Goal: Information Seeking & Learning: Understand process/instructions

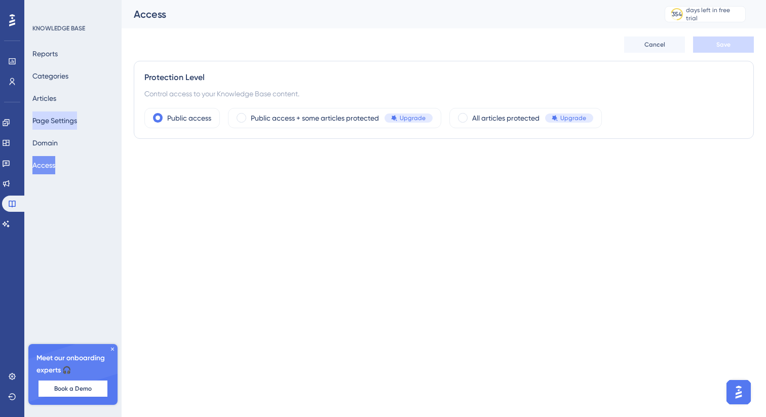
click at [58, 125] on button "Page Settings" at bounding box center [54, 120] width 45 height 18
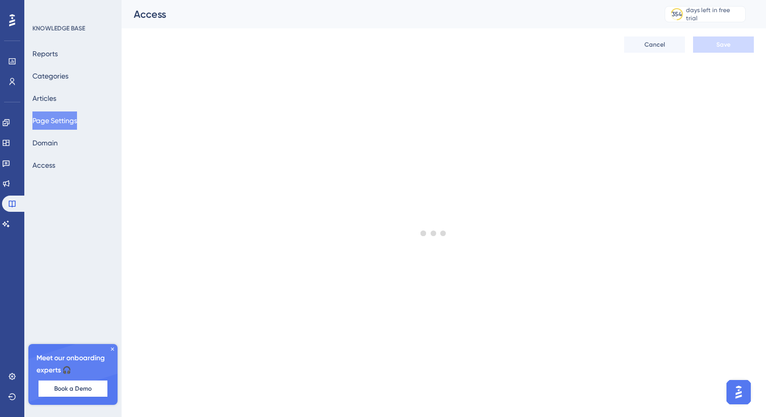
click at [57, 154] on div "Reports Categories Articles Page Settings Domain Access" at bounding box center [73, 110] width 82 height 130
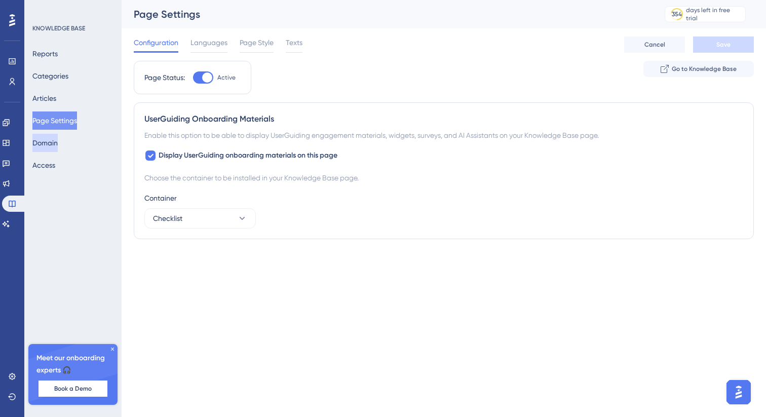
click at [58, 141] on button "Domain" at bounding box center [44, 143] width 25 height 18
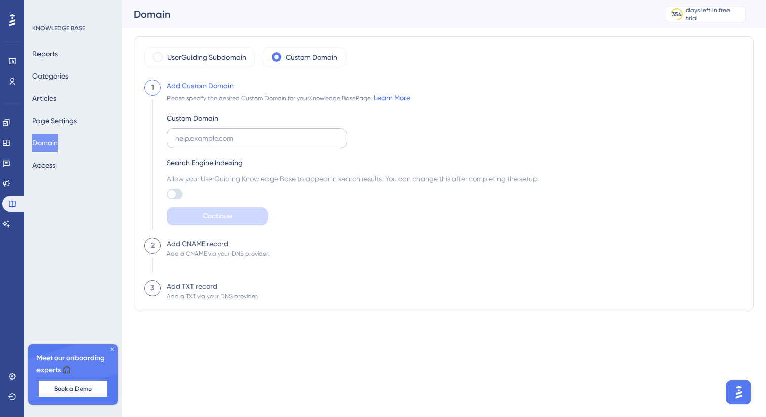
click at [193, 144] on label at bounding box center [257, 138] width 180 height 20
click at [193, 144] on input "text" at bounding box center [256, 138] width 163 height 11
type input "[URL]"
click at [294, 164] on div "Search Engine Indexing" at bounding box center [353, 163] width 372 height 12
click at [198, 215] on button "Continue" at bounding box center [217, 216] width 101 height 18
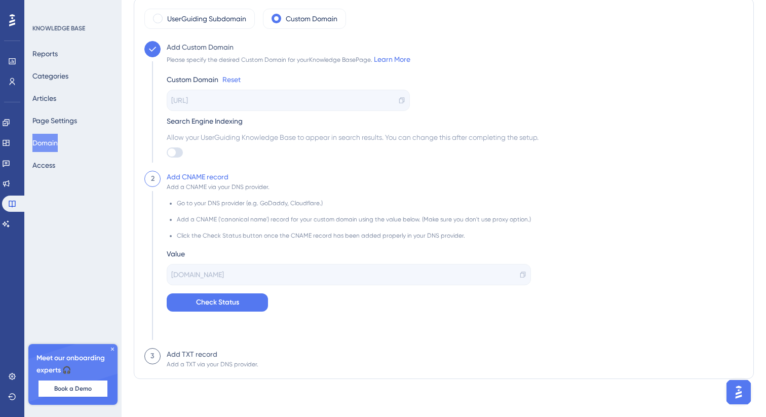
scroll to position [41, 0]
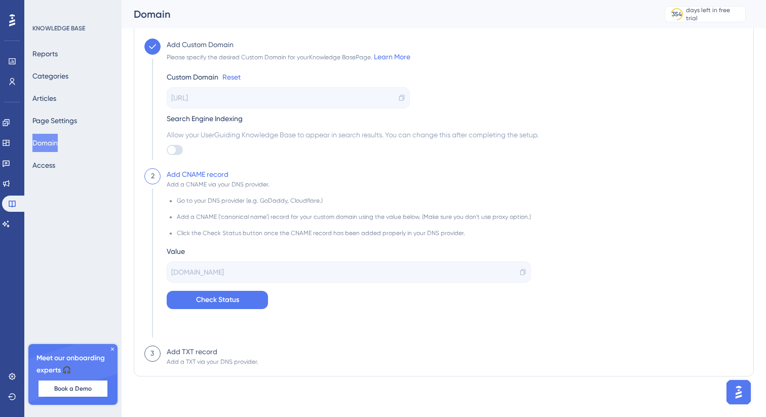
click at [514, 276] on div "[DOMAIN_NAME]" at bounding box center [349, 271] width 364 height 21
click at [519, 272] on icon at bounding box center [522, 272] width 7 height 7
click at [230, 295] on span "Check Status" at bounding box center [217, 300] width 43 height 12
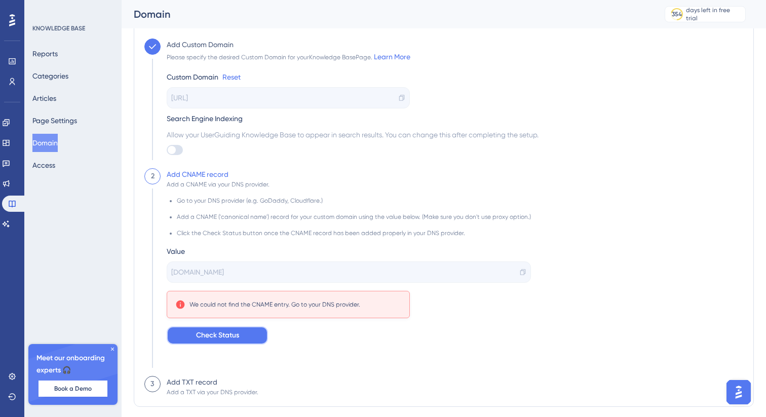
click at [213, 334] on span "Check Status" at bounding box center [217, 335] width 43 height 12
click at [240, 334] on button "Check Status" at bounding box center [217, 335] width 101 height 18
click at [241, 98] on div "[URL]" at bounding box center [288, 97] width 243 height 21
click at [398, 97] on div "[URL]" at bounding box center [288, 97] width 243 height 21
click at [398, 97] on icon at bounding box center [401, 97] width 7 height 7
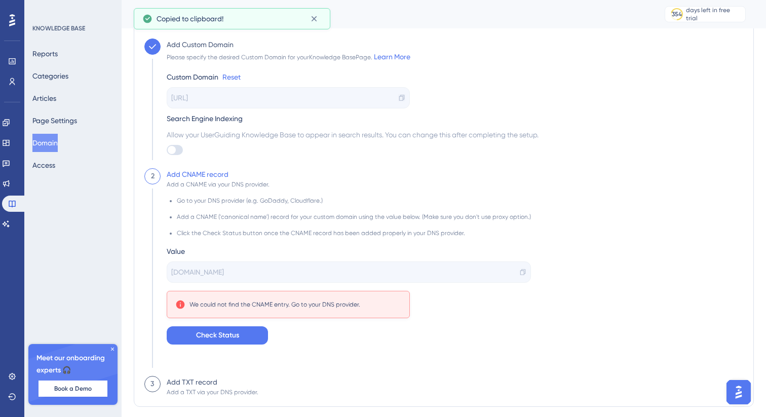
click at [398, 97] on icon at bounding box center [401, 97] width 7 height 7
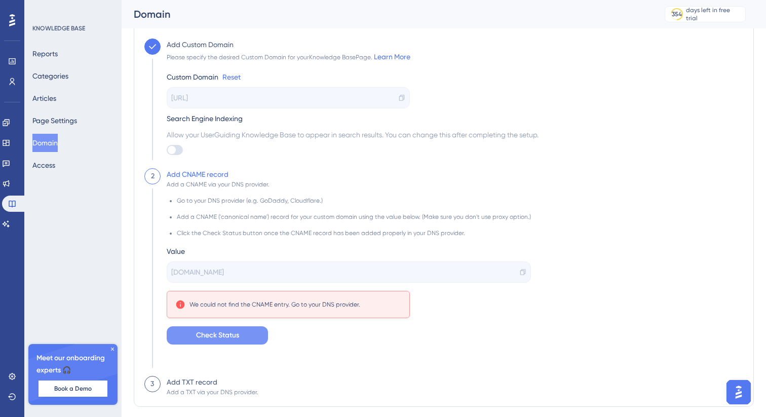
click at [204, 330] on span "Check Status" at bounding box center [217, 335] width 43 height 12
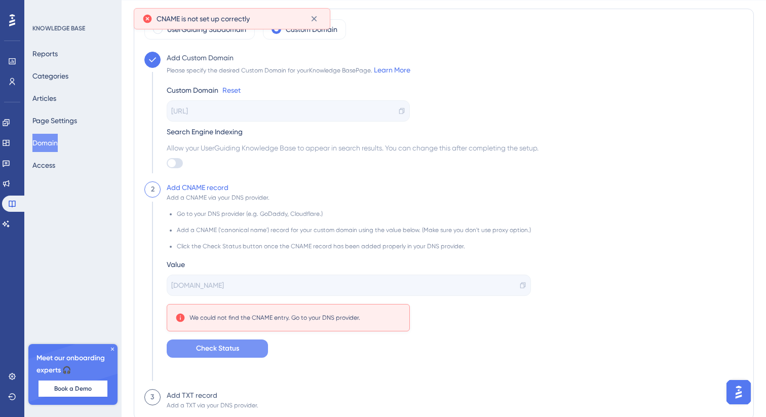
scroll to position [0, 0]
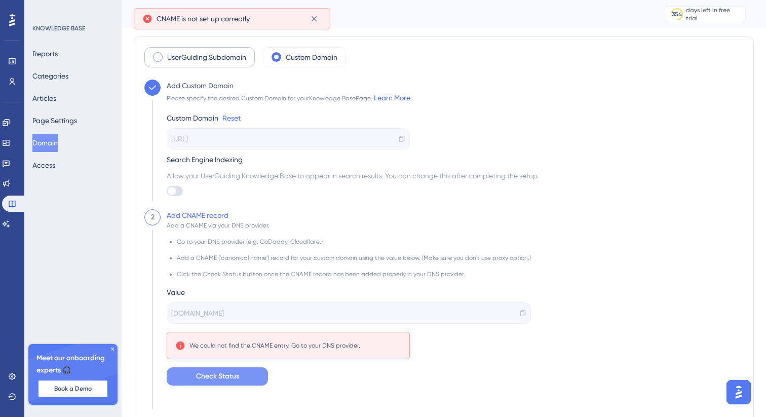
click at [182, 50] on div "UserGuiding Subdomain" at bounding box center [199, 57] width 110 height 20
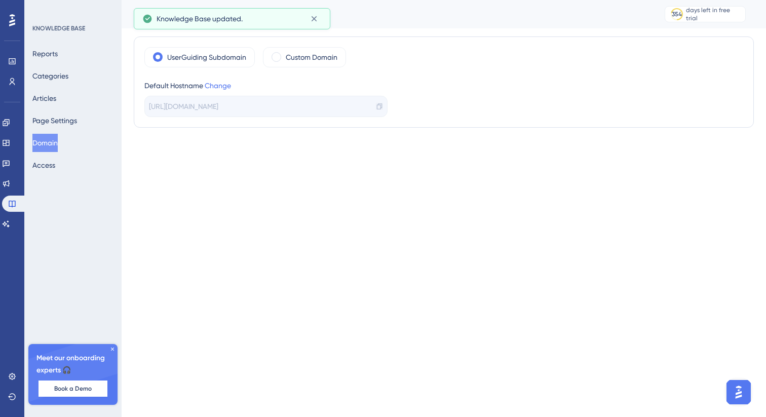
click at [379, 109] on icon at bounding box center [379, 106] width 5 height 6
click at [292, 53] on label "Custom Domain" at bounding box center [312, 57] width 52 height 12
click at [288, 54] on label "Custom Domain" at bounding box center [312, 57] width 52 height 12
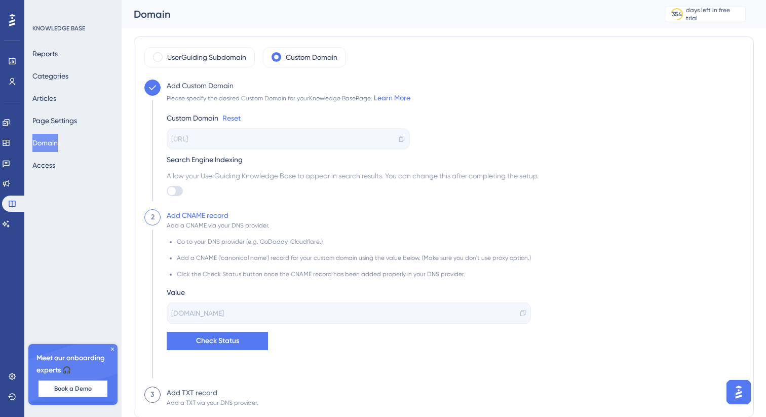
click at [398, 138] on icon at bounding box center [401, 138] width 7 height 7
click at [259, 143] on div "[URL]" at bounding box center [288, 138] width 243 height 21
click at [229, 114] on link "Reset" at bounding box center [231, 118] width 18 height 12
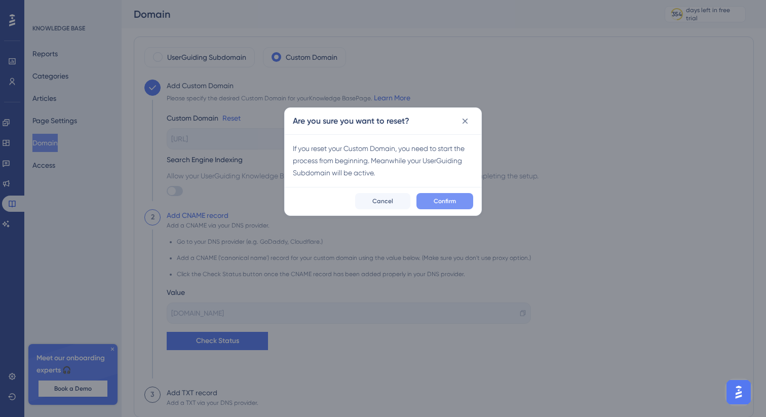
click at [438, 198] on span "Confirm" at bounding box center [445, 201] width 22 height 8
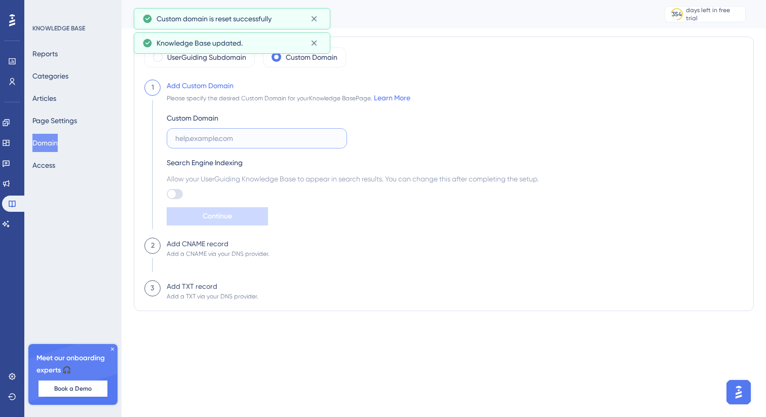
click at [260, 136] on input "text" at bounding box center [256, 138] width 163 height 11
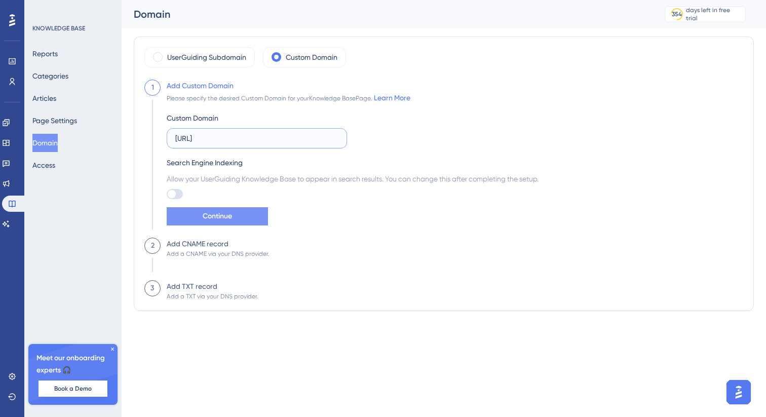
type input "[URL]"
click at [210, 210] on span "Continue" at bounding box center [217, 216] width 29 height 12
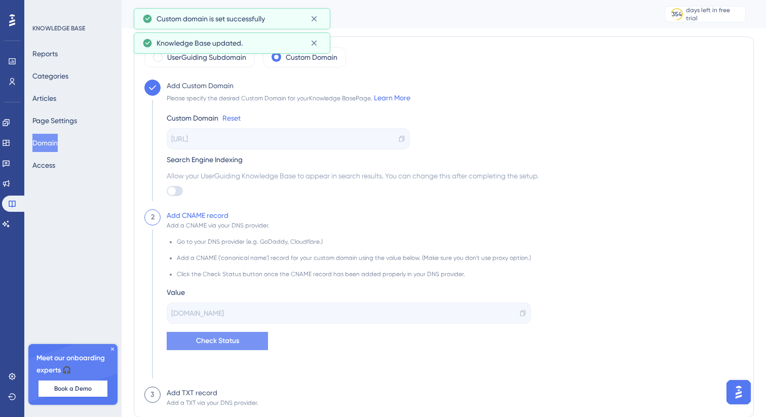
click at [223, 343] on span "Check Status" at bounding box center [217, 341] width 43 height 12
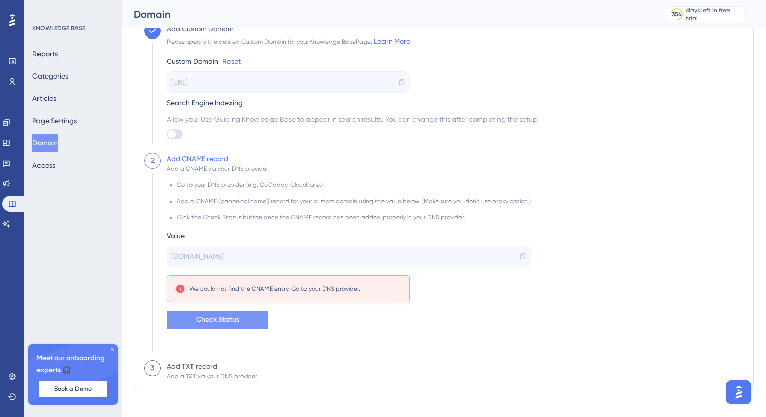
scroll to position [20, 0]
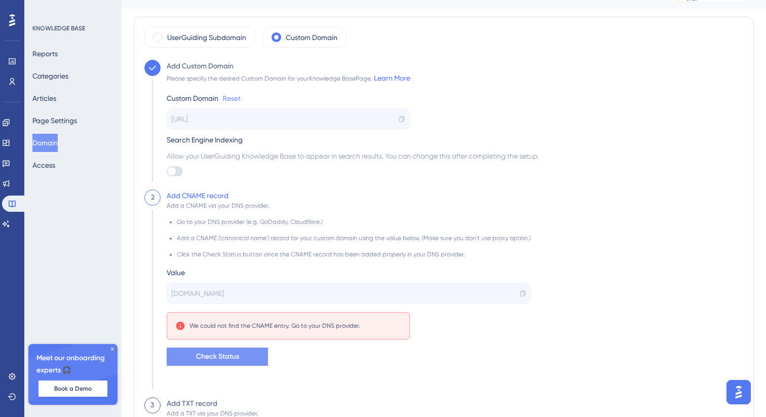
click at [230, 99] on link "Reset" at bounding box center [231, 98] width 18 height 12
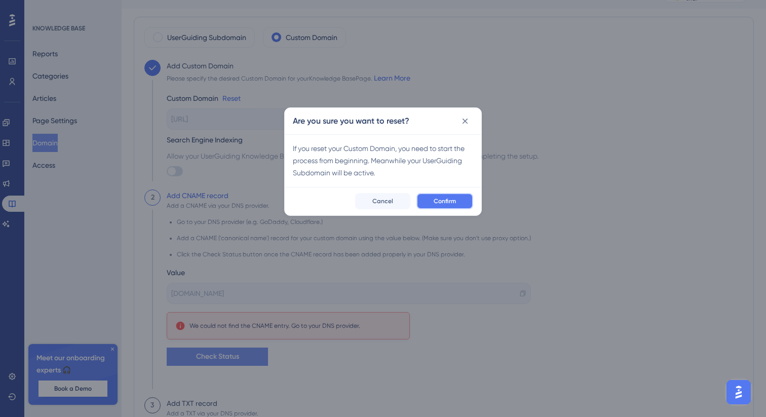
click at [446, 197] on span "Confirm" at bounding box center [445, 201] width 22 height 8
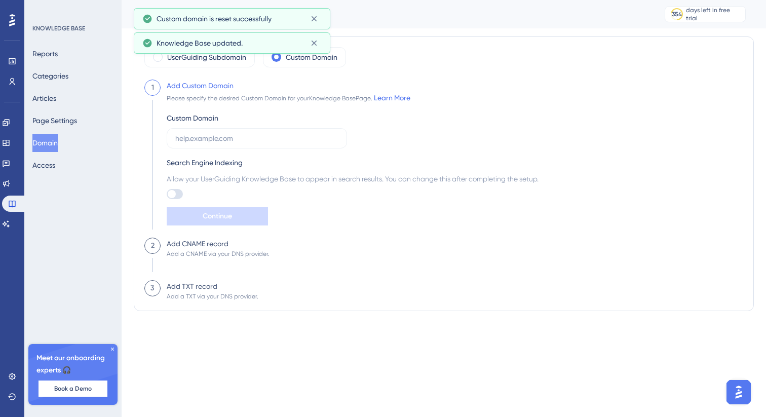
scroll to position [0, 0]
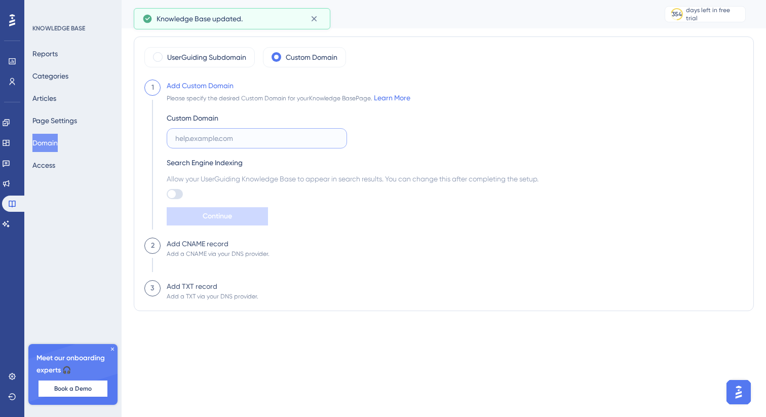
click at [193, 141] on input "text" at bounding box center [256, 138] width 163 height 11
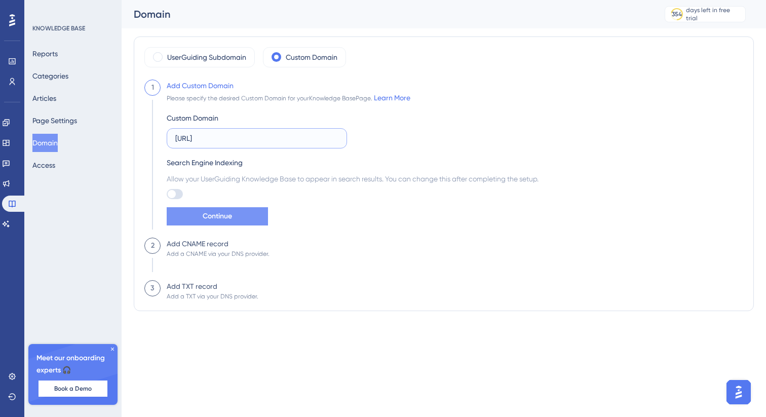
type input "[URL]"
click at [222, 225] on button "Continue" at bounding box center [217, 216] width 101 height 18
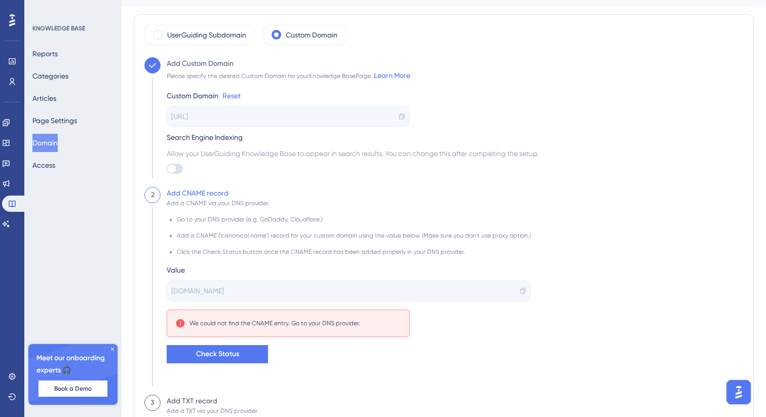
scroll to position [71, 0]
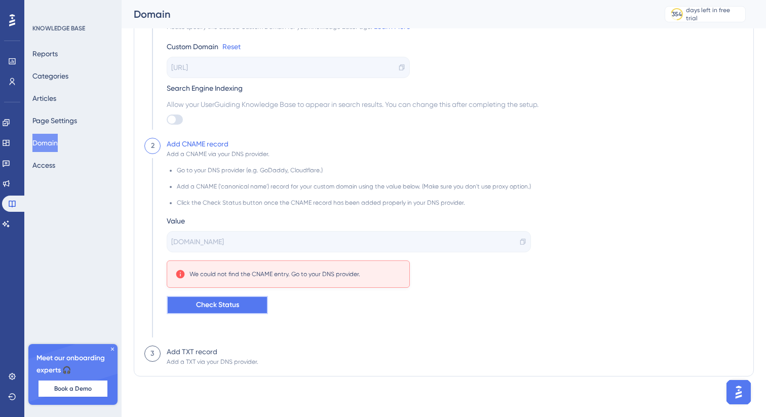
click at [217, 303] on span "Check Status" at bounding box center [217, 305] width 43 height 12
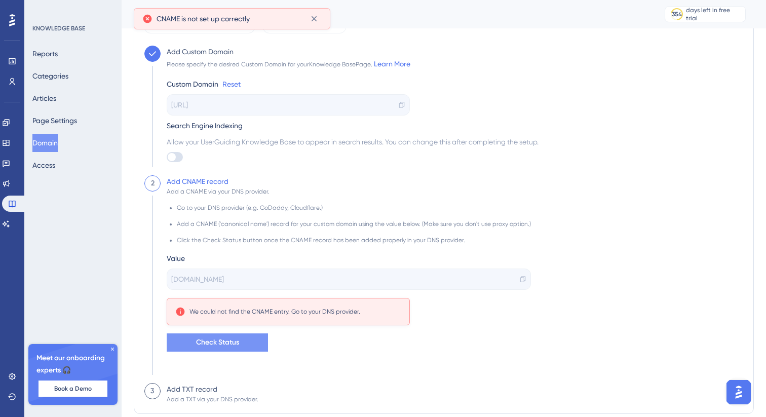
click at [234, 338] on span "Check Status" at bounding box center [217, 342] width 43 height 12
click at [399, 104] on icon at bounding box center [401, 104] width 7 height 7
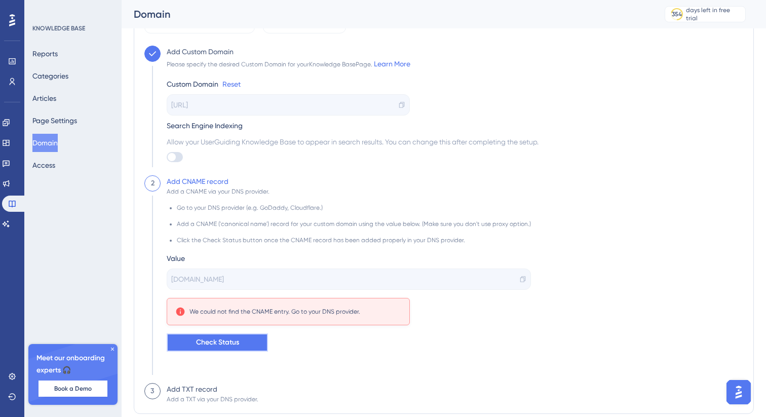
click at [203, 337] on span "Check Status" at bounding box center [217, 342] width 43 height 12
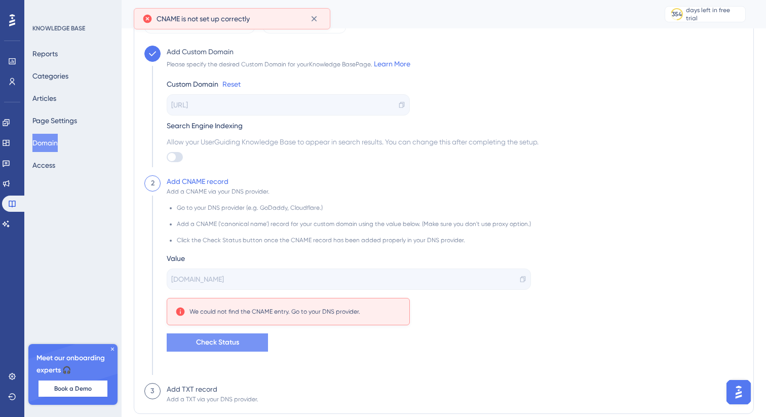
click at [211, 338] on span "Check Status" at bounding box center [217, 342] width 43 height 12
drag, startPoint x: 205, startPoint y: 311, endPoint x: 363, endPoint y: 312, distance: 158.6
click at [363, 312] on div "We could not find the CNAME entry. Go to your DNS provider." at bounding box center [288, 312] width 226 height 10
copy div "We could not find the CNAME entry. Go to your DNS provider."
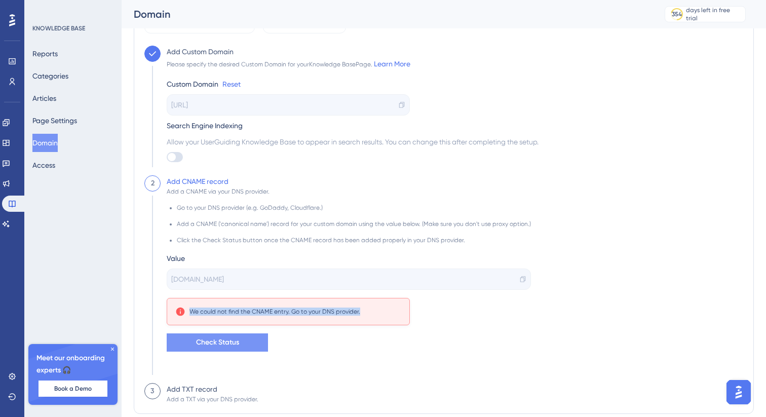
click at [214, 352] on div "Add CNAME record Add a CNAME via your DNS provider. Go to your DNS provider (e.…" at bounding box center [346, 279] width 370 height 208
click at [218, 348] on span "Check Status" at bounding box center [217, 342] width 43 height 12
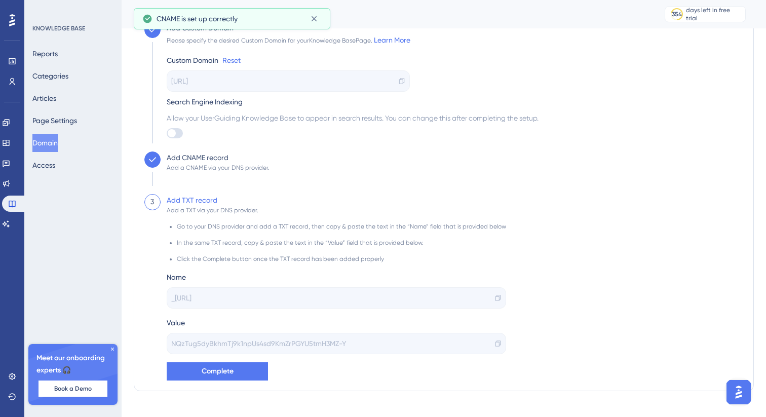
scroll to position [72, 0]
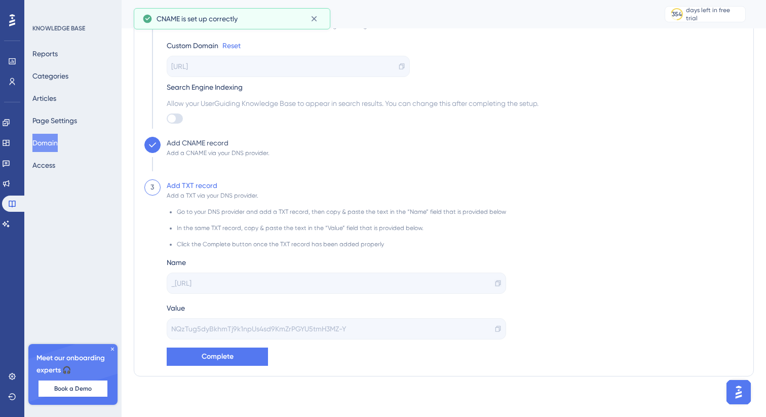
click at [495, 281] on icon at bounding box center [498, 283] width 7 height 7
click at [496, 329] on icon at bounding box center [498, 329] width 5 height 6
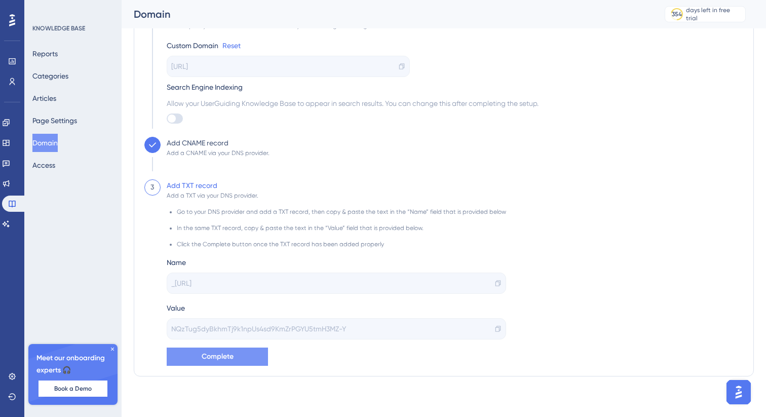
click at [223, 357] on span "Complete" at bounding box center [218, 357] width 32 height 12
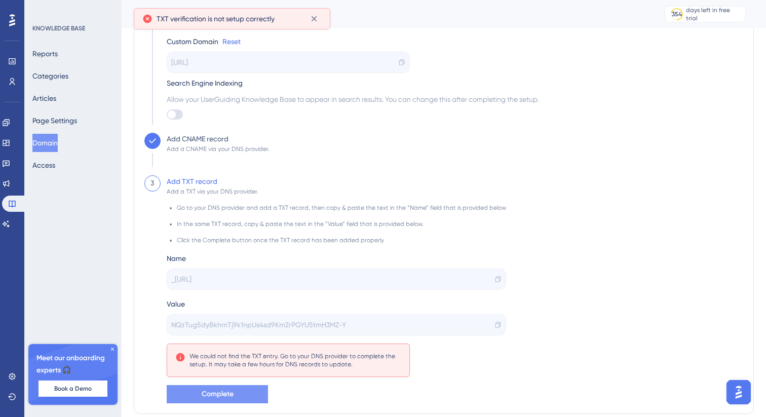
scroll to position [77, 0]
click at [247, 390] on button "Complete" at bounding box center [217, 394] width 101 height 18
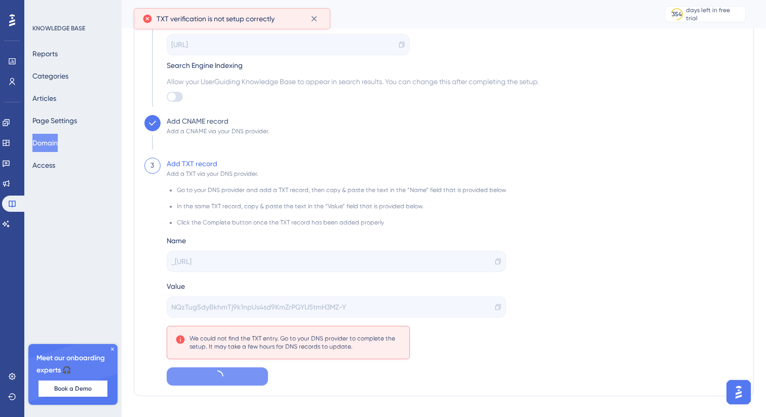
scroll to position [99, 0]
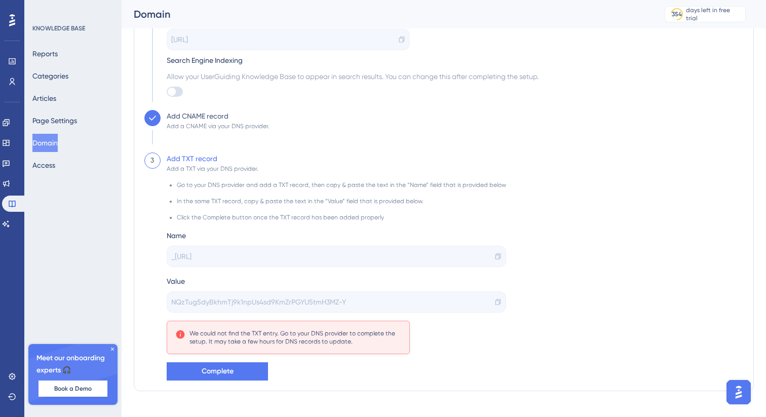
click at [495, 256] on icon at bounding box center [498, 256] width 7 height 7
click at [490, 260] on div "_acme-challenge.docs.neuravoice.ai" at bounding box center [337, 256] width 340 height 21
click at [216, 369] on span "Complete" at bounding box center [218, 371] width 32 height 12
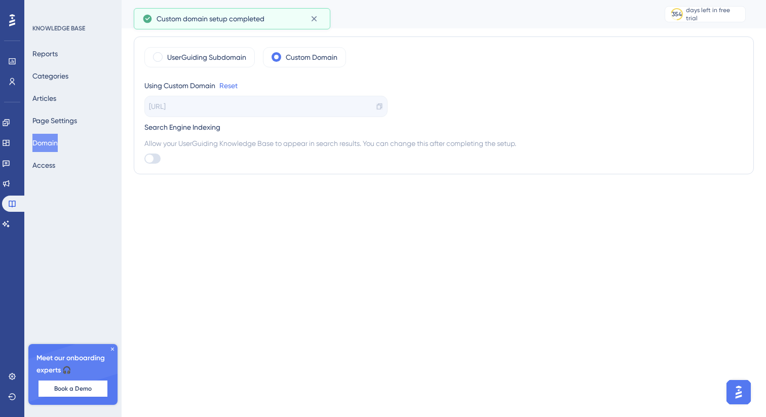
click at [376, 108] on icon at bounding box center [379, 106] width 7 height 7
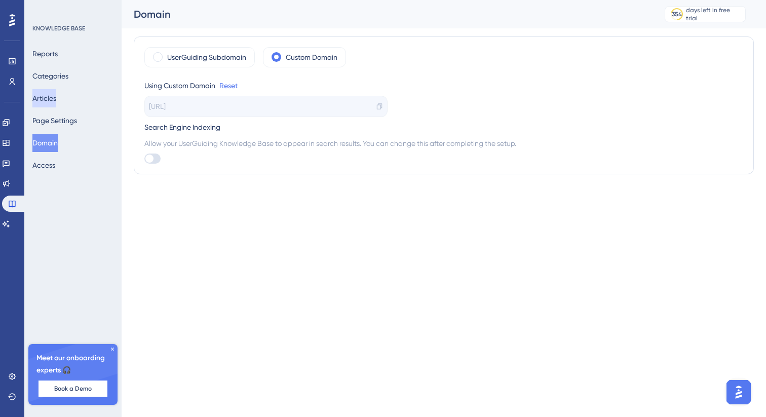
click at [56, 89] on button "Articles" at bounding box center [44, 98] width 24 height 18
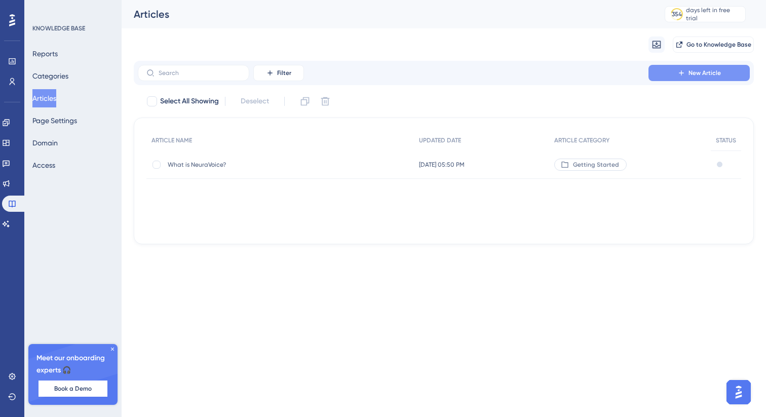
click at [676, 73] on button "New Article" at bounding box center [699, 73] width 101 height 16
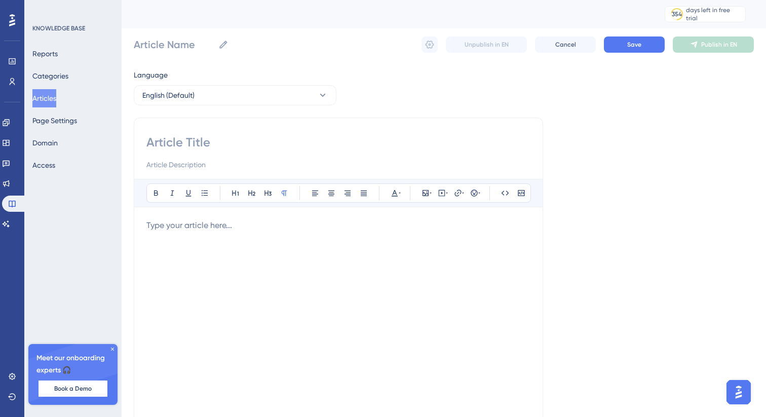
click at [206, 144] on input at bounding box center [338, 142] width 384 height 16
type input "Contact"
type input "Contacts mana"
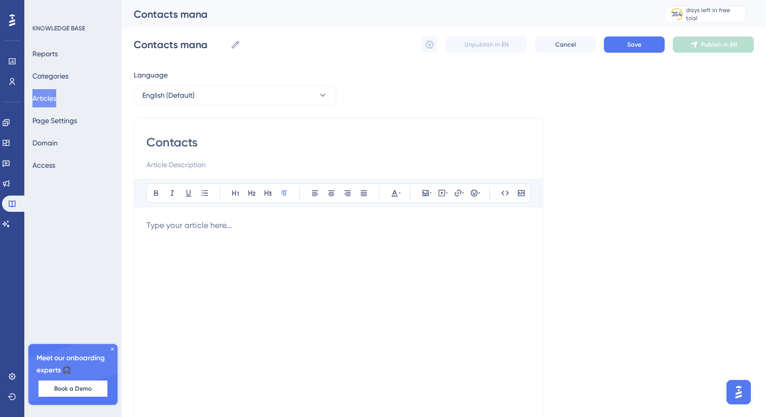
type input "Contacts"
click at [178, 168] on input at bounding box center [338, 165] width 384 height 12
type input "Add or edit contact lists for effective outbound campaigns"
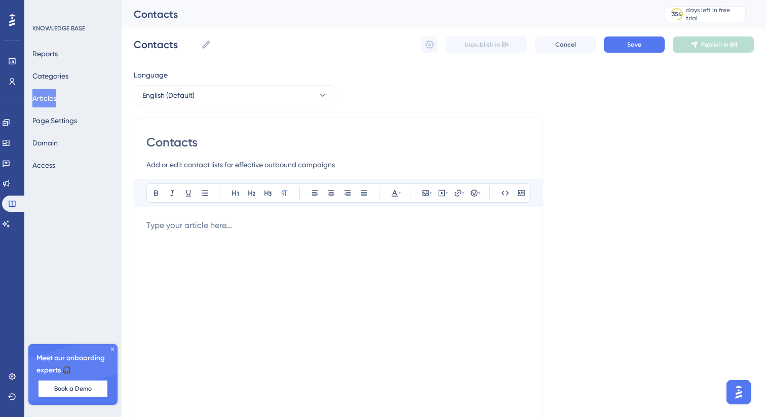
click at [315, 244] on div at bounding box center [338, 330] width 384 height 223
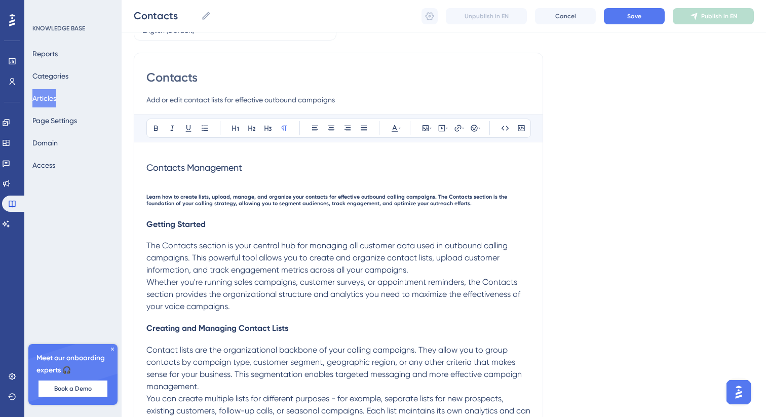
scroll to position [59, 0]
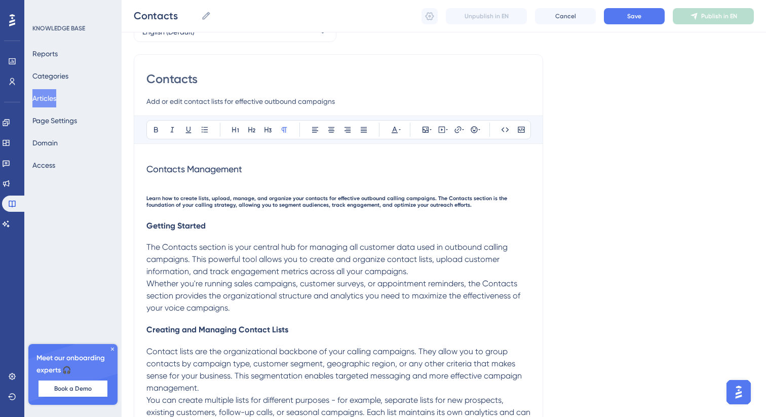
click at [387, 209] on div "Contacts Management Learn how to create lists, upload, manage, and organize you…" at bounding box center [338, 293] width 384 height 275
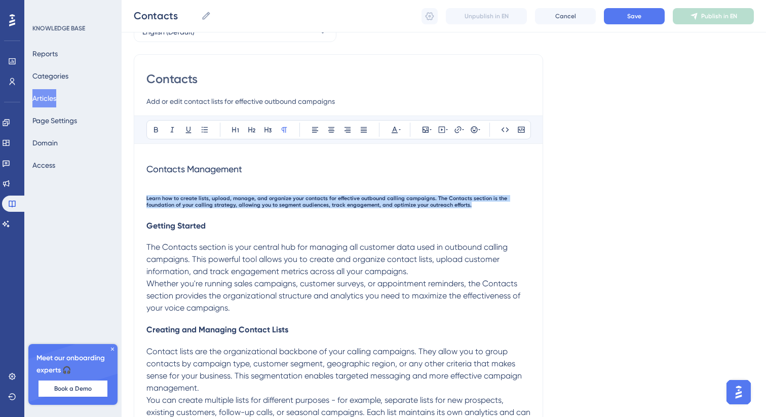
drag, startPoint x: 450, startPoint y: 206, endPoint x: 128, endPoint y: 193, distance: 322.6
click at [128, 193] on div "Performance Users Engagement Widgets Feedback Product Updates Knowledge Base AI…" at bounding box center [444, 231] width 645 height 580
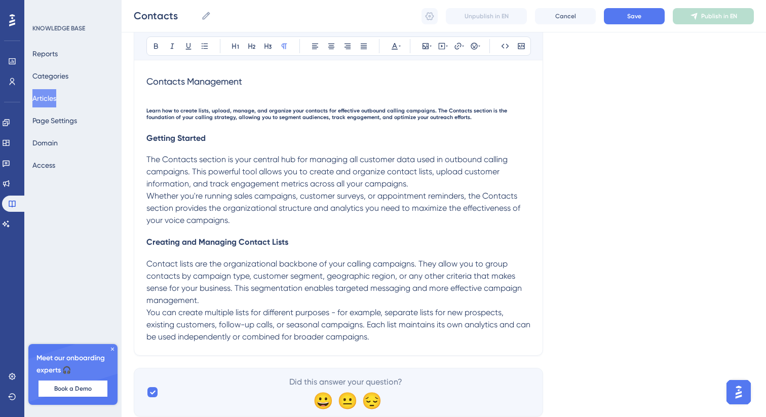
scroll to position [179, 0]
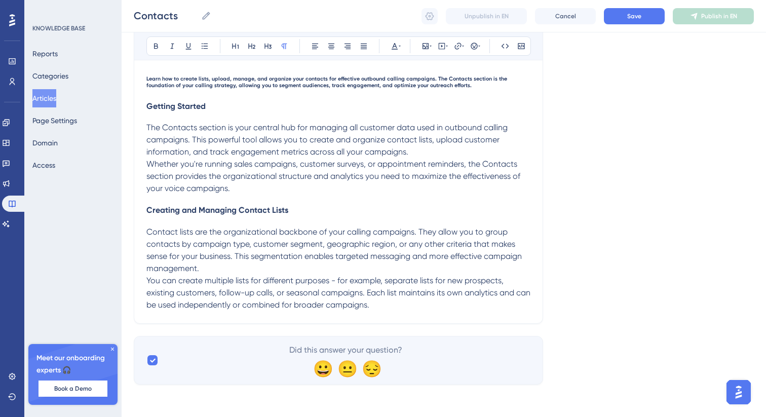
click at [408, 305] on p "You can create multiple lists for different purposes - for example, separate li…" at bounding box center [338, 293] width 384 height 36
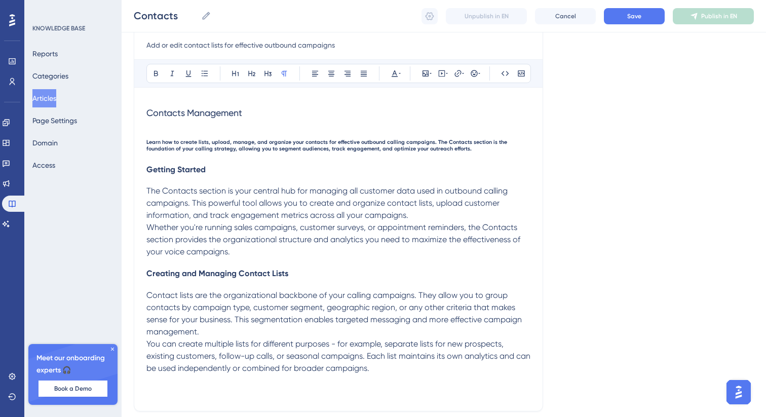
scroll to position [111, 0]
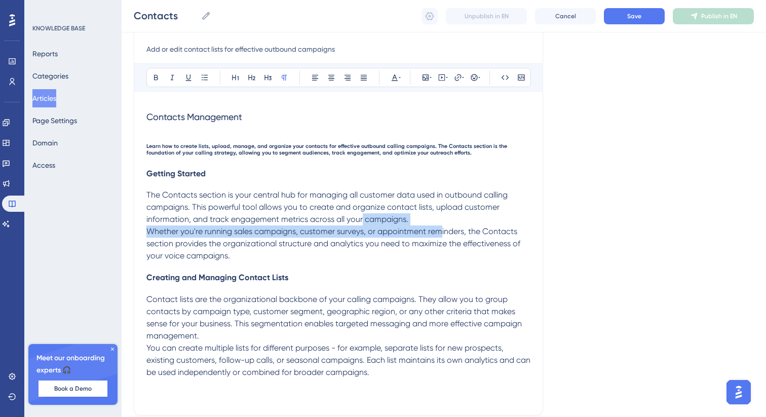
drag, startPoint x: 440, startPoint y: 233, endPoint x: 359, endPoint y: 216, distance: 82.8
click at [359, 216] on div "Contacts Management Learn how to create lists, upload, manage, and organize you…" at bounding box center [338, 253] width 384 height 299
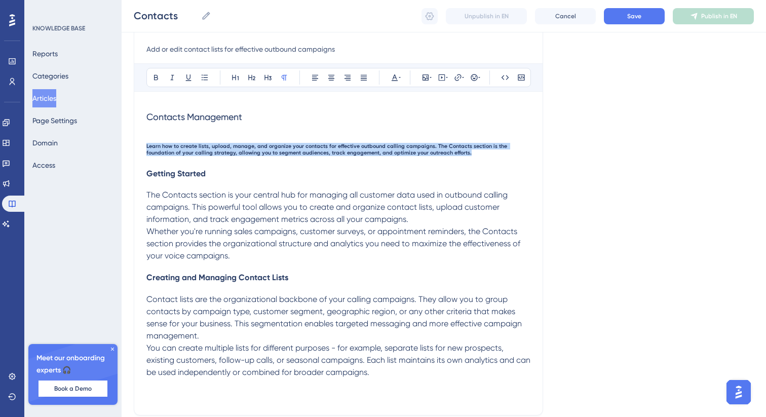
drag, startPoint x: 448, startPoint y: 154, endPoint x: 121, endPoint y: 147, distance: 326.9
click at [122, 147] on div "Performance Users Engagement Widgets Feedback Product Updates Knowledge Base AI…" at bounding box center [444, 191] width 645 height 604
click at [401, 77] on button at bounding box center [395, 77] width 14 height 14
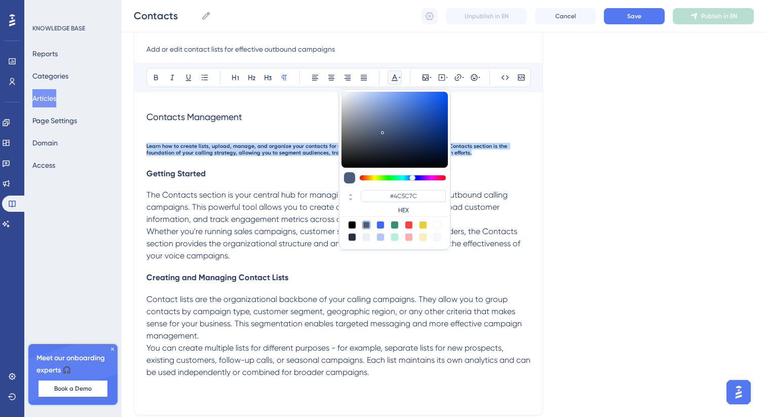
click at [349, 226] on div at bounding box center [352, 225] width 8 height 8
type input "#000000"
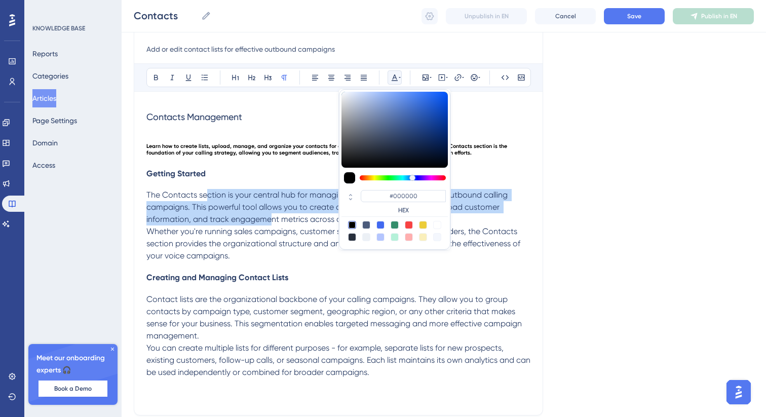
drag, startPoint x: 271, startPoint y: 222, endPoint x: 208, endPoint y: 196, distance: 68.8
click at [208, 196] on span "The Contacts section is your central hub for managing all customer data used in…" at bounding box center [327, 207] width 363 height 34
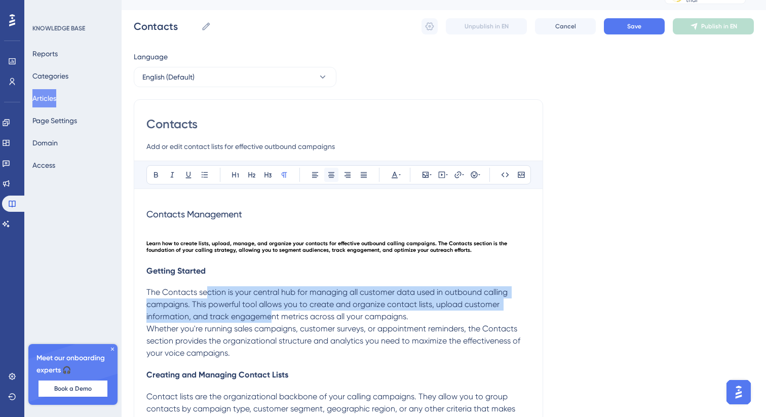
scroll to position [9, 0]
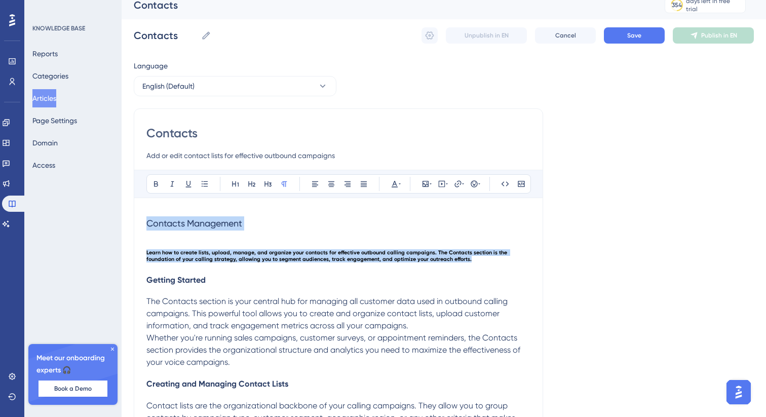
drag, startPoint x: 459, startPoint y: 261, endPoint x: 135, endPoint y: 216, distance: 327.0
click at [135, 216] on div "Contacts Add or edit contact lists for effective outbound campaigns Bold Italic…" at bounding box center [338, 315] width 409 height 414
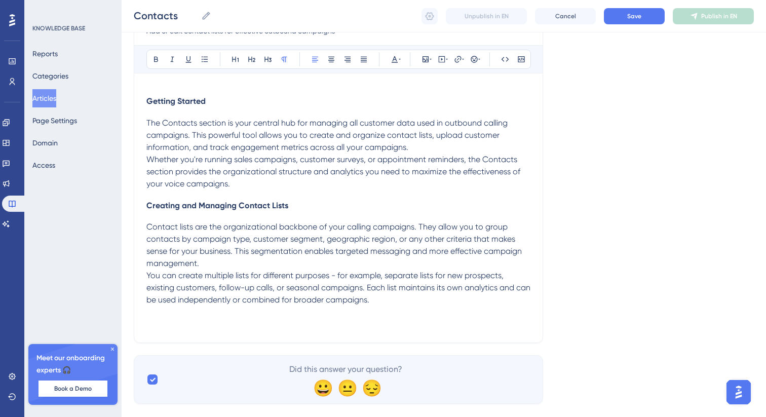
scroll to position [149, 0]
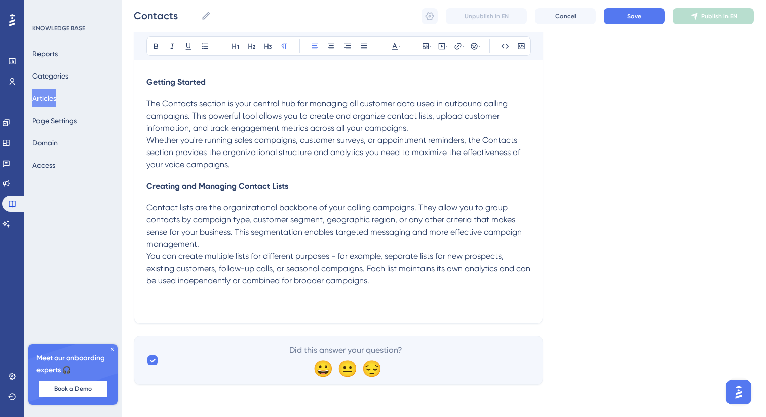
click at [230, 314] on div "Getting Started The Contacts section is your central hub for managing all custo…" at bounding box center [338, 199] width 384 height 245
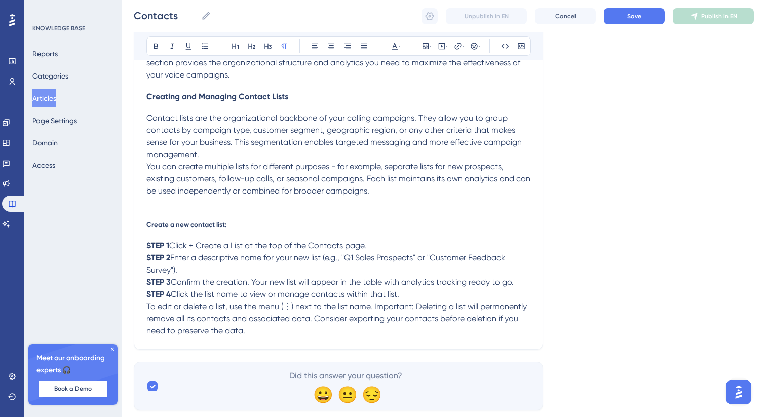
scroll to position [240, 0]
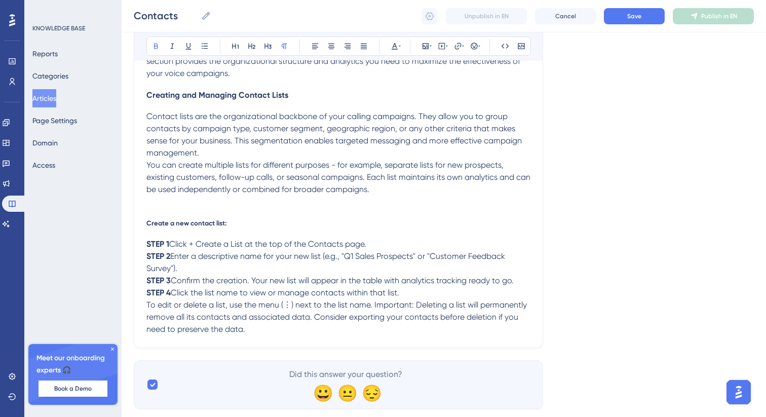
click at [232, 231] on div "Getting Started The Contacts section is your central hub for managing all custo…" at bounding box center [338, 166] width 384 height 360
drag, startPoint x: 237, startPoint y: 224, endPoint x: 118, endPoint y: 224, distance: 119.1
click at [122, 224] on div "Performance Users Engagement Widgets Feedback Product Updates Knowledge Base AI…" at bounding box center [444, 92] width 645 height 665
click at [252, 48] on icon at bounding box center [252, 46] width 8 height 8
click at [238, 45] on icon at bounding box center [236, 46] width 8 height 8
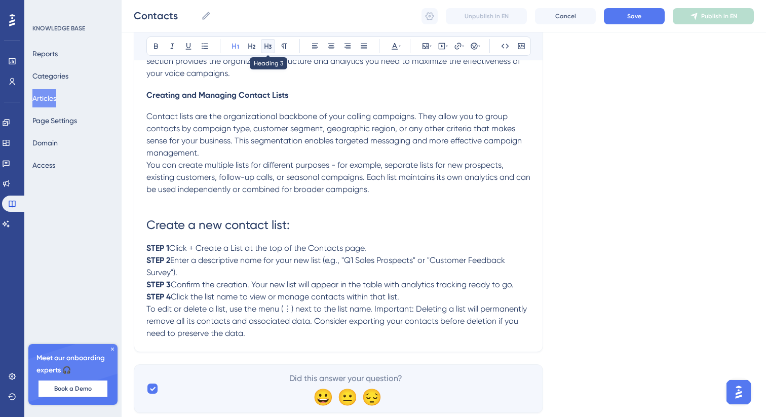
click at [270, 44] on icon at bounding box center [268, 46] width 8 height 8
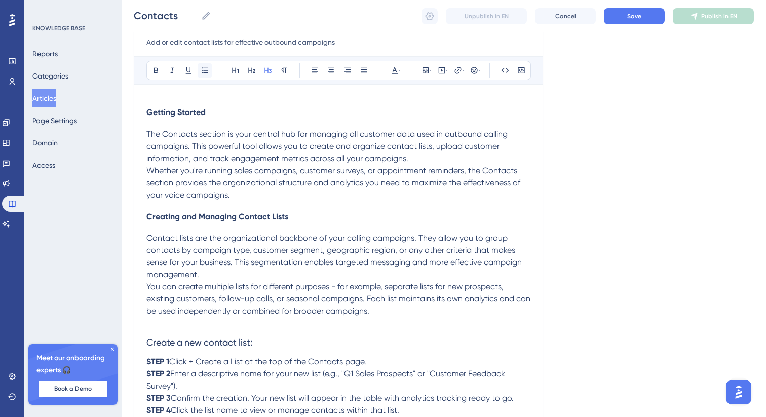
scroll to position [142, 0]
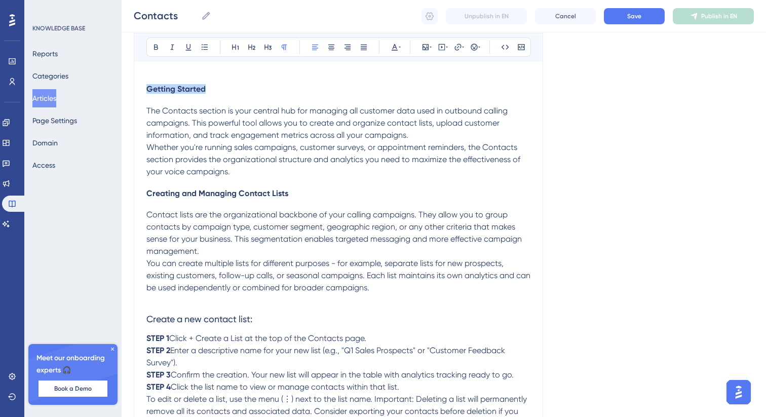
drag, startPoint x: 220, startPoint y: 95, endPoint x: 132, endPoint y: 91, distance: 88.3
click at [132, 91] on div "Performance Users Engagement Widgets Feedback Product Updates Knowledge Base AI…" at bounding box center [444, 188] width 645 height 661
click at [237, 44] on icon at bounding box center [236, 47] width 8 height 8
click at [286, 96] on div "Getting Started The Contacts section is your central hub for managing all custo…" at bounding box center [338, 262] width 384 height 356
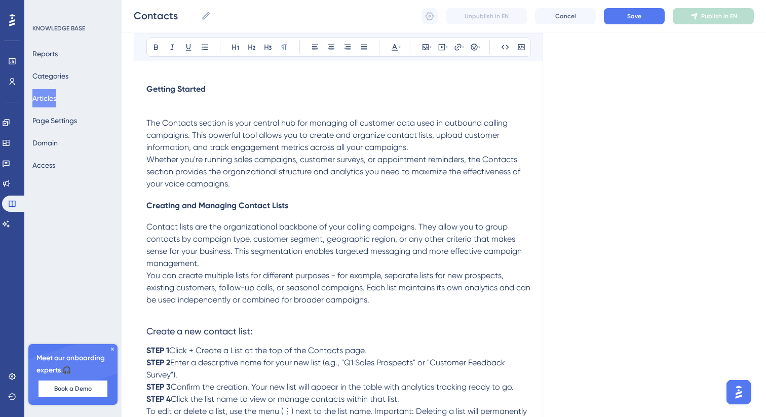
click at [190, 88] on span "Getting Started" at bounding box center [175, 89] width 59 height 10
click at [231, 44] on button at bounding box center [236, 47] width 14 height 14
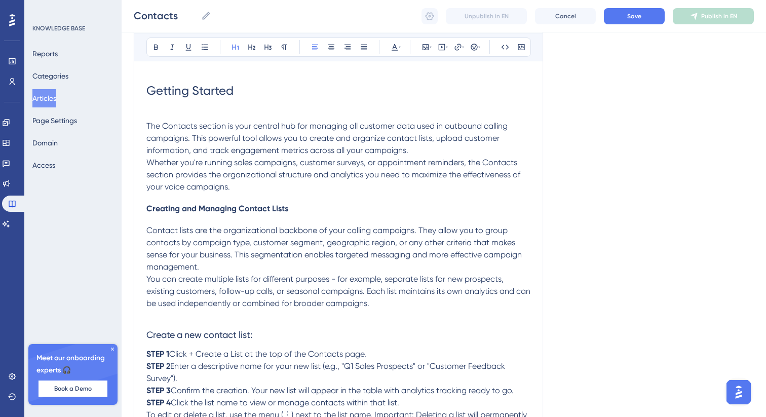
click at [169, 109] on p at bounding box center [338, 114] width 384 height 12
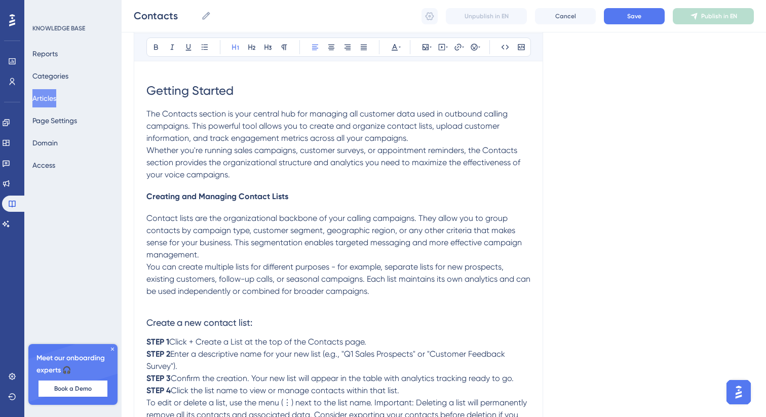
click at [198, 194] on span "Creating and Managing Contact Lists" at bounding box center [217, 197] width 142 height 10
click at [252, 42] on button at bounding box center [252, 47] width 14 height 14
click at [364, 208] on h2 "Creating and Managing Contact Lists" at bounding box center [338, 196] width 384 height 30
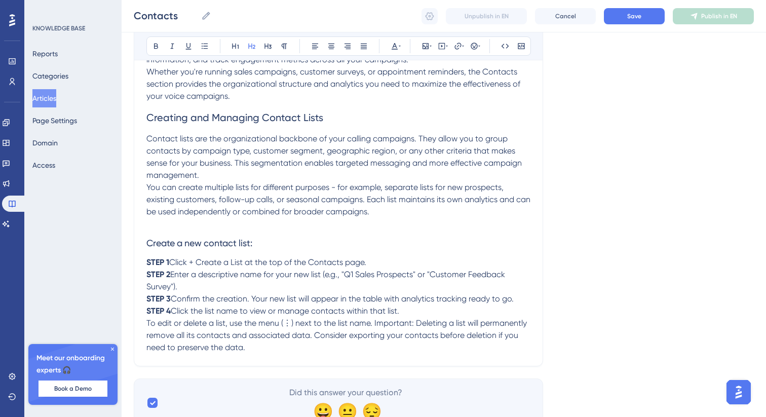
scroll to position [224, 0]
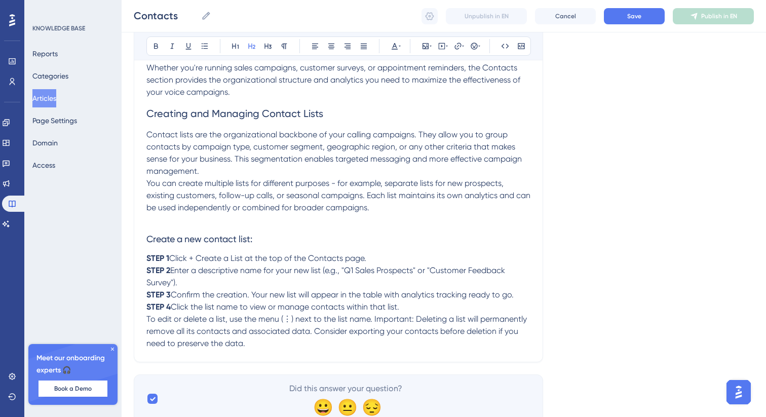
click at [186, 239] on span "Create a new contact list:" at bounding box center [199, 239] width 106 height 11
click at [253, 46] on icon at bounding box center [251, 47] width 7 height 6
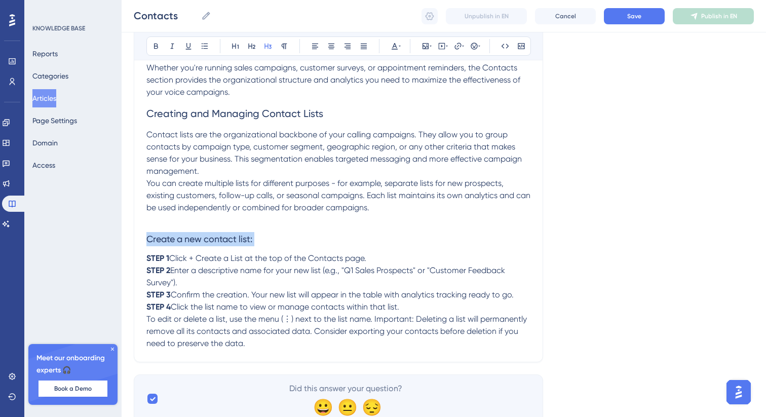
click at [282, 251] on h3 "Create a new contact list:" at bounding box center [338, 239] width 384 height 26
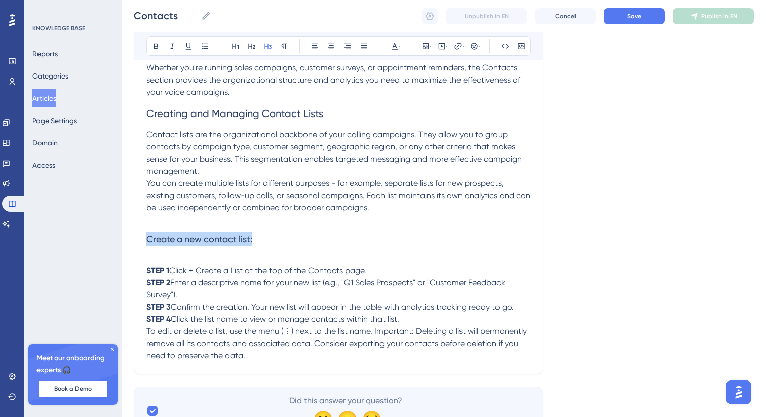
drag, startPoint x: 262, startPoint y: 240, endPoint x: 146, endPoint y: 240, distance: 116.1
click at [146, 240] on div "Contacts Add or edit contact lists for effective outbound campaigns Bold Italic…" at bounding box center [338, 131] width 409 height 485
click at [256, 44] on button at bounding box center [252, 46] width 14 height 14
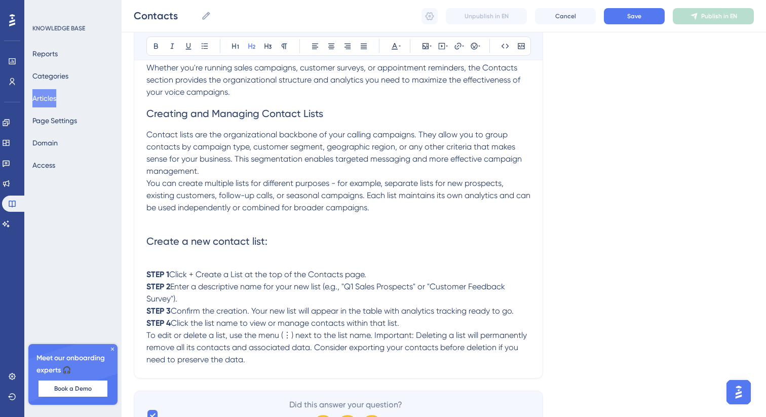
click at [191, 263] on p at bounding box center [338, 262] width 384 height 12
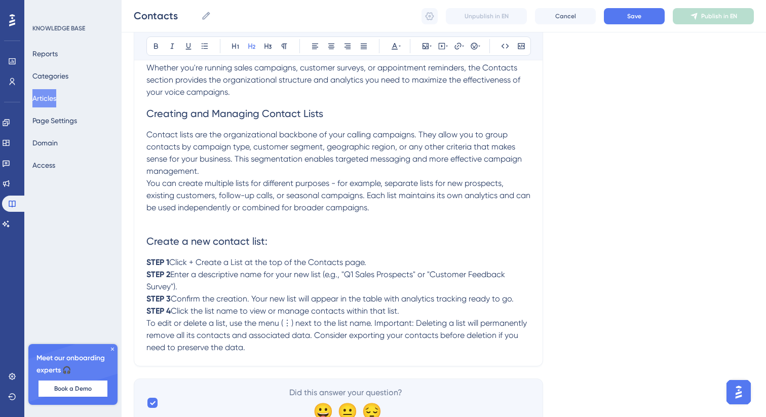
scroll to position [268, 0]
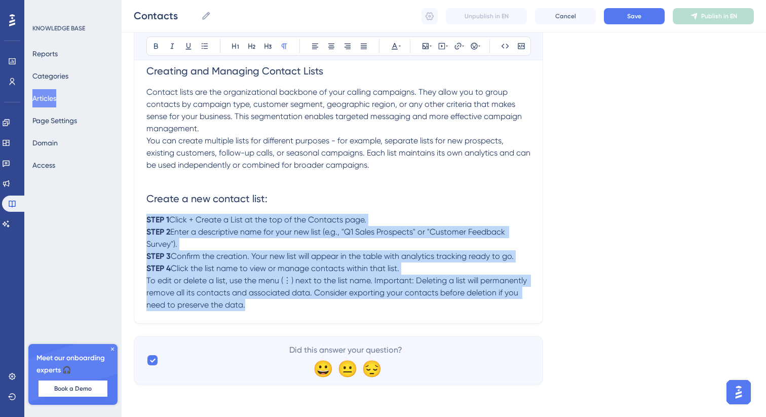
drag, startPoint x: 251, startPoint y: 307, endPoint x: 145, endPoint y: 222, distance: 134.9
click at [145, 222] on div "Contacts Add or edit contact lists for effective outbound campaigns Bold Italic…" at bounding box center [338, 84] width 409 height 477
click at [206, 40] on button at bounding box center [205, 46] width 14 height 14
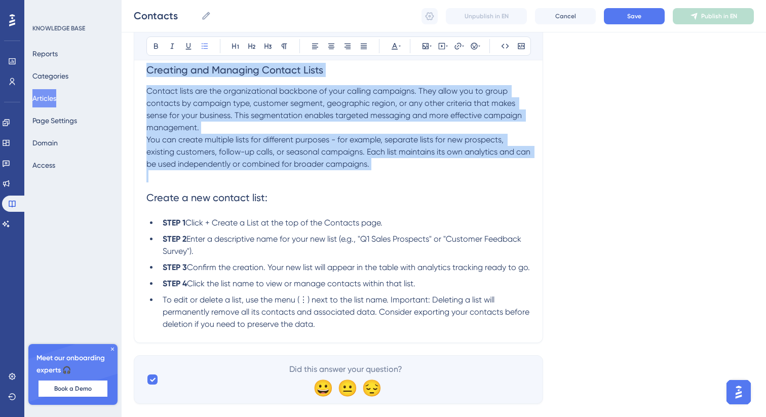
click at [226, 288] on span "Click the list name to view or manage contacts within that list." at bounding box center [301, 284] width 229 height 10
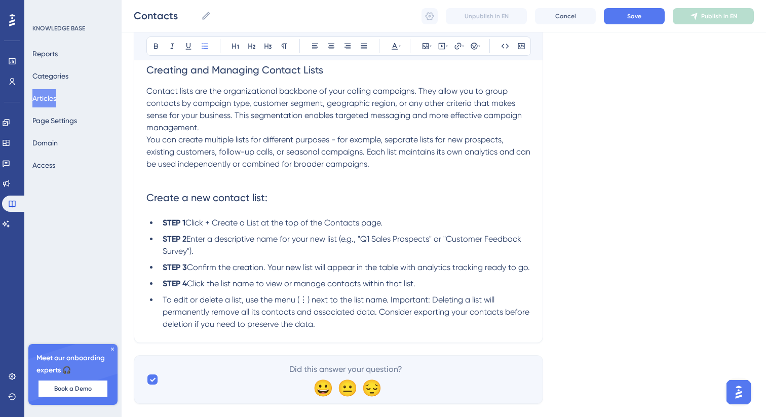
click at [189, 240] on span "Enter a descriptive name for your new list (e.g., "Q1 Sales Prospects" or "Cust…" at bounding box center [343, 245] width 361 height 22
click at [189, 270] on span "Confirm the creation. Your new list will appear in the table with analytics tra…" at bounding box center [358, 268] width 343 height 10
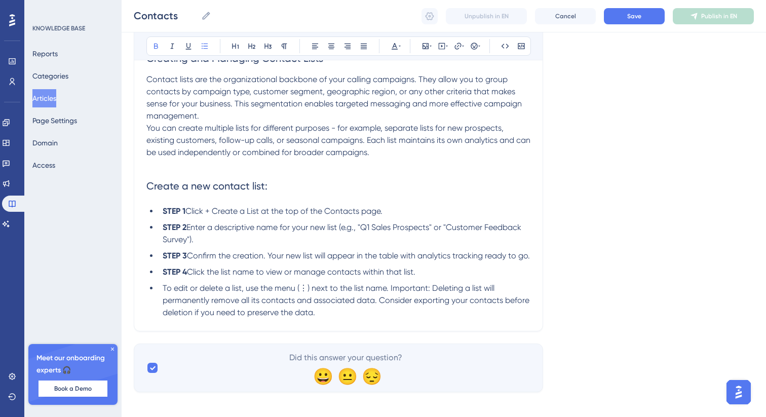
click at [190, 277] on span "Click the list name to view or manage contacts within that list." at bounding box center [301, 272] width 229 height 10
click at [166, 301] on span "To edit or delete a list, use the menu (⋮) next to the list name. Important: De…" at bounding box center [347, 300] width 369 height 34
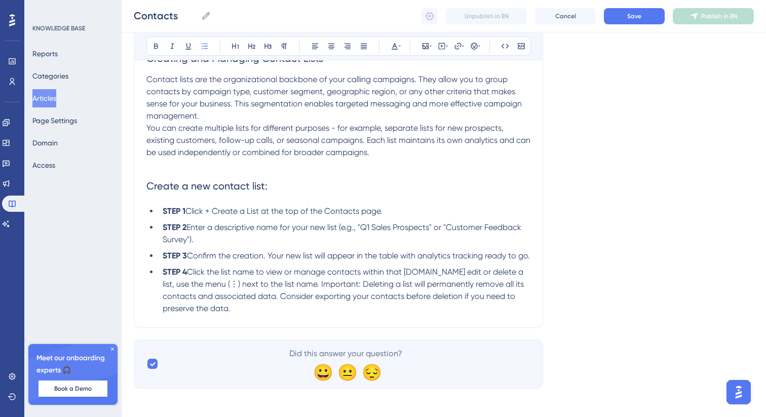
scroll to position [296, 0]
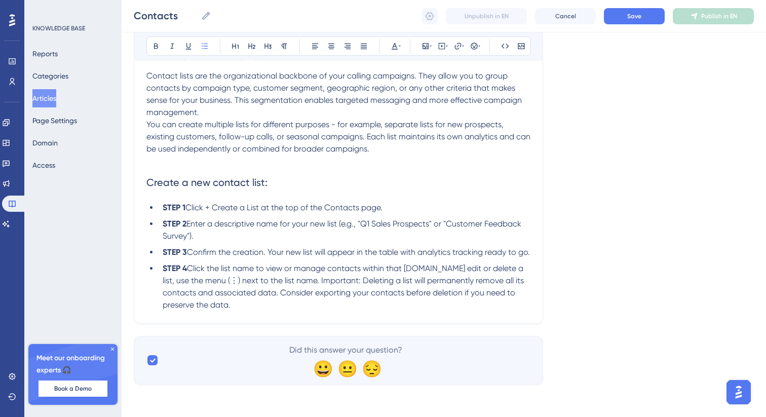
click at [303, 293] on span "Click the list name to view or manage contacts within that list.To edit or dele…" at bounding box center [344, 287] width 363 height 46
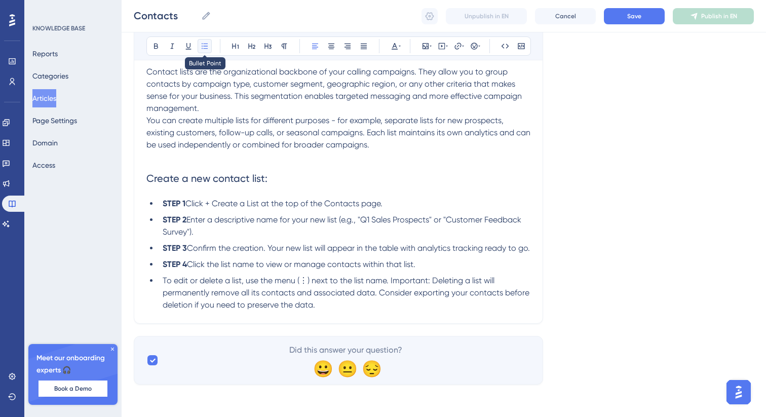
click at [207, 46] on icon at bounding box center [205, 46] width 6 height 6
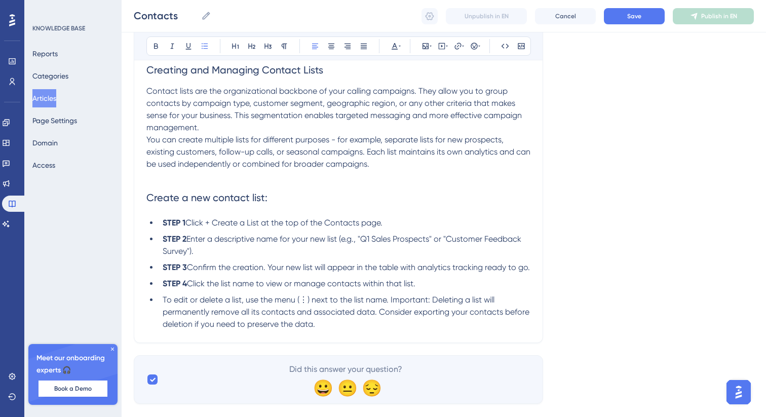
click at [438, 290] on li "STEP 4 Click the list name to view or manage contacts within that list." at bounding box center [345, 284] width 372 height 12
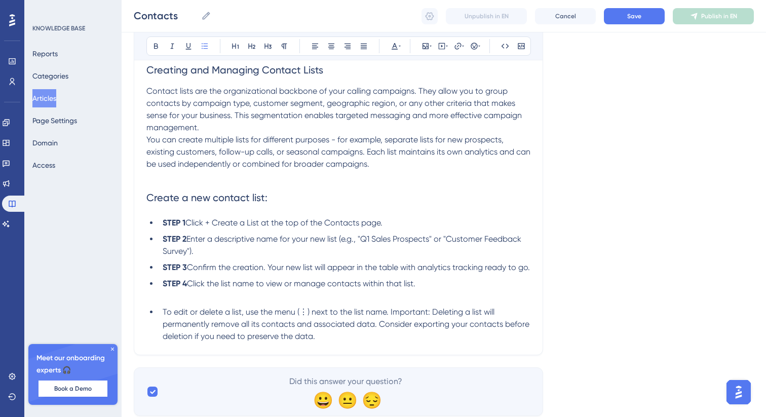
click at [166, 325] on span "To edit or delete a list, use the menu (⋮) next to the list name. Important: De…" at bounding box center [347, 324] width 369 height 34
click at [207, 48] on icon at bounding box center [205, 46] width 6 height 6
click at [164, 325] on span "To edit or delete a list, use the menu (⋮) next to the list name. Important: De…" at bounding box center [347, 324] width 369 height 34
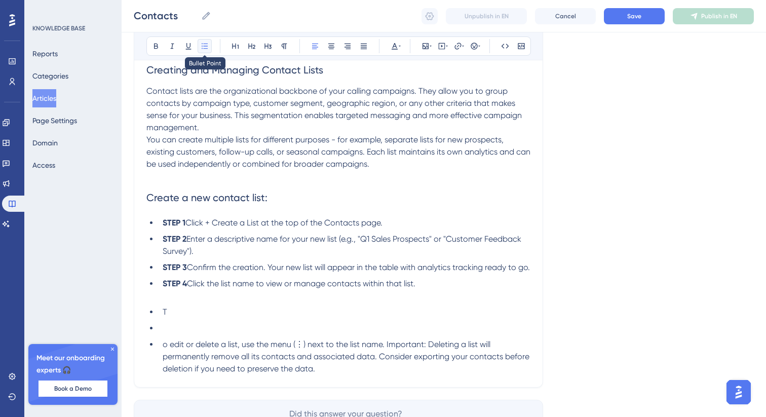
click at [208, 47] on icon at bounding box center [205, 46] width 8 height 8
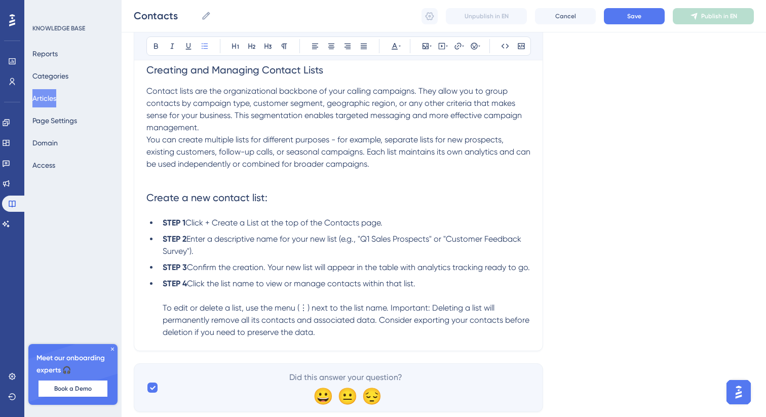
scroll to position [309, 0]
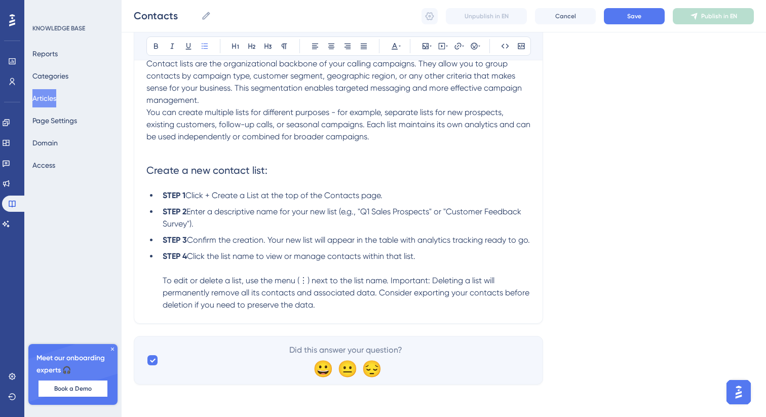
click at [329, 303] on li "STEP 4 Click the list name to view or manage contacts within that list. To edit…" at bounding box center [345, 280] width 372 height 61
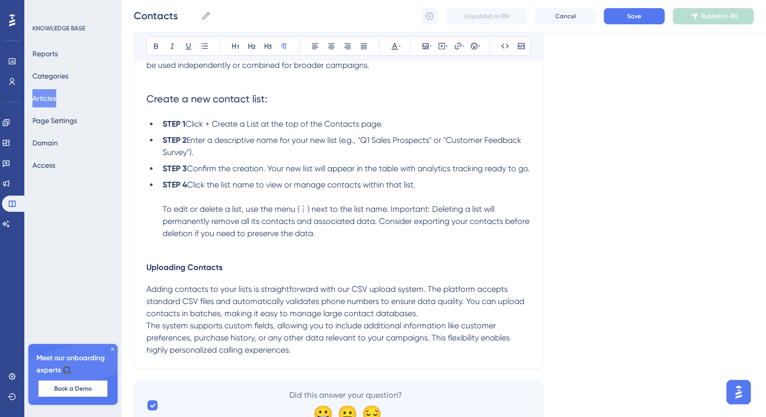
scroll to position [396, 0]
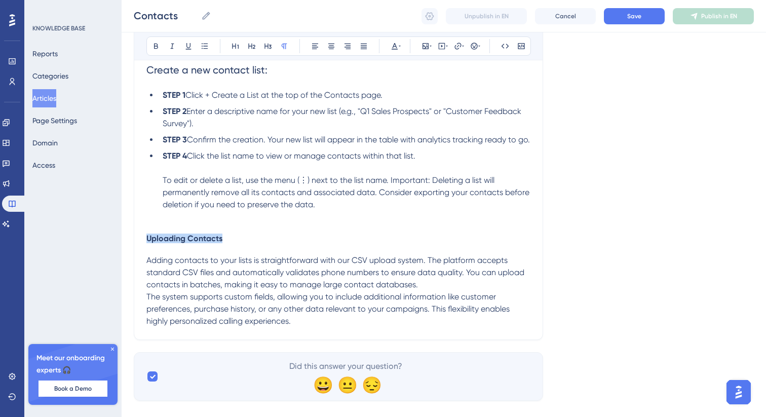
drag, startPoint x: 225, startPoint y: 250, endPoint x: 134, endPoint y: 249, distance: 91.2
click at [134, 249] on div "Contacts Add or edit contact lists for effective outbound campaigns Bold Italic…" at bounding box center [338, 29] width 409 height 622
click at [251, 44] on icon at bounding box center [251, 47] width 7 height 6
click at [266, 48] on icon at bounding box center [268, 46] width 8 height 8
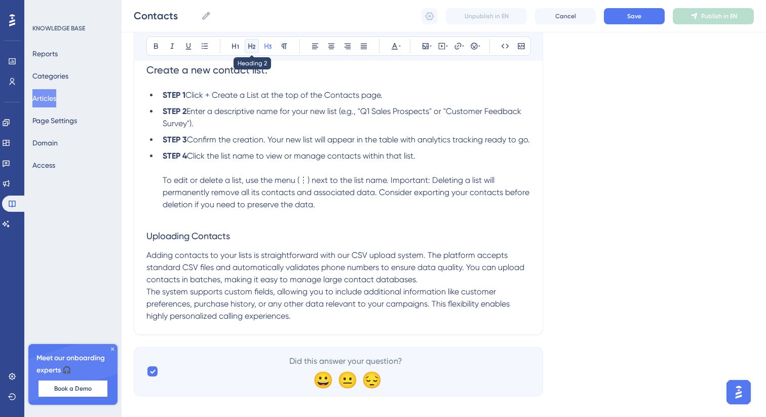
click at [253, 49] on icon at bounding box center [252, 46] width 8 height 8
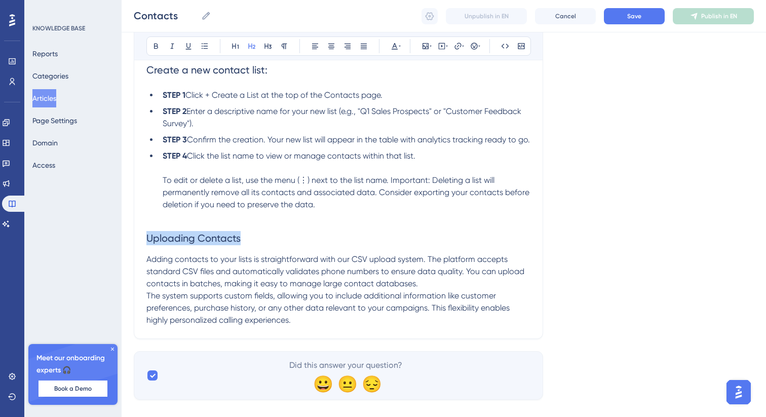
click at [349, 285] on span "Adding contacts to your lists is straightforward with our CSV upload system. Th…" at bounding box center [336, 271] width 380 height 34
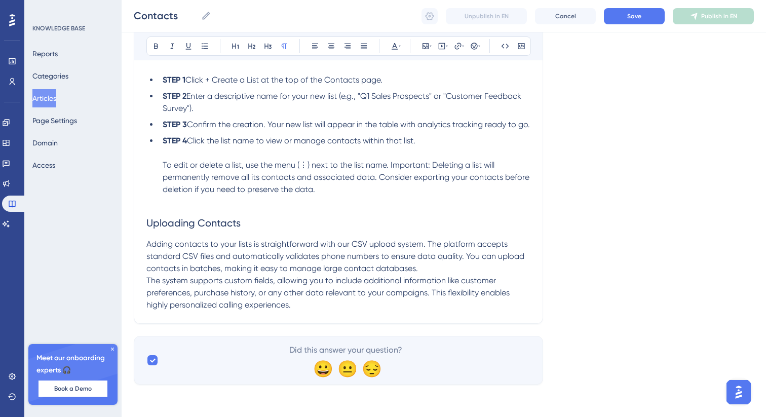
click at [311, 308] on p "The system supports custom fields, allowing you to include additional informati…" at bounding box center [338, 293] width 384 height 36
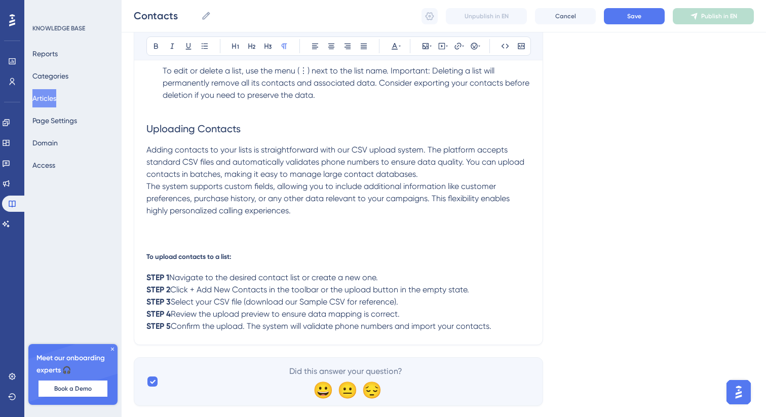
scroll to position [538, 0]
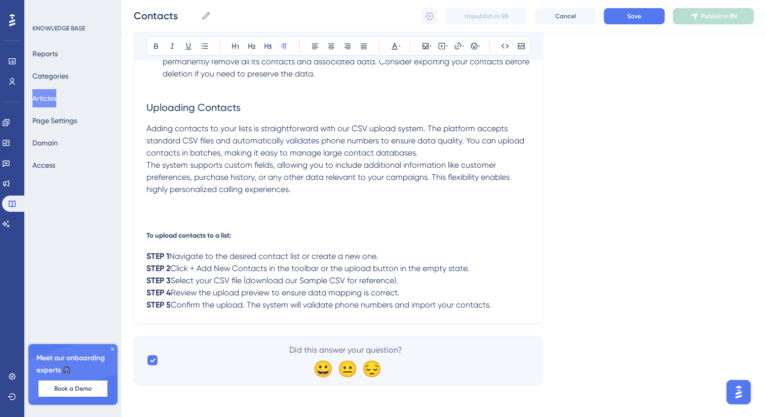
click at [236, 228] on div "Getting Started The Contacts section is your central hub for managing all custo…" at bounding box center [338, 0] width 384 height 622
drag, startPoint x: 237, startPoint y: 240, endPoint x: 115, endPoint y: 239, distance: 121.6
click at [248, 46] on icon at bounding box center [252, 46] width 8 height 8
click at [233, 217] on p at bounding box center [338, 214] width 384 height 12
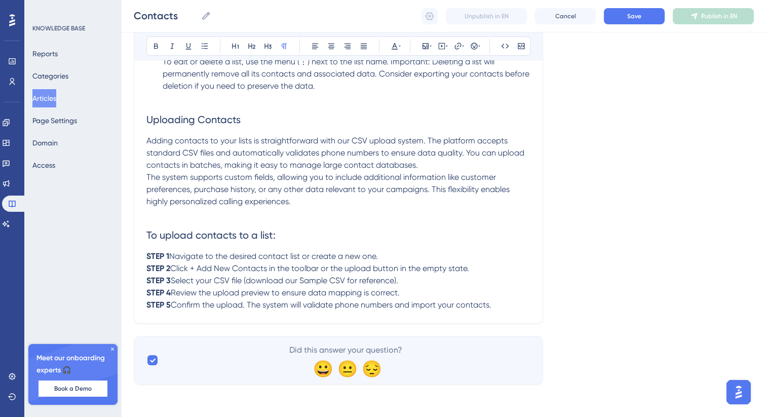
scroll to position [529, 0]
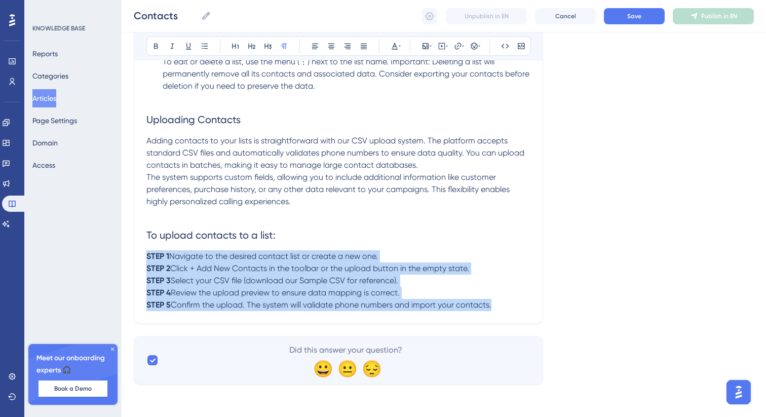
drag, startPoint x: 485, startPoint y: 304, endPoint x: 134, endPoint y: 259, distance: 354.1
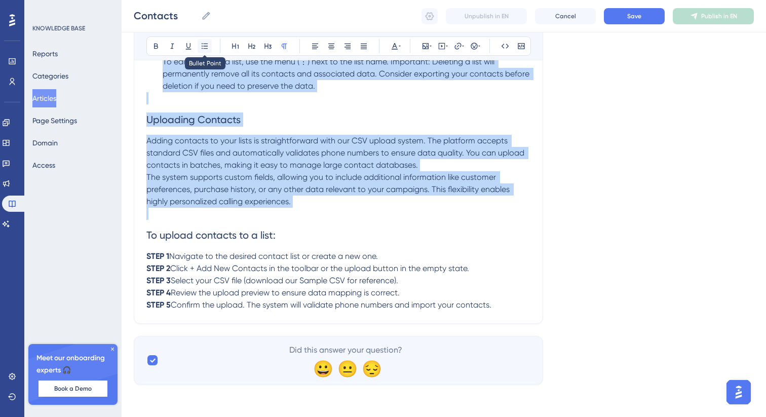
click at [202, 48] on icon at bounding box center [205, 46] width 8 height 8
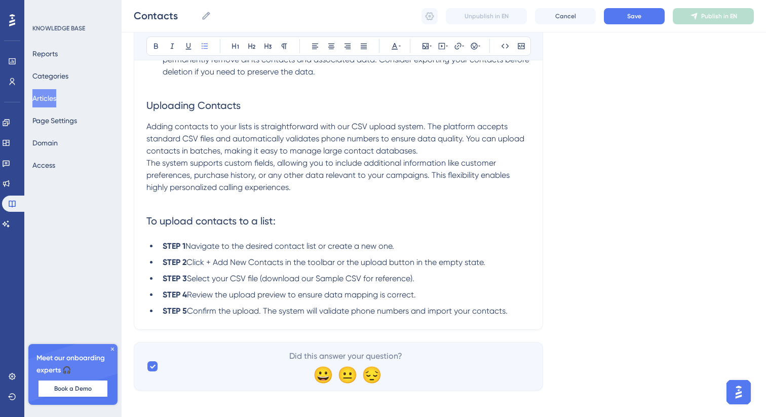
click at [188, 251] on span "Navigate to the desired contact list or create a new one." at bounding box center [289, 246] width 209 height 10
click at [188, 267] on span "Click + Add New Contacts in the toolbar or the upload button in the empty state." at bounding box center [335, 262] width 299 height 10
click at [187, 283] on span "Select your CSV file (download our Sample CSV for reference)." at bounding box center [301, 279] width 228 height 10
click at [188, 300] on span "Review the upload preview to ensure data mapping is correct." at bounding box center [301, 295] width 229 height 10
click at [189, 316] on span "Confirm the upload. The system will validate phone numbers and import your cont…" at bounding box center [347, 311] width 321 height 10
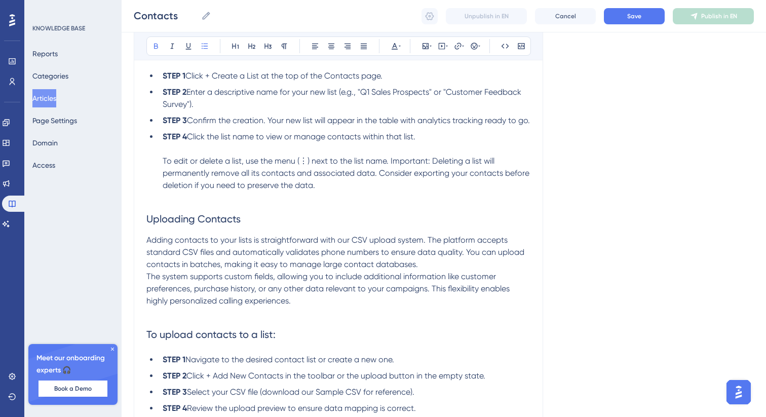
scroll to position [407, 0]
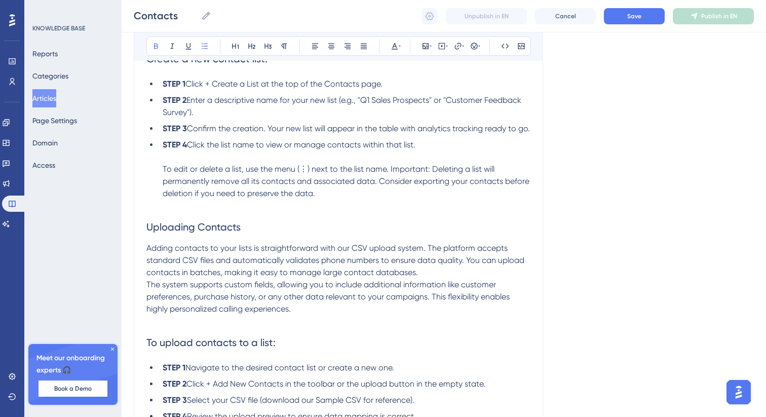
click at [187, 86] on span "Click + Create a List at the top of the Contacts page." at bounding box center [283, 84] width 197 height 10
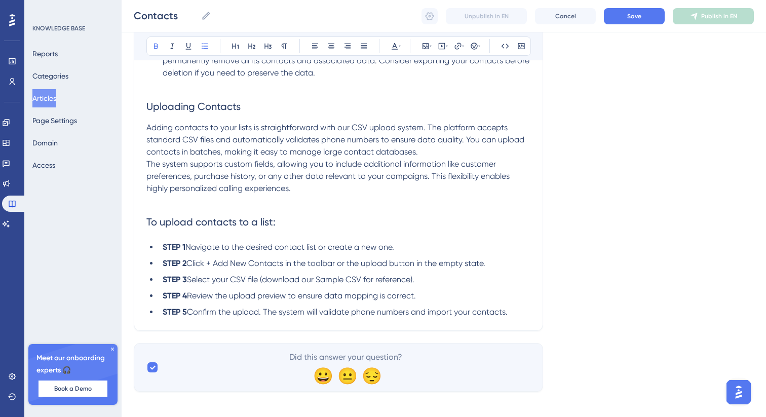
scroll to position [548, 0]
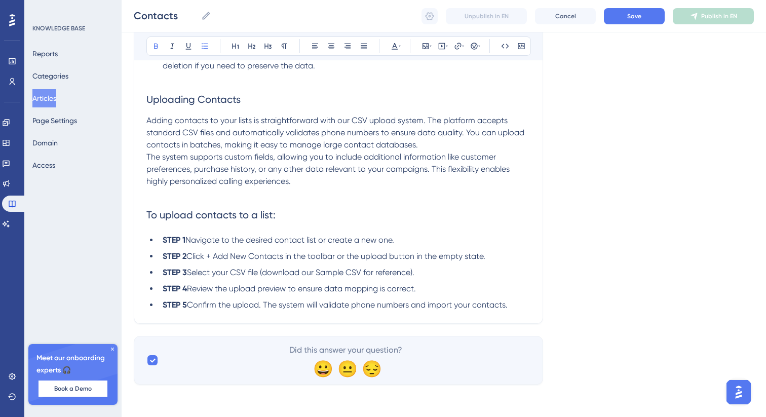
click at [525, 307] on li "STEP 5 Confirm the upload. The system will validate phone numbers and import yo…" at bounding box center [345, 305] width 372 height 12
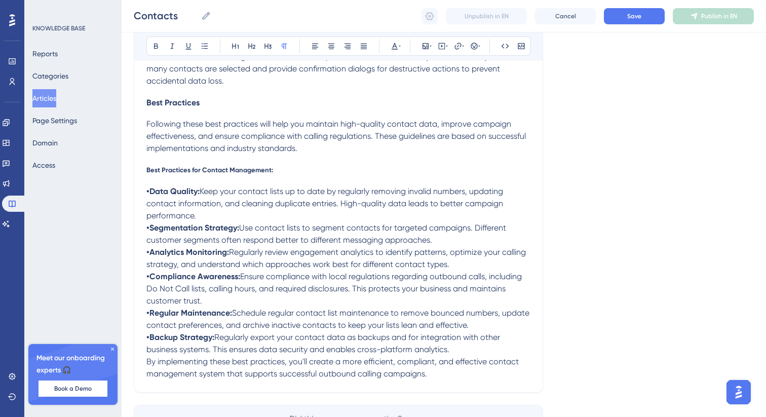
scroll to position [1214, 0]
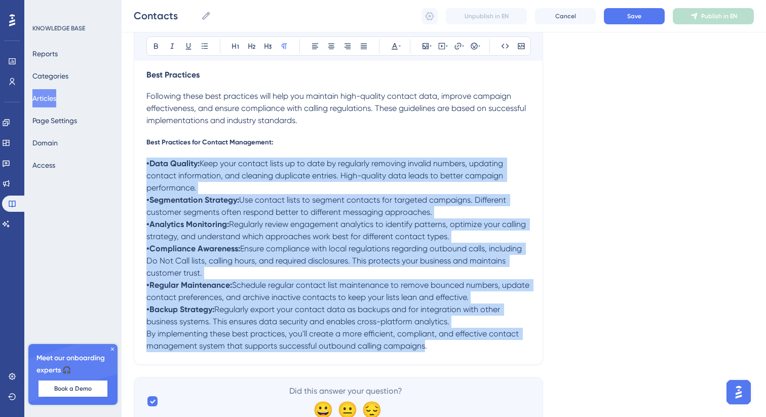
drag, startPoint x: 426, startPoint y: 362, endPoint x: 142, endPoint y: 182, distance: 335.3
click at [201, 48] on icon at bounding box center [205, 46] width 8 height 8
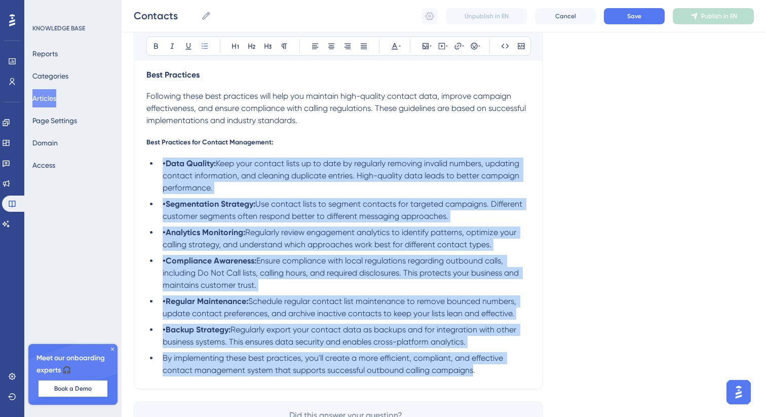
click at [166, 168] on strong "•Data Quality:" at bounding box center [189, 164] width 53 height 10
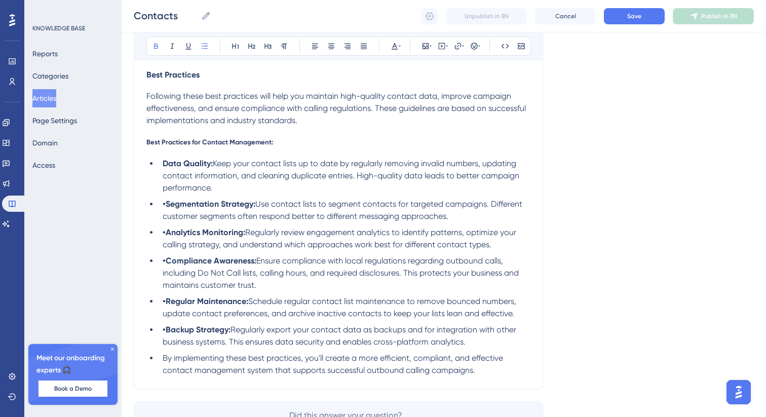
click at [167, 209] on strong "•Segmentation Strategy:" at bounding box center [209, 204] width 93 height 10
drag, startPoint x: 286, startPoint y: 158, endPoint x: 127, endPoint y: 157, distance: 159.1
copy span "Best Practices for Contact Management:"
drag, startPoint x: 206, startPoint y: 90, endPoint x: 135, endPoint y: 90, distance: 70.9
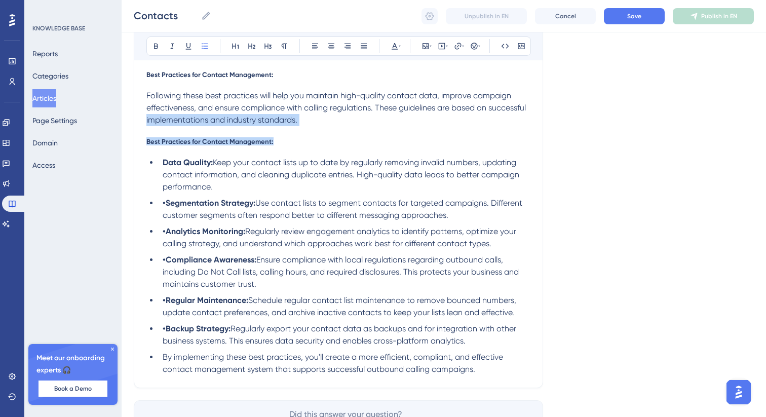
drag, startPoint x: 279, startPoint y: 160, endPoint x: 90, endPoint y: 131, distance: 191.2
click at [90, 131] on div "Reports Categories Articles Page Settings Domain Access" at bounding box center [73, 110] width 82 height 130
drag, startPoint x: 275, startPoint y: 158, endPoint x: 41, endPoint y: 152, distance: 234.2
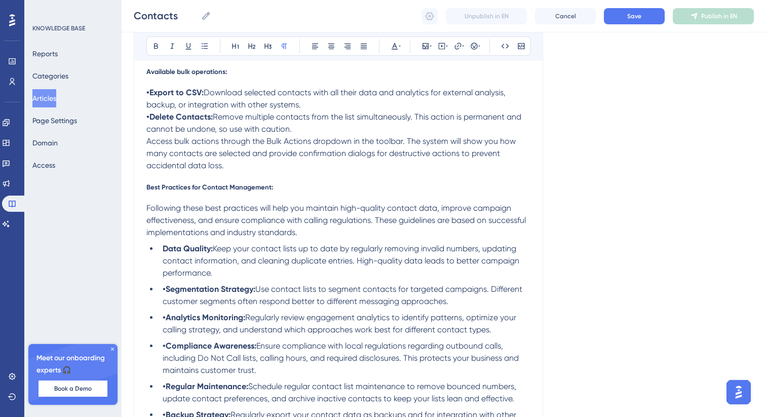
scroll to position [1094, 0]
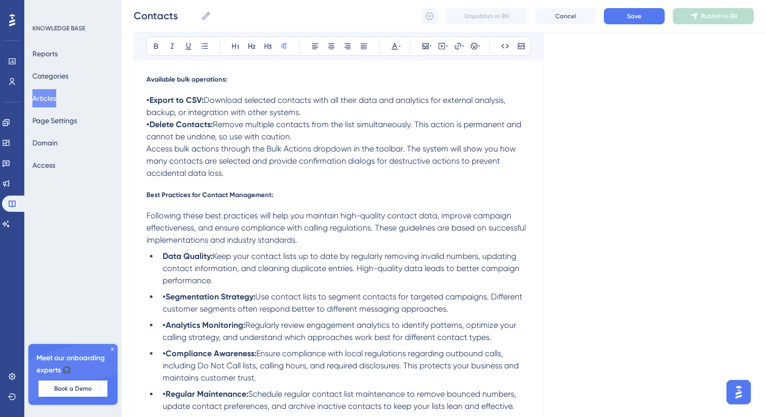
click at [189, 199] on span "Best Practices for Contact Management:" at bounding box center [209, 195] width 127 height 8
click at [255, 45] on icon at bounding box center [252, 46] width 8 height 8
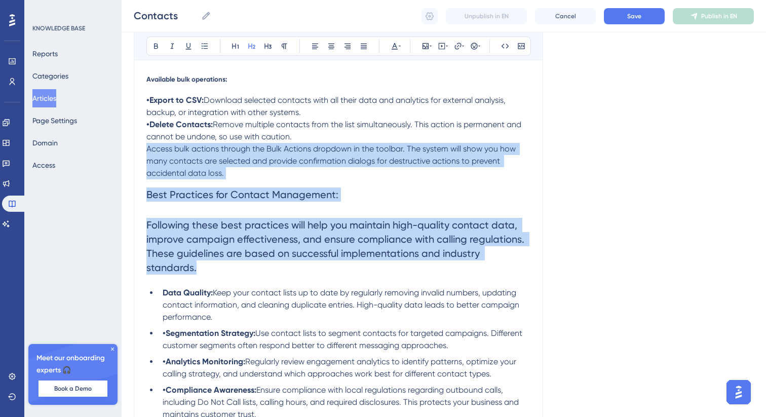
scroll to position [1014, 0]
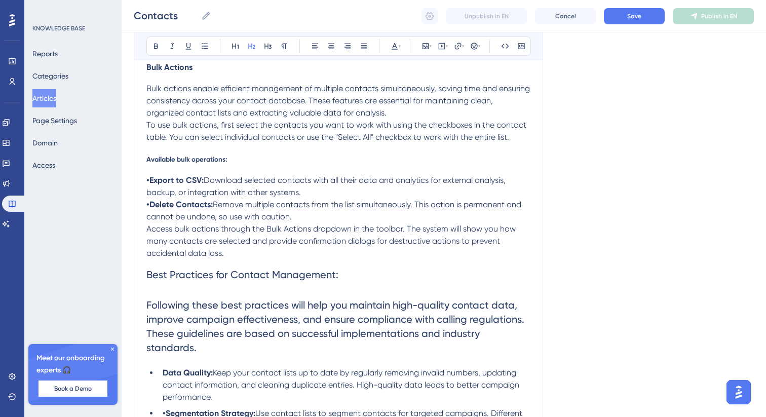
click at [188, 163] on span "Available bulk operations:" at bounding box center [186, 159] width 81 height 8
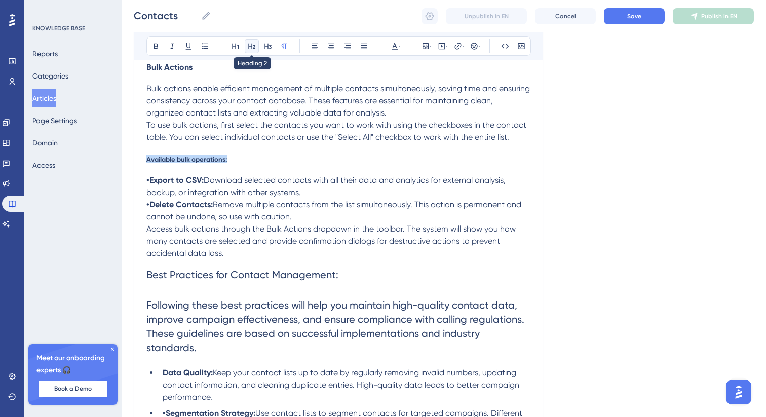
click at [249, 48] on icon at bounding box center [252, 46] width 8 height 8
click at [238, 165] on span "Available bulk operations:" at bounding box center [206, 159] width 121 height 12
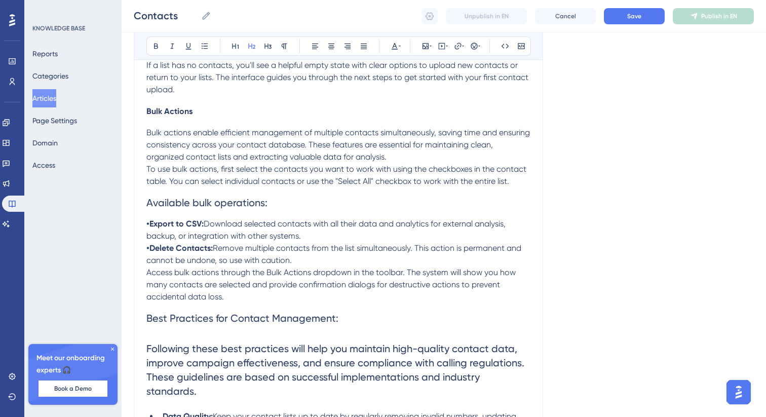
scroll to position [963, 0]
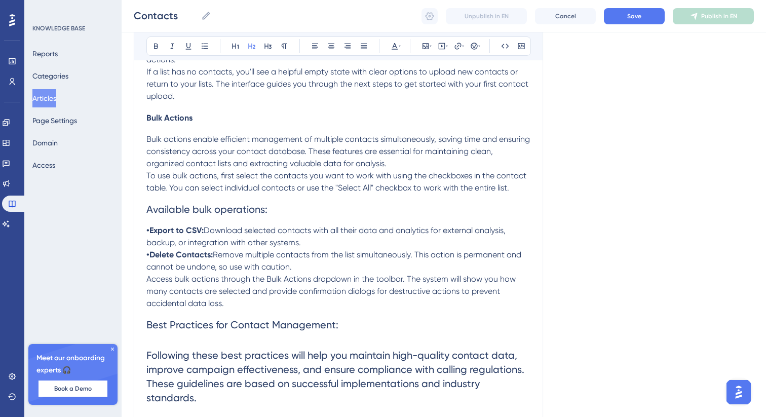
click at [158, 123] on span "Bulk Actions" at bounding box center [169, 118] width 46 height 10
click at [252, 47] on icon at bounding box center [251, 47] width 7 height 6
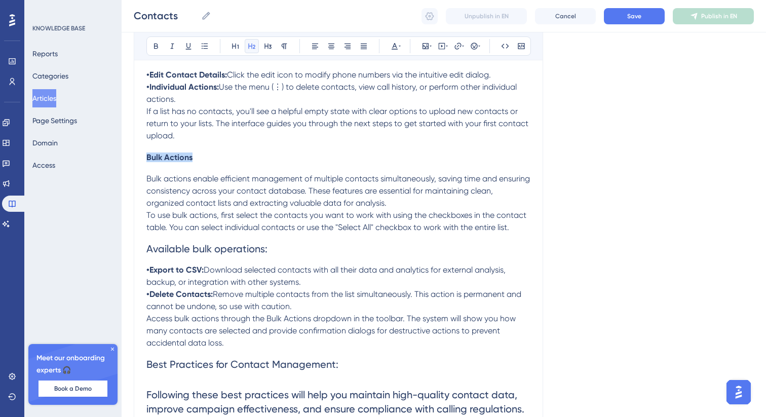
scroll to position [923, 0]
click at [254, 48] on icon at bounding box center [251, 47] width 7 height 6
click at [265, 47] on icon at bounding box center [268, 47] width 7 height 6
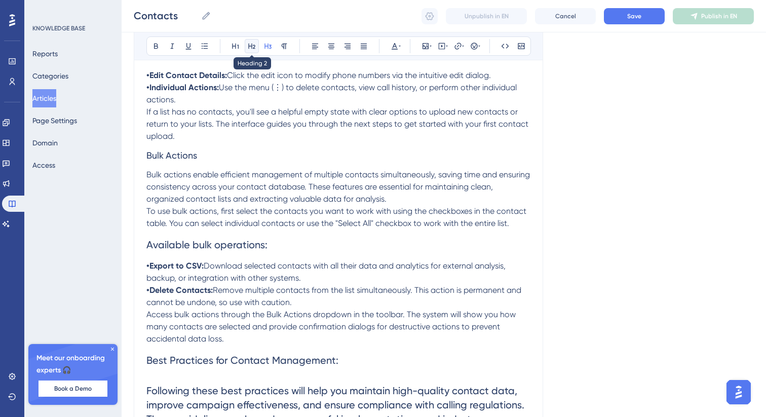
click at [253, 49] on icon at bounding box center [252, 46] width 8 height 8
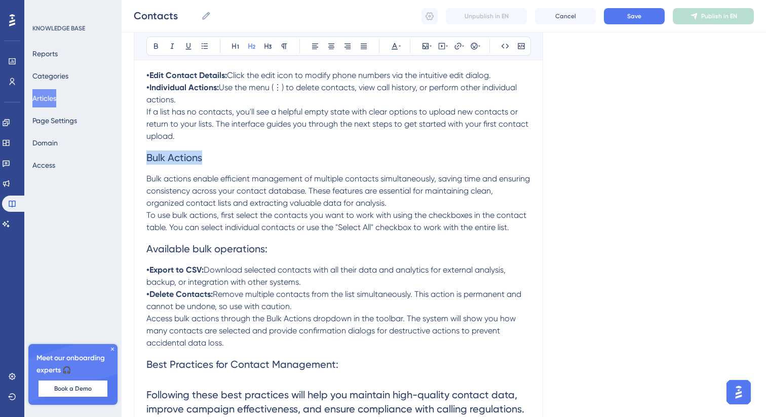
scroll to position [846, 0]
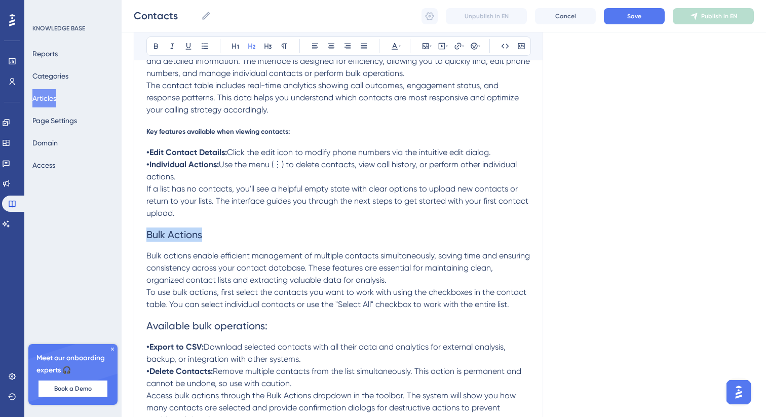
click at [215, 135] on span "Key features available when viewing contacts:" at bounding box center [218, 131] width 144 height 8
click at [268, 46] on icon at bounding box center [268, 47] width 7 height 6
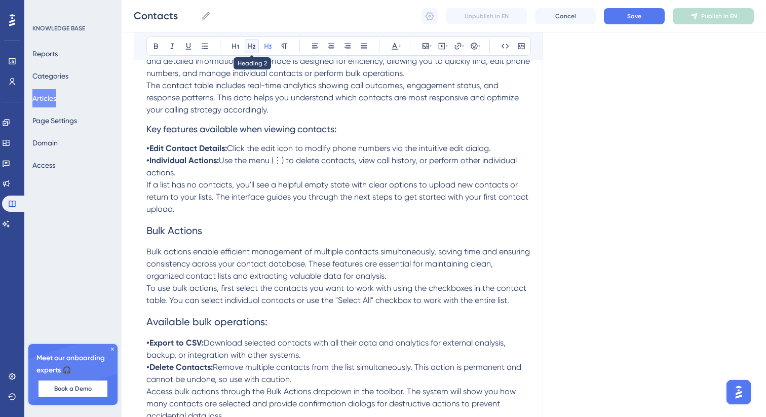
click at [251, 47] on icon at bounding box center [252, 46] width 8 height 8
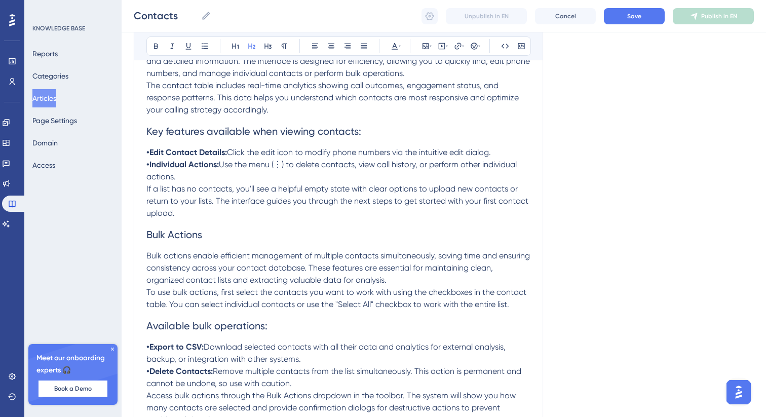
click at [287, 116] on p "The contact table includes real-time analytics showing call outcomes, engagemen…" at bounding box center [338, 98] width 384 height 36
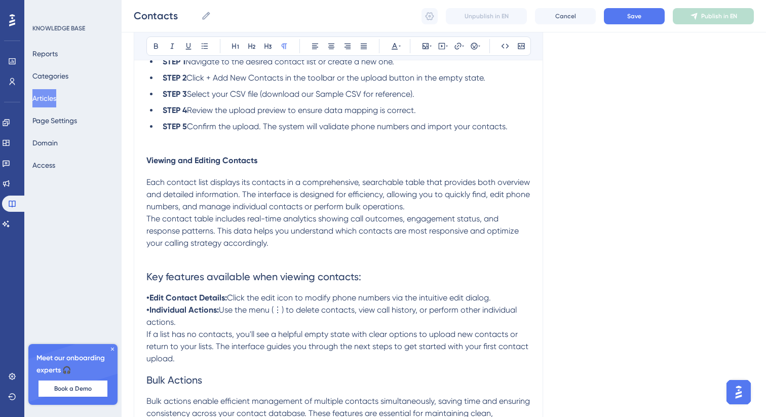
scroll to position [712, 0]
click at [205, 166] on span "Viewing and Editing Contacts" at bounding box center [201, 162] width 111 height 10
click at [268, 46] on icon at bounding box center [268, 47] width 7 height 6
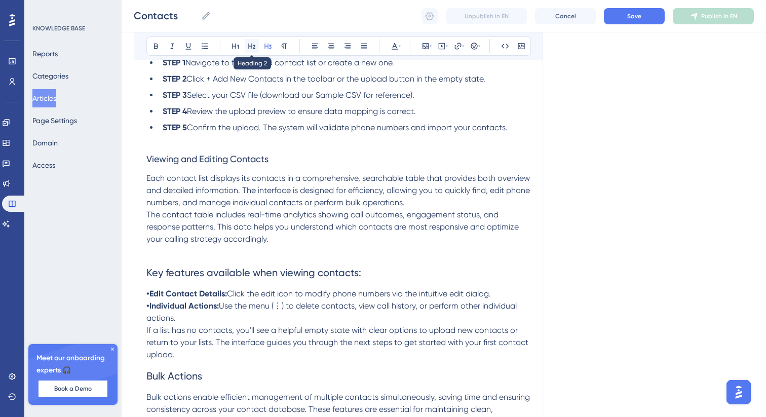
click at [256, 47] on button at bounding box center [252, 46] width 14 height 14
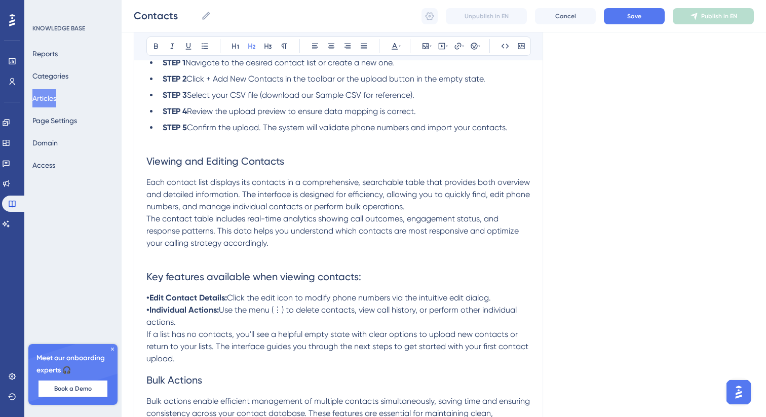
click at [252, 193] on span "Each contact list displays its contacts in a comprehensive, searchable table th…" at bounding box center [339, 194] width 386 height 34
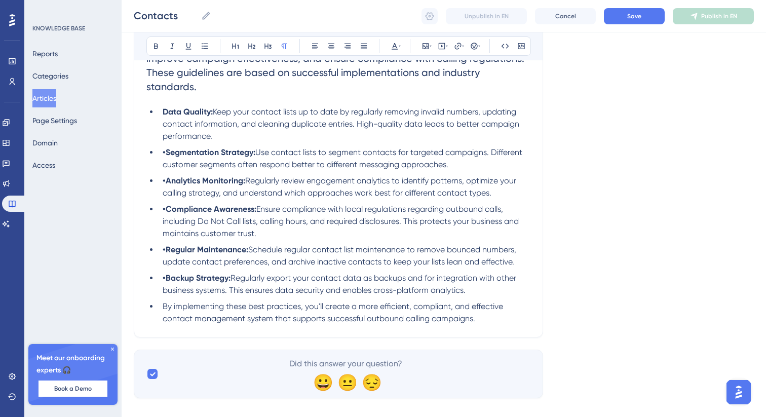
scroll to position [1286, 0]
click at [166, 157] on strong "•Segmentation Strategy:" at bounding box center [209, 152] width 93 height 10
click at [167, 185] on strong "•Analytics Monitoring:" at bounding box center [204, 180] width 83 height 10
click at [164, 213] on strong "•Compliance Awareness:" at bounding box center [210, 209] width 94 height 10
click at [166, 254] on strong "•Regular Maintenance:" at bounding box center [206, 249] width 86 height 10
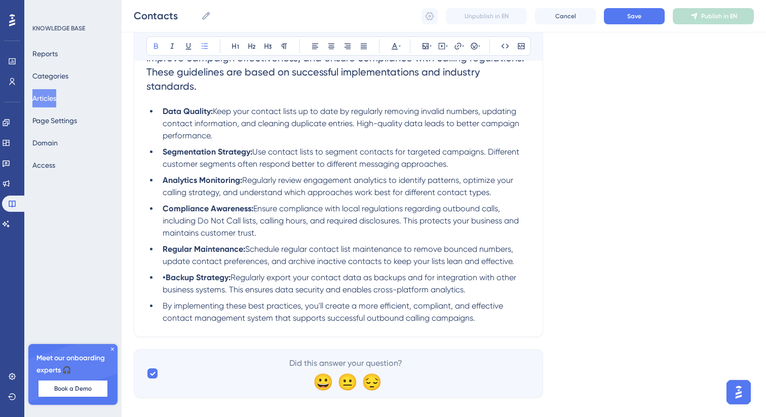
click at [167, 282] on strong "•Backup Strategy:" at bounding box center [197, 278] width 68 height 10
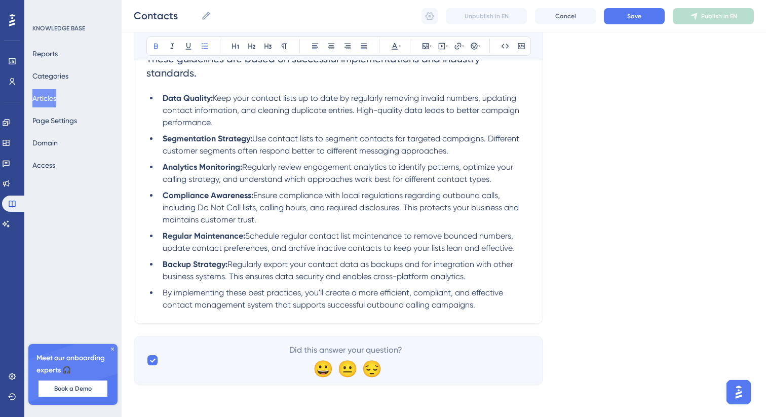
click at [163, 288] on span "By implementing these best practices, you'll create a more efficient, compliant…" at bounding box center [334, 299] width 343 height 22
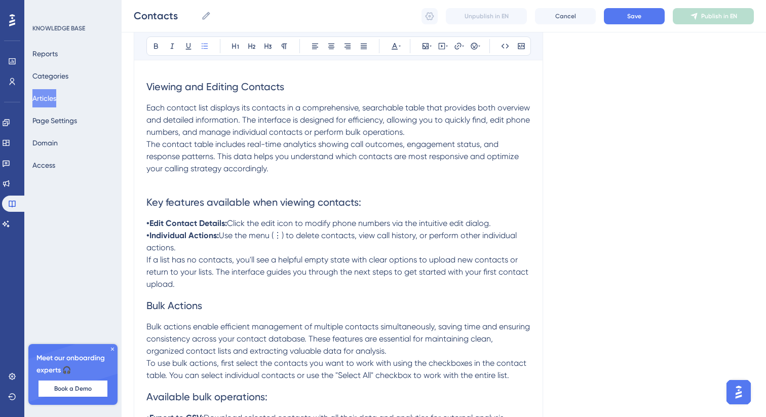
scroll to position [782, 0]
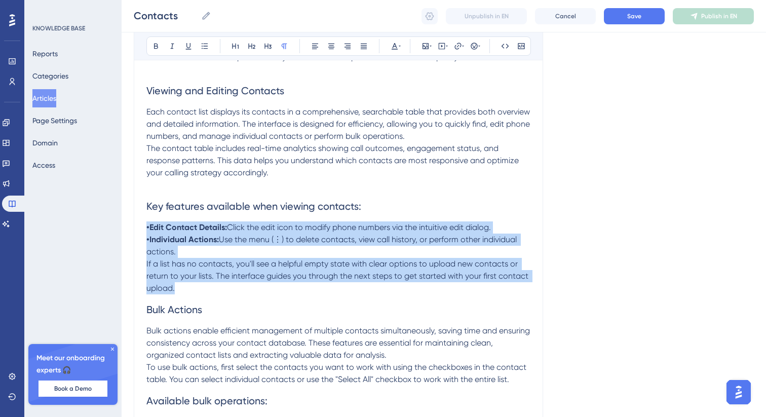
drag, startPoint x: 178, startPoint y: 304, endPoint x: 140, endPoint y: 244, distance: 71.1
click at [140, 244] on div "Contacts Add or edit contact lists for effective outbound campaigns Bold Italic…" at bounding box center [338, 95] width 409 height 1529
click at [207, 45] on icon at bounding box center [205, 46] width 8 height 8
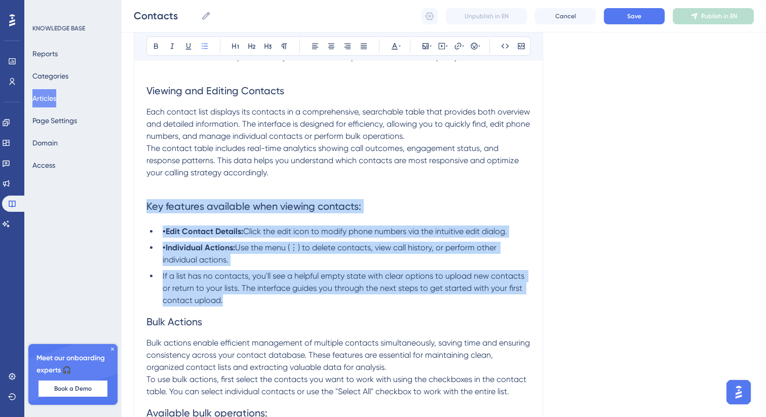
click at [166, 236] on strong "•Edit Contact Details:" at bounding box center [203, 232] width 81 height 10
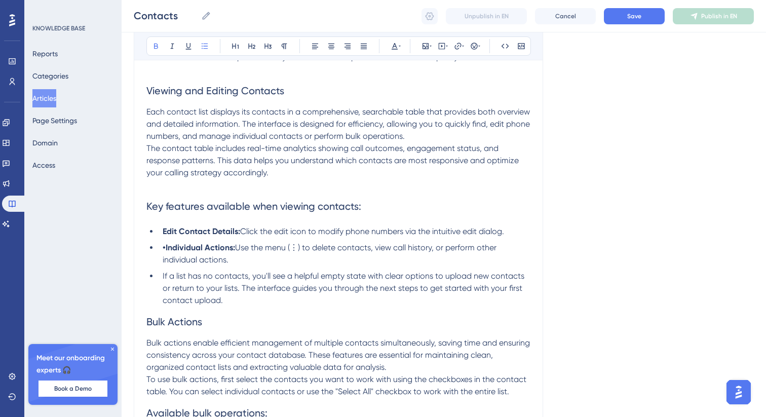
click at [166, 252] on strong "•Individual Actions:" at bounding box center [199, 248] width 72 height 10
click at [164, 292] on span "If a list has no contacts, you'll see a helpful empty state with clear options …" at bounding box center [345, 288] width 364 height 34
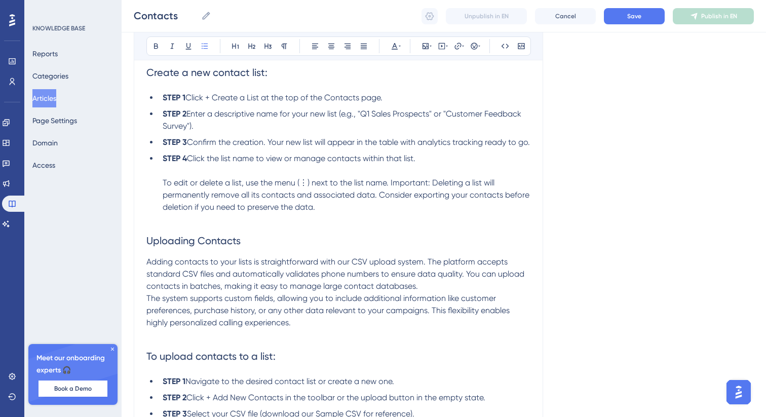
scroll to position [355, 0]
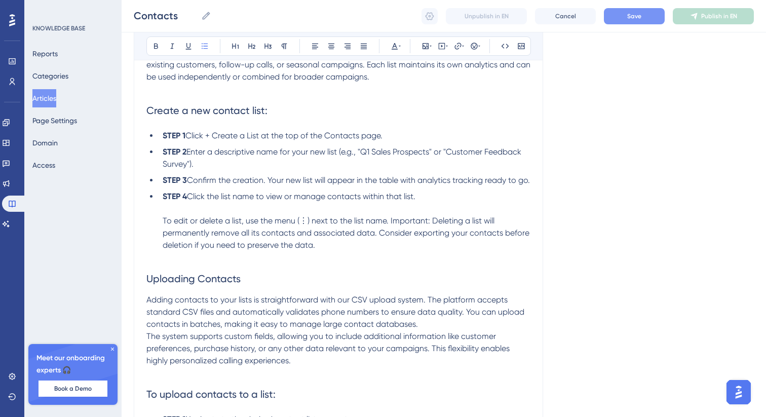
click at [632, 13] on span "Save" at bounding box center [634, 16] width 14 height 8
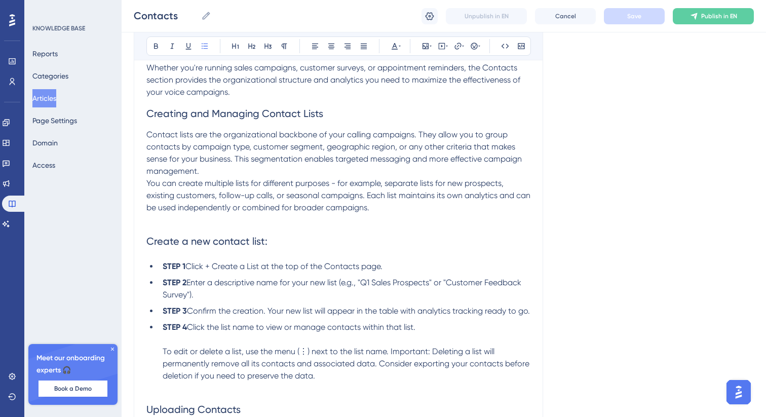
scroll to position [15, 0]
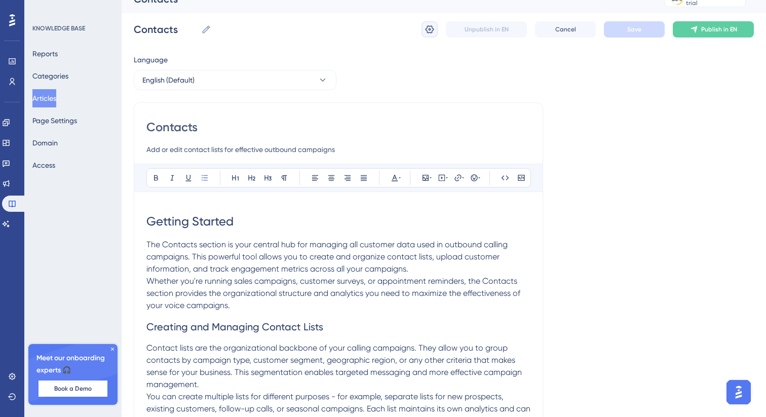
click at [423, 27] on button at bounding box center [430, 29] width 16 height 16
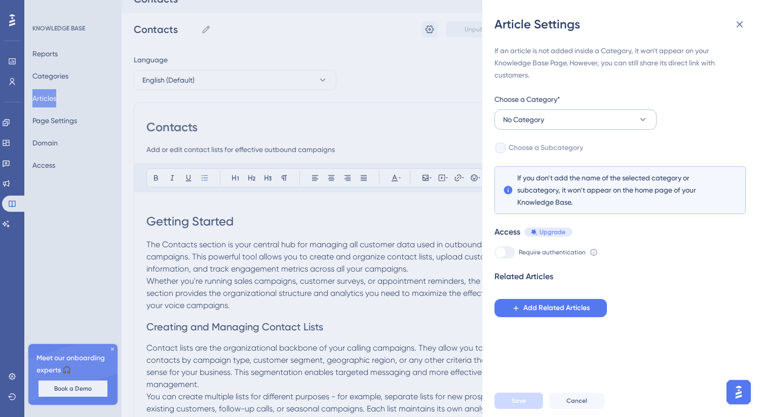
click at [556, 123] on button "No Category" at bounding box center [576, 119] width 162 height 20
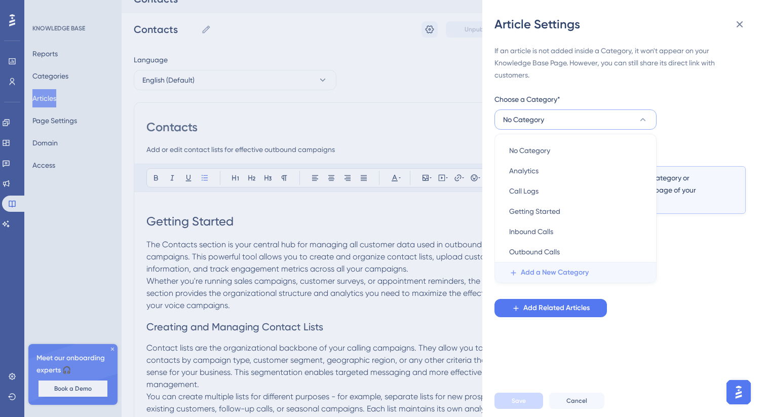
click at [546, 273] on span "Add a New Category" at bounding box center [555, 273] width 68 height 12
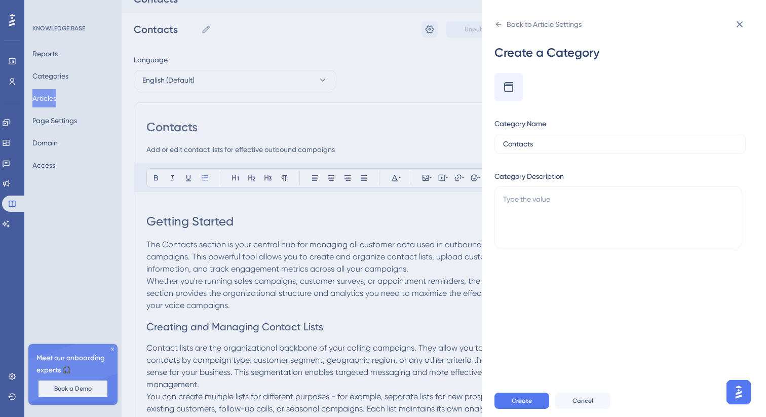
type input "Contacts"
click at [514, 84] on icon at bounding box center [509, 87] width 12 height 12
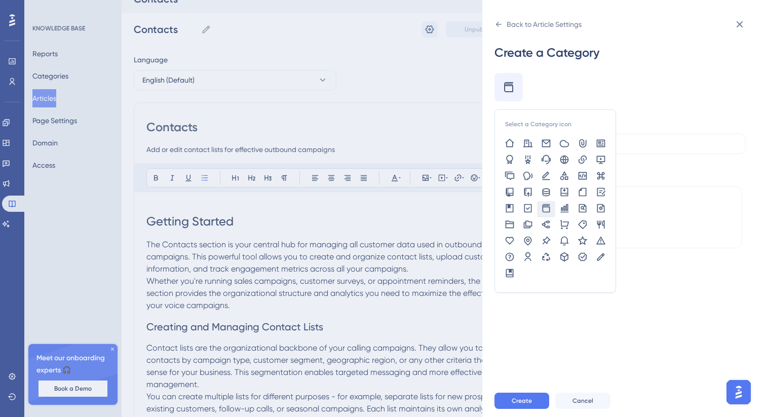
click at [536, 125] on div "Select a Category icon" at bounding box center [538, 124] width 66 height 8
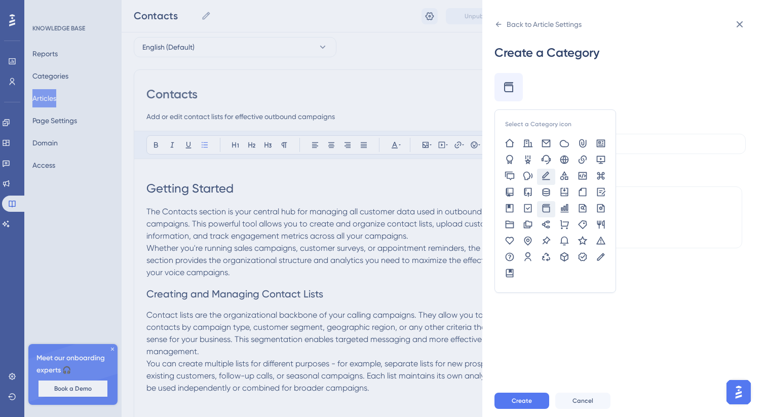
scroll to position [45, 0]
click at [527, 252] on icon at bounding box center [528, 256] width 7 height 9
click at [640, 158] on div "Select a Category icon Category Name Contacts Category Description" at bounding box center [620, 161] width 251 height 177
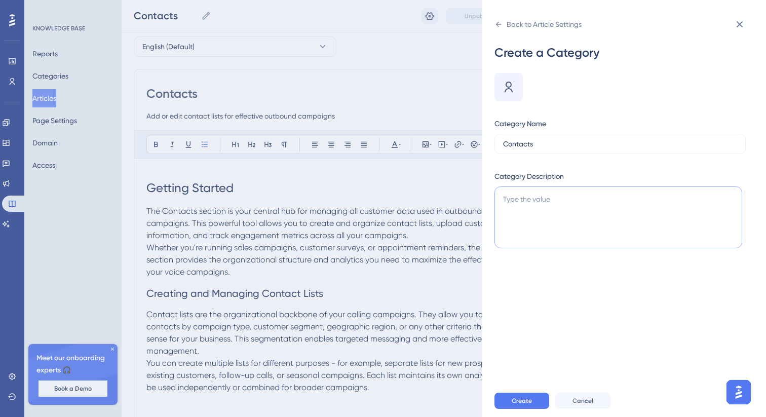
click at [531, 214] on textarea at bounding box center [619, 217] width 248 height 62
type textarea "Manage and upload contact lists"
click at [511, 398] on button "Create" at bounding box center [522, 401] width 55 height 16
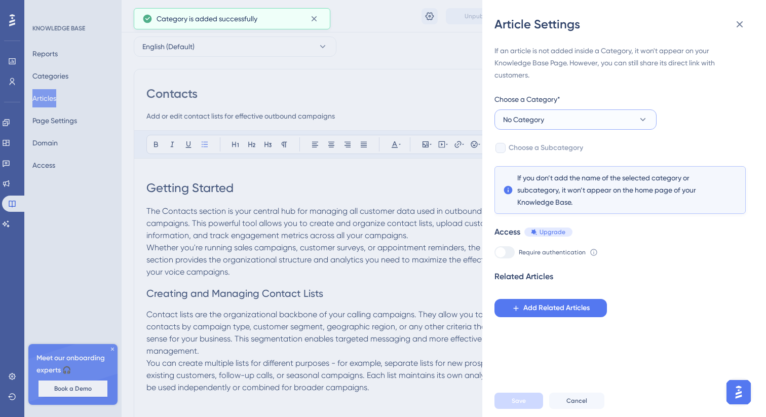
click at [536, 111] on button "No Category" at bounding box center [576, 119] width 162 height 20
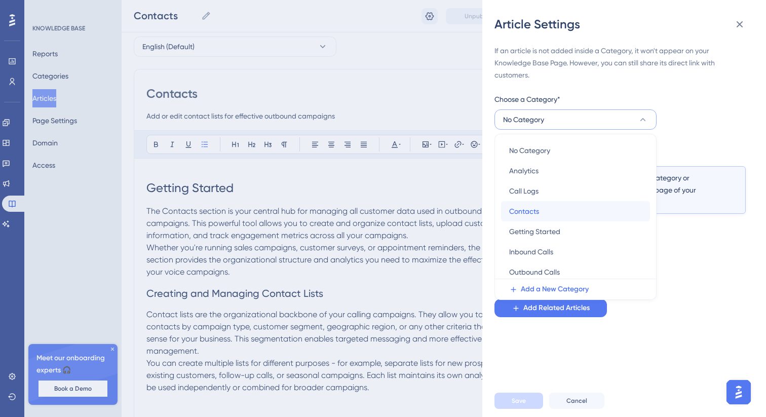
click at [546, 211] on div "Contacts Contacts" at bounding box center [575, 211] width 133 height 20
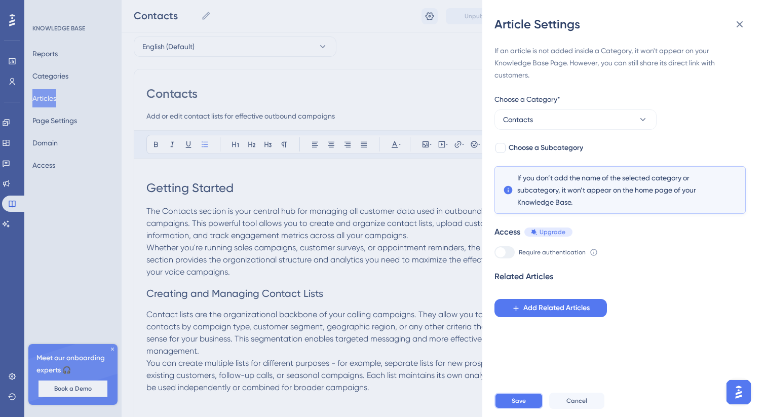
click at [516, 400] on span "Save" at bounding box center [519, 401] width 14 height 8
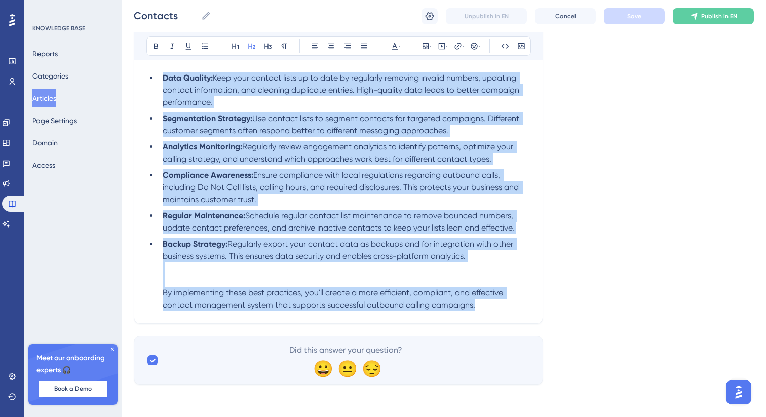
scroll to position [1356, 0]
drag, startPoint x: 147, startPoint y: 140, endPoint x: 268, endPoint y: 417, distance: 301.4
copy div "Best Practices for Contact Management: Following these best practices will help…"
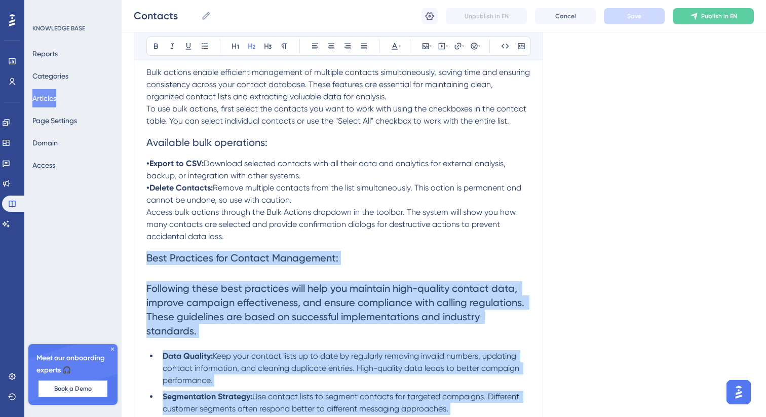
scroll to position [1059, 0]
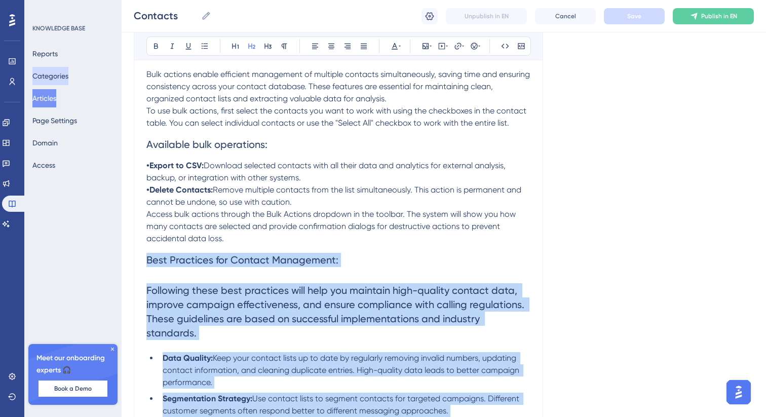
click at [56, 82] on button "Categories" at bounding box center [50, 76] width 36 height 18
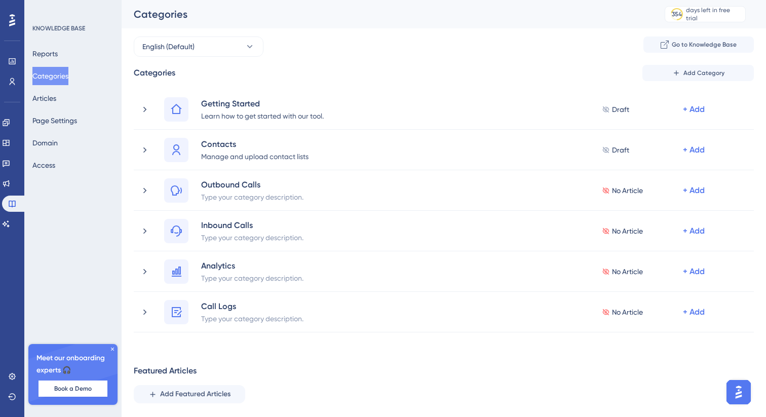
drag, startPoint x: 128, startPoint y: 309, endPoint x: 343, endPoint y: 2, distance: 375.5
click at [42, 97] on button "Articles" at bounding box center [44, 98] width 24 height 18
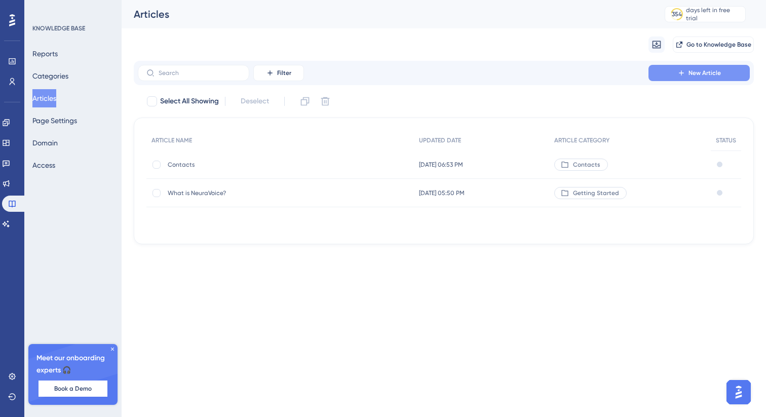
click at [679, 76] on icon at bounding box center [682, 73] width 8 height 8
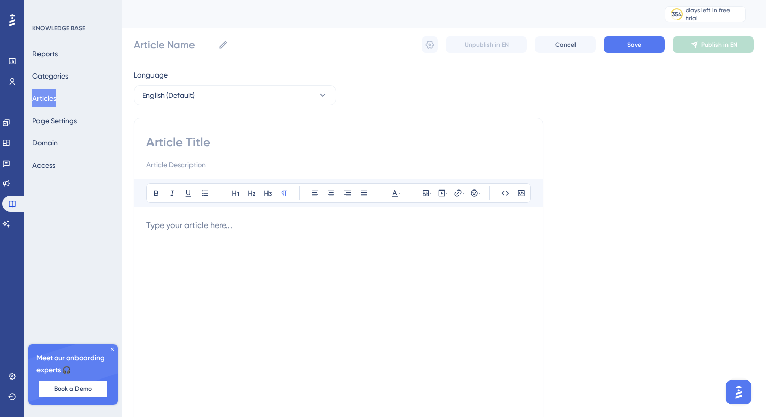
click at [232, 254] on div at bounding box center [338, 330] width 384 height 223
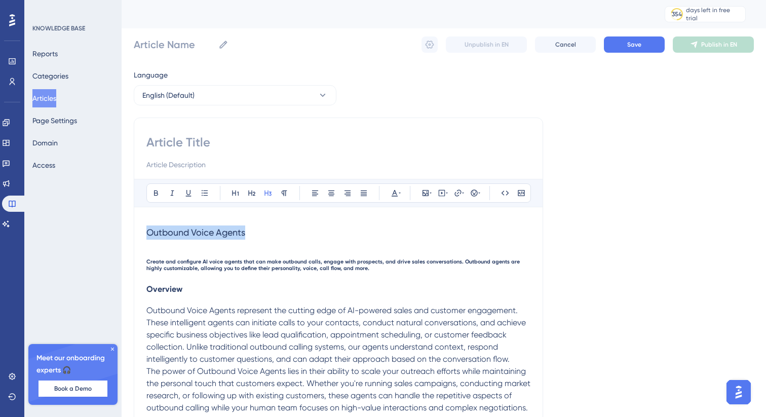
drag, startPoint x: 264, startPoint y: 238, endPoint x: 138, endPoint y: 234, distance: 126.3
copy span "Outbound Voice Agents"
click at [179, 137] on input at bounding box center [338, 142] width 384 height 16
paste input "Outbound Voice Agents"
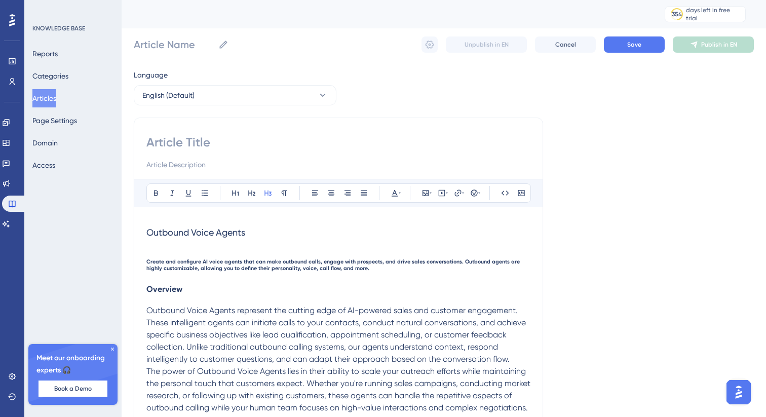
type input "Outbound Voice Agents"
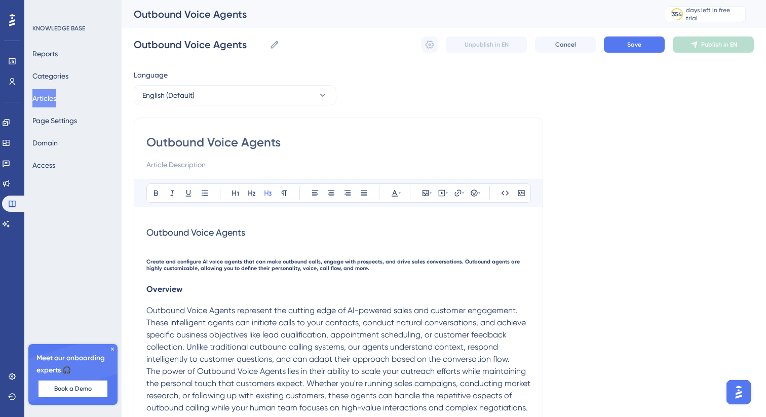
type input "Outbound Voice Agents"
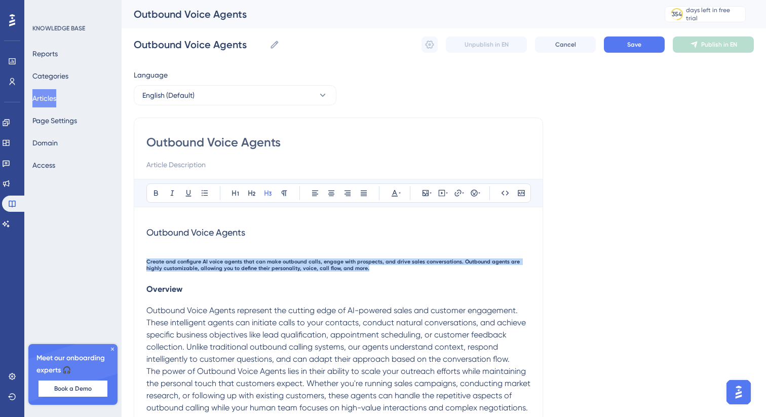
drag, startPoint x: 359, startPoint y: 268, endPoint x: 118, endPoint y: 254, distance: 241.6
copy span "Create and configure AI voice agents that can make outbound calls, engage with …"
click at [196, 161] on input at bounding box center [338, 165] width 384 height 12
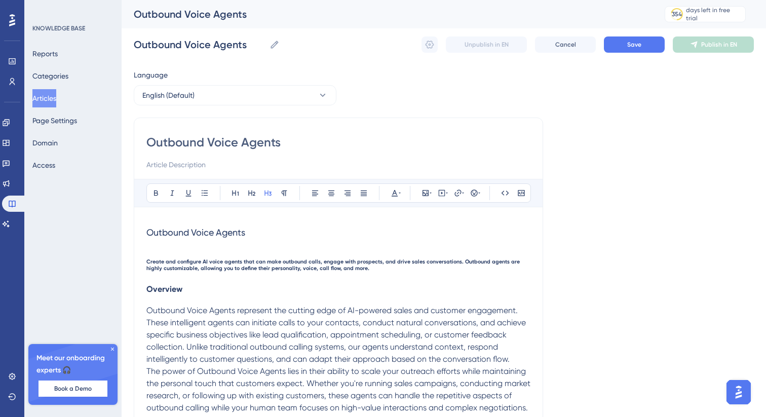
paste input "Create and configure AI voice agents that can make outbound calls, engage with …"
type input "Create and configure AI voice agents that can make outbound calls, engage with …"
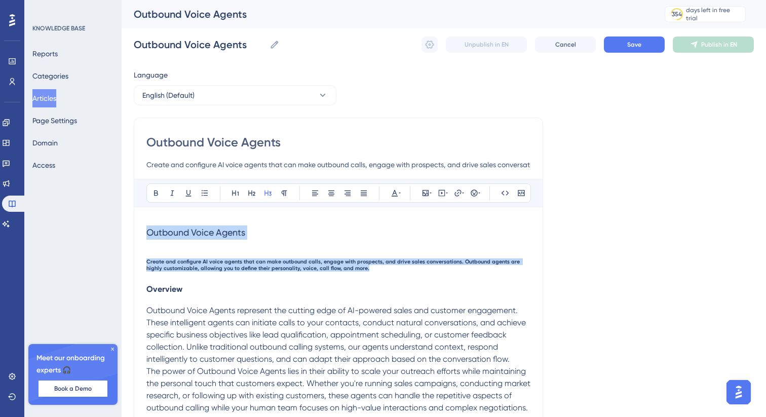
drag, startPoint x: 361, startPoint y: 274, endPoint x: 125, endPoint y: 227, distance: 240.8
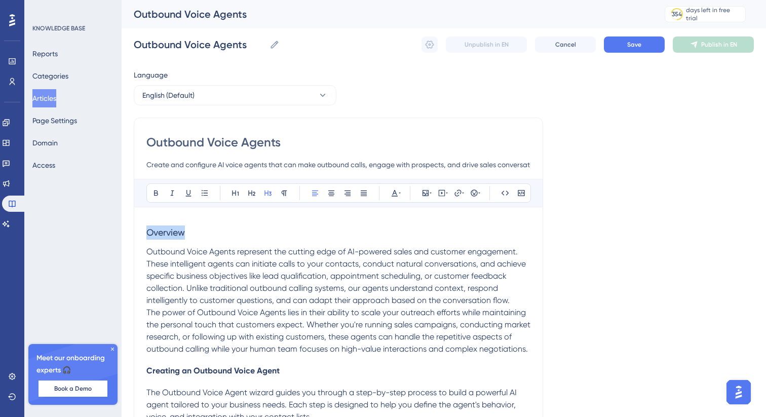
drag, startPoint x: 198, startPoint y: 228, endPoint x: 133, endPoint y: 228, distance: 64.4
click at [249, 194] on icon at bounding box center [252, 193] width 8 height 8
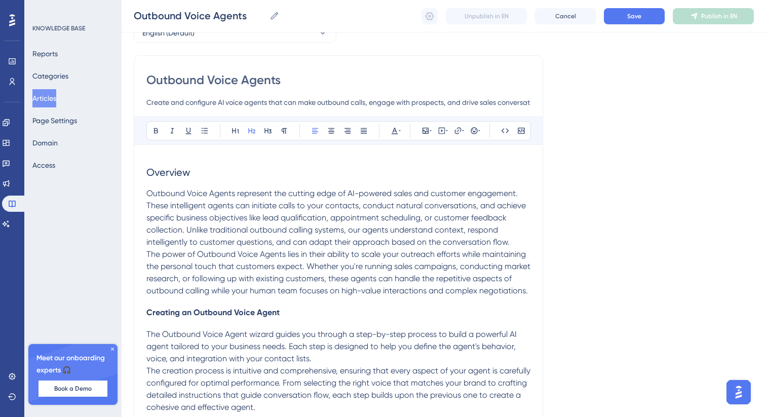
scroll to position [61, 0]
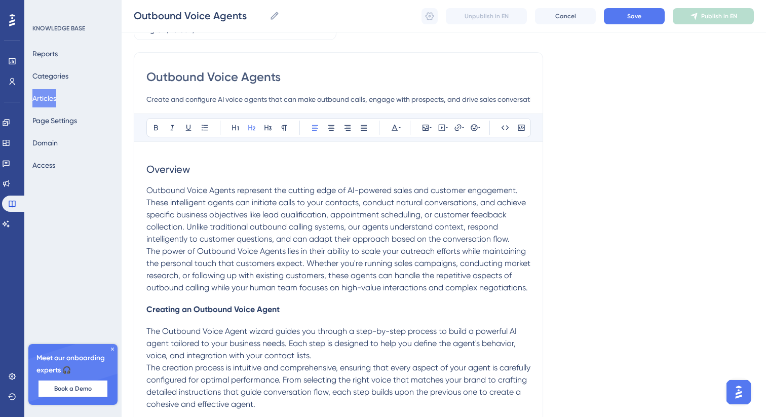
click at [222, 308] on span "Creating an Outbound Voice Agent" at bounding box center [212, 310] width 133 height 10
click at [267, 128] on icon at bounding box center [268, 128] width 8 height 8
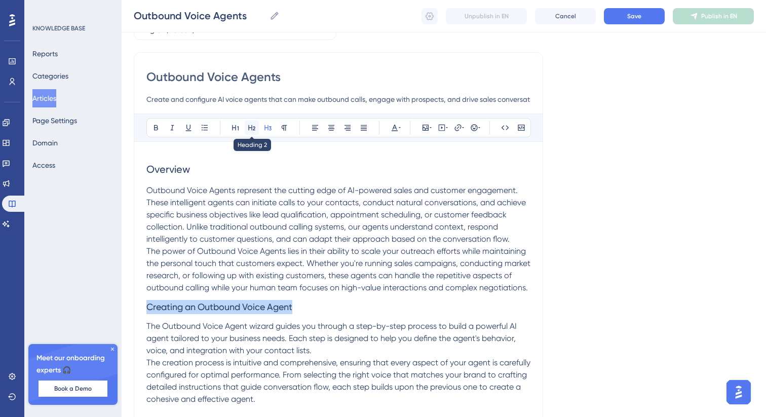
click at [249, 126] on icon at bounding box center [251, 128] width 7 height 6
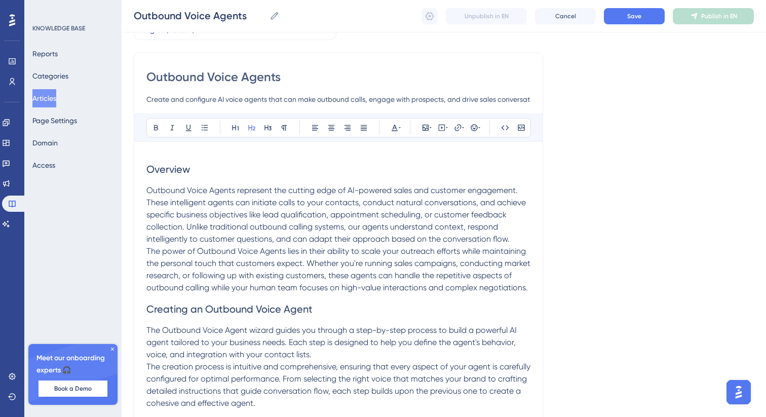
click at [167, 170] on span "Overview" at bounding box center [168, 169] width 44 height 12
click at [267, 125] on icon at bounding box center [268, 128] width 8 height 8
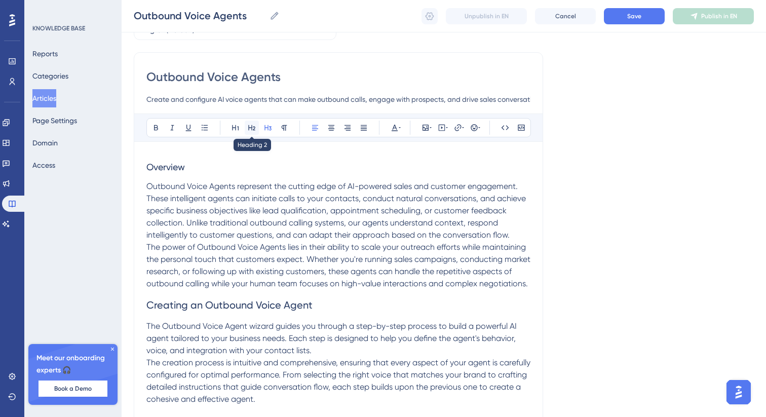
click at [252, 127] on icon at bounding box center [252, 128] width 8 height 8
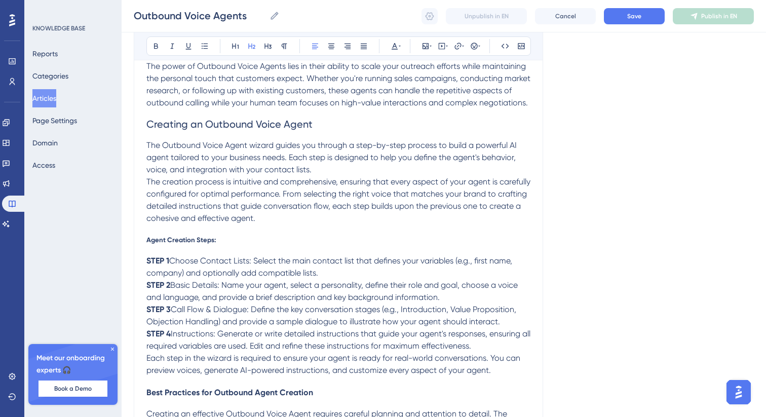
scroll to position [259, 0]
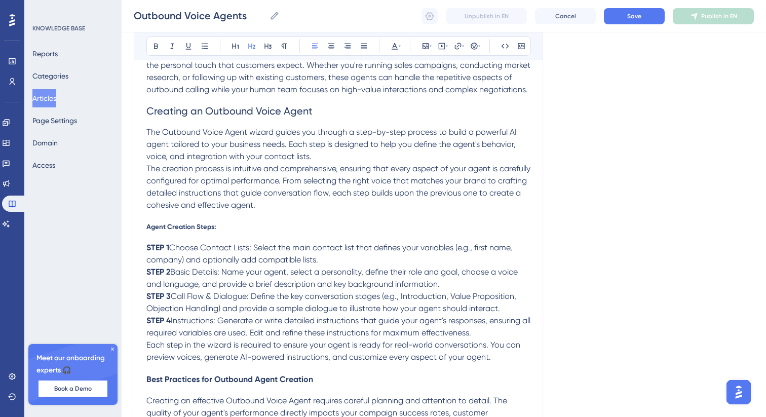
click at [174, 229] on span "Agent Creation Steps:" at bounding box center [181, 226] width 70 height 8
click at [251, 46] on icon at bounding box center [251, 47] width 7 height 6
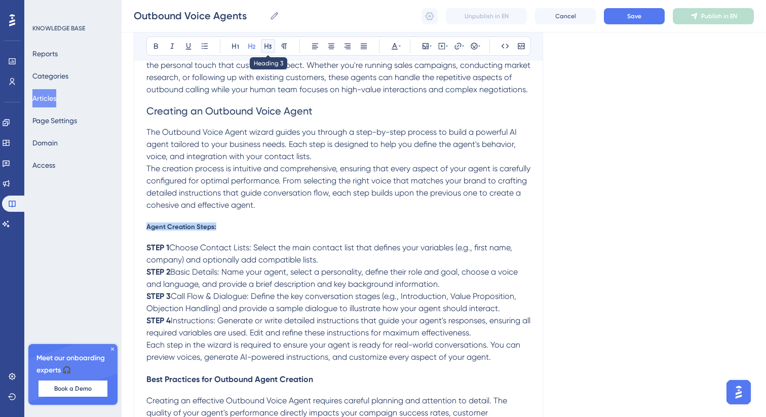
click at [269, 49] on icon at bounding box center [268, 46] width 8 height 8
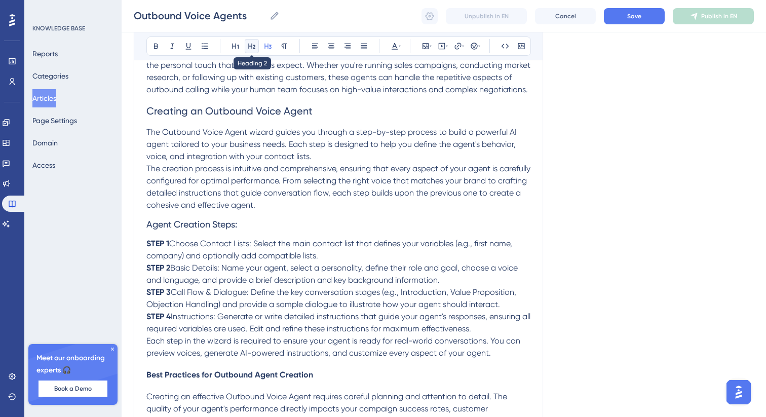
click at [252, 47] on icon at bounding box center [251, 47] width 7 height 6
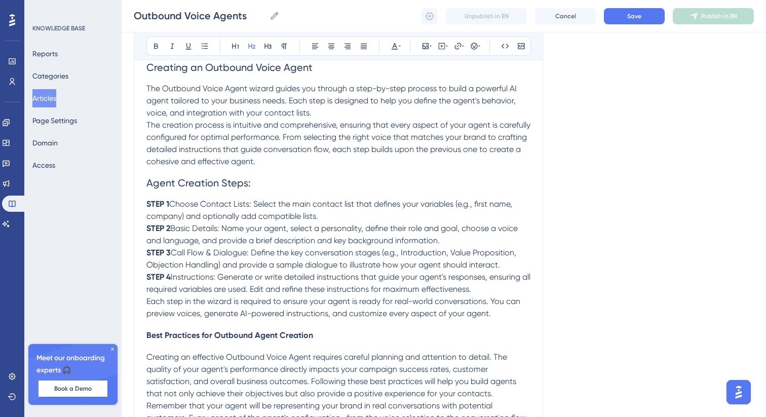
scroll to position [305, 0]
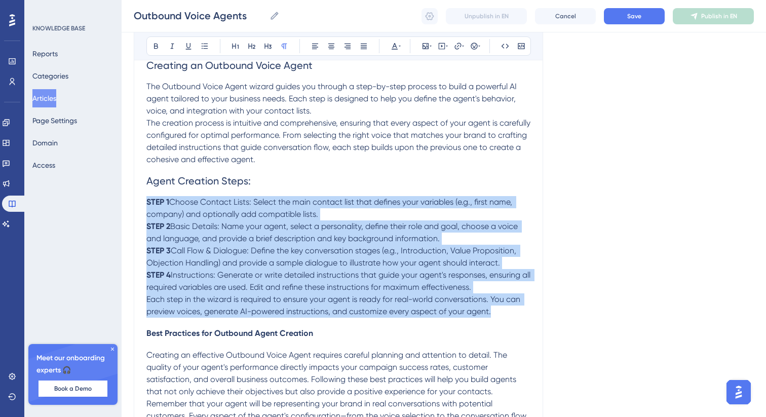
drag, startPoint x: 456, startPoint y: 310, endPoint x: 120, endPoint y: 204, distance: 352.3
click at [147, 179] on span "Agent Creation Steps:" at bounding box center [198, 181] width 104 height 12
drag, startPoint x: 499, startPoint y: 313, endPoint x: 149, endPoint y: 202, distance: 366.2
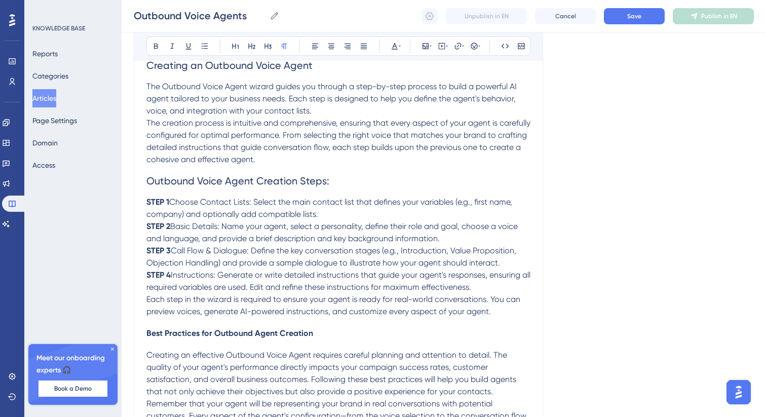
drag, startPoint x: 139, startPoint y: 203, endPoint x: 282, endPoint y: 239, distance: 147.4
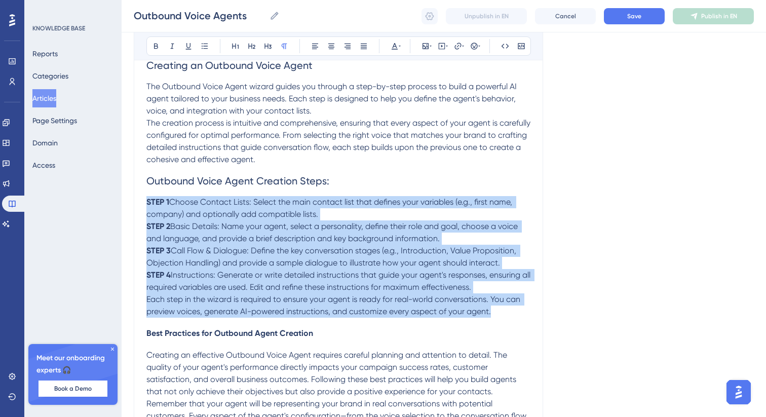
drag, startPoint x: 494, startPoint y: 314, endPoint x: 101, endPoint y: 208, distance: 406.9
click at [203, 44] on icon at bounding box center [205, 46] width 8 height 8
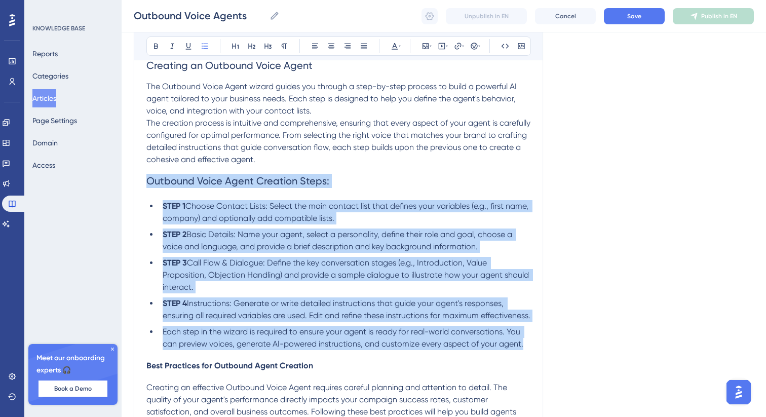
click at [186, 203] on span "Choose Contact Lists: Select the main contact list that defines your variables …" at bounding box center [347, 212] width 368 height 22
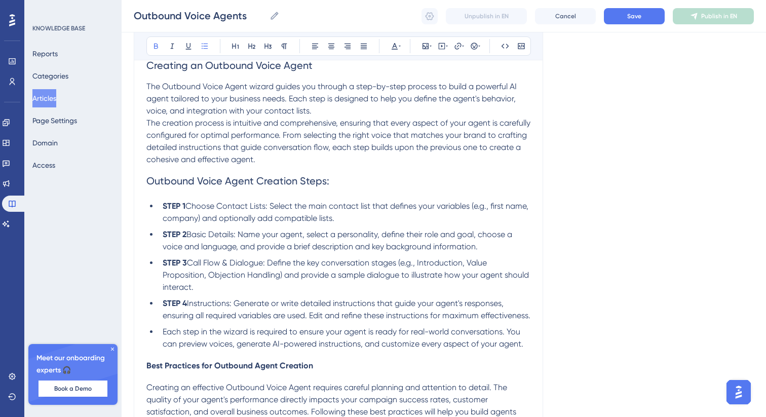
click at [188, 236] on span "Basic Details: Name your agent, select a personality, define their role and goa…" at bounding box center [339, 241] width 352 height 22
click at [190, 263] on span "Call Flow & Dialogue: Define the key conversation stages (e.g., Introduction, V…" at bounding box center [347, 275] width 368 height 34
click at [188, 305] on span "Instructions: Generate or write detailed instructions that guide your agent's r…" at bounding box center [347, 309] width 368 height 22
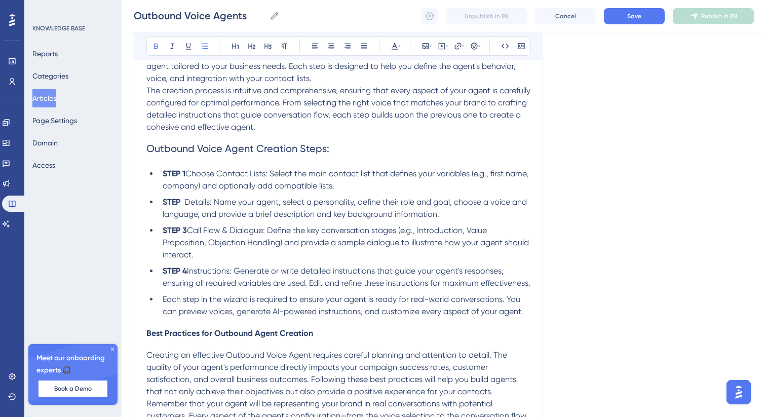
scroll to position [349, 0]
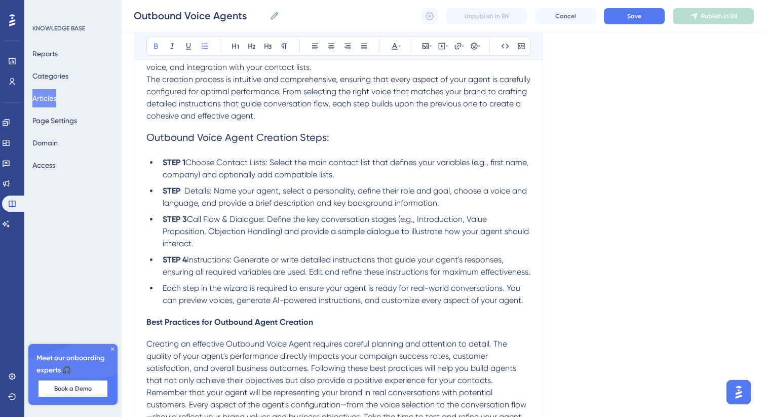
click at [159, 304] on li "Each step in the wizard is required to ensure your agent is ready for real-worl…" at bounding box center [345, 294] width 372 height 24
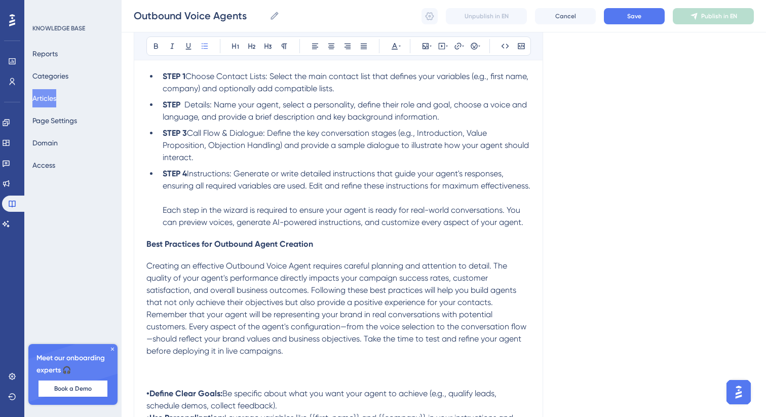
scroll to position [436, 0]
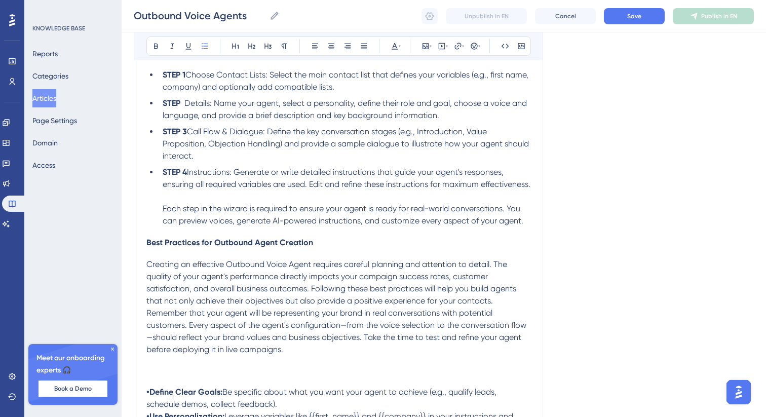
click at [223, 247] on span "Best Practices for Outbound Agent Creation" at bounding box center [229, 243] width 167 height 10
click at [267, 52] on button at bounding box center [268, 46] width 14 height 14
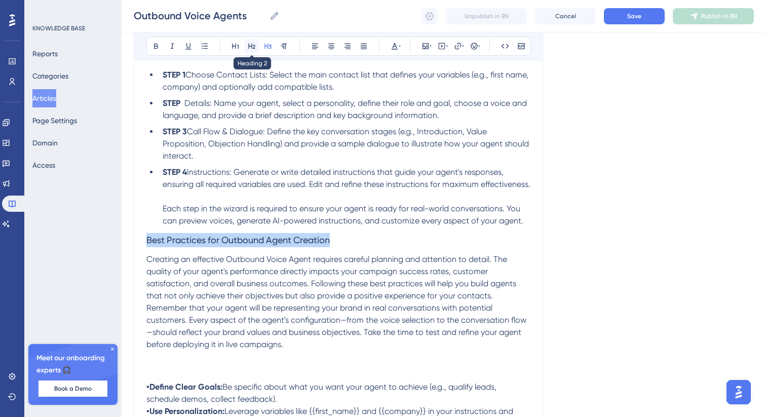
click at [251, 47] on icon at bounding box center [252, 46] width 8 height 8
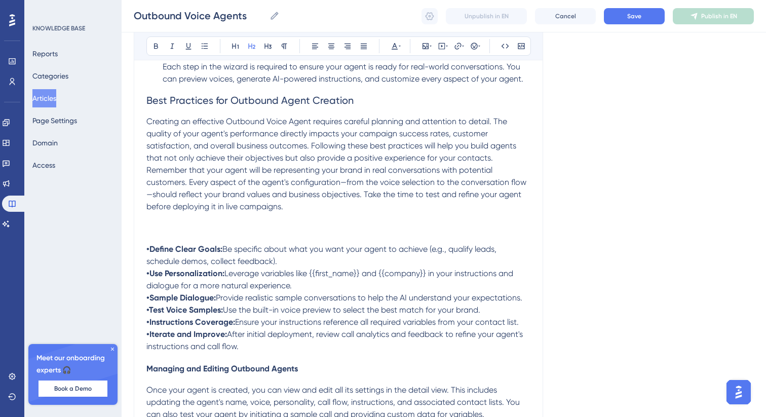
scroll to position [598, 0]
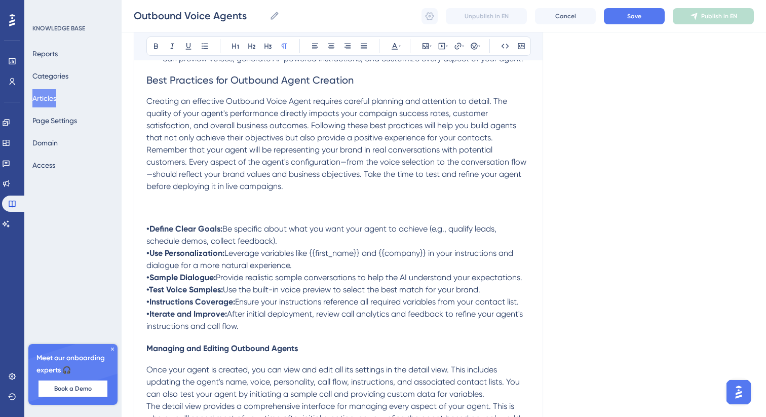
drag, startPoint x: 245, startPoint y: 344, endPoint x: 143, endPoint y: 246, distance: 140.9
click at [143, 246] on div "Outbound Voice Agents Create and configure AI voice agents that can make outbou…" at bounding box center [338, 281] width 409 height 1532
click at [208, 41] on button at bounding box center [205, 46] width 14 height 14
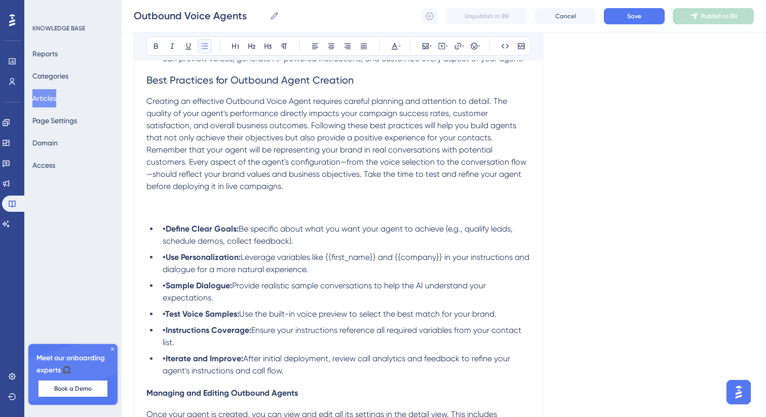
click at [208, 41] on button at bounding box center [205, 46] width 14 height 14
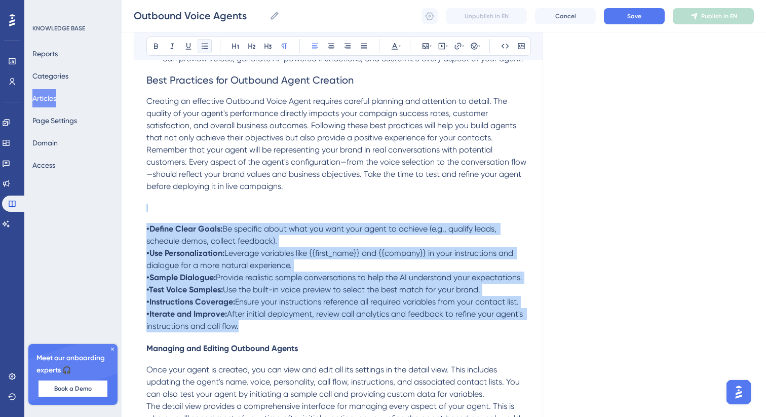
click at [208, 41] on button at bounding box center [205, 46] width 14 height 14
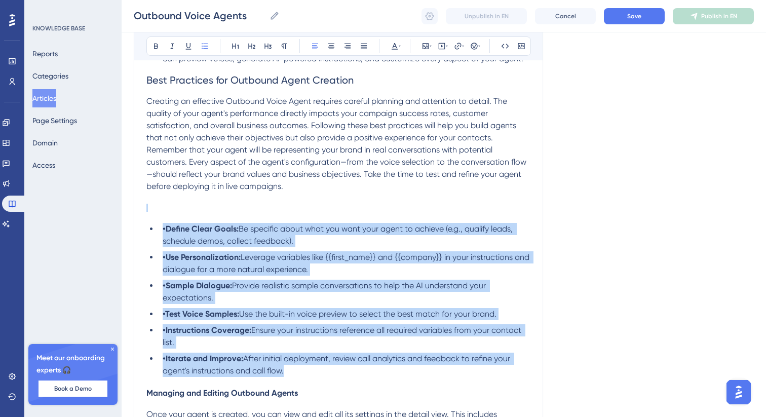
click at [175, 234] on strong "•Define Clear Goals:" at bounding box center [201, 229] width 76 height 10
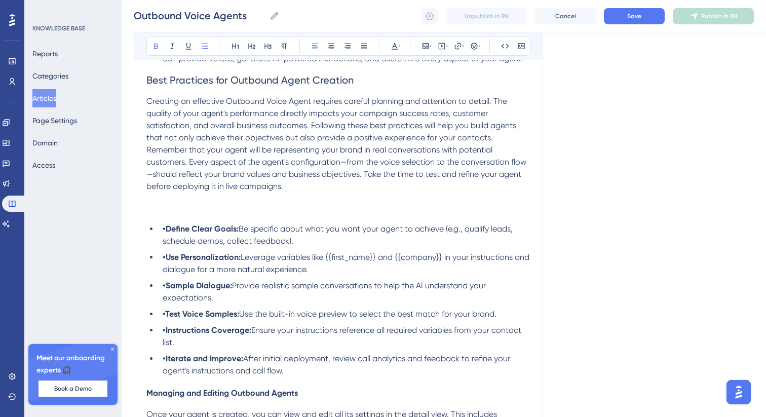
click at [156, 226] on div "Overview Outbound Voice Agents represent the cutting edge of AI-powered sales a…" at bounding box center [338, 348] width 384 height 1463
click at [157, 226] on div "Overview Outbound Voice Agents represent the cutting edge of AI-powered sales a…" at bounding box center [338, 348] width 384 height 1463
click at [150, 212] on h5 at bounding box center [338, 208] width 384 height 8
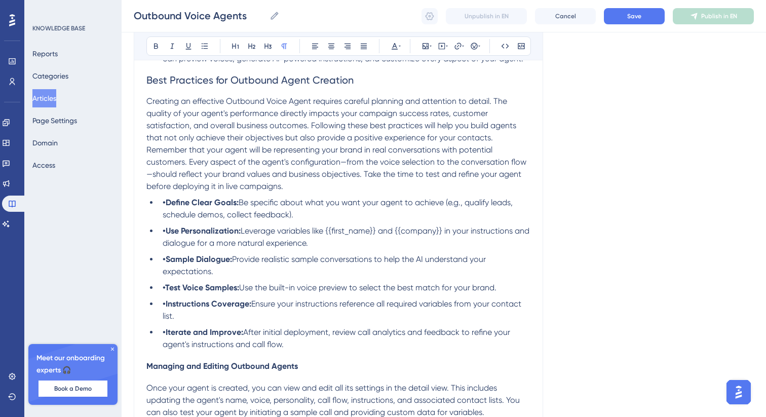
click at [167, 207] on strong "•Define Clear Goals:" at bounding box center [201, 203] width 76 height 10
click at [167, 249] on li "•Use Personalization: Leverage variables like {{first_name}} and {{company}} in…" at bounding box center [345, 237] width 372 height 24
click at [166, 264] on strong "•Sample Dialogue:" at bounding box center [197, 259] width 69 height 10
click at [166, 292] on strong "•Test Voice Samples:" at bounding box center [201, 288] width 77 height 10
click at [167, 309] on strong "•Instructions Coverage:" at bounding box center [207, 304] width 89 height 10
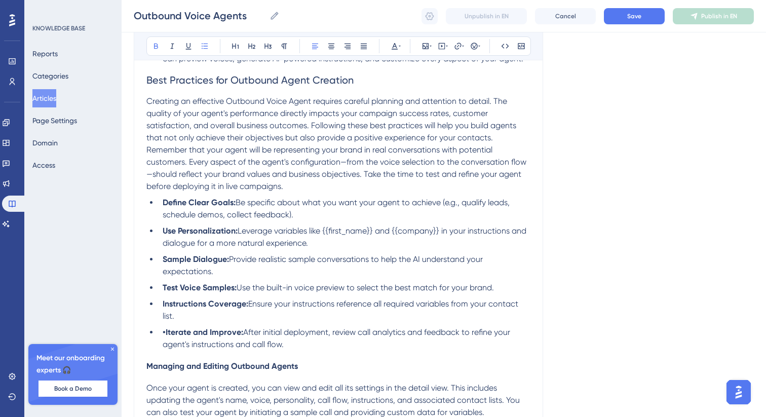
click at [166, 337] on strong "•Iterate and Improve:" at bounding box center [203, 332] width 81 height 10
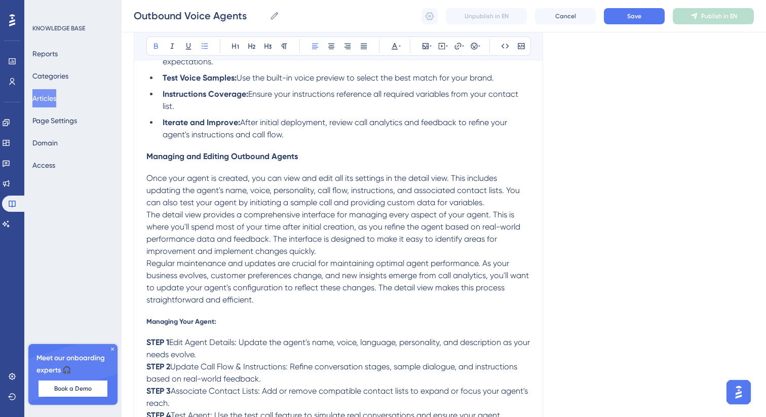
scroll to position [872, 0]
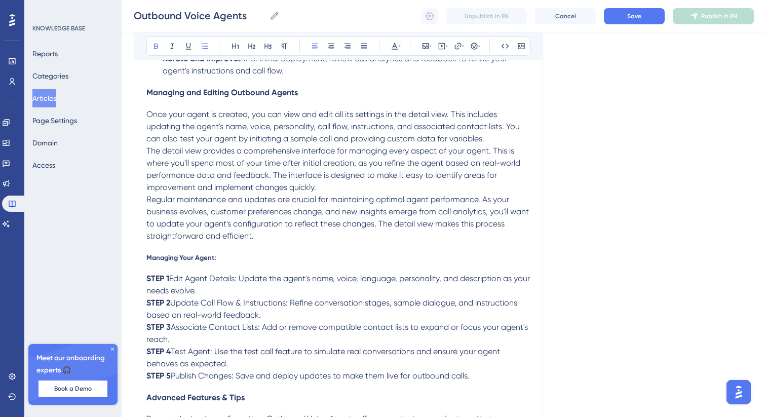
click at [254, 97] on span "Managing and Editing Outbound Agents" at bounding box center [222, 93] width 152 height 10
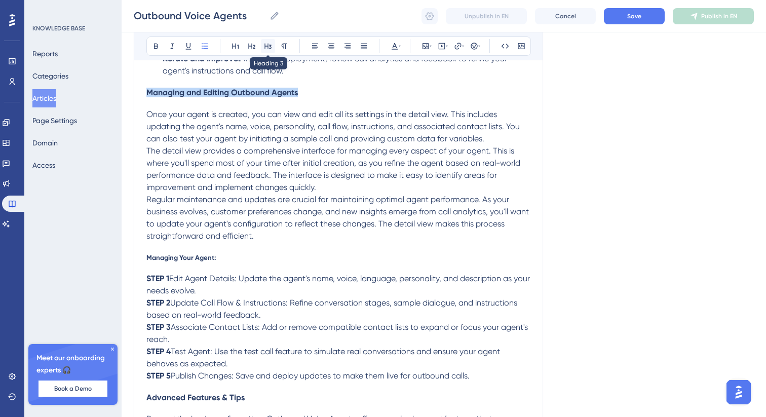
click at [268, 47] on icon at bounding box center [268, 46] width 8 height 8
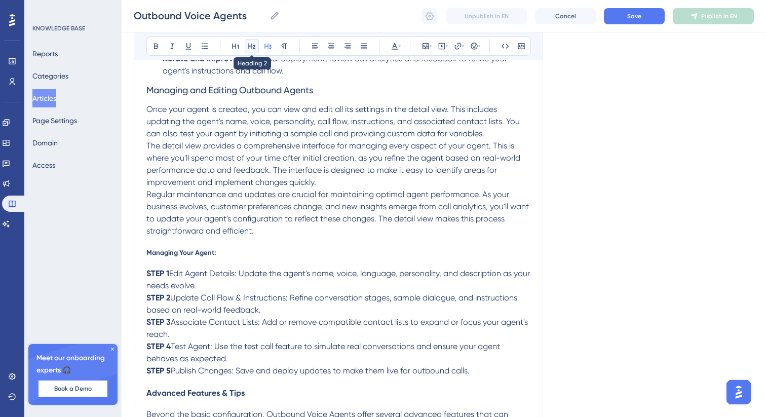
click at [246, 49] on button at bounding box center [252, 46] width 14 height 14
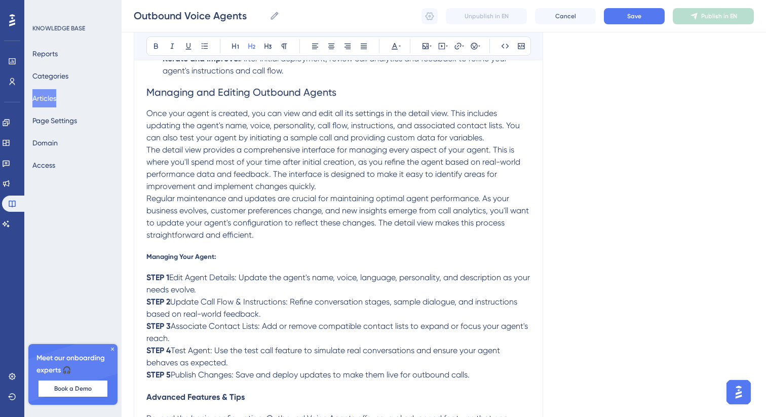
click at [189, 260] on span "Managing Your Agent:" at bounding box center [181, 256] width 70 height 8
click at [266, 46] on icon at bounding box center [268, 47] width 7 height 6
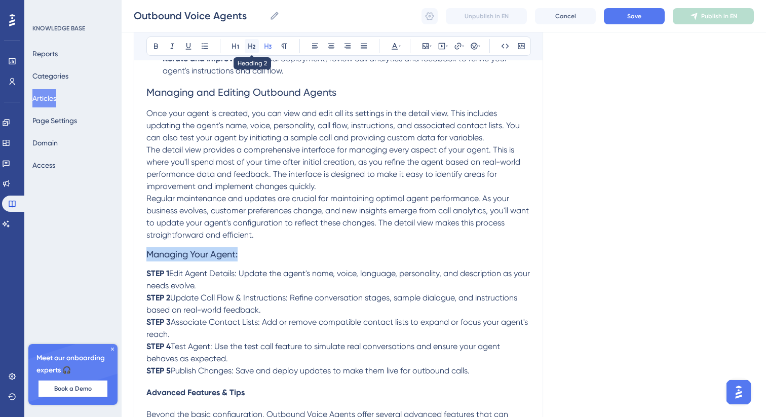
click at [252, 48] on icon at bounding box center [251, 47] width 7 height 6
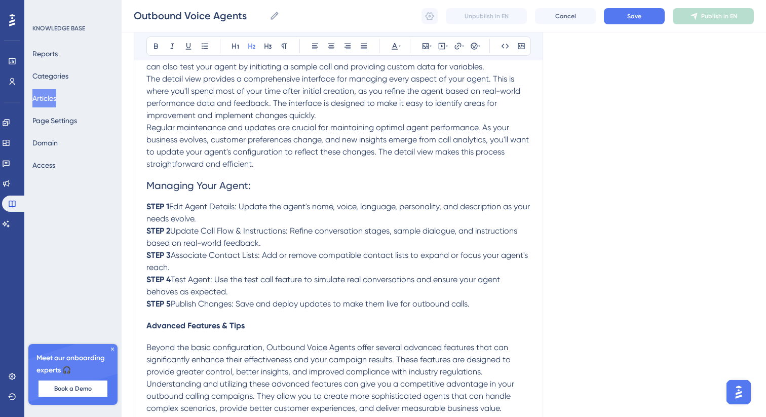
scroll to position [973, 0]
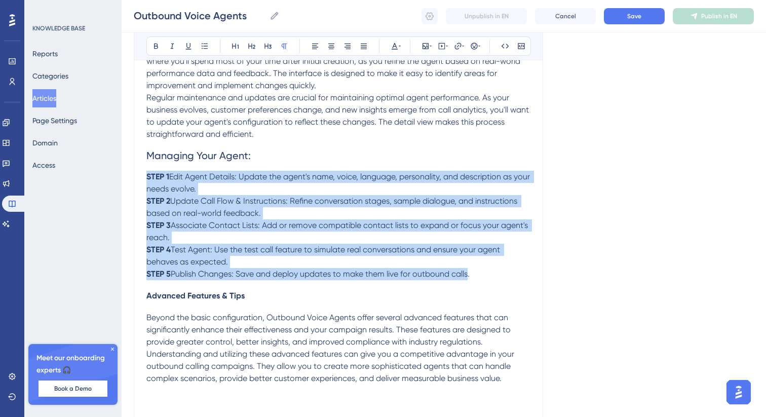
drag, startPoint x: 470, startPoint y: 291, endPoint x: 140, endPoint y: 194, distance: 343.5
click at [208, 44] on icon at bounding box center [205, 46] width 8 height 8
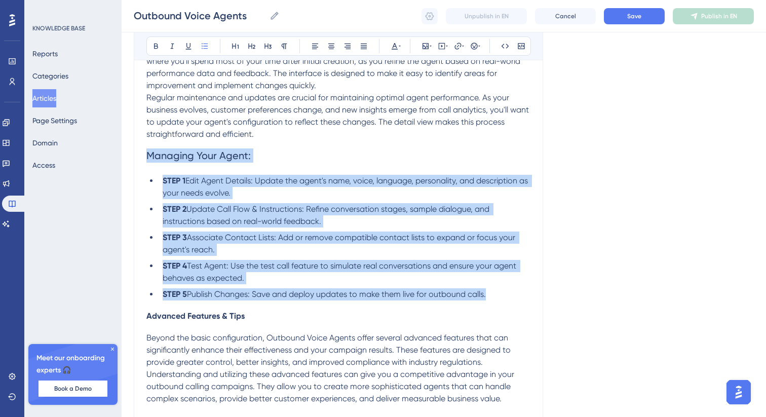
click at [184, 185] on strong "1" at bounding box center [183, 181] width 3 height 10
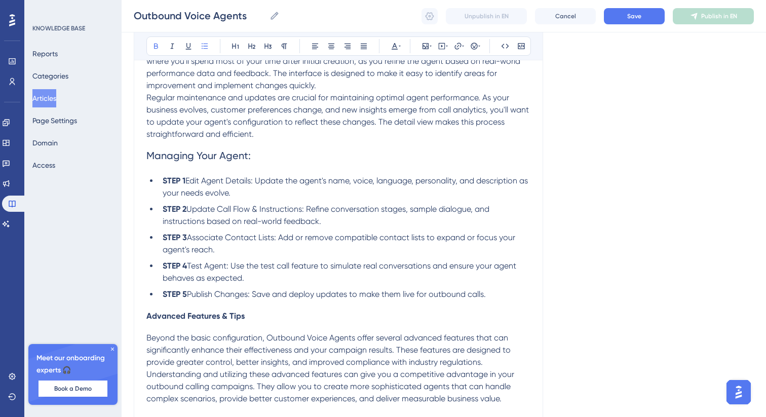
click at [187, 226] on span "Update Call Flow & Instructions: Refine conversation stages, sample dialogue, a…" at bounding box center [327, 215] width 329 height 22
click at [188, 251] on span "Associate Contact Lists: Add or remove compatible contact lists to expand or fo…" at bounding box center [340, 244] width 355 height 22
click at [188, 283] on span "Test Agent: Use the test call feature to simulate real conversations and ensure…" at bounding box center [341, 272] width 356 height 22
click at [187, 299] on span "Publish Changes: Save and deploy updates to make them live for outbound calls." at bounding box center [336, 294] width 299 height 10
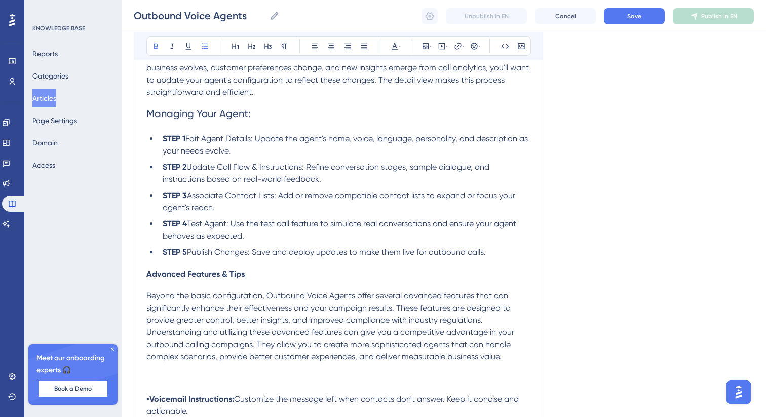
scroll to position [1033, 0]
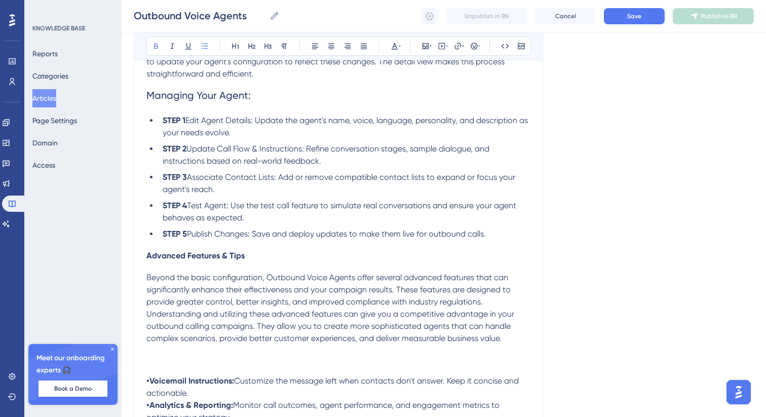
click at [189, 260] on span "Advanced Features & Tips" at bounding box center [195, 256] width 98 height 10
click at [269, 46] on icon at bounding box center [268, 46] width 8 height 8
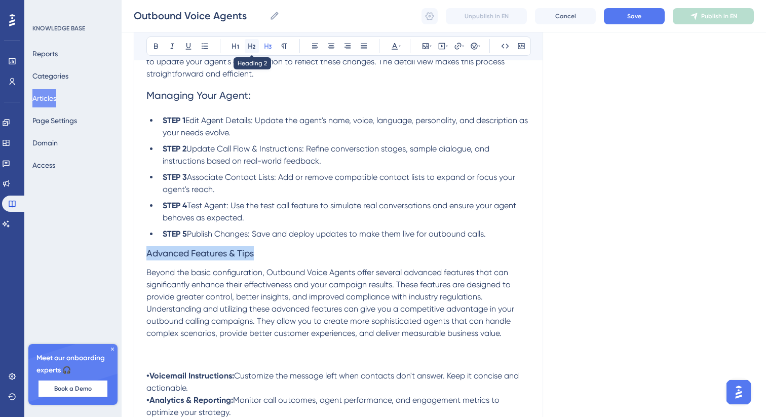
click at [254, 46] on icon at bounding box center [252, 46] width 8 height 8
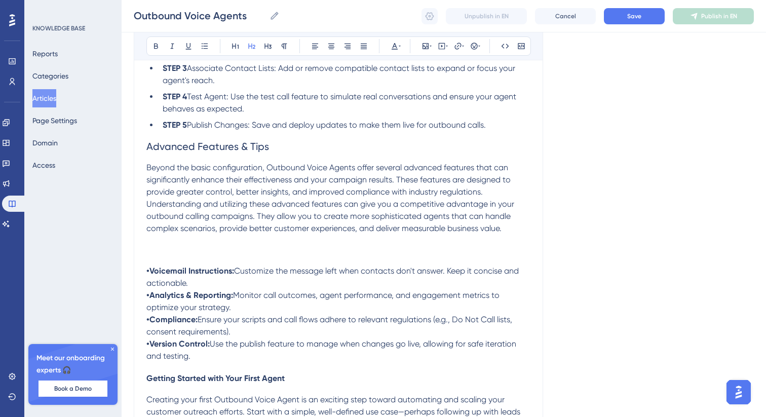
scroll to position [1149, 0]
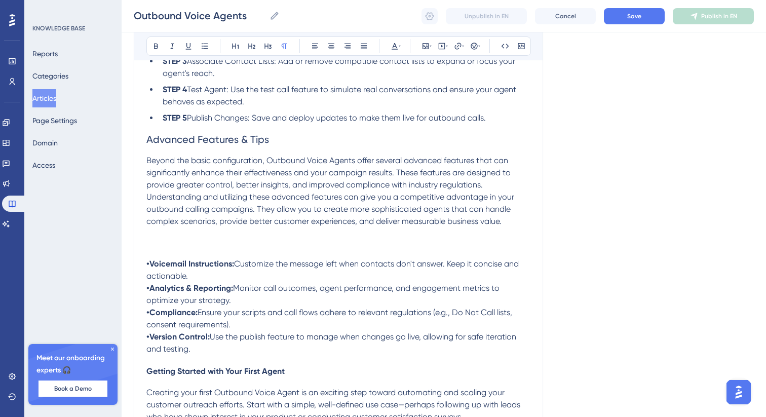
drag, startPoint x: 196, startPoint y: 372, endPoint x: 137, endPoint y: 286, distance: 104.3
click at [204, 43] on icon at bounding box center [205, 46] width 8 height 8
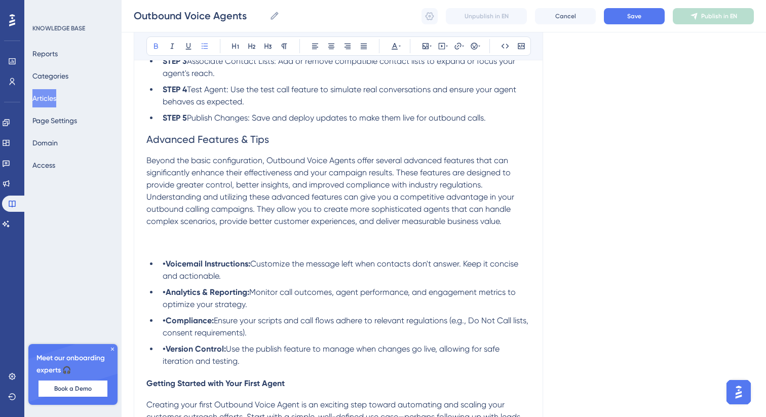
click at [160, 247] on h5 at bounding box center [338, 243] width 384 height 8
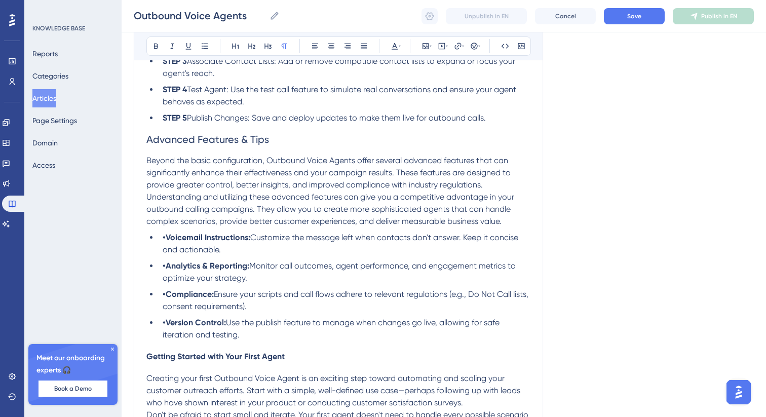
click at [166, 242] on strong "•Voicemail Instructions:" at bounding box center [207, 238] width 88 height 10
click at [167, 271] on strong "•Analytics & Reporting:" at bounding box center [206, 266] width 87 height 10
click at [169, 299] on strong "•Compliance:" at bounding box center [188, 294] width 51 height 10
click at [168, 327] on strong "•Version Control:" at bounding box center [194, 323] width 63 height 10
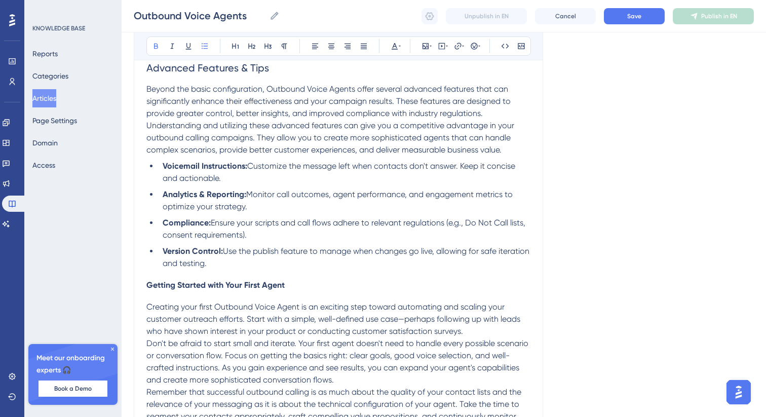
scroll to position [1245, 0]
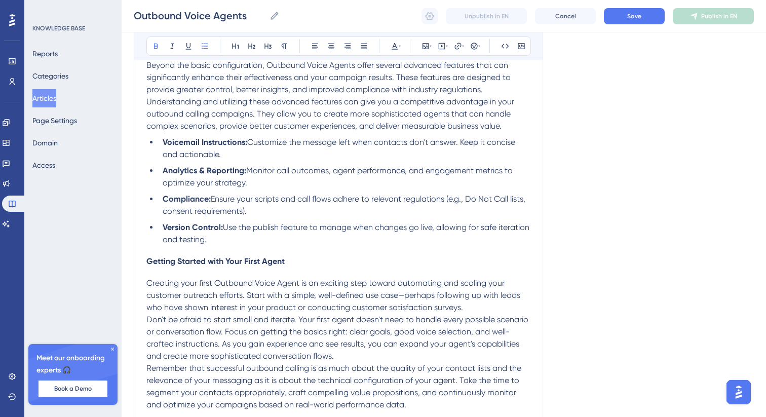
click at [234, 266] on span "Getting Started with Your First Agent" at bounding box center [215, 261] width 138 height 10
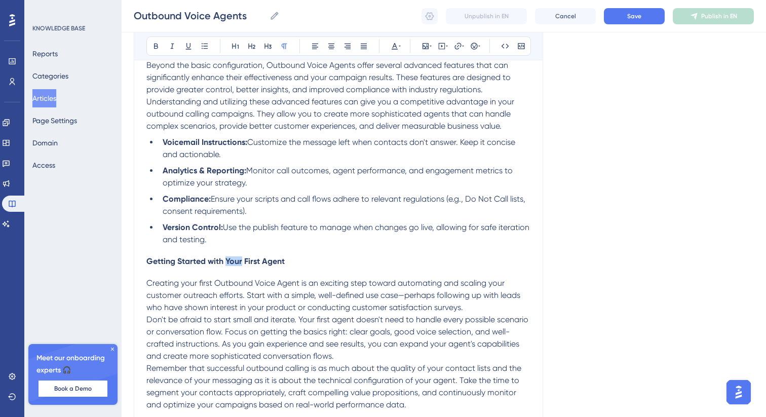
click at [234, 266] on span "Getting Started with Your First Agent" at bounding box center [215, 261] width 138 height 10
click at [270, 48] on icon at bounding box center [268, 47] width 7 height 6
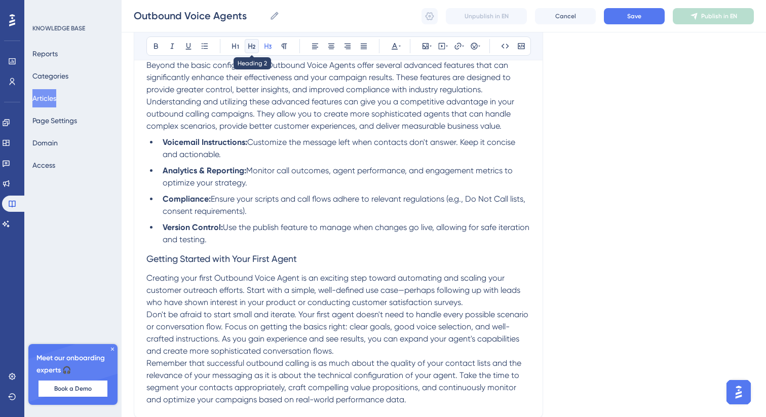
click at [251, 48] on icon at bounding box center [251, 47] width 7 height 6
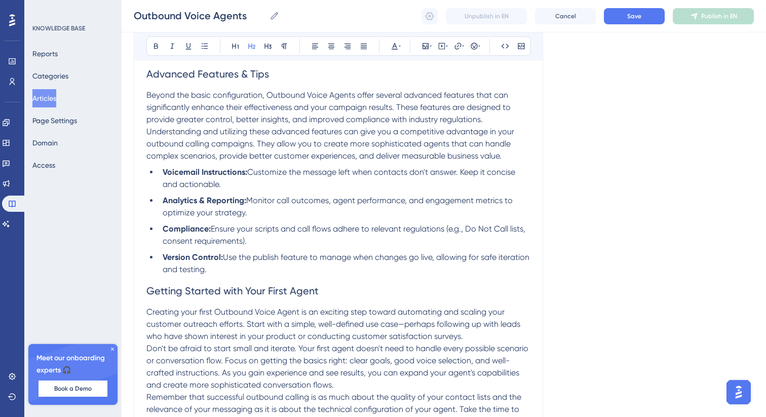
scroll to position [1141, 0]
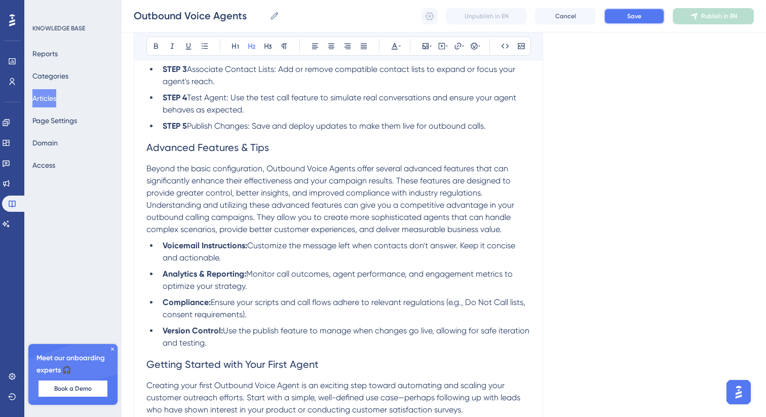
click at [630, 17] on span "Save" at bounding box center [634, 16] width 14 height 8
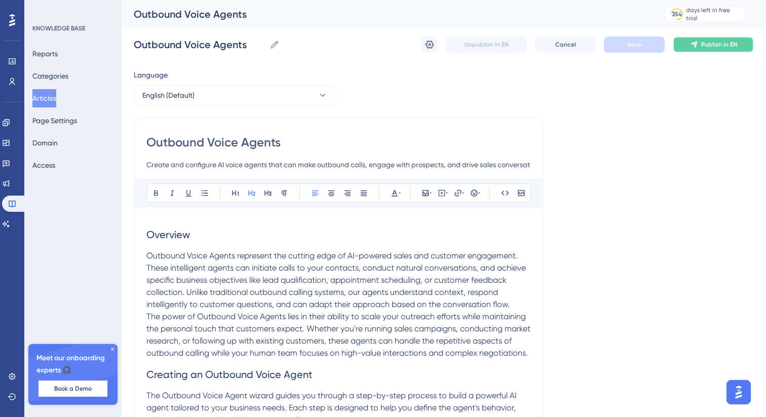
click at [714, 39] on button "Publish in EN" at bounding box center [713, 44] width 81 height 16
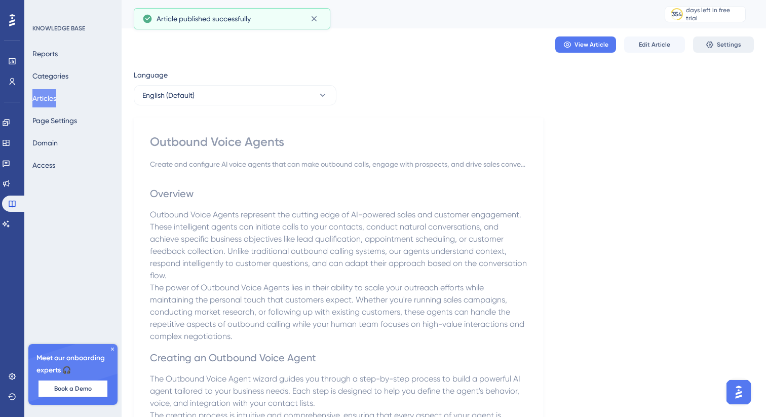
click at [738, 42] on span "Settings" at bounding box center [729, 45] width 24 height 8
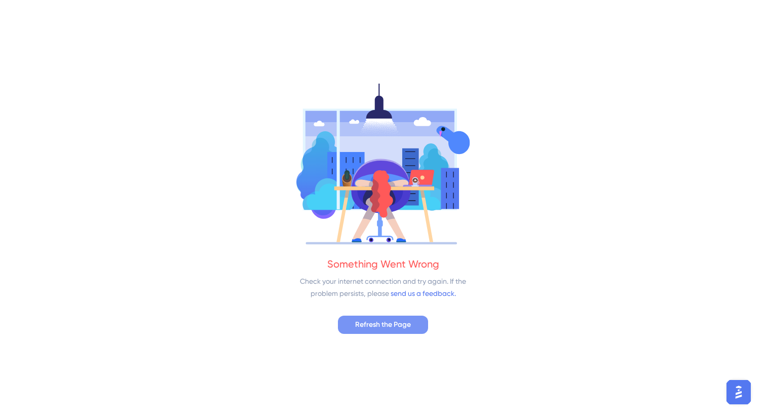
click at [376, 326] on span "Refresh the Page" at bounding box center [383, 325] width 56 height 12
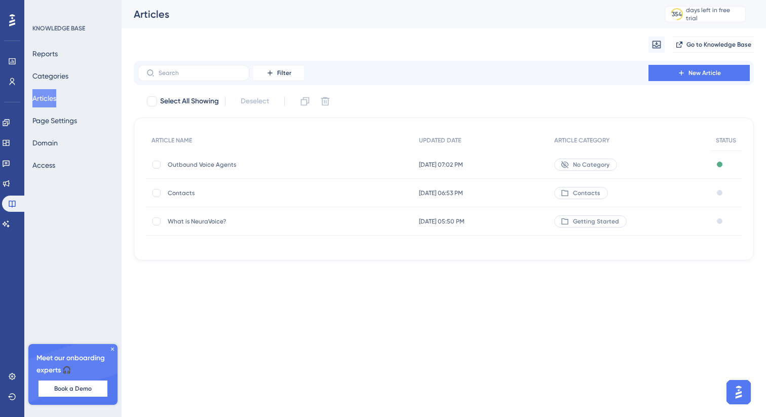
click at [652, 193] on div "Contacts" at bounding box center [630, 193] width 162 height 28
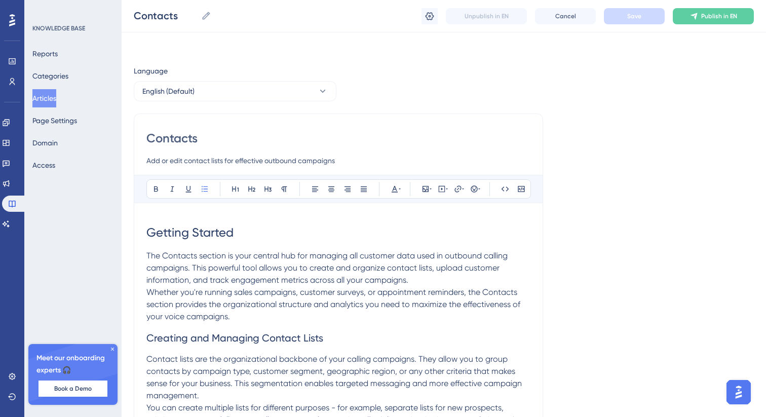
scroll to position [1251, 0]
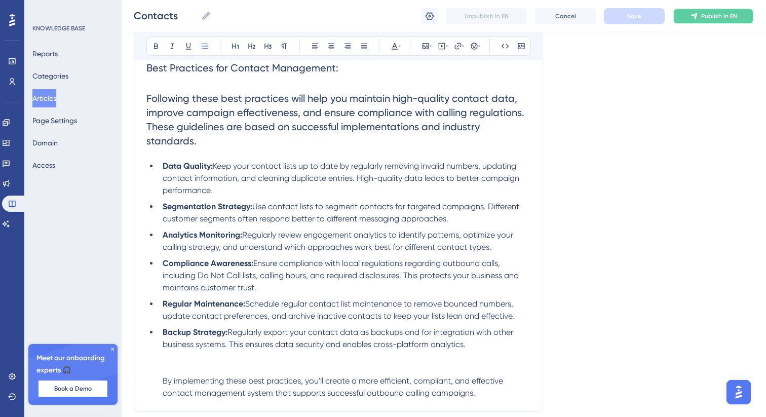
click at [711, 19] on span "Publish in EN" at bounding box center [719, 16] width 36 height 8
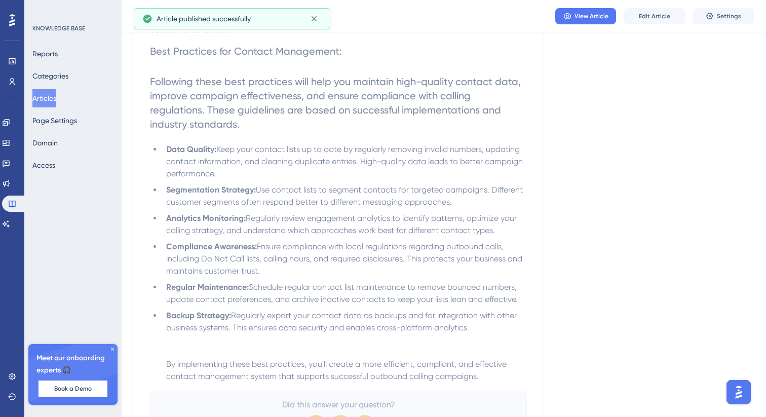
click at [51, 96] on button "Articles" at bounding box center [44, 98] width 24 height 18
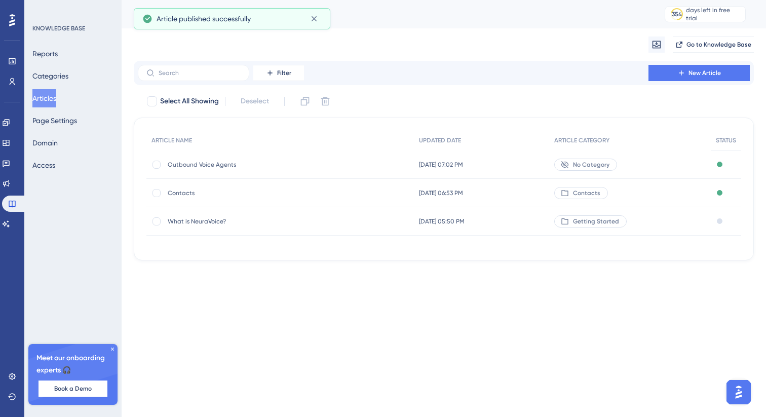
click at [643, 215] on div "Getting Started" at bounding box center [630, 221] width 162 height 28
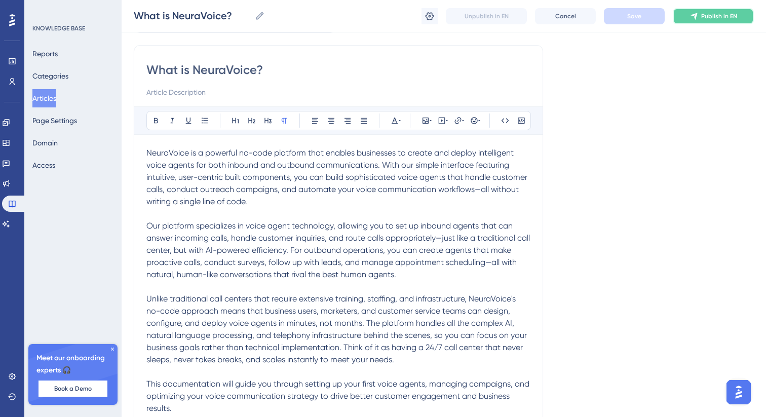
click at [689, 15] on button "Publish in EN" at bounding box center [713, 16] width 81 height 16
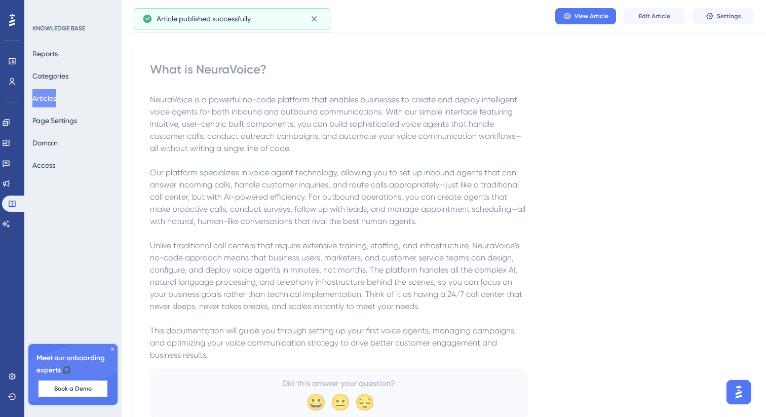
click at [52, 96] on button "Articles" at bounding box center [44, 98] width 24 height 18
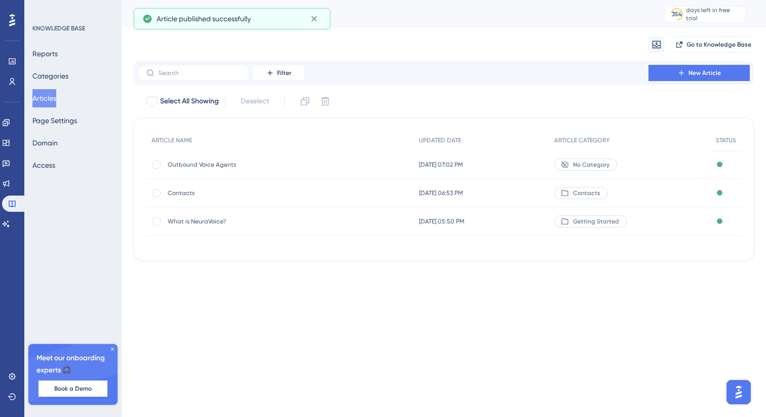
click at [364, 165] on div "Outbound Voice Agents Outbound Voice Agents" at bounding box center [280, 165] width 268 height 28
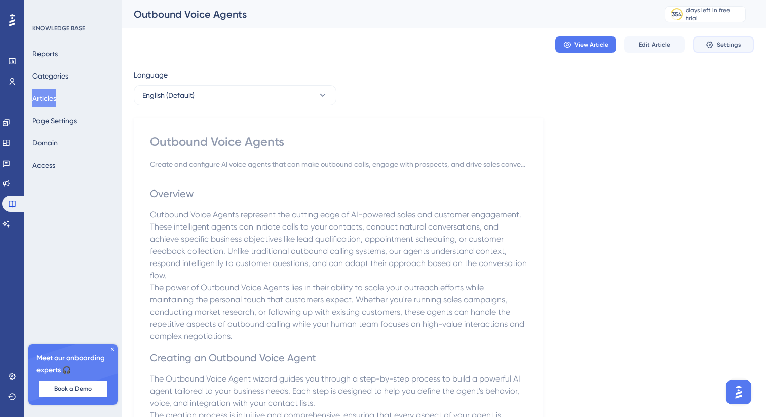
click at [730, 41] on span "Settings" at bounding box center [729, 45] width 24 height 8
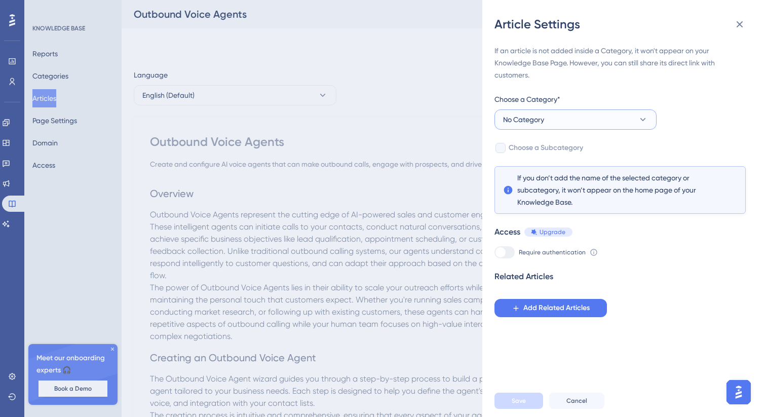
click at [542, 122] on span "No Category" at bounding box center [523, 120] width 41 height 12
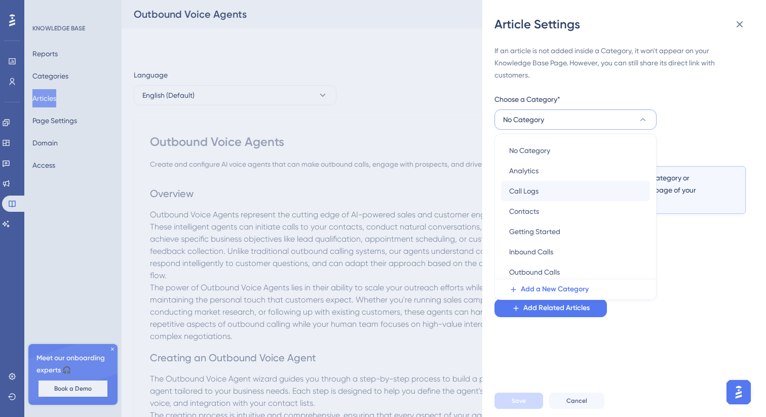
scroll to position [4, 0]
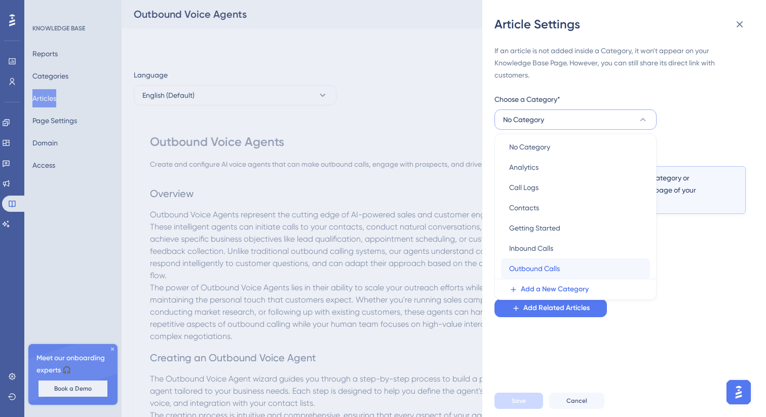
click at [532, 269] on span "Outbound Calls" at bounding box center [534, 269] width 51 height 12
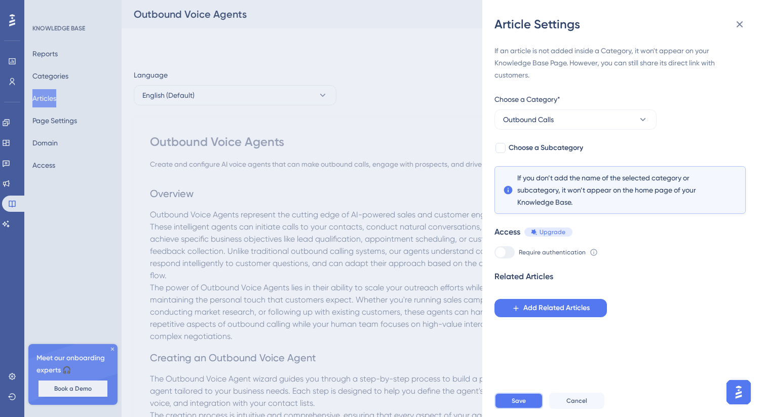
click at [518, 403] on span "Save" at bounding box center [519, 401] width 14 height 8
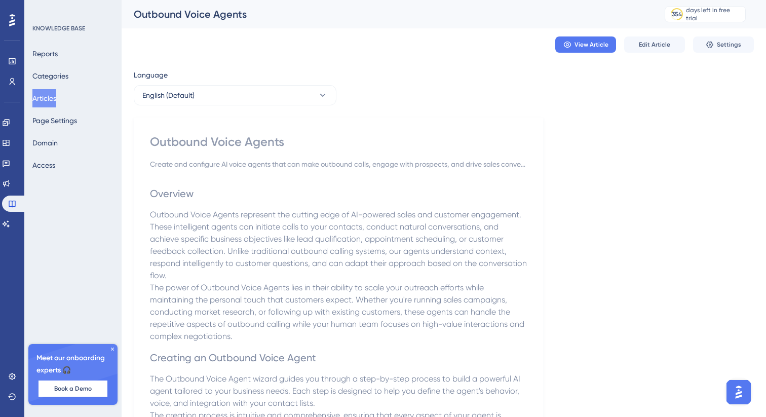
click at [50, 94] on button "Articles" at bounding box center [44, 98] width 24 height 18
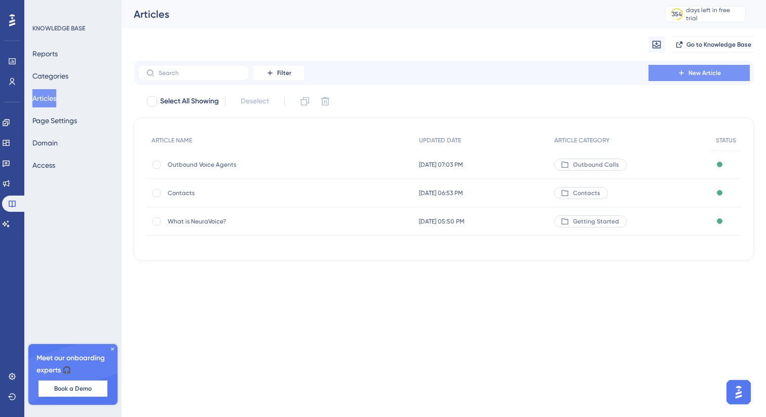
click at [698, 67] on button "New Article" at bounding box center [699, 73] width 101 height 16
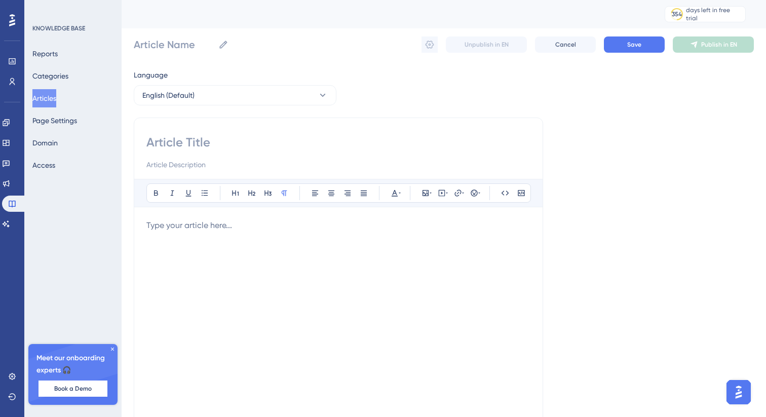
click at [354, 229] on p at bounding box center [338, 225] width 384 height 12
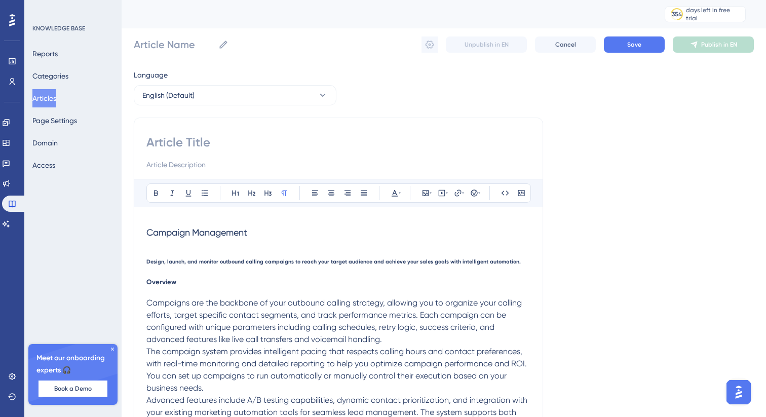
click at [236, 232] on span "Campaign Management" at bounding box center [196, 232] width 101 height 11
copy span "Campaign Management"
click at [163, 144] on input at bounding box center [338, 142] width 384 height 16
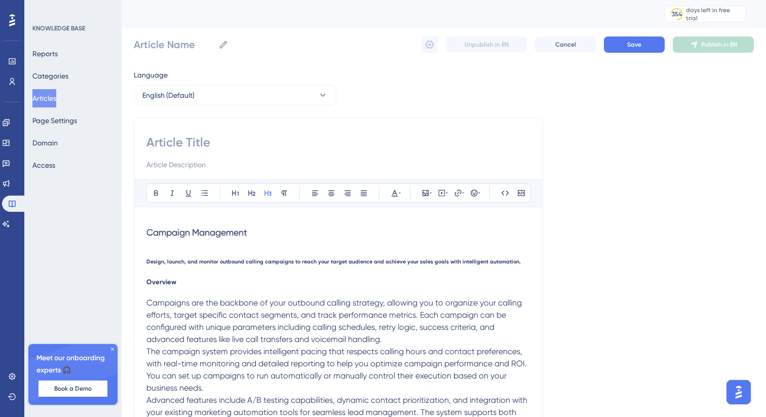
paste input "Campaign Management"
type input "Campaign Management"
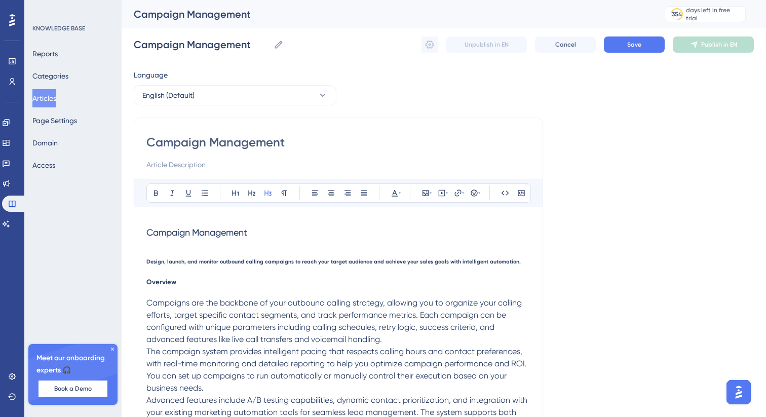
type input "Campaign Management"
click at [168, 263] on span "Design, launch, and monitor outbound calling campaigns to reach your target aud…" at bounding box center [333, 261] width 375 height 7
click at [201, 162] on input at bounding box center [338, 165] width 384 height 12
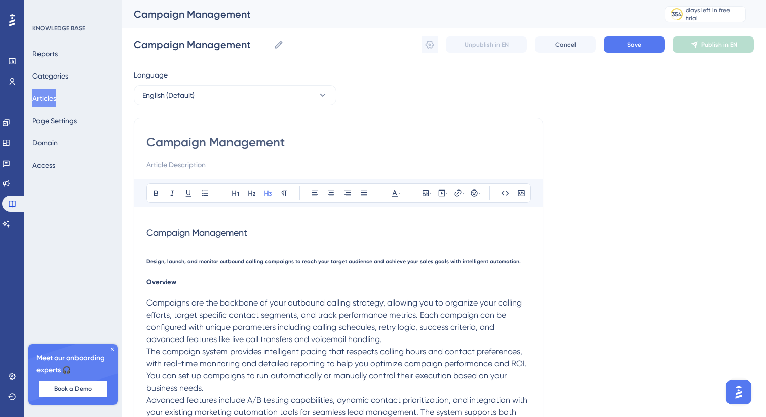
paste input "Design, launch, and monitor outbound calling campaigns to reach your target aud…"
type input "Design, launch, and monitor outbound calling campaigns to reach your target aud…"
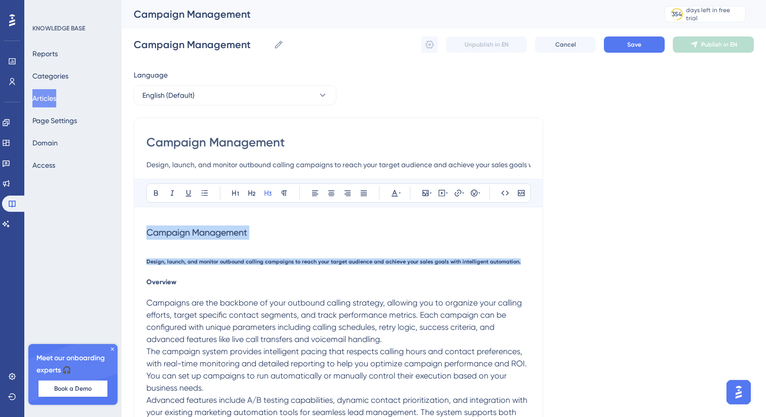
drag, startPoint x: 525, startPoint y: 265, endPoint x: 157, endPoint y: 219, distance: 370.7
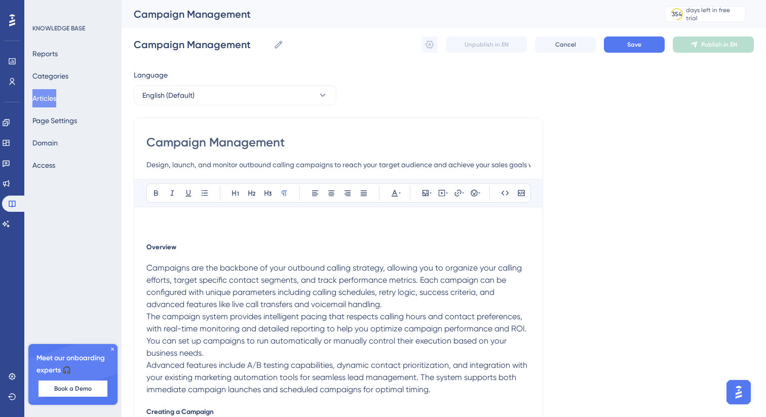
click at [146, 251] on span "Overview" at bounding box center [161, 247] width 30 height 8
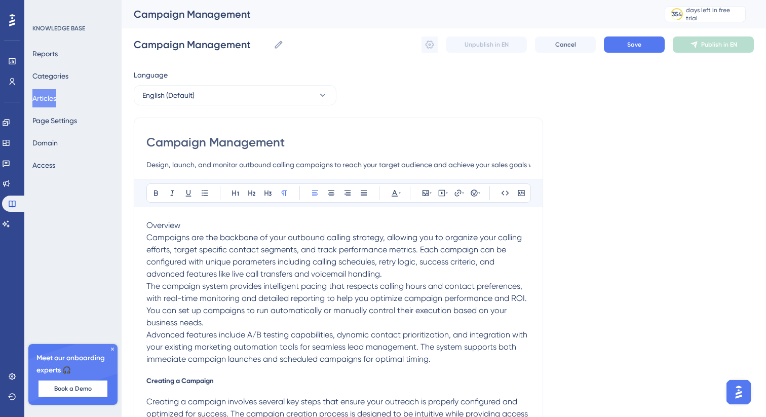
click at [179, 223] on span "Overview" at bounding box center [163, 225] width 34 height 10
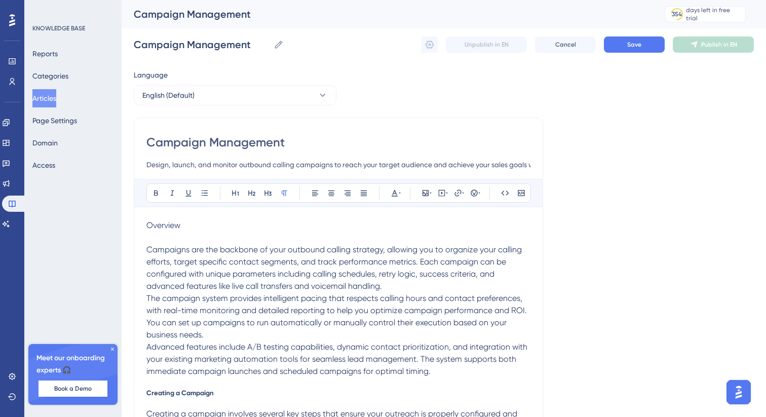
click at [169, 225] on span "Overview" at bounding box center [163, 225] width 34 height 10
click at [269, 196] on icon at bounding box center [268, 193] width 8 height 8
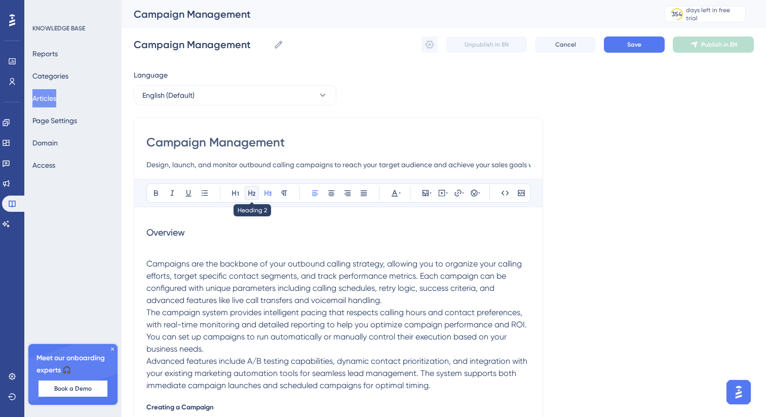
click at [253, 196] on icon at bounding box center [252, 193] width 8 height 8
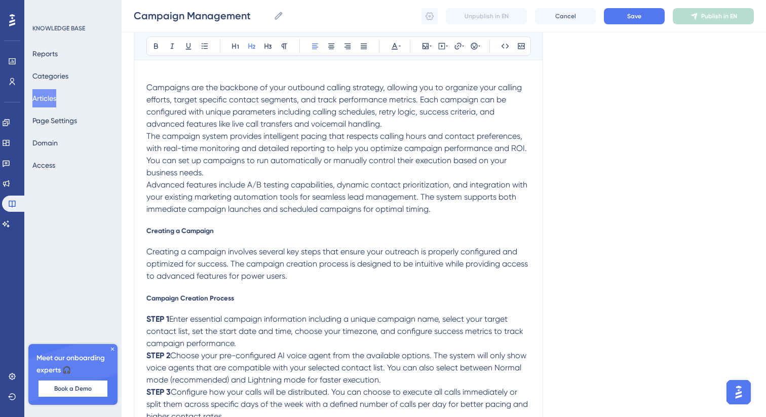
scroll to position [185, 0]
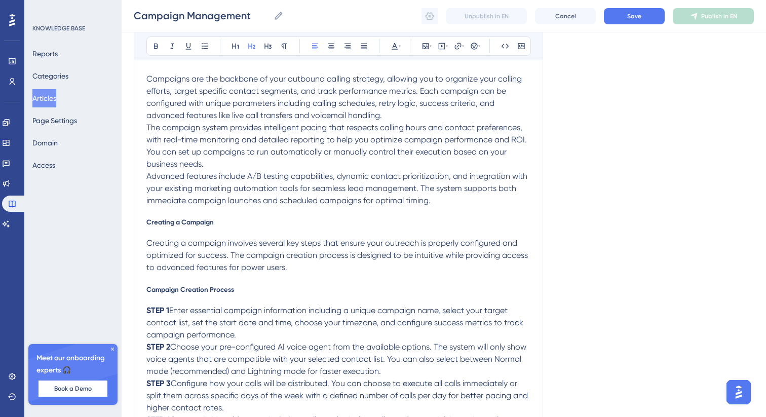
click at [177, 222] on span "Creating a Campaign" at bounding box center [179, 222] width 67 height 8
click at [270, 49] on icon at bounding box center [268, 46] width 8 height 8
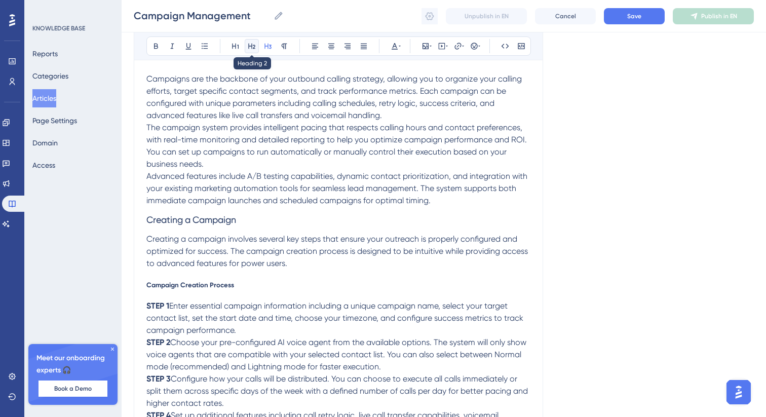
click at [256, 48] on button at bounding box center [252, 46] width 14 height 14
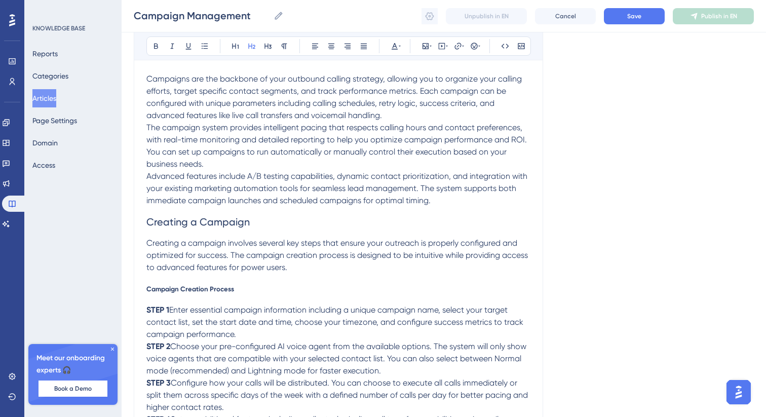
click at [199, 291] on span "Campaign Creation Process" at bounding box center [190, 289] width 88 height 8
click at [268, 46] on icon at bounding box center [268, 47] width 7 height 6
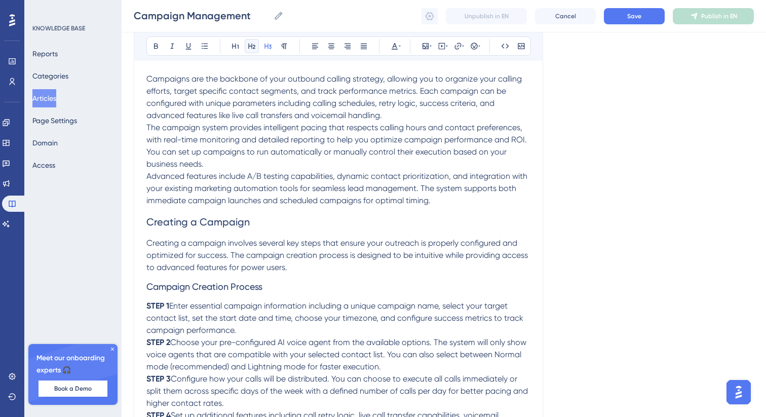
click at [257, 47] on button at bounding box center [252, 46] width 14 height 14
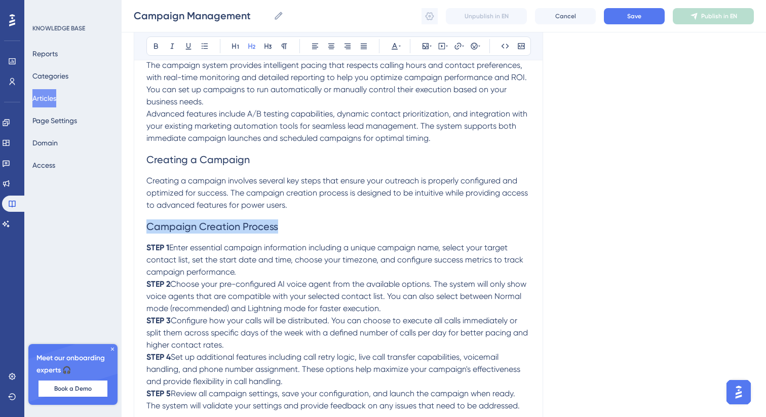
scroll to position [267, 0]
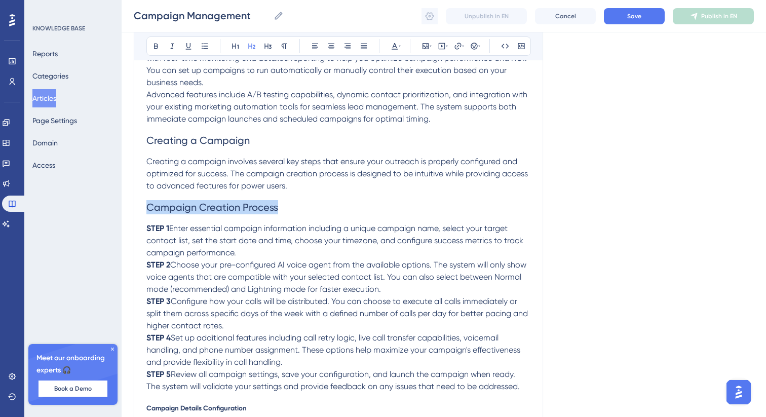
click at [293, 191] on p "Creating a campaign involves several key steps that ensure your outreach is pro…" at bounding box center [338, 174] width 384 height 36
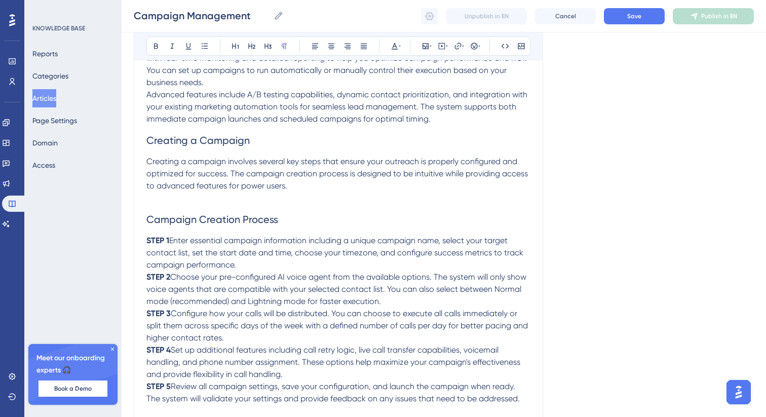
click at [442, 122] on p "Advanced features include A/B testing capabilities, dynamic contact prioritizat…" at bounding box center [338, 107] width 384 height 36
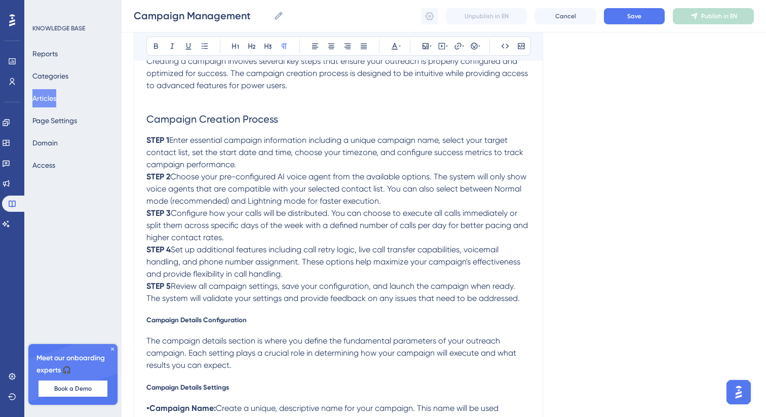
scroll to position [370, 0]
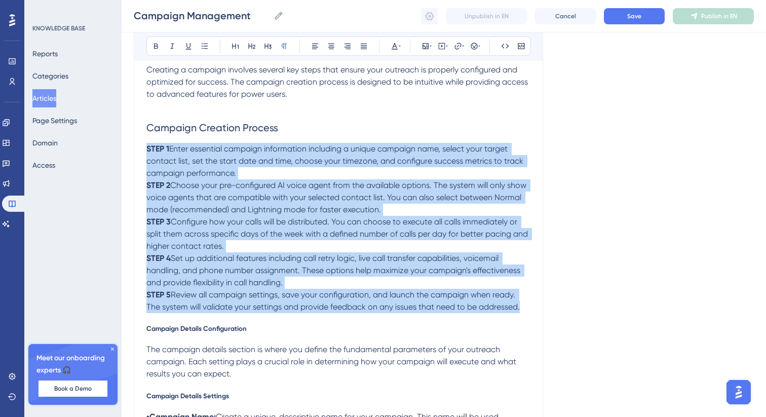
drag, startPoint x: 527, startPoint y: 311, endPoint x: 136, endPoint y: 152, distance: 422.3
click at [204, 50] on button at bounding box center [205, 46] width 14 height 14
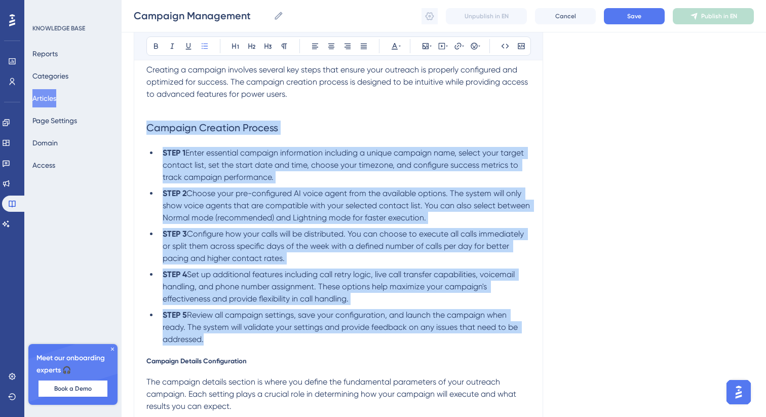
click at [185, 154] on span "Enter essential campaign information including a unique campaign name, select y…" at bounding box center [344, 165] width 363 height 34
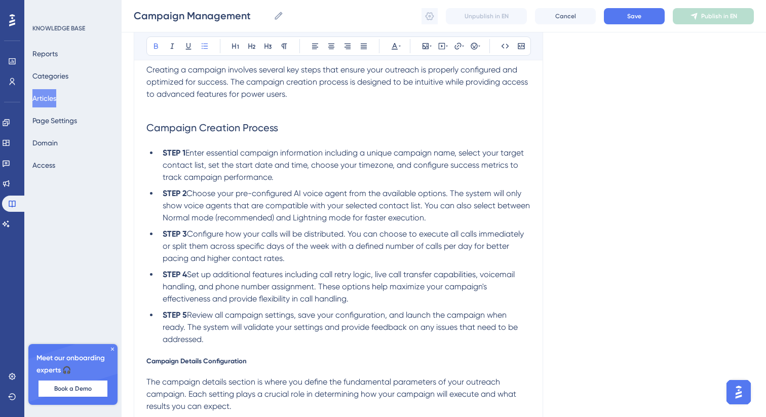
click at [187, 194] on span "Choose your pre-configured AI voice agent from the available options. The syste…" at bounding box center [347, 206] width 369 height 34
click at [188, 232] on span "Configure how your calls will be distributed. You can choose to execute all cal…" at bounding box center [344, 246] width 363 height 34
click at [189, 276] on span "Set up additional features including call retry logic, live call transfer capab…" at bounding box center [340, 287] width 354 height 34
click at [187, 316] on span "Review all campaign settings, save your configuration, and launch the campaign …" at bounding box center [341, 327] width 357 height 34
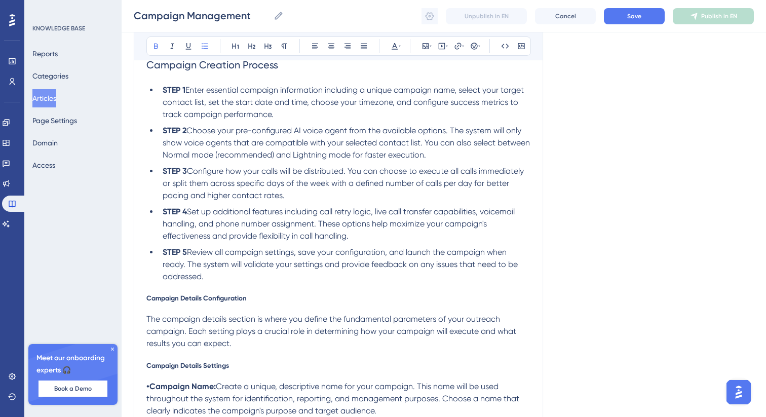
scroll to position [438, 0]
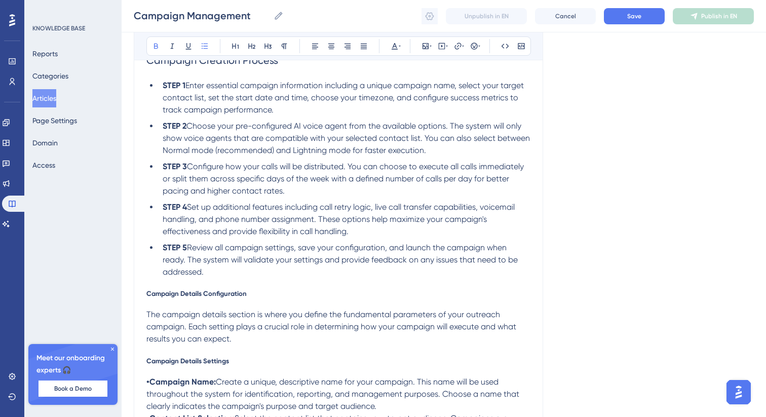
click at [172, 297] on span "Campaign Details Configuration" at bounding box center [196, 293] width 100 height 8
click at [264, 42] on icon at bounding box center [268, 46] width 8 height 8
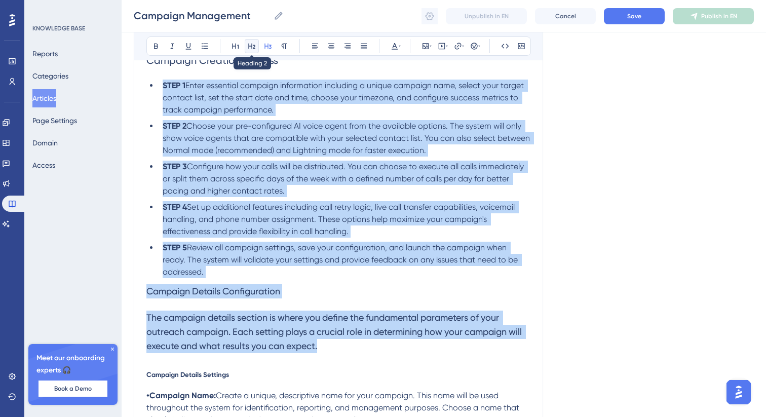
click at [249, 45] on icon at bounding box center [251, 47] width 7 height 6
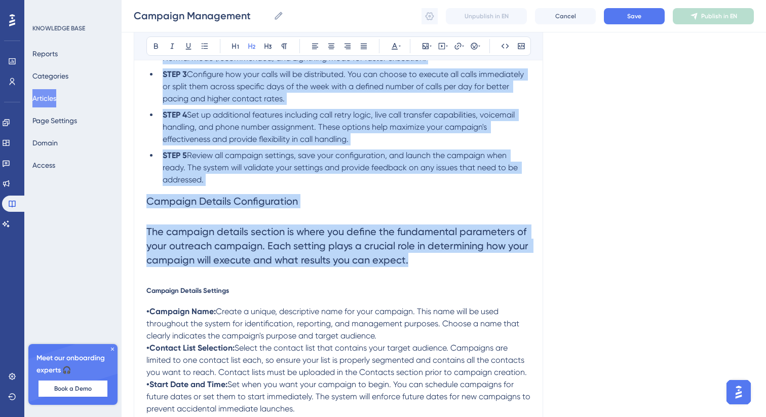
scroll to position [551, 0]
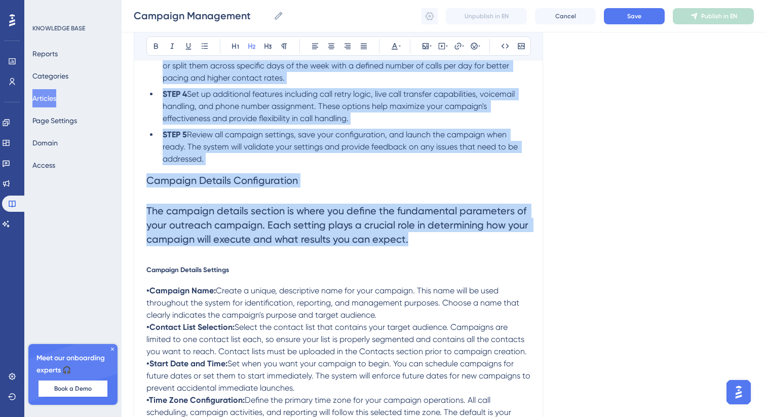
click at [364, 199] on h2 "The campaign details section is where you define the fundamental parameters of …" at bounding box center [338, 225] width 384 height 59
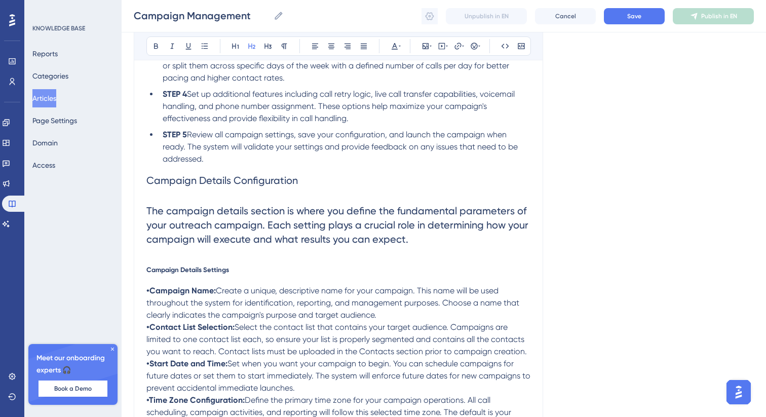
click at [328, 181] on h2 "Campaign Details Configuration" at bounding box center [338, 180] width 384 height 30
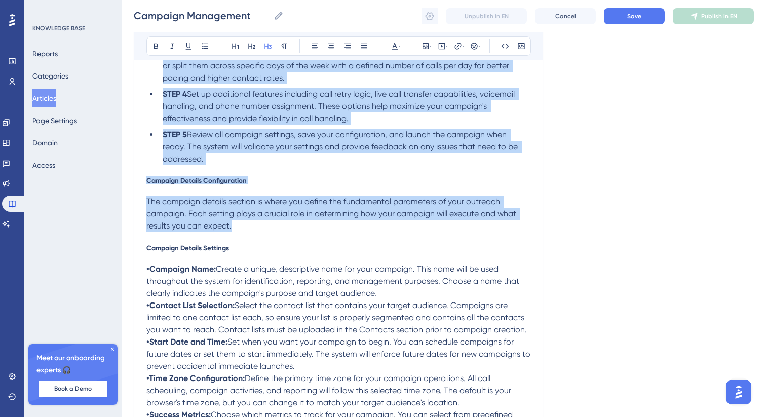
click at [287, 184] on h5 "Campaign Details Configuration" at bounding box center [338, 180] width 384 height 8
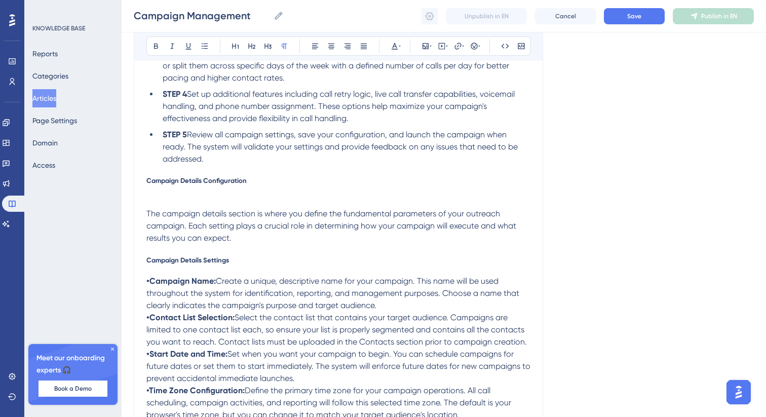
click at [218, 180] on span "Campaign Details Configuration" at bounding box center [196, 180] width 100 height 8
click at [266, 42] on icon at bounding box center [268, 46] width 8 height 8
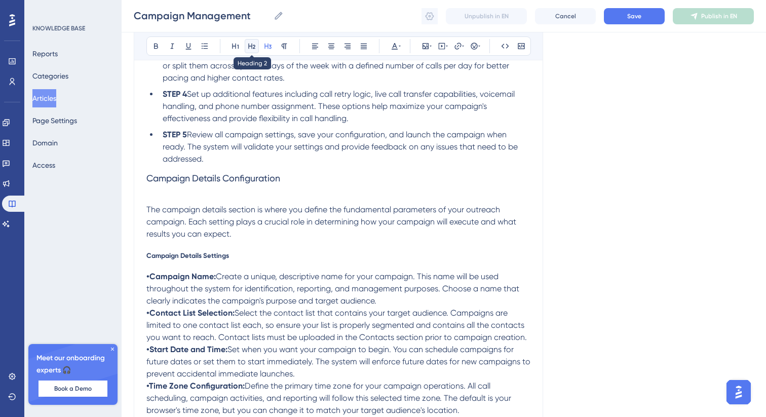
click at [248, 44] on icon at bounding box center [252, 46] width 8 height 8
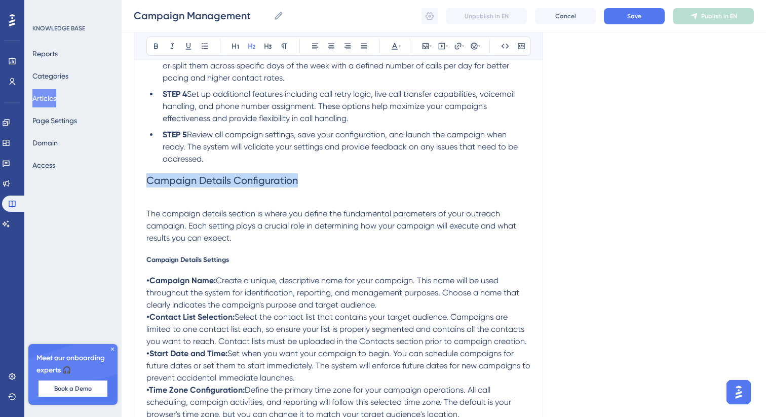
click at [205, 263] on span "Campaign Details Settings" at bounding box center [187, 259] width 83 height 8
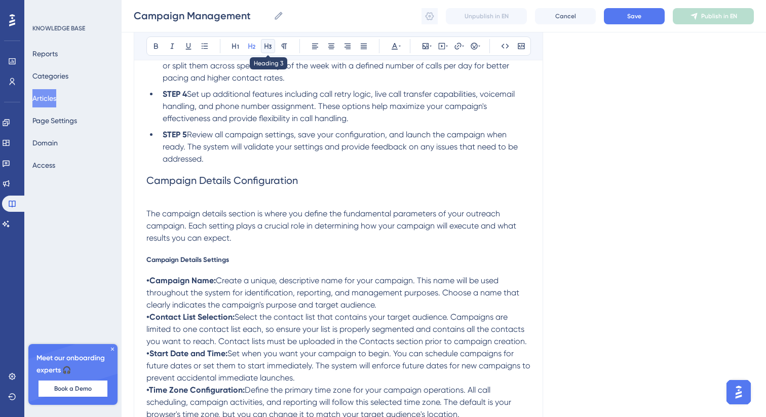
click at [269, 49] on icon at bounding box center [268, 46] width 8 height 8
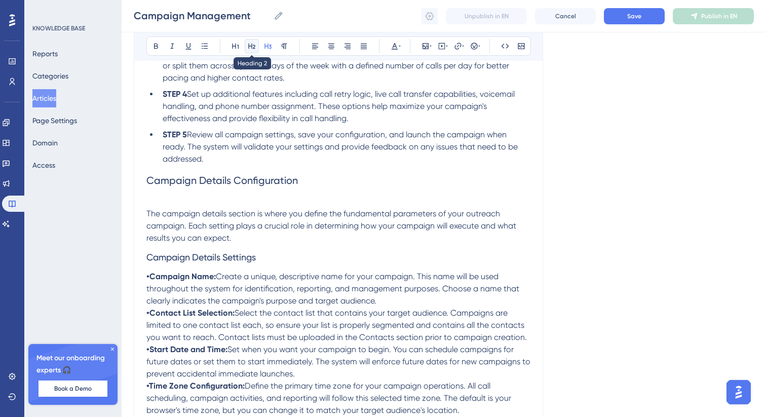
click at [255, 49] on icon at bounding box center [252, 46] width 8 height 8
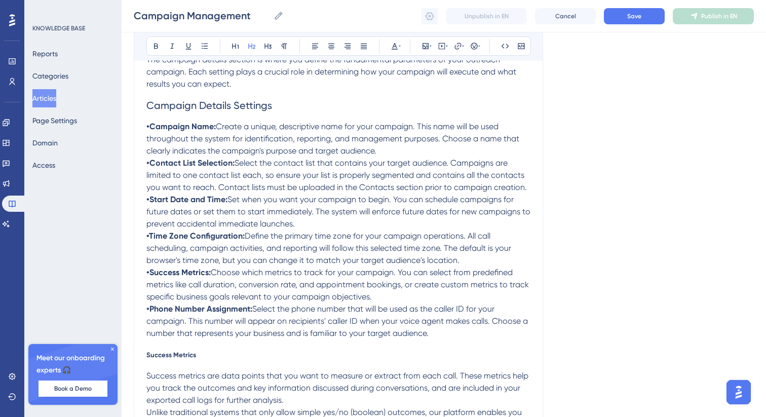
scroll to position [707, 0]
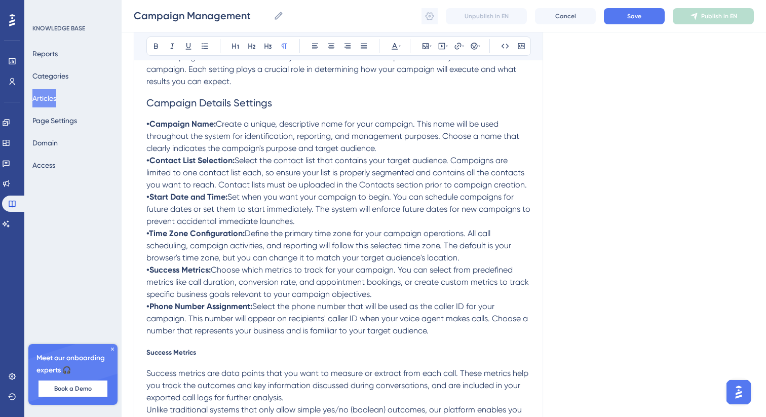
drag, startPoint x: 435, startPoint y: 337, endPoint x: 141, endPoint y: 127, distance: 361.5
click at [203, 48] on icon at bounding box center [205, 46] width 8 height 8
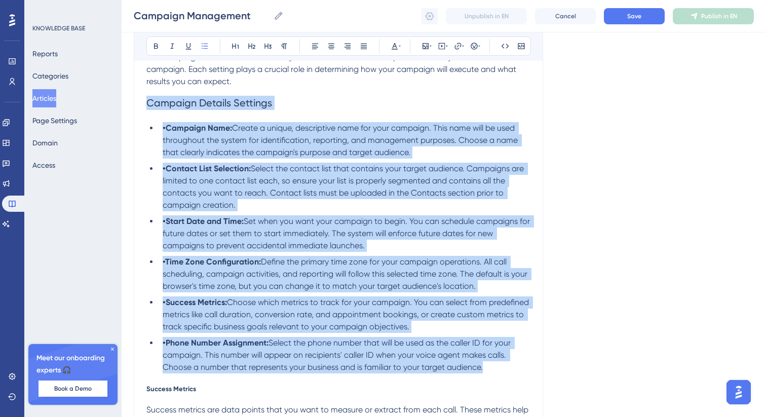
click at [166, 126] on strong "•Campaign Name:" at bounding box center [197, 128] width 69 height 10
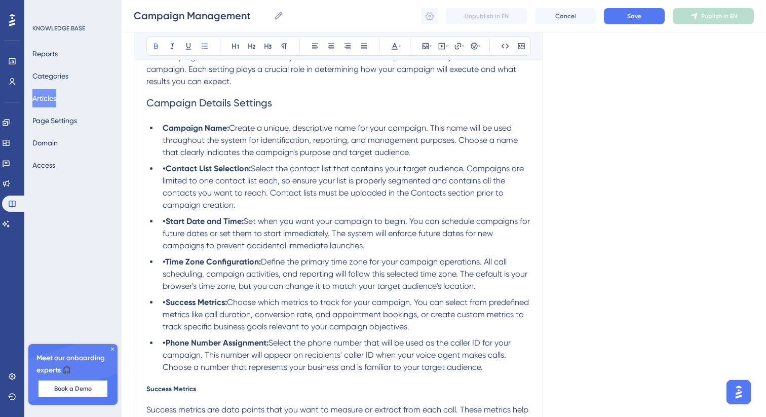
click at [165, 170] on strong "•Contact List Selection:" at bounding box center [207, 169] width 88 height 10
click at [165, 222] on strong "•Start Date and Time:" at bounding box center [203, 221] width 81 height 10
click at [166, 264] on strong "•Time Zone Configuration:" at bounding box center [212, 262] width 98 height 10
click at [165, 307] on strong "•Success Metrics:" at bounding box center [195, 302] width 64 height 10
click at [164, 346] on strong "•Phone Number Assignment:" at bounding box center [216, 343] width 106 height 10
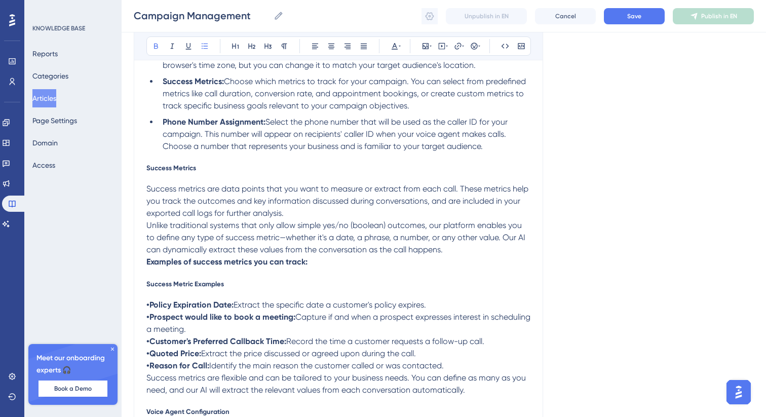
scroll to position [943, 0]
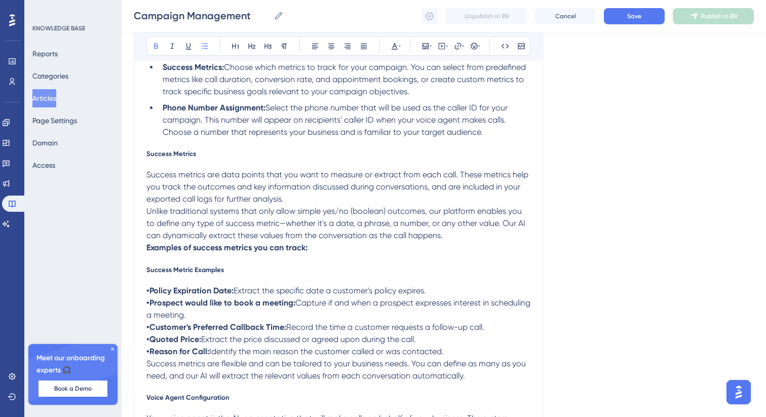
click at [170, 158] on span "Success Metrics" at bounding box center [171, 153] width 50 height 8
click at [263, 45] on button at bounding box center [268, 46] width 14 height 14
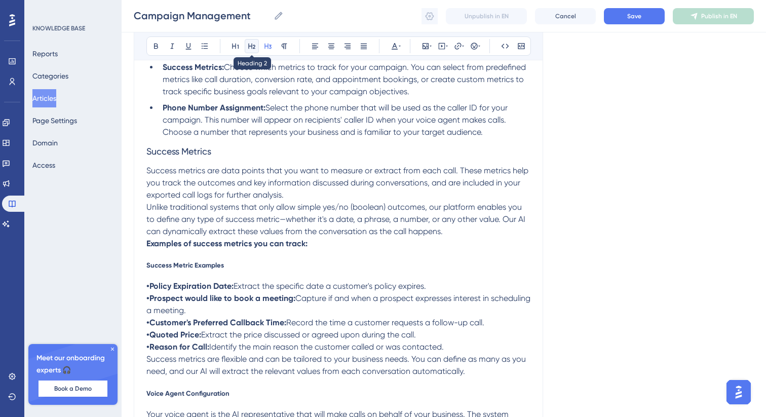
click at [248, 46] on icon at bounding box center [252, 46] width 8 height 8
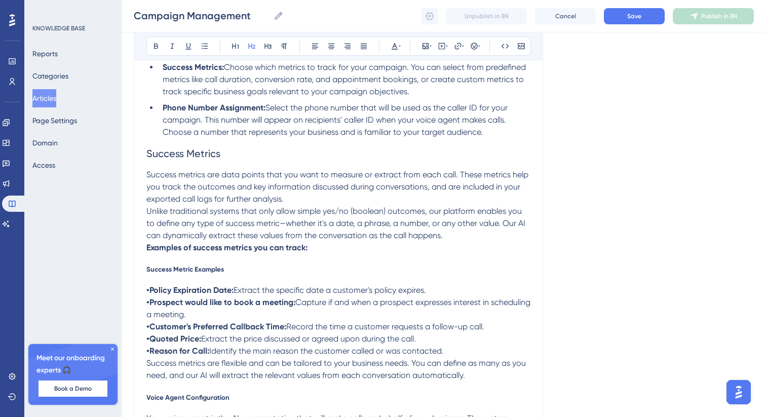
click at [191, 272] on span "Success Metric Examples" at bounding box center [185, 269] width 78 height 8
click at [269, 52] on button at bounding box center [268, 46] width 14 height 14
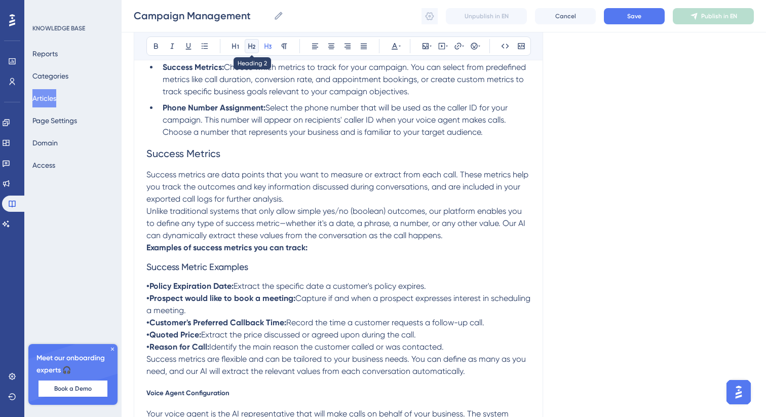
click at [251, 49] on icon at bounding box center [252, 46] width 8 height 8
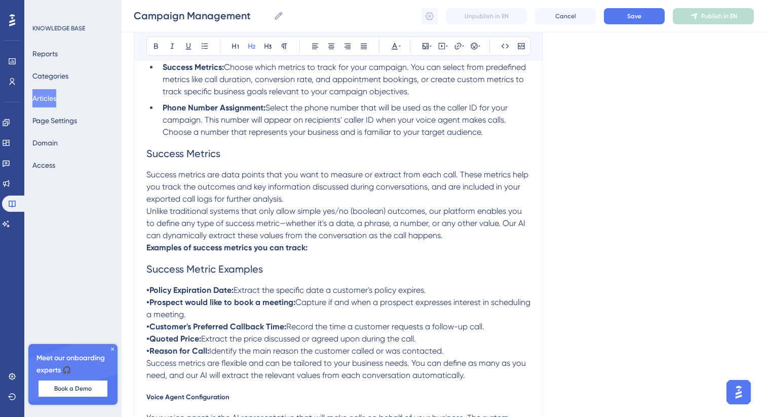
click at [322, 242] on p "Unlike traditional systems that only allow simple yes/no (boolean) outcomes, ou…" at bounding box center [338, 223] width 384 height 36
drag, startPoint x: 309, startPoint y: 255, endPoint x: 144, endPoint y: 256, distance: 164.2
copy strong "Examples of success metrics you can track:"
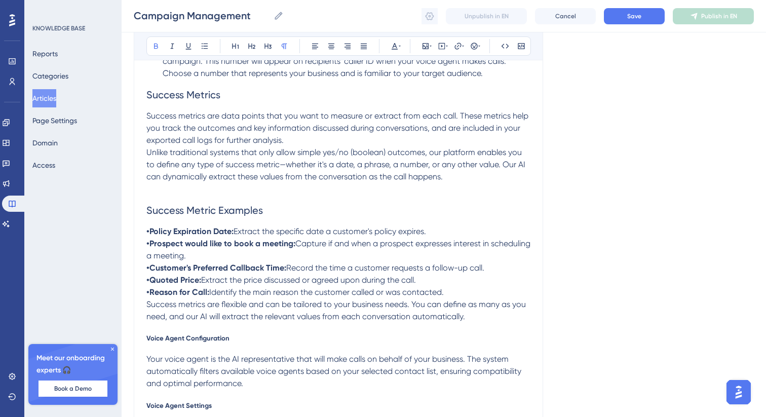
scroll to position [1010, 0]
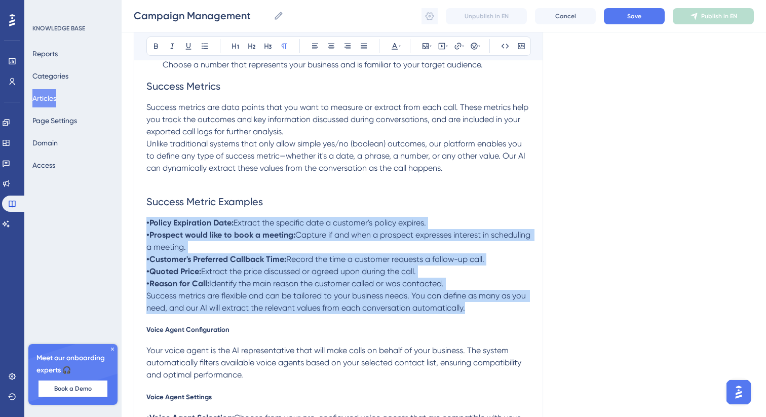
drag, startPoint x: 490, startPoint y: 317, endPoint x: 144, endPoint y: 230, distance: 356.1
click at [266, 43] on icon at bounding box center [268, 46] width 8 height 8
click at [198, 46] on button at bounding box center [205, 46] width 14 height 14
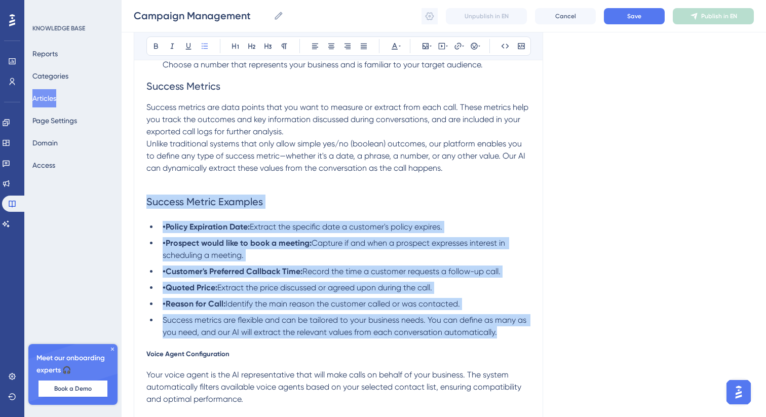
click at [168, 231] on strong "•Policy Expiration Date:" at bounding box center [206, 227] width 87 height 10
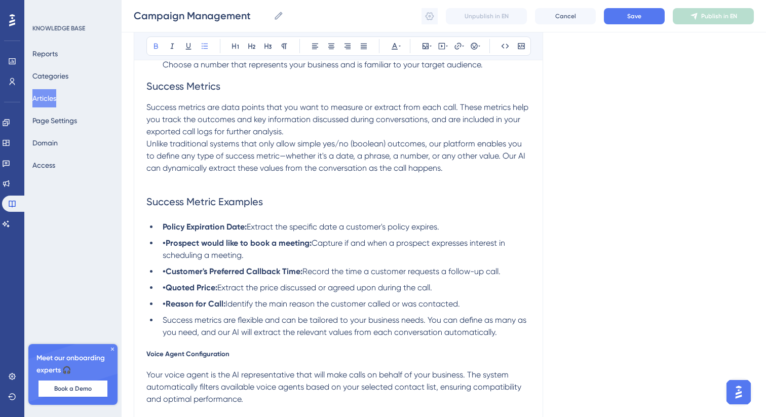
click at [167, 245] on strong "•Prospect would like to book a meeting:" at bounding box center [237, 243] width 149 height 10
click at [167, 275] on strong "•Customer's Preferred Callback Time:" at bounding box center [233, 272] width 140 height 10
click at [168, 292] on strong "•Quoted Price:" at bounding box center [190, 288] width 55 height 10
click at [166, 309] on strong "•Reason for Call:" at bounding box center [194, 304] width 63 height 10
click at [164, 326] on span "Success metrics are flexible and can be tailored to your business needs. You ca…" at bounding box center [346, 326] width 366 height 22
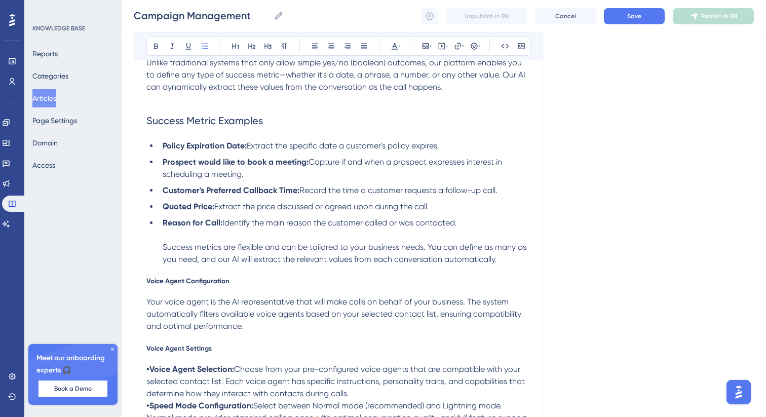
scroll to position [1136, 0]
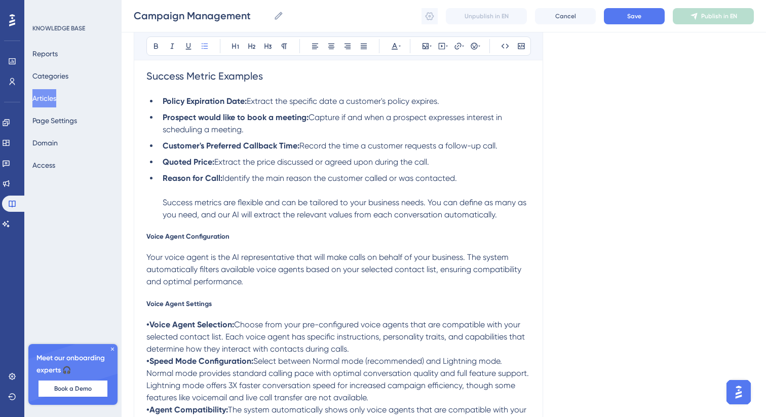
click at [210, 240] on span "Voice Agent Configuration" at bounding box center [187, 236] width 83 height 8
click at [268, 46] on icon at bounding box center [268, 47] width 7 height 6
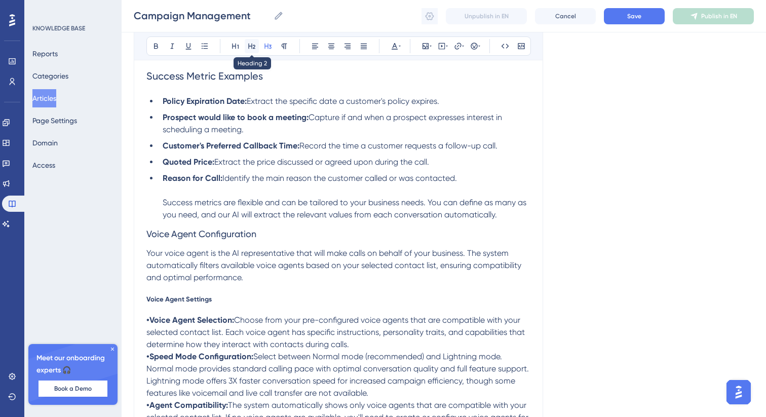
click at [255, 46] on icon at bounding box center [252, 46] width 8 height 8
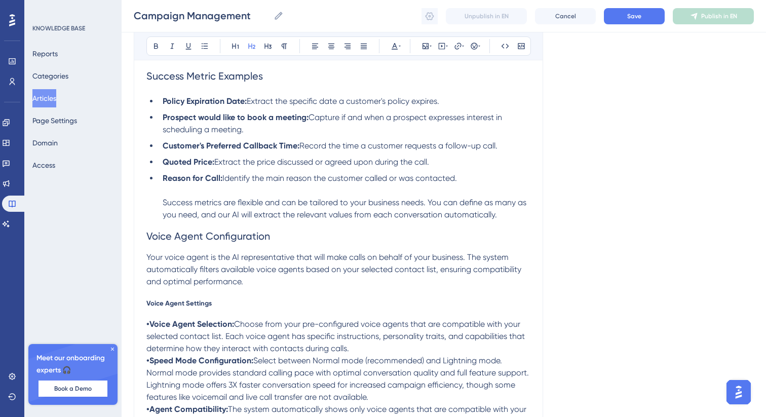
click at [178, 307] on span "Voice Agent Settings" at bounding box center [178, 303] width 65 height 8
click at [268, 47] on icon at bounding box center [268, 46] width 8 height 8
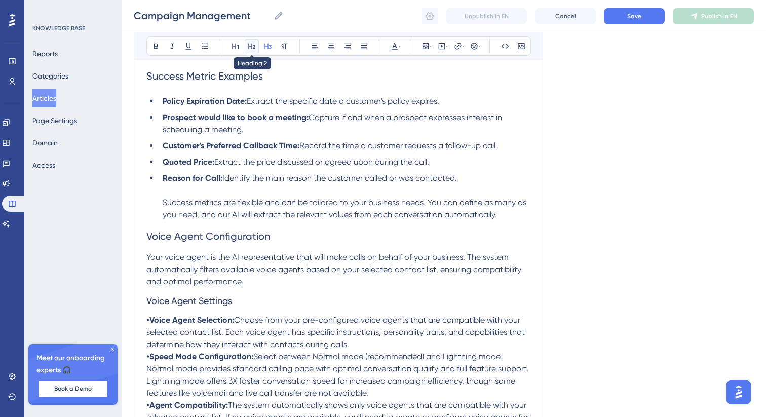
click at [255, 48] on icon at bounding box center [252, 46] width 8 height 8
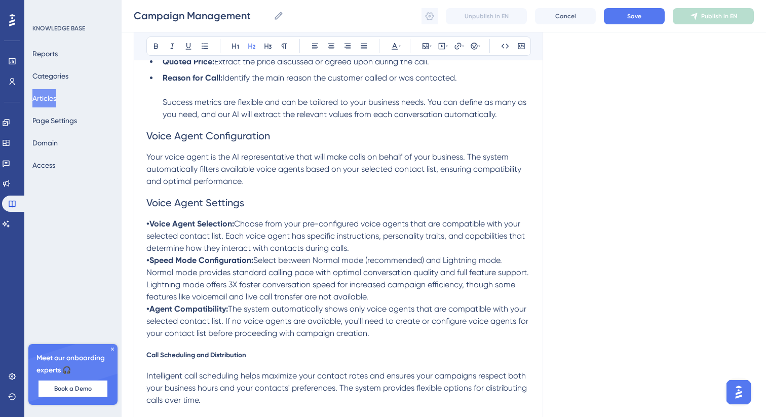
scroll to position [1265, 0]
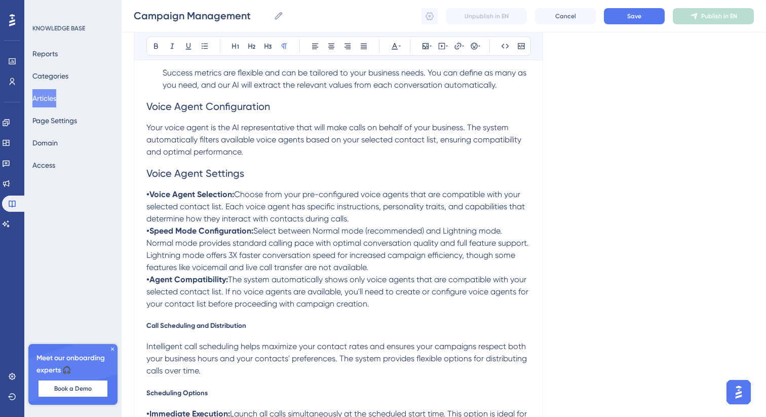
drag, startPoint x: 382, startPoint y: 309, endPoint x: 126, endPoint y: 204, distance: 276.3
click at [126, 204] on div "Performance Users Engagement Widgets Feedback Product Updates Knowledge Base AI…" at bounding box center [444, 179] width 645 height 2889
click at [202, 41] on button at bounding box center [205, 46] width 14 height 14
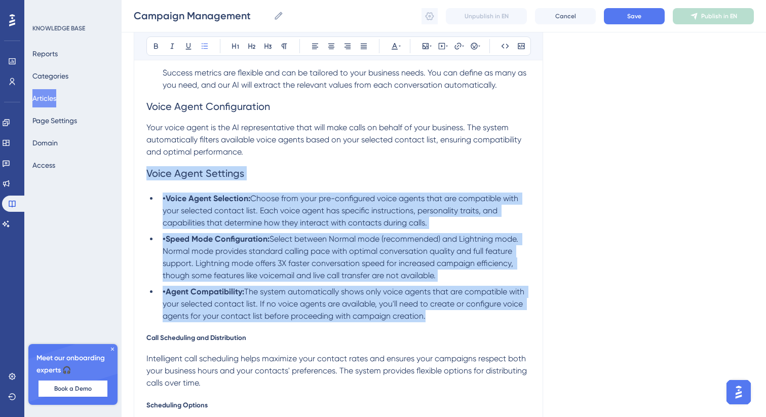
click at [166, 203] on strong "•Voice Agent Selection:" at bounding box center [207, 199] width 88 height 10
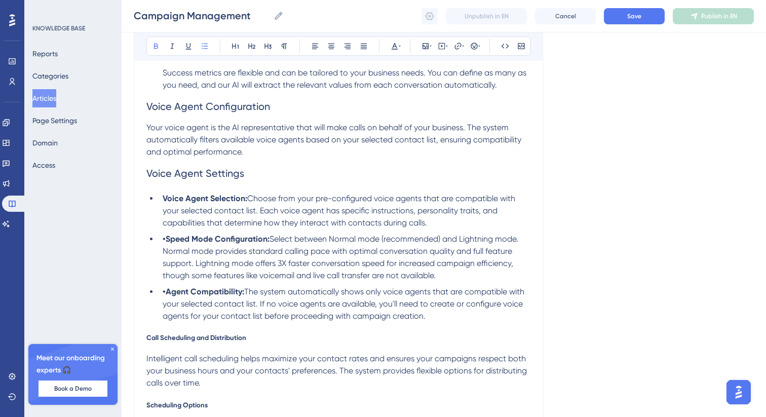
click at [166, 244] on strong "•Speed Mode Configuration:" at bounding box center [216, 239] width 107 height 10
click at [167, 296] on strong "•Agent Compatibility:" at bounding box center [204, 292] width 82 height 10
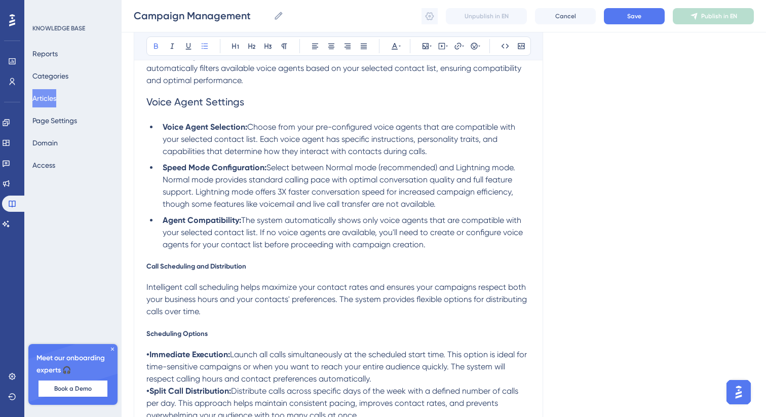
scroll to position [1338, 0]
click at [178, 269] on span "Call Scheduling and Distribution" at bounding box center [196, 265] width 100 height 8
click at [177, 269] on span "Call Scheduling and Distribution" at bounding box center [196, 265] width 100 height 8
click at [267, 52] on button at bounding box center [268, 46] width 14 height 14
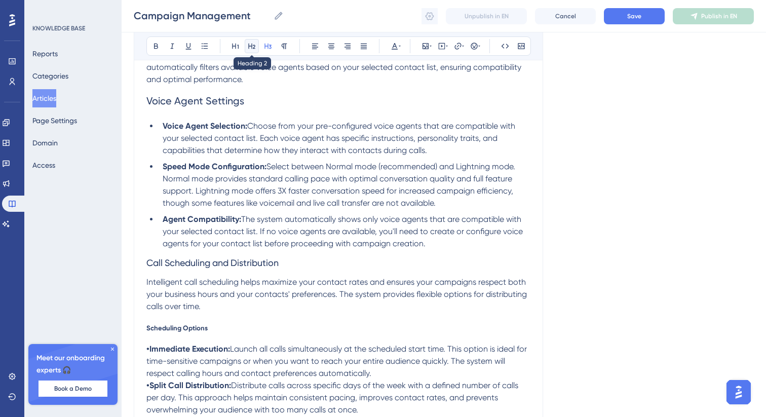
click at [250, 50] on icon at bounding box center [252, 46] width 8 height 8
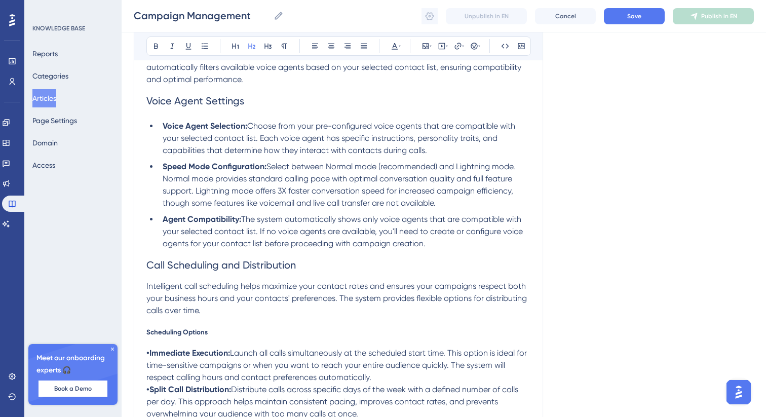
click at [429, 250] on li "Agent Compatibility: The system automatically shows only voice agents that are …" at bounding box center [345, 231] width 372 height 36
click at [174, 333] on span "Scheduling Options" at bounding box center [176, 332] width 61 height 8
click at [267, 49] on icon at bounding box center [268, 46] width 8 height 8
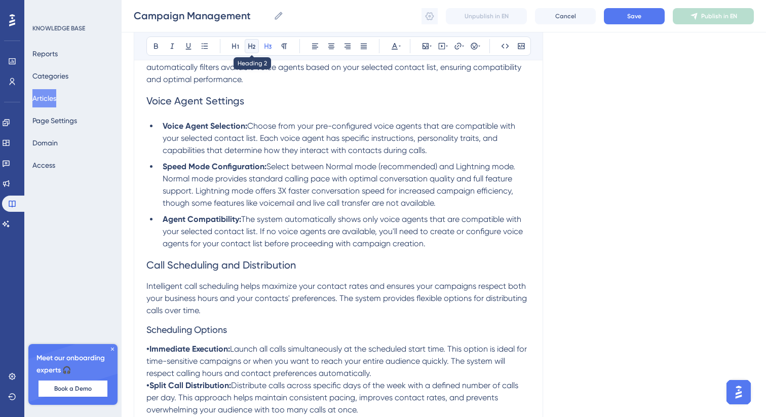
click at [252, 47] on icon at bounding box center [252, 46] width 8 height 8
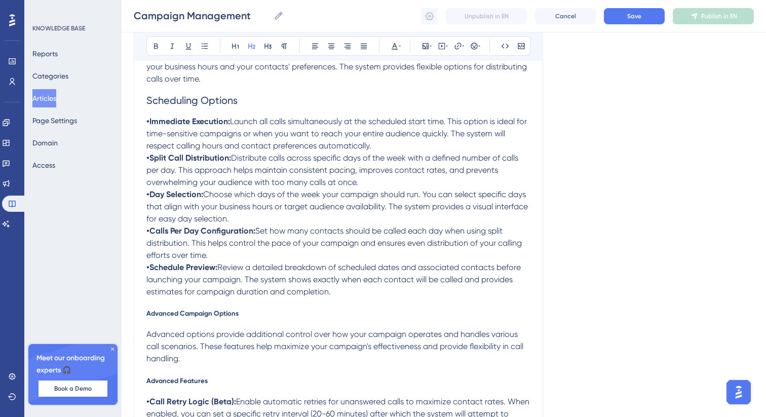
scroll to position [1574, 0]
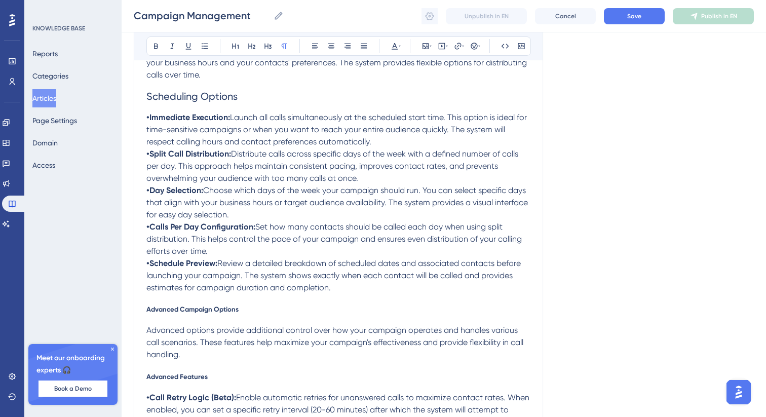
drag, startPoint x: 333, startPoint y: 294, endPoint x: 146, endPoint y: 126, distance: 251.5
click at [204, 51] on button at bounding box center [205, 46] width 14 height 14
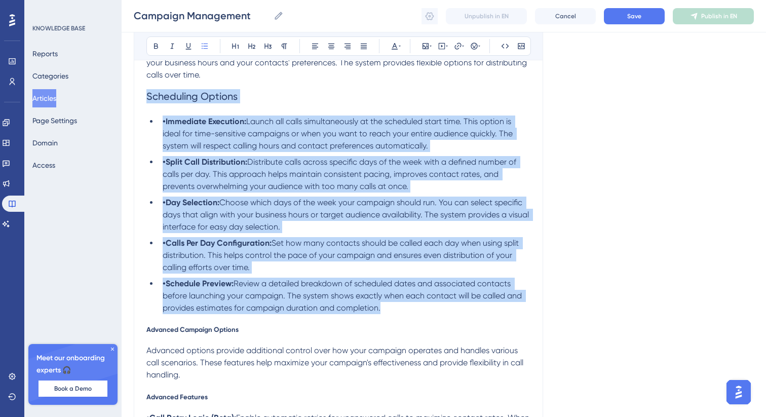
click at [165, 126] on strong "•Immediate Execution:" at bounding box center [205, 122] width 84 height 10
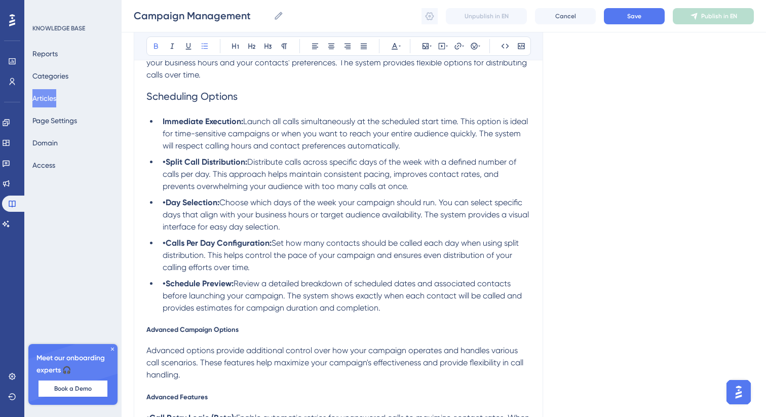
click at [166, 166] on strong "•Split Call Distribution:" at bounding box center [205, 162] width 85 height 10
click at [165, 207] on strong "•Day Selection:" at bounding box center [191, 203] width 57 height 10
click at [167, 247] on strong "•Calls Per Day Configuration:" at bounding box center [217, 243] width 109 height 10
click at [167, 288] on strong "•Schedule Preview:" at bounding box center [198, 284] width 71 height 10
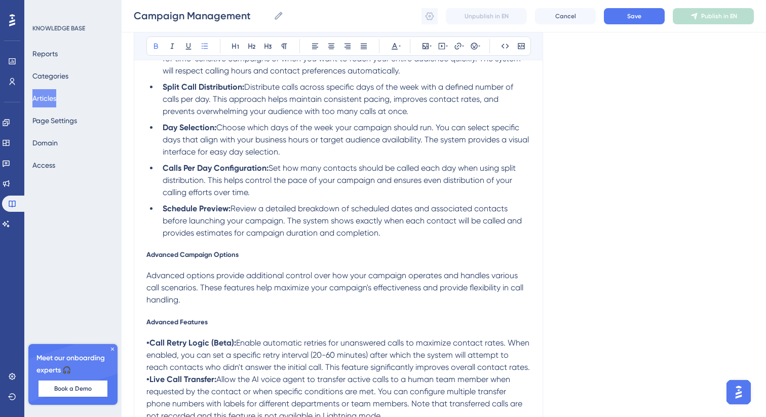
scroll to position [1650, 0]
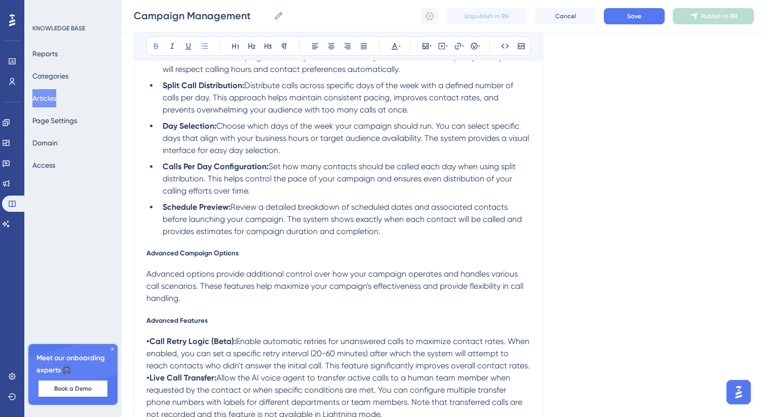
click at [186, 257] on span "Advanced Campaign Options" at bounding box center [192, 253] width 92 height 8
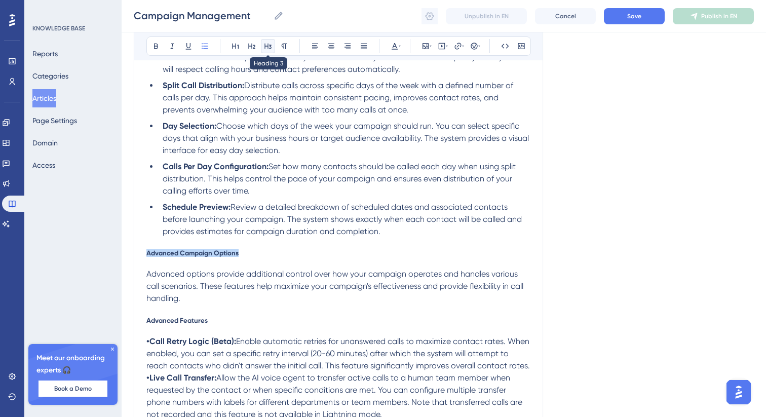
click at [267, 43] on icon at bounding box center [268, 46] width 8 height 8
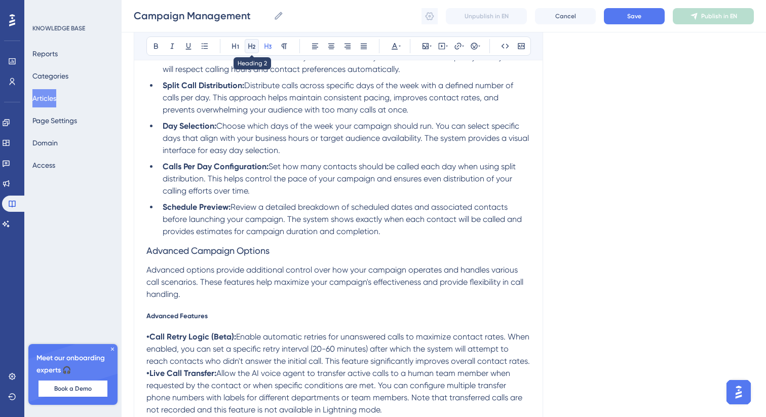
click at [251, 44] on icon at bounding box center [252, 46] width 8 height 8
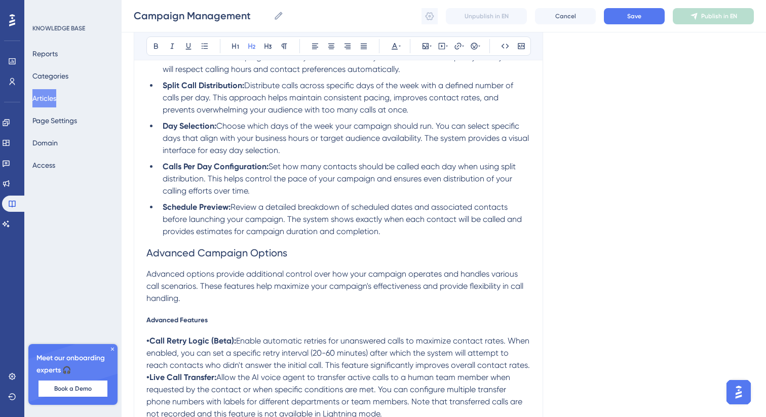
click at [164, 323] on span "Advanced Features" at bounding box center [176, 320] width 61 height 8
click at [266, 47] on icon at bounding box center [268, 46] width 8 height 8
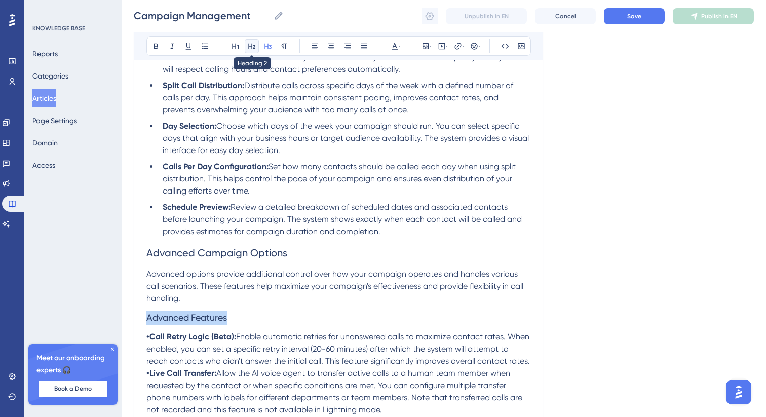
click at [250, 46] on icon at bounding box center [251, 47] width 7 height 6
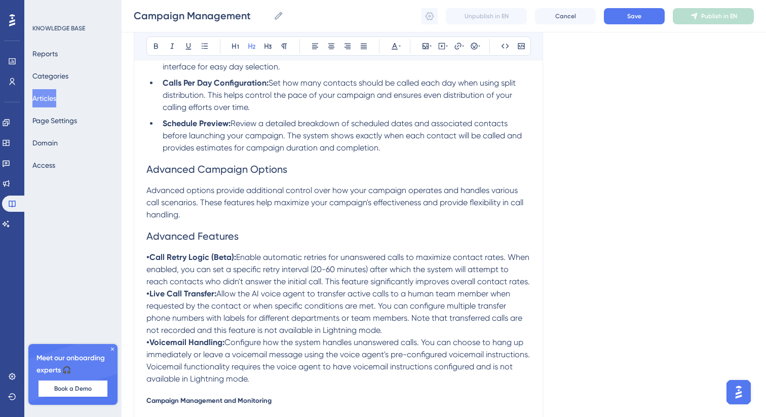
scroll to position [1778, 0]
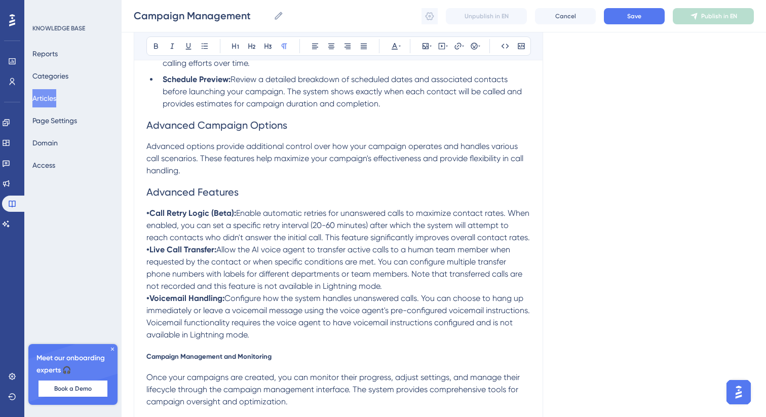
drag, startPoint x: 290, startPoint y: 346, endPoint x: 129, endPoint y: 223, distance: 202.4
click at [203, 40] on button at bounding box center [205, 46] width 14 height 14
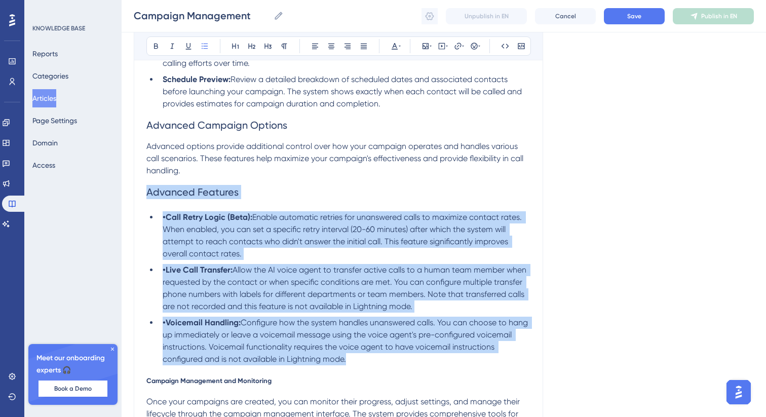
click at [168, 222] on strong "•Call Retry Logic (Beta):" at bounding box center [208, 217] width 90 height 10
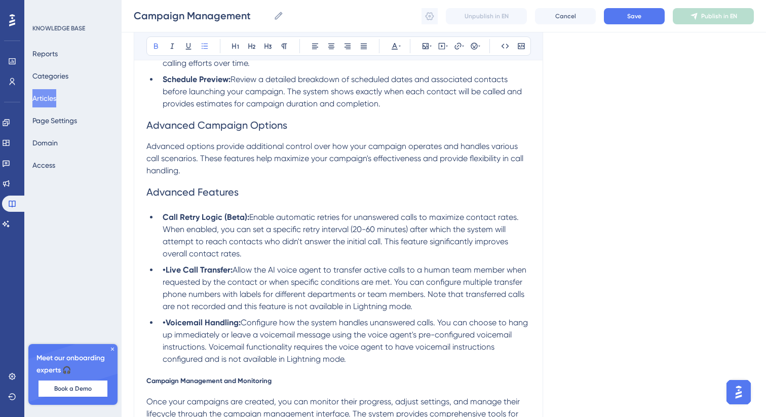
click at [166, 274] on strong "•Live Call Transfer:" at bounding box center [198, 270] width 70 height 10
click at [166, 327] on strong "•Voicemail Handling:" at bounding box center [202, 323] width 78 height 10
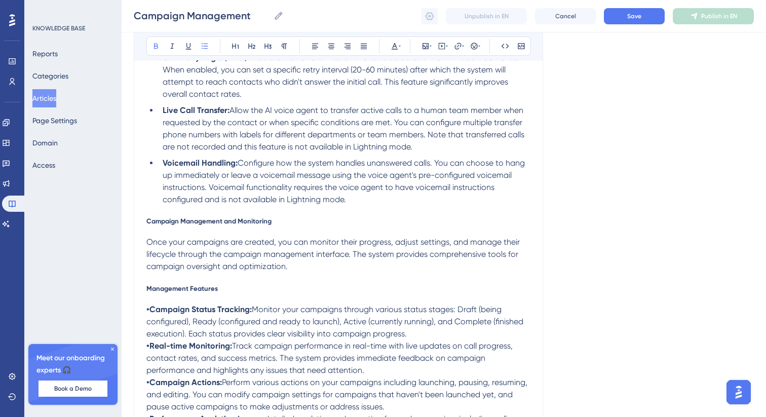
scroll to position [1952, 0]
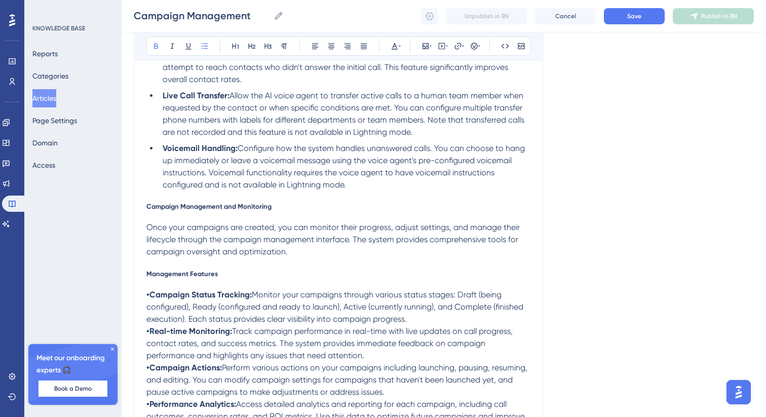
click at [203, 210] on span "Campaign Management and Monitoring" at bounding box center [208, 206] width 125 height 8
click at [269, 45] on icon at bounding box center [268, 46] width 8 height 8
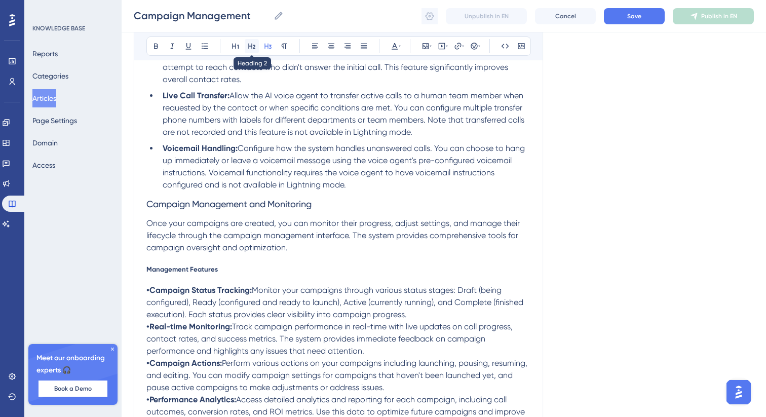
click at [253, 49] on icon at bounding box center [252, 46] width 8 height 8
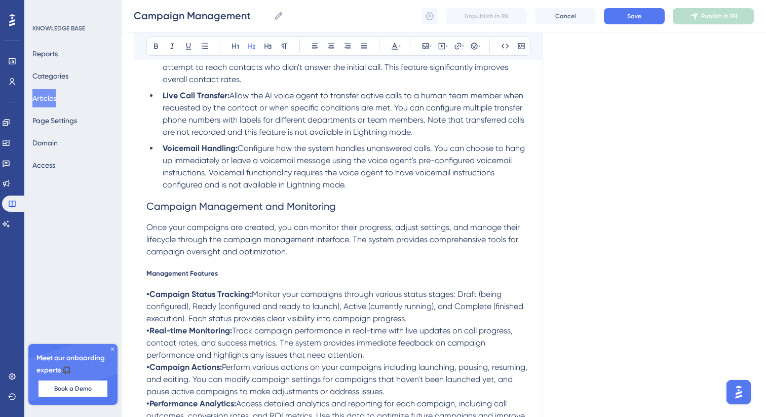
click at [175, 277] on span "Management Features" at bounding box center [181, 273] width 71 height 8
click at [267, 42] on icon at bounding box center [268, 46] width 8 height 8
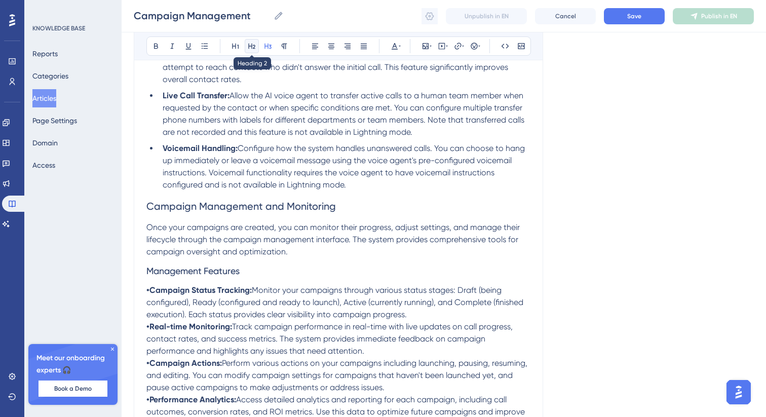
click at [250, 45] on icon at bounding box center [252, 46] width 8 height 8
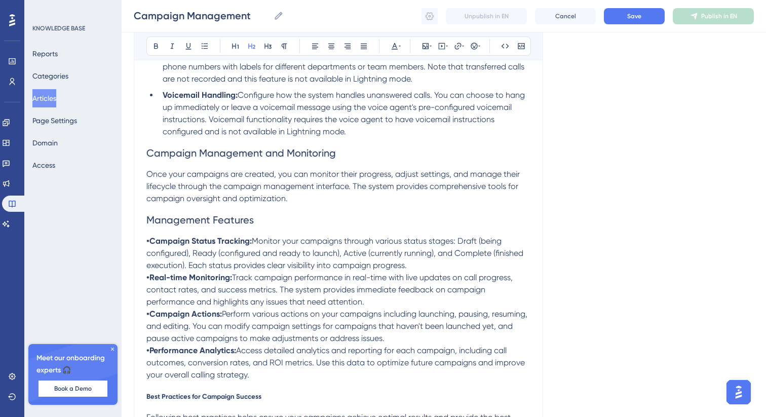
scroll to position [2111, 0]
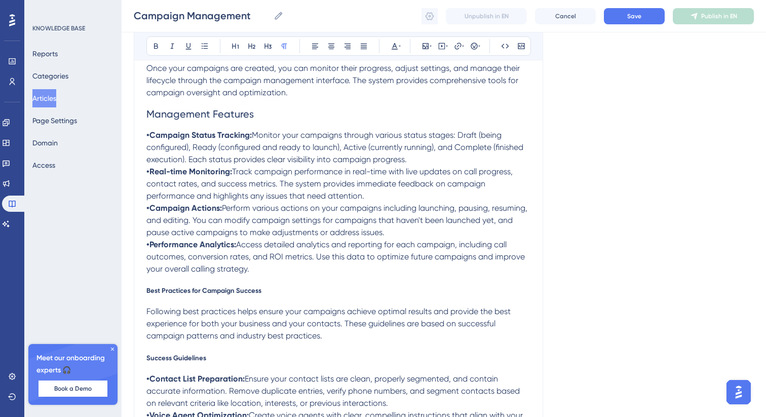
drag, startPoint x: 252, startPoint y: 280, endPoint x: 142, endPoint y: 148, distance: 172.0
click at [203, 45] on icon at bounding box center [205, 46] width 8 height 8
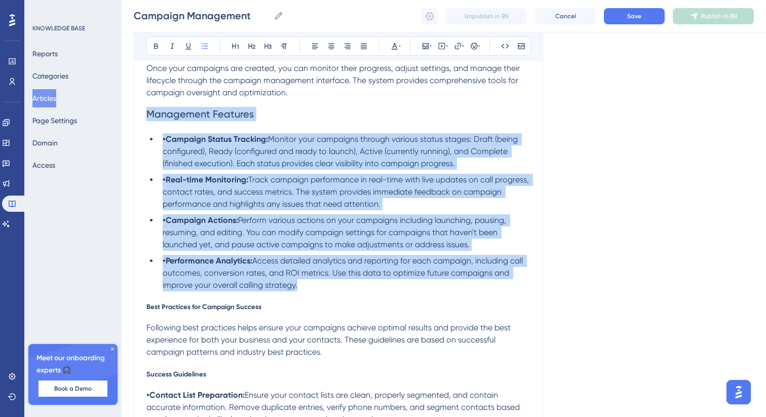
click at [167, 144] on strong "•Campaign Status Tracking:" at bounding box center [215, 139] width 105 height 10
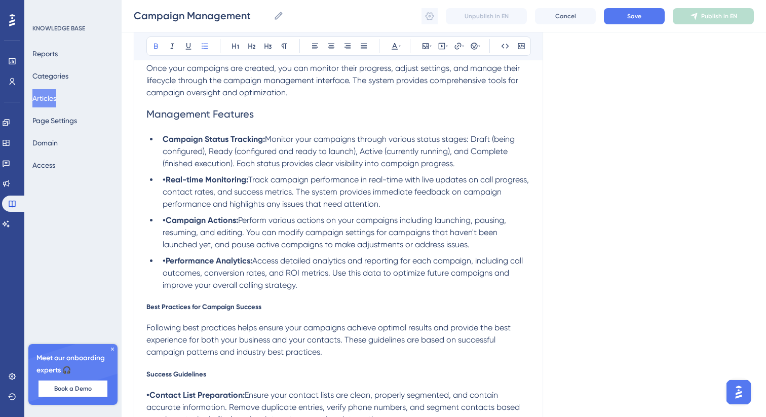
click at [168, 184] on strong "•Real-time Monitoring:" at bounding box center [206, 180] width 86 height 10
click at [169, 225] on strong "•Campaign Actions:" at bounding box center [201, 220] width 76 height 10
click at [166, 265] on strong "•Performance Analytics:" at bounding box center [208, 261] width 90 height 10
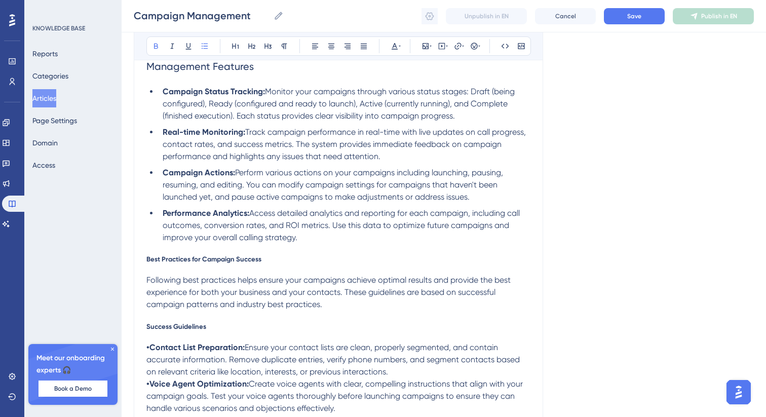
scroll to position [2169, 0]
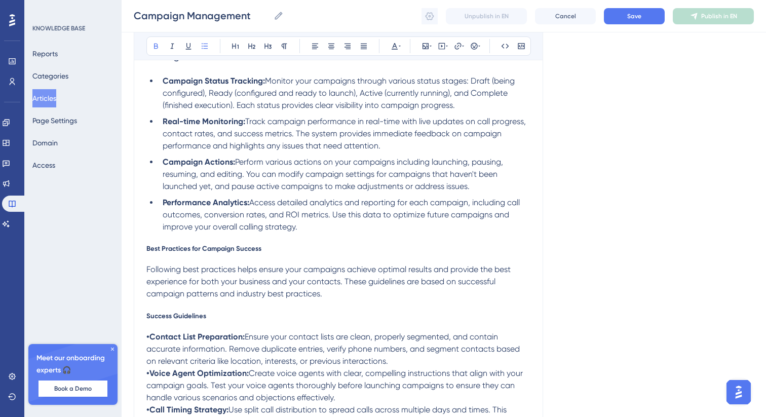
click at [179, 252] on span "Best Practices for Campaign Success" at bounding box center [203, 248] width 115 height 8
click at [268, 51] on button at bounding box center [268, 46] width 14 height 14
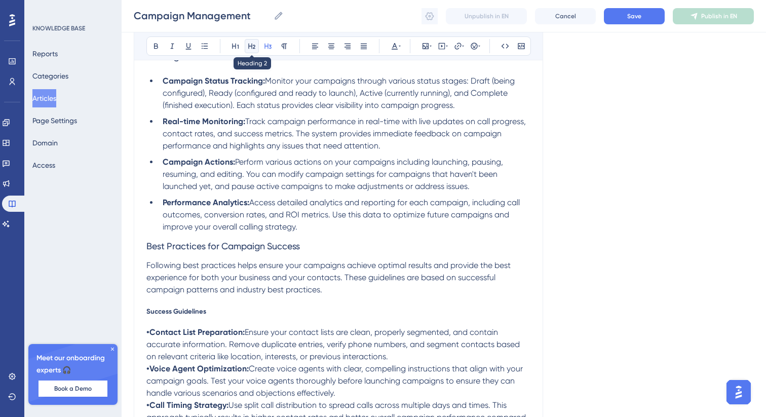
click at [253, 48] on icon at bounding box center [251, 47] width 7 height 6
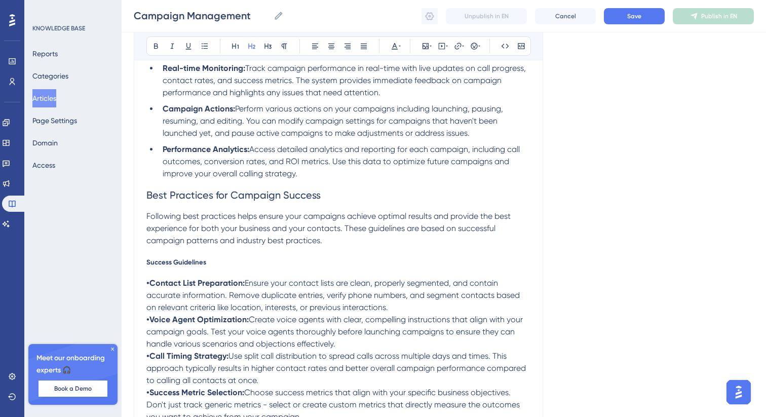
scroll to position [2239, 0]
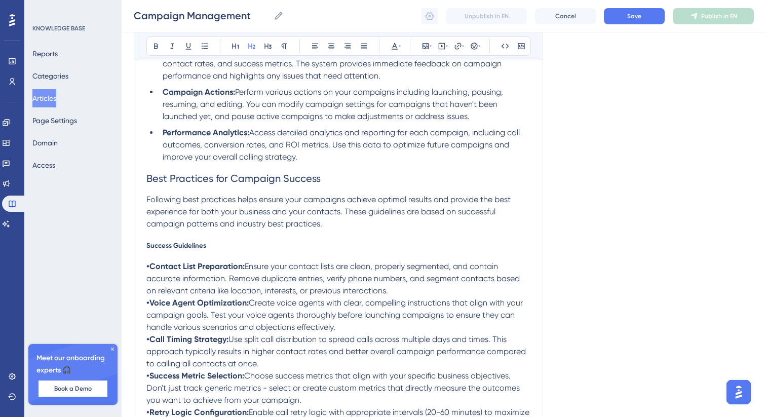
click at [168, 249] on span "Success Guidelines" at bounding box center [176, 245] width 60 height 8
click at [264, 48] on icon at bounding box center [268, 46] width 8 height 8
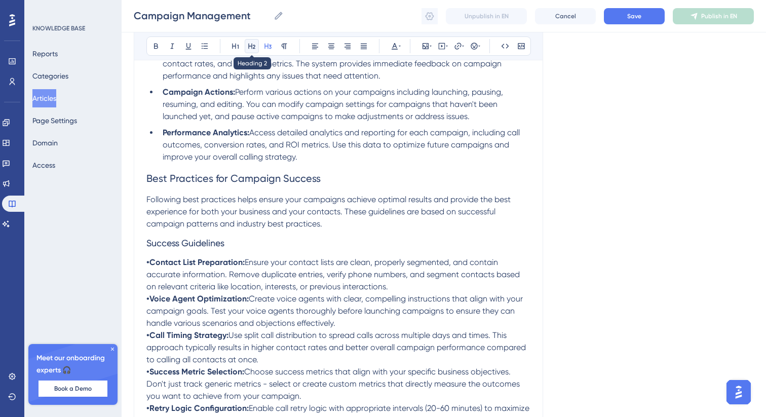
click at [256, 46] on button at bounding box center [252, 46] width 14 height 14
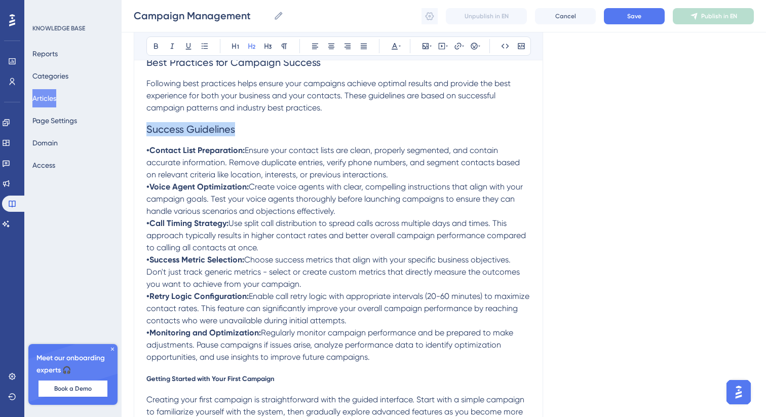
scroll to position [2374, 0]
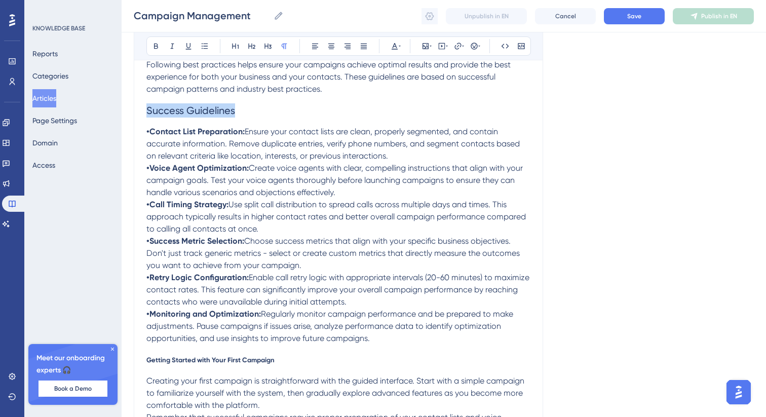
drag, startPoint x: 372, startPoint y: 349, endPoint x: 119, endPoint y: 140, distance: 327.9
click at [207, 45] on icon at bounding box center [205, 46] width 8 height 8
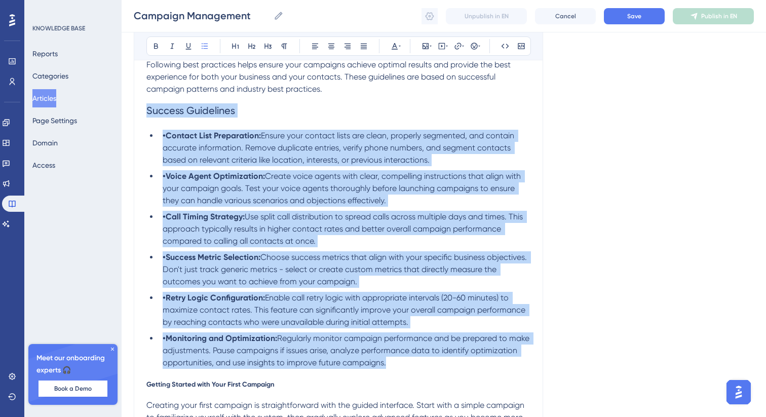
click at [166, 140] on strong "•Contact List Preparation:" at bounding box center [212, 136] width 98 height 10
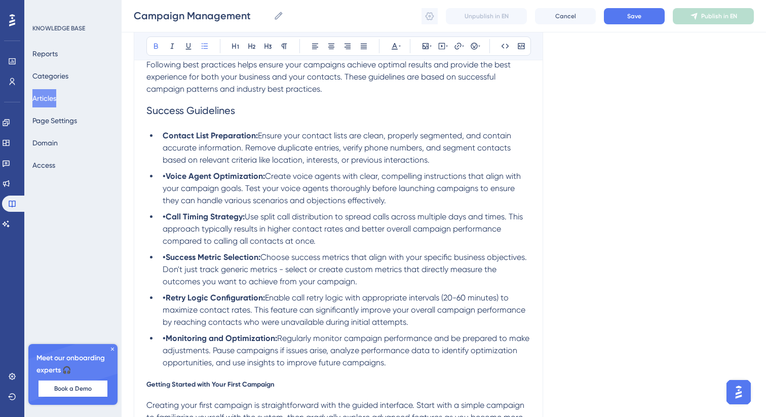
click at [168, 181] on strong "•Voice Agent Optimization:" at bounding box center [214, 176] width 102 height 10
click at [166, 221] on strong "•Call Timing Strategy:" at bounding box center [204, 217] width 82 height 10
click at [167, 262] on strong "•Success Metric Selection:" at bounding box center [212, 257] width 98 height 10
click at [167, 303] on strong "•Retry Logic Configuration:" at bounding box center [214, 298] width 102 height 10
click at [168, 343] on strong "•Monitoring and Optimization:" at bounding box center [220, 338] width 115 height 10
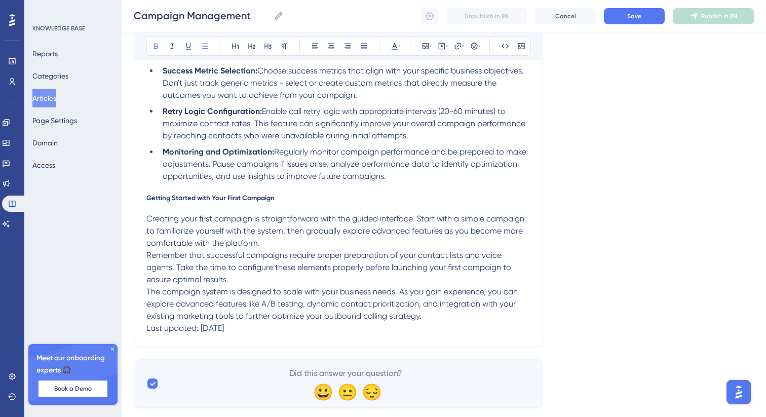
scroll to position [2569, 0]
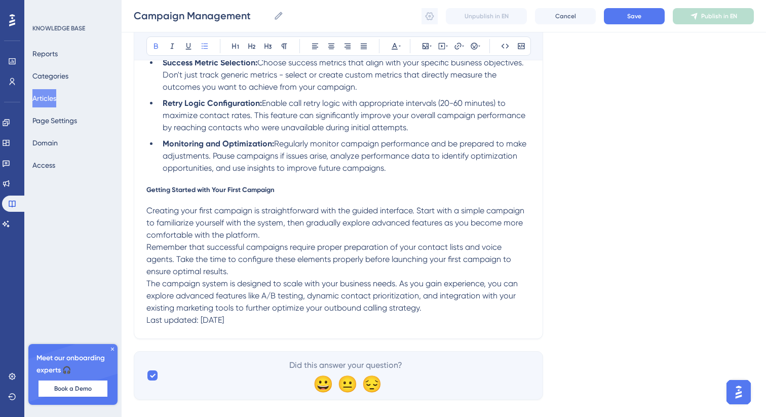
click at [208, 194] on span "Getting Started with Your First Campaign" at bounding box center [210, 189] width 128 height 8
click at [265, 47] on icon at bounding box center [268, 47] width 7 height 6
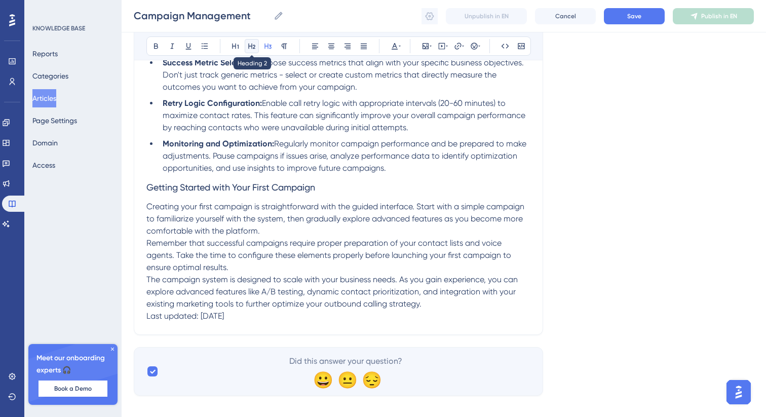
click at [252, 48] on icon at bounding box center [251, 47] width 7 height 6
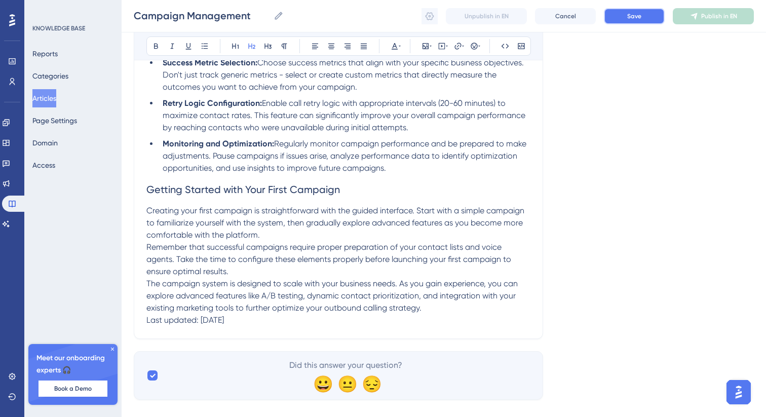
click at [621, 19] on button "Save" at bounding box center [634, 16] width 61 height 16
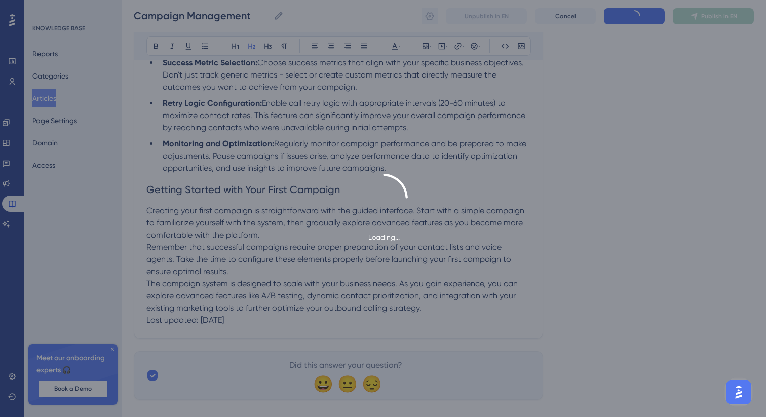
scroll to position [2486, 0]
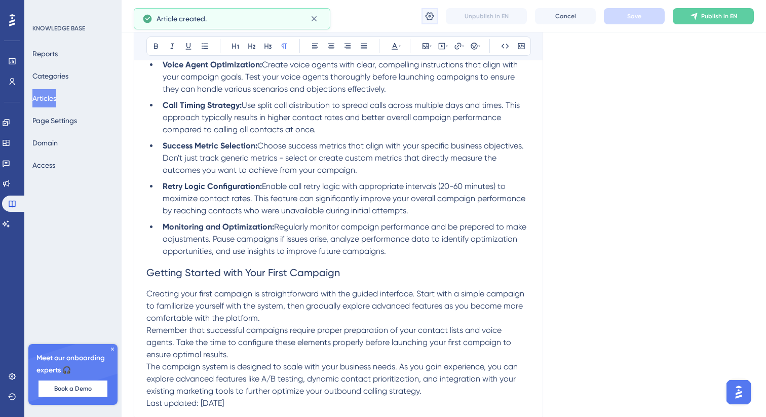
click at [430, 15] on icon at bounding box center [430, 16] width 9 height 8
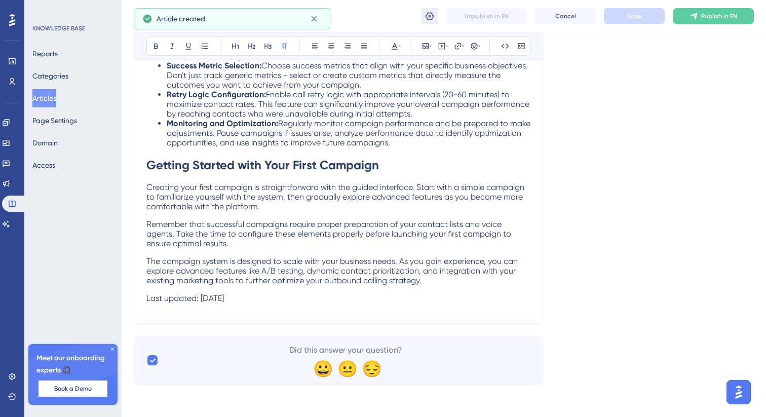
scroll to position [0, 0]
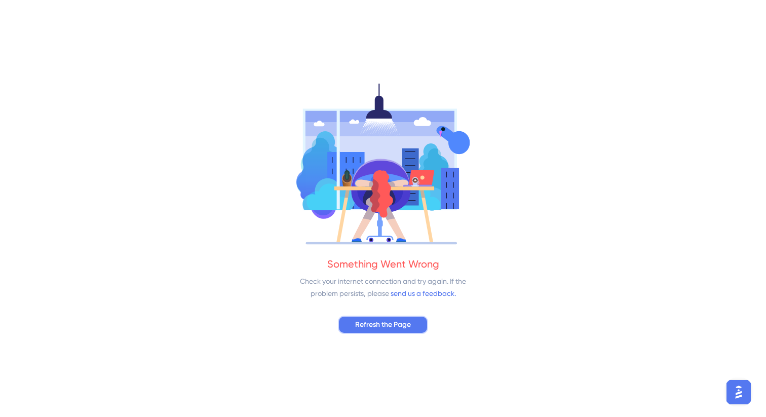
click at [369, 333] on button "Refresh the Page" at bounding box center [383, 325] width 90 height 18
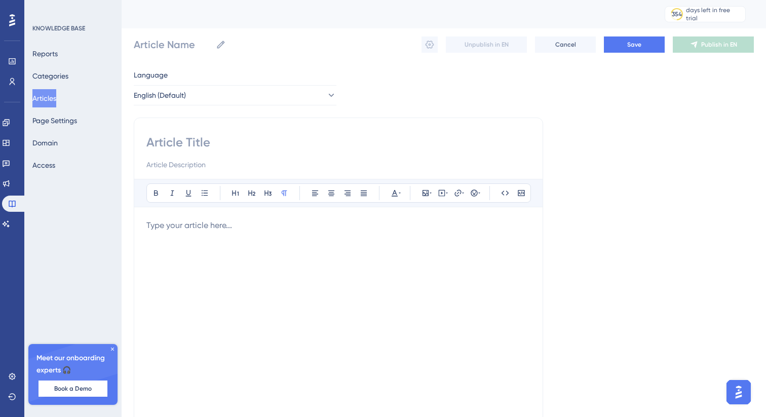
click at [51, 95] on button "Articles" at bounding box center [44, 98] width 24 height 18
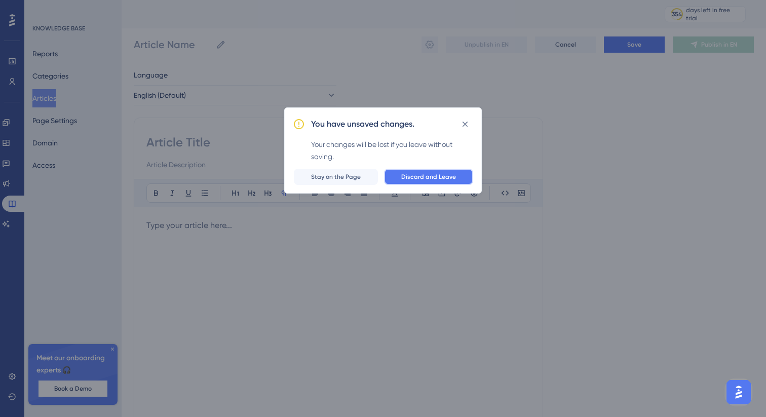
click at [427, 175] on span "Discard and Leave" at bounding box center [428, 177] width 55 height 8
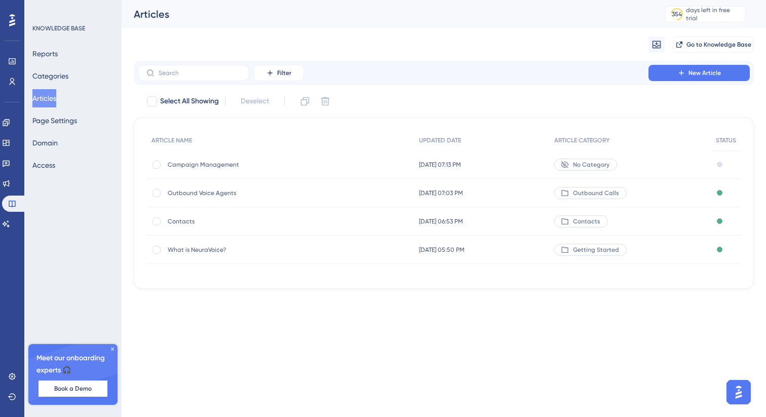
click at [201, 164] on span "Campaign Management" at bounding box center [249, 165] width 162 height 8
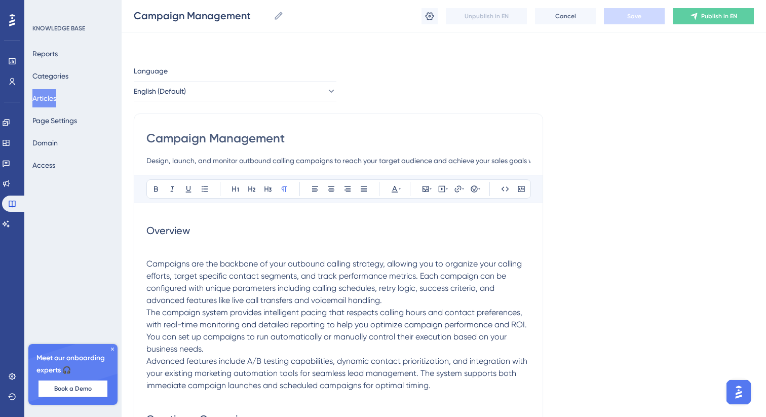
scroll to position [2481, 0]
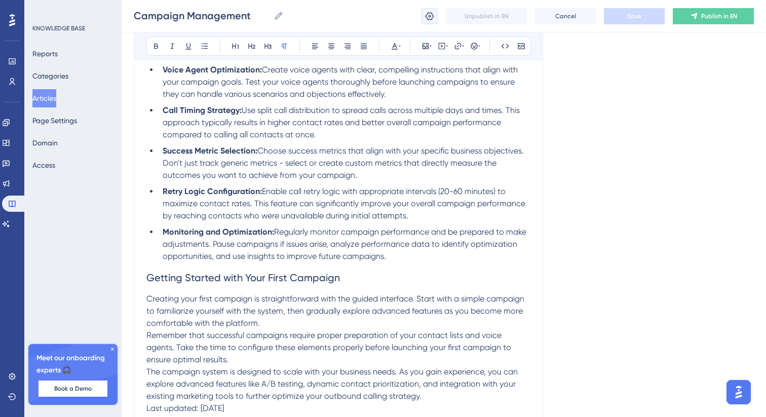
click at [424, 14] on button at bounding box center [430, 16] width 16 height 16
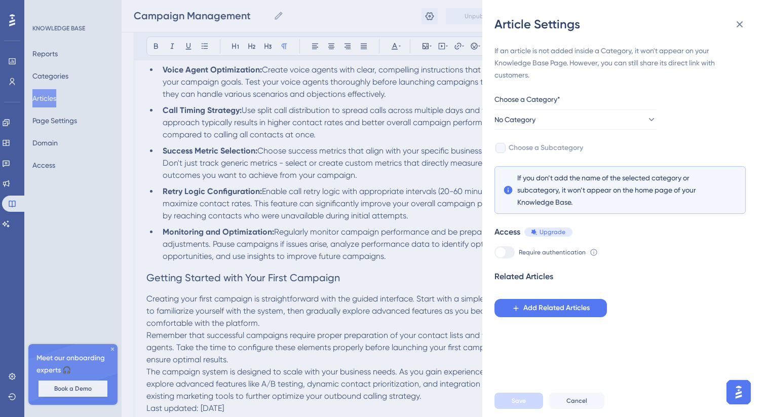
scroll to position [2488, 0]
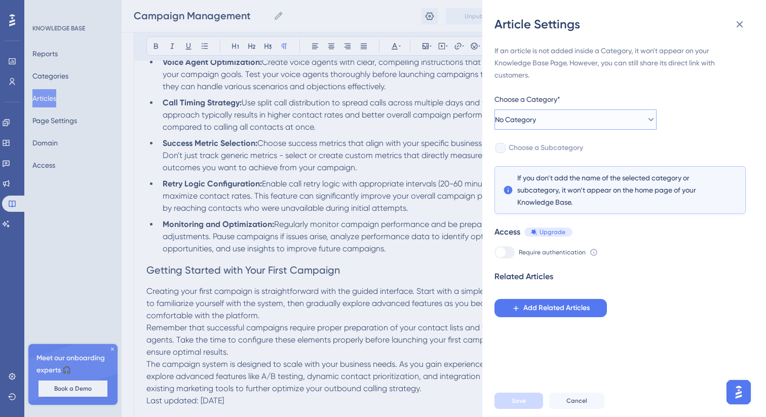
click at [550, 120] on button "No Category" at bounding box center [576, 119] width 162 height 20
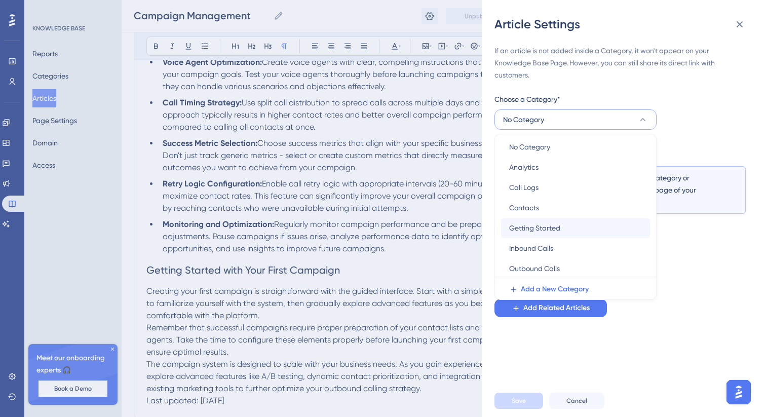
scroll to position [0, 0]
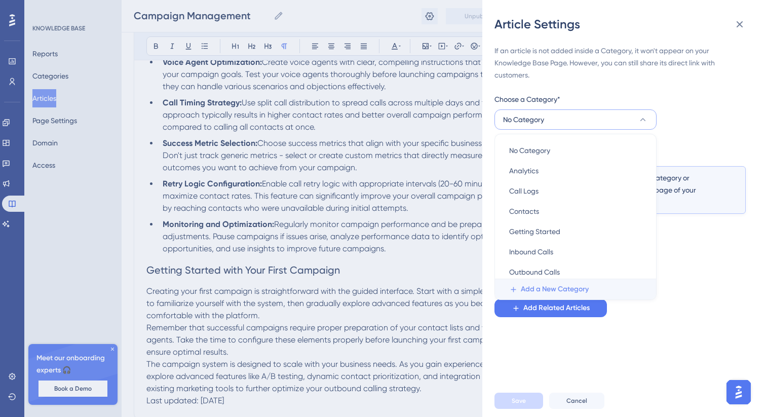
click at [557, 289] on span "Add a New Category" at bounding box center [555, 289] width 68 height 12
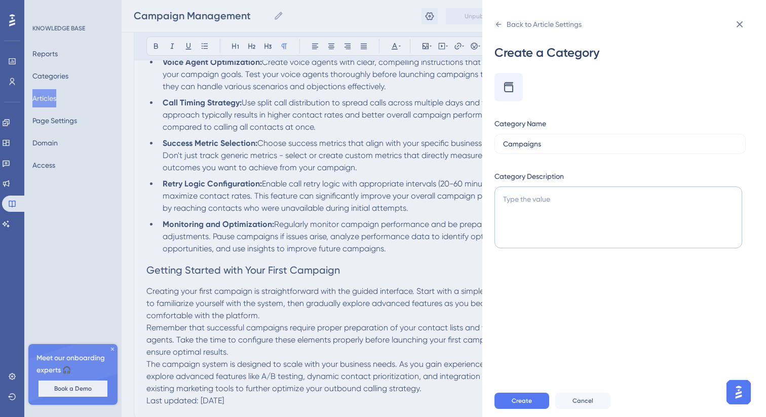
type input "Campaigns"
click at [578, 205] on textarea at bounding box center [619, 217] width 248 height 62
click at [498, 78] on div at bounding box center [509, 87] width 28 height 28
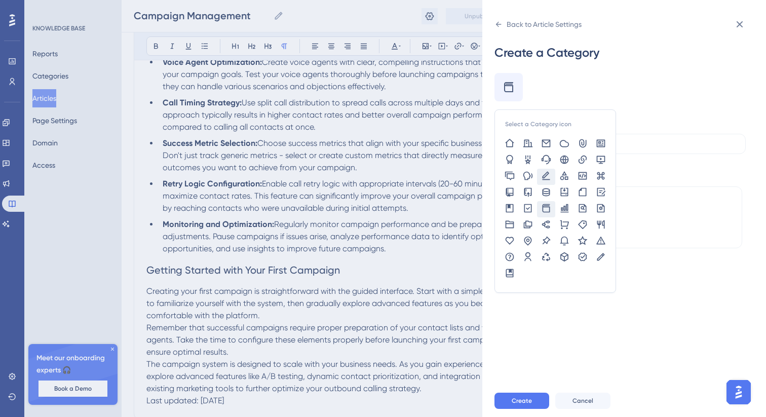
scroll to position [2502, 0]
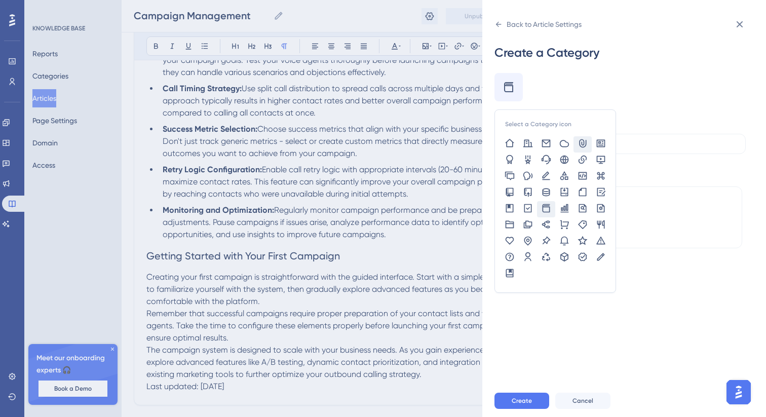
click at [580, 141] on icon at bounding box center [582, 143] width 7 height 9
click at [582, 327] on div "Create a Category Select a Category icon Category Name Campaigns Category Descr…" at bounding box center [629, 208] width 268 height 352
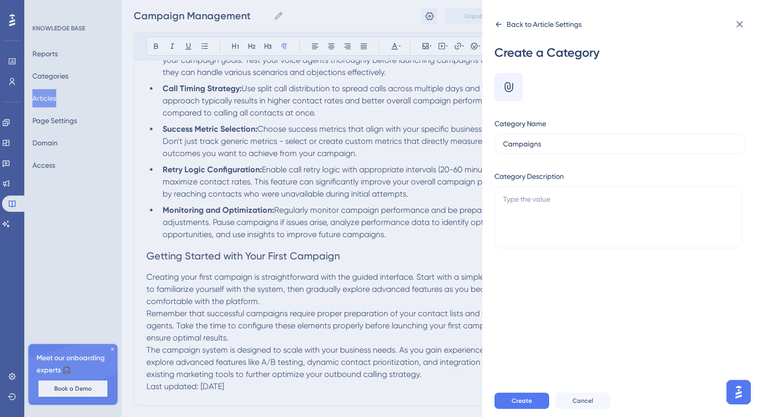
click at [499, 25] on icon at bounding box center [499, 24] width 8 height 8
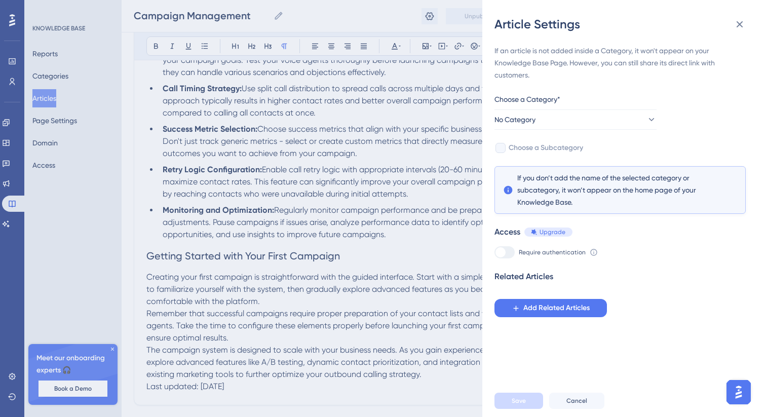
click at [36, 71] on div "Article Settings If an article is not added inside a Category, it won't appear …" at bounding box center [383, 208] width 766 height 417
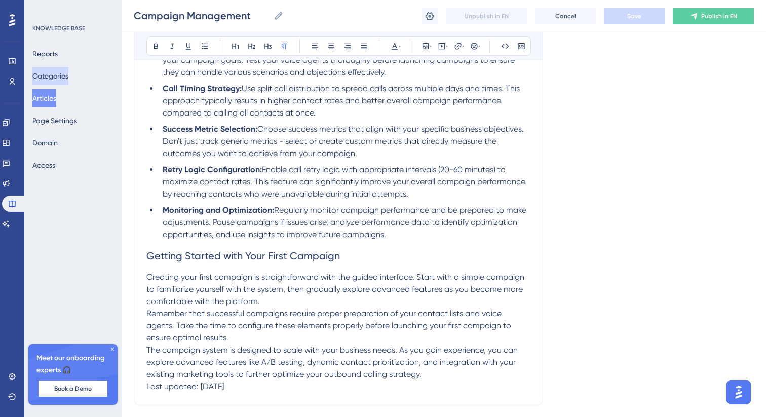
click at [49, 72] on button "Categories" at bounding box center [50, 76] width 36 height 18
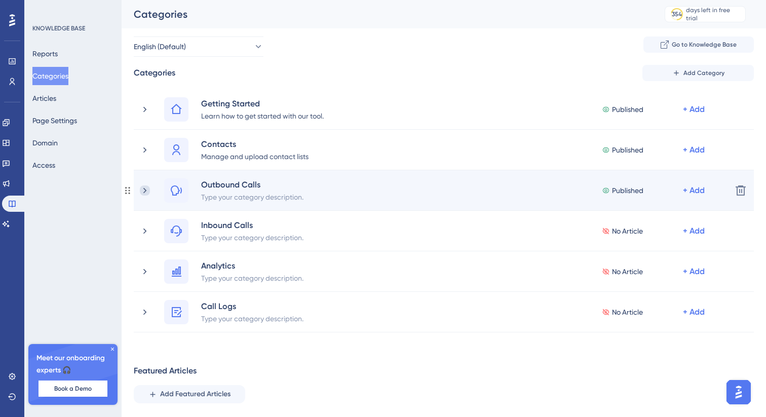
click at [145, 188] on icon at bounding box center [145, 190] width 10 height 10
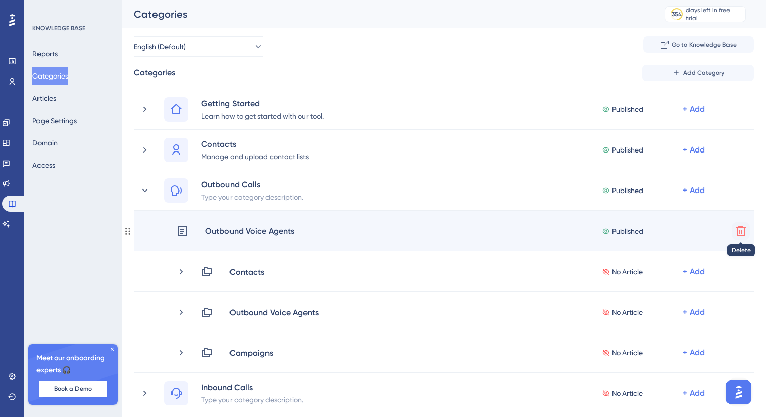
click at [743, 233] on icon at bounding box center [741, 231] width 12 height 12
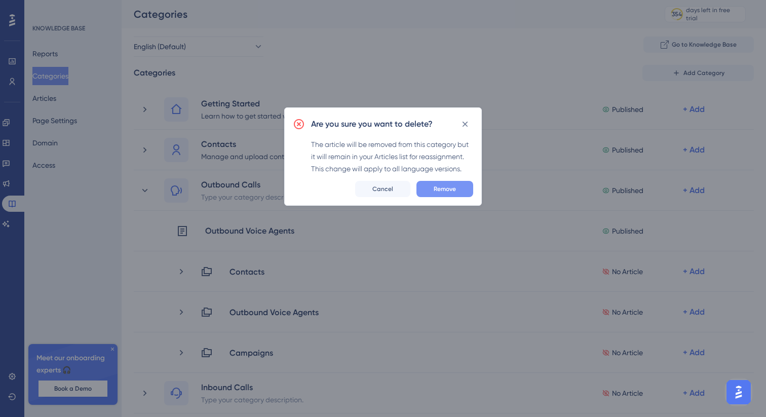
click at [458, 189] on button "Remove" at bounding box center [445, 189] width 57 height 16
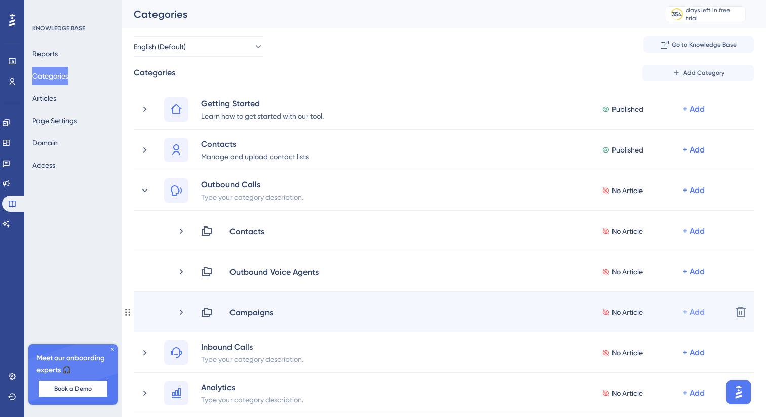
click at [698, 310] on div "+ Add" at bounding box center [694, 312] width 22 height 12
click at [632, 333] on span "Add Articles" at bounding box center [637, 339] width 39 height 12
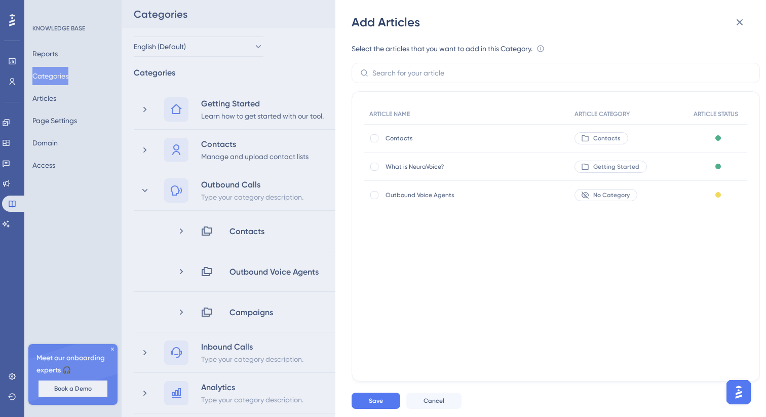
scroll to position [14, 0]
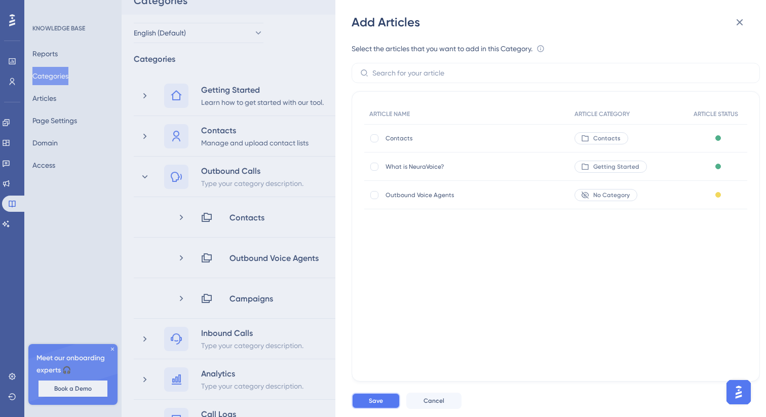
click at [374, 401] on span "Save" at bounding box center [376, 401] width 14 height 8
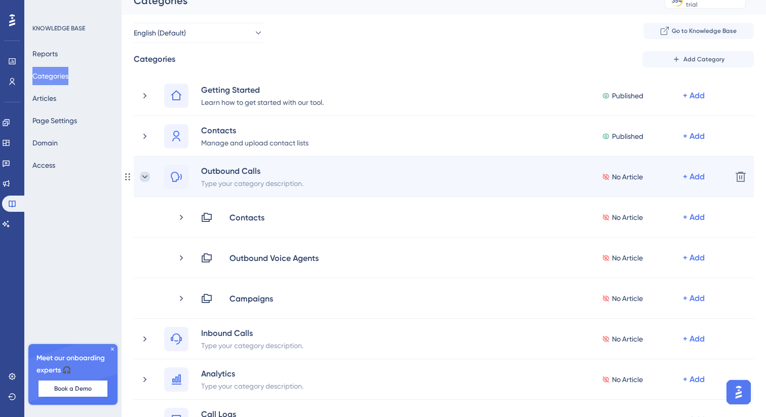
click at [142, 180] on icon at bounding box center [145, 177] width 10 height 10
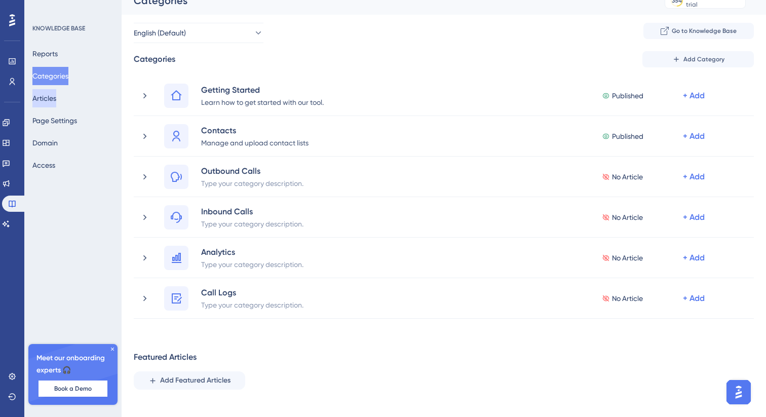
click at [56, 98] on button "Articles" at bounding box center [44, 98] width 24 height 18
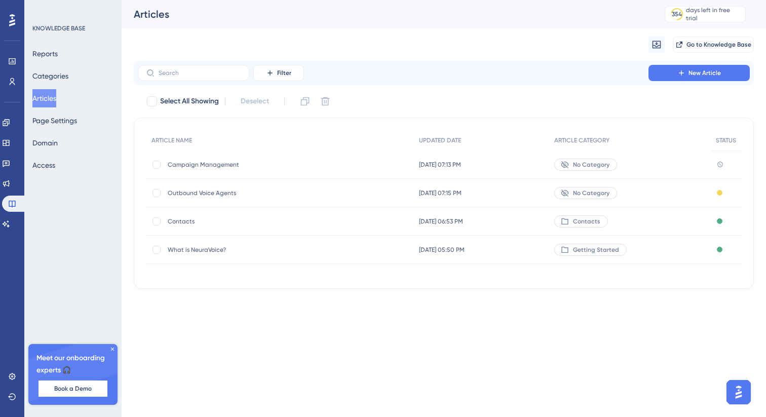
click at [304, 163] on span "Campaign Management" at bounding box center [249, 165] width 162 height 8
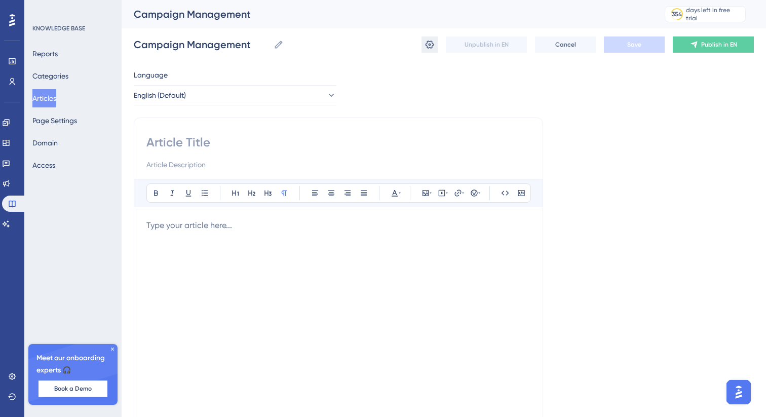
click at [429, 43] on icon at bounding box center [430, 45] width 10 height 10
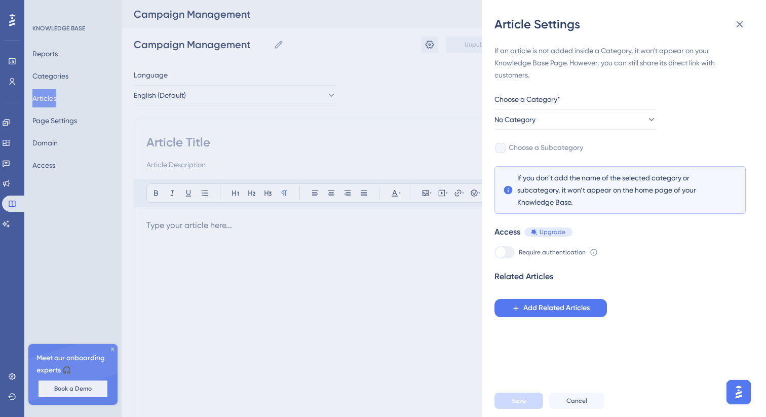
click at [538, 131] on div "If an article is not added inside a Category, it won't appear on your Knowledge…" at bounding box center [620, 181] width 251 height 273
click at [527, 118] on span "No Category" at bounding box center [515, 120] width 41 height 12
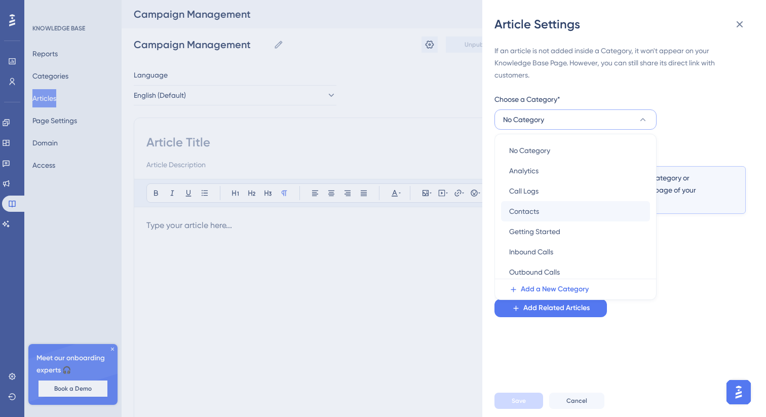
scroll to position [4, 0]
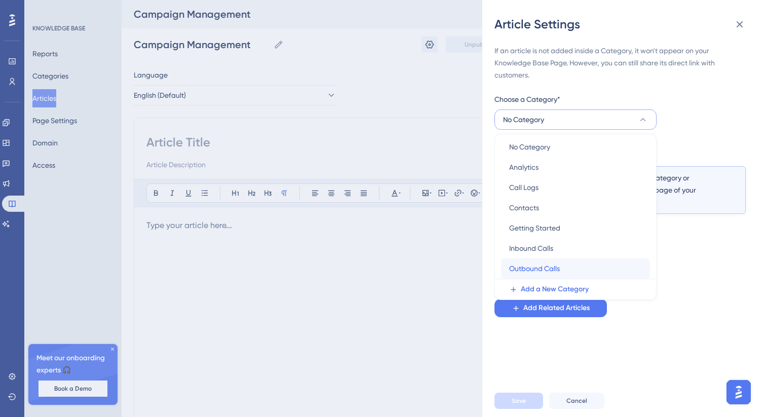
click at [547, 266] on span "Outbound Calls" at bounding box center [534, 269] width 51 height 12
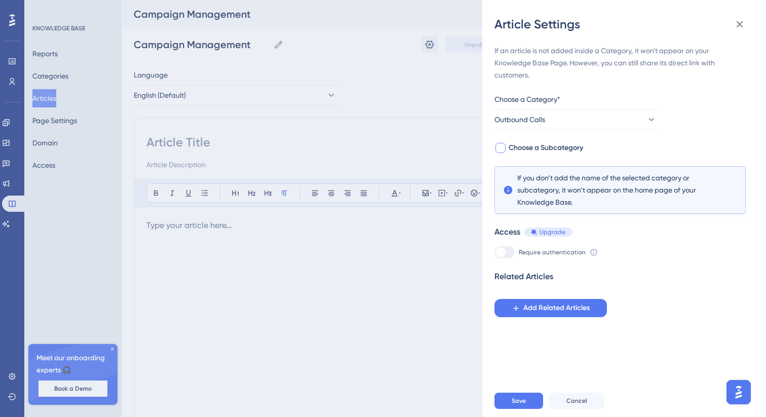
click at [504, 147] on div at bounding box center [501, 148] width 10 height 10
checkbox input "true"
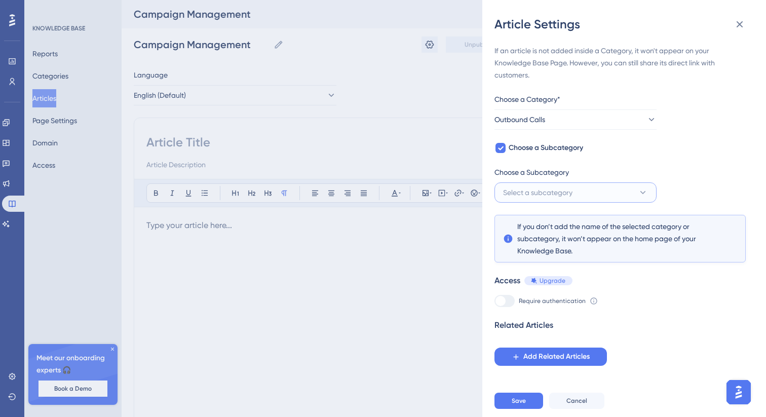
click at [533, 191] on span "Select a subcategory" at bounding box center [537, 192] width 69 height 12
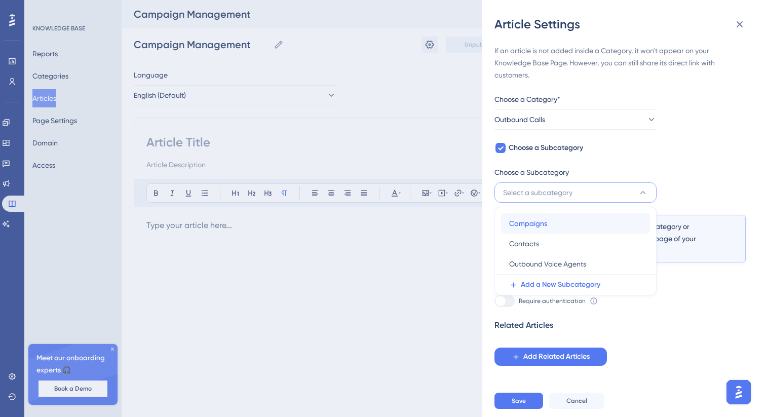
click at [547, 215] on div "Campaigns Campaigns" at bounding box center [575, 223] width 133 height 20
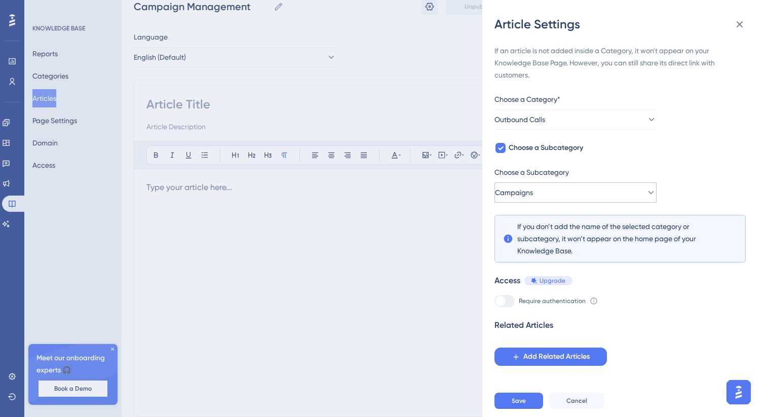
scroll to position [49, 0]
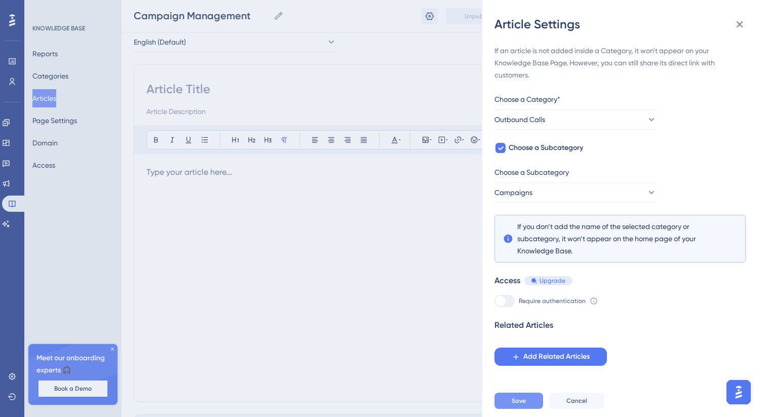
click at [523, 402] on span "Save" at bounding box center [519, 401] width 14 height 8
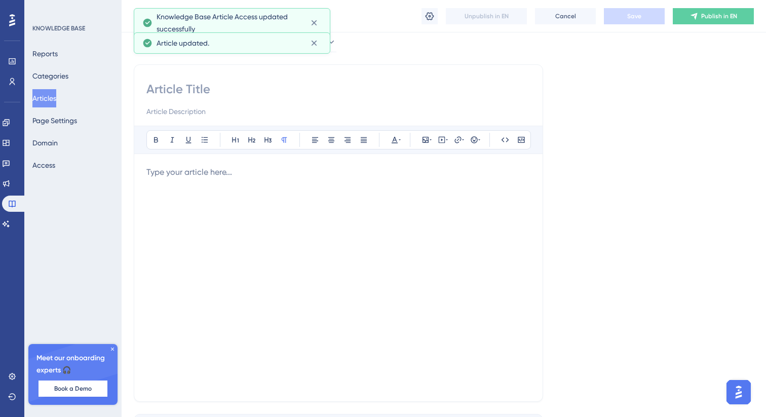
click at [49, 97] on button "Articles" at bounding box center [44, 98] width 24 height 18
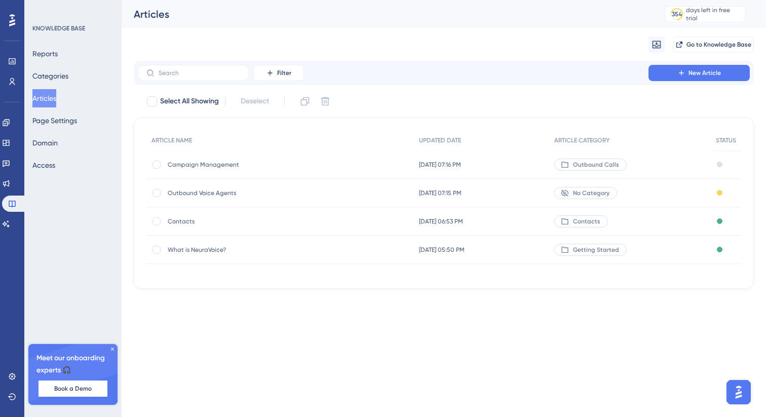
click at [329, 187] on div "Outbound Voice Agents Outbound Voice Agents" at bounding box center [249, 193] width 162 height 28
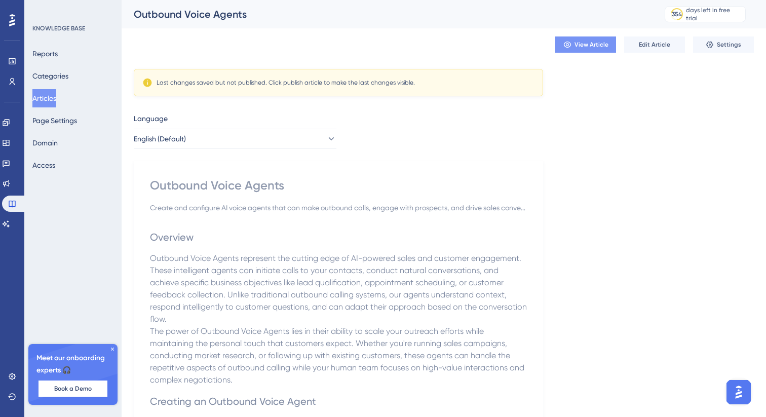
click at [590, 47] on span "View Article" at bounding box center [592, 45] width 34 height 8
click at [644, 45] on span "Edit Article" at bounding box center [654, 45] width 31 height 8
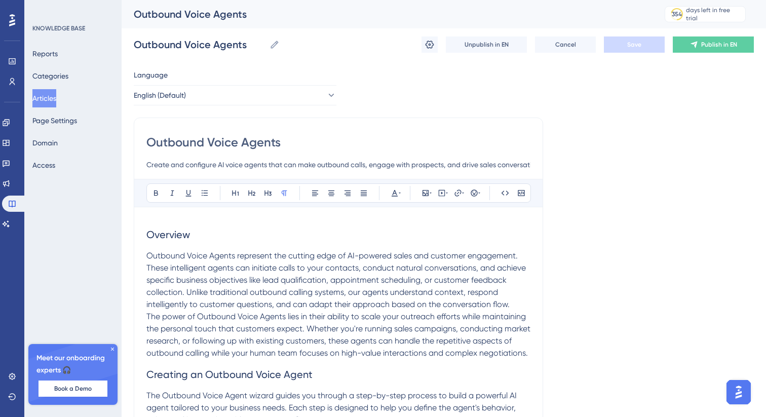
scroll to position [1257, 0]
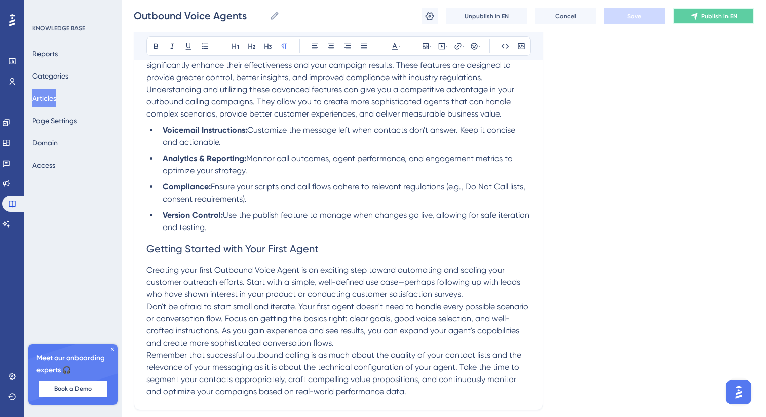
click at [696, 19] on icon at bounding box center [694, 16] width 8 height 8
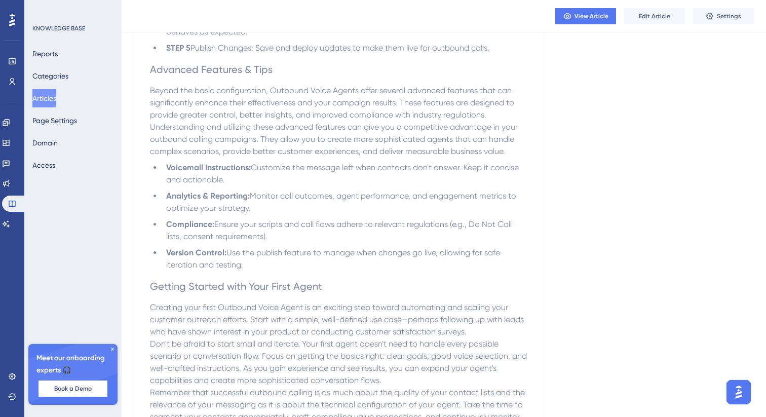
click at [49, 96] on button "Articles" at bounding box center [44, 98] width 24 height 18
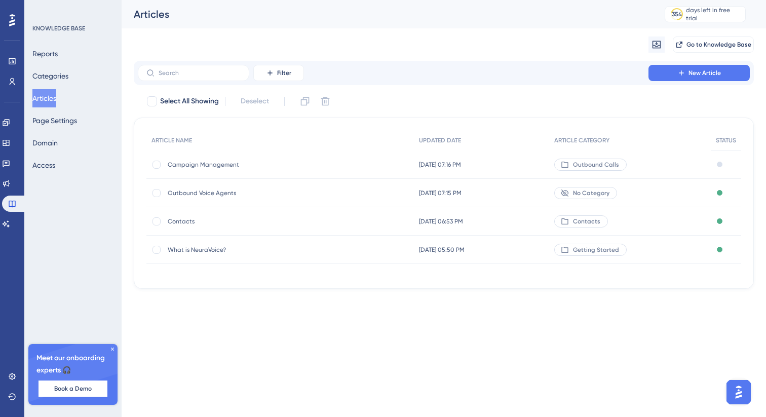
click at [267, 190] on span "Outbound Voice Agents" at bounding box center [249, 193] width 162 height 8
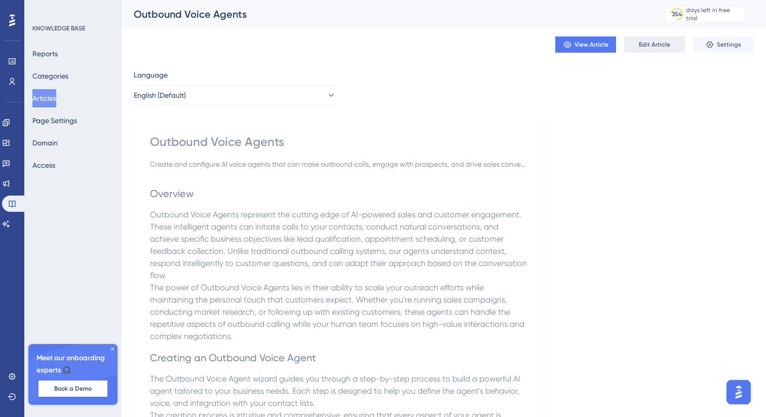
click at [657, 51] on button "Edit Article" at bounding box center [654, 44] width 61 height 16
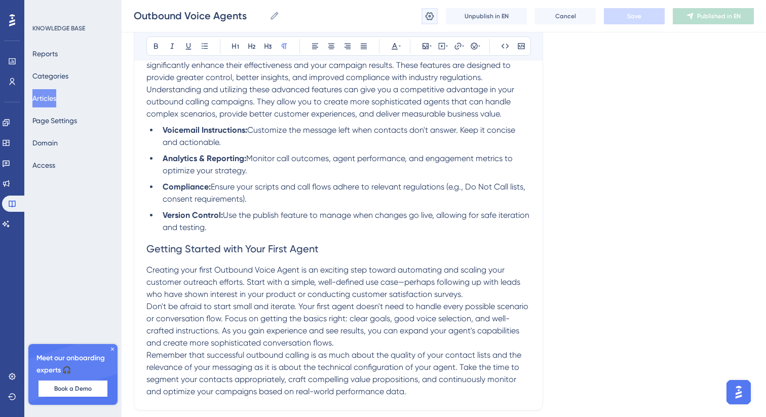
click at [431, 14] on icon at bounding box center [430, 16] width 10 height 10
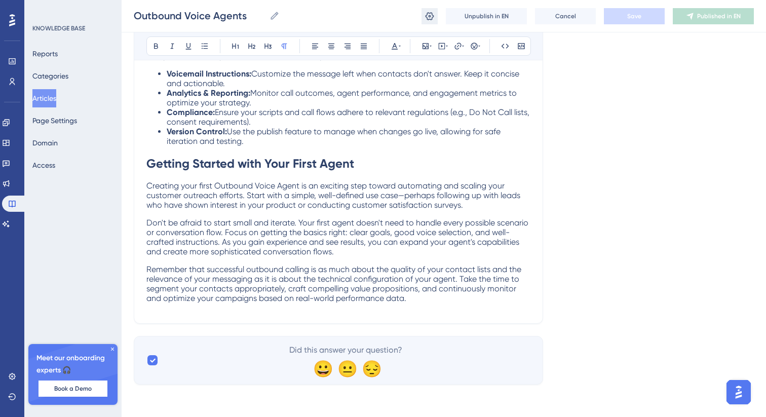
scroll to position [0, 0]
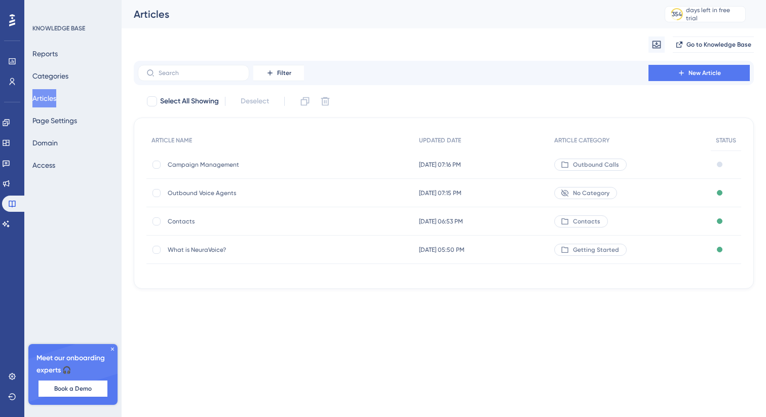
click at [660, 193] on div "No Category" at bounding box center [630, 193] width 162 height 28
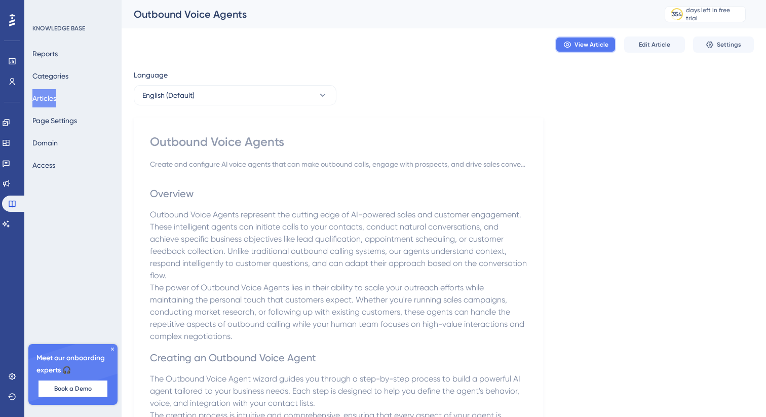
click at [589, 41] on span "View Article" at bounding box center [592, 45] width 34 height 8
click at [665, 46] on span "Edit Article" at bounding box center [654, 45] width 31 height 8
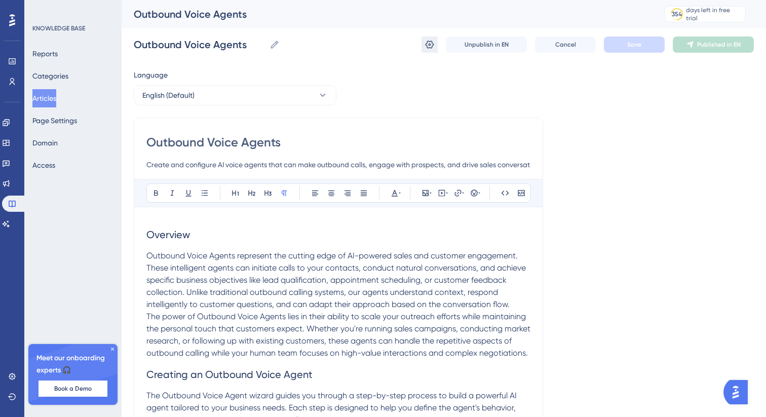
click at [432, 50] on button at bounding box center [430, 44] width 16 height 16
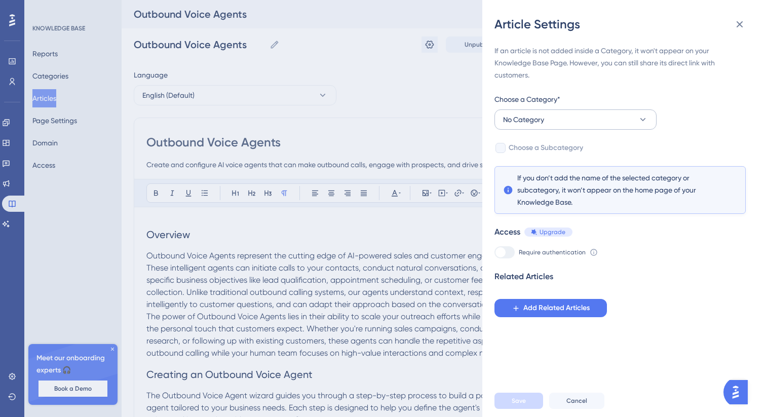
click at [566, 122] on button "No Category" at bounding box center [576, 119] width 162 height 20
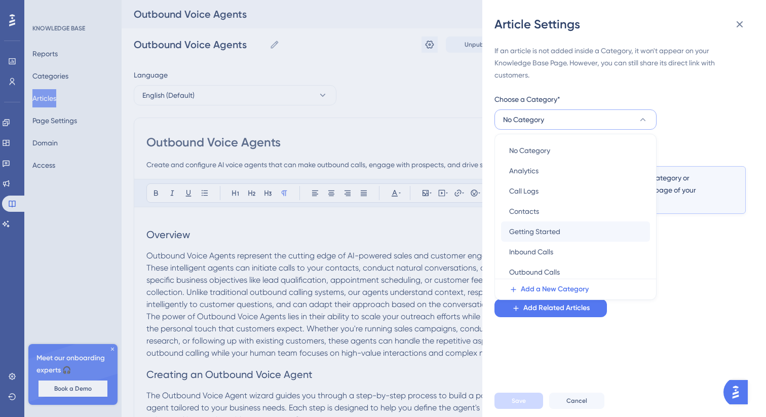
scroll to position [4, 0]
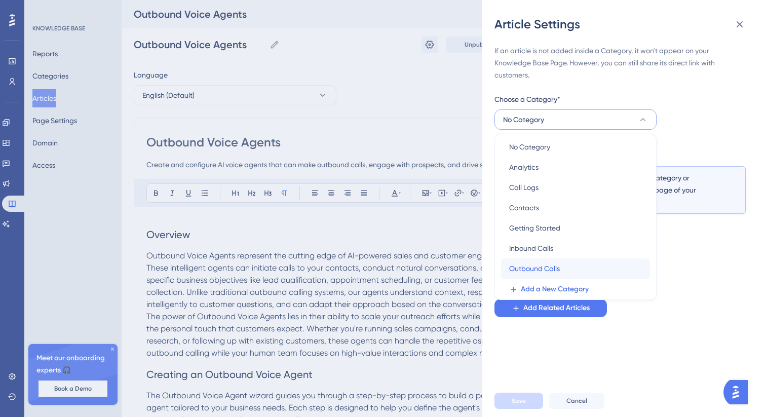
click at [566, 268] on div "Outbound Calls Outbound Calls" at bounding box center [575, 268] width 133 height 20
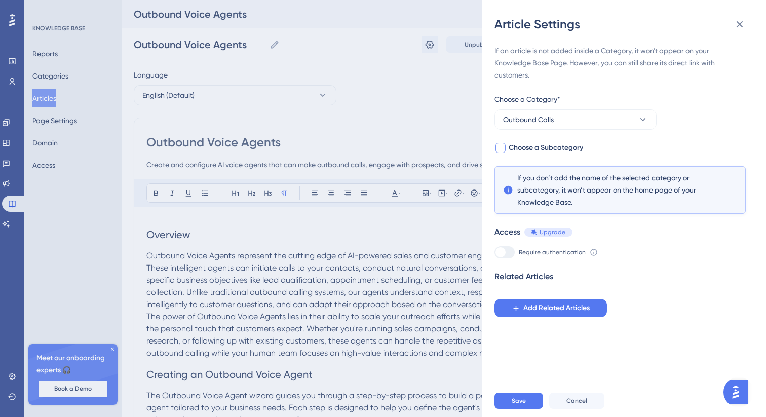
click at [498, 147] on div at bounding box center [501, 148] width 10 height 10
checkbox input "true"
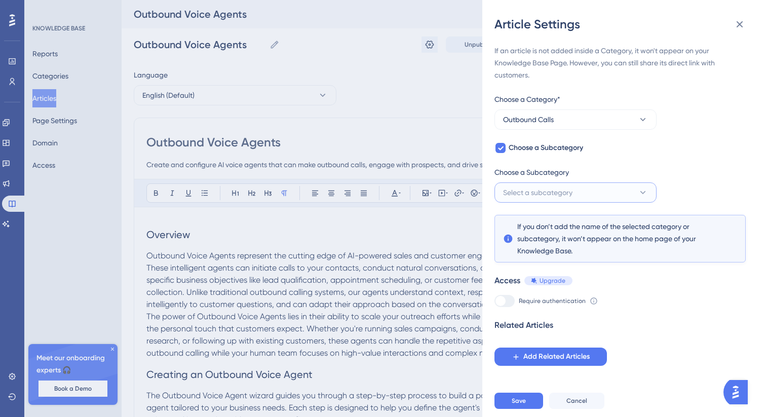
click at [549, 193] on span "Select a subcategory" at bounding box center [537, 192] width 69 height 12
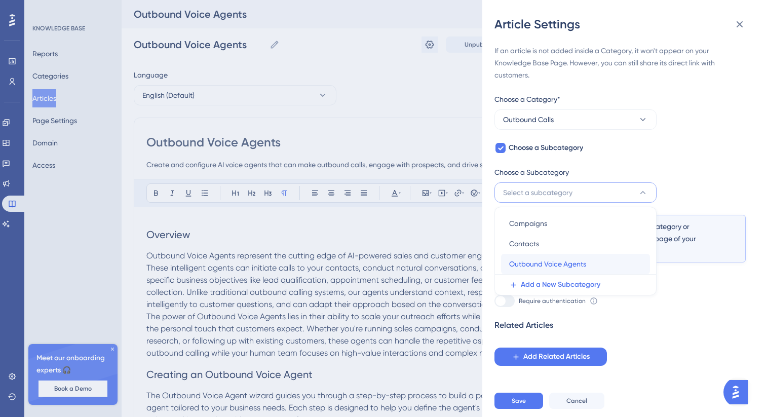
click at [554, 258] on span "Outbound Voice Agents" at bounding box center [547, 264] width 77 height 12
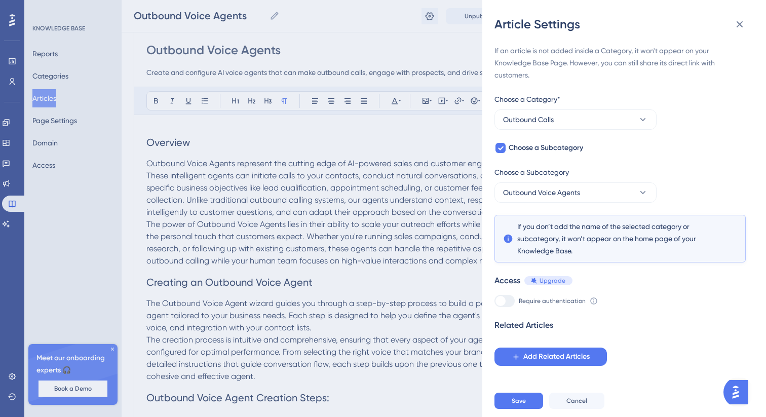
scroll to position [103, 0]
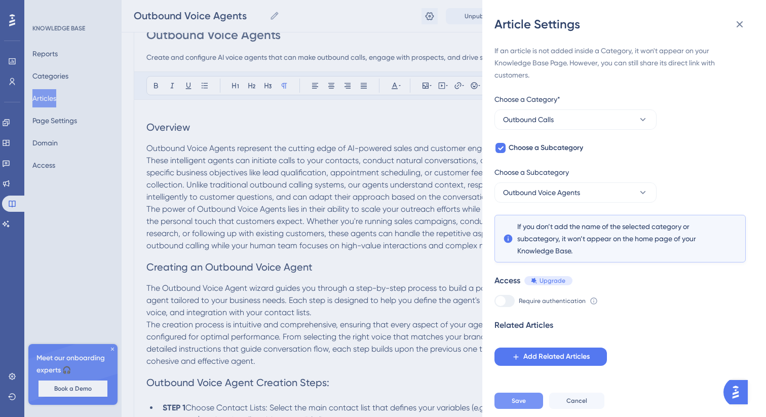
click at [515, 402] on span "Save" at bounding box center [519, 401] width 14 height 8
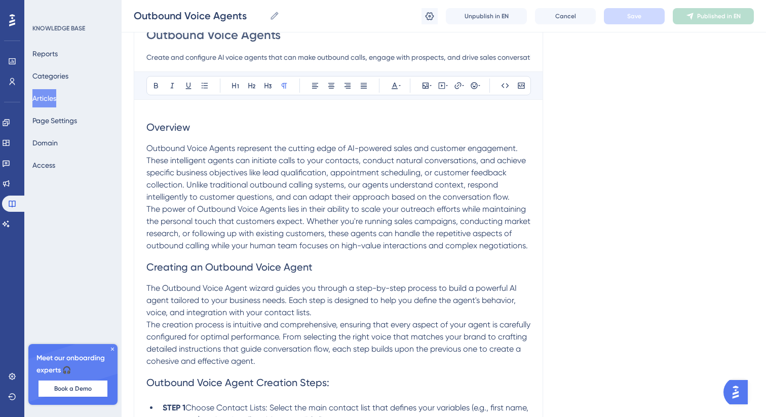
click at [56, 98] on button "Articles" at bounding box center [44, 98] width 24 height 18
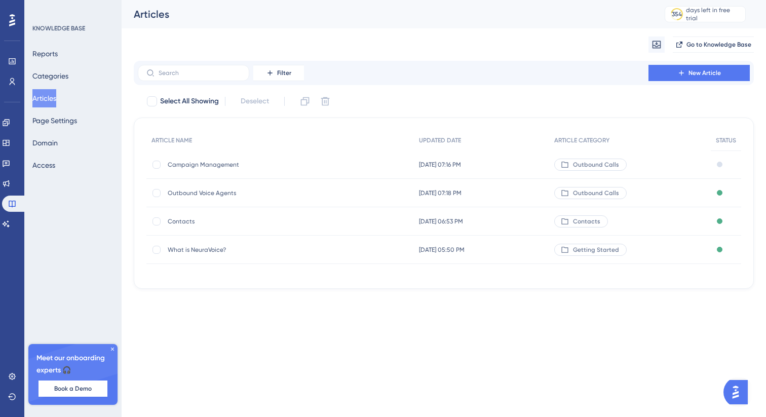
click at [328, 157] on div "Campaign Management Campaign Management" at bounding box center [249, 165] width 162 height 28
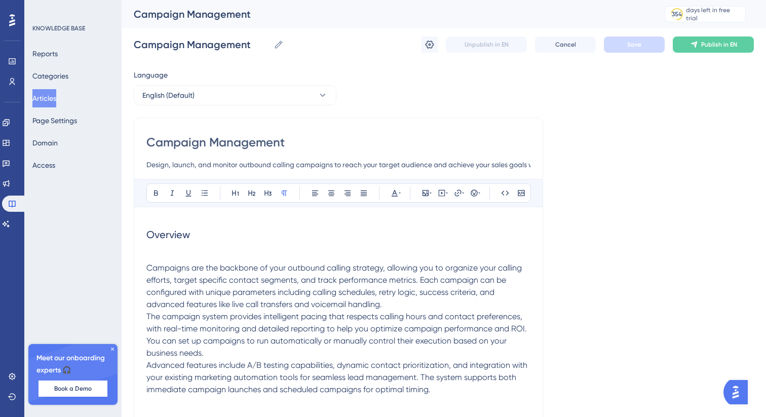
scroll to position [2490, 0]
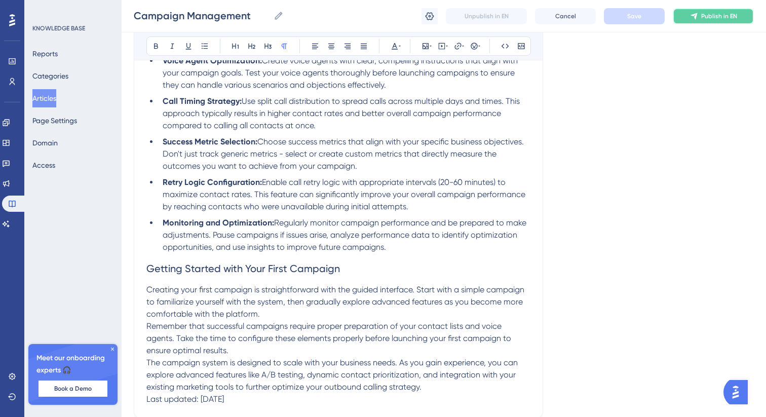
click at [683, 10] on button "Publish in EN" at bounding box center [713, 16] width 81 height 16
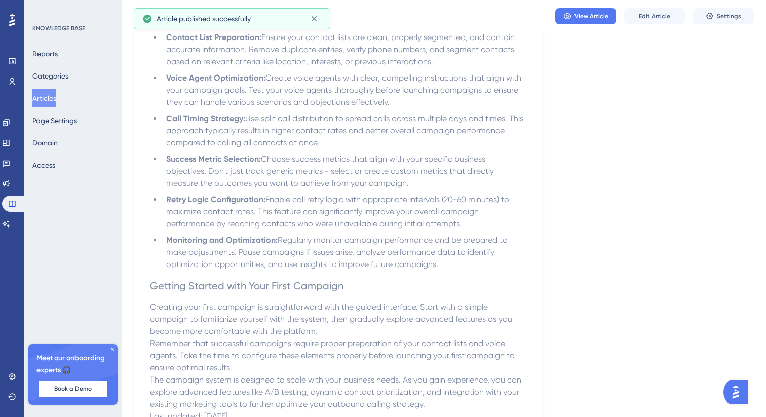
scroll to position [2419, 0]
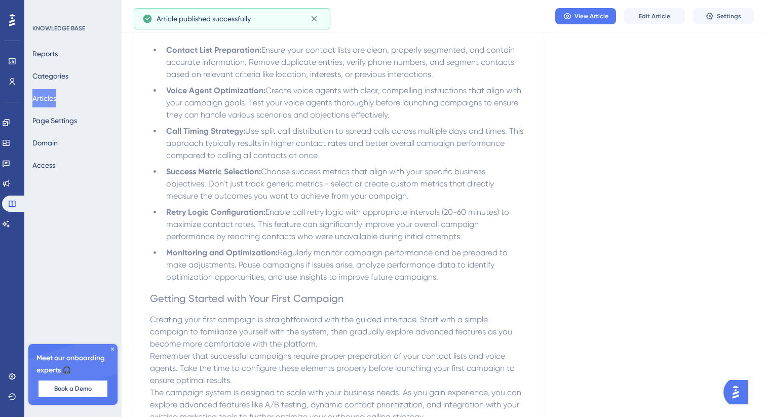
click at [39, 94] on button "Articles" at bounding box center [44, 98] width 24 height 18
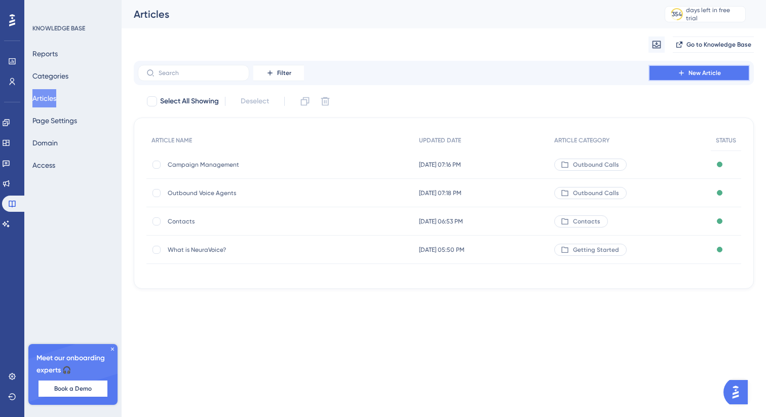
click at [701, 78] on button "New Article" at bounding box center [699, 73] width 101 height 16
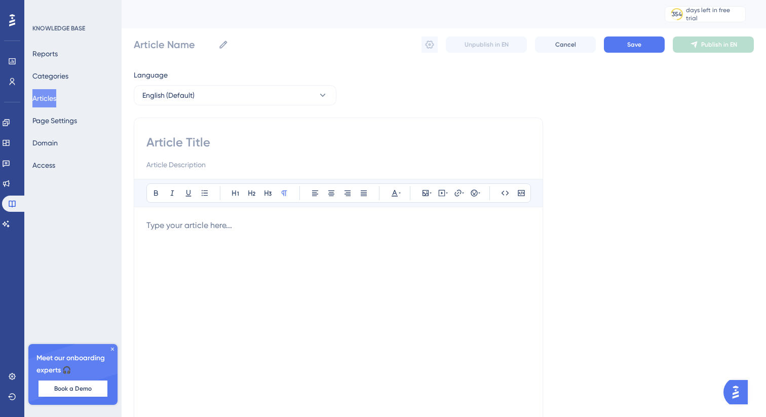
click at [213, 284] on div at bounding box center [338, 330] width 384 height 223
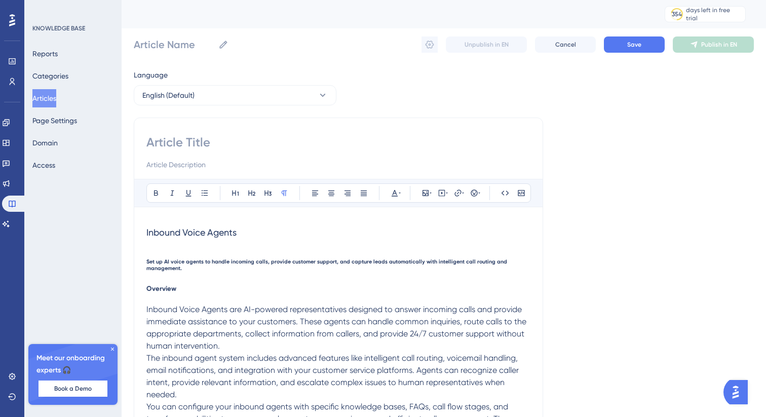
click at [183, 231] on span "Inbound Voice Agents" at bounding box center [191, 232] width 90 height 11
click at [177, 141] on input at bounding box center [338, 142] width 384 height 16
paste input "Inbound Voice Agents"
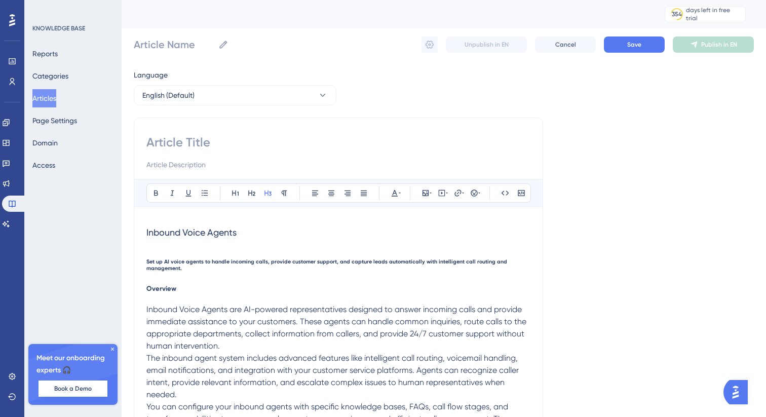
type input "Inbound Voice Agents"
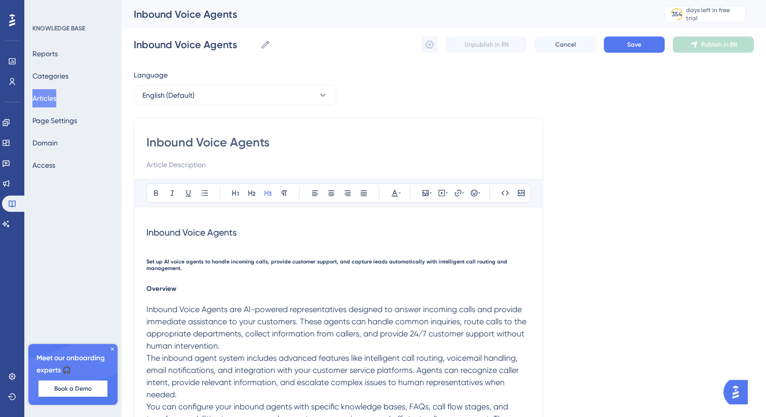
type input "Inbound Voice Agents"
drag, startPoint x: 181, startPoint y: 275, endPoint x: 139, endPoint y: 260, distance: 44.6
copy span "Set up AI voice agents to handle incoming calls, provide customer support, and …"
click at [214, 170] on input at bounding box center [338, 165] width 384 height 12
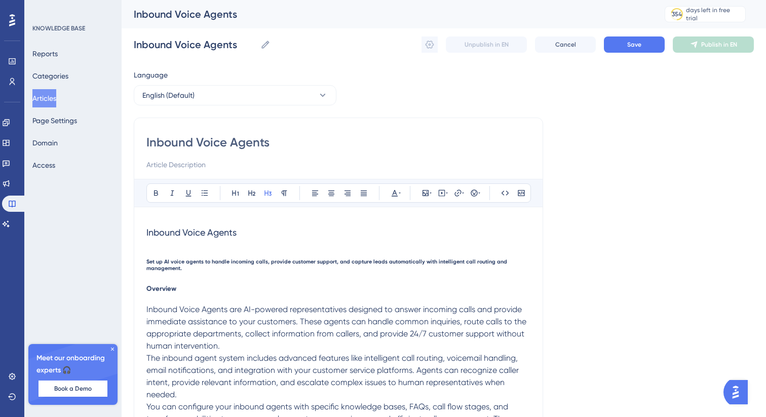
paste input "Set up AI voice agents to handle incoming calls, provide customer support, and …"
type input "Set up AI voice agents to handle incoming calls, provide customer support, and …"
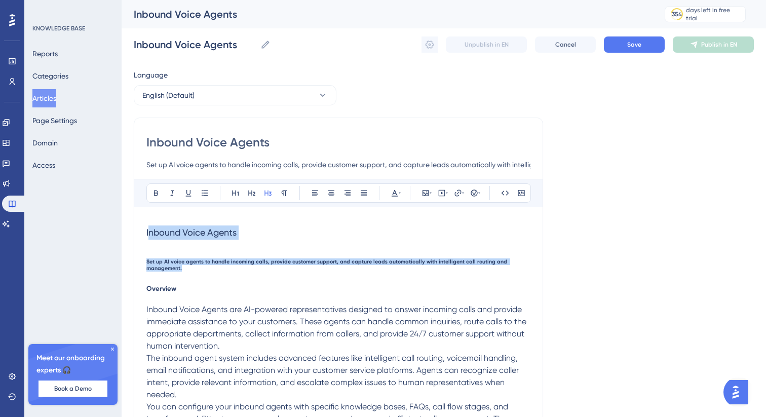
drag, startPoint x: 185, startPoint y: 273, endPoint x: 148, endPoint y: 235, distance: 52.7
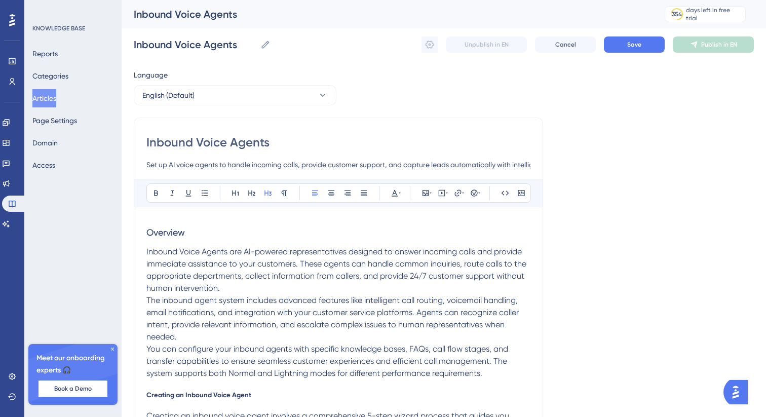
click at [166, 230] on span "Overview" at bounding box center [165, 232] width 39 height 11
click at [265, 197] on button at bounding box center [268, 193] width 14 height 14
click at [249, 193] on icon at bounding box center [251, 194] width 7 height 6
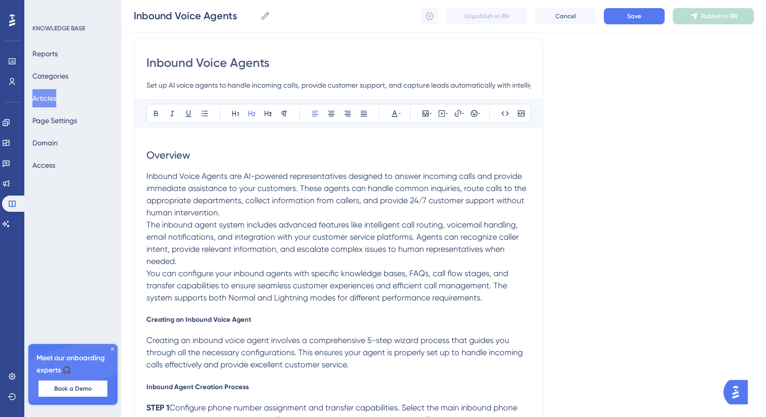
scroll to position [80, 0]
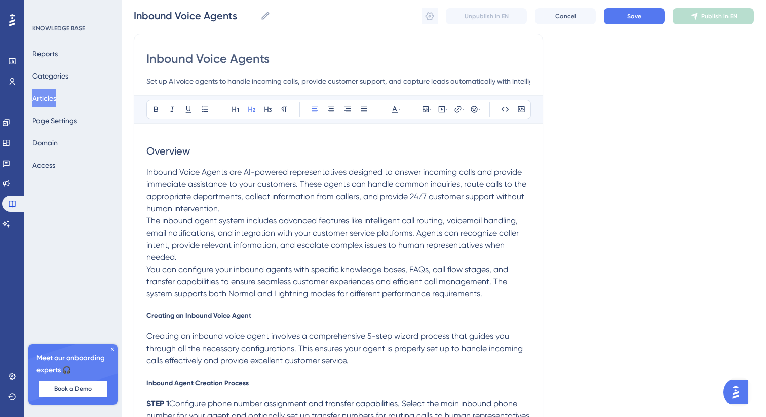
click at [205, 316] on span "Creating an Inbound Voice Agent" at bounding box center [198, 315] width 105 height 8
click at [270, 106] on icon at bounding box center [268, 109] width 8 height 8
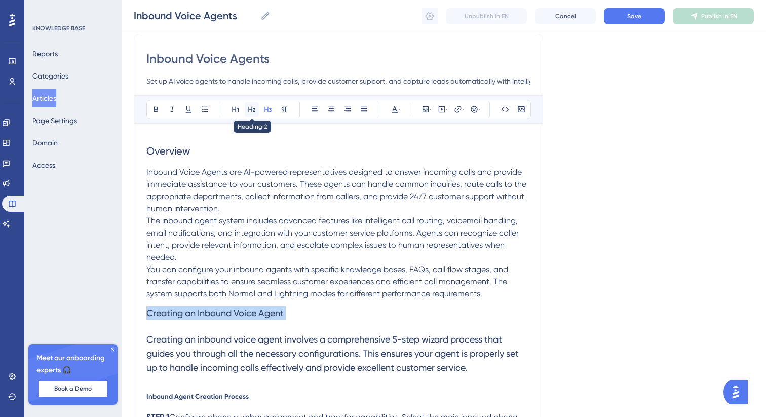
click at [254, 109] on icon at bounding box center [252, 109] width 8 height 8
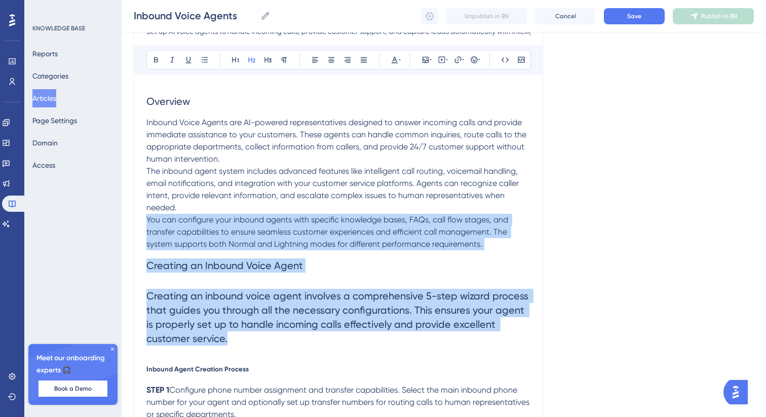
scroll to position [142, 0]
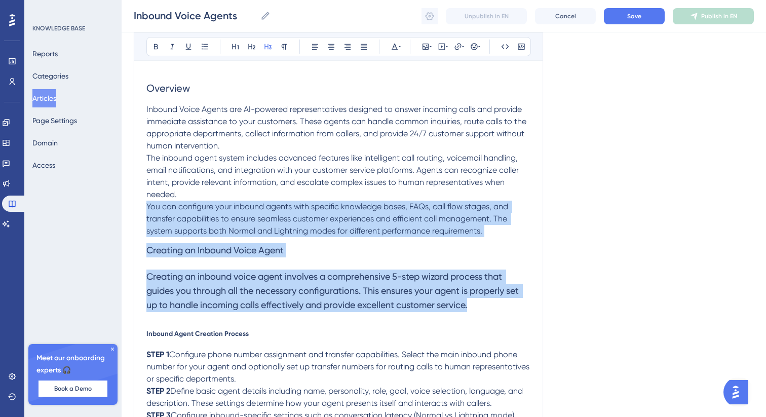
click at [315, 259] on h3 "Creating an Inbound Voice Agent" at bounding box center [338, 250] width 384 height 26
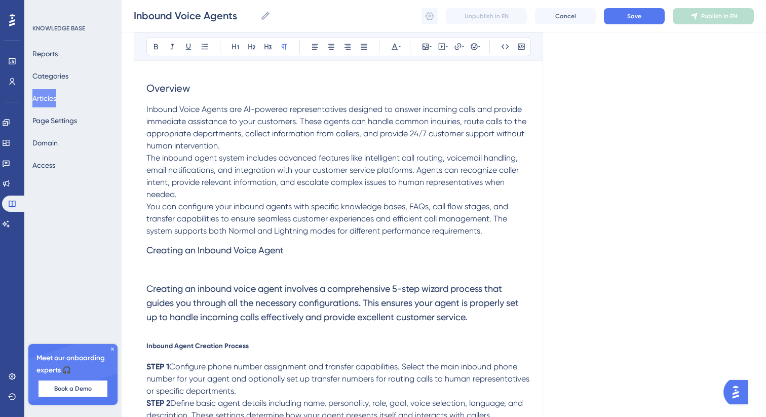
click at [497, 230] on p "You can configure your inbound agents with specific knowledge bases, FAQs, call…" at bounding box center [338, 219] width 384 height 36
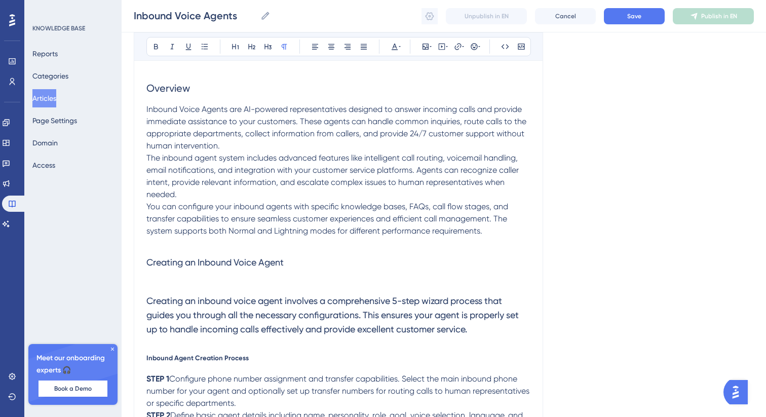
click at [206, 266] on span "Creating an Inbound Voice Agent" at bounding box center [214, 262] width 137 height 11
click at [266, 50] on button at bounding box center [268, 47] width 14 height 14
click at [251, 46] on icon at bounding box center [252, 47] width 8 height 8
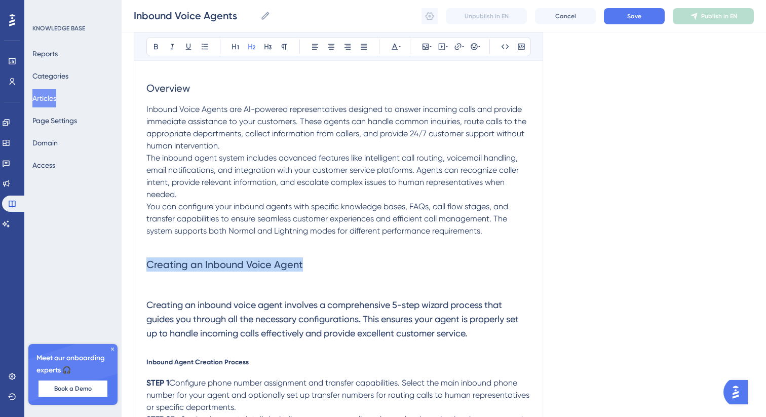
click at [161, 296] on h3 "Creating an inbound voice agent involves a comprehensive 5-step wizard process …" at bounding box center [338, 319] width 384 height 55
click at [160, 291] on p at bounding box center [338, 286] width 384 height 12
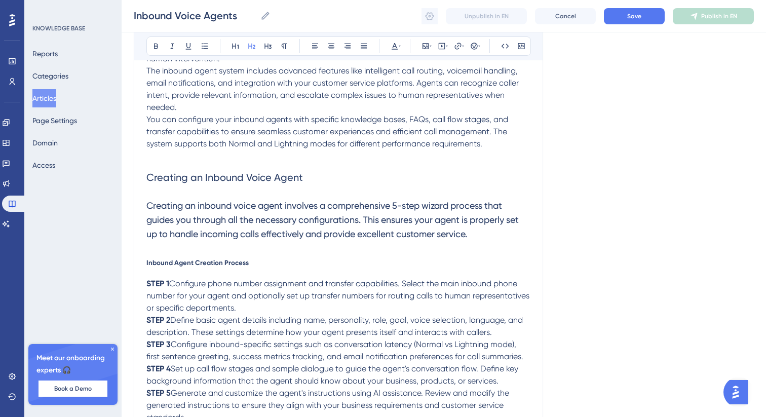
scroll to position [237, 0]
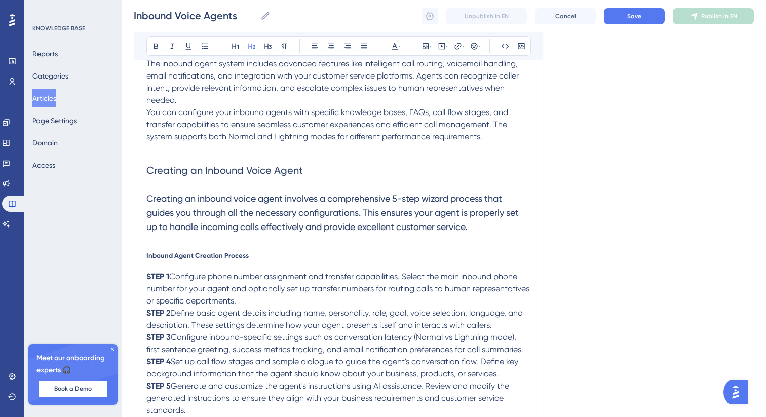
click at [192, 255] on span "Inbound Agent Creation Process" at bounding box center [197, 255] width 102 height 8
click at [269, 46] on icon at bounding box center [268, 46] width 8 height 8
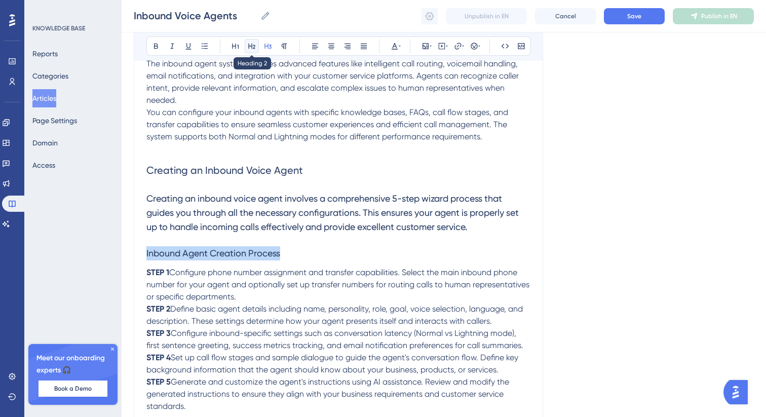
click at [255, 47] on icon at bounding box center [252, 46] width 8 height 8
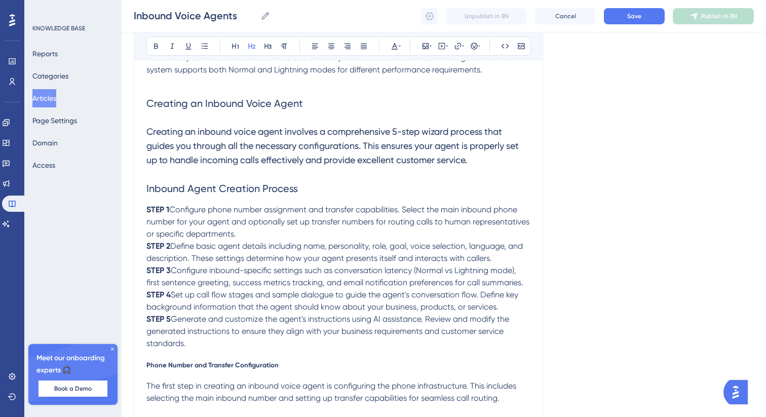
scroll to position [305, 0]
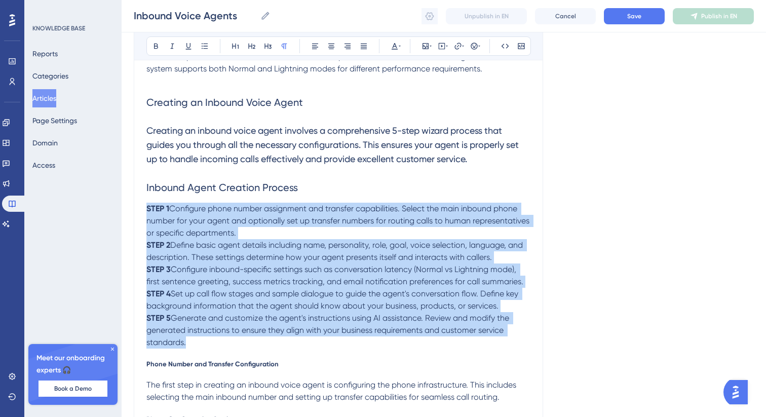
drag, startPoint x: 186, startPoint y: 342, endPoint x: 138, endPoint y: 196, distance: 153.5
click at [204, 52] on button at bounding box center [205, 46] width 14 height 14
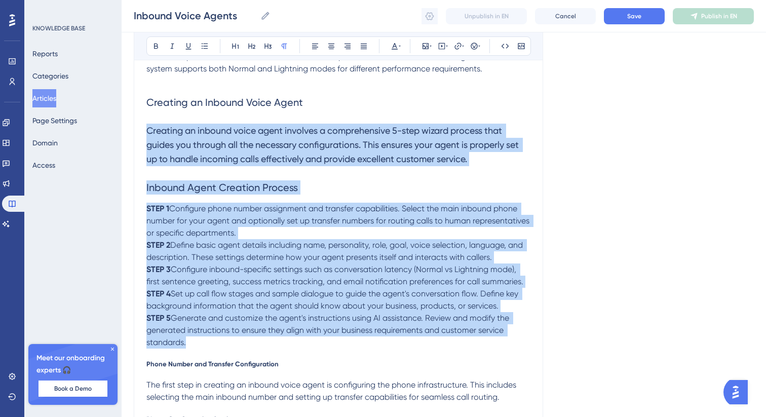
click at [312, 191] on h2 "Inbound Agent Creation Process" at bounding box center [338, 187] width 384 height 30
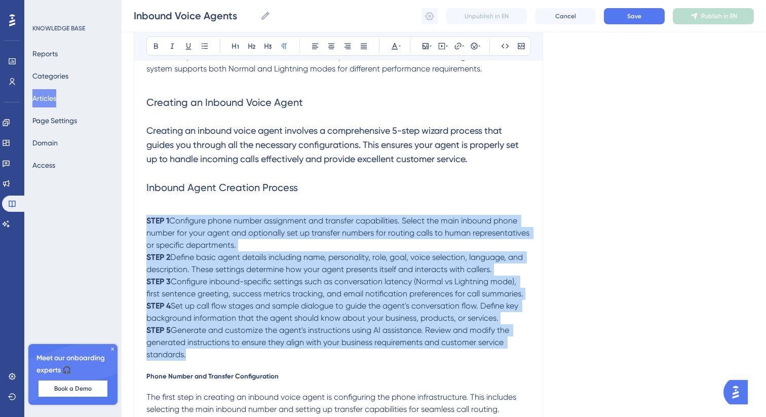
drag, startPoint x: 200, startPoint y: 355, endPoint x: 138, endPoint y: 220, distance: 148.1
click at [204, 43] on icon at bounding box center [205, 46] width 8 height 8
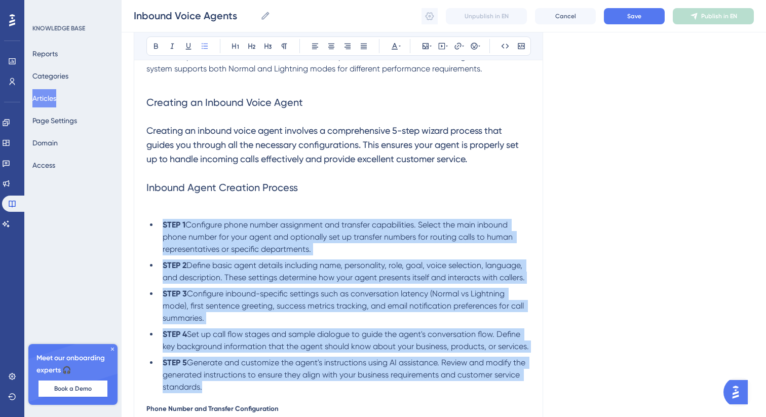
click at [187, 227] on span "Configure phone number assignment and transfer capabilities. Select the main in…" at bounding box center [339, 237] width 352 height 34
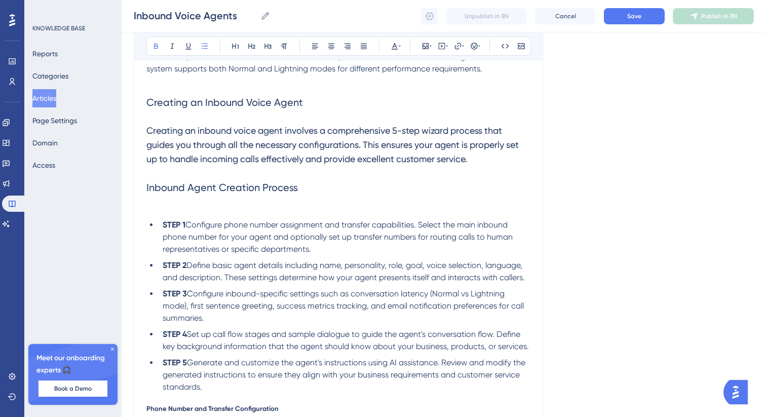
click at [188, 267] on span "Define basic agent details including name, personality, role, goal, voice selec…" at bounding box center [344, 271] width 362 height 22
click at [187, 295] on span "Configure inbound-specific settings such as conversation latency (Normal vs Lig…" at bounding box center [344, 306] width 363 height 34
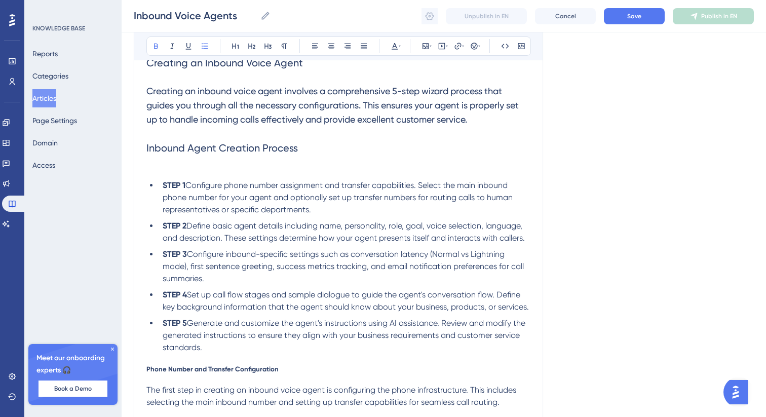
scroll to position [360, 0]
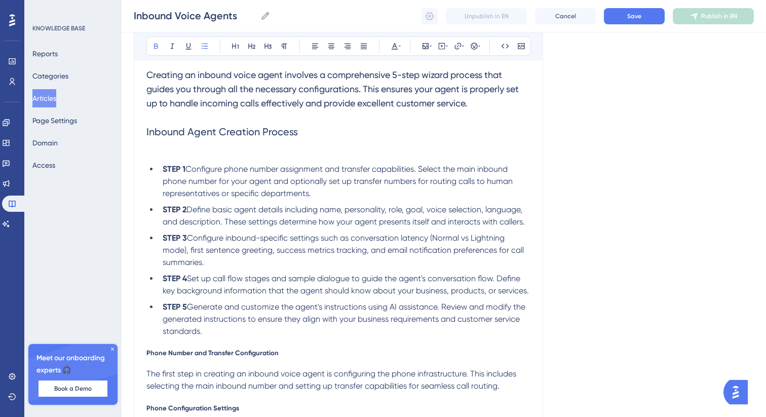
click at [187, 282] on span "Set up call flow stages and sample dialogue to guide the agent's conversation f…" at bounding box center [346, 285] width 366 height 22
click at [187, 308] on span "Generate and customize the agent's instructions using AI assistance. Review and…" at bounding box center [345, 319] width 365 height 34
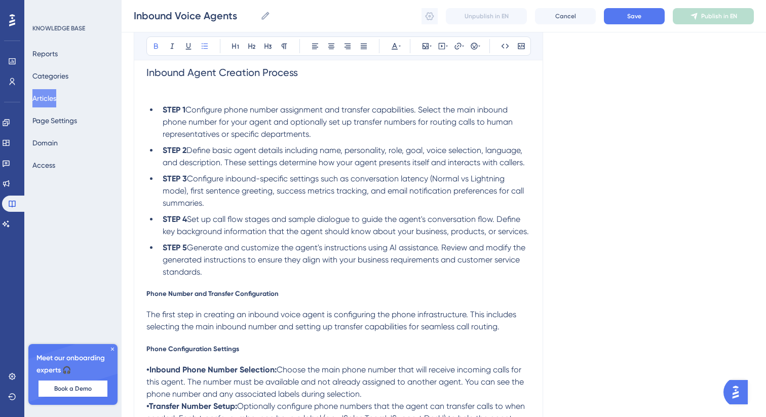
scroll to position [425, 0]
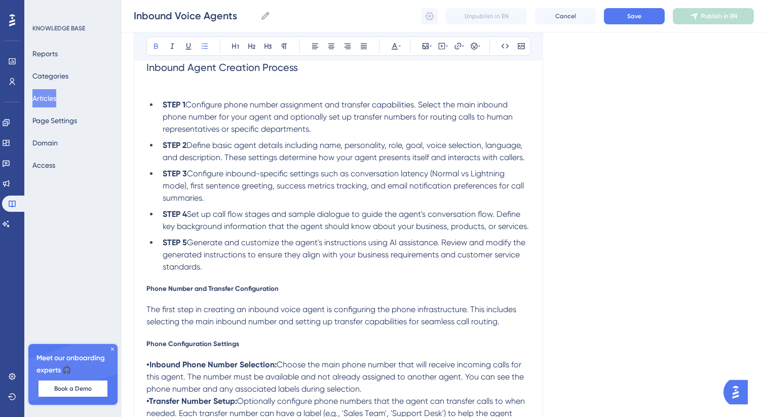
click at [205, 286] on span "Phone Number and Transfer Configuration" at bounding box center [212, 288] width 132 height 8
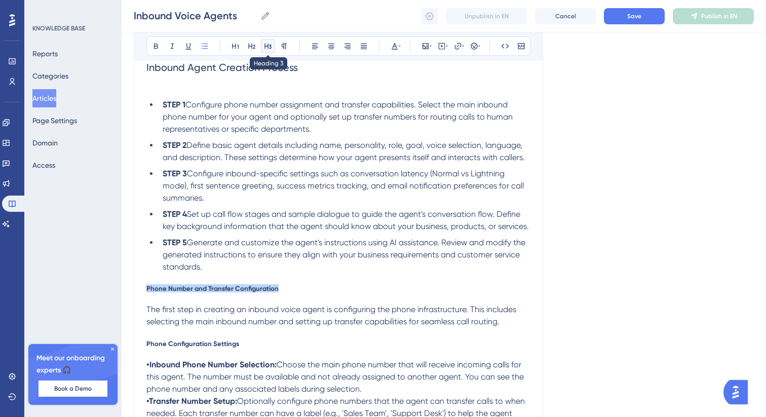
click at [269, 52] on button at bounding box center [268, 46] width 14 height 14
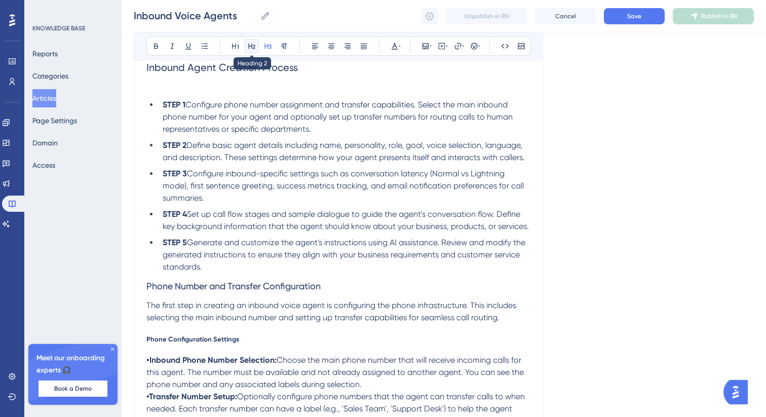
click at [254, 50] on icon at bounding box center [252, 46] width 8 height 8
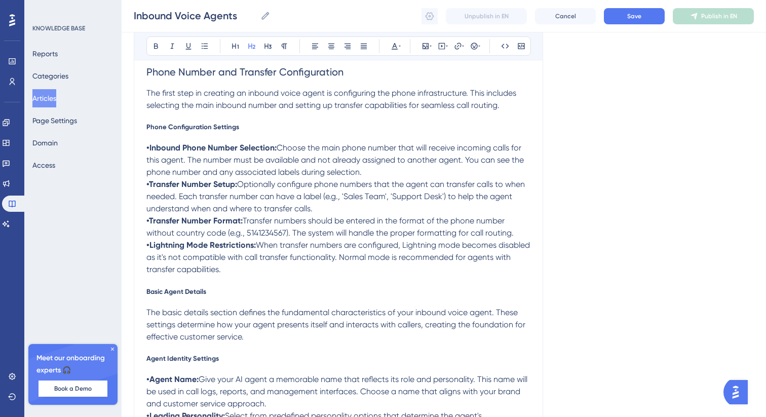
scroll to position [645, 0]
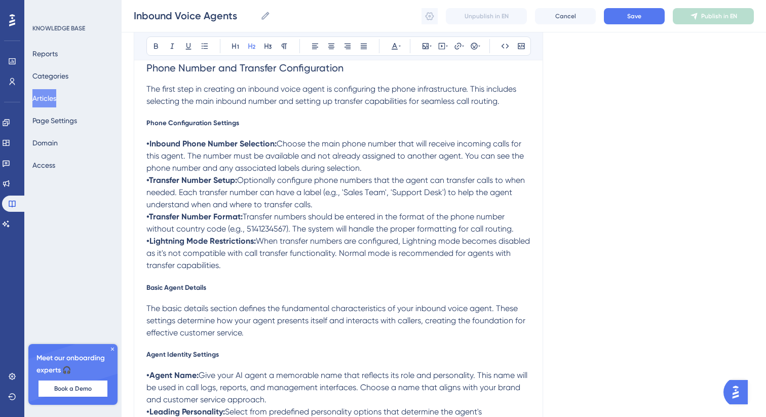
click at [164, 124] on span "Phone Configuration Settings" at bounding box center [192, 123] width 93 height 8
click at [264, 43] on button at bounding box center [268, 46] width 14 height 14
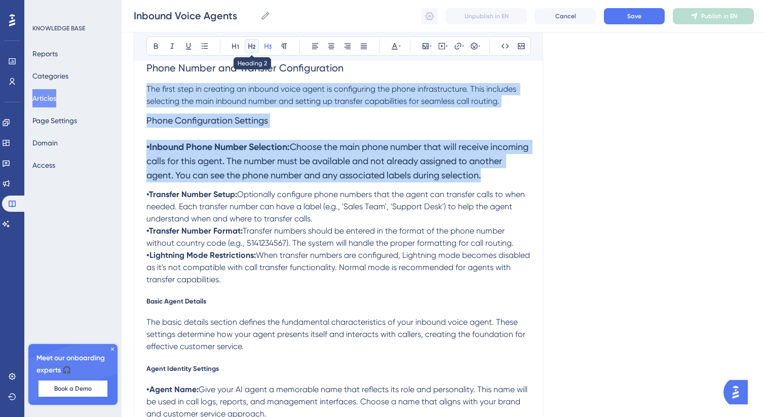
click at [250, 47] on icon at bounding box center [252, 46] width 8 height 8
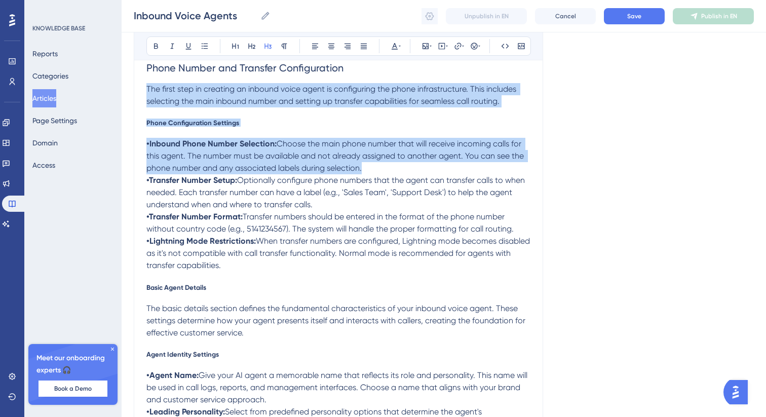
click at [513, 101] on p "The first step in creating an inbound voice agent is configuring the phone infr…" at bounding box center [338, 95] width 384 height 24
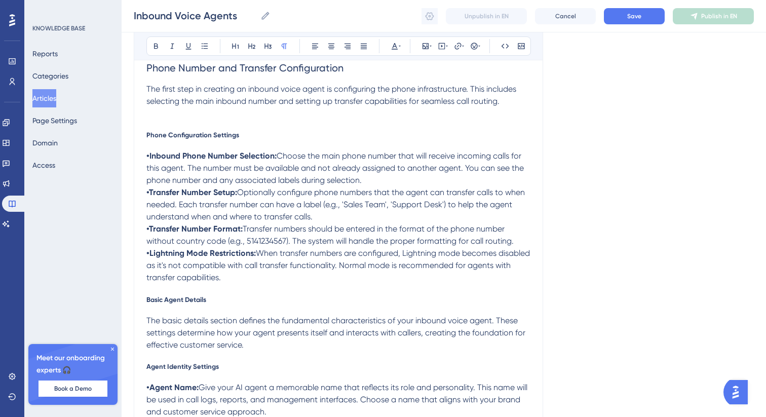
click at [226, 133] on span "Phone Configuration Settings" at bounding box center [192, 135] width 93 height 8
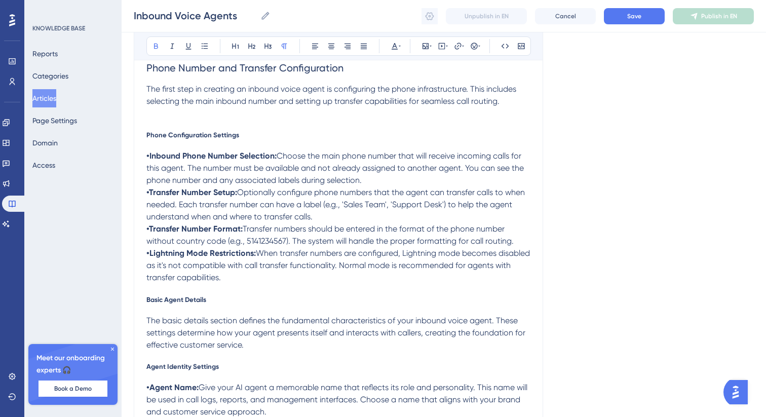
click at [207, 137] on span "Phone Configuration Settings" at bounding box center [192, 135] width 93 height 8
click at [267, 48] on icon at bounding box center [268, 46] width 8 height 8
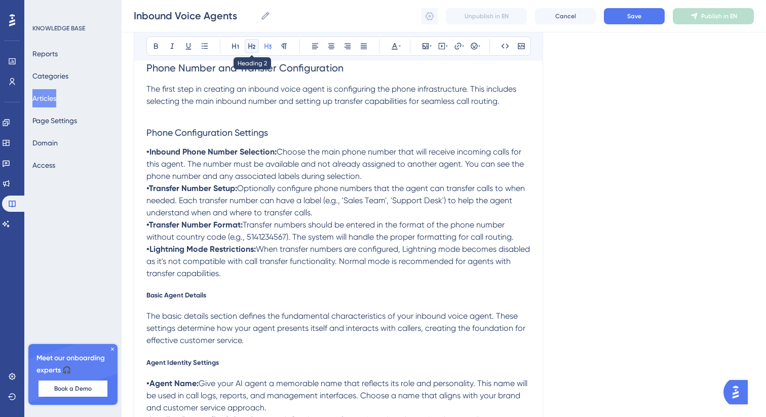
click at [252, 48] on icon at bounding box center [251, 47] width 7 height 6
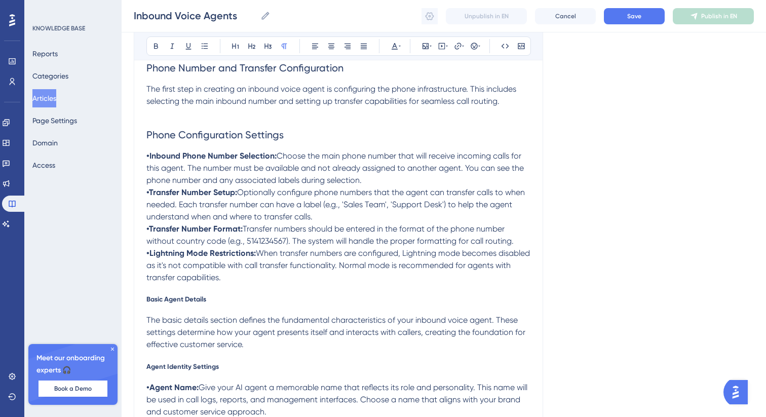
drag, startPoint x: 244, startPoint y: 280, endPoint x: 132, endPoint y: 163, distance: 162.0
click at [207, 45] on icon at bounding box center [205, 46] width 8 height 8
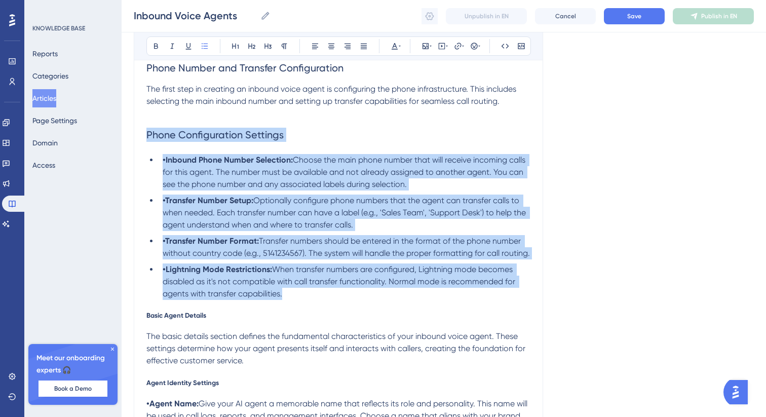
click at [165, 161] on strong "•Inbound Phone Number Selection:" at bounding box center [228, 160] width 130 height 10
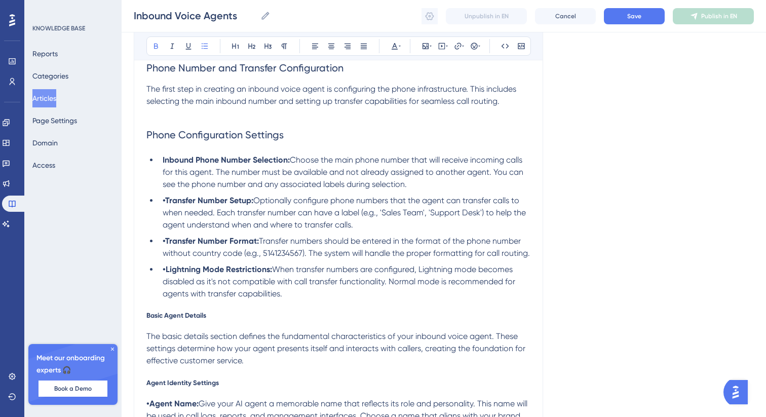
click at [165, 200] on strong "•Transfer Number Setup:" at bounding box center [208, 201] width 91 height 10
click at [167, 242] on strong "•Transfer Number Format:" at bounding box center [211, 241] width 96 height 10
click at [166, 272] on strong "•Lightning Mode Restrictions:" at bounding box center [217, 270] width 109 height 10
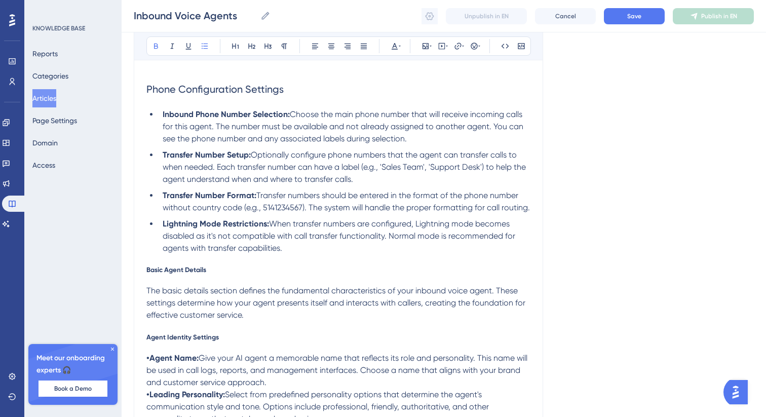
scroll to position [695, 0]
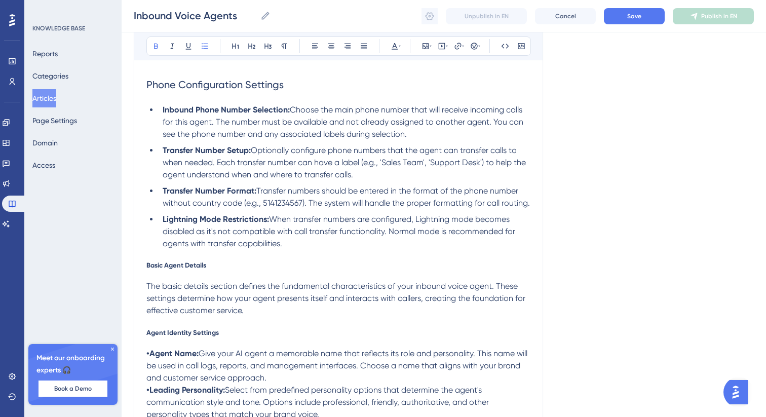
click at [188, 269] on span "Basic Agent Details" at bounding box center [176, 265] width 60 height 8
click at [269, 42] on button at bounding box center [268, 46] width 14 height 14
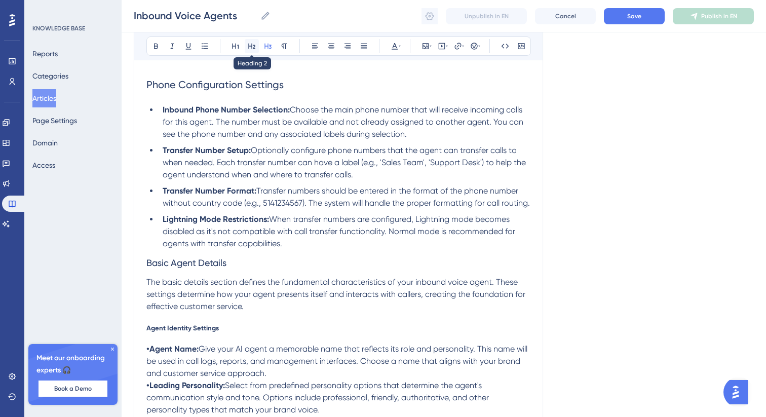
click at [251, 46] on icon at bounding box center [251, 47] width 7 height 6
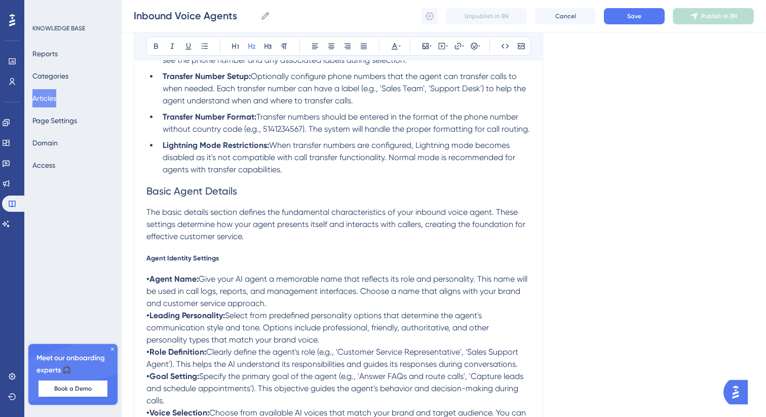
scroll to position [775, 0]
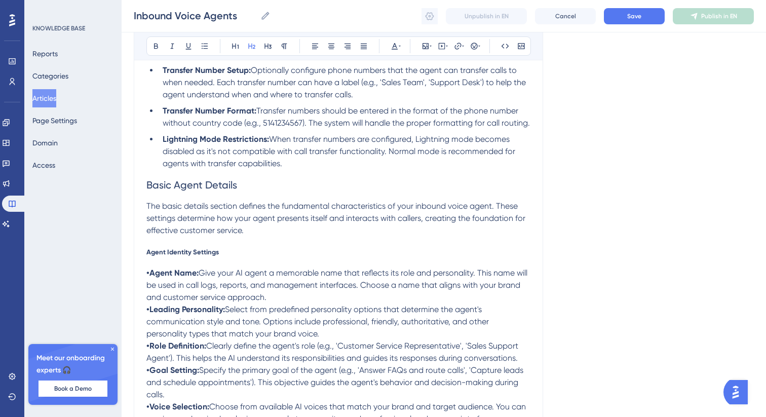
click at [185, 253] on span "Agent Identity Settings" at bounding box center [182, 252] width 72 height 8
click at [268, 49] on icon at bounding box center [268, 46] width 8 height 8
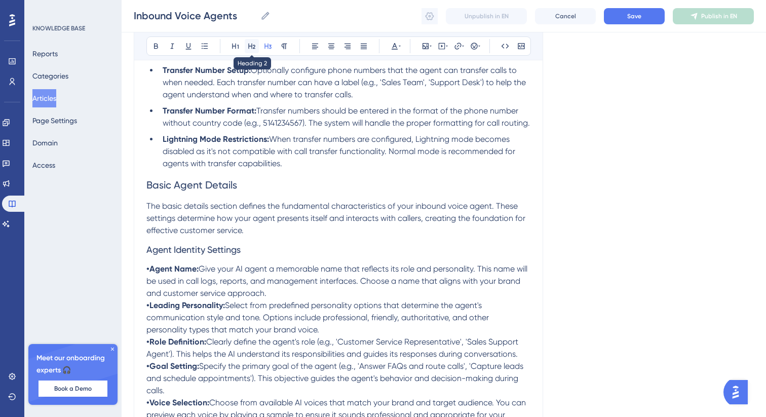
click at [254, 48] on icon at bounding box center [251, 47] width 7 height 6
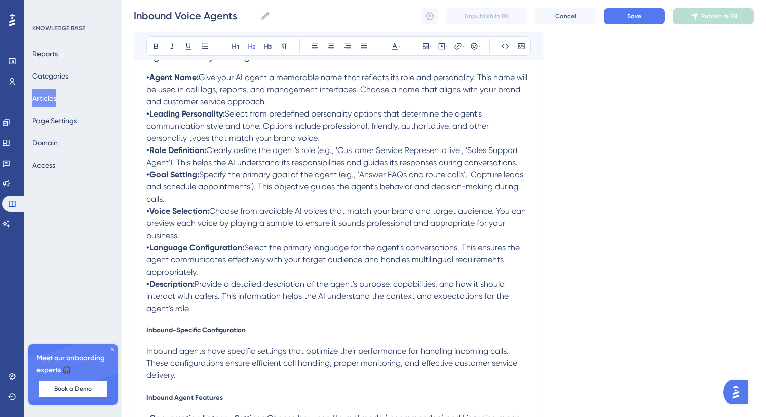
scroll to position [976, 0]
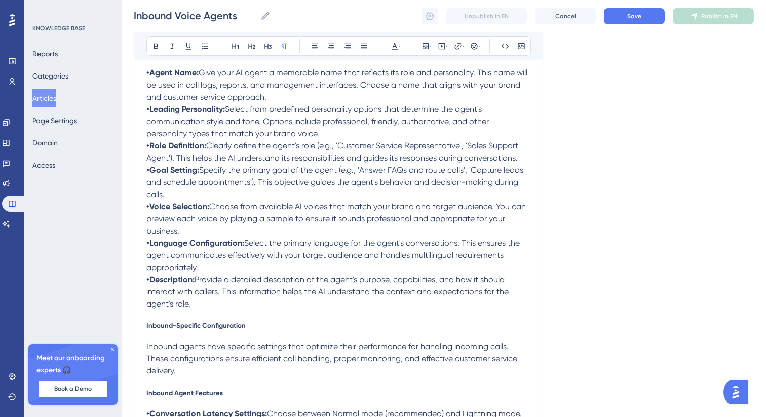
drag, startPoint x: 197, startPoint y: 307, endPoint x: 150, endPoint y: 60, distance: 251.3
click at [204, 49] on icon at bounding box center [205, 46] width 8 height 8
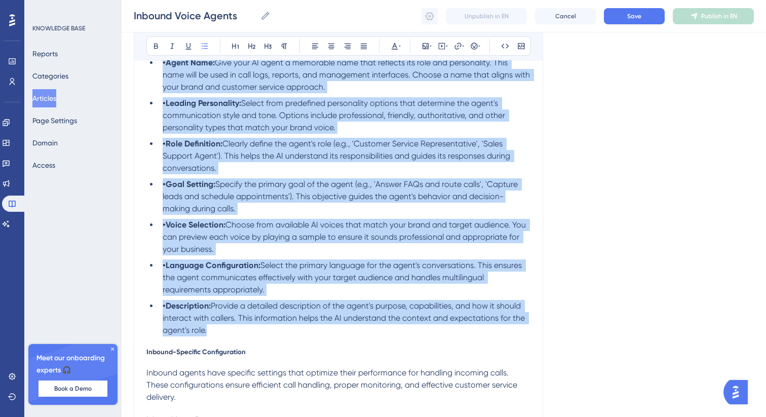
click at [165, 65] on strong "•Agent Name:" at bounding box center [189, 63] width 52 height 10
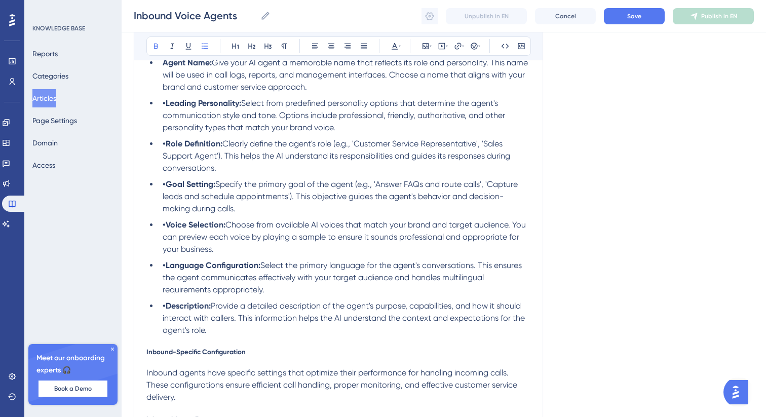
click at [166, 108] on strong "•Leading Personality:" at bounding box center [202, 103] width 79 height 10
click at [166, 148] on strong "•Role Definition:" at bounding box center [193, 144] width 60 height 10
click at [168, 189] on strong "•Goal Setting:" at bounding box center [189, 184] width 53 height 10
click at [166, 228] on strong "•Voice Selection:" at bounding box center [194, 225] width 63 height 10
click at [166, 270] on strong "•Language Configuration:" at bounding box center [212, 265] width 98 height 10
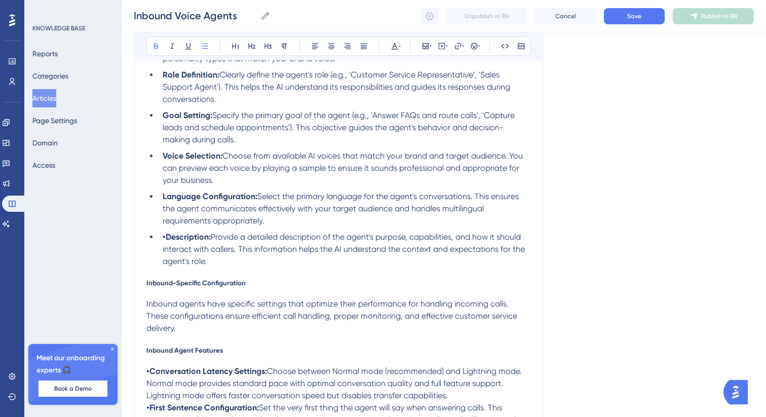
scroll to position [1045, 0]
click at [165, 239] on strong "•Description:" at bounding box center [187, 237] width 48 height 10
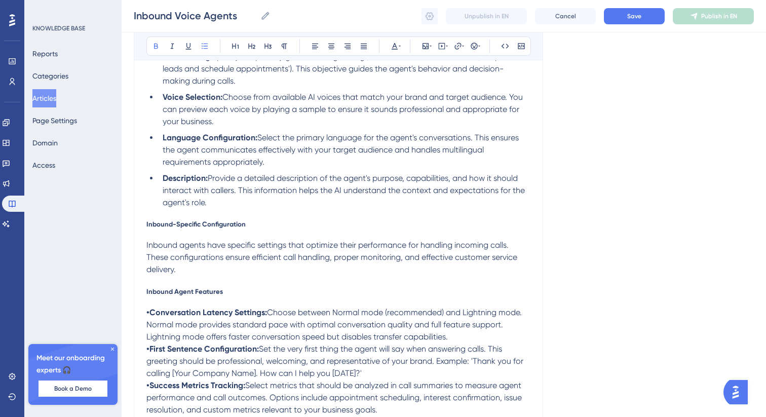
scroll to position [1108, 0]
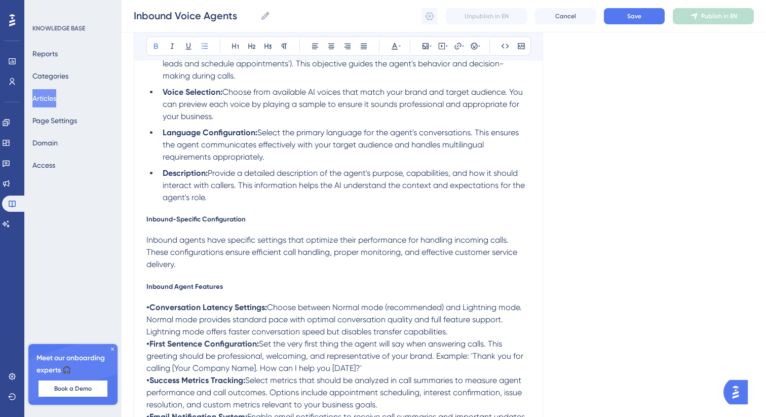
click at [200, 219] on span "Inbound-Specific Configuration" at bounding box center [195, 219] width 99 height 8
click at [269, 45] on icon at bounding box center [268, 47] width 7 height 6
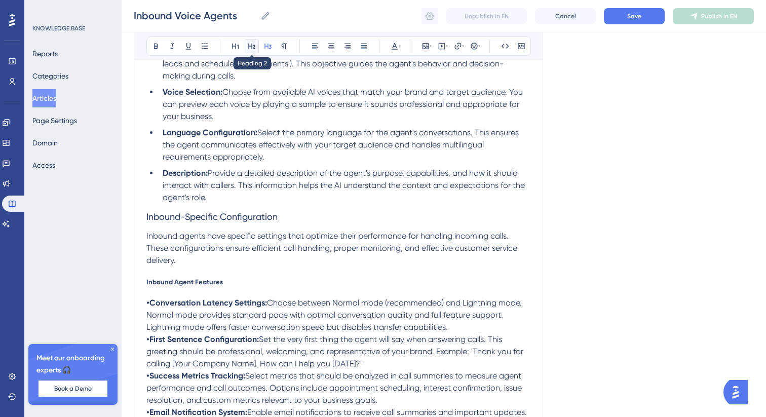
click at [253, 45] on icon at bounding box center [251, 47] width 7 height 6
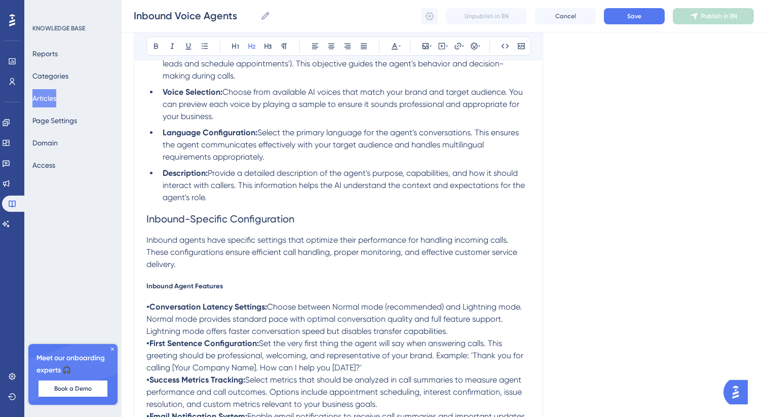
click at [171, 290] on span "Inbound Agent Features" at bounding box center [184, 286] width 77 height 8
click at [263, 48] on button at bounding box center [268, 46] width 14 height 14
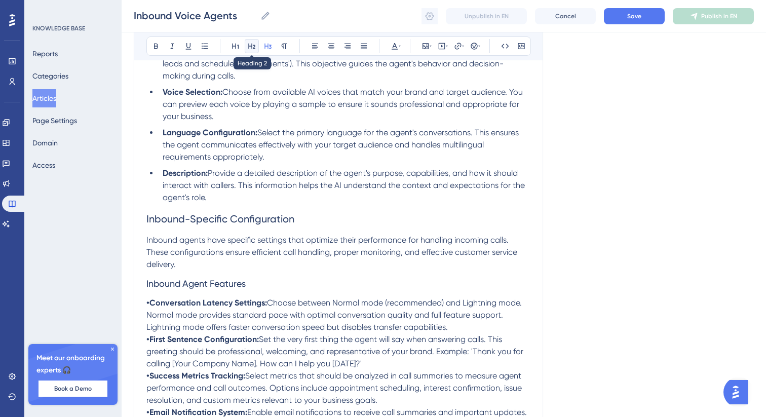
click at [256, 48] on button at bounding box center [252, 46] width 14 height 14
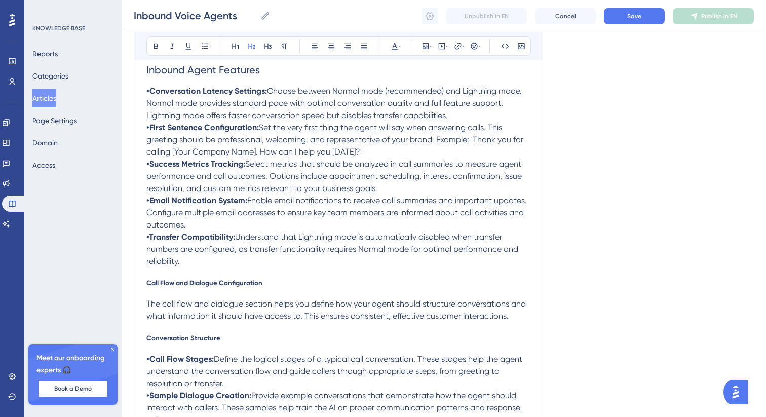
scroll to position [1330, 0]
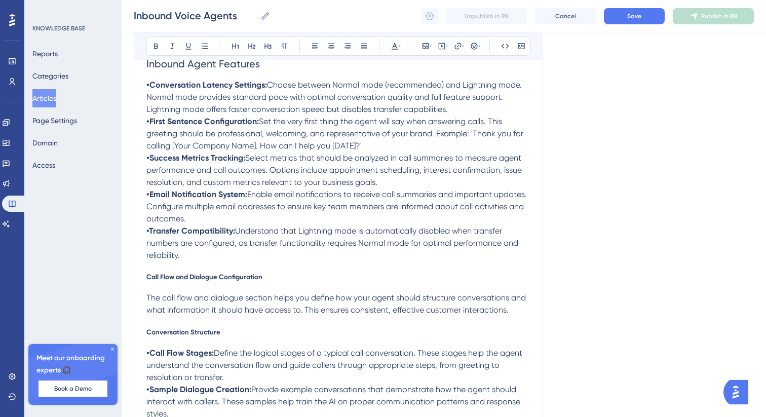
drag, startPoint x: 180, startPoint y: 265, endPoint x: 143, endPoint y: 91, distance: 177.7
click at [143, 91] on div "Inbound Voice Agents Set up AI voice agents to handle incoming calls, provide c…" at bounding box center [338, 195] width 409 height 2825
click at [197, 44] on div "Bold Italic Underline Bullet Point Heading 1 Heading 2 Heading 3 Normal Align L…" at bounding box center [338, 45] width 385 height 19
drag, startPoint x: 191, startPoint y: 264, endPoint x: 138, endPoint y: 90, distance: 182.0
click at [138, 90] on div "Inbound Voice Agents Set up AI voice agents to handle incoming calls, provide c…" at bounding box center [338, 195] width 409 height 2825
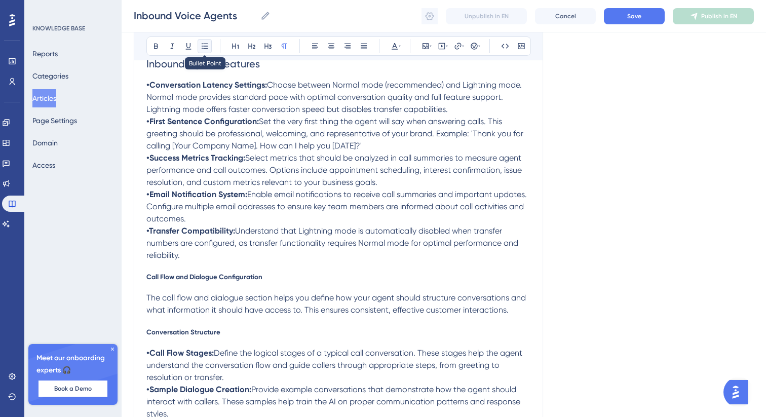
click at [204, 46] on icon at bounding box center [205, 46] width 6 height 6
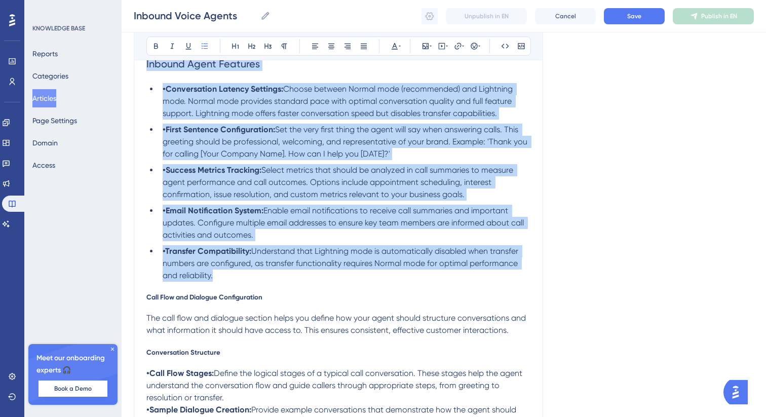
click at [165, 94] on strong "•Conversation Latency Settings:" at bounding box center [223, 89] width 121 height 10
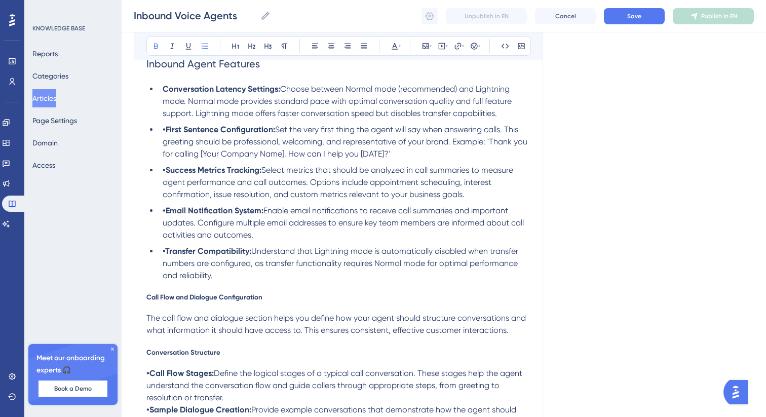
click at [166, 133] on strong "•First Sentence Configuration:" at bounding box center [219, 130] width 113 height 10
click at [168, 175] on strong "•Success Metrics Tracking:" at bounding box center [212, 170] width 99 height 10
click at [167, 215] on strong "•Email Notification System:" at bounding box center [213, 211] width 101 height 10
click at [166, 256] on strong "•Transfer Compatibility:" at bounding box center [207, 251] width 89 height 10
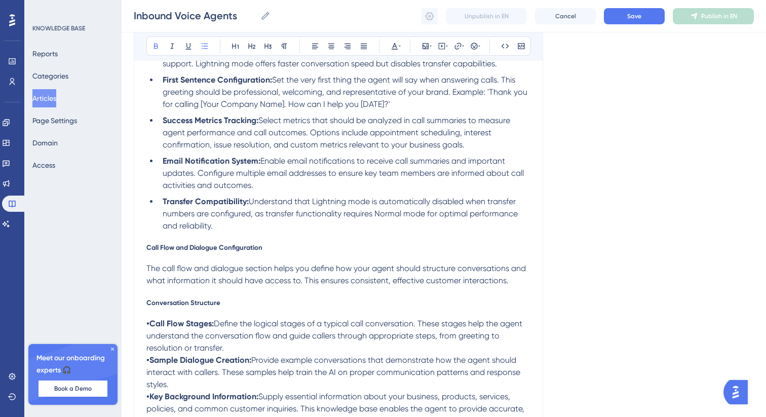
scroll to position [1381, 0]
click at [208, 247] on span "Call Flow and Dialogue Configuration" at bounding box center [204, 246] width 116 height 8
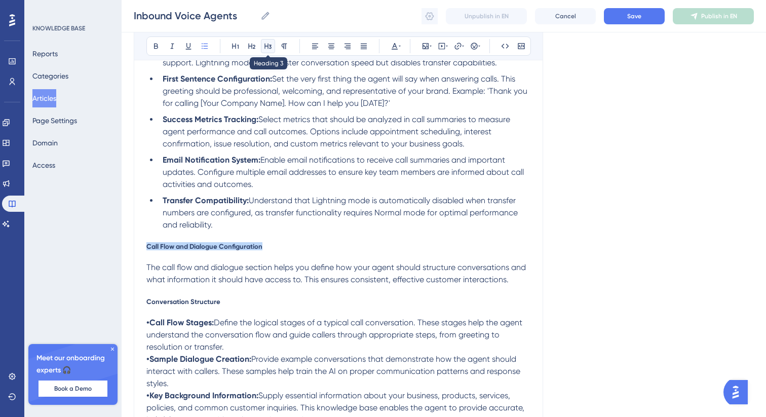
click at [272, 47] on icon at bounding box center [268, 46] width 8 height 8
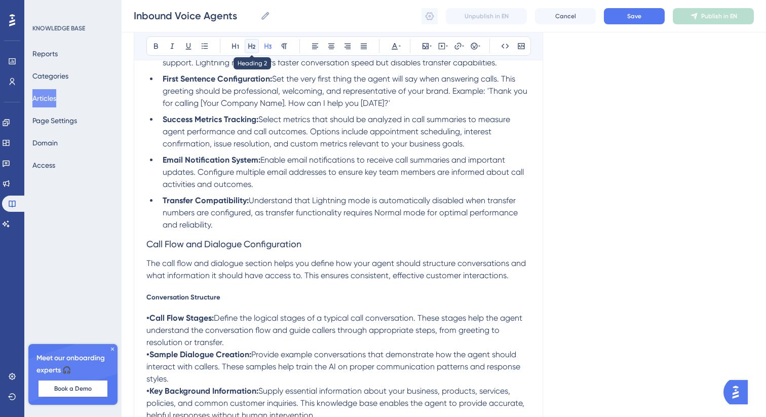
click at [253, 47] on icon at bounding box center [252, 46] width 8 height 8
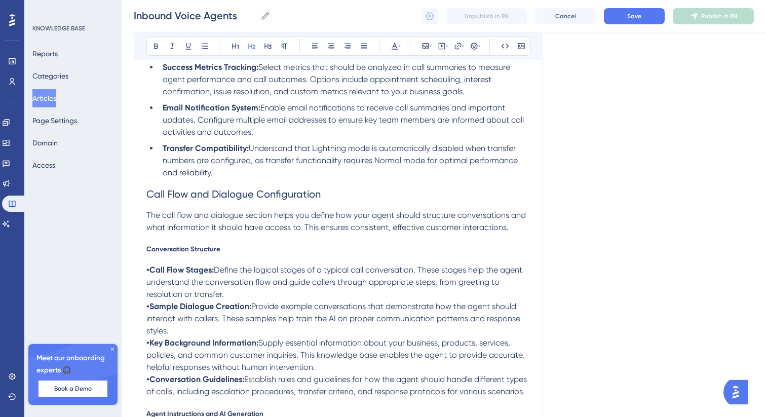
scroll to position [1435, 0]
click at [188, 251] on span "Conversation Structure" at bounding box center [183, 247] width 74 height 8
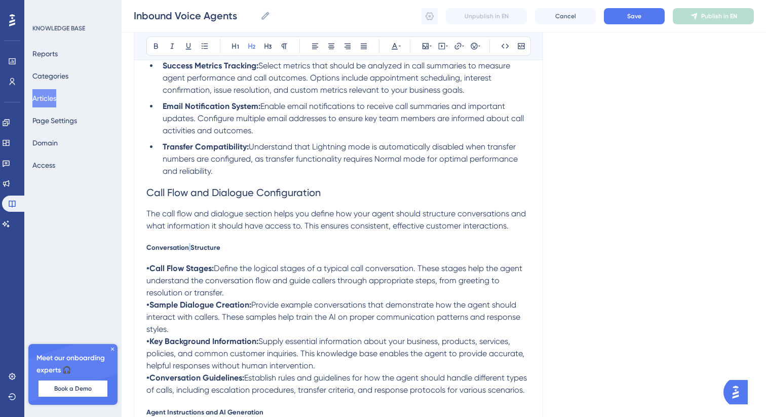
click at [188, 251] on span "Conversation Structure" at bounding box center [183, 247] width 74 height 8
click at [264, 43] on button at bounding box center [268, 46] width 14 height 14
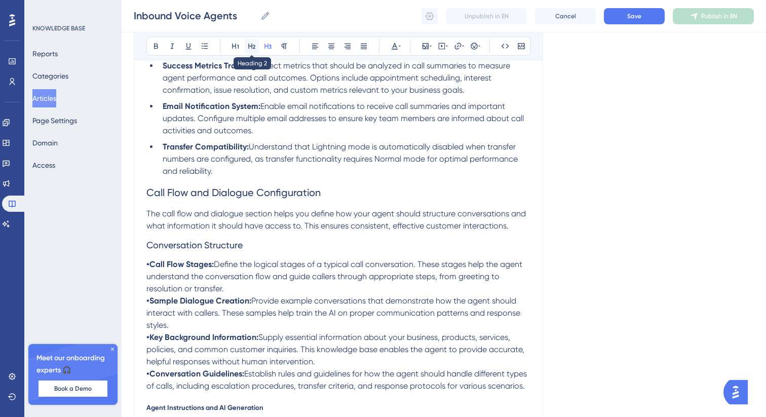
click at [253, 44] on icon at bounding box center [252, 46] width 8 height 8
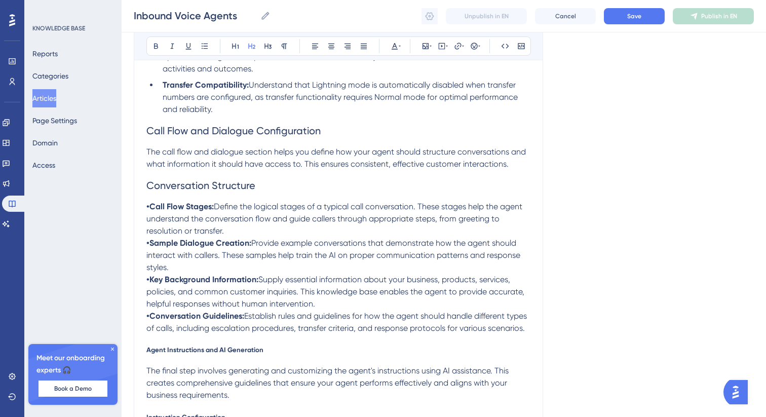
scroll to position [1498, 0]
drag, startPoint x: 183, startPoint y: 344, endPoint x: 143, endPoint y: 211, distance: 138.7
click at [143, 211] on div "Inbound Voice Agents Set up AI voice agents to handle incoming calls, provide c…" at bounding box center [338, 38] width 409 height 2844
click at [208, 43] on icon at bounding box center [205, 46] width 8 height 8
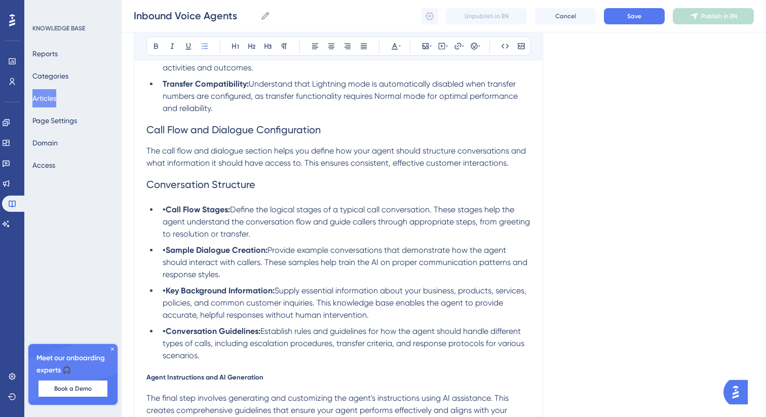
click at [170, 214] on strong "•Call Flow Stages:" at bounding box center [196, 210] width 67 height 10
click at [165, 251] on strong "•Sample Dialogue Creation:" at bounding box center [215, 250] width 105 height 10
click at [167, 295] on strong "•Key Background Information:" at bounding box center [219, 291] width 112 height 10
click at [167, 336] on strong "•Conversation Guidelines:" at bounding box center [212, 331] width 98 height 10
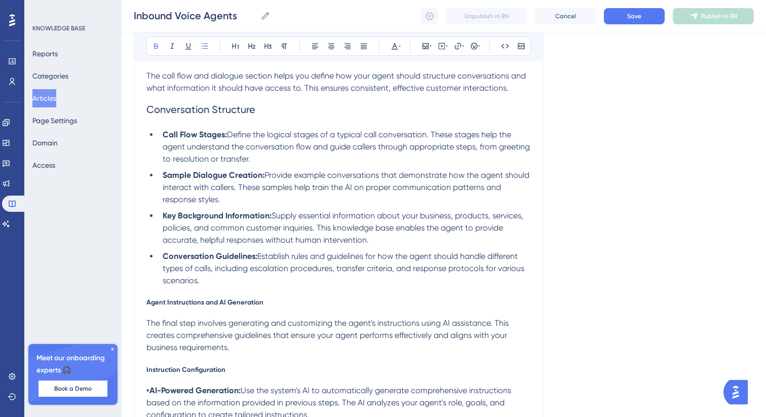
scroll to position [1577, 0]
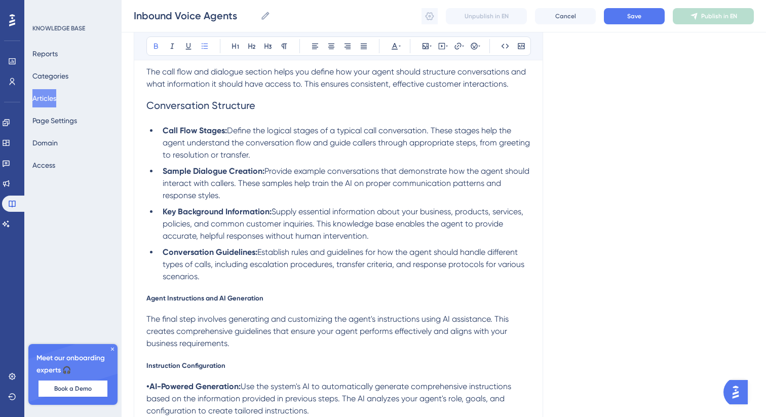
click at [189, 302] on span "Agent Instructions and AI Generation" at bounding box center [204, 298] width 117 height 8
click at [268, 45] on icon at bounding box center [268, 47] width 7 height 6
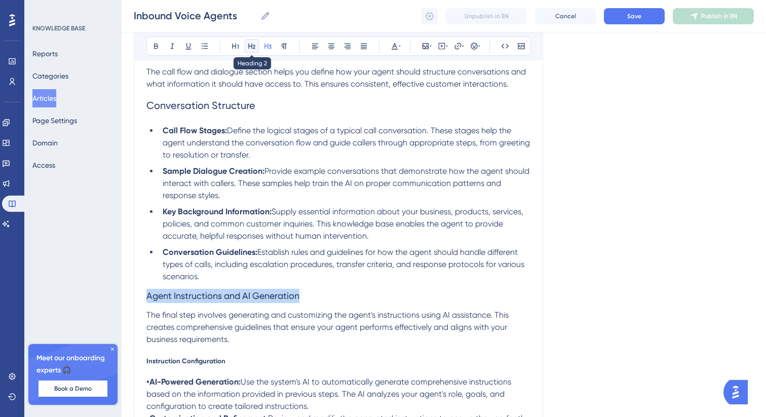
click at [252, 45] on icon at bounding box center [252, 46] width 8 height 8
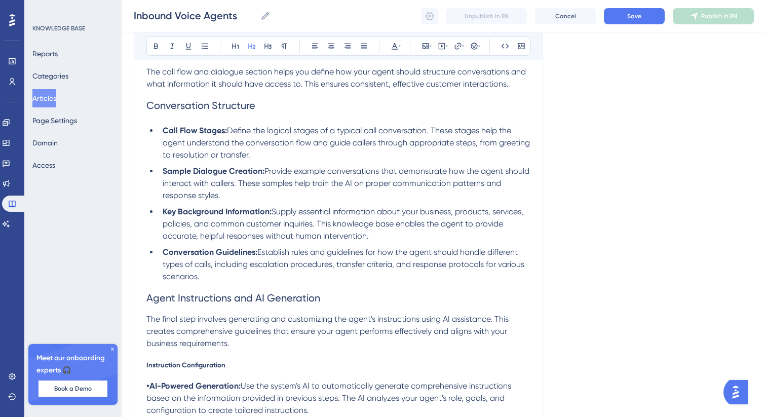
scroll to position [1651, 0]
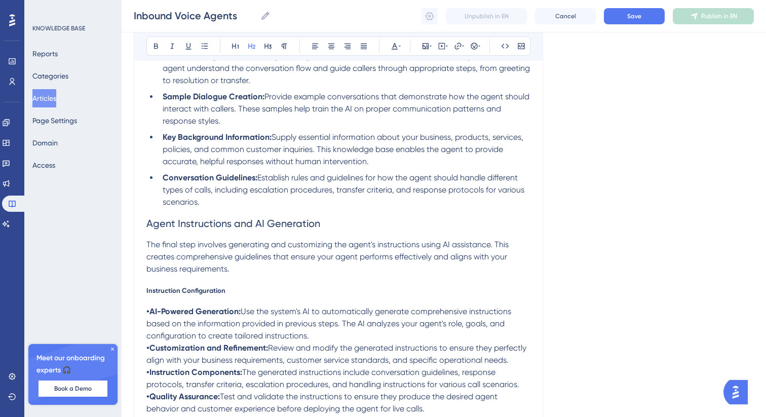
click at [197, 294] on span "Instruction Configuration" at bounding box center [185, 290] width 79 height 8
click at [268, 48] on icon at bounding box center [268, 47] width 7 height 6
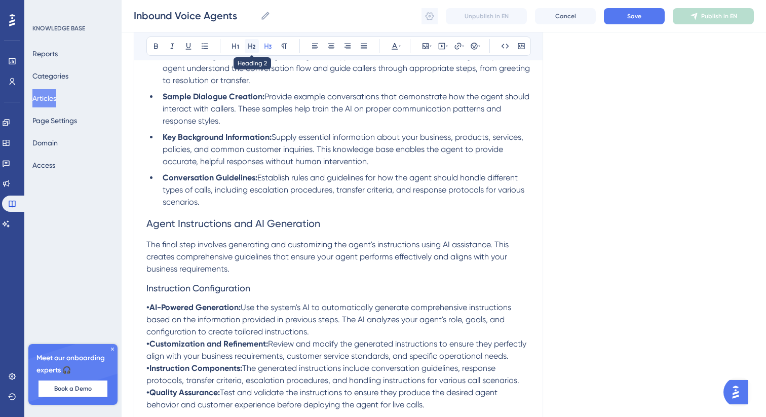
click at [256, 48] on button at bounding box center [252, 46] width 14 height 14
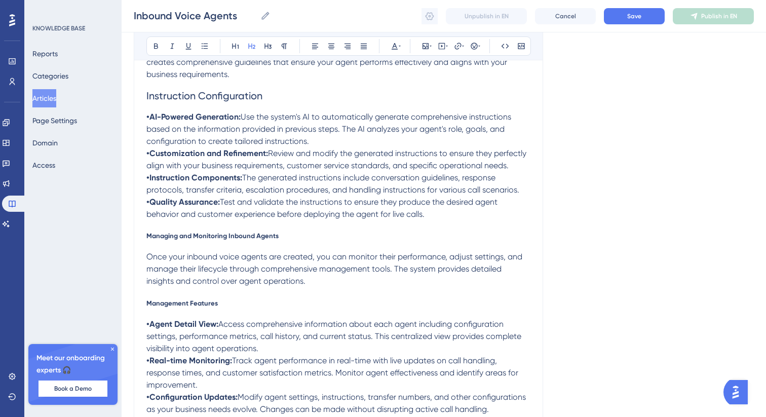
scroll to position [1846, 0]
drag, startPoint x: 436, startPoint y: 220, endPoint x: 128, endPoint y: 126, distance: 322.4
click at [205, 43] on icon at bounding box center [205, 46] width 8 height 8
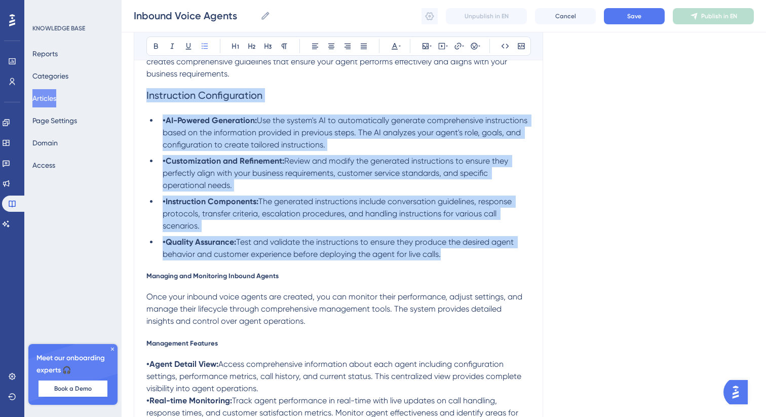
click at [165, 125] on strong "•AI-Powered Generation:" at bounding box center [210, 121] width 94 height 10
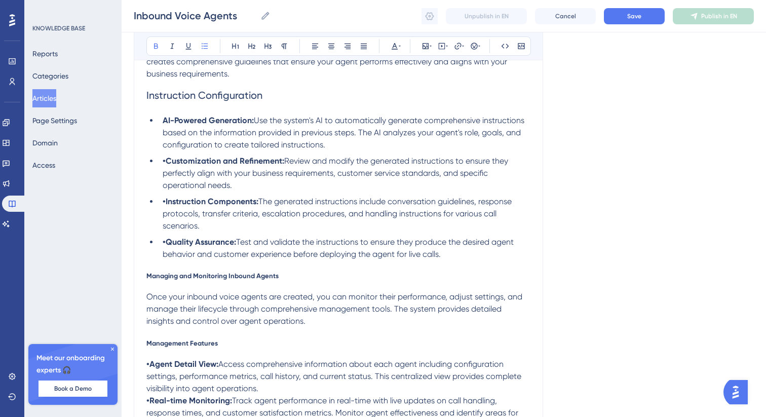
click at [166, 166] on strong "•Customization and Refinement:" at bounding box center [224, 161] width 122 height 10
click at [167, 206] on strong "•Instruction Components:" at bounding box center [211, 202] width 96 height 10
click at [168, 247] on strong "•Quality Assurance:" at bounding box center [199, 242] width 73 height 10
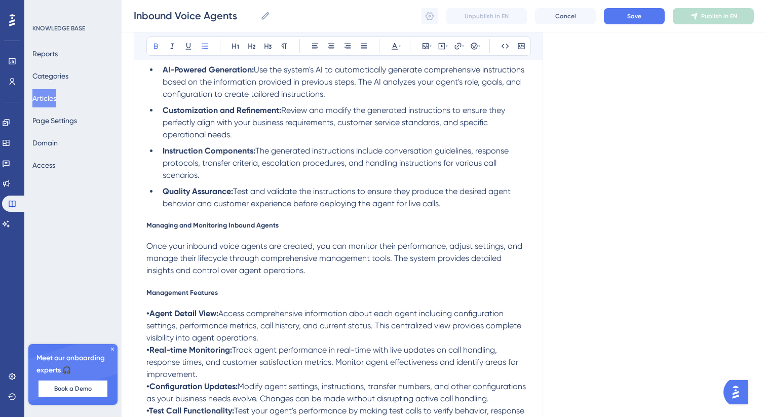
scroll to position [1898, 0]
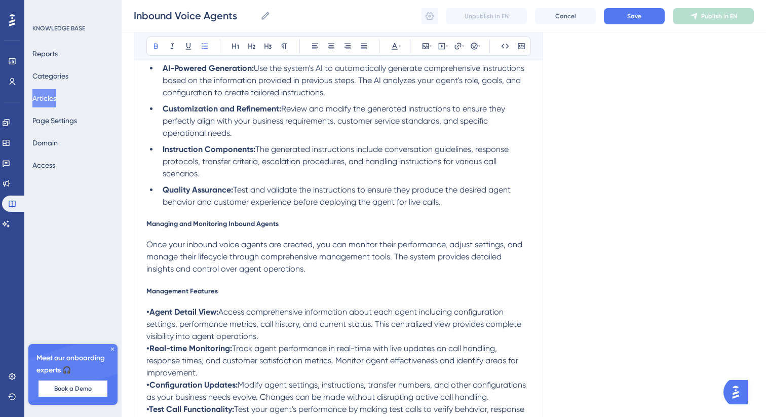
click at [214, 228] on span "Managing and Monitoring Inbound Agents" at bounding box center [212, 223] width 132 height 8
click at [263, 44] on button at bounding box center [268, 46] width 14 height 14
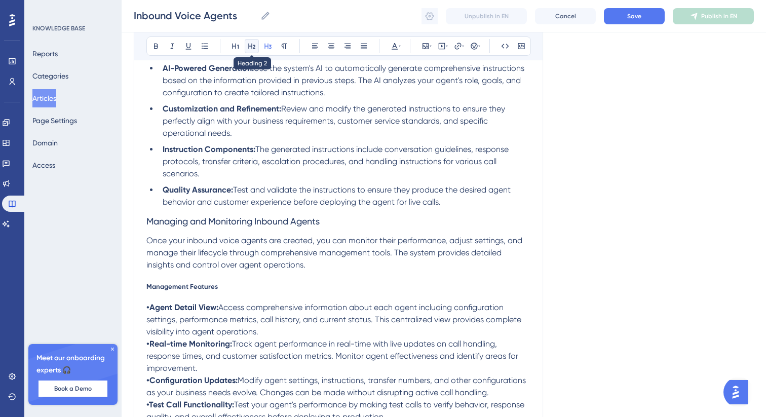
click at [251, 44] on icon at bounding box center [252, 46] width 8 height 8
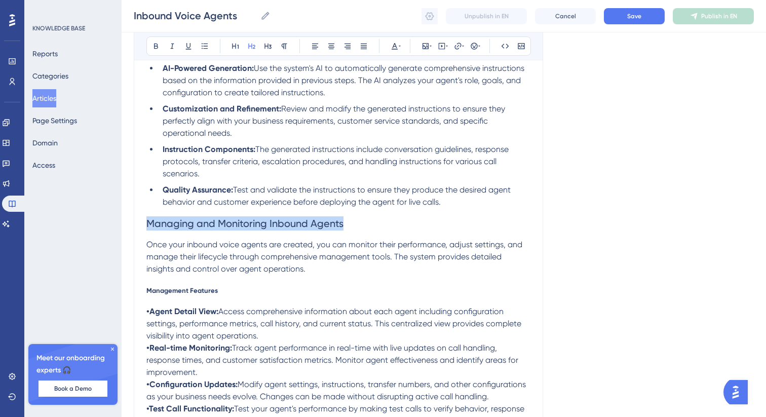
click at [191, 293] on span "Management Features" at bounding box center [181, 290] width 71 height 8
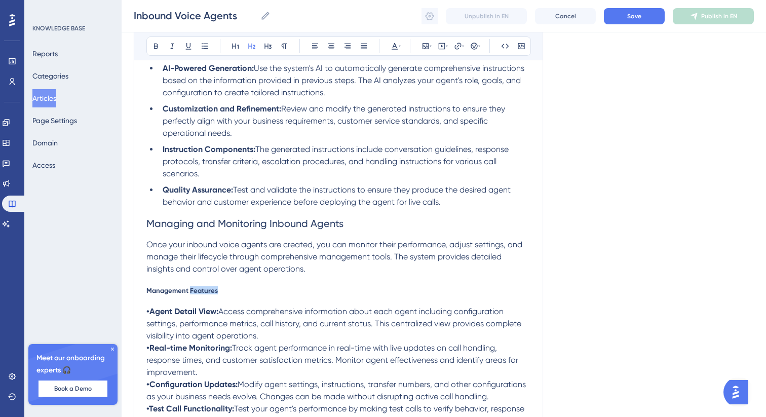
click at [191, 293] on span "Management Features" at bounding box center [181, 290] width 71 height 8
click at [270, 39] on button at bounding box center [268, 46] width 14 height 14
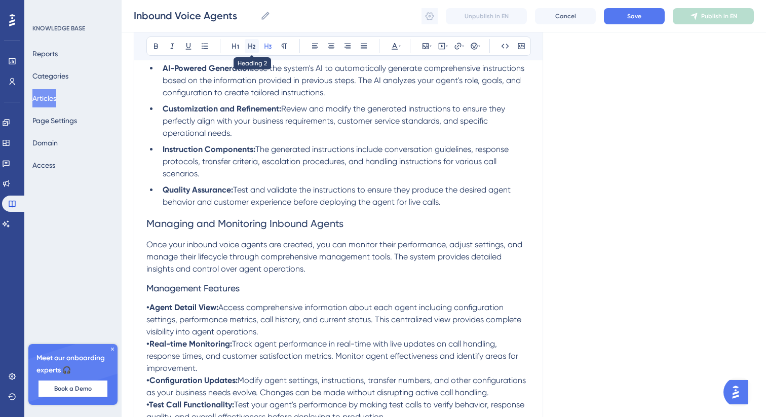
click at [252, 43] on icon at bounding box center [252, 46] width 8 height 8
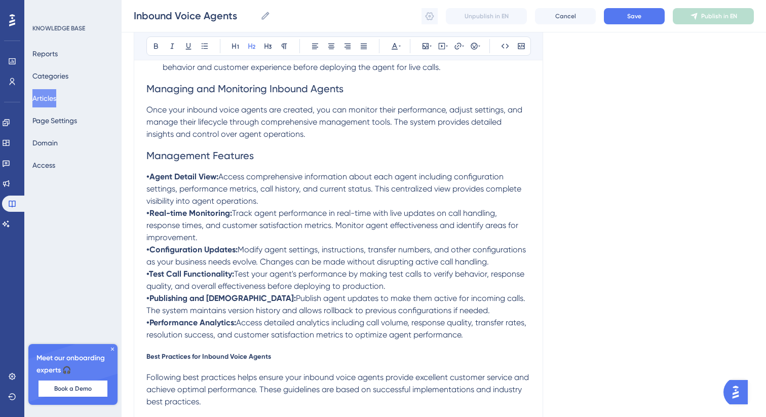
scroll to position [2037, 0]
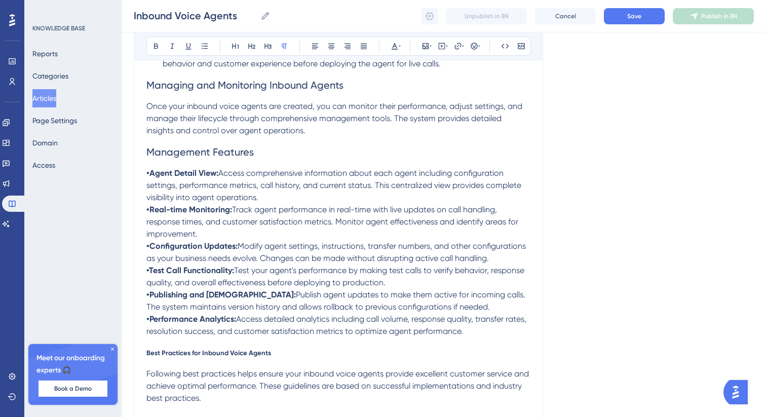
drag, startPoint x: 418, startPoint y: 318, endPoint x: 130, endPoint y: 185, distance: 316.7
click at [201, 46] on icon at bounding box center [205, 46] width 8 height 8
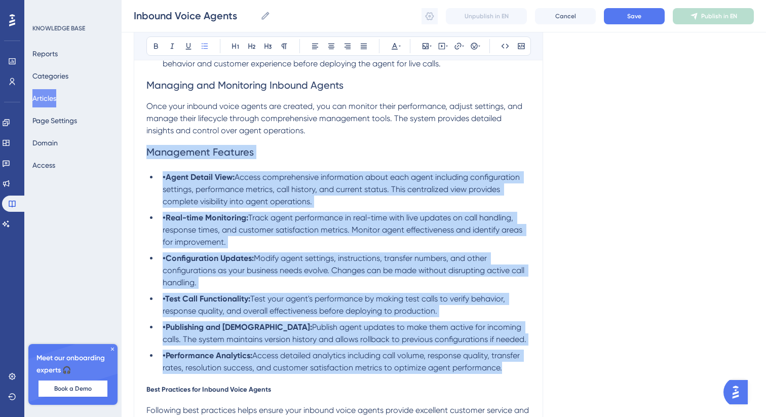
click at [166, 182] on strong "•Agent Detail View:" at bounding box center [199, 177] width 72 height 10
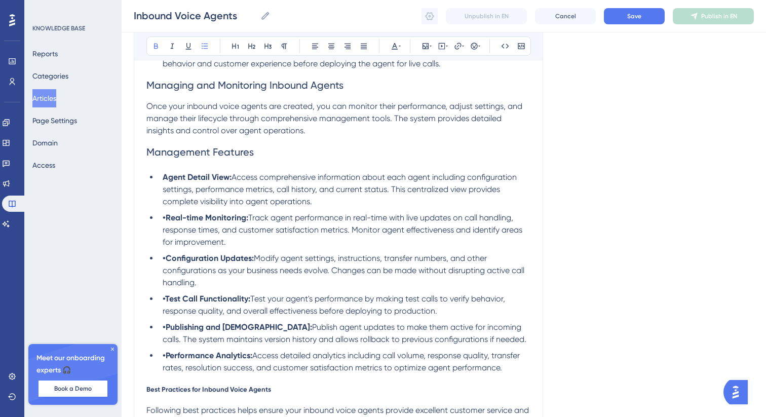
click at [166, 222] on strong "•Real-time Monitoring:" at bounding box center [206, 218] width 86 height 10
click at [165, 263] on strong "•Configuration Updates:" at bounding box center [208, 258] width 91 height 10
click at [167, 304] on strong "•Test Call Functionality:" at bounding box center [207, 299] width 88 height 10
click at [166, 332] on strong "•Publishing and [DEMOGRAPHIC_DATA]:" at bounding box center [237, 327] width 149 height 10
click at [167, 360] on strong "•Performance Analytics:" at bounding box center [208, 356] width 90 height 10
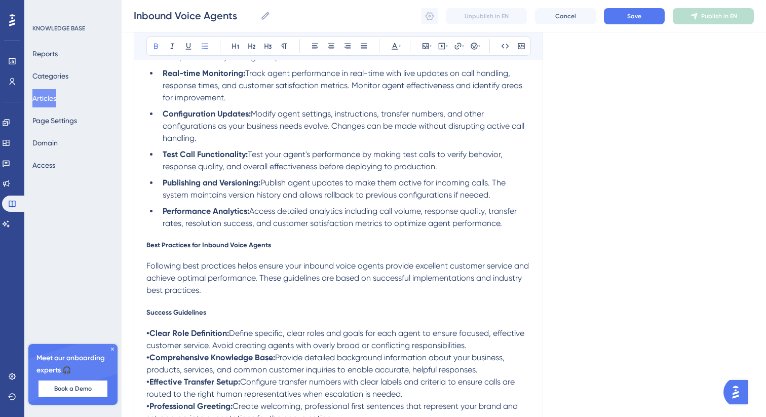
scroll to position [2183, 0]
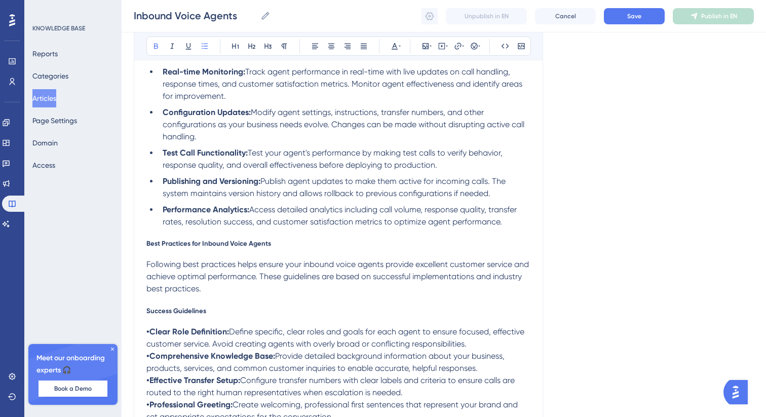
click at [178, 247] on span "Best Practices for Inbound Voice Agents" at bounding box center [208, 243] width 125 height 8
click at [266, 45] on icon at bounding box center [268, 46] width 8 height 8
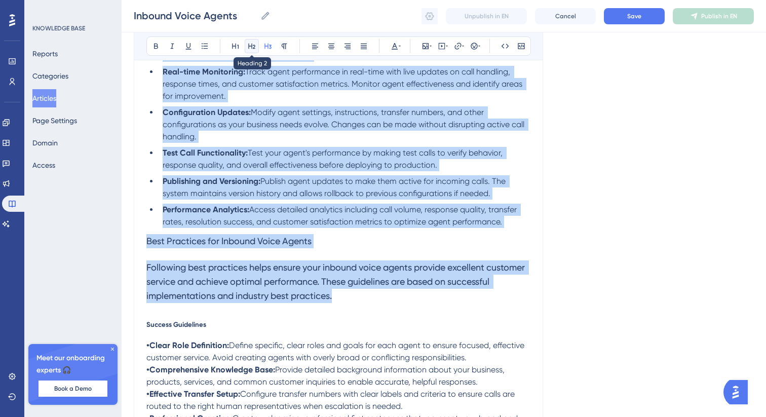
click at [254, 45] on icon at bounding box center [251, 47] width 7 height 6
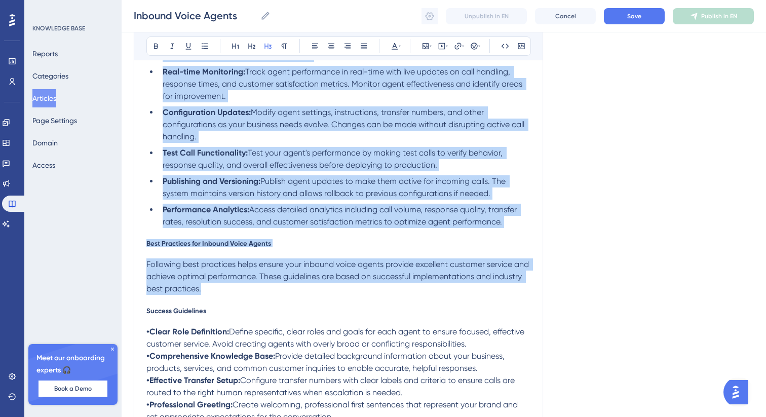
click at [500, 227] on span "Access detailed analytics including call volume, response quality, transfer rat…" at bounding box center [341, 216] width 356 height 22
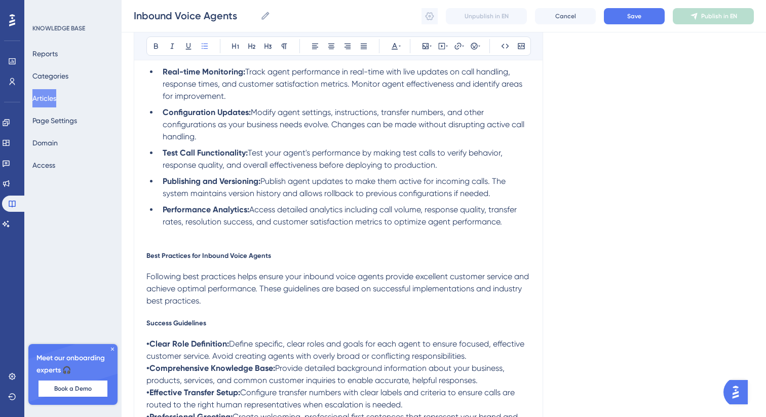
click at [188, 259] on span "Best Practices for Inbound Voice Agents" at bounding box center [208, 255] width 125 height 8
click at [268, 49] on icon at bounding box center [268, 46] width 8 height 8
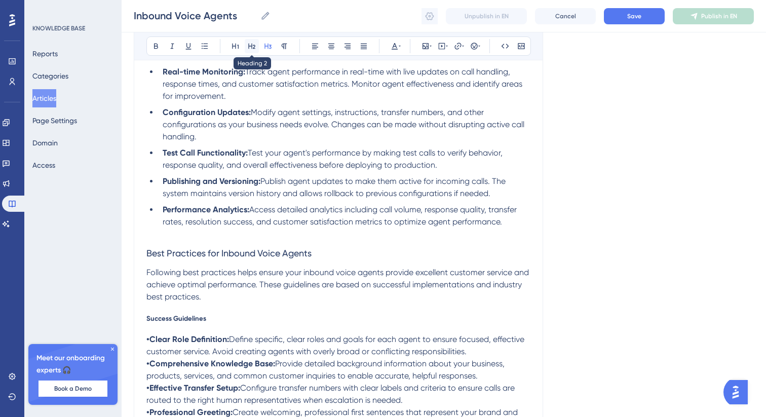
click at [254, 49] on icon at bounding box center [252, 46] width 8 height 8
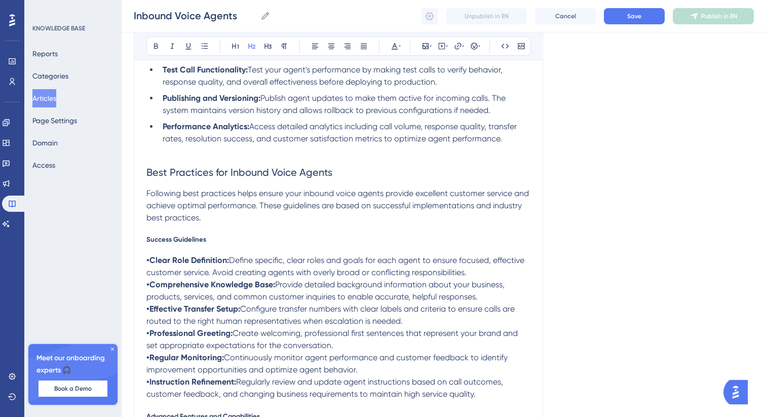
scroll to position [2295, 0]
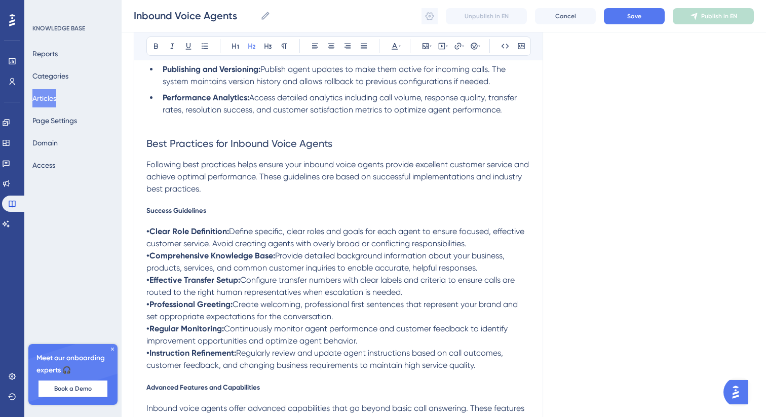
click at [183, 214] on span "Success Guidelines" at bounding box center [176, 210] width 60 height 8
click at [268, 44] on icon at bounding box center [268, 47] width 7 height 6
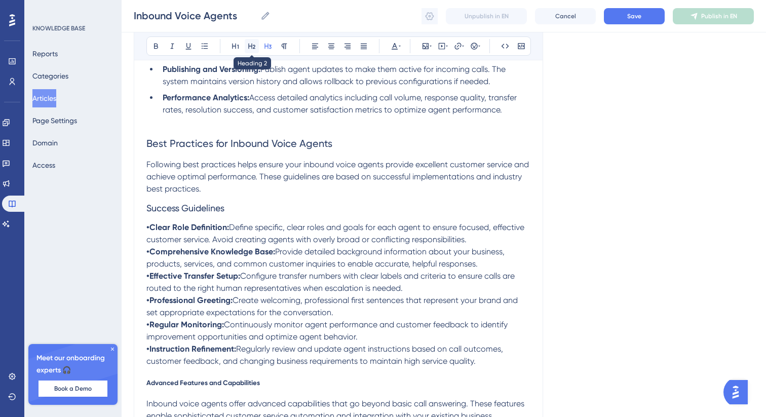
click at [245, 46] on button at bounding box center [252, 46] width 14 height 14
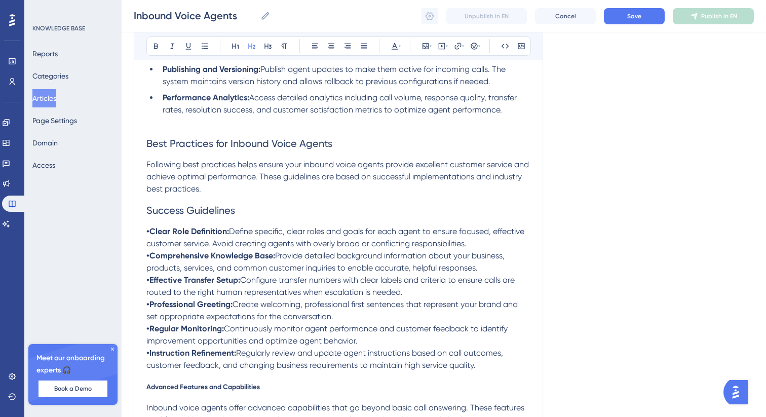
scroll to position [2349, 0]
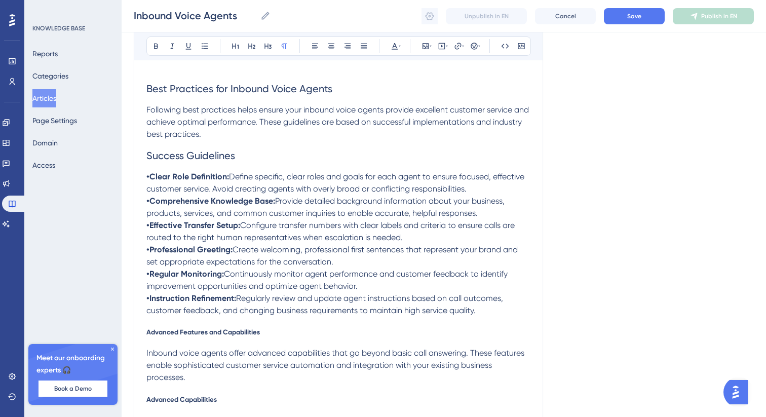
drag, startPoint x: 481, startPoint y: 322, endPoint x: 140, endPoint y: 177, distance: 370.1
click at [203, 48] on icon at bounding box center [205, 46] width 8 height 8
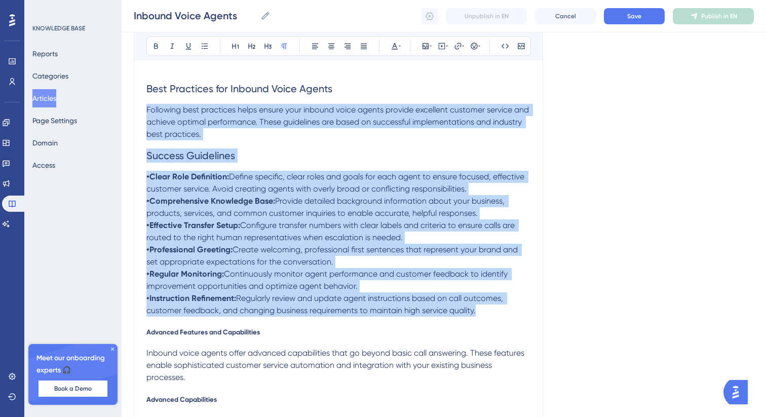
click at [228, 162] on span "Success Guidelines" at bounding box center [190, 155] width 89 height 12
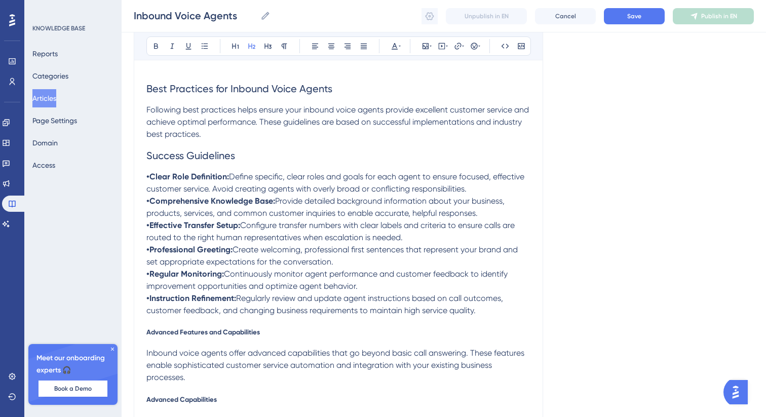
click at [252, 167] on h2 "Success Guidelines" at bounding box center [338, 155] width 384 height 30
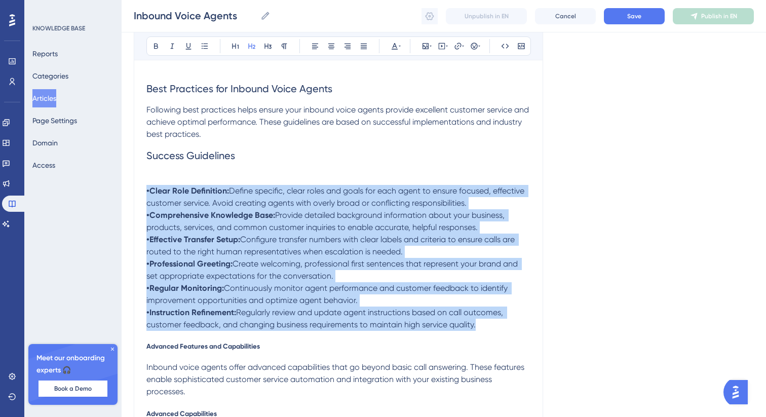
drag, startPoint x: 489, startPoint y: 343, endPoint x: 124, endPoint y: 206, distance: 389.2
click at [203, 46] on icon at bounding box center [205, 46] width 8 height 8
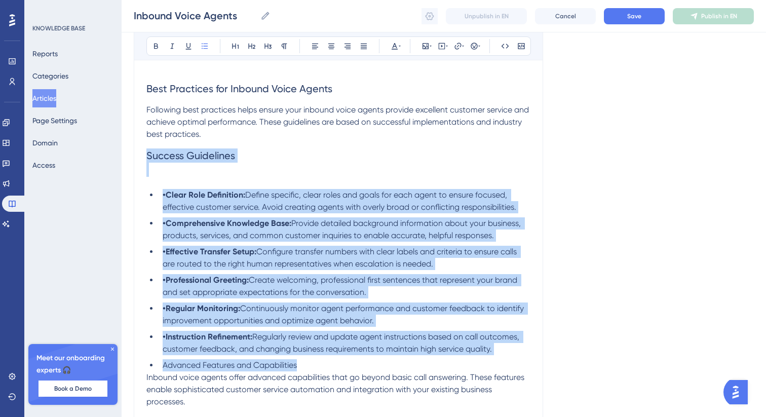
click at [164, 200] on strong "•Clear Role Definition:" at bounding box center [204, 195] width 83 height 10
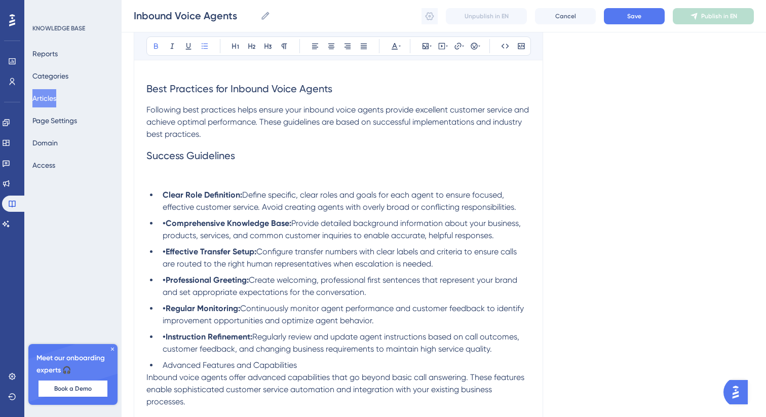
click at [167, 228] on strong "•Comprehensive Knowledge Base:" at bounding box center [227, 223] width 129 height 10
click at [165, 256] on strong "•Effective Transfer Setup:" at bounding box center [210, 252] width 94 height 10
click at [166, 285] on strong "•Professional Greeting:" at bounding box center [206, 280] width 86 height 10
click at [167, 313] on strong "•Regular Monitoring:" at bounding box center [202, 309] width 78 height 10
click at [165, 342] on strong "•Instruction Refinement:" at bounding box center [208, 337] width 90 height 10
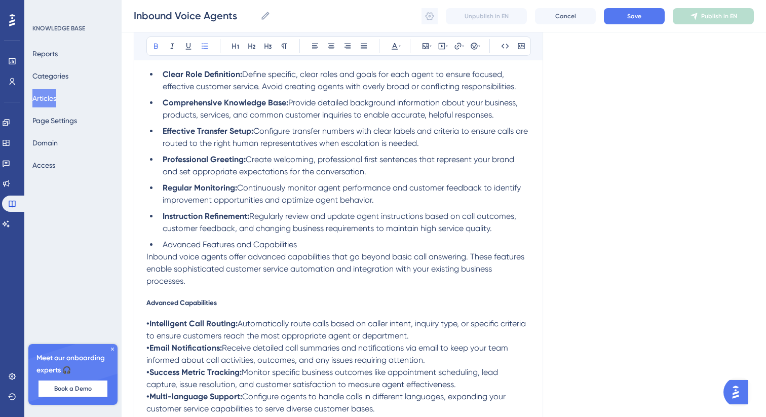
scroll to position [2471, 0]
click at [205, 306] on span "Advanced Capabilities" at bounding box center [181, 301] width 70 height 8
click at [266, 45] on icon at bounding box center [268, 46] width 8 height 8
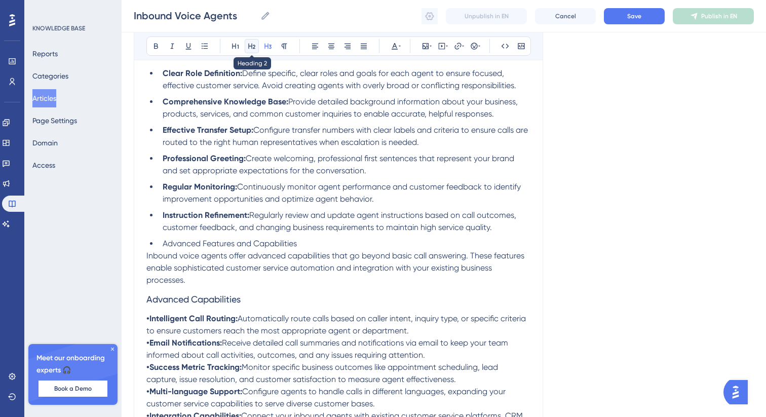
click at [251, 48] on icon at bounding box center [252, 46] width 8 height 8
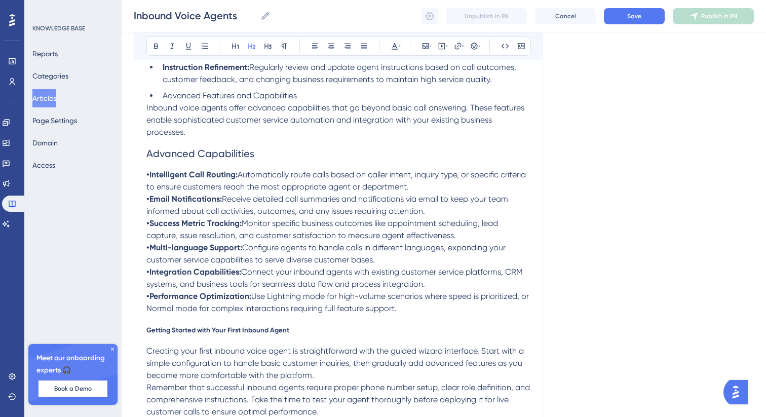
scroll to position [2630, 0]
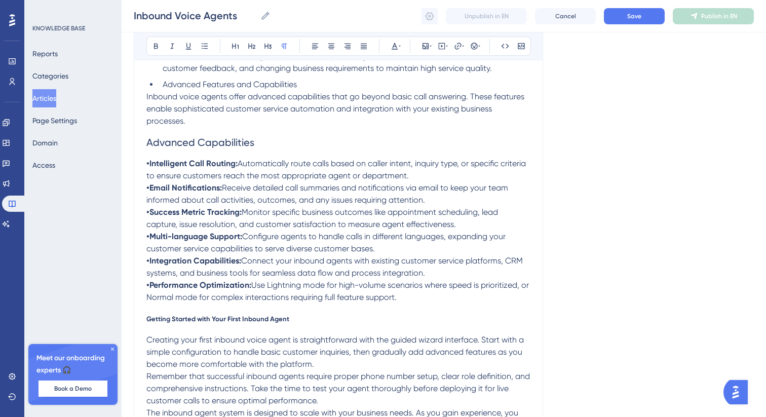
drag, startPoint x: 413, startPoint y: 311, endPoint x: 136, endPoint y: 176, distance: 307.8
click at [201, 44] on icon at bounding box center [205, 46] width 8 height 8
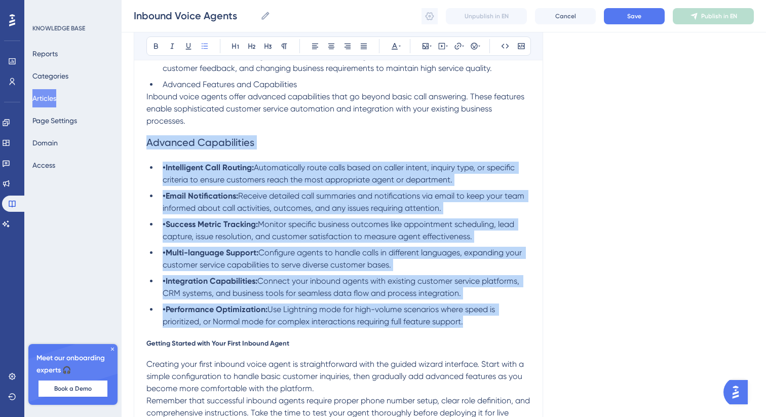
click at [166, 172] on strong "•Intelligent Call Routing:" at bounding box center [208, 168] width 91 height 10
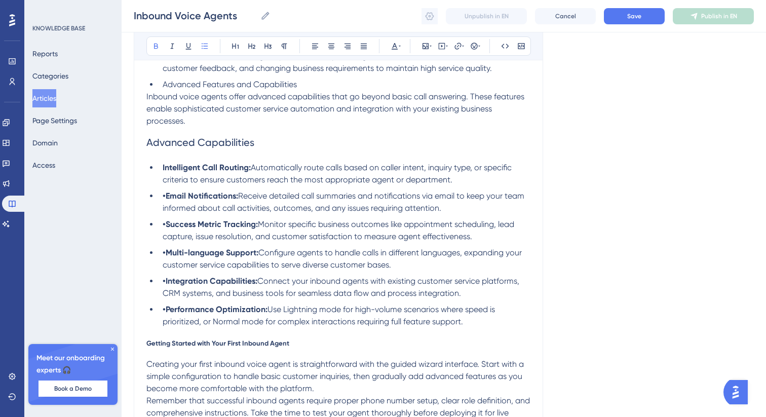
click at [169, 201] on strong "•Email Notifications:" at bounding box center [201, 196] width 76 height 10
click at [167, 229] on strong "•Success Metric Tracking:" at bounding box center [210, 224] width 95 height 10
click at [168, 257] on strong "•Multi-language Support:" at bounding box center [211, 253] width 96 height 10
click at [166, 286] on strong "•Integration Capabilities:" at bounding box center [210, 281] width 95 height 10
click at [166, 314] on strong "•Performance Optimization:" at bounding box center [215, 310] width 105 height 10
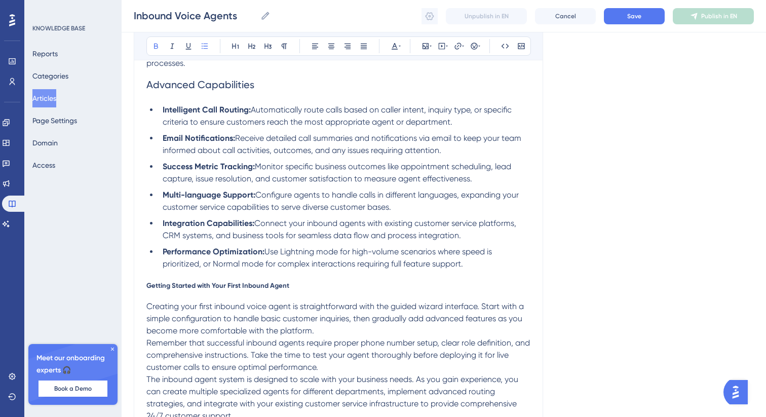
scroll to position [2690, 0]
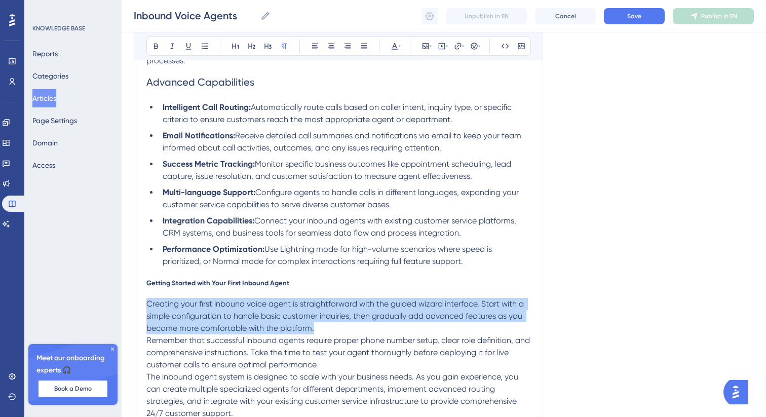
click at [189, 287] on span "Getting Started with Your First Inbound Agent" at bounding box center [217, 283] width 143 height 8
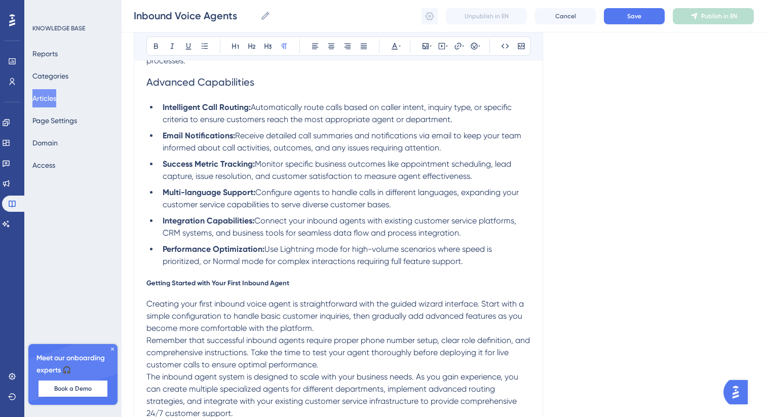
click at [189, 287] on span "Getting Started with Your First Inbound Agent" at bounding box center [217, 283] width 143 height 8
click at [261, 44] on button at bounding box center [268, 46] width 14 height 14
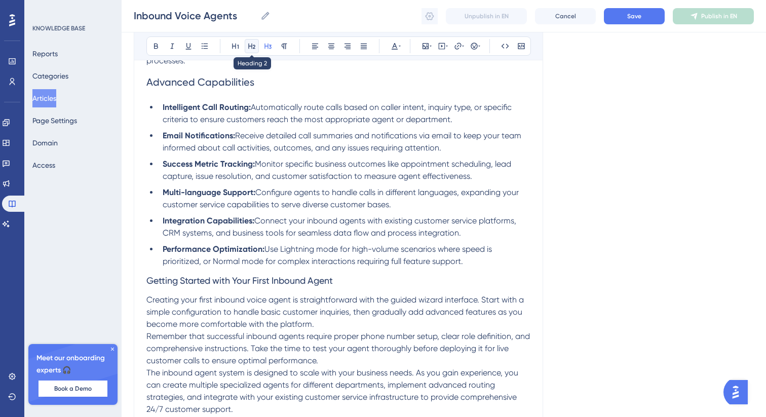
click at [253, 44] on icon at bounding box center [252, 46] width 8 height 8
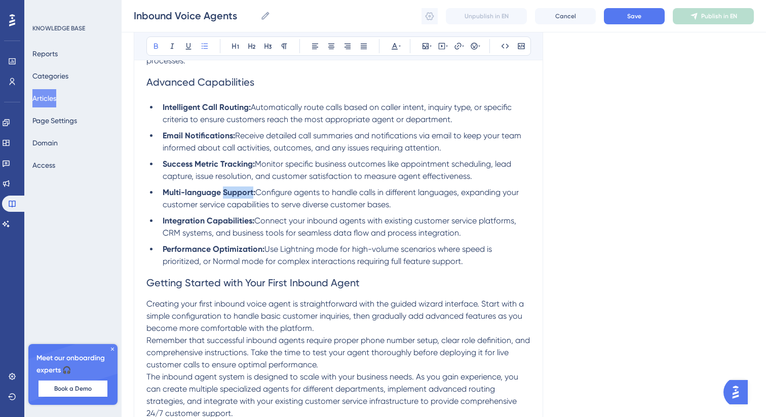
click at [411, 266] on span "Use Lightning mode for high-volume scenarios where speed is prioritized, or Nor…" at bounding box center [328, 255] width 331 height 22
click at [516, 251] on ul "Intelligent Call Routing: Automatically route calls based on caller intent, inq…" at bounding box center [338, 184] width 384 height 166
click at [472, 268] on li "Performance Optimization: Use Lightning mode for high-volume scenarios where sp…" at bounding box center [345, 255] width 372 height 24
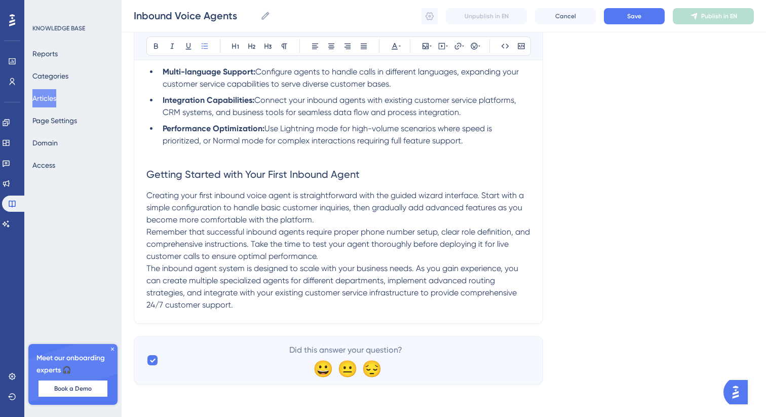
scroll to position [2823, 0]
click at [622, 21] on button "Save" at bounding box center [634, 16] width 61 height 16
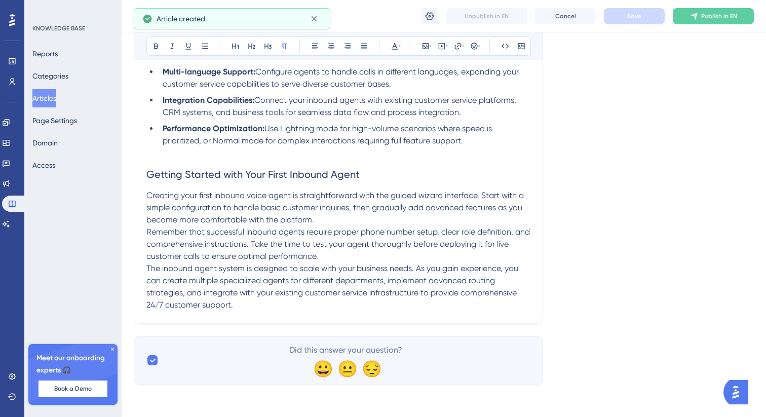
scroll to position [2715, 0]
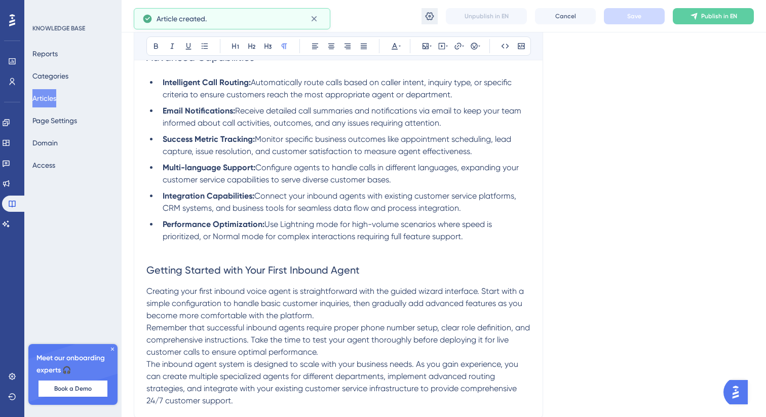
click at [430, 17] on icon at bounding box center [430, 16] width 10 height 10
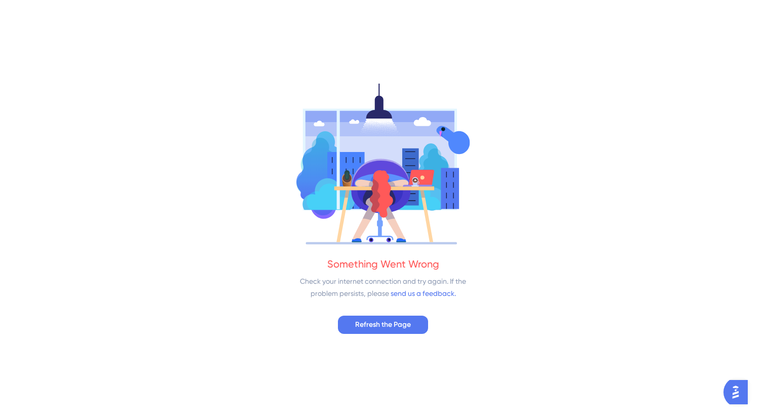
scroll to position [0, 0]
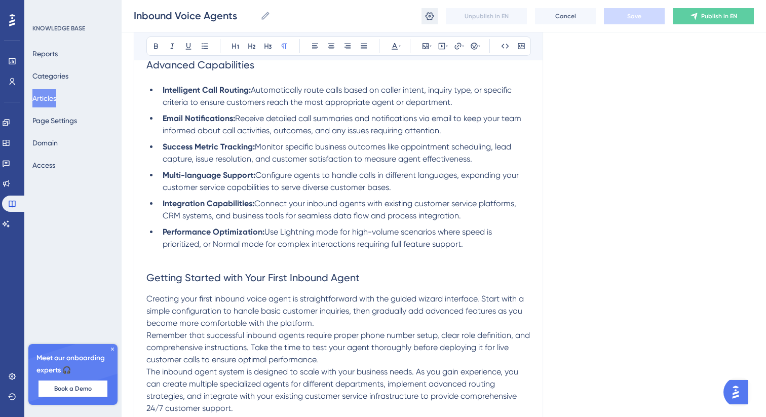
click at [428, 19] on icon at bounding box center [430, 16] width 9 height 8
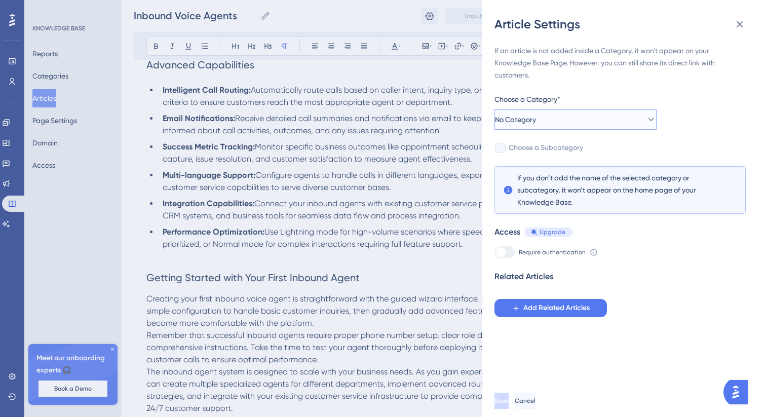
click at [547, 124] on button "No Category" at bounding box center [576, 119] width 162 height 20
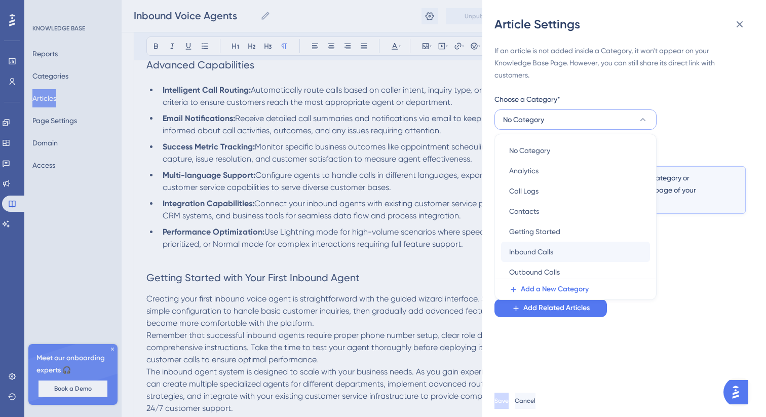
scroll to position [2718, 0]
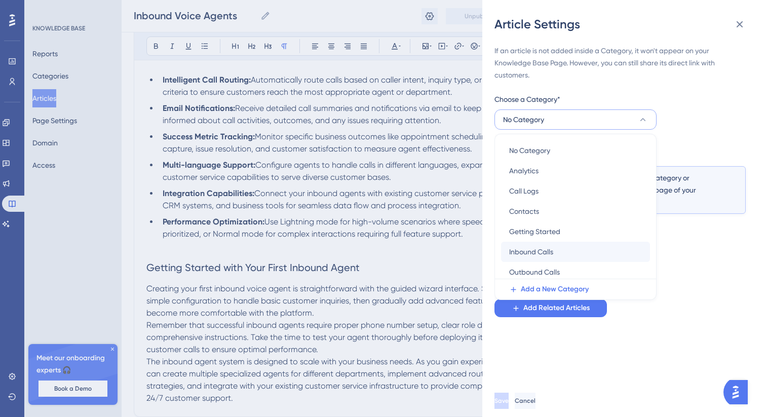
click at [552, 247] on span "Inbound Calls" at bounding box center [531, 252] width 44 height 12
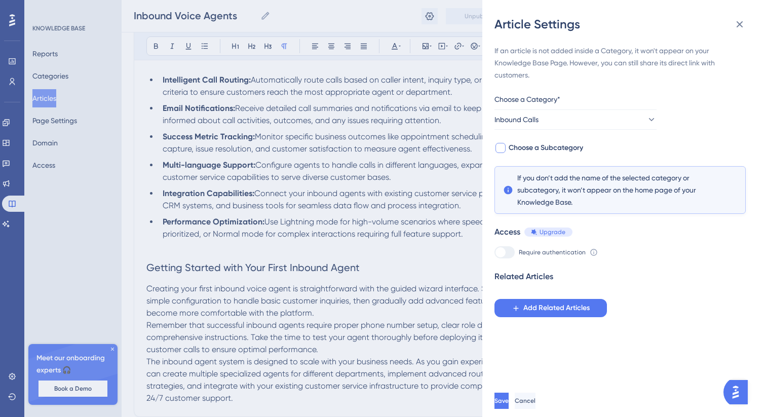
scroll to position [0, 0]
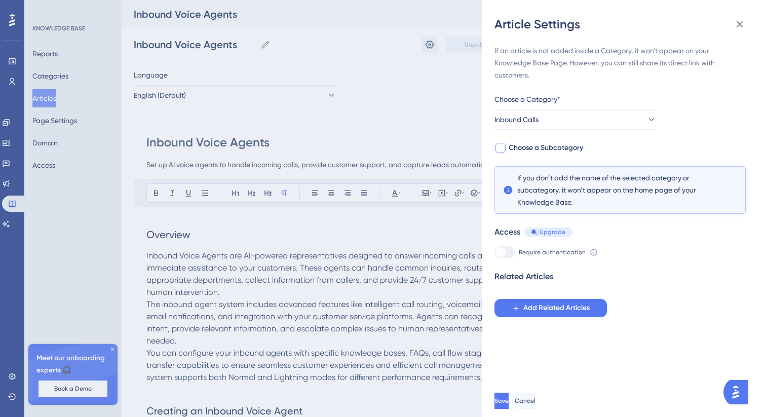
click at [514, 152] on span "Choose a Subcategory" at bounding box center [546, 148] width 74 height 12
checkbox input "true"
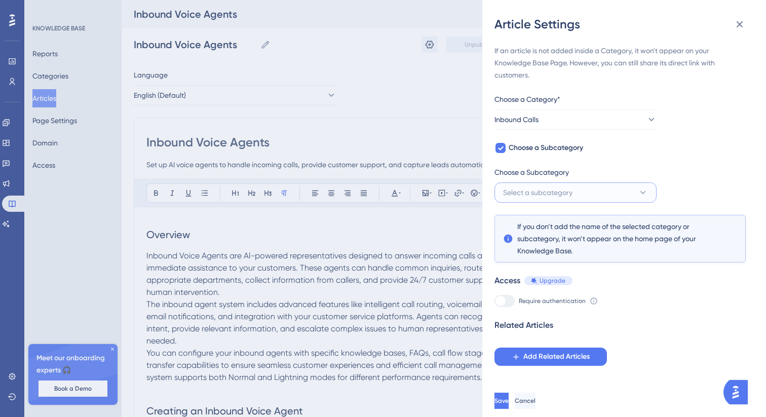
click at [555, 193] on span "Select a subcategory" at bounding box center [537, 192] width 69 height 12
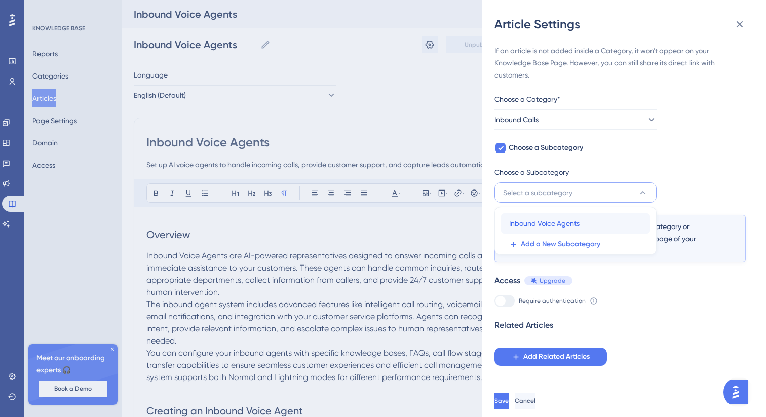
click at [558, 228] on span "Inbound Voice Agents" at bounding box center [544, 223] width 70 height 12
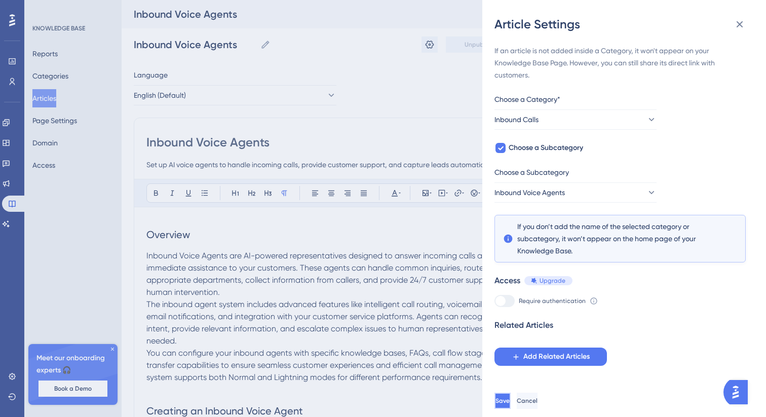
click at [510, 403] on span "Save" at bounding box center [503, 401] width 14 height 8
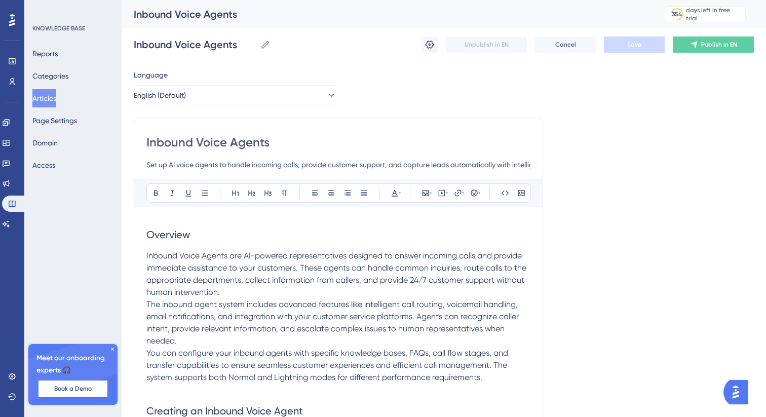
click at [52, 95] on button "Articles" at bounding box center [44, 98] width 24 height 18
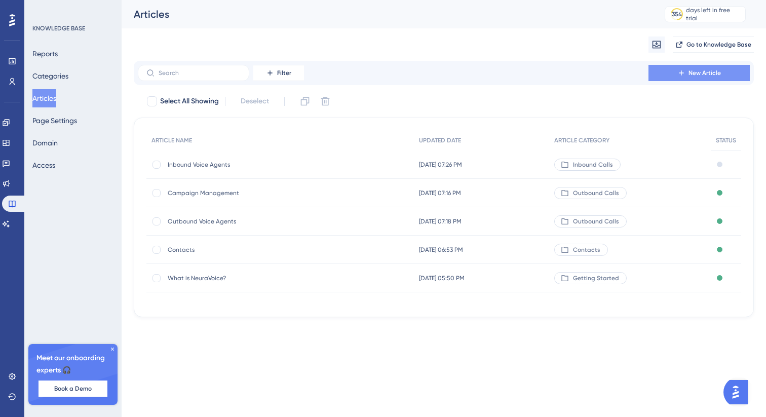
click at [702, 73] on span "New Article" at bounding box center [705, 73] width 32 height 8
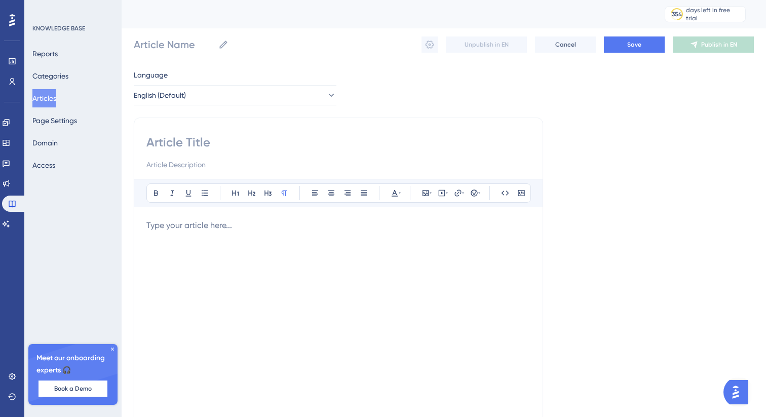
click at [212, 230] on p at bounding box center [338, 225] width 384 height 12
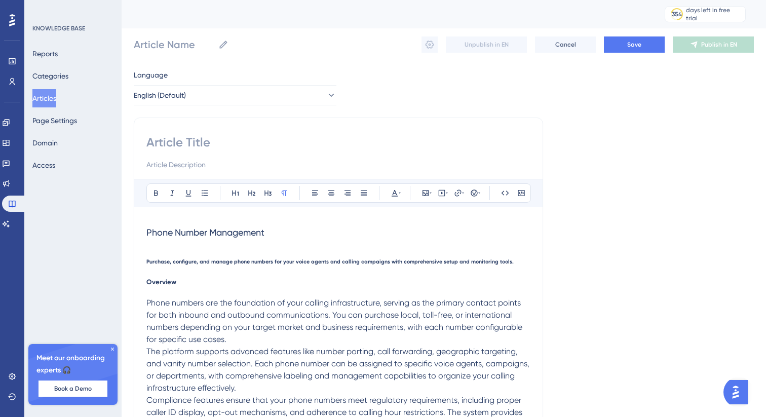
click at [182, 237] on span "Phone Number Management" at bounding box center [205, 232] width 118 height 11
click at [179, 141] on input at bounding box center [338, 142] width 384 height 16
paste input "Phone Number Management"
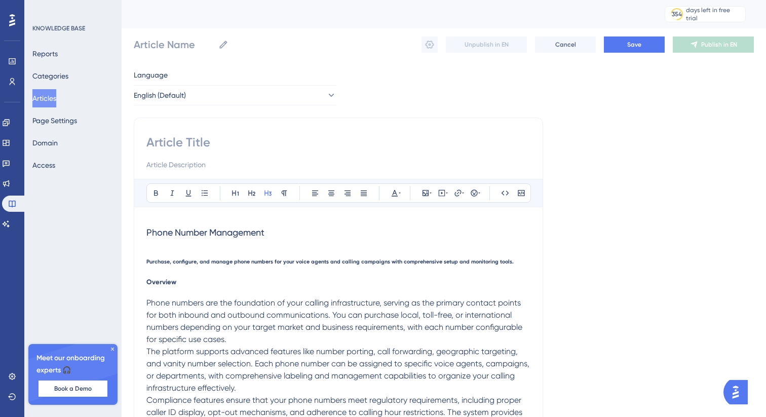
type input "Phone Number Management"
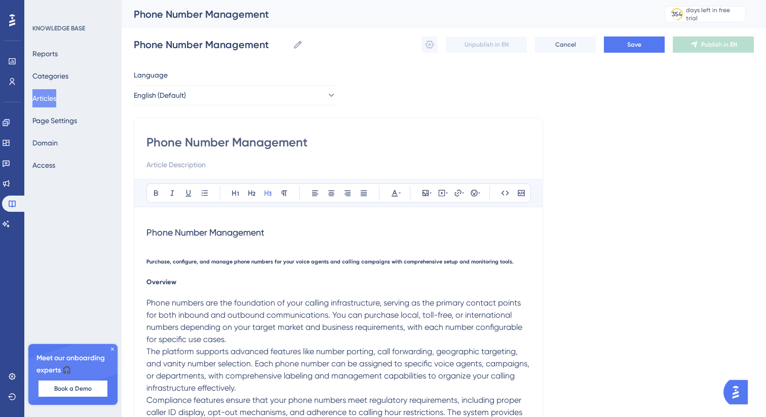
type input "Phone Number Management"
click at [186, 263] on span "Purchase, configure, and manage phone numbers for your voice agents and calling…" at bounding box center [329, 261] width 367 height 7
click at [183, 164] on input at bounding box center [338, 165] width 384 height 12
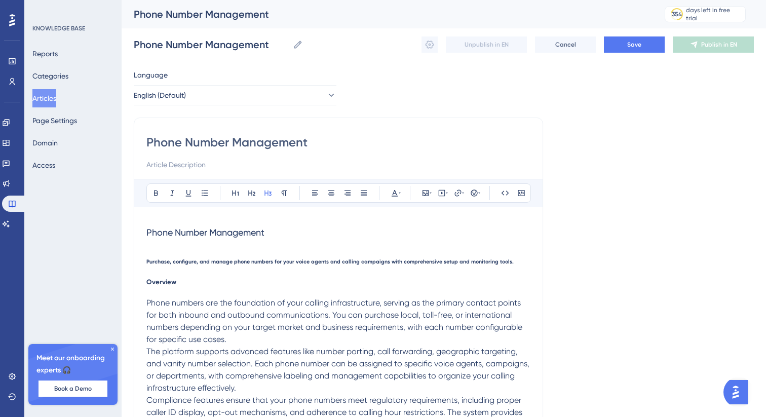
paste input "Purchase, configure, and manage phone numbers for your voice agents and calling…"
type input "Purchase, configure, and manage phone numbers for your voice agents and calling…"
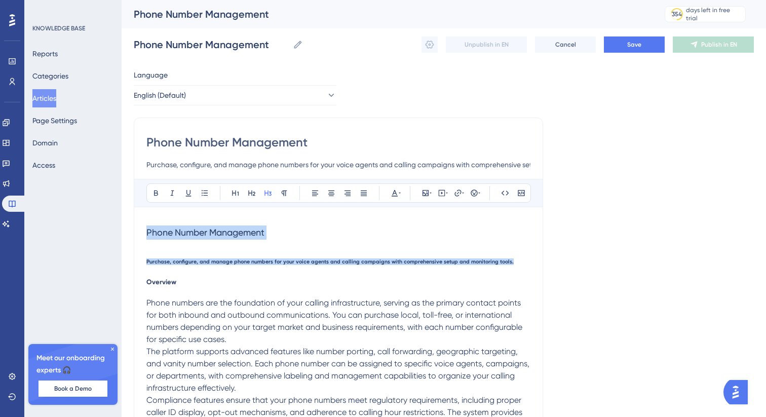
drag, startPoint x: 177, startPoint y: 274, endPoint x: 134, endPoint y: 224, distance: 65.0
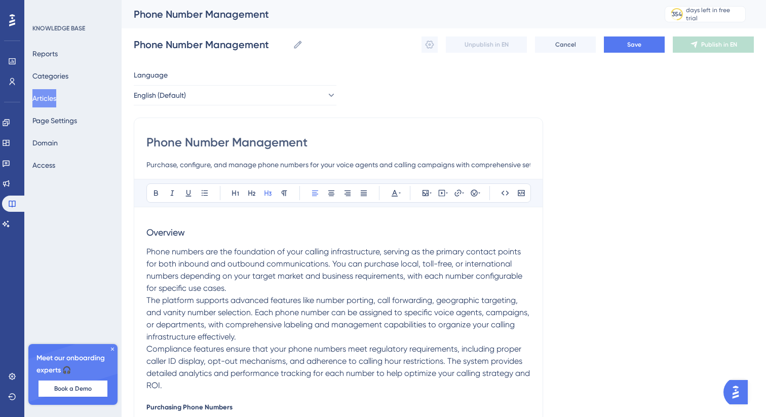
click at [171, 234] on span "Overview" at bounding box center [165, 232] width 39 height 11
click at [266, 194] on icon at bounding box center [268, 193] width 8 height 8
click at [249, 194] on icon at bounding box center [252, 193] width 8 height 8
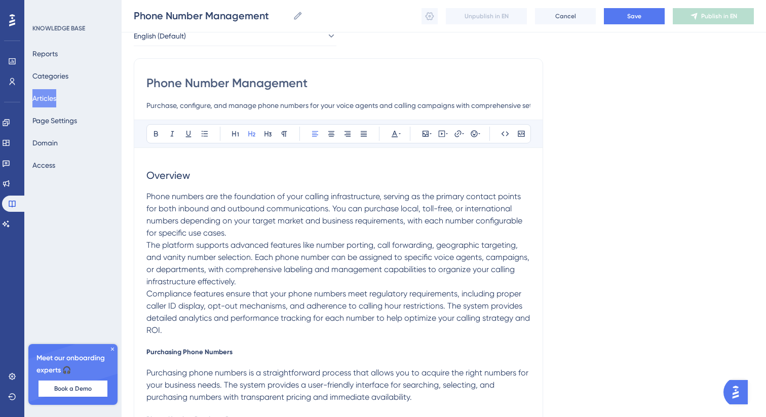
scroll to position [57, 0]
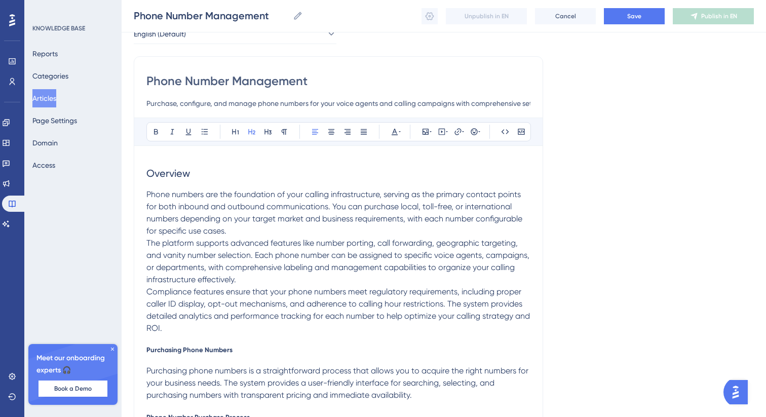
click at [271, 123] on div "Bold Italic Underline Bullet Point Heading 1 Heading 2 Heading 3 Normal Align L…" at bounding box center [338, 131] width 385 height 19
click at [268, 131] on icon at bounding box center [268, 132] width 8 height 8
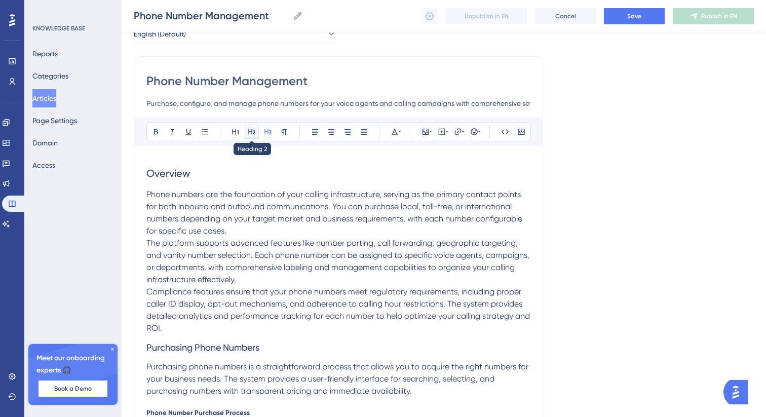
click at [256, 137] on button at bounding box center [252, 132] width 14 height 14
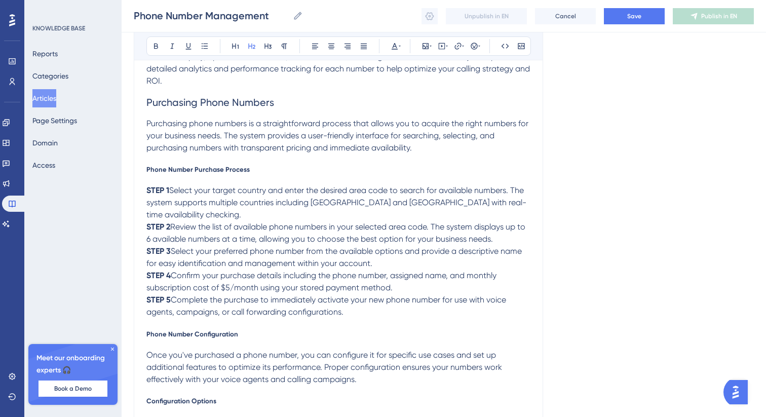
scroll to position [351, 0]
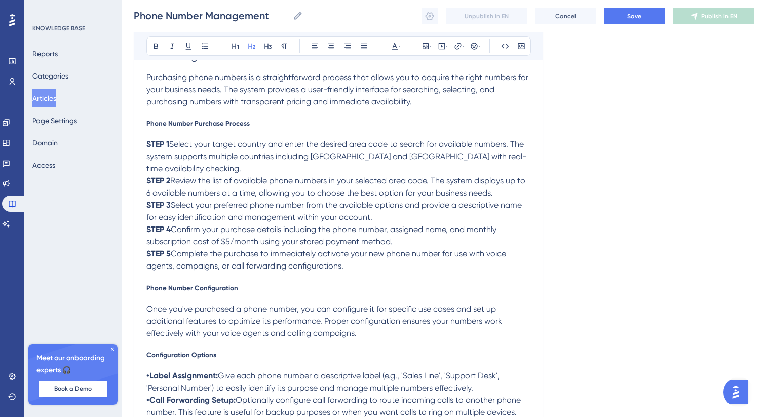
click at [184, 128] on div "Overview Phone numbers are the foundation of your calling infrastructure, servi…" at bounding box center [338, 410] width 384 height 1090
click at [187, 123] on span "Phone Number Purchase Process" at bounding box center [197, 123] width 103 height 8
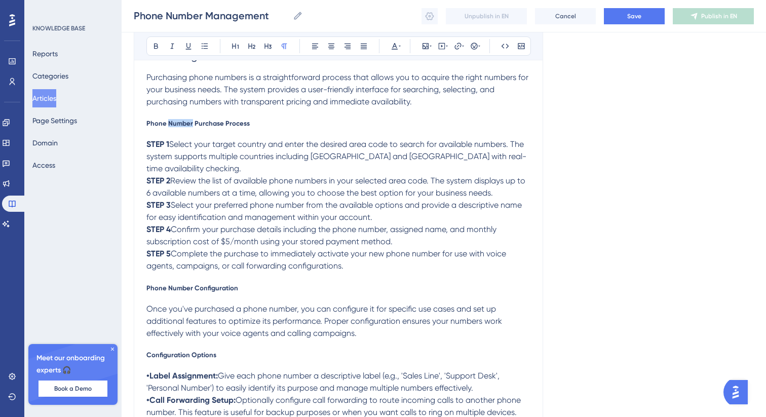
click at [187, 123] on span "Phone Number Purchase Process" at bounding box center [197, 123] width 103 height 8
click at [269, 48] on icon at bounding box center [268, 47] width 7 height 6
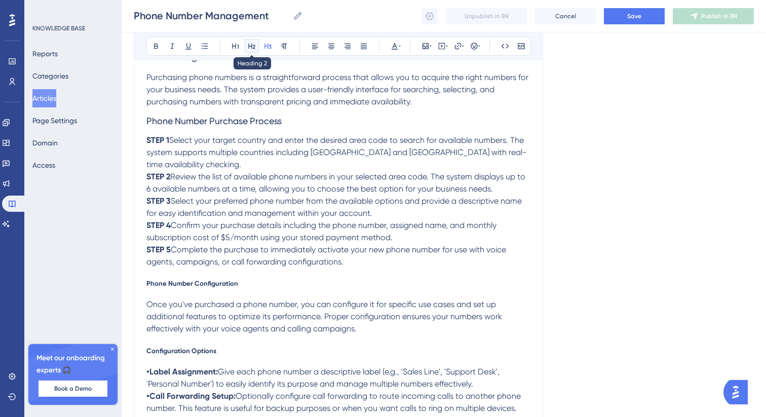
click at [252, 48] on icon at bounding box center [252, 46] width 8 height 8
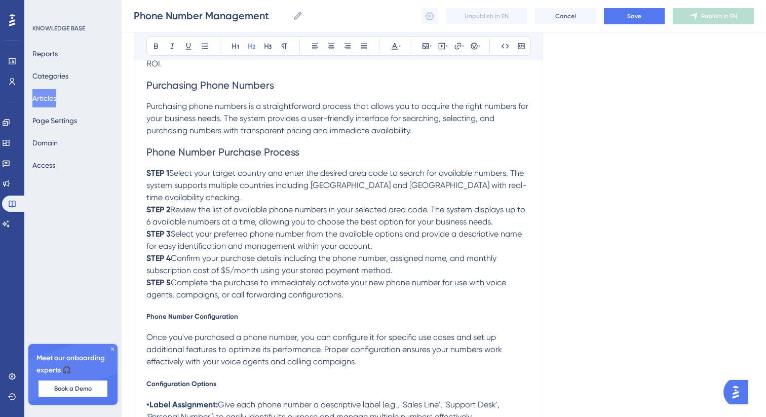
scroll to position [320, 0]
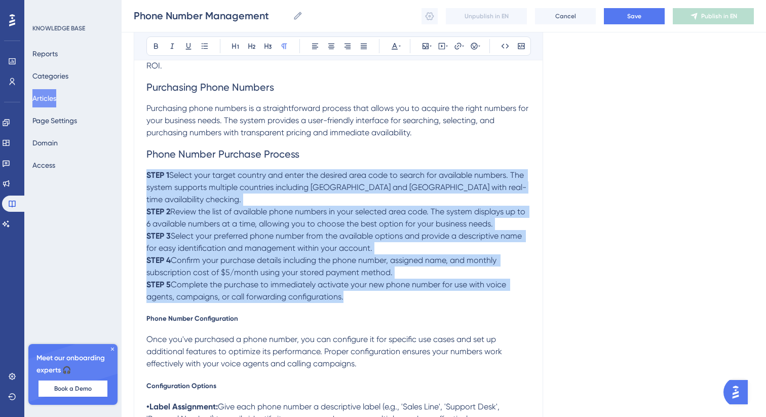
drag, startPoint x: 356, startPoint y: 298, endPoint x: 143, endPoint y: 179, distance: 243.9
click at [143, 179] on div "Phone Number Management Purchase, configure, and manage phone numbers for your …" at bounding box center [338, 396] width 409 height 1204
click at [202, 41] on button at bounding box center [205, 46] width 14 height 14
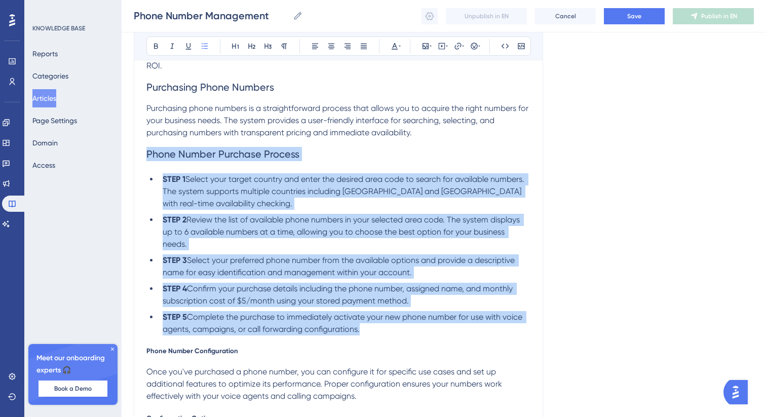
click at [185, 184] on strong "1" at bounding box center [183, 179] width 3 height 10
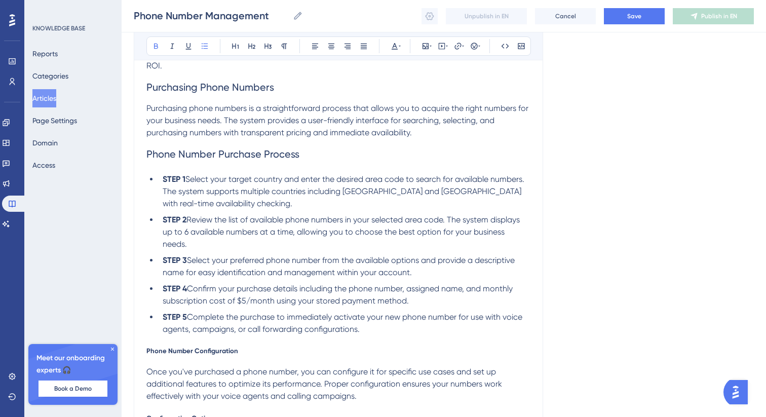
click at [188, 220] on span "Review the list of available phone numbers in your selected area code. The syst…" at bounding box center [342, 232] width 359 height 34
click at [187, 258] on span "Select your preferred phone number from the available options and provide a des…" at bounding box center [340, 266] width 354 height 22
click at [188, 290] on span "Confirm your purchase details including the phone number, assigned name, and mo…" at bounding box center [339, 295] width 352 height 22
click at [190, 318] on span "Complete the purchase to immediately activate your new phone number for use wit…" at bounding box center [344, 323] width 362 height 22
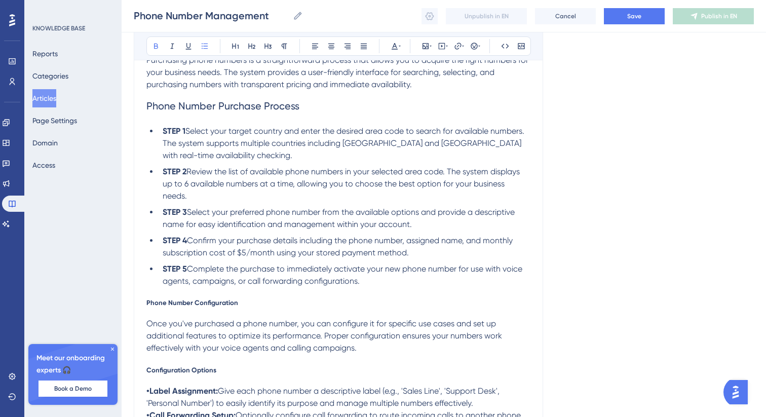
scroll to position [377, 0]
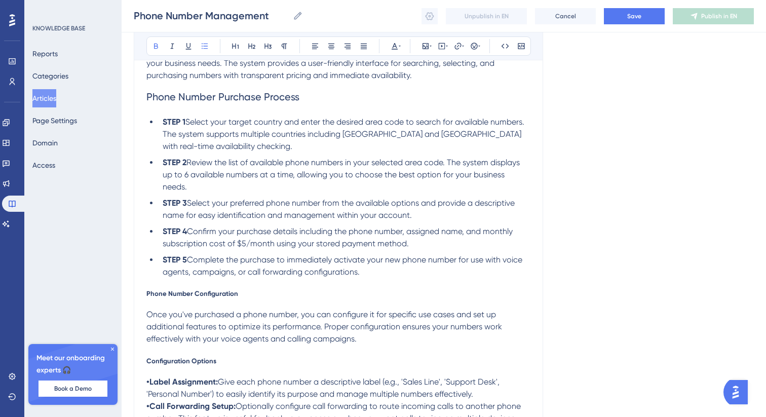
click at [205, 297] on span "Phone Number Configuration" at bounding box center [192, 293] width 92 height 8
click at [268, 44] on icon at bounding box center [268, 47] width 7 height 6
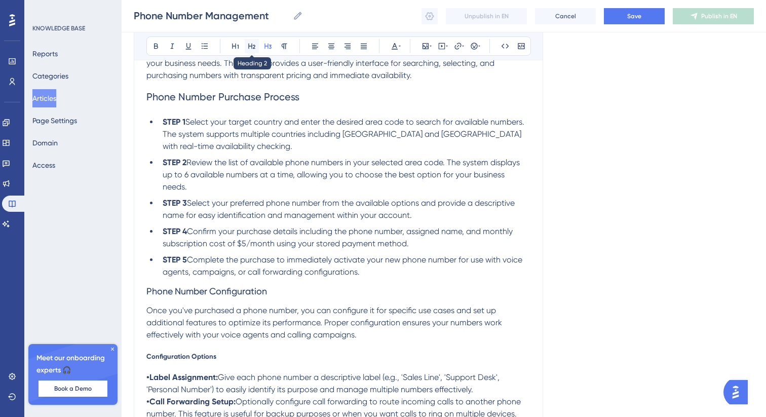
click at [251, 48] on icon at bounding box center [251, 47] width 7 height 6
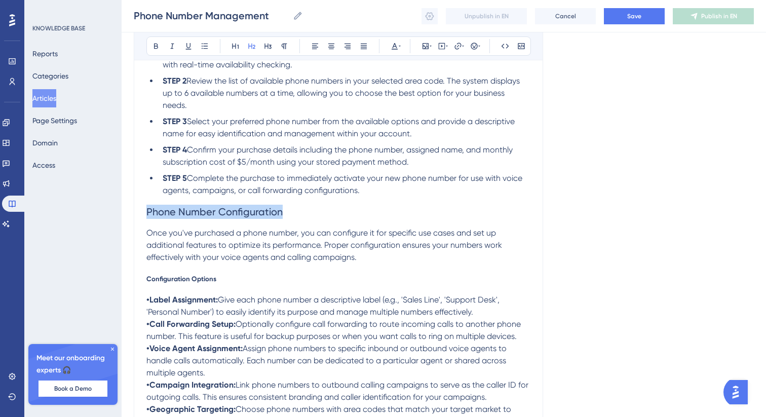
scroll to position [459, 0]
click at [187, 274] on div "Overview Phone numbers are the foundation of your calling infrastructure, servi…" at bounding box center [338, 317] width 384 height 1122
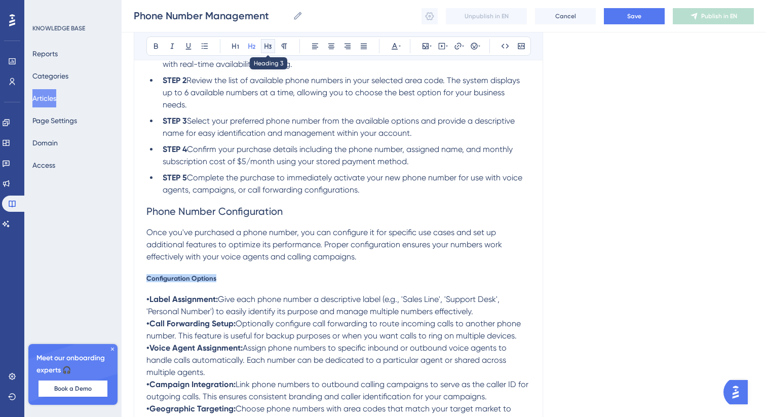
click at [268, 44] on icon at bounding box center [268, 46] width 8 height 8
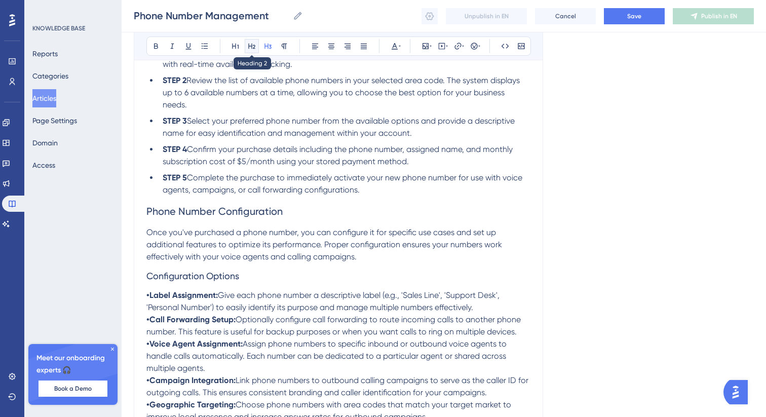
click at [252, 45] on icon at bounding box center [252, 46] width 8 height 8
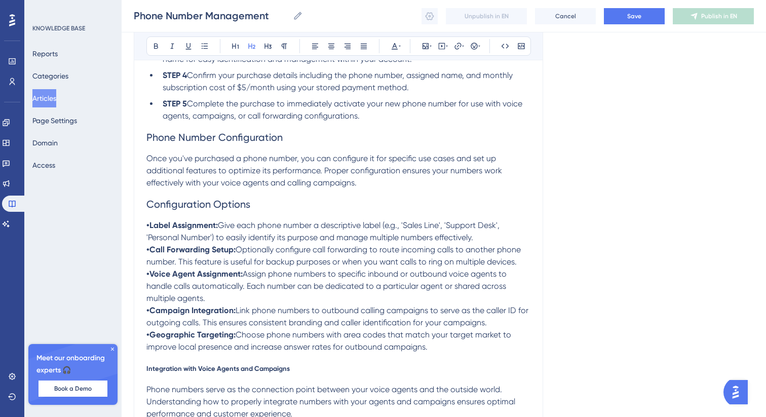
scroll to position [538, 0]
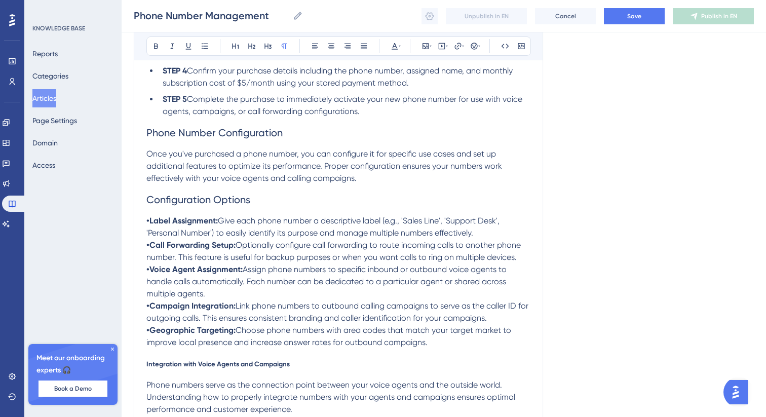
drag, startPoint x: 432, startPoint y: 344, endPoint x: 144, endPoint y: 224, distance: 312.2
click at [144, 224] on div "Phone Number Management Purchase, configure, and manage phone numbers for your …" at bounding box center [338, 194] width 409 height 1236
click at [203, 43] on icon at bounding box center [205, 46] width 8 height 8
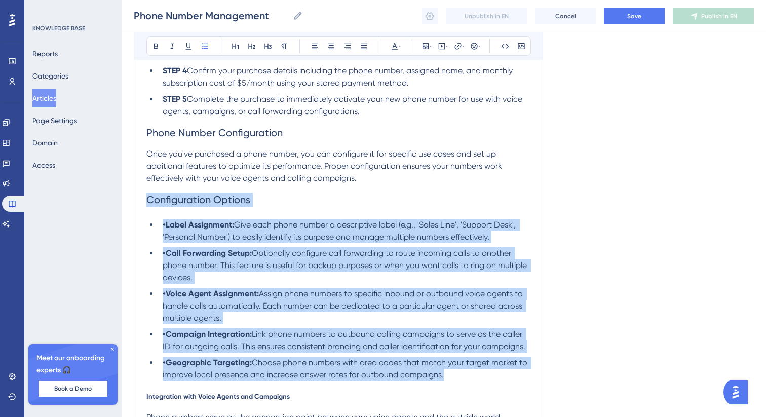
click at [165, 229] on strong "•Label Assignment:" at bounding box center [198, 225] width 71 height 10
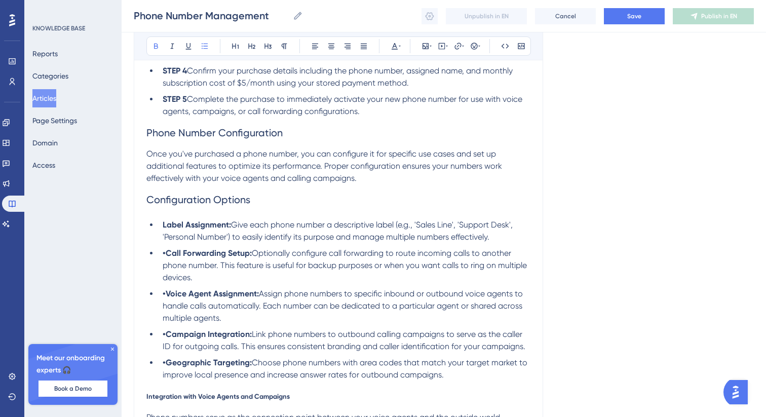
click at [166, 255] on strong "•Call Forwarding Setup:" at bounding box center [207, 253] width 89 height 10
click at [167, 296] on strong "•Voice Agent Assignment:" at bounding box center [211, 294] width 96 height 10
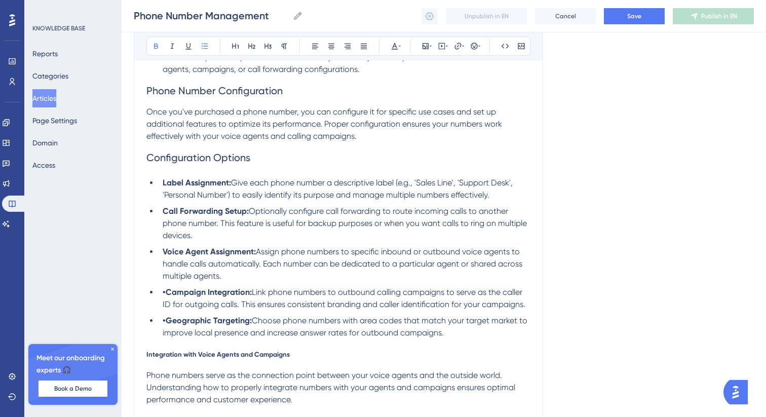
scroll to position [598, 0]
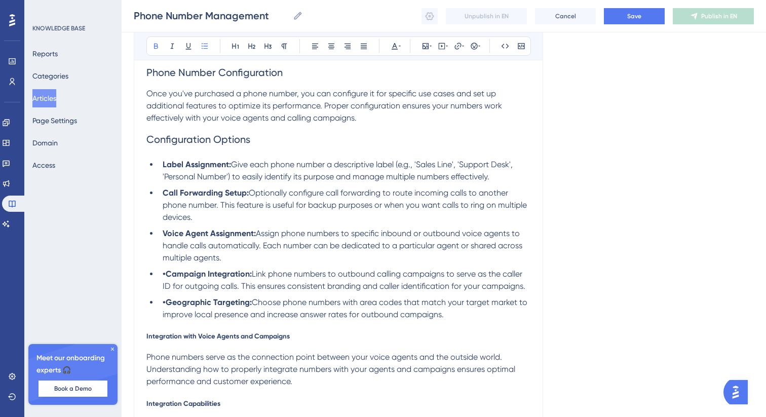
click at [166, 278] on strong "•Campaign Integration:" at bounding box center [207, 274] width 89 height 10
click at [169, 307] on strong "•Geographic Targeting:" at bounding box center [207, 302] width 89 height 10
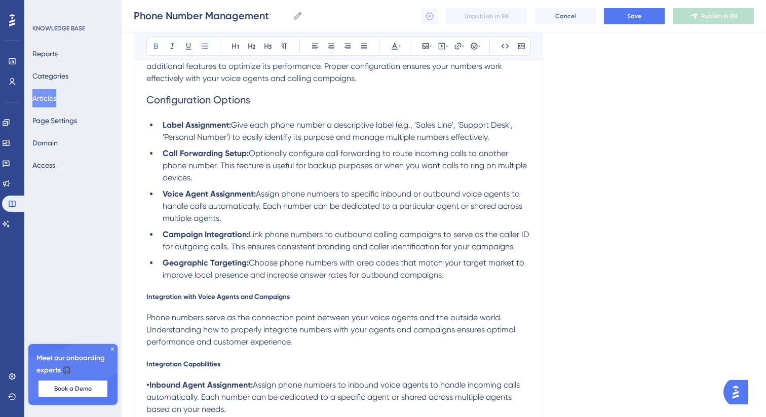
scroll to position [638, 0]
click at [199, 299] on span "Integration with Voice Agents and Campaigns" at bounding box center [217, 296] width 143 height 8
click at [270, 46] on icon at bounding box center [268, 47] width 7 height 6
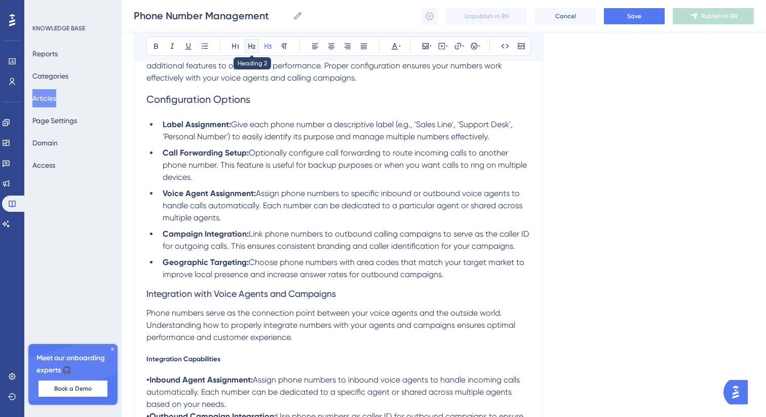
click at [256, 46] on button at bounding box center [252, 46] width 14 height 14
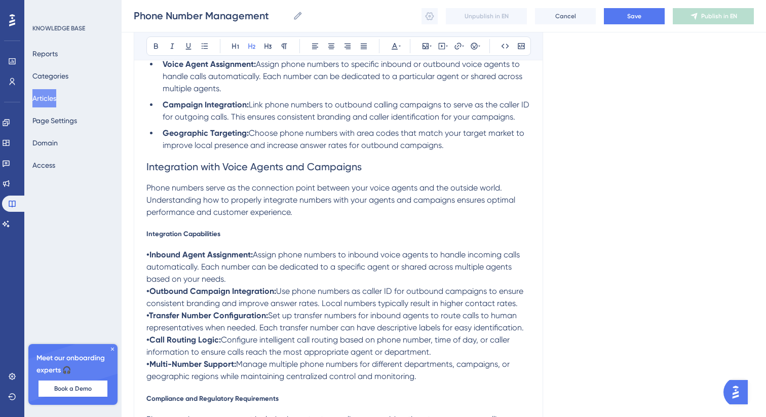
scroll to position [787, 0]
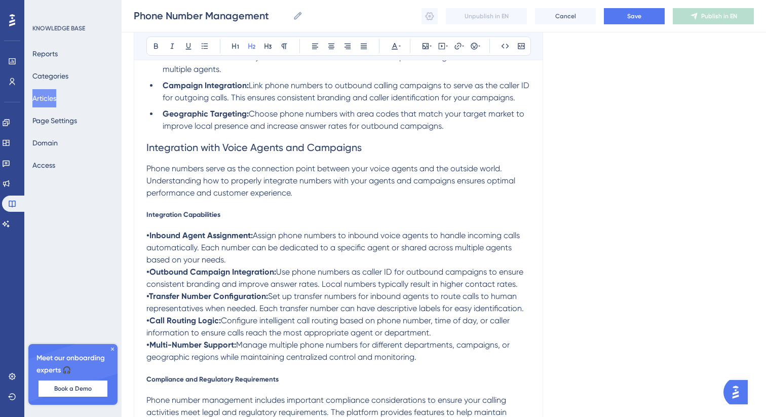
click at [202, 216] on span "Integration Capabilities" at bounding box center [183, 214] width 74 height 8
click at [266, 42] on icon at bounding box center [268, 46] width 8 height 8
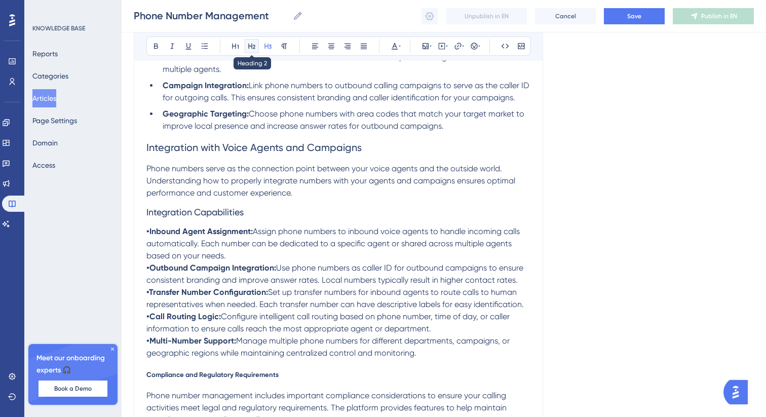
click at [246, 46] on button at bounding box center [252, 46] width 14 height 14
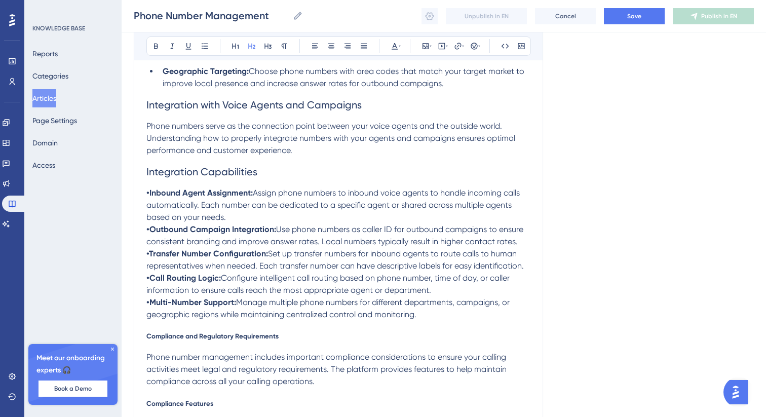
scroll to position [840, 0]
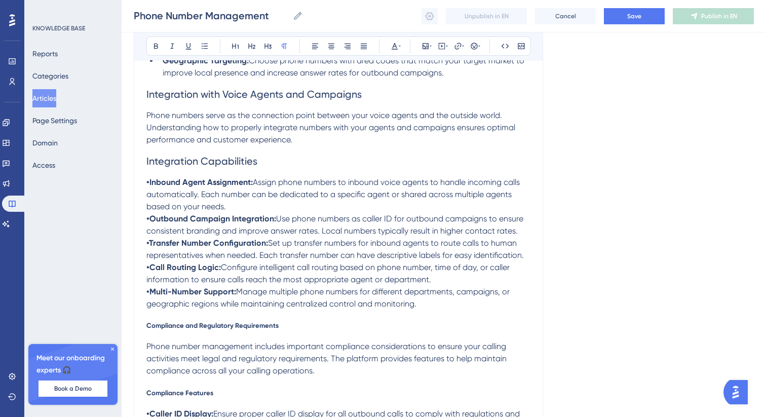
drag, startPoint x: 435, startPoint y: 311, endPoint x: 145, endPoint y: 186, distance: 315.8
click at [199, 46] on button at bounding box center [205, 46] width 14 height 14
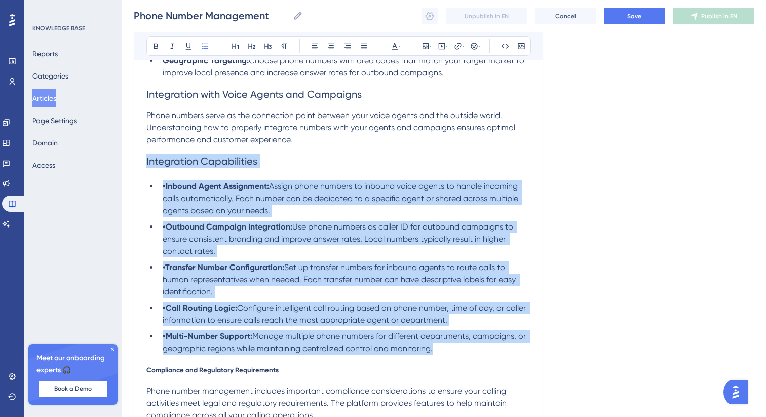
click at [165, 189] on strong "•Inbound Agent Assignment:" at bounding box center [216, 186] width 106 height 10
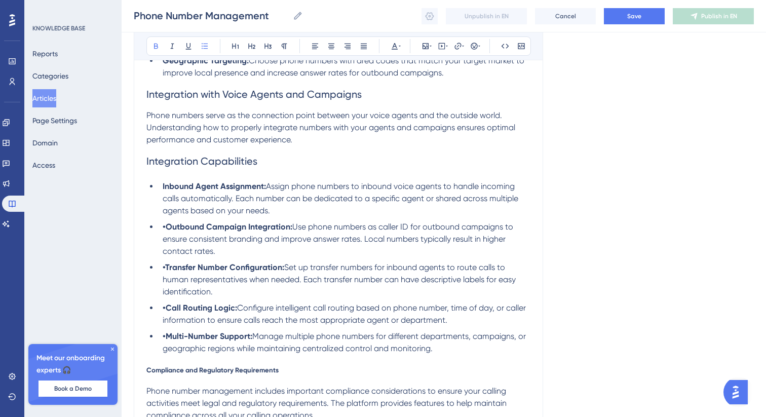
click at [167, 229] on strong "•Outbound Campaign Integration:" at bounding box center [228, 227] width 130 height 10
click at [167, 271] on strong "•Transfer Number Configuration:" at bounding box center [224, 268] width 122 height 10
click at [168, 311] on strong "•Call Routing Logic:" at bounding box center [200, 308] width 74 height 10
click at [166, 340] on strong "•Multi-Number Support:" at bounding box center [208, 336] width 90 height 10
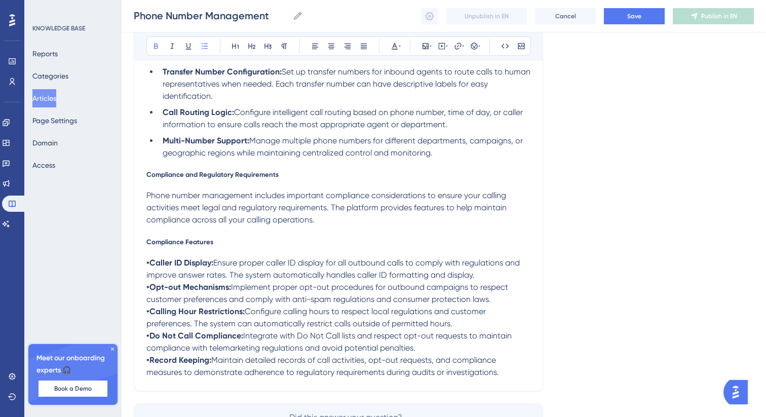
scroll to position [1037, 0]
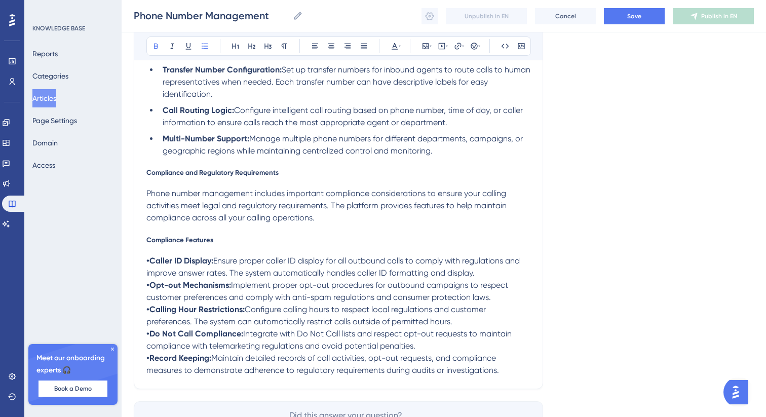
click at [191, 176] on span "Compliance and Regulatory Requirements" at bounding box center [212, 172] width 132 height 8
click at [268, 47] on icon at bounding box center [268, 47] width 7 height 6
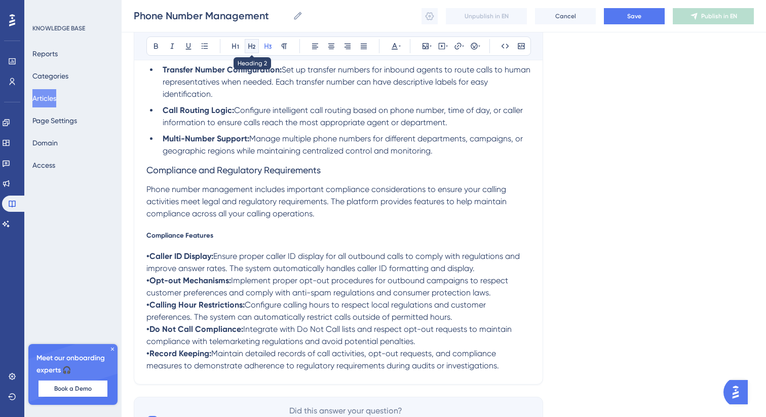
click at [248, 45] on icon at bounding box center [251, 47] width 7 height 6
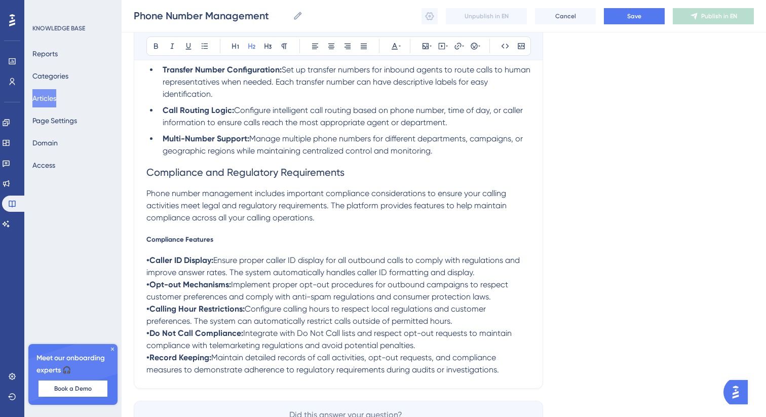
click at [166, 243] on span "Compliance Features" at bounding box center [179, 239] width 67 height 8
click at [267, 44] on icon at bounding box center [268, 46] width 8 height 8
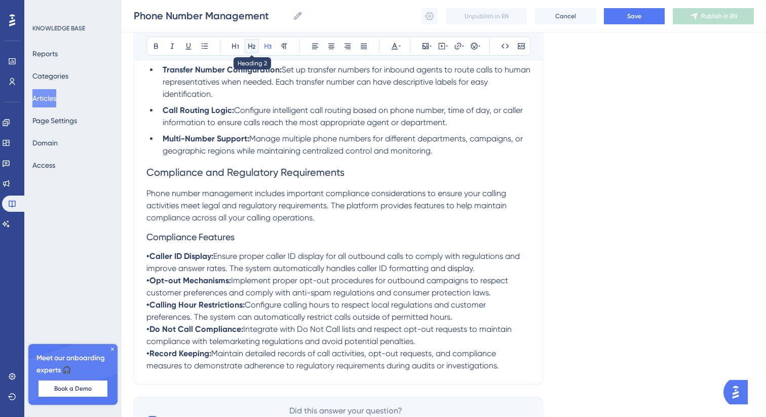
click at [253, 46] on icon at bounding box center [252, 46] width 8 height 8
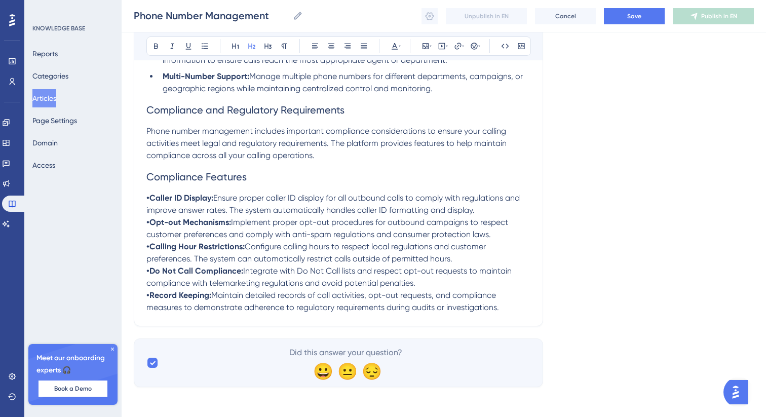
scroll to position [1107, 0]
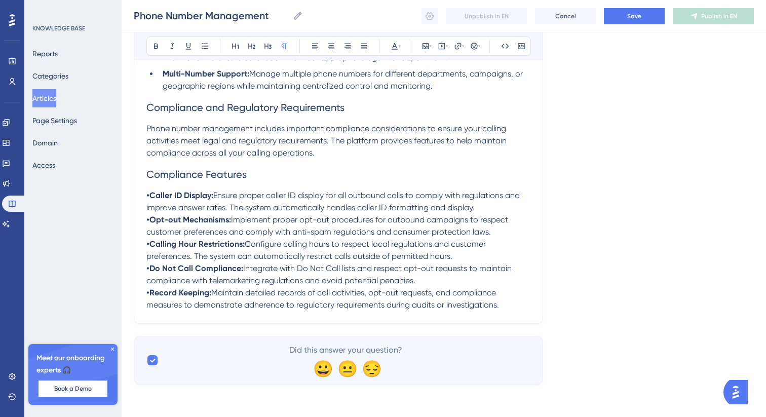
drag, startPoint x: 480, startPoint y: 305, endPoint x: 116, endPoint y: 200, distance: 379.5
click at [200, 43] on button at bounding box center [205, 46] width 14 height 14
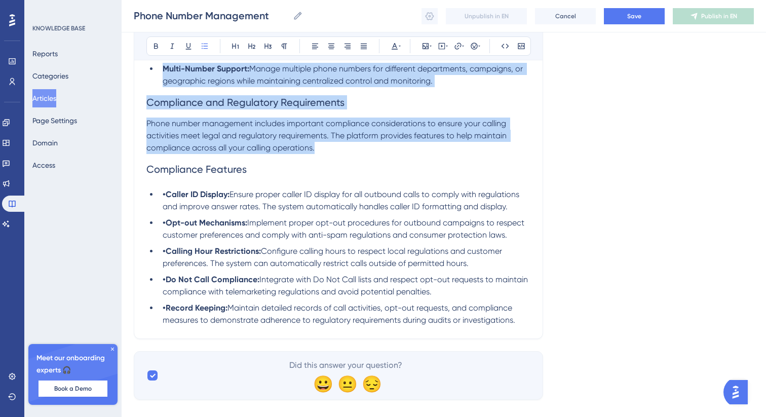
click at [166, 199] on strong "•Caller ID Display:" at bounding box center [196, 195] width 67 height 10
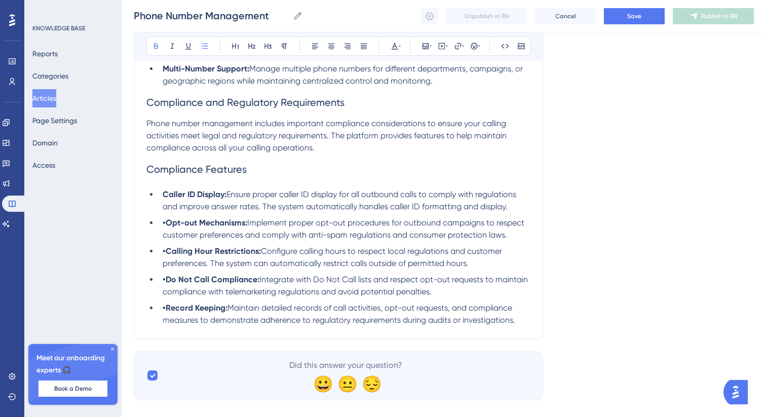
click at [164, 228] on strong "•Opt-out Mechanisms:" at bounding box center [205, 223] width 85 height 10
drag, startPoint x: 501, startPoint y: 212, endPoint x: 117, endPoint y: 198, distance: 384.9
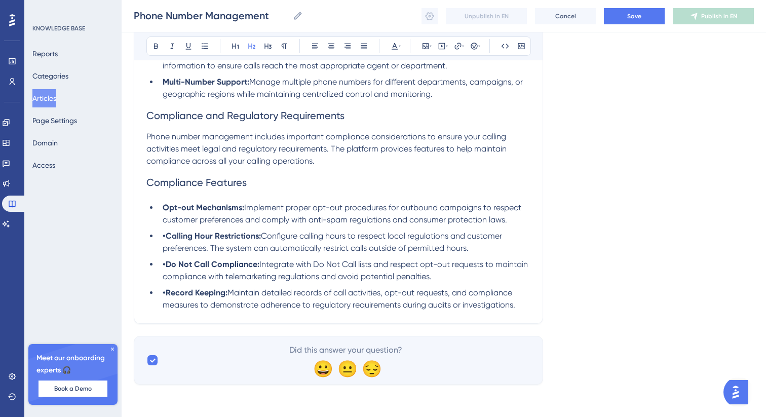
scroll to position [1099, 0]
click at [166, 240] on li "•Calling Hour Restrictions: Configure calling hours to respect local regulation…" at bounding box center [345, 242] width 372 height 24
click at [166, 266] on strong "•Do Not Call Compliance:" at bounding box center [211, 264] width 97 height 10
click at [166, 297] on li "•Record Keeping: Maintain detailed records of call activities, opt-out requests…" at bounding box center [345, 299] width 372 height 24
click at [619, 14] on button "Save" at bounding box center [634, 16] width 61 height 16
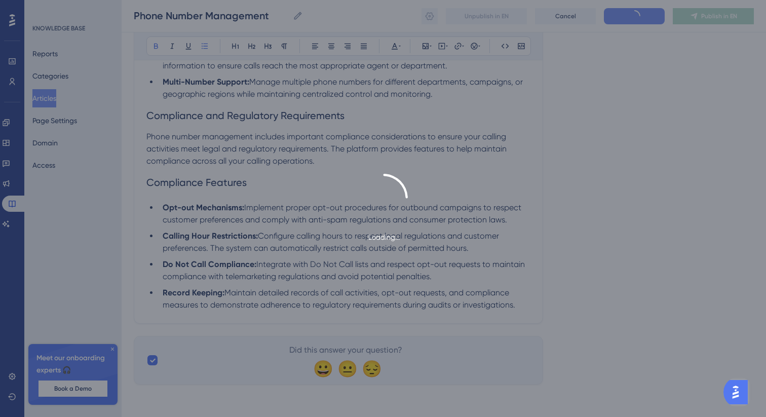
scroll to position [991, 0]
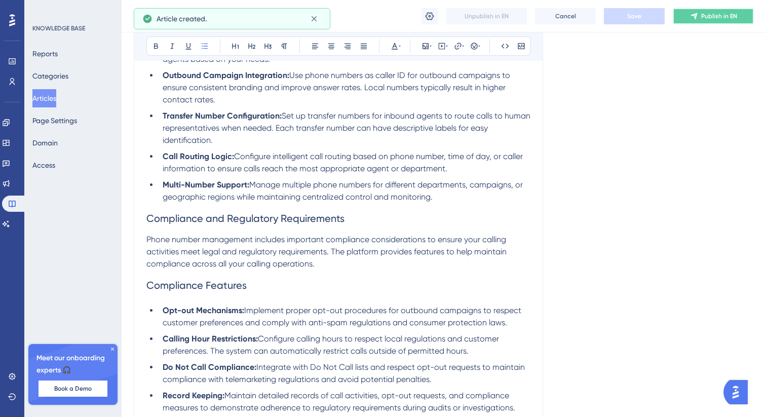
click at [708, 15] on span "Publish in EN" at bounding box center [719, 16] width 36 height 8
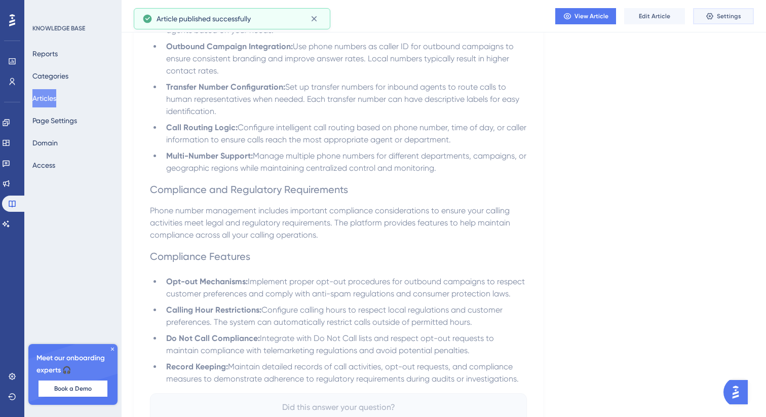
click at [714, 16] on icon at bounding box center [710, 16] width 8 height 8
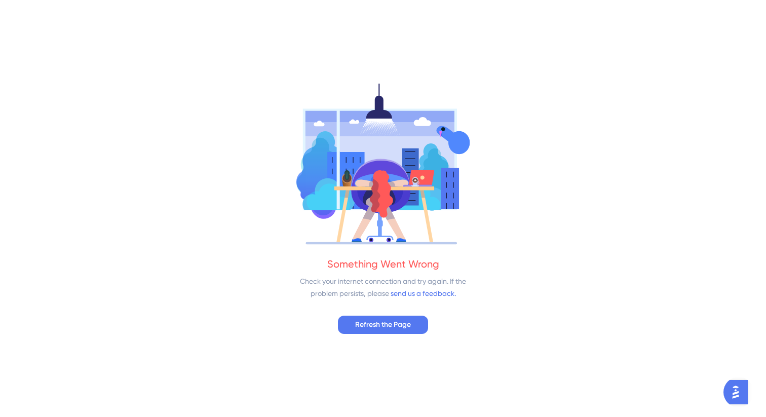
scroll to position [0, 0]
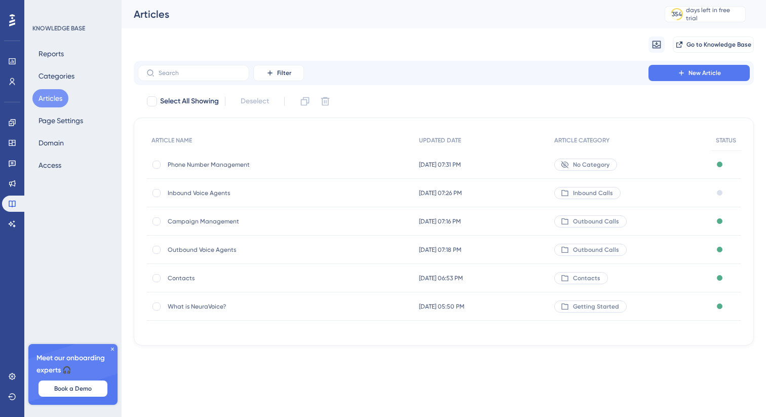
click at [343, 163] on div "Phone Number Management Phone Number Management" at bounding box center [280, 165] width 268 height 28
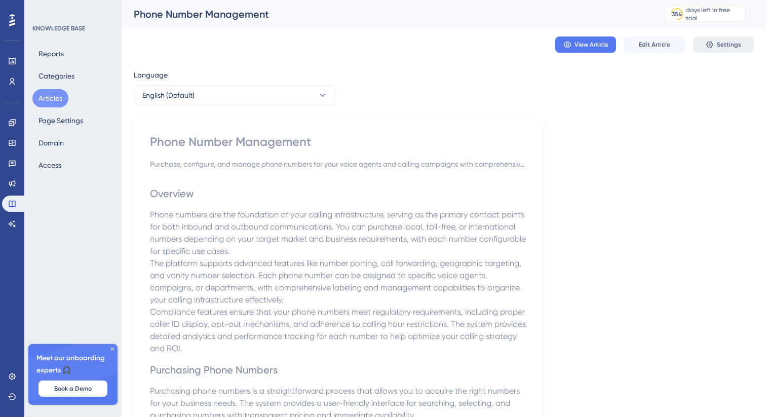
click at [724, 52] on button "Settings" at bounding box center [723, 44] width 61 height 16
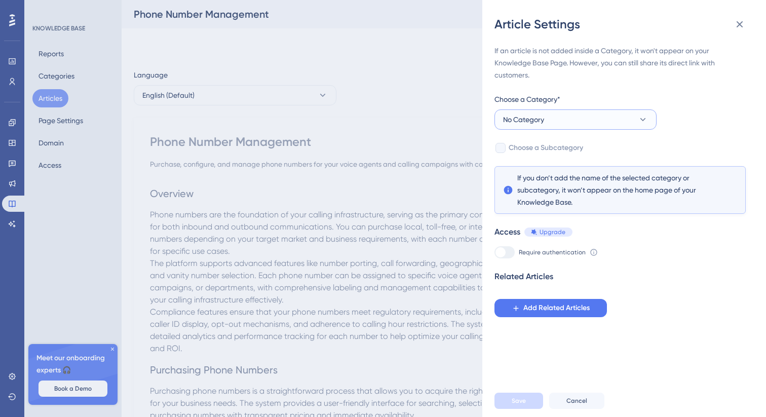
click at [540, 124] on span "No Category" at bounding box center [523, 120] width 41 height 12
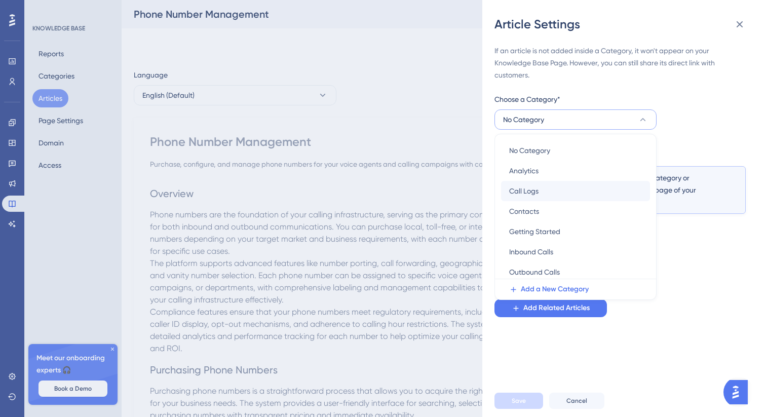
scroll to position [4, 0]
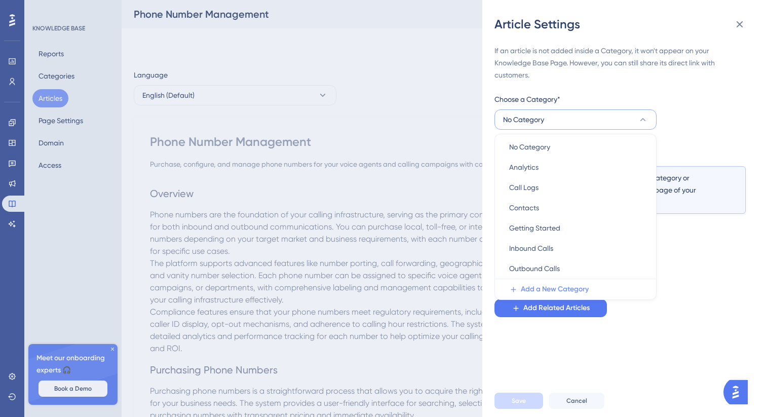
click at [557, 288] on span "Add a New Category" at bounding box center [555, 289] width 68 height 12
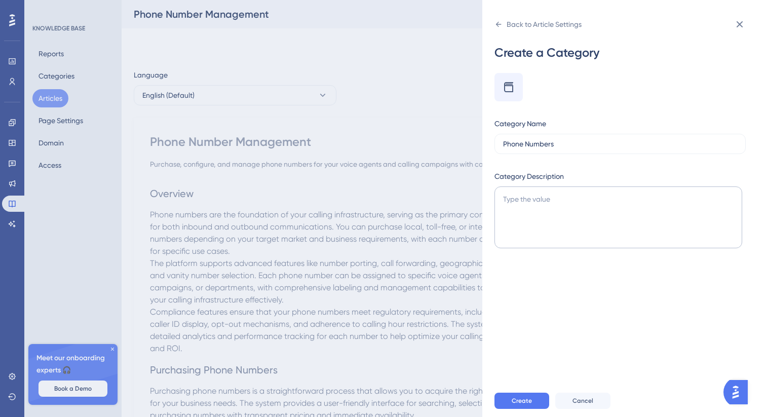
type input "Phone Numbers"
click at [556, 244] on textarea at bounding box center [619, 217] width 248 height 62
type textarea "Buy and manage new phone numbers"
click at [507, 391] on div "Create Cancel" at bounding box center [637, 401] width 284 height 32
click at [507, 399] on button "Create" at bounding box center [522, 401] width 55 height 16
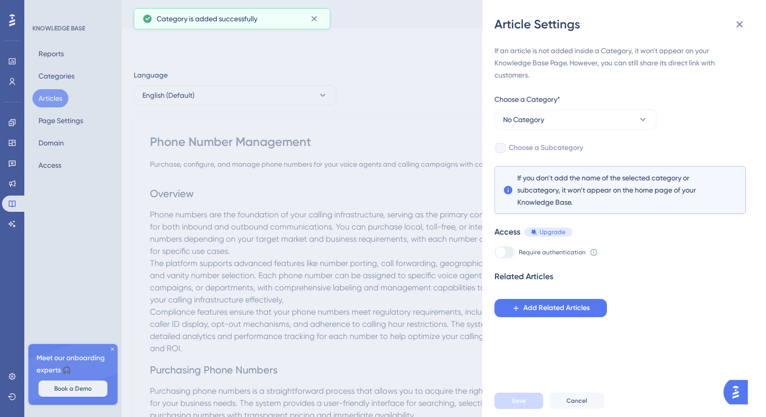
click at [537, 108] on div "Choose a Category*" at bounding box center [576, 101] width 162 height 16
click at [537, 119] on span "No Category" at bounding box center [523, 120] width 41 height 12
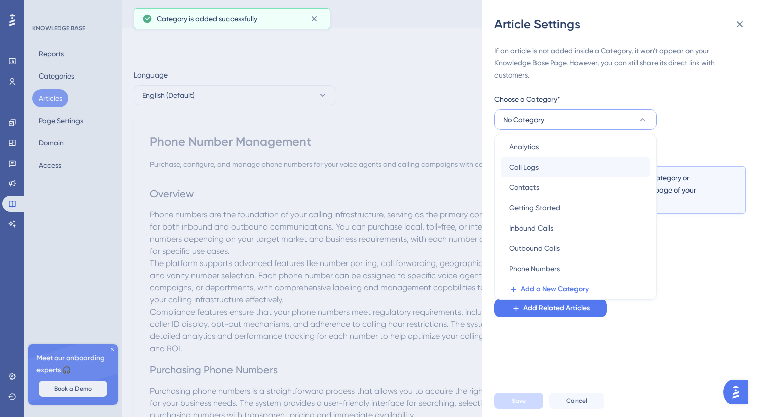
scroll to position [13, 0]
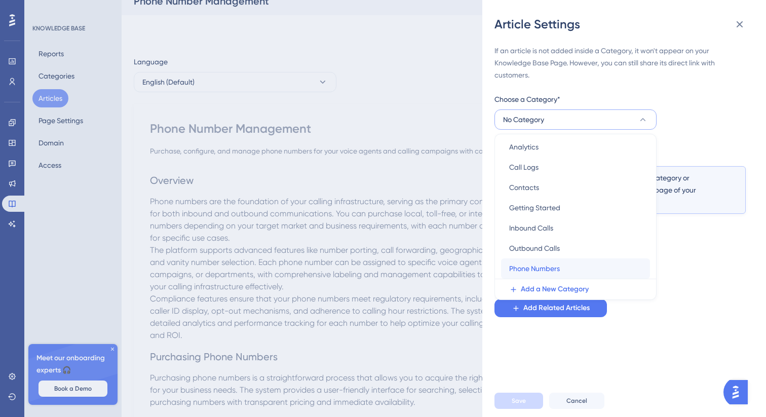
click at [538, 260] on div "Phone Numbers Phone Numbers" at bounding box center [575, 268] width 133 height 20
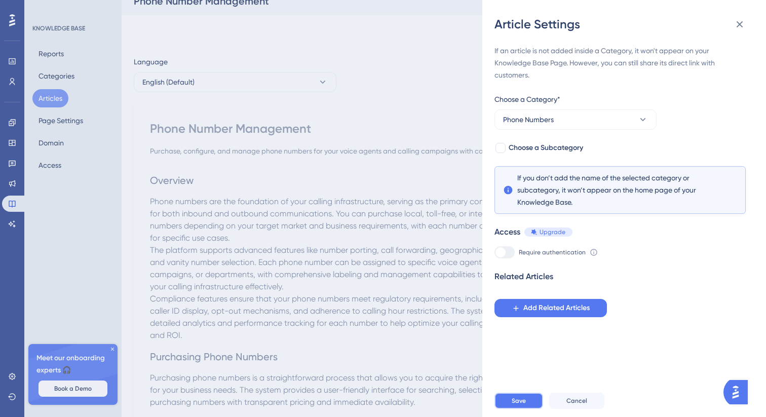
click at [516, 404] on span "Save" at bounding box center [519, 401] width 14 height 8
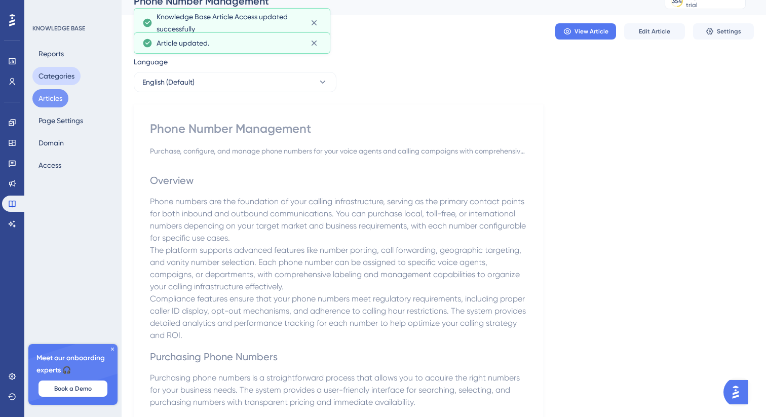
click at [44, 76] on button "Categories" at bounding box center [56, 76] width 48 height 18
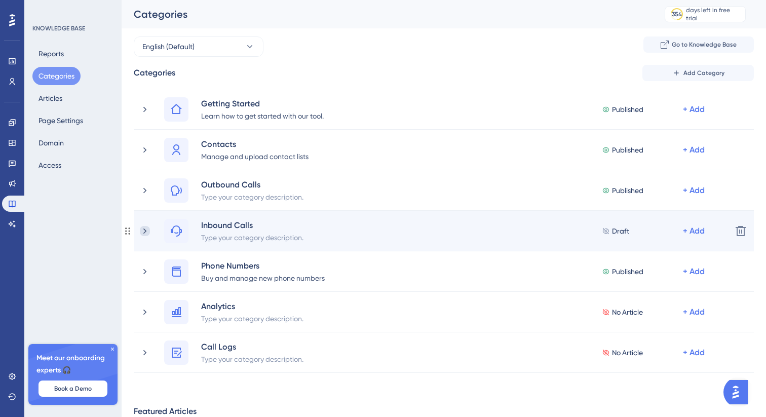
click at [146, 231] on icon at bounding box center [144, 231] width 3 height 6
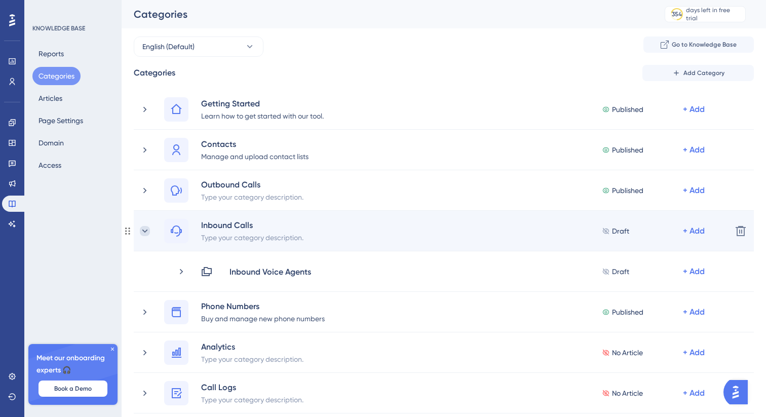
click at [146, 231] on icon at bounding box center [145, 230] width 6 height 3
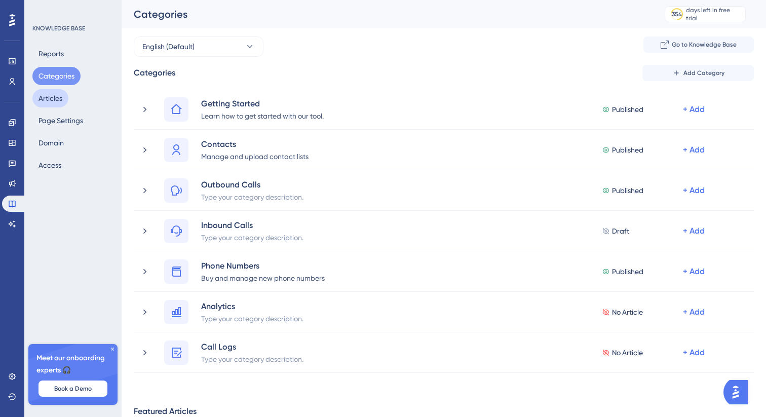
click at [65, 96] on button "Articles" at bounding box center [50, 98] width 36 height 18
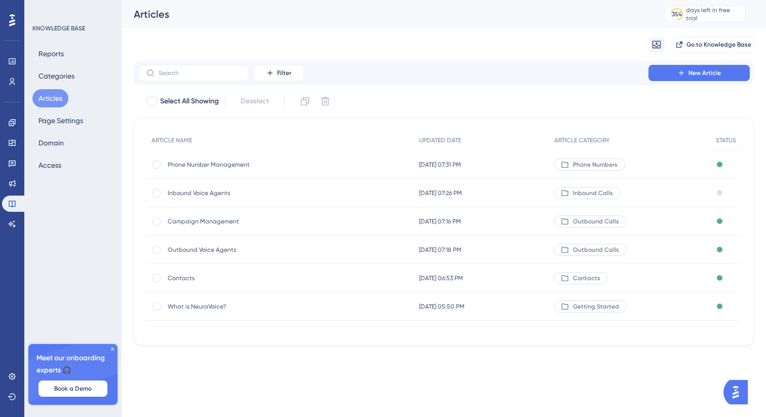
click at [221, 190] on span "Inbound Voice Agents" at bounding box center [249, 193] width 162 height 8
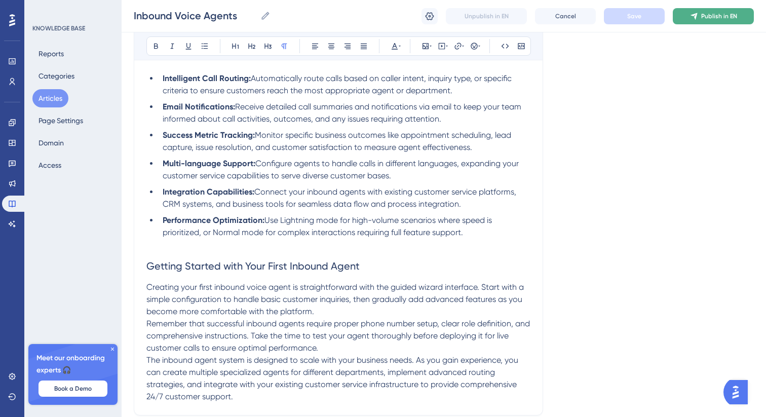
click at [701, 18] on span "Publish in EN" at bounding box center [719, 16] width 36 height 8
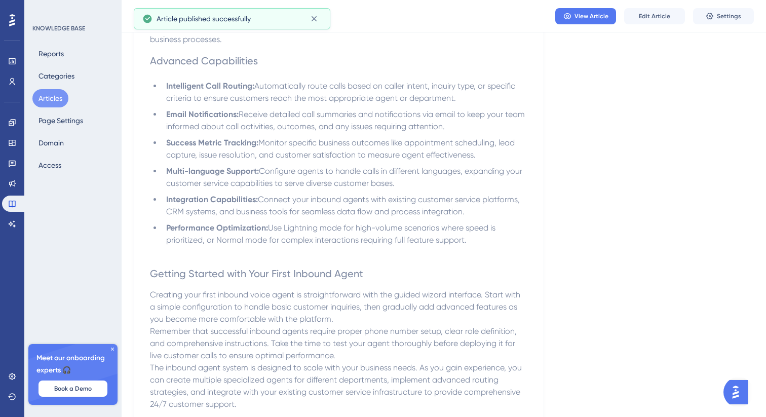
click at [52, 102] on button "Articles" at bounding box center [50, 98] width 36 height 18
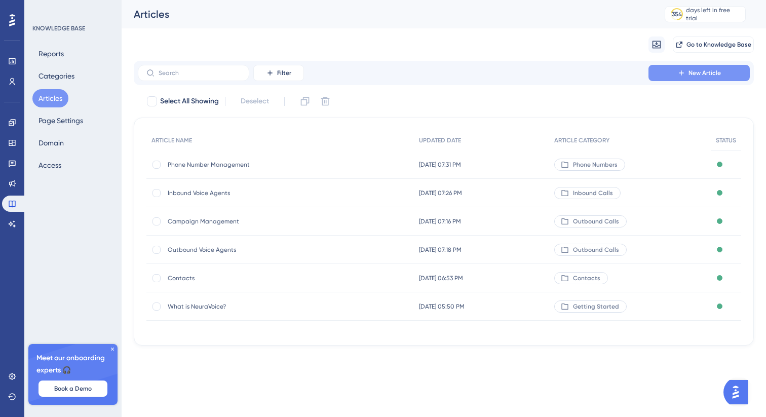
click at [667, 73] on button "New Article" at bounding box center [699, 73] width 101 height 16
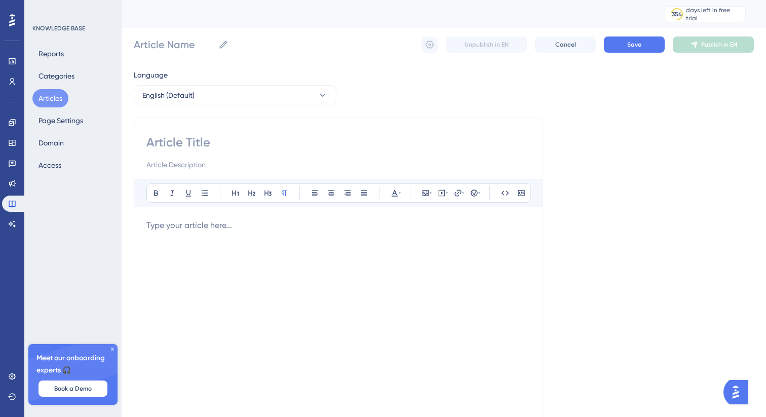
click at [242, 156] on div at bounding box center [338, 152] width 384 height 36
click at [218, 149] on input at bounding box center [338, 142] width 384 height 16
click at [203, 228] on p at bounding box center [338, 225] width 384 height 12
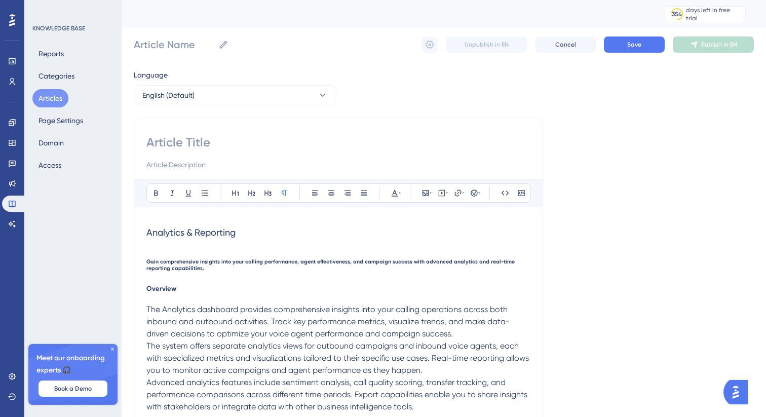
click at [209, 237] on span "Analytics & Reporting" at bounding box center [190, 232] width 89 height 11
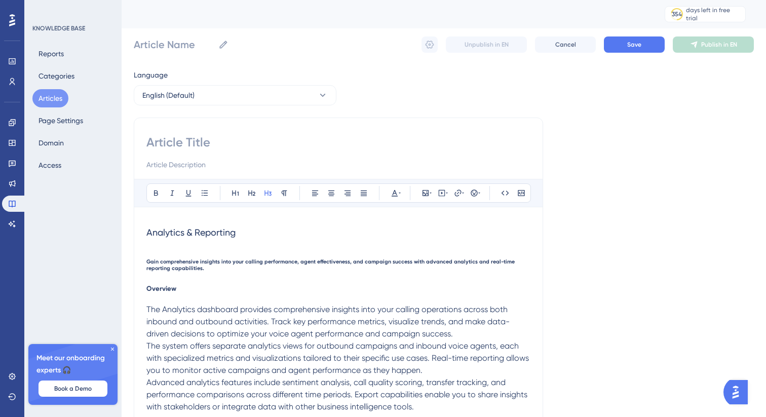
click at [180, 142] on input at bounding box center [338, 142] width 384 height 16
paste input "Analytics & Reporting"
type input "Analytics & Reporting"
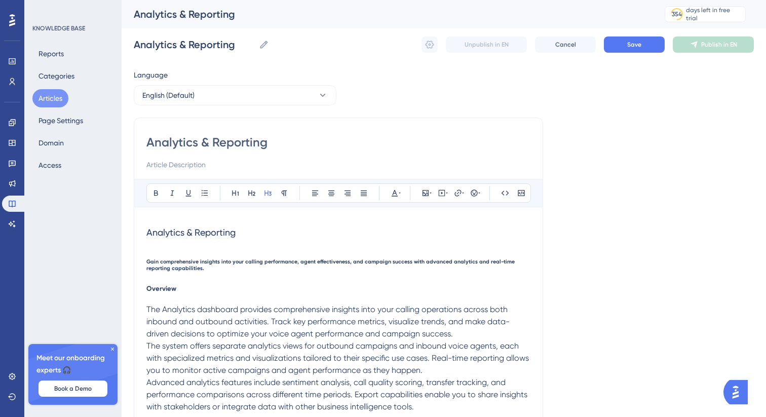
type input "Analytics & Reporting"
drag, startPoint x: 215, startPoint y: 276, endPoint x: 140, endPoint y: 259, distance: 77.4
copy span "Gain comprehensive insights into your calling performance, agent effectiveness,…"
click at [187, 164] on input at bounding box center [338, 165] width 384 height 12
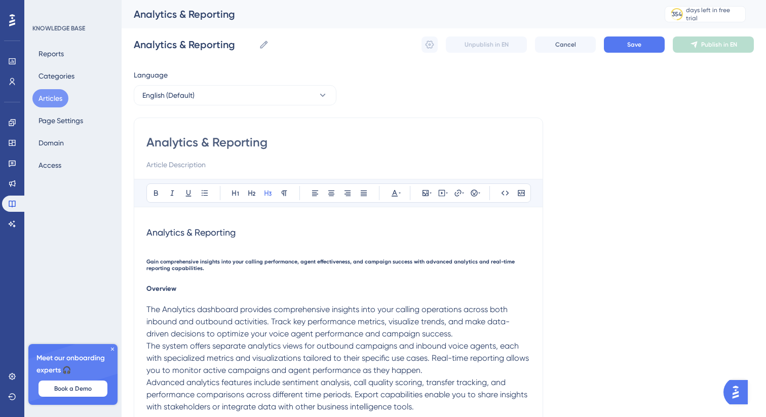
paste input "Gain comprehensive insights into your calling performance, agent effectiveness,…"
type input "Gain comprehensive insights into your calling performance, agent effectiveness,…"
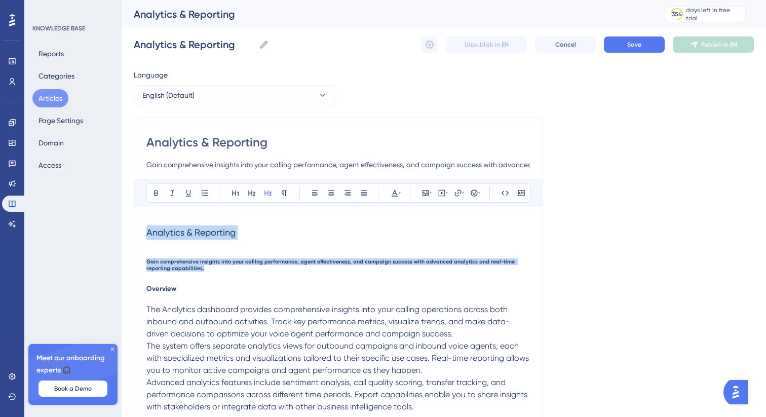
drag, startPoint x: 211, startPoint y: 269, endPoint x: 138, endPoint y: 229, distance: 83.2
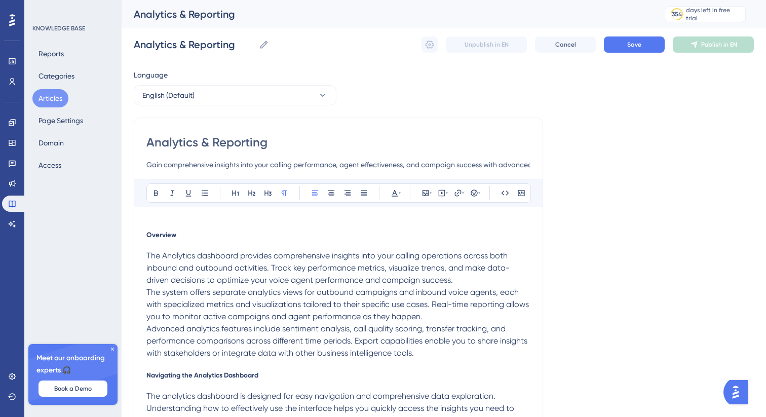
click at [160, 234] on span "Overview" at bounding box center [161, 235] width 30 height 8
click at [262, 194] on button at bounding box center [268, 193] width 14 height 14
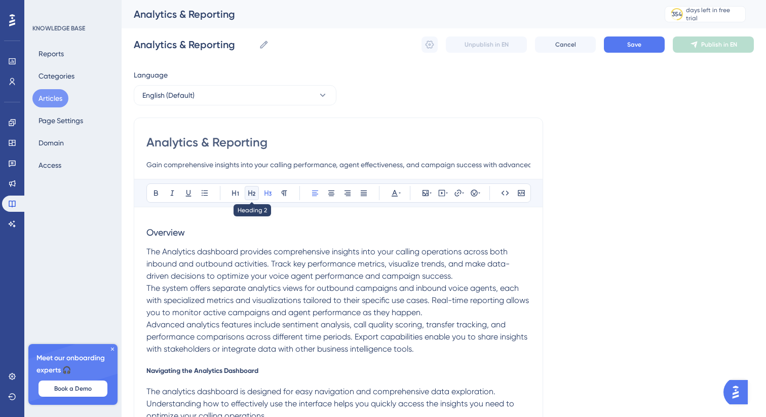
click at [249, 194] on icon at bounding box center [252, 193] width 8 height 8
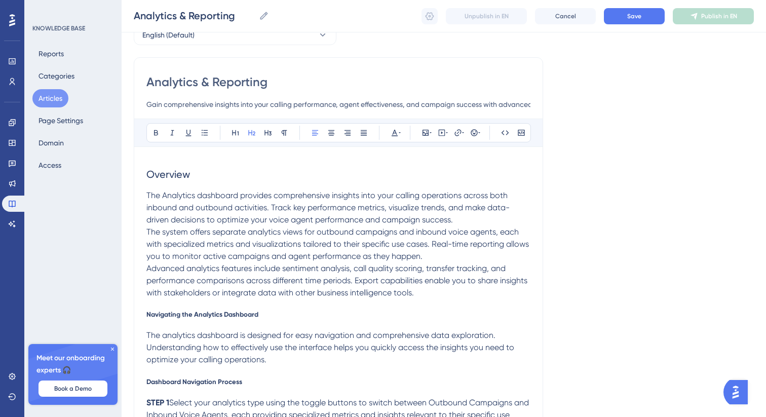
scroll to position [57, 0]
click at [177, 313] on span "Navigating the Analytics Dashboard" at bounding box center [202, 314] width 112 height 8
click at [269, 134] on icon at bounding box center [268, 132] width 8 height 8
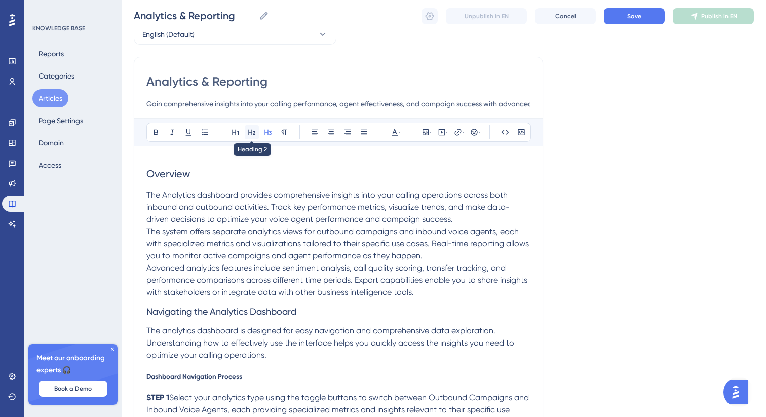
click at [254, 133] on icon at bounding box center [251, 133] width 7 height 6
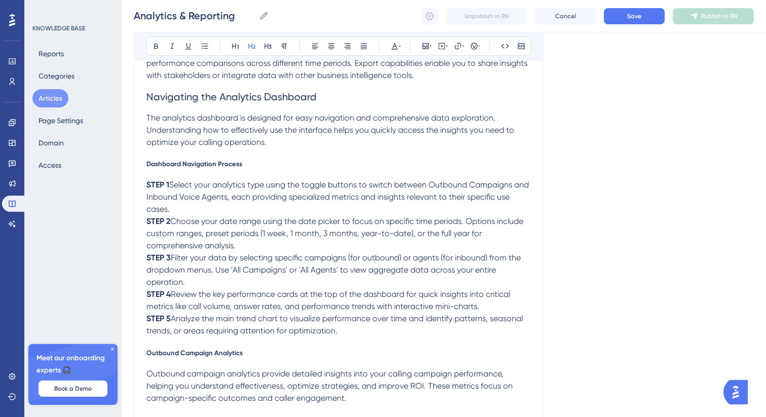
scroll to position [283, 0]
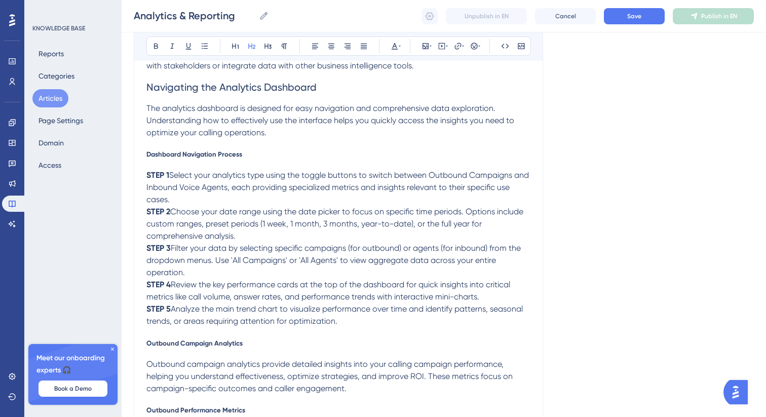
click at [190, 152] on span "Dashboard Navigation Process" at bounding box center [194, 154] width 96 height 8
click at [267, 44] on icon at bounding box center [268, 46] width 8 height 8
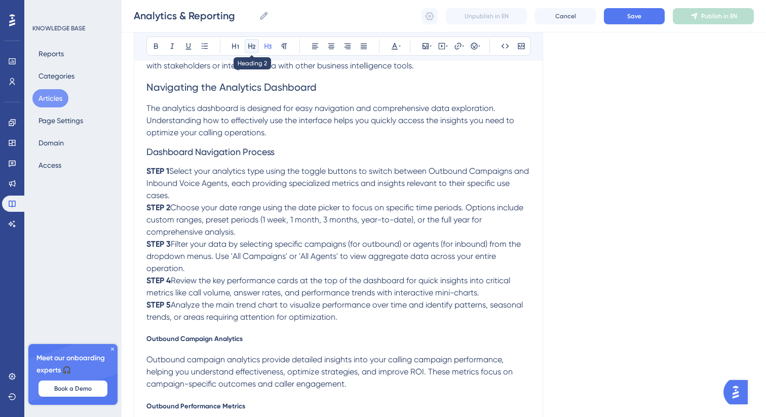
click at [249, 45] on icon at bounding box center [252, 46] width 8 height 8
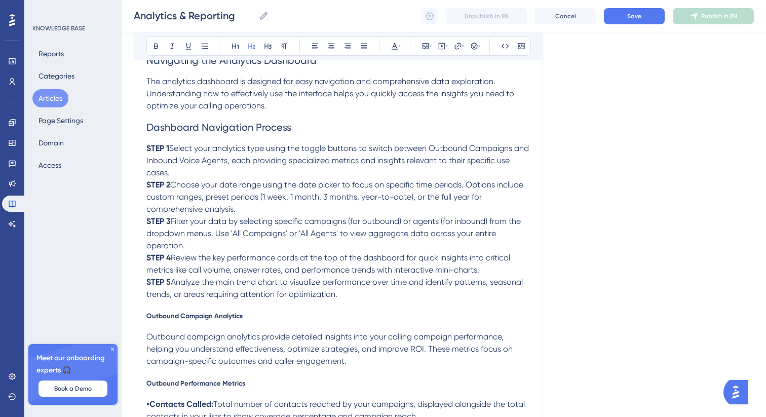
scroll to position [314, 0]
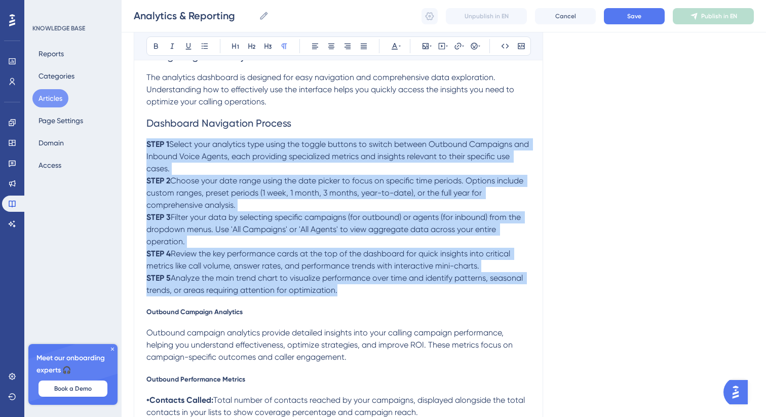
drag, startPoint x: 340, startPoint y: 293, endPoint x: 139, endPoint y: 146, distance: 248.4
click at [206, 48] on icon at bounding box center [205, 46] width 8 height 8
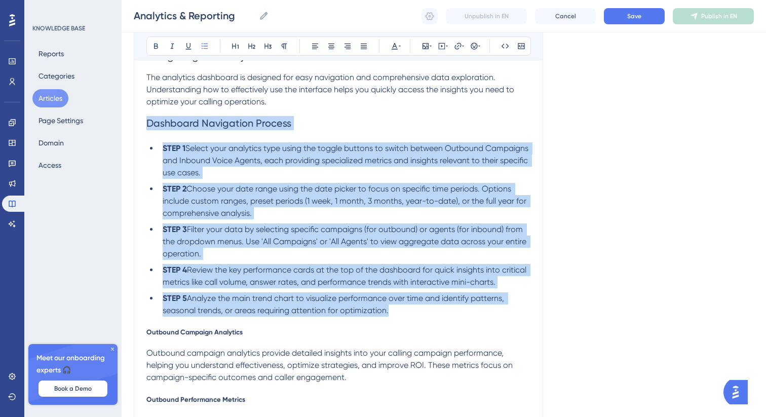
click at [186, 146] on span "Select your analytics type using the toggle buttons to switch between Outbound …" at bounding box center [347, 160] width 368 height 34
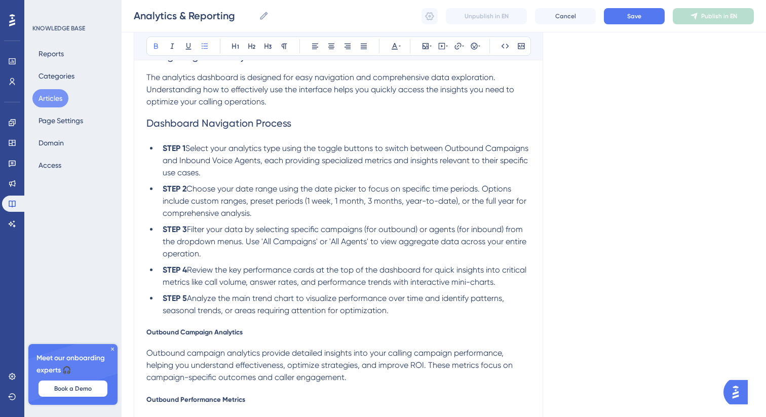
click at [188, 190] on span "Choose your date range using the date picker to focus on specific time periods.…" at bounding box center [346, 201] width 366 height 34
click at [187, 231] on span "Filter your data by selecting specific campaigns (for outbound) or agents (for …" at bounding box center [346, 241] width 366 height 34
click at [187, 267] on span "Review the key performance cards at the top of the dashboard for quick insights…" at bounding box center [346, 276] width 366 height 22
click at [187, 301] on span "Analyze the main trend chart to visualize performance over time and identify pa…" at bounding box center [335, 304] width 344 height 22
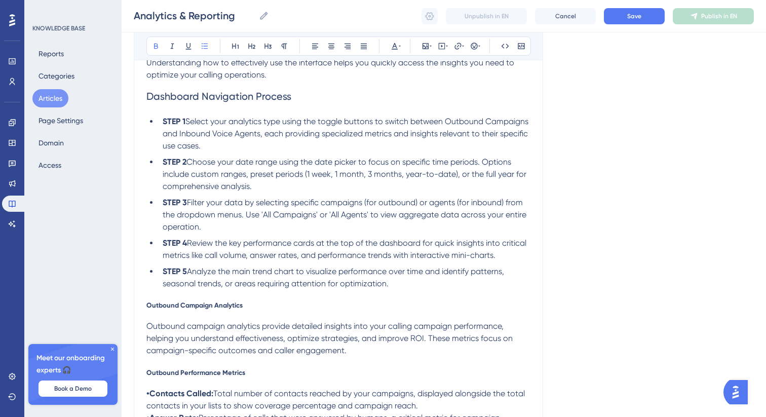
scroll to position [368, 0]
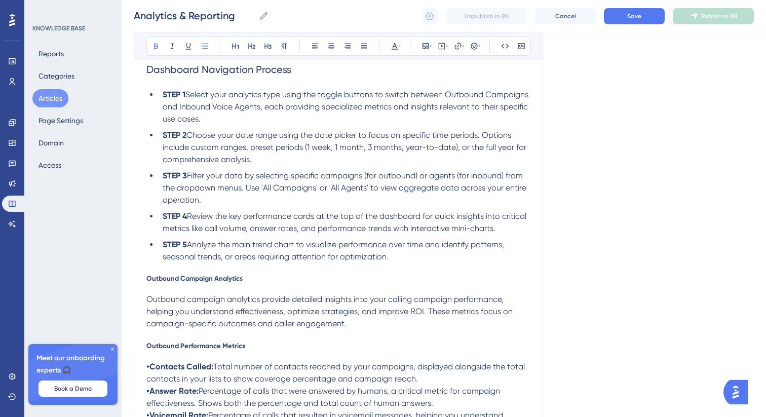
click at [200, 279] on span "Outbound Campaign Analytics" at bounding box center [194, 278] width 96 height 8
click at [267, 50] on button at bounding box center [268, 46] width 14 height 14
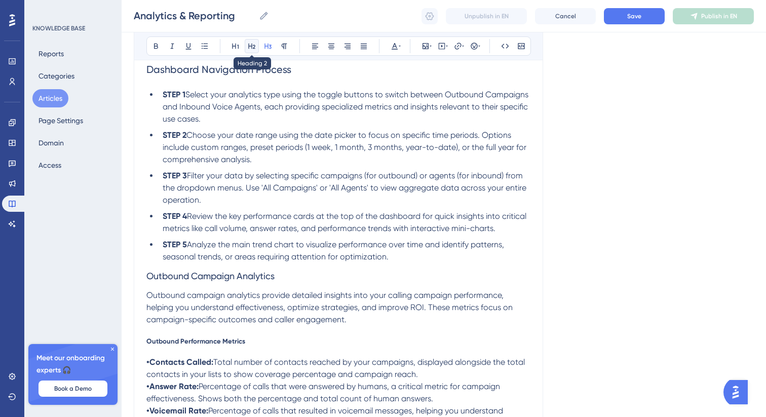
click at [257, 48] on button at bounding box center [252, 46] width 14 height 14
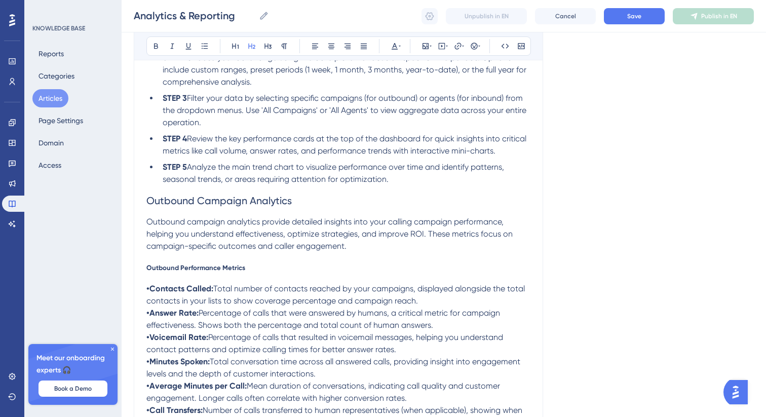
scroll to position [462, 0]
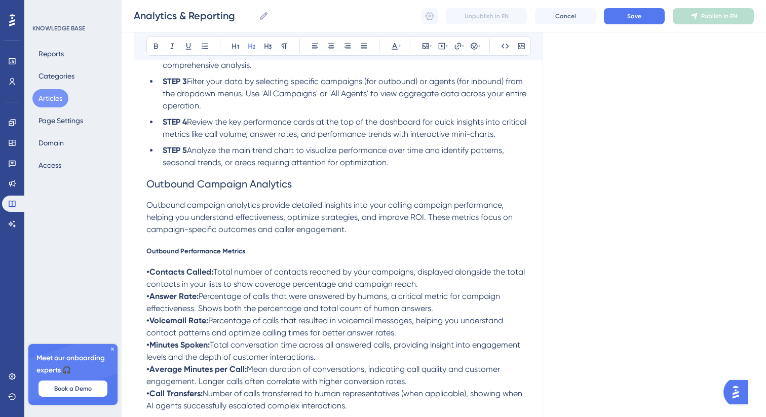
click at [179, 254] on span "Outbound Performance Metrics" at bounding box center [195, 251] width 99 height 8
click at [179, 253] on span "Outbound Performance Metrics" at bounding box center [195, 251] width 99 height 8
click at [269, 47] on icon at bounding box center [268, 46] width 8 height 8
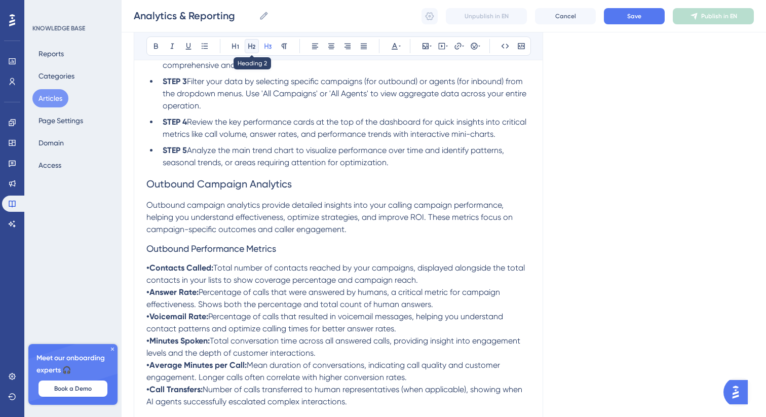
click at [254, 47] on icon at bounding box center [251, 47] width 7 height 6
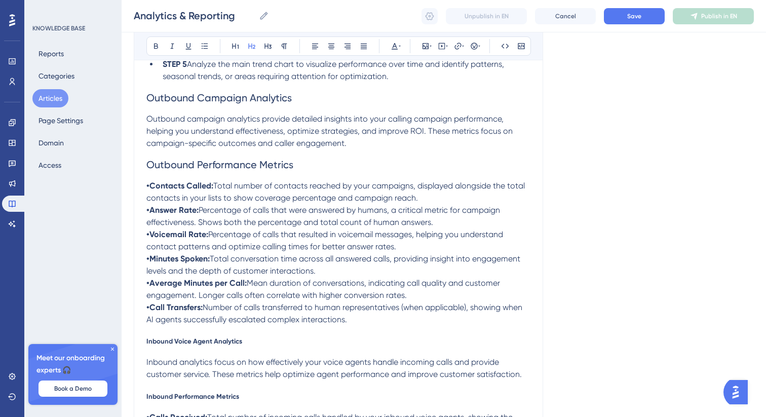
scroll to position [553, 0]
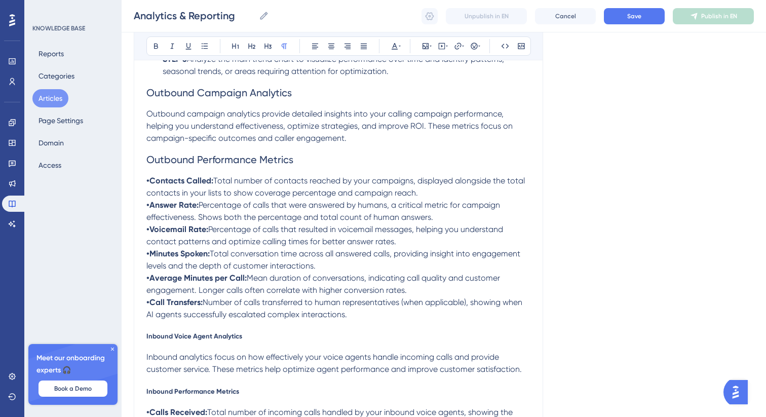
drag, startPoint x: 358, startPoint y: 318, endPoint x: 145, endPoint y: 181, distance: 253.0
click at [204, 45] on icon at bounding box center [205, 46] width 8 height 8
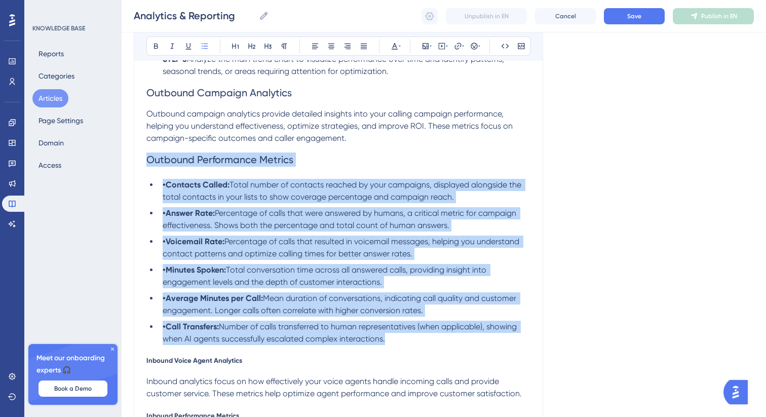
click at [167, 189] on strong "•Contacts Called:" at bounding box center [196, 185] width 67 height 10
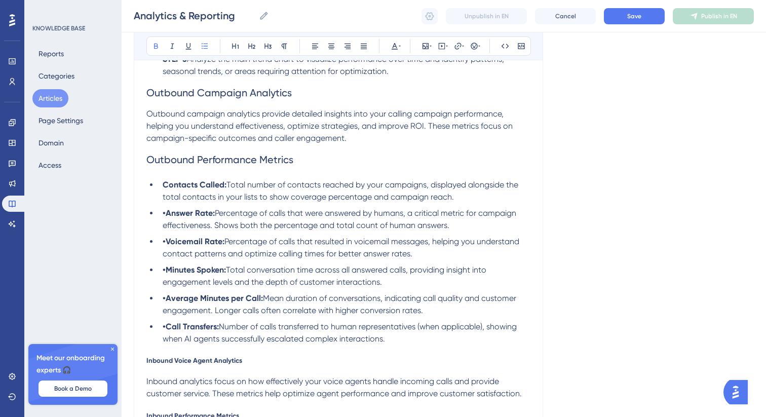
click at [166, 217] on strong "•Answer Rate:" at bounding box center [189, 213] width 52 height 10
click at [166, 246] on strong "•Voicemail Rate:" at bounding box center [194, 242] width 62 height 10
click at [168, 275] on strong "•Minutes Spoken:" at bounding box center [194, 270] width 63 height 10
click at [168, 303] on strong "•Average Minutes per Call:" at bounding box center [213, 298] width 100 height 10
click at [167, 331] on strong "•Call Transfers:" at bounding box center [191, 327] width 56 height 10
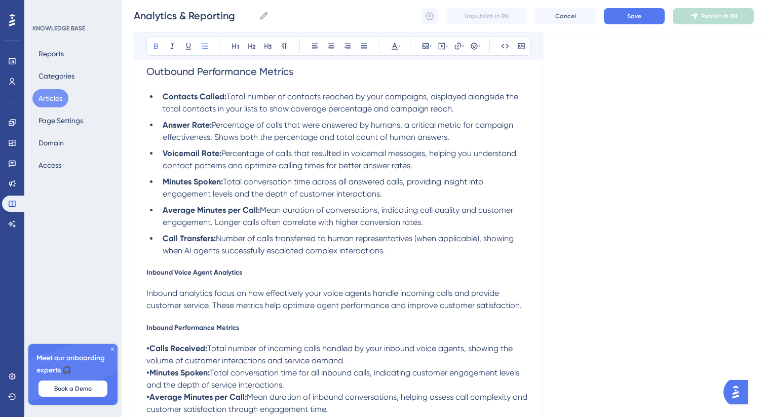
scroll to position [652, 0]
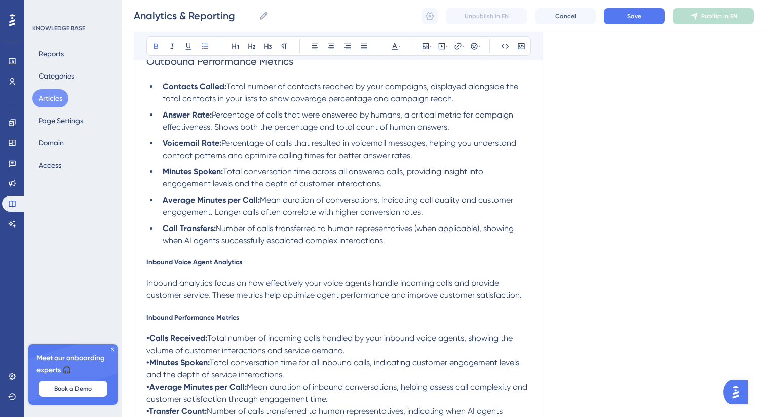
click at [191, 263] on span "Inbound Voice Agent Analytics" at bounding box center [194, 262] width 96 height 8
click at [266, 47] on icon at bounding box center [268, 46] width 8 height 8
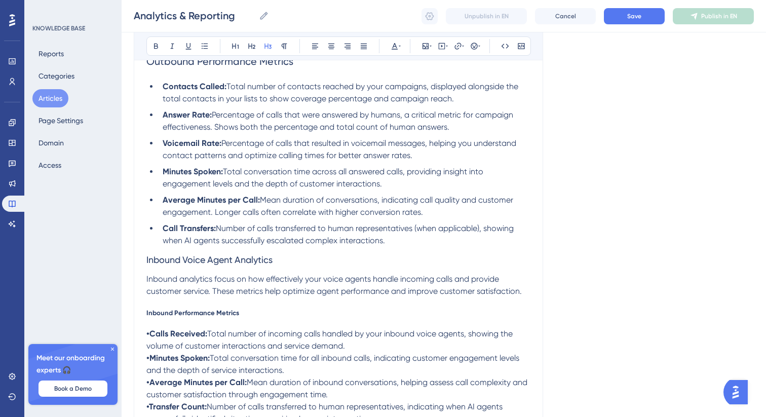
click at [260, 47] on div "Bold Italic Underline Bullet Point Heading 1 Heading 2 Heading 3 Normal Align L…" at bounding box center [338, 45] width 385 height 19
click at [202, 258] on span "Inbound Voice Agent Analytics" at bounding box center [209, 259] width 126 height 11
click at [253, 47] on icon at bounding box center [252, 46] width 8 height 8
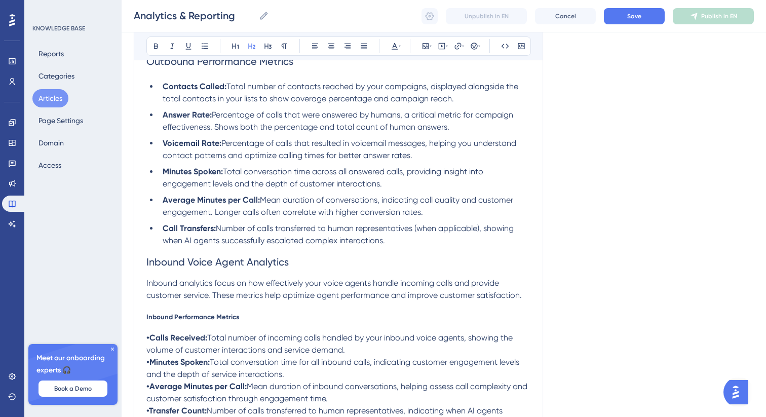
click at [201, 321] on span "Inbound Performance Metrics" at bounding box center [192, 317] width 93 height 8
click at [270, 53] on div "Bold Italic Underline Bullet Point Heading 1 Heading 2 Heading 3 Normal Align L…" at bounding box center [338, 45] width 385 height 19
click at [192, 319] on span "Inbound Performance Metrics" at bounding box center [192, 317] width 93 height 8
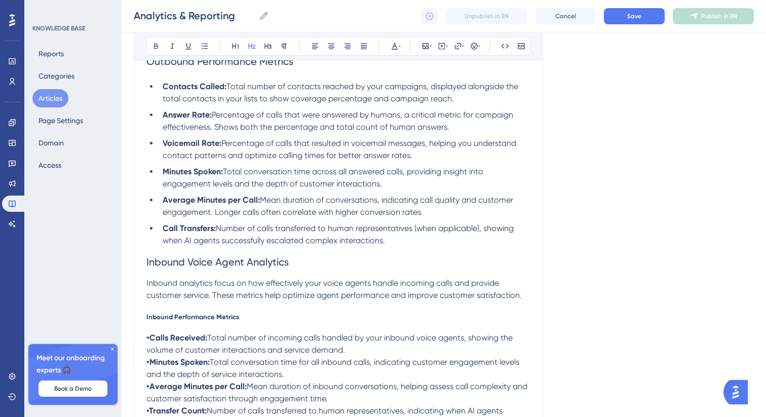
click at [192, 319] on span "Inbound Performance Metrics" at bounding box center [192, 317] width 93 height 8
click at [268, 47] on icon at bounding box center [268, 47] width 7 height 6
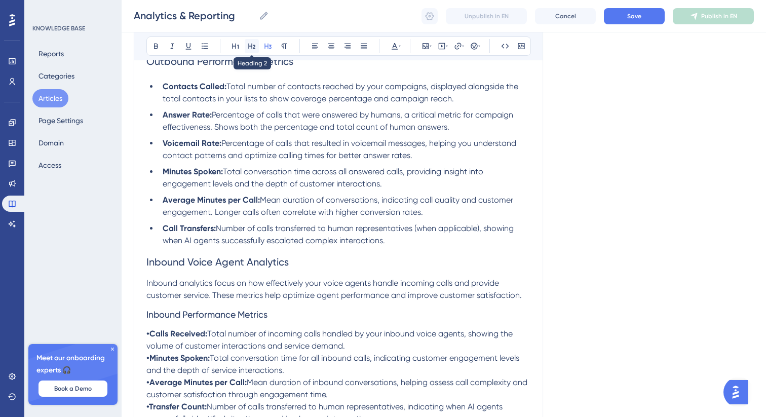
click at [252, 44] on icon at bounding box center [252, 46] width 8 height 8
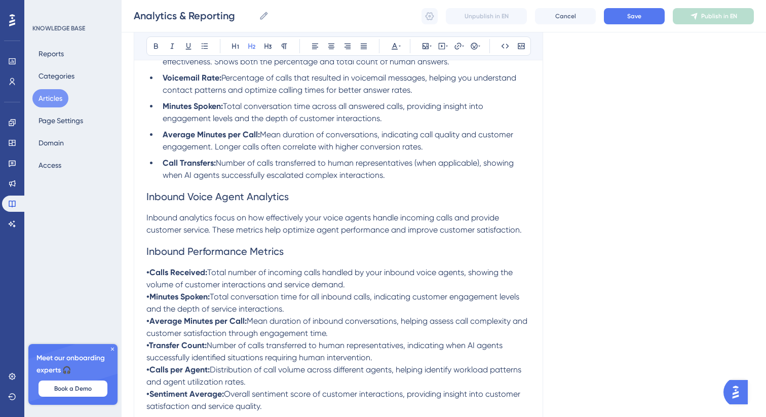
scroll to position [755, 0]
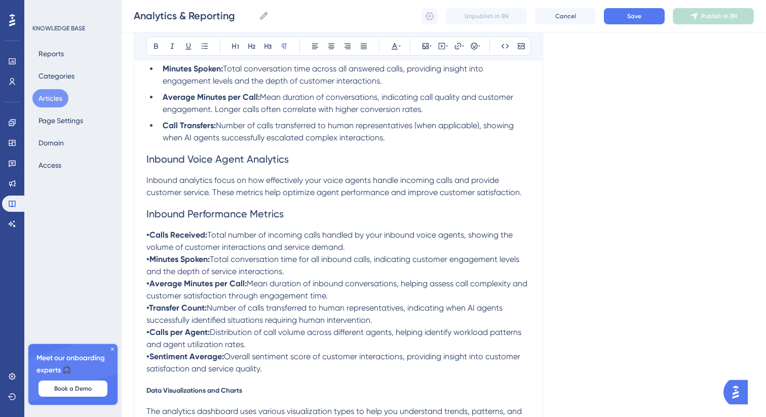
drag, startPoint x: 263, startPoint y: 375, endPoint x: 144, endPoint y: 242, distance: 178.4
click at [144, 242] on div "Analytics & Reporting Gain comprehensive insights into your calling performance…" at bounding box center [338, 409] width 409 height 2101
click at [210, 41] on button at bounding box center [205, 46] width 14 height 14
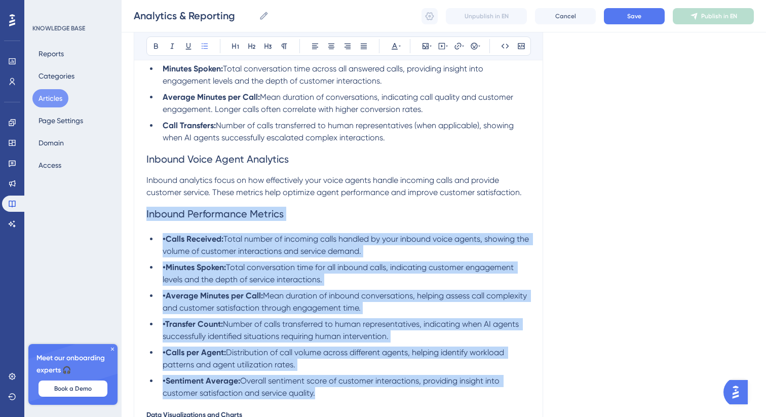
click at [169, 244] on strong "•Calls Received:" at bounding box center [193, 239] width 61 height 10
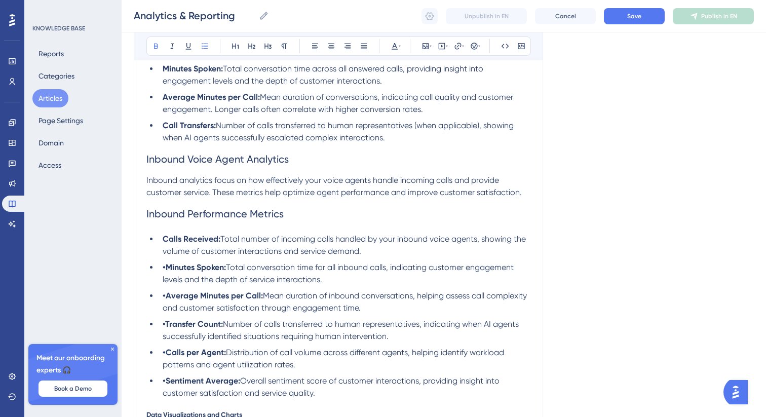
click at [165, 272] on strong "•Minutes Spoken:" at bounding box center [194, 268] width 63 height 10
click at [167, 299] on strong "•Average Minutes per Call:" at bounding box center [213, 296] width 100 height 10
click at [167, 329] on strong "•Transfer Count:" at bounding box center [193, 324] width 60 height 10
click at [167, 357] on strong "•Calls per Agent:" at bounding box center [194, 353] width 63 height 10
click at [167, 386] on strong "•Sentiment Average:" at bounding box center [202, 381] width 78 height 10
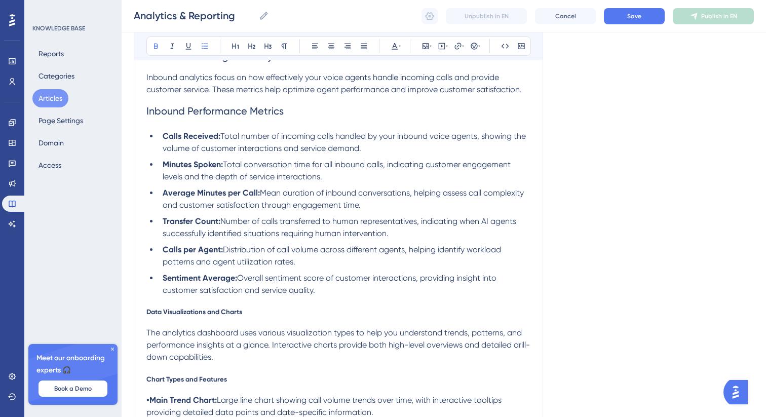
scroll to position [860, 0]
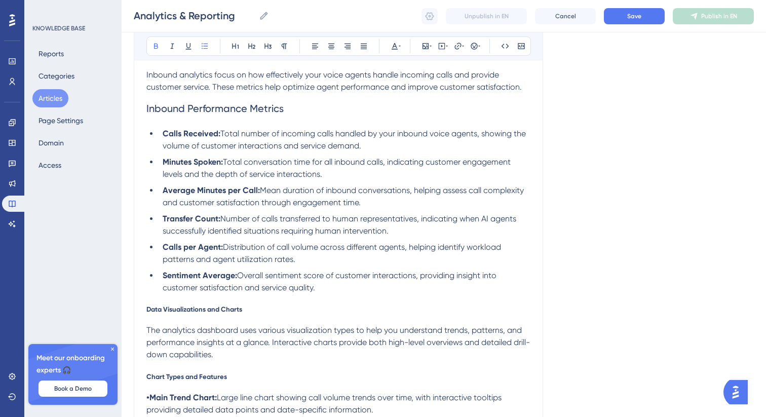
click at [194, 313] on span "Data Visualizations and Charts" at bounding box center [194, 309] width 96 height 8
click at [260, 46] on div "Bold Italic Underline Bullet Point Heading 1 Heading 2 Heading 3 Normal Align L…" at bounding box center [338, 45] width 385 height 19
click at [263, 46] on button at bounding box center [268, 46] width 14 height 14
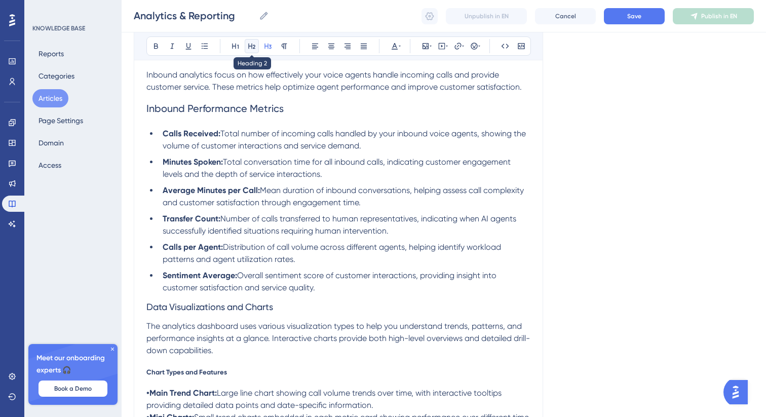
click at [256, 48] on button at bounding box center [252, 46] width 14 height 14
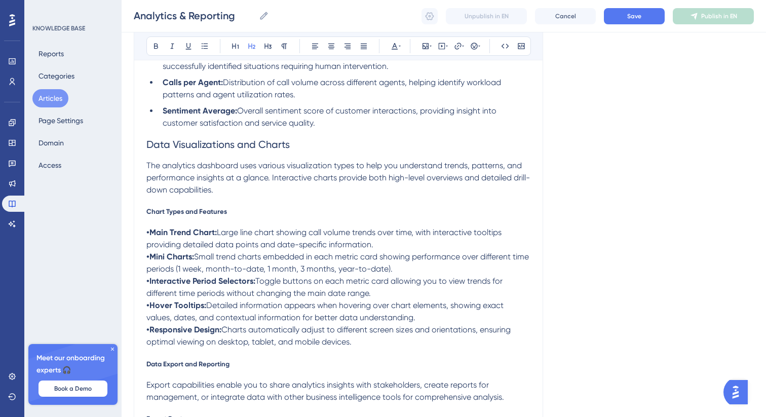
scroll to position [1026, 0]
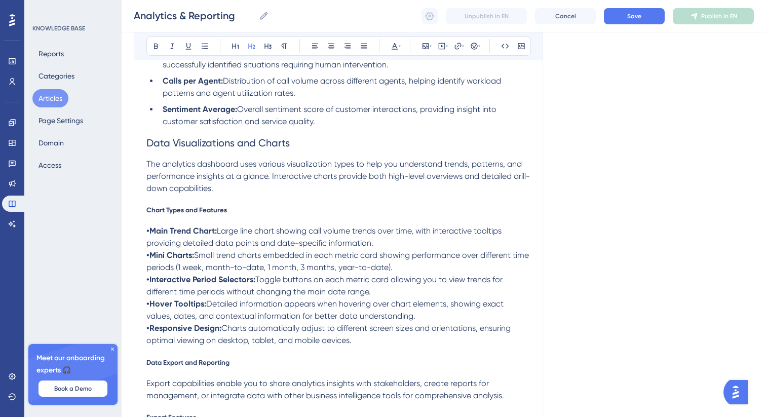
click at [187, 214] on span "Chart Types and Features" at bounding box center [186, 210] width 81 height 8
click at [267, 46] on icon at bounding box center [268, 47] width 7 height 6
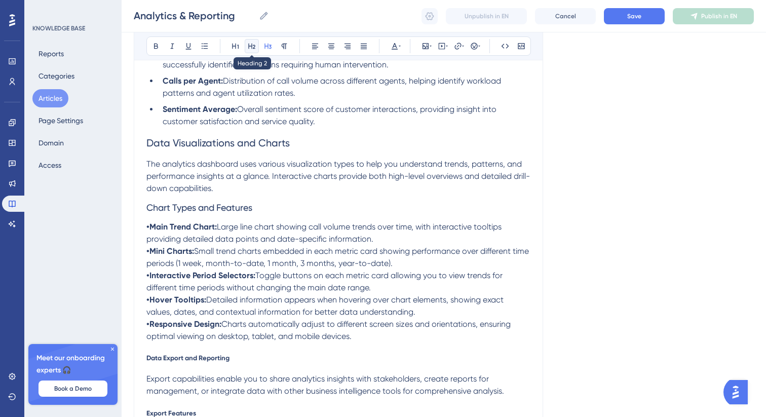
click at [254, 46] on icon at bounding box center [251, 47] width 7 height 6
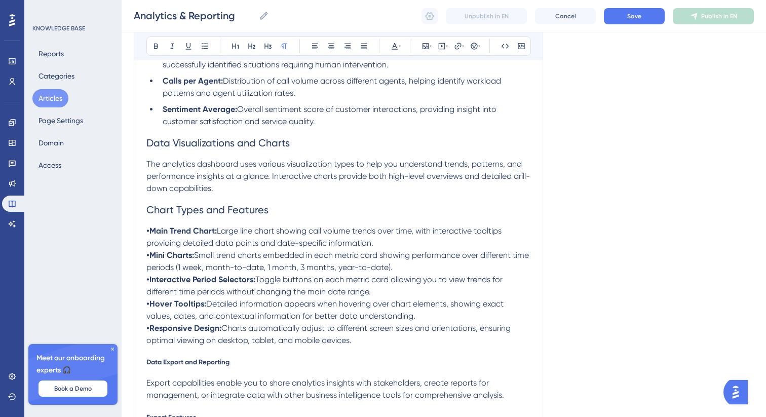
drag, startPoint x: 352, startPoint y: 346, endPoint x: 138, endPoint y: 235, distance: 240.9
click at [138, 235] on div "Analytics & Reporting Gain comprehensive insights into your calling performance…" at bounding box center [338, 149] width 409 height 2125
click at [207, 42] on icon at bounding box center [205, 46] width 8 height 8
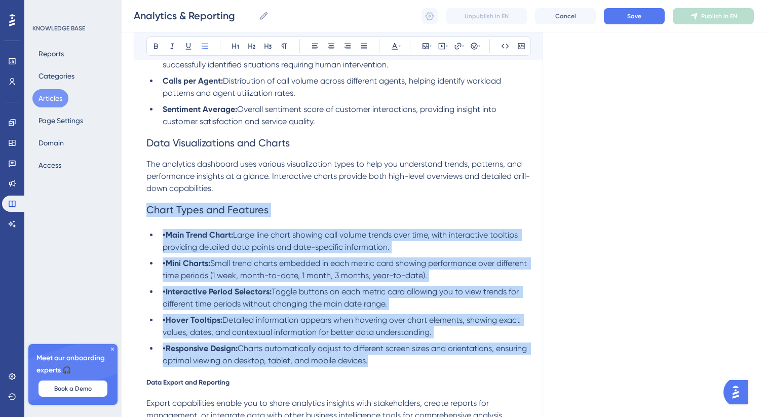
click at [166, 235] on strong "•Main Trend Chart:" at bounding box center [198, 235] width 70 height 10
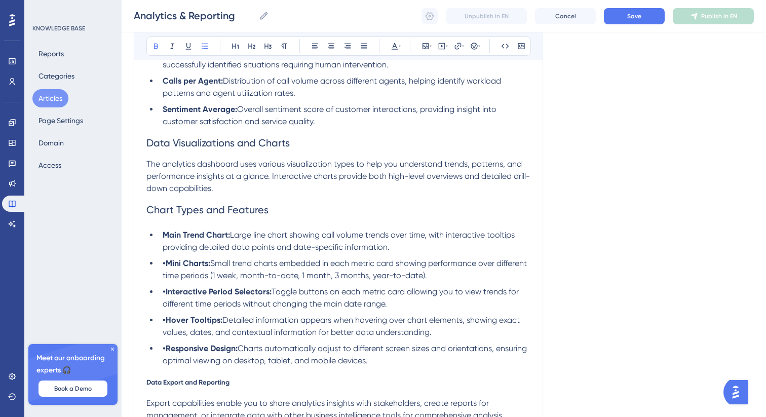
click at [163, 266] on strong "•Mini Charts:" at bounding box center [187, 263] width 48 height 10
click at [166, 296] on strong "•Interactive Period Selectors:" at bounding box center [217, 292] width 109 height 10
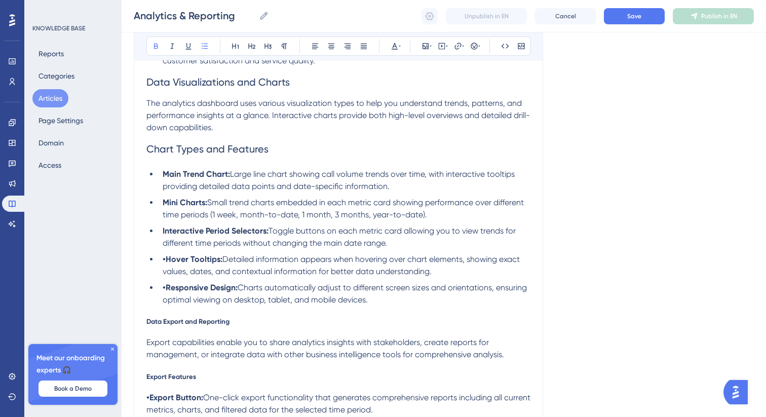
scroll to position [1088, 0]
click at [165, 262] on strong "•Hover Tooltips:" at bounding box center [193, 258] width 60 height 10
click at [166, 291] on strong "•Responsive Design:" at bounding box center [200, 287] width 75 height 10
drag, startPoint x: 376, startPoint y: 304, endPoint x: 108, endPoint y: 294, distance: 267.3
click at [122, 294] on div "Performance Users Engagement Widgets Feedback Product Updates Knowledge Base AI…" at bounding box center [444, 80] width 645 height 2336
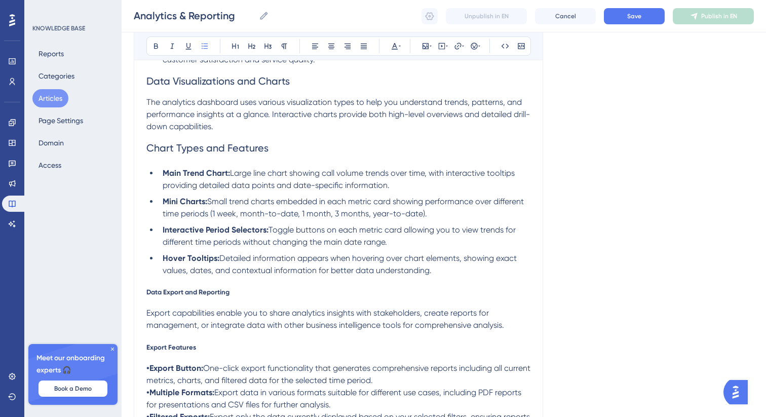
click at [206, 296] on span "Data Export and Reporting" at bounding box center [187, 292] width 83 height 8
click at [267, 45] on icon at bounding box center [268, 46] width 8 height 8
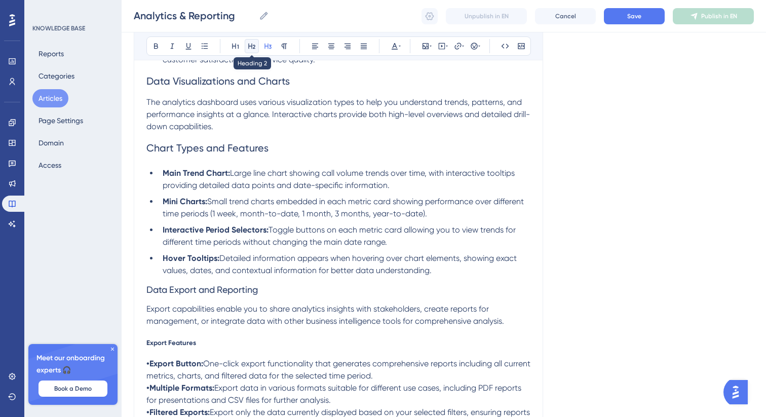
click at [254, 45] on icon at bounding box center [251, 47] width 7 height 6
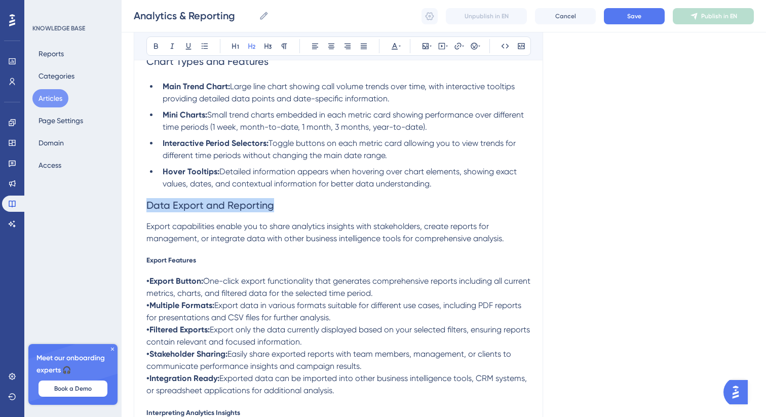
scroll to position [1179, 0]
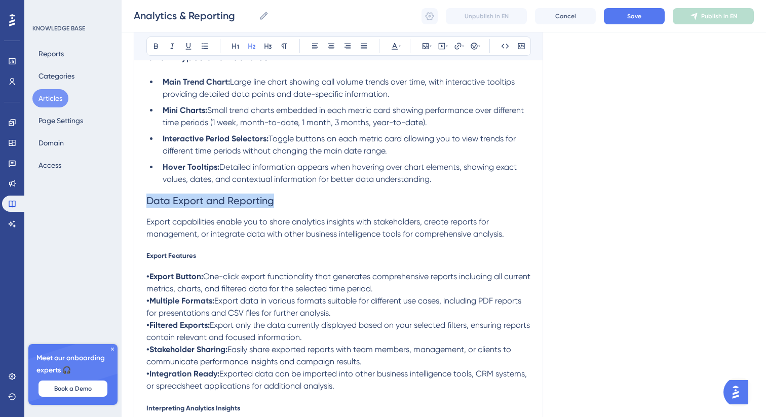
click at [166, 256] on div "Overview The Analytics dashboard provides comprehensive insights into your call…" at bounding box center [338, 37] width 384 height 2002
click at [266, 50] on icon at bounding box center [268, 46] width 8 height 8
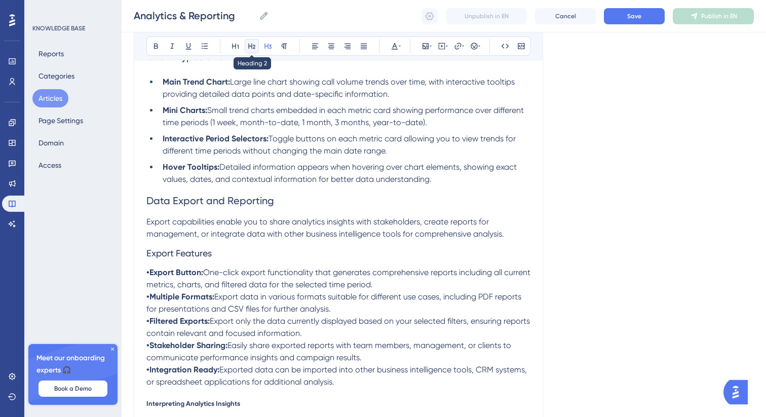
click at [251, 45] on icon at bounding box center [251, 47] width 7 height 6
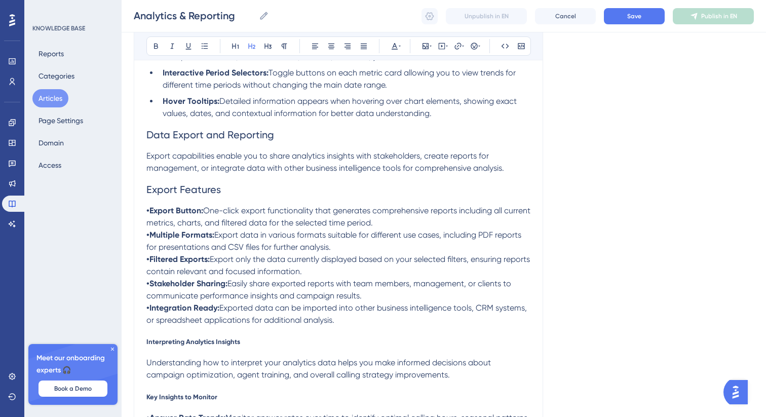
scroll to position [1251, 0]
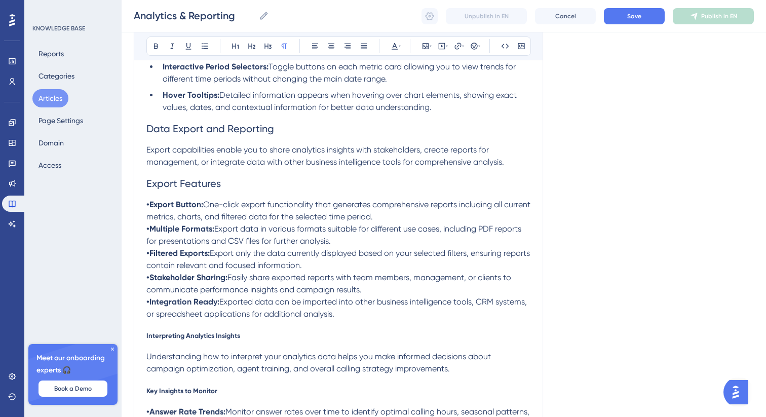
drag, startPoint x: 348, startPoint y: 323, endPoint x: 134, endPoint y: 210, distance: 242.3
click at [203, 42] on icon at bounding box center [205, 46] width 8 height 8
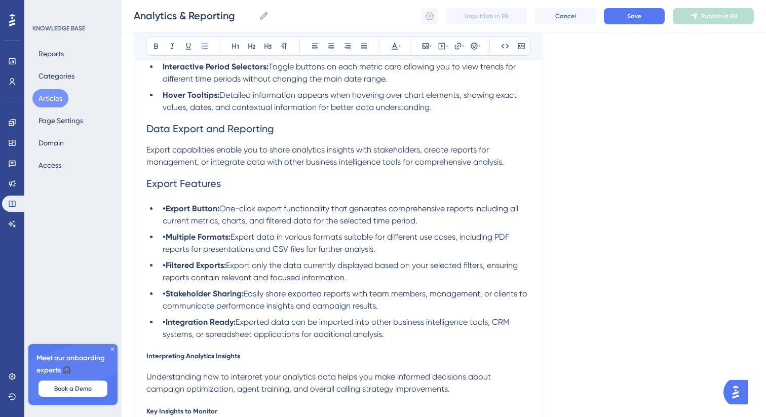
click at [165, 213] on strong "•Export Button:" at bounding box center [191, 209] width 57 height 10
click at [167, 242] on strong "•Multiple Formats:" at bounding box center [197, 237] width 68 height 10
click at [166, 270] on strong "•Filtered Exports:" at bounding box center [194, 265] width 63 height 10
click at [167, 298] on strong "•Stakeholder Sharing:" at bounding box center [203, 294] width 81 height 10
click at [166, 327] on strong "•Integration Ready:" at bounding box center [199, 322] width 73 height 10
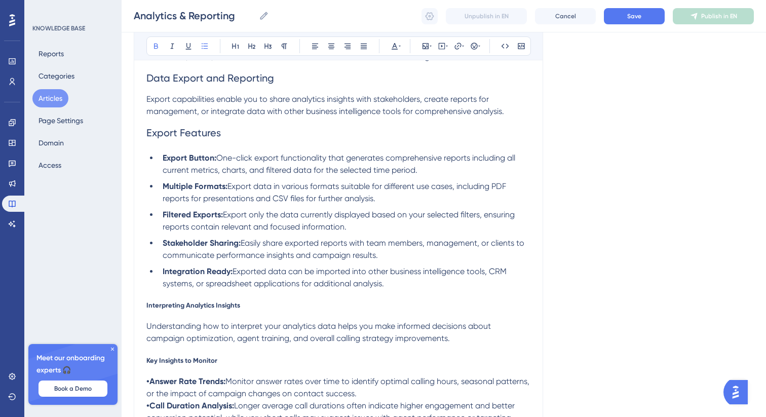
scroll to position [1318, 0]
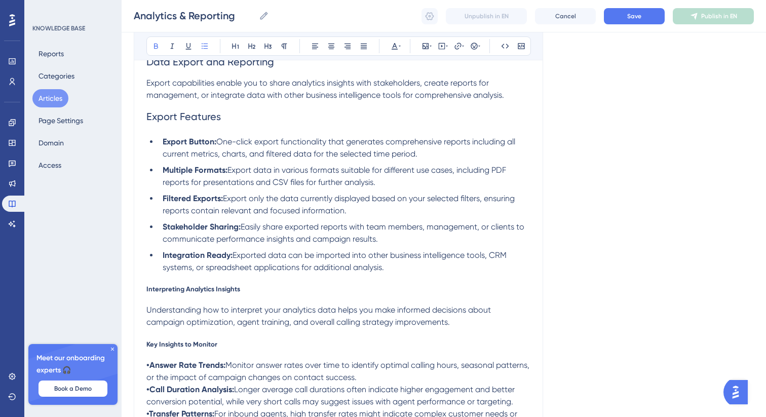
click at [196, 291] on span "Interpreting Analytics Insights" at bounding box center [193, 289] width 94 height 8
click at [265, 44] on icon at bounding box center [268, 47] width 7 height 6
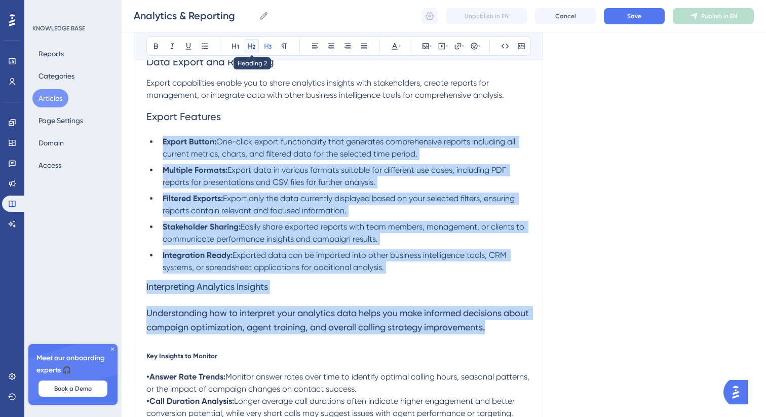
click at [255, 47] on icon at bounding box center [252, 46] width 8 height 8
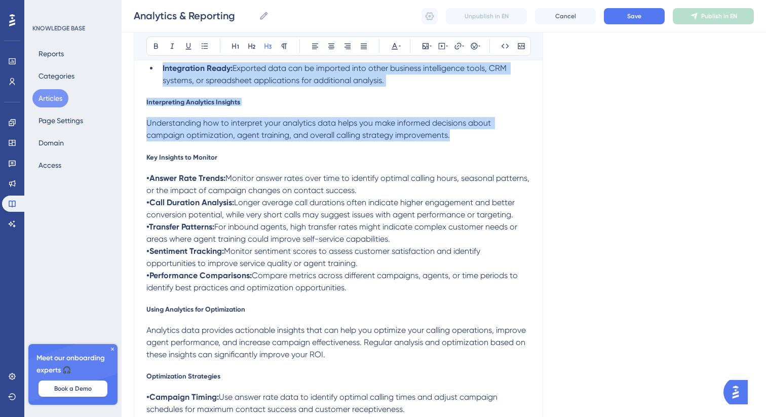
scroll to position [1478, 0]
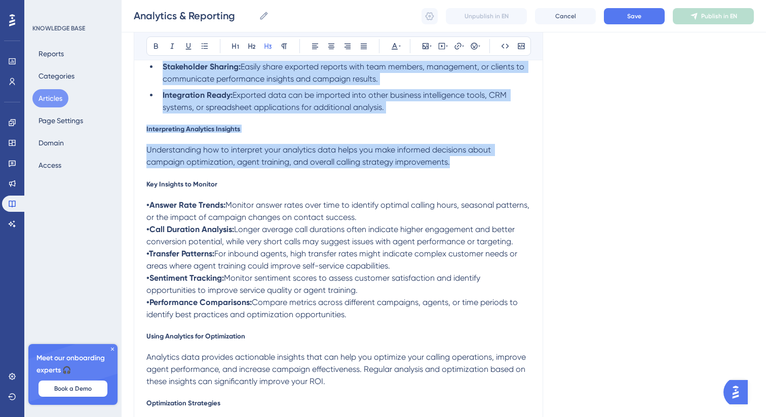
click at [243, 133] on h5 "Interpreting Analytics Insights" at bounding box center [338, 129] width 384 height 8
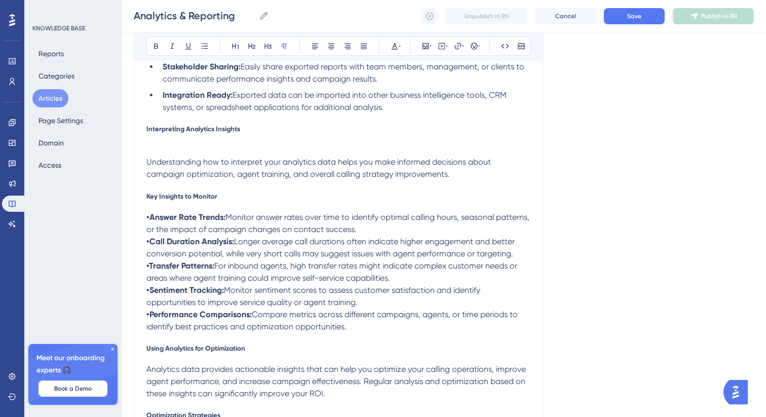
click at [215, 133] on span "Interpreting Analytics Insights" at bounding box center [193, 129] width 94 height 8
click at [261, 50] on button at bounding box center [268, 46] width 14 height 14
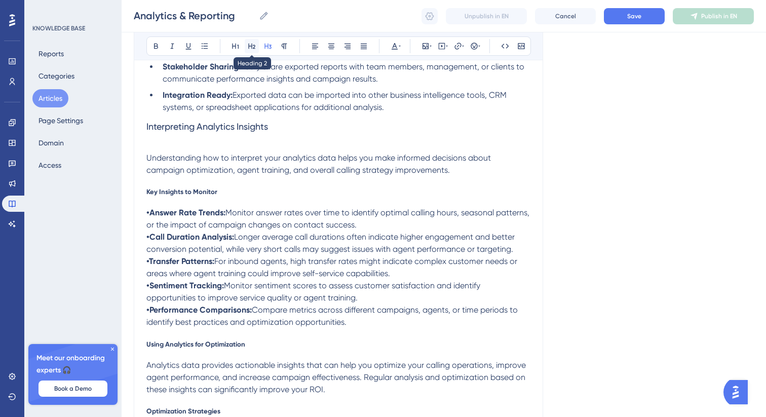
click at [252, 47] on icon at bounding box center [251, 47] width 7 height 6
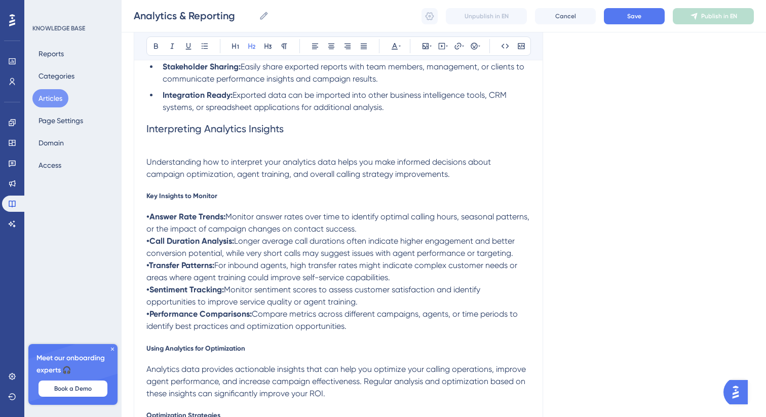
click at [191, 200] on span "Key Insights to Monitor" at bounding box center [181, 196] width 71 height 8
click at [269, 50] on button at bounding box center [268, 46] width 14 height 14
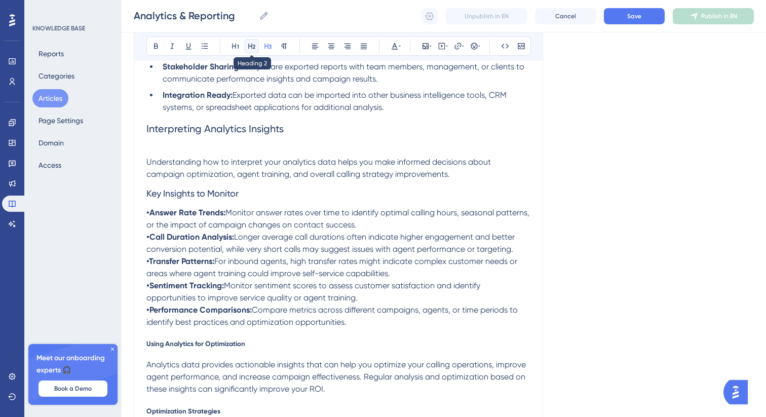
click at [258, 49] on button at bounding box center [252, 46] width 14 height 14
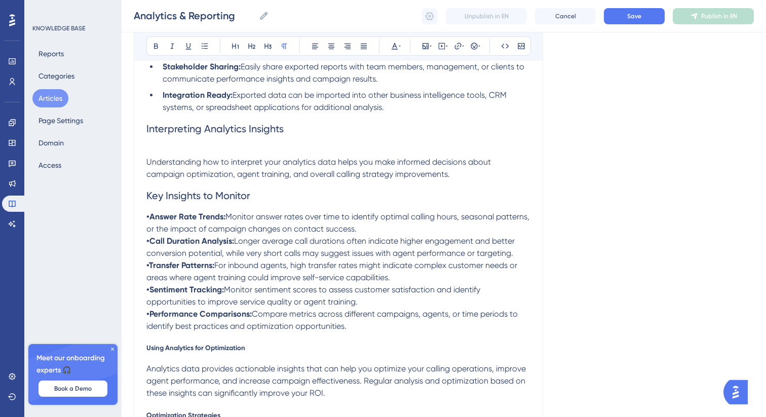
drag, startPoint x: 350, startPoint y: 335, endPoint x: 144, endPoint y: 228, distance: 232.1
click at [208, 42] on icon at bounding box center [205, 46] width 8 height 8
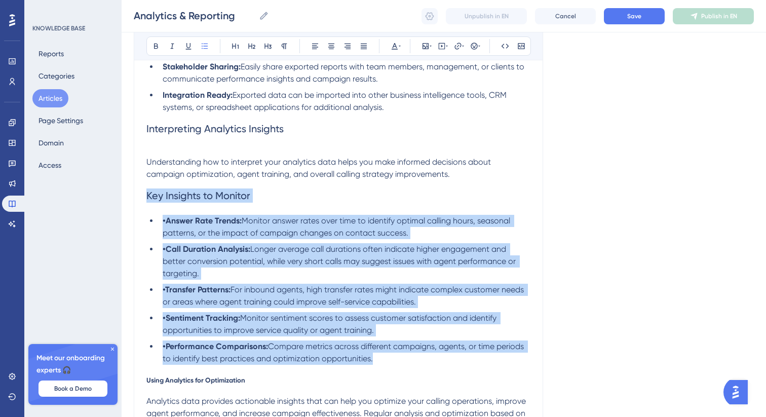
click at [168, 226] on strong "•Answer Rate Trends:" at bounding box center [202, 221] width 79 height 10
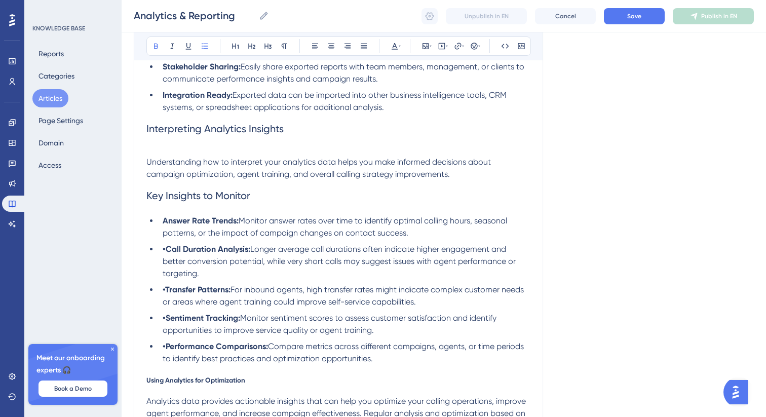
click at [167, 254] on strong "•Call Duration Analysis:" at bounding box center [207, 249] width 88 height 10
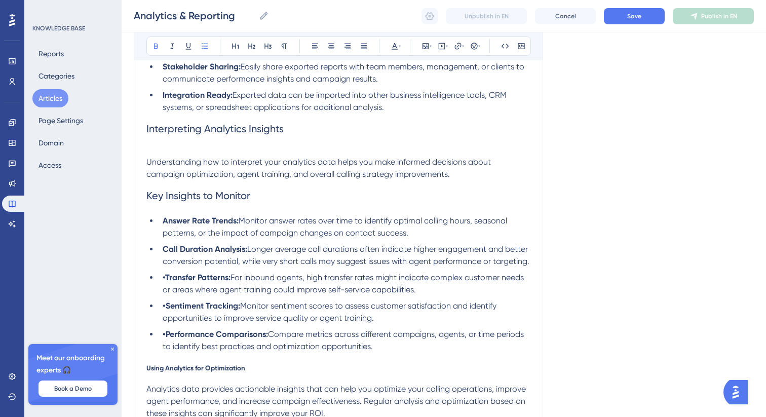
click at [166, 282] on strong "•Transfer Patterns:" at bounding box center [197, 278] width 68 height 10
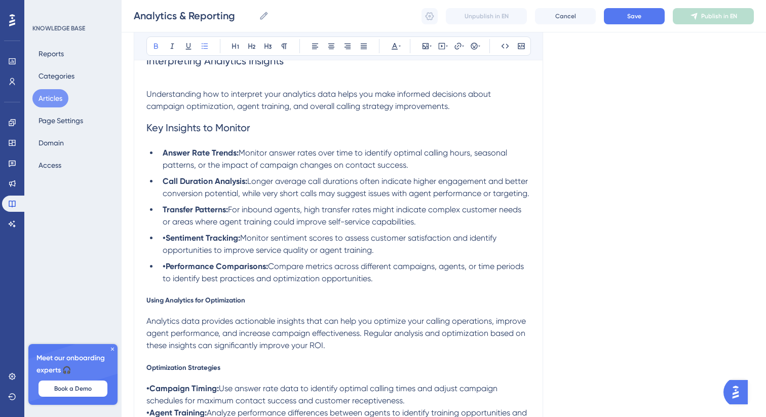
scroll to position [1549, 0]
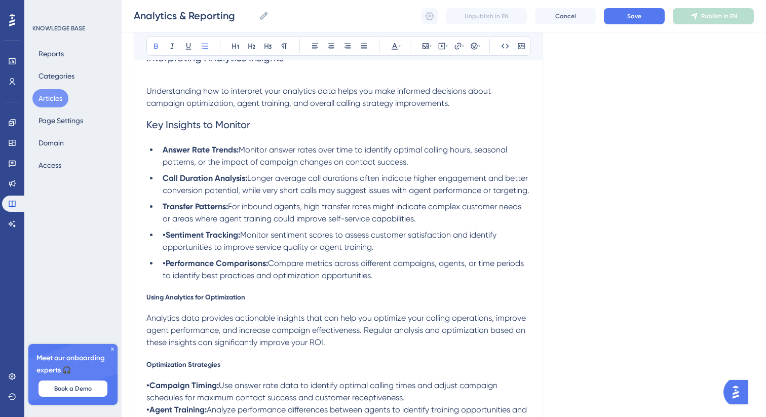
click at [166, 240] on strong "•Sentiment Tracking:" at bounding box center [202, 235] width 78 height 10
click at [167, 268] on strong "•Performance Comparisons:" at bounding box center [215, 263] width 105 height 10
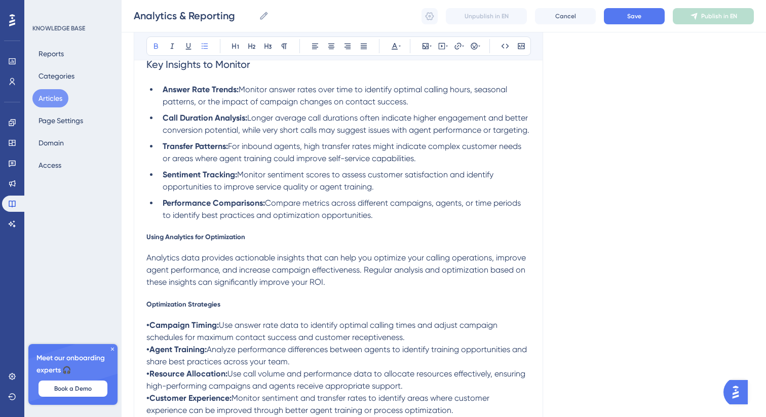
scroll to position [1611, 0]
click at [194, 240] on span "Using Analytics for Optimization" at bounding box center [195, 236] width 99 height 8
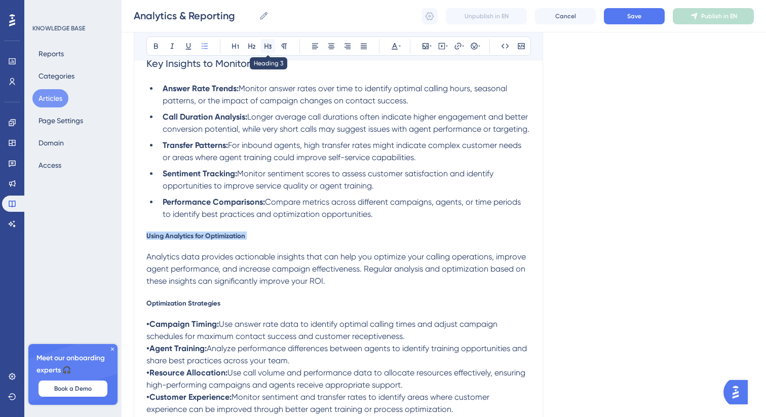
click at [264, 49] on icon at bounding box center [268, 46] width 8 height 8
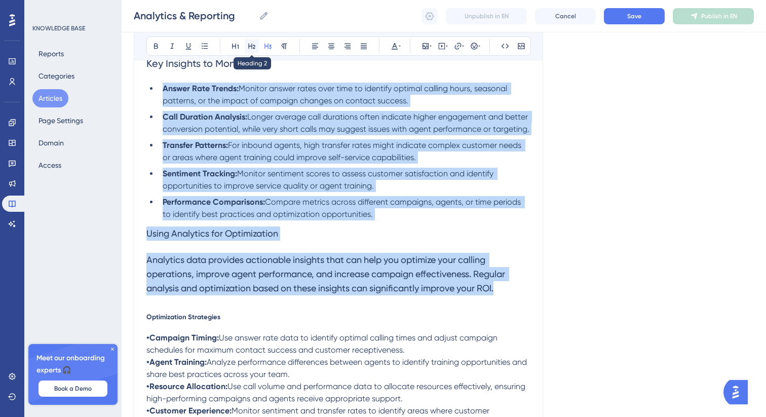
click at [253, 46] on icon at bounding box center [251, 47] width 7 height 6
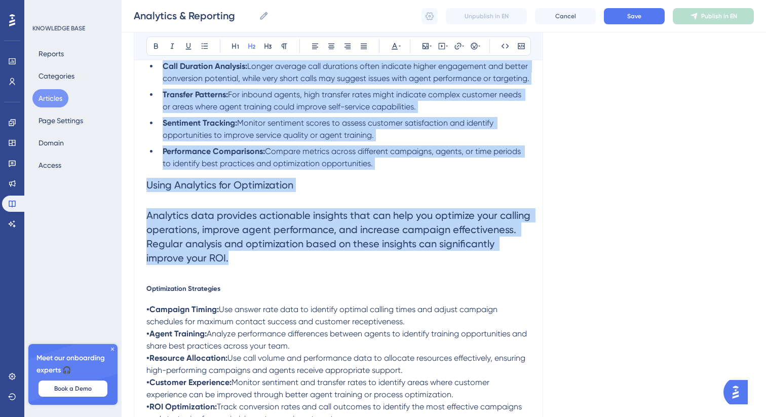
scroll to position [1662, 0]
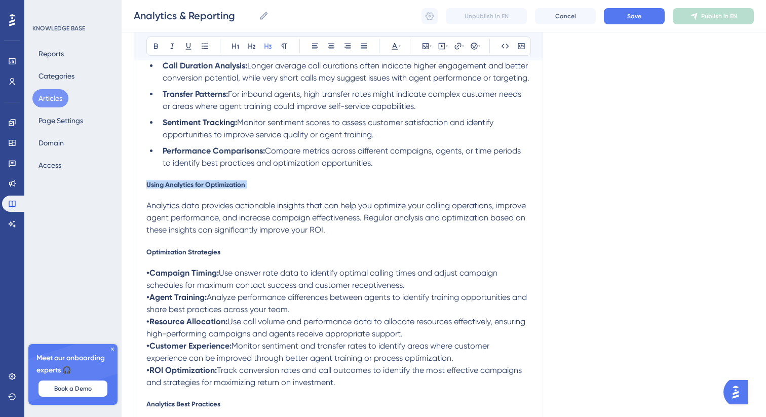
click at [260, 189] on h5 "Using Analytics for Optimization" at bounding box center [338, 184] width 384 height 8
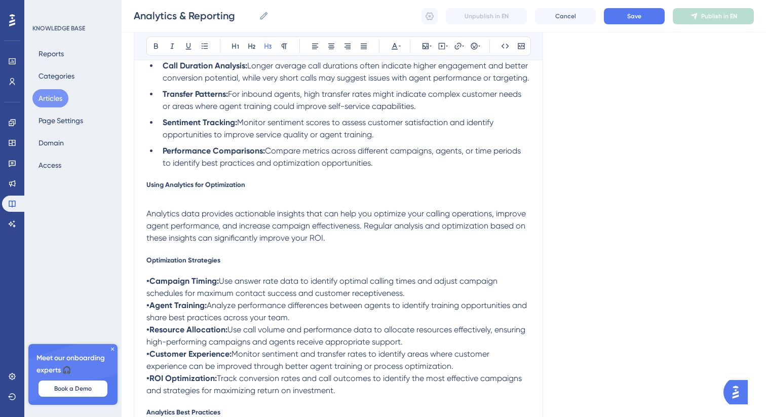
click at [195, 189] on span "Using Analytics for Optimization" at bounding box center [195, 184] width 99 height 8
click at [260, 48] on div "Bold Italic Underline Bullet Point Heading 1 Heading 2 Heading 3 Normal Align L…" at bounding box center [338, 45] width 385 height 19
click at [188, 189] on span "Using Analytics for Optimization" at bounding box center [195, 184] width 99 height 8
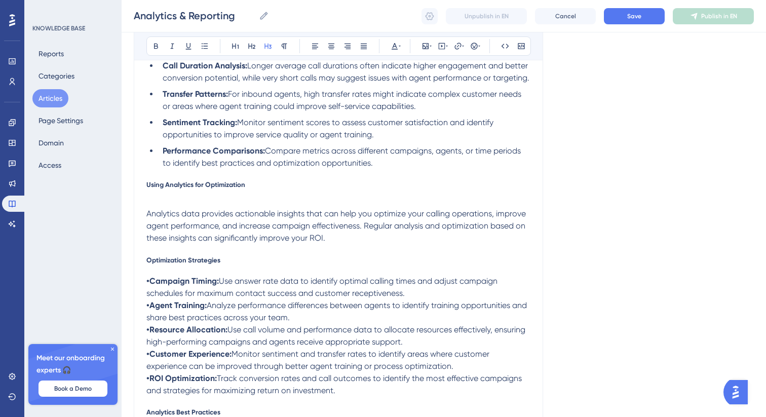
click at [188, 189] on span "Using Analytics for Optimization" at bounding box center [195, 184] width 99 height 8
click at [268, 47] on icon at bounding box center [268, 47] width 7 height 6
click at [253, 45] on icon at bounding box center [252, 46] width 8 height 8
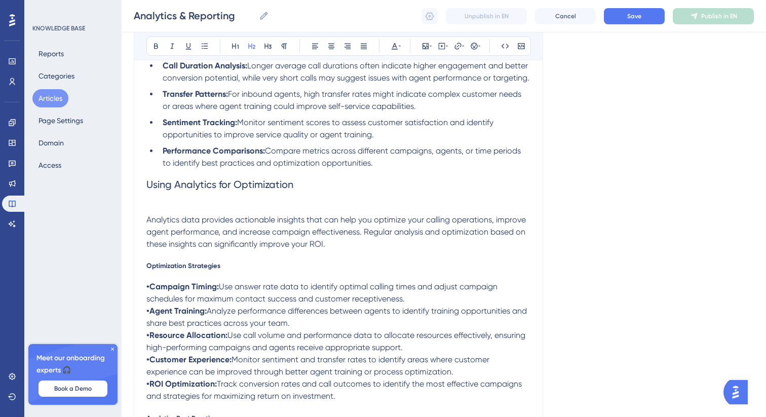
click at [179, 214] on h2 "Using Analytics for Optimization" at bounding box center [338, 191] width 384 height 45
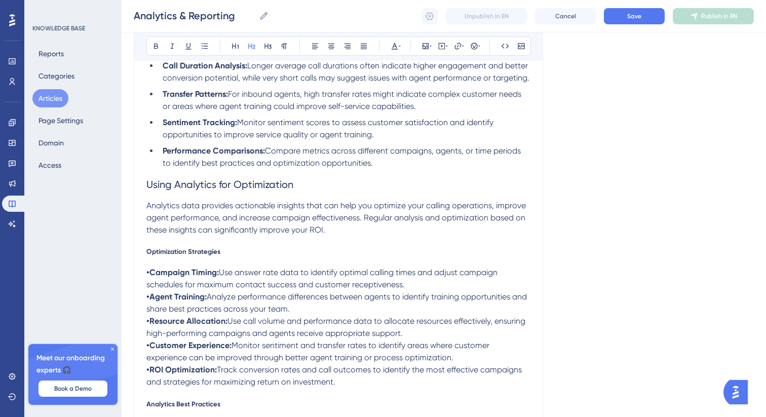
click at [179, 255] on span "Optimization Strategies" at bounding box center [183, 251] width 74 height 8
click at [263, 46] on button at bounding box center [268, 46] width 14 height 14
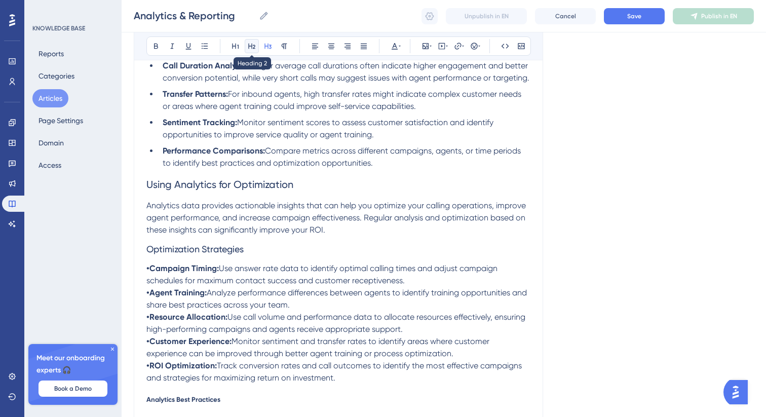
click at [252, 46] on icon at bounding box center [252, 46] width 8 height 8
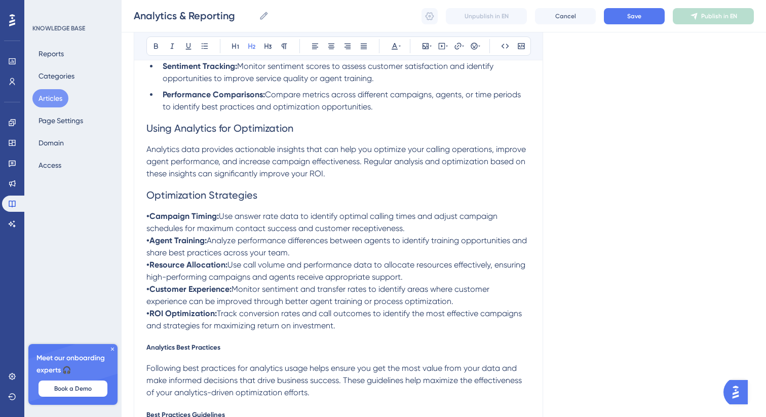
scroll to position [1732, 0]
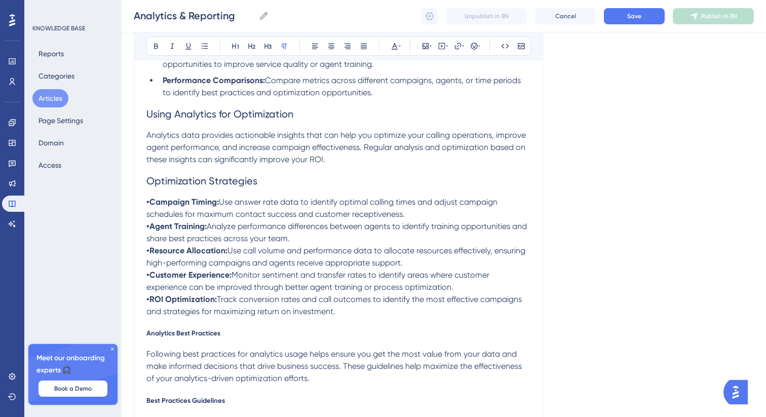
drag, startPoint x: 341, startPoint y: 338, endPoint x: 128, endPoint y: 226, distance: 239.8
click at [202, 44] on icon at bounding box center [205, 46] width 8 height 8
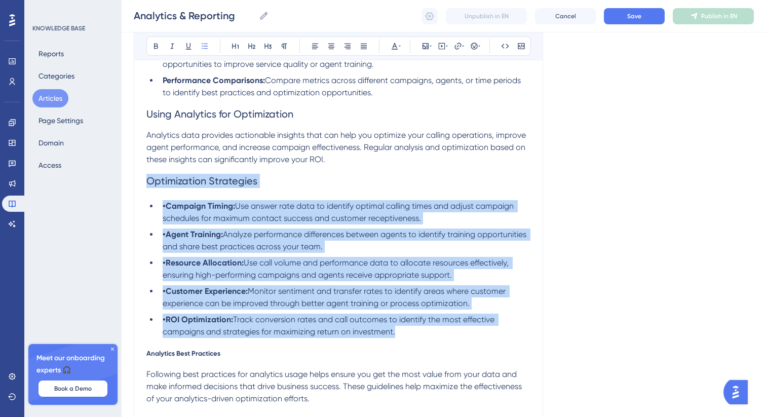
click at [165, 211] on strong "•Campaign Timing:" at bounding box center [199, 206] width 72 height 10
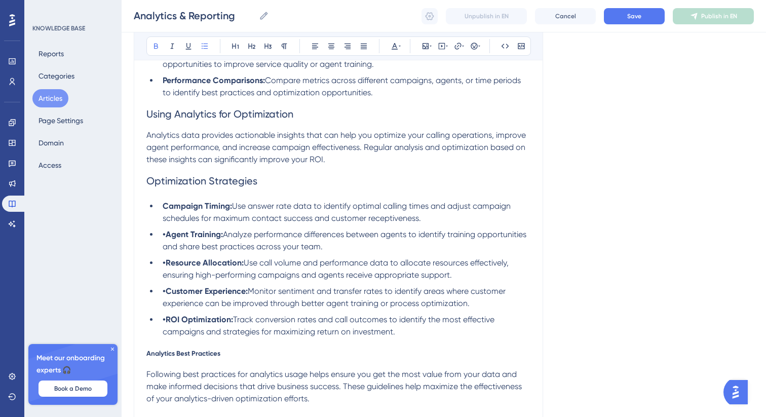
click at [166, 239] on strong "•Agent Training:" at bounding box center [193, 235] width 60 height 10
click at [165, 268] on strong "•Resource Allocation:" at bounding box center [203, 263] width 81 height 10
click at [168, 296] on strong "•Customer Experience:" at bounding box center [205, 291] width 85 height 10
click at [168, 324] on strong "•ROI Optimization:" at bounding box center [198, 320] width 70 height 10
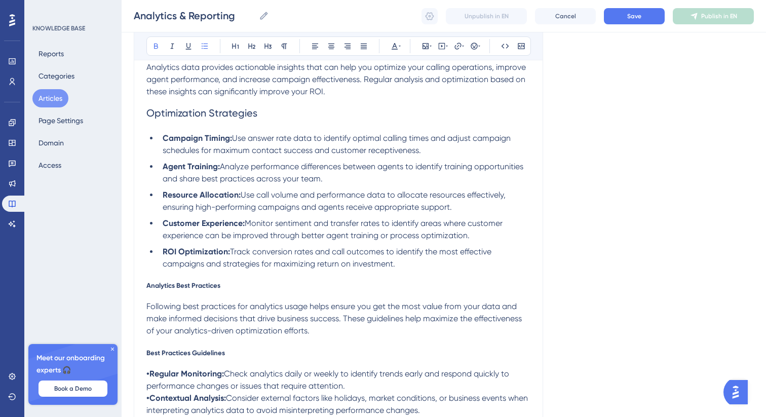
scroll to position [1802, 0]
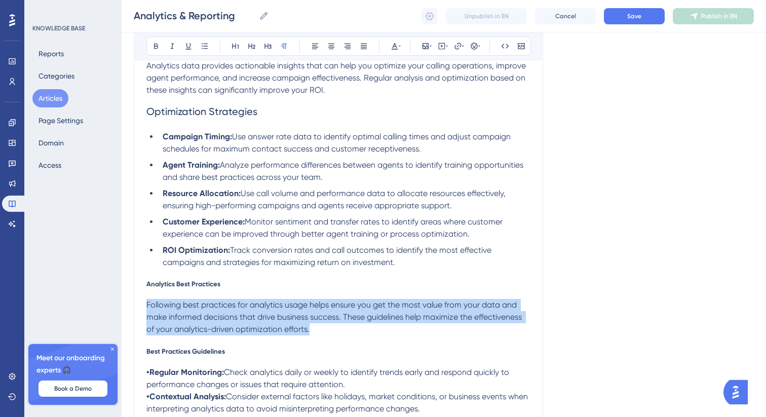
click at [184, 288] on span "Analytics Best Practices" at bounding box center [183, 284] width 74 height 8
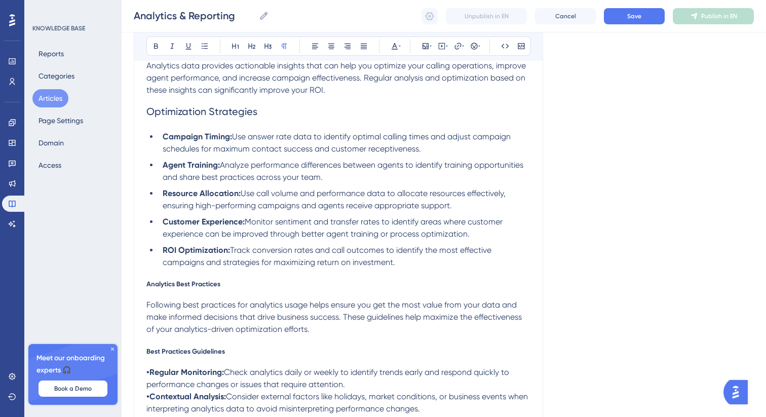
click at [184, 288] on span "Analytics Best Practices" at bounding box center [183, 284] width 74 height 8
click at [271, 52] on button at bounding box center [268, 46] width 14 height 14
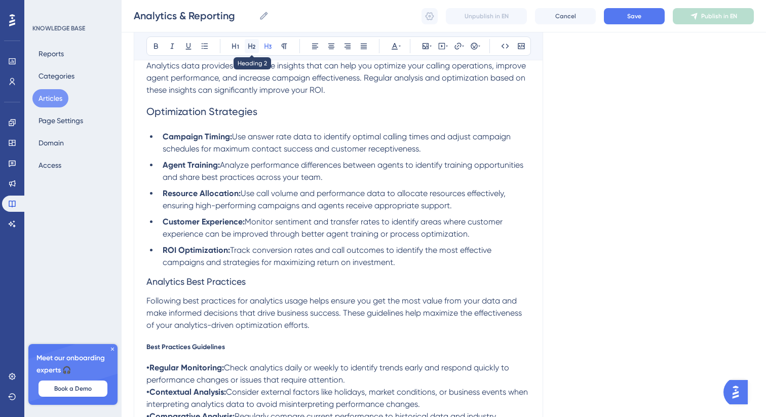
click at [253, 45] on icon at bounding box center [252, 46] width 8 height 8
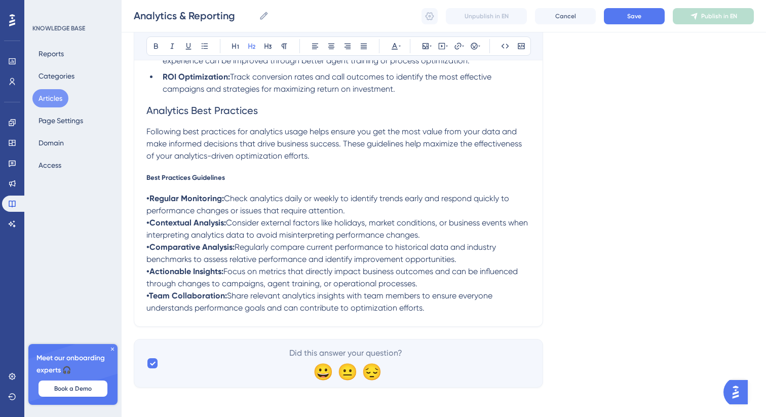
scroll to position [1978, 0]
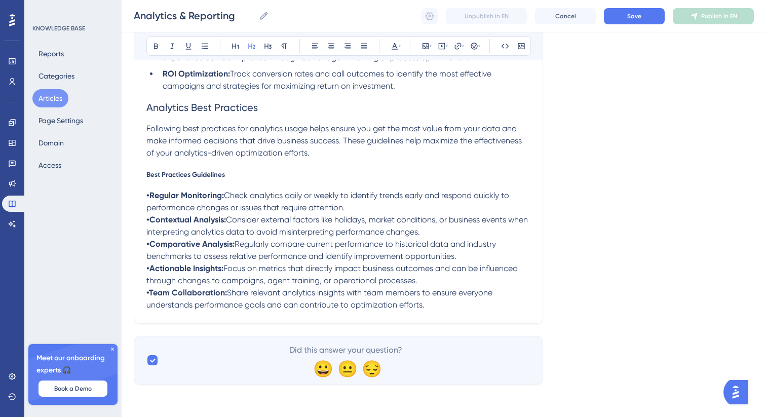
click at [188, 178] on span "Best Practices Guidelines" at bounding box center [185, 174] width 79 height 8
click at [264, 43] on icon at bounding box center [268, 46] width 8 height 8
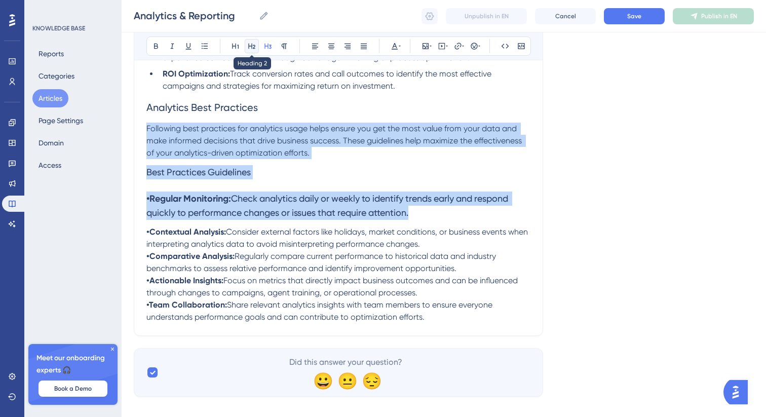
click at [253, 45] on icon at bounding box center [251, 47] width 7 height 6
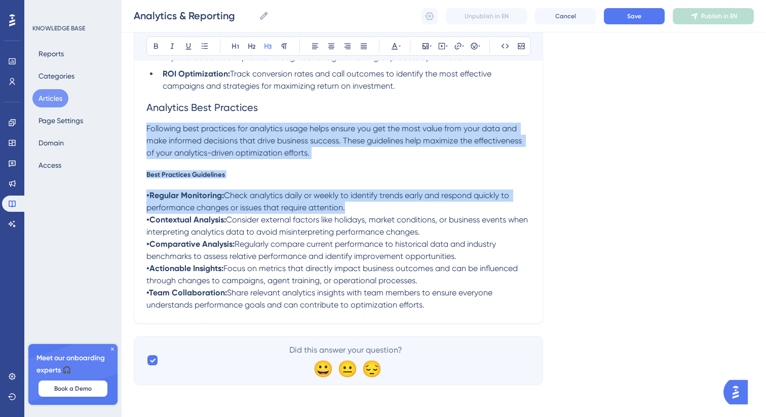
click at [309, 158] on span "Following best practices for analytics usage helps ensure you get the most valu…" at bounding box center [335, 141] width 378 height 34
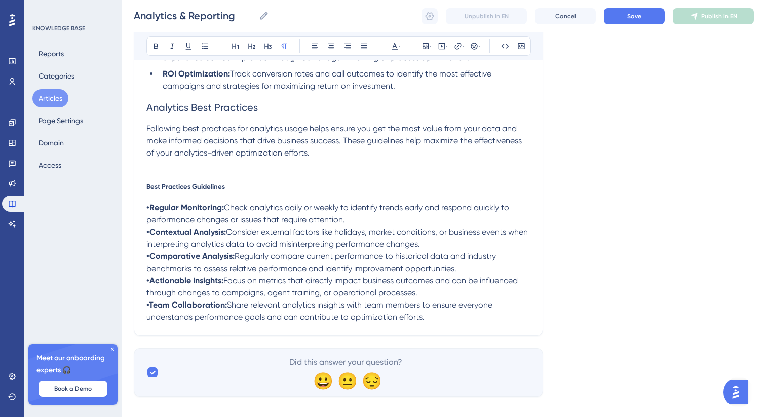
click at [172, 191] on span "Best Practices Guidelines" at bounding box center [185, 186] width 79 height 8
click at [266, 42] on icon at bounding box center [268, 46] width 8 height 8
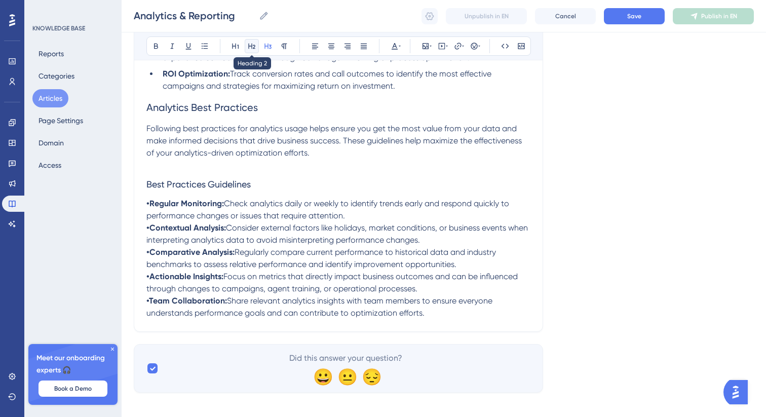
click at [252, 47] on icon at bounding box center [251, 47] width 7 height 6
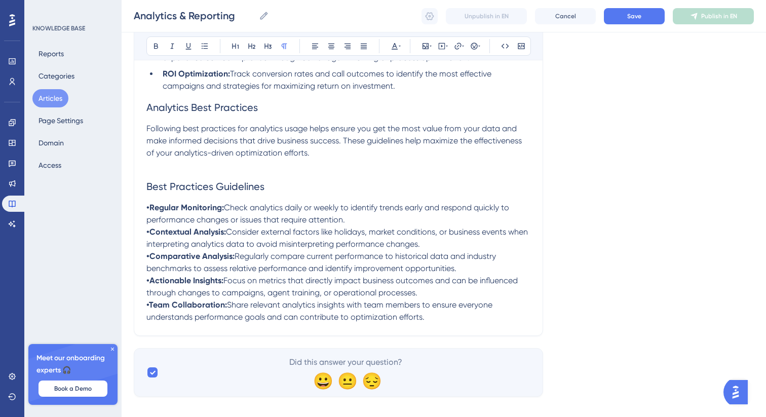
drag, startPoint x: 434, startPoint y: 343, endPoint x: 122, endPoint y: 229, distance: 331.7
click at [201, 43] on icon at bounding box center [205, 46] width 8 height 8
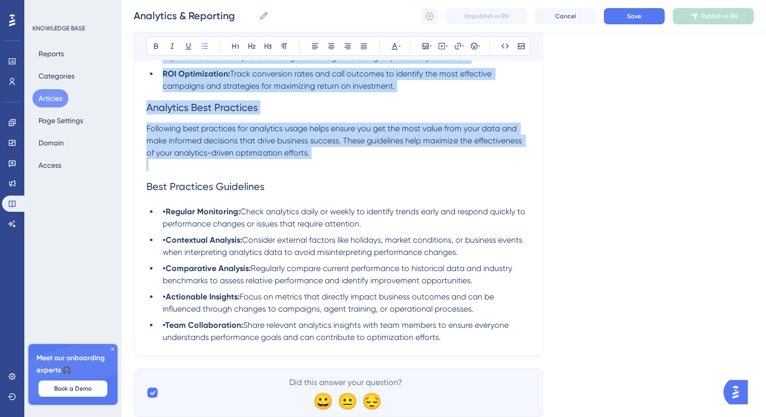
click at [166, 216] on strong "•Regular Monitoring:" at bounding box center [202, 212] width 78 height 10
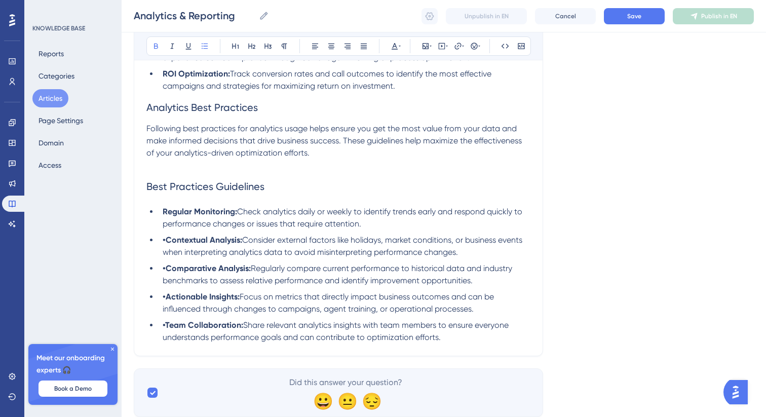
click at [166, 245] on strong "•Contextual Analysis:" at bounding box center [203, 240] width 80 height 10
click at [166, 273] on strong "•Comparative Analysis:" at bounding box center [207, 269] width 88 height 10
click at [167, 302] on strong "•Actionable Insights:" at bounding box center [201, 297] width 77 height 10
click at [167, 330] on strong "•Team Collaboration:" at bounding box center [203, 325] width 81 height 10
click at [640, 9] on button "Save" at bounding box center [634, 16] width 61 height 16
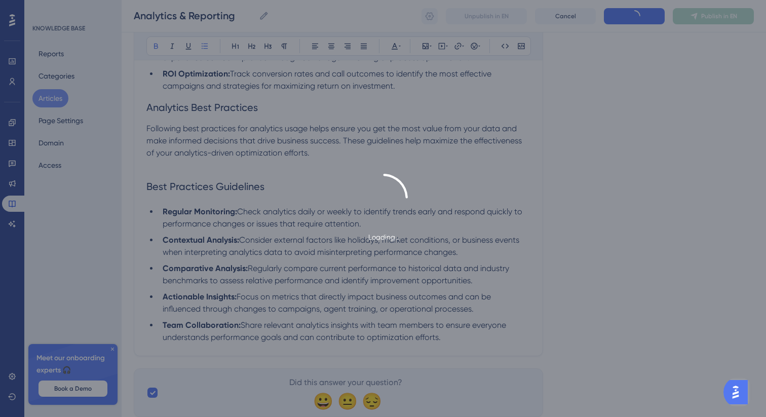
scroll to position [1925, 0]
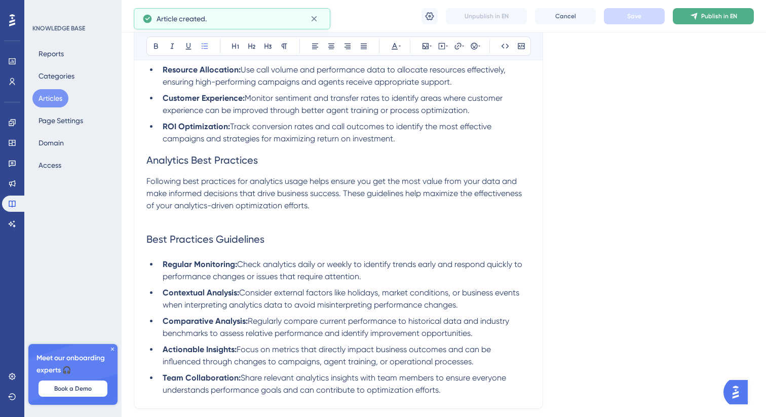
click at [699, 16] on button "Publish in EN" at bounding box center [713, 16] width 81 height 16
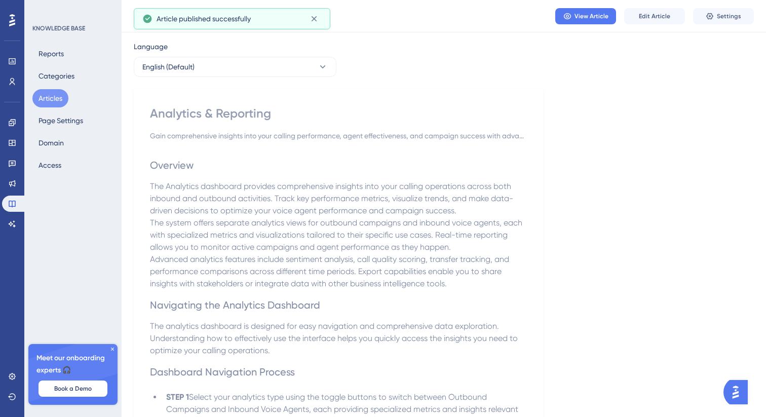
scroll to position [0, 0]
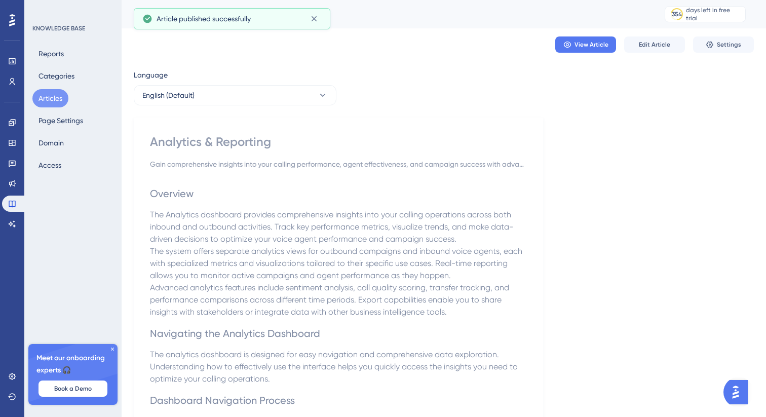
click at [52, 103] on button "Articles" at bounding box center [50, 98] width 36 height 18
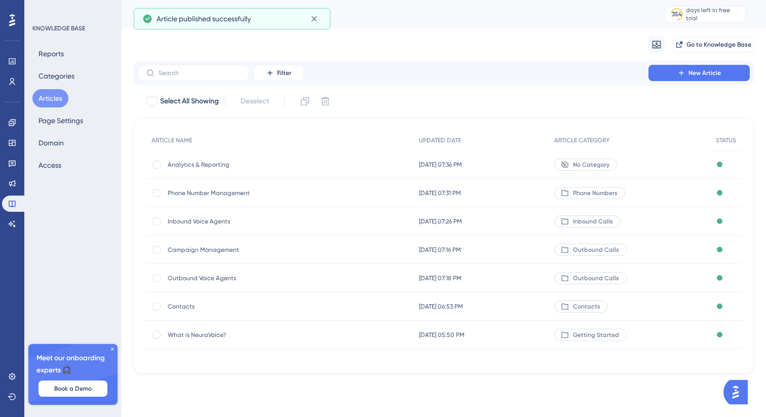
click at [245, 169] on div "Analytics & Reporting Analytics & Reporting" at bounding box center [249, 165] width 162 height 28
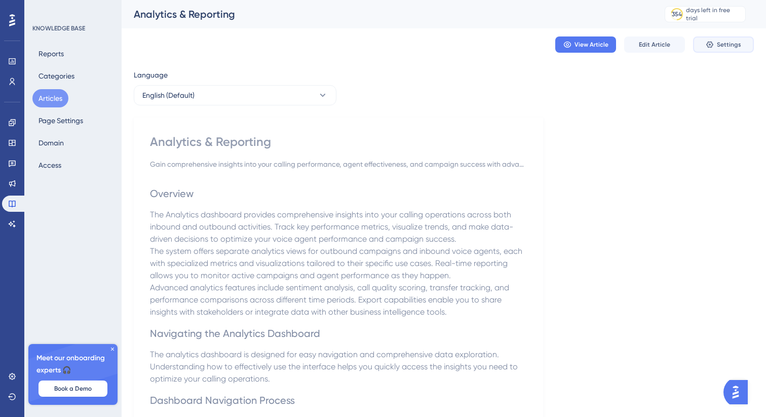
click at [726, 42] on span "Settings" at bounding box center [729, 45] width 24 height 8
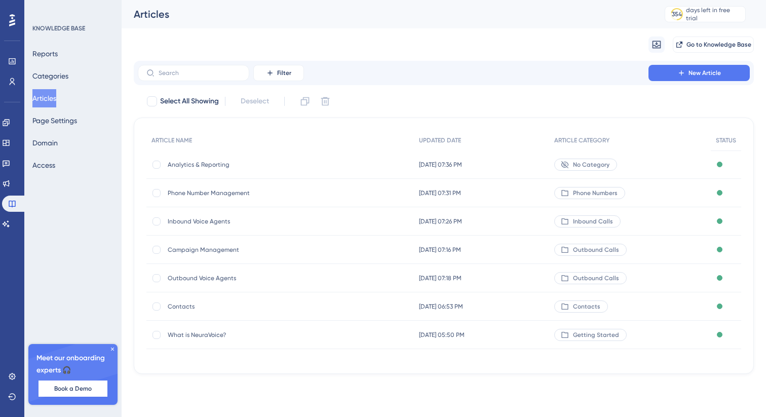
click at [239, 159] on div "Analytics & Reporting Analytics & Reporting" at bounding box center [249, 165] width 162 height 28
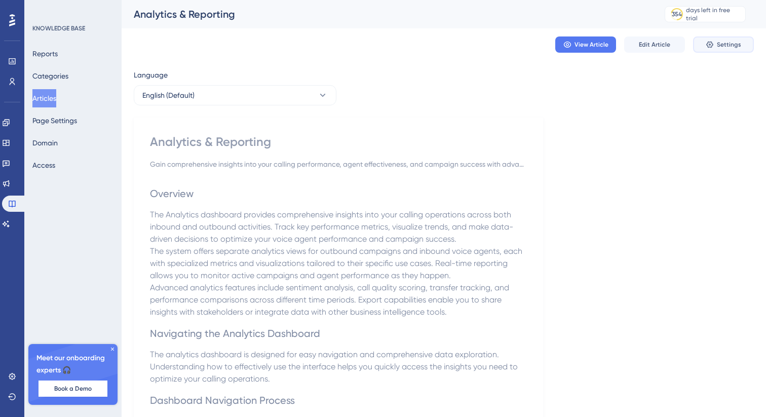
click at [710, 47] on icon at bounding box center [710, 45] width 8 height 8
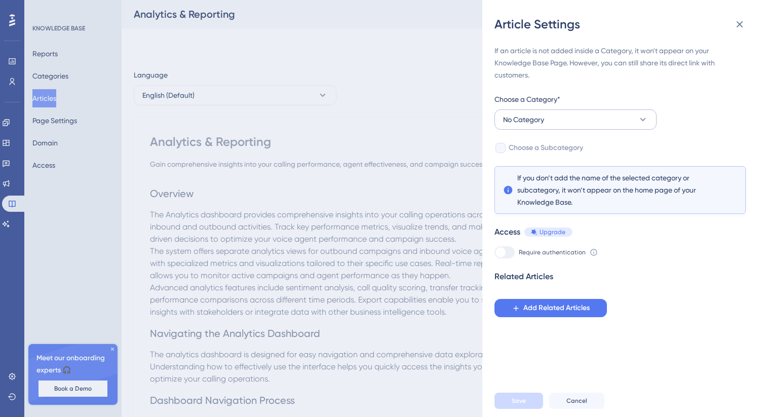
click at [520, 114] on span "No Category" at bounding box center [523, 120] width 41 height 12
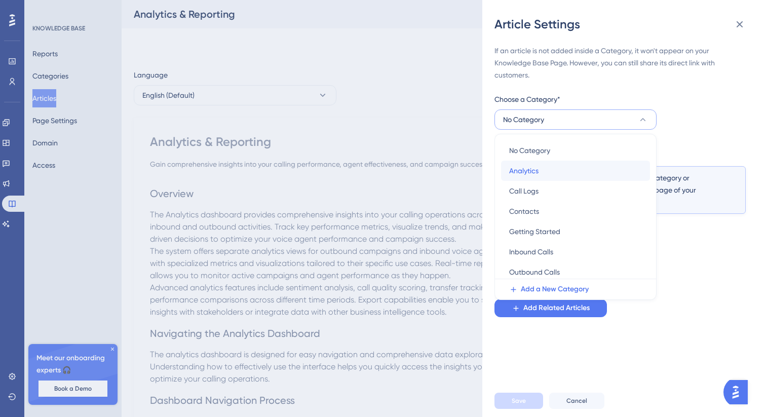
click at [536, 171] on span "Analytics" at bounding box center [523, 171] width 29 height 12
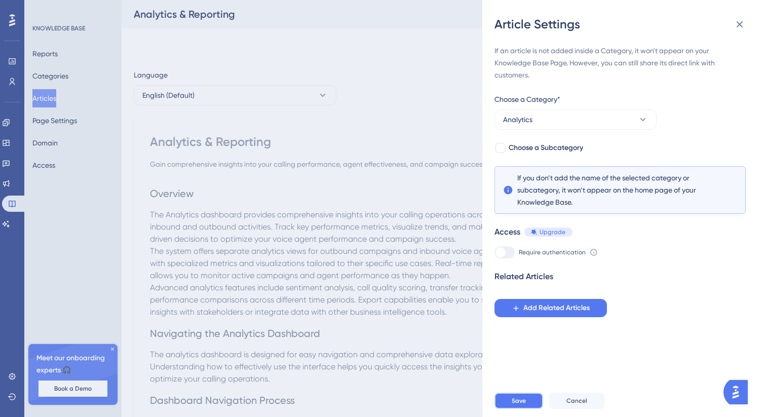
click at [513, 403] on span "Save" at bounding box center [519, 401] width 14 height 8
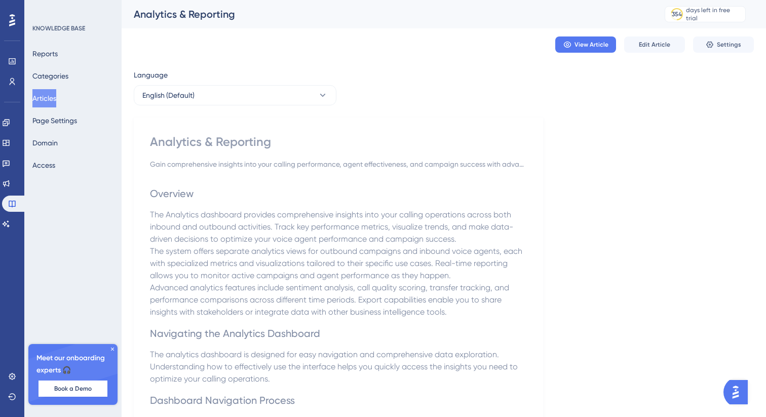
click at [56, 94] on button "Articles" at bounding box center [44, 98] width 24 height 18
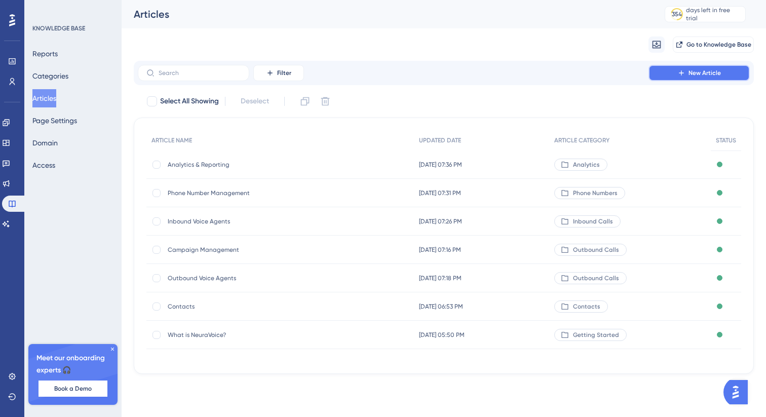
click at [678, 71] on icon at bounding box center [682, 73] width 8 height 8
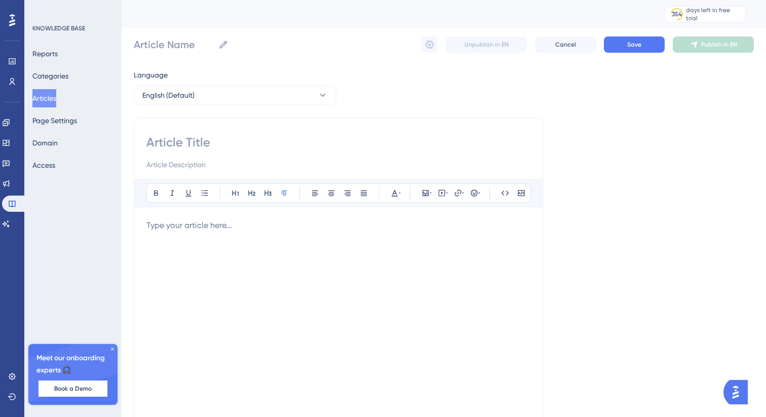
click at [230, 237] on div at bounding box center [338, 330] width 384 height 223
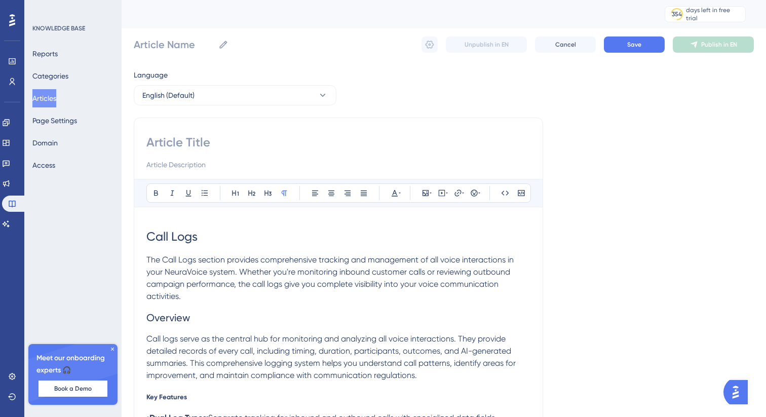
scroll to position [4, 0]
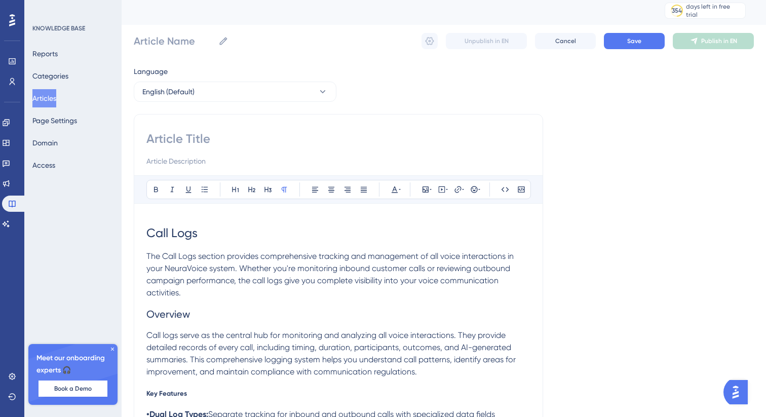
click at [177, 226] on span "Call Logs" at bounding box center [171, 233] width 51 height 14
copy span "Call Logs"
click at [181, 140] on input at bounding box center [338, 139] width 384 height 16
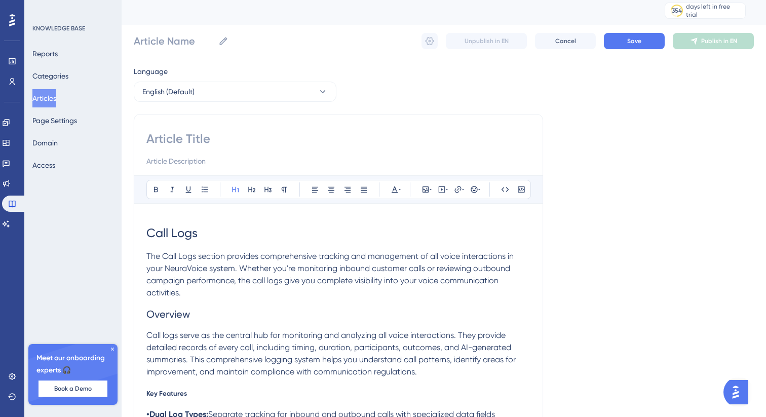
paste input "Call Logs"
type input "Call Logs"
drag, startPoint x: 148, startPoint y: 254, endPoint x: 195, endPoint y: 292, distance: 59.8
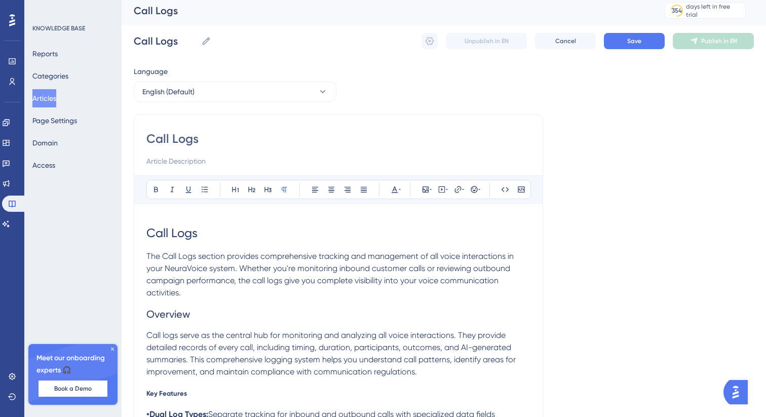
click at [195, 292] on p "The Call Logs section provides comprehensive tracking and management of all voi…" at bounding box center [338, 274] width 384 height 49
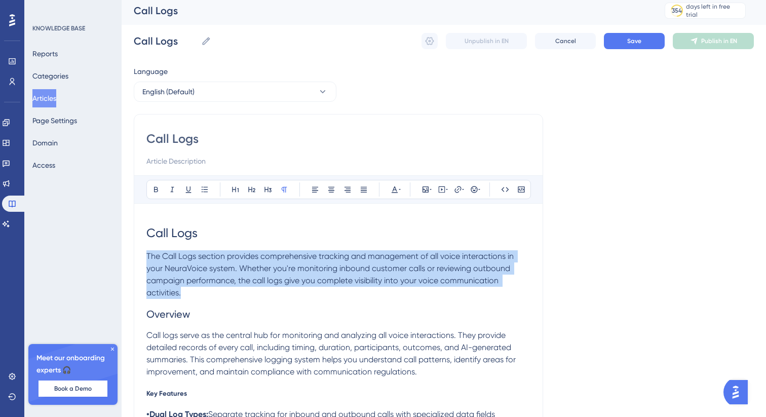
drag, startPoint x: 195, startPoint y: 292, endPoint x: 145, endPoint y: 255, distance: 61.9
copy span "The Call Logs section provides comprehensive tracking and management of all voi…"
click at [191, 162] on input at bounding box center [338, 161] width 384 height 12
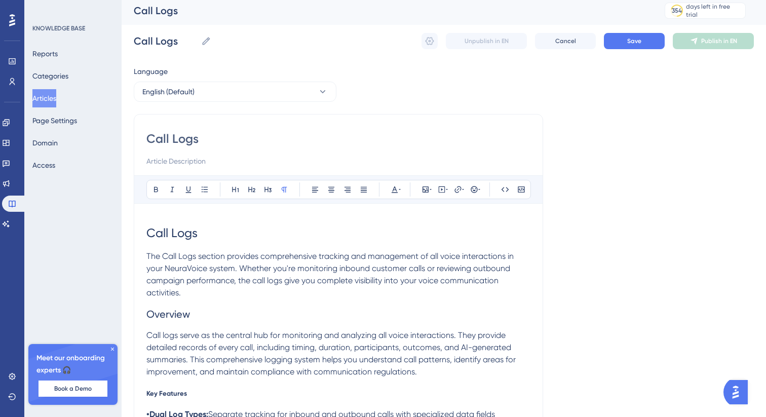
paste input "The Call Logs section provides comprehensive tracking and management of all voi…"
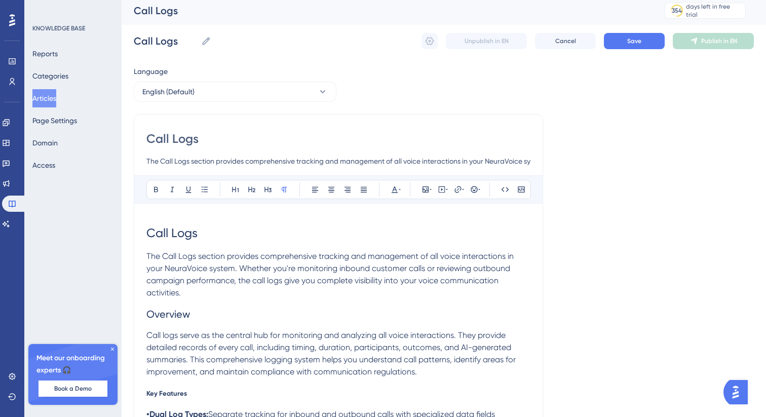
scroll to position [0, 605]
type input "The Call Logs section provides comprehensive tracking and management of all voi…"
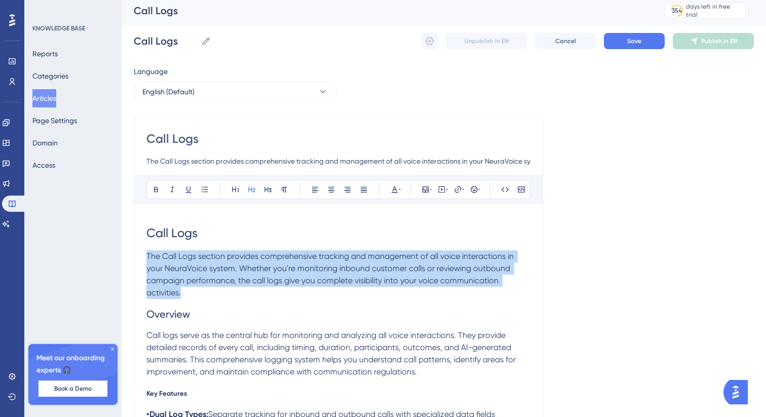
drag, startPoint x: 188, startPoint y: 300, endPoint x: 140, endPoint y: 257, distance: 64.3
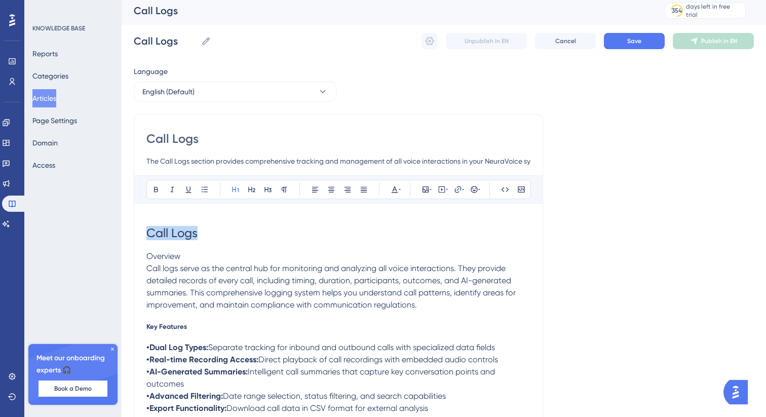
drag, startPoint x: 198, startPoint y: 240, endPoint x: 91, endPoint y: 213, distance: 110.6
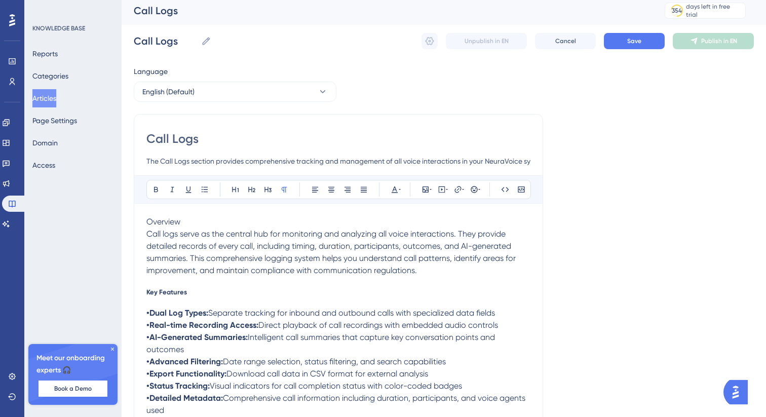
click at [194, 224] on p "Overview" at bounding box center [338, 222] width 384 height 12
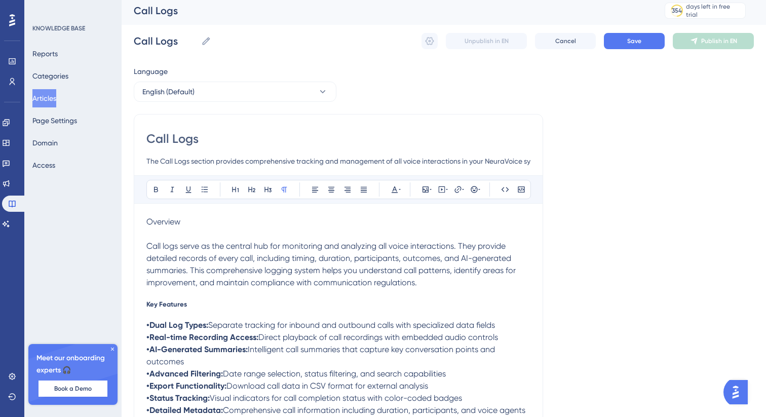
click at [164, 224] on span "Overview" at bounding box center [163, 222] width 34 height 10
click at [274, 190] on button at bounding box center [268, 189] width 14 height 14
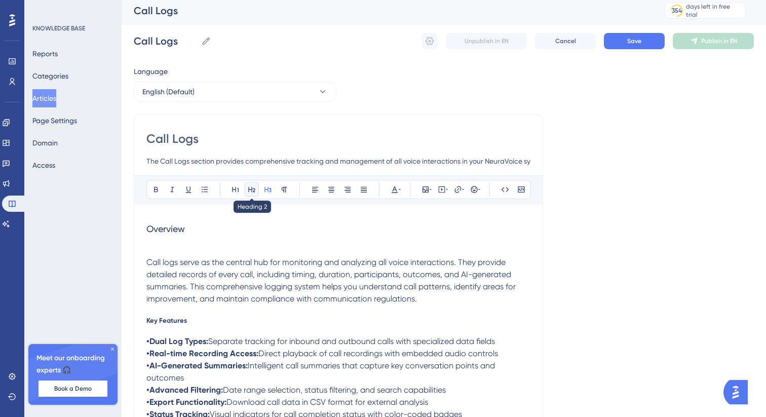
click at [254, 189] on icon at bounding box center [252, 189] width 8 height 8
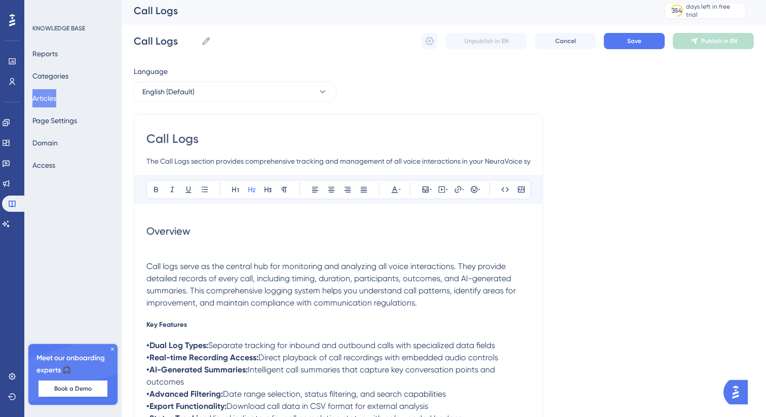
scroll to position [52, 0]
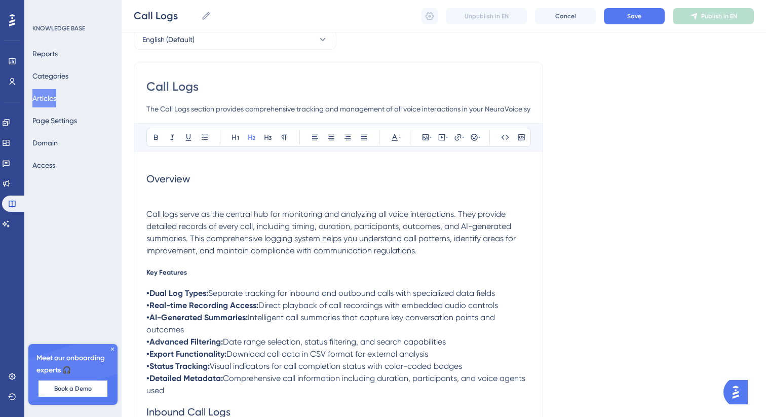
click at [163, 275] on span "Key Features" at bounding box center [166, 272] width 41 height 8
click at [266, 140] on icon at bounding box center [268, 137] width 8 height 8
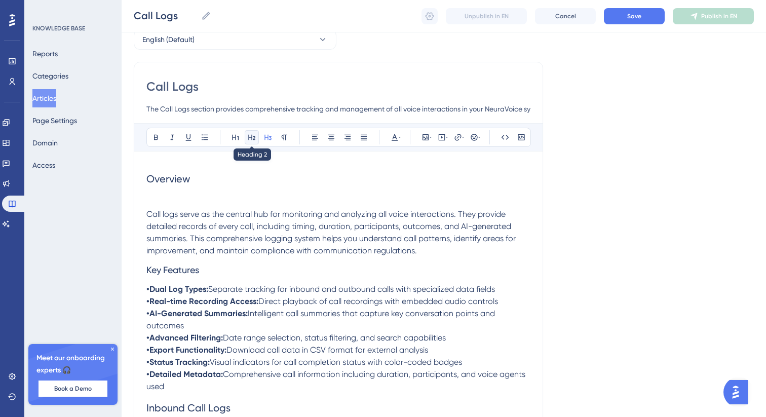
click at [250, 138] on icon at bounding box center [252, 137] width 8 height 8
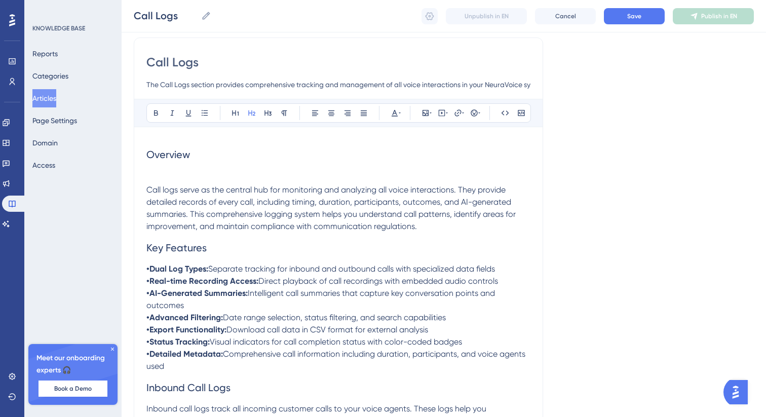
scroll to position [77, 0]
drag, startPoint x: 167, startPoint y: 363, endPoint x: 139, endPoint y: 269, distance: 98.3
click at [202, 104] on div "Bold Italic Underline Bullet Point Heading 1 Heading 2 Heading 3 Normal Align L…" at bounding box center [338, 112] width 385 height 19
drag, startPoint x: 174, startPoint y: 367, endPoint x: 141, endPoint y: 266, distance: 106.4
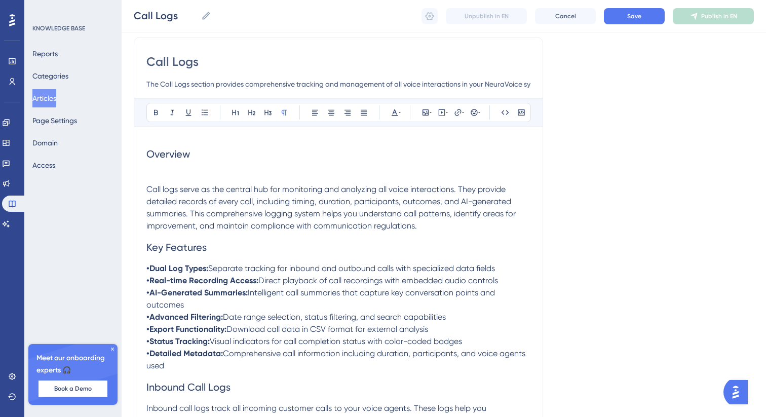
click at [205, 106] on button at bounding box center [205, 112] width 14 height 14
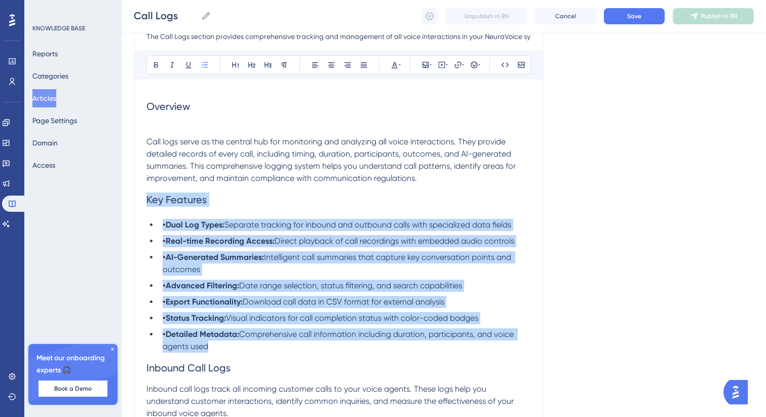
scroll to position [140, 0]
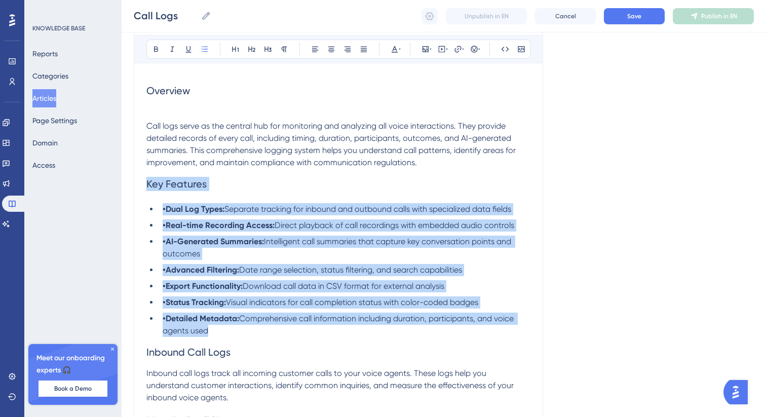
click at [166, 211] on strong "•Dual Log Types:" at bounding box center [194, 209] width 62 height 10
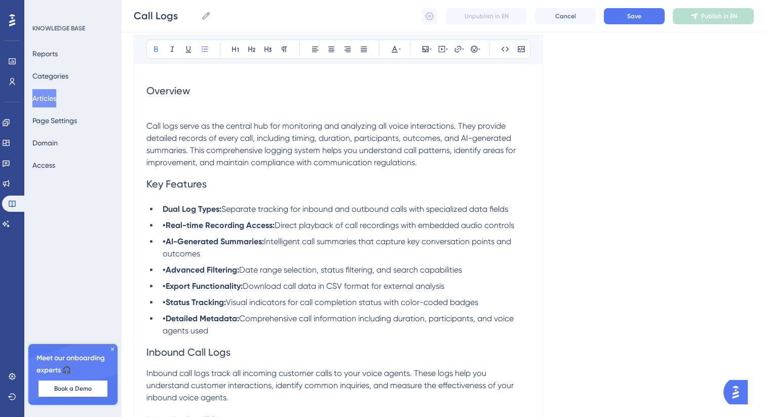
click at [167, 223] on strong "•Real-time Recording Access:" at bounding box center [219, 225] width 112 height 10
click at [165, 242] on strong "•AI-Generated Summaries:" at bounding box center [213, 242] width 101 height 10
click at [166, 271] on strong "•Advanced Filtering:" at bounding box center [201, 270] width 77 height 10
click at [164, 288] on strong "•Export Functionality:" at bounding box center [203, 286] width 80 height 10
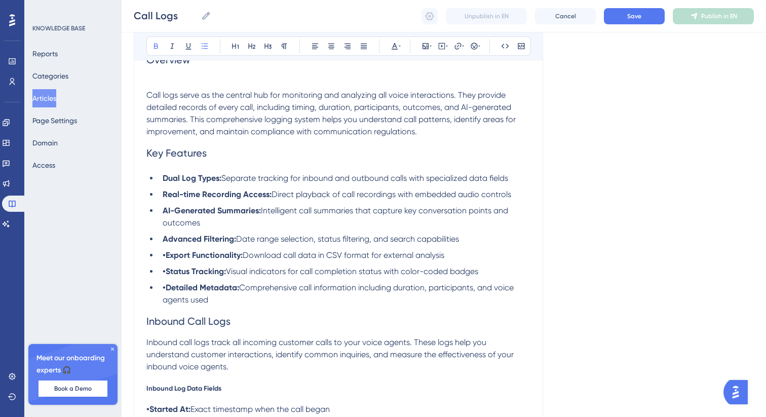
scroll to position [176, 0]
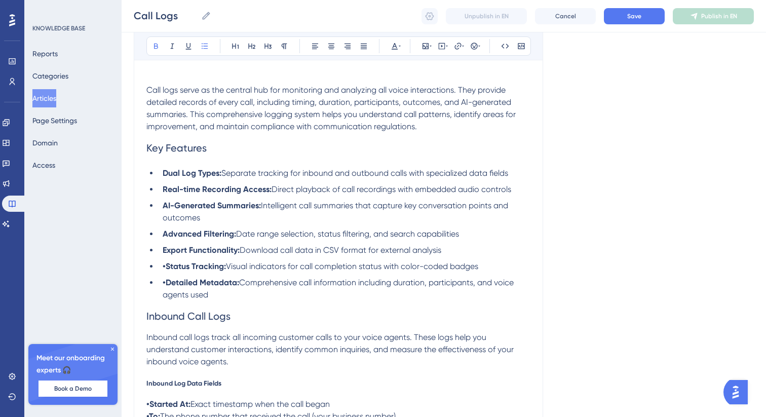
click at [166, 271] on strong "•Status Tracking:" at bounding box center [194, 266] width 63 height 10
click at [165, 286] on strong "•Detailed Metadata:" at bounding box center [201, 283] width 77 height 10
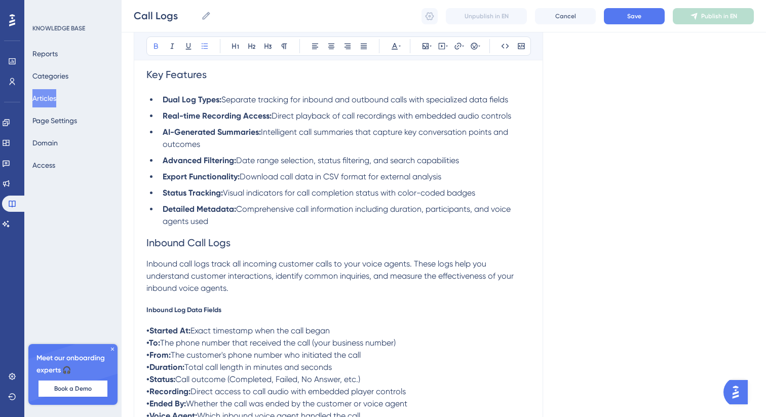
scroll to position [263, 0]
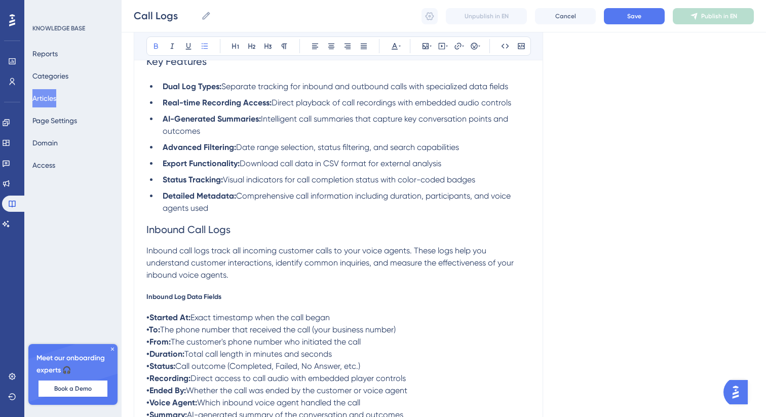
click at [177, 227] on span "Inbound Call Logs" at bounding box center [188, 229] width 84 height 12
click at [267, 46] on icon at bounding box center [268, 47] width 7 height 6
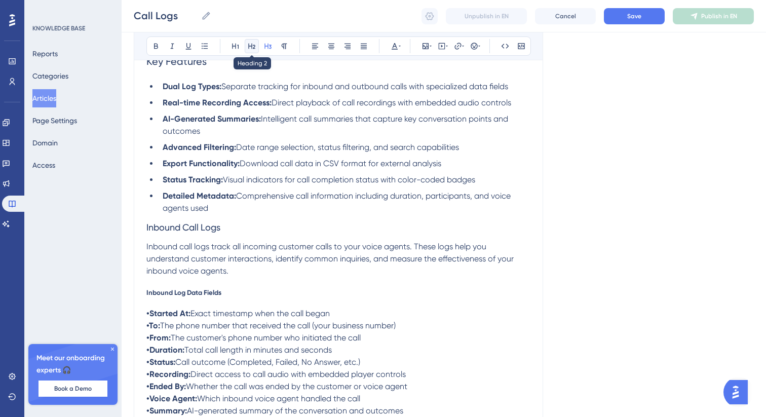
click at [249, 47] on icon at bounding box center [252, 46] width 8 height 8
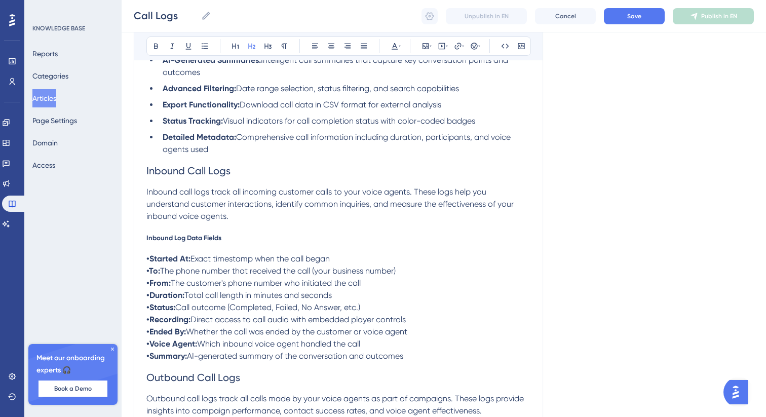
scroll to position [329, 0]
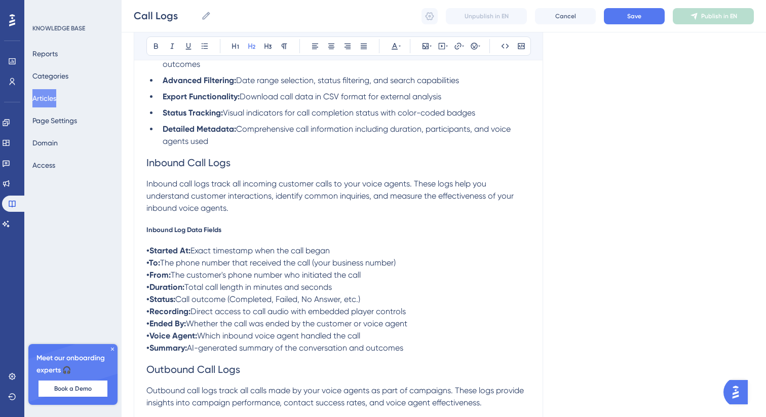
click at [180, 227] on span "Inbound Log Data Fields" at bounding box center [183, 230] width 75 height 8
click at [264, 49] on icon at bounding box center [268, 46] width 8 height 8
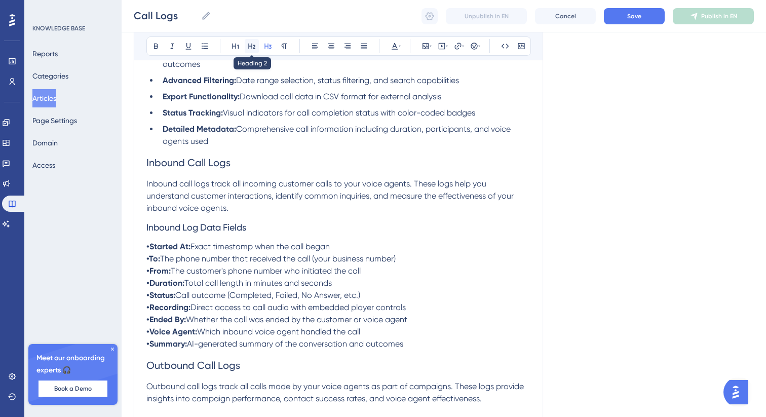
click at [251, 46] on icon at bounding box center [251, 47] width 7 height 6
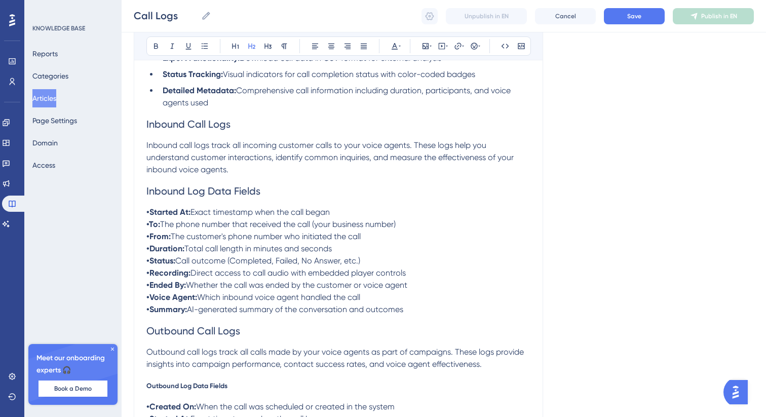
scroll to position [368, 0]
drag, startPoint x: 423, startPoint y: 312, endPoint x: 137, endPoint y: 213, distance: 302.6
click at [197, 46] on div "Bold Italic Underline Bullet Point Heading 1 Heading 2 Heading 3 Normal Align L…" at bounding box center [338, 45] width 385 height 19
drag, startPoint x: 411, startPoint y: 319, endPoint x: 139, endPoint y: 206, distance: 294.7
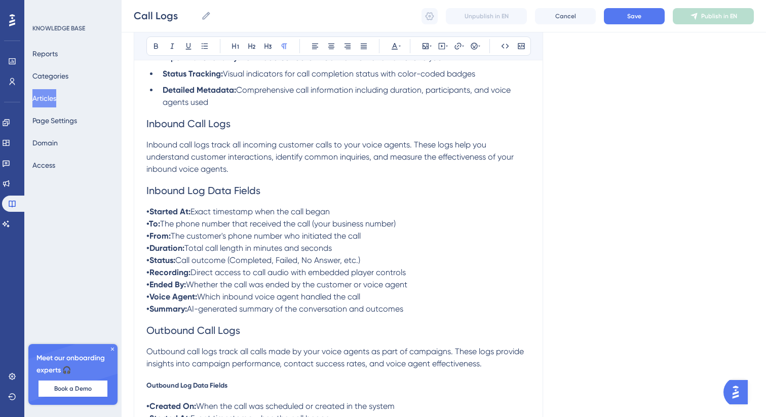
click at [204, 41] on button at bounding box center [205, 46] width 14 height 14
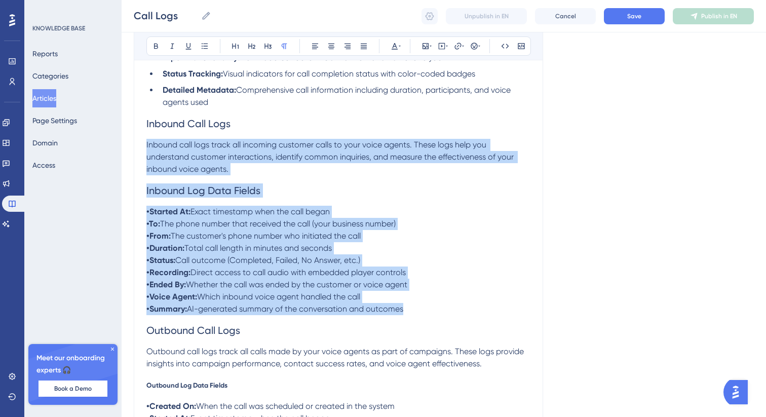
click at [267, 195] on h2 "Inbound Log Data Fields" at bounding box center [338, 190] width 384 height 30
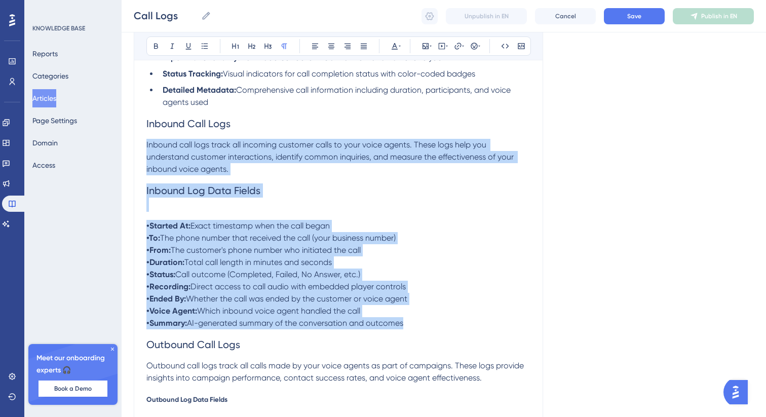
drag, startPoint x: 434, startPoint y: 330, endPoint x: 141, endPoint y: 230, distance: 309.8
click at [202, 48] on icon at bounding box center [205, 46] width 6 height 6
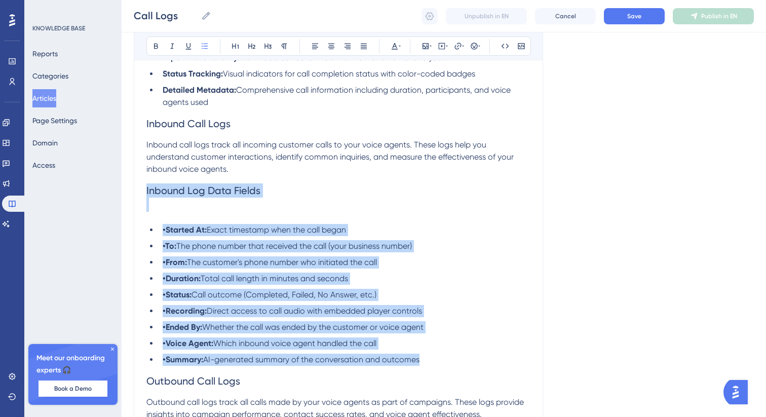
click at [163, 206] on h2 "Inbound Log Data Fields" at bounding box center [338, 197] width 384 height 45
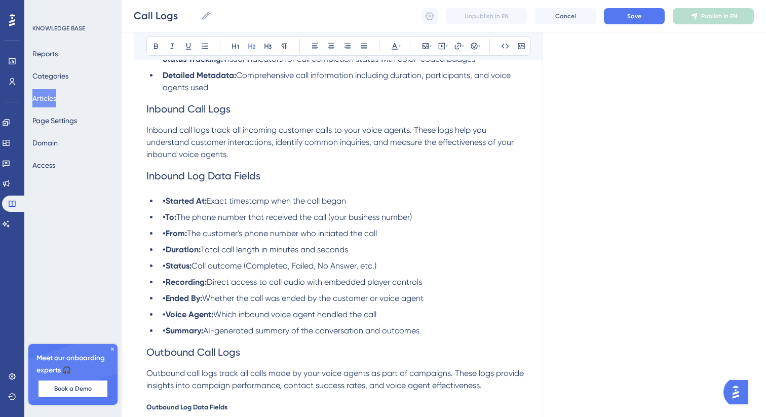
scroll to position [392, 0]
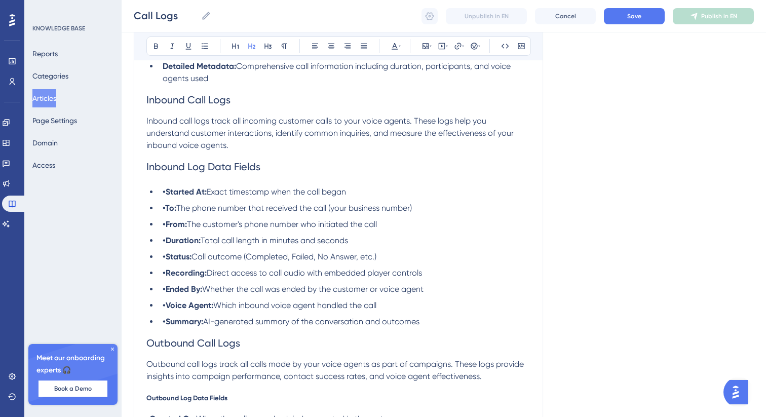
click at [166, 194] on strong "•Started At:" at bounding box center [185, 192] width 44 height 10
click at [166, 210] on strong "•To:" at bounding box center [170, 208] width 14 height 10
click at [166, 229] on strong "•From:" at bounding box center [175, 224] width 24 height 10
click at [165, 244] on strong "•Duration:" at bounding box center [182, 241] width 38 height 10
click at [166, 261] on strong "•Status:" at bounding box center [177, 257] width 29 height 10
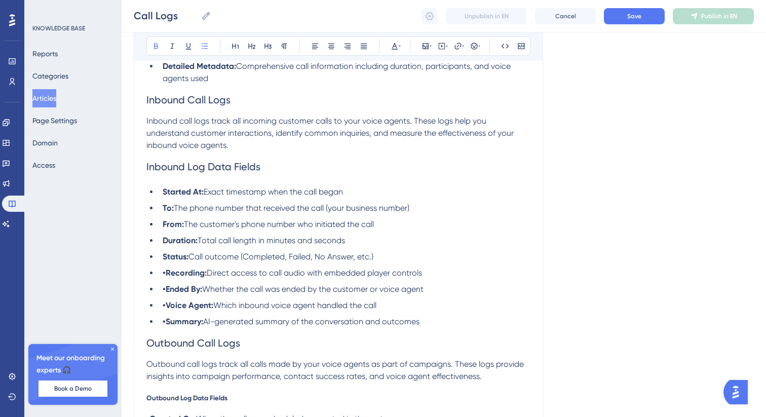
click at [168, 278] on strong "•Recording:" at bounding box center [185, 273] width 44 height 10
click at [166, 300] on ul "Started At: Exact timestamp when the call began To: The phone number that recei…" at bounding box center [338, 257] width 384 height 142
click at [167, 293] on strong "•Ended By:" at bounding box center [183, 289] width 40 height 10
click at [167, 310] on strong "•Voice Agent:" at bounding box center [188, 306] width 51 height 10
click at [166, 326] on strong "•Summary:" at bounding box center [183, 322] width 41 height 10
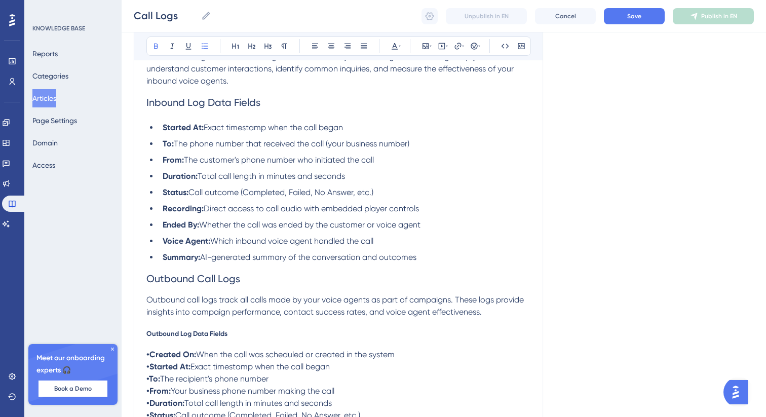
scroll to position [463, 0]
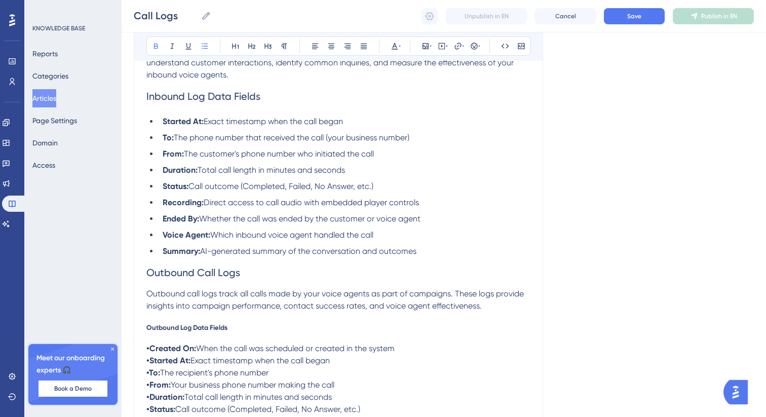
click at [196, 279] on span "Outbound Call Logs" at bounding box center [193, 273] width 94 height 12
click at [265, 46] on icon at bounding box center [268, 46] width 8 height 8
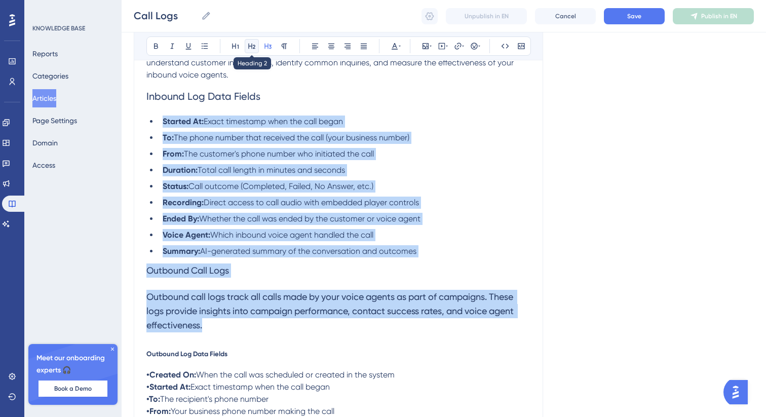
click at [256, 45] on button at bounding box center [252, 46] width 14 height 14
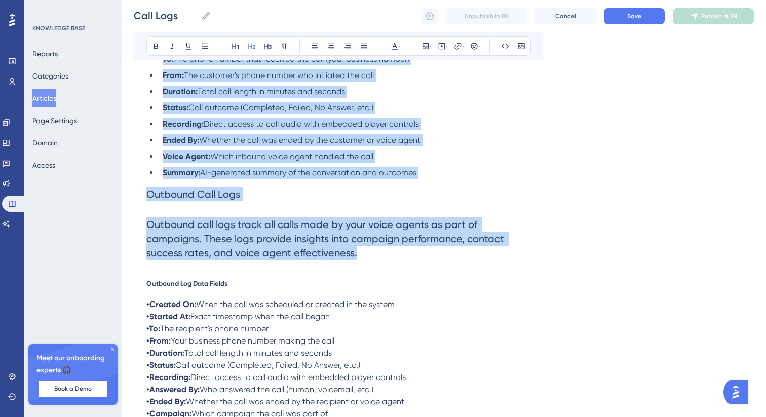
scroll to position [551, 0]
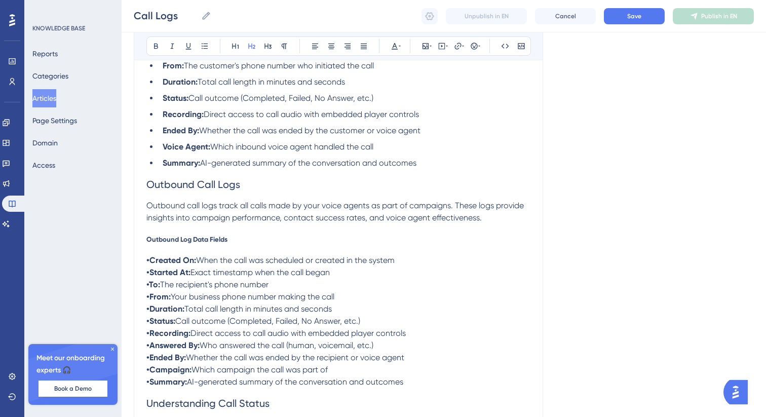
click at [205, 247] on div "Overview Call logs serve as the central hub for monitoring and analyzing all vo…" at bounding box center [338, 362] width 384 height 1394
click at [439, 159] on ul "Started At: Exact timestamp when the call began To: The phone number that recei…" at bounding box center [338, 98] width 384 height 142
click at [433, 168] on li "Summary: AI-generated summary of the conversation and outcomes" at bounding box center [345, 163] width 372 height 12
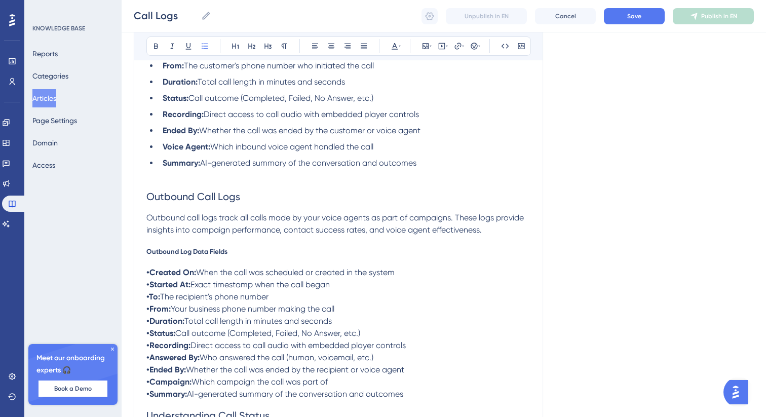
click at [168, 259] on div "Overview Call logs serve as the central hub for monitoring and analyzing all vo…" at bounding box center [338, 368] width 384 height 1406
click at [176, 255] on span "Outbound Log Data Fields" at bounding box center [186, 251] width 81 height 8
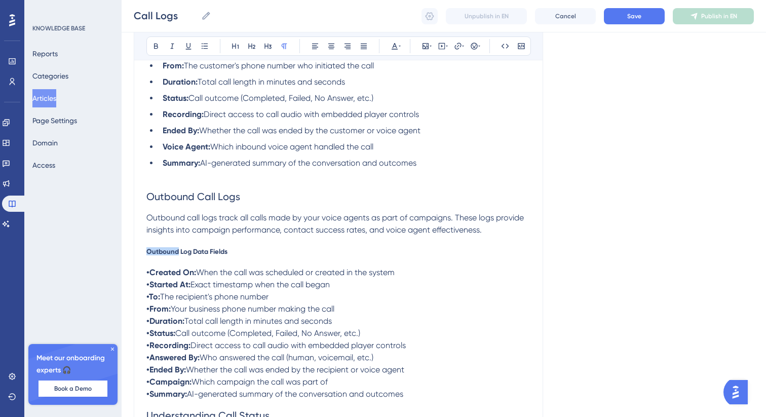
click at [176, 255] on span "Outbound Log Data Fields" at bounding box center [186, 251] width 81 height 8
click at [265, 42] on icon at bounding box center [268, 46] width 8 height 8
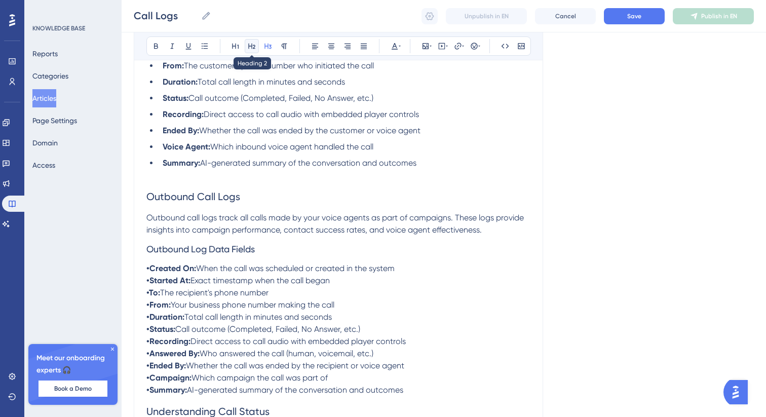
click at [250, 47] on icon at bounding box center [252, 46] width 8 height 8
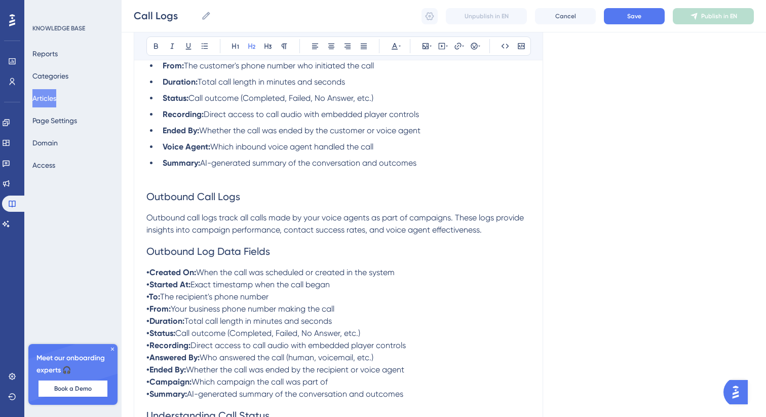
click at [284, 259] on h2 "Outbound Log Data Fields" at bounding box center [338, 251] width 384 height 30
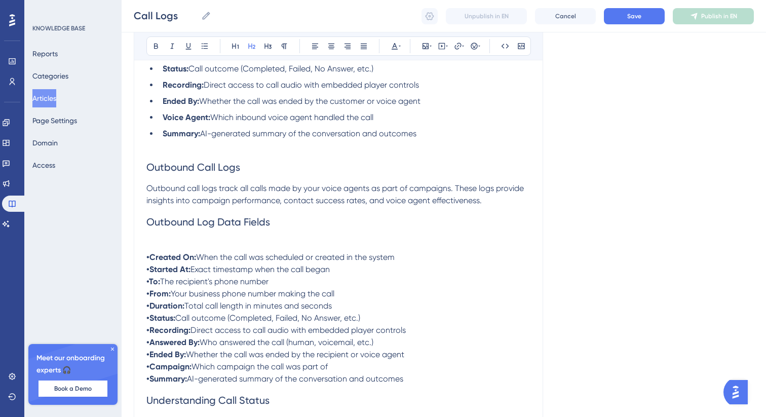
scroll to position [600, 0]
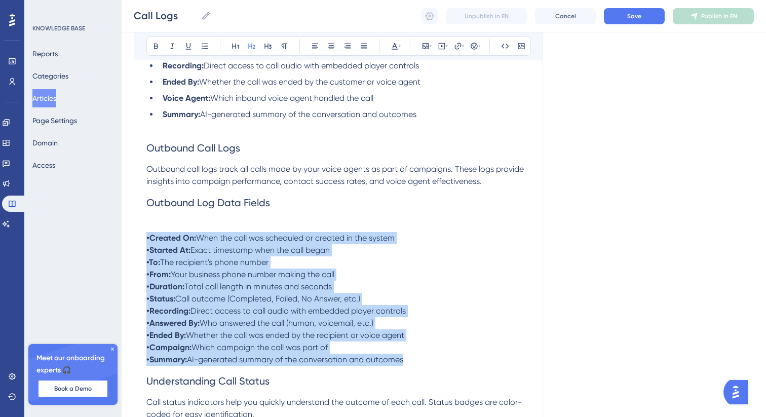
drag, startPoint x: 408, startPoint y: 372, endPoint x: 129, endPoint y: 238, distance: 309.8
click at [129, 238] on div "Performance Users Engagement Widgets Feedback Product Updates Knowledge Base AI…" at bounding box center [444, 262] width 645 height 1725
click at [204, 48] on icon at bounding box center [205, 46] width 8 height 8
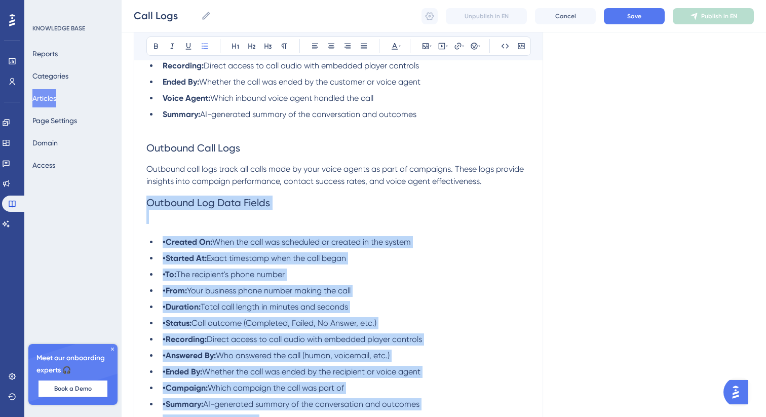
click at [163, 246] on strong "•Created On:" at bounding box center [188, 242] width 50 height 10
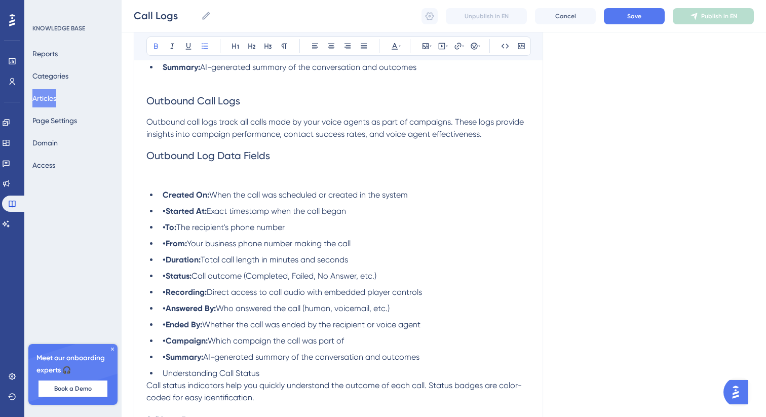
scroll to position [666, 0]
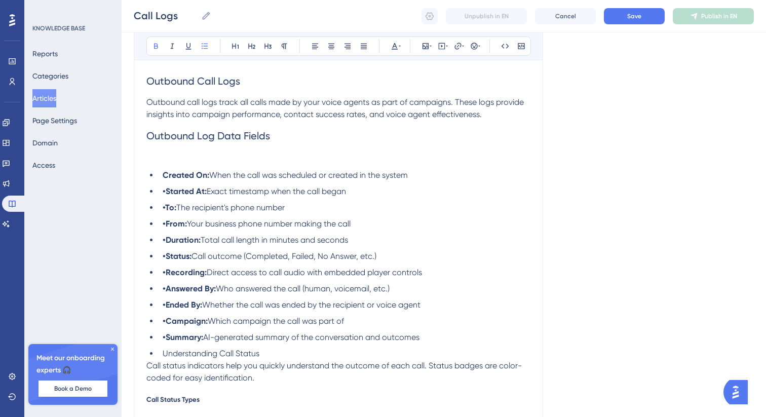
click at [169, 195] on strong "•Started At:" at bounding box center [185, 191] width 44 height 10
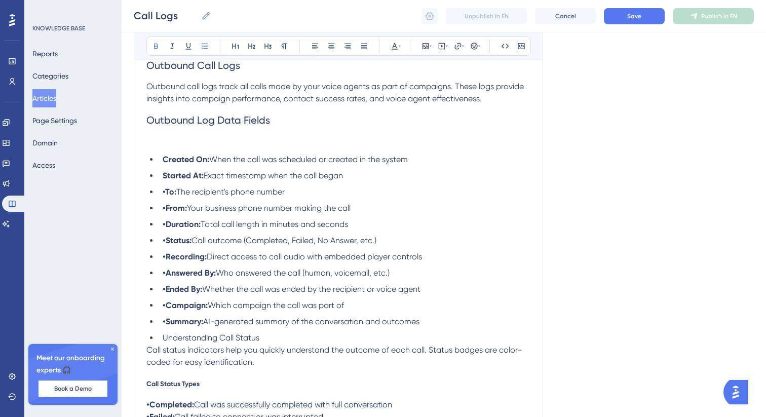
scroll to position [685, 0]
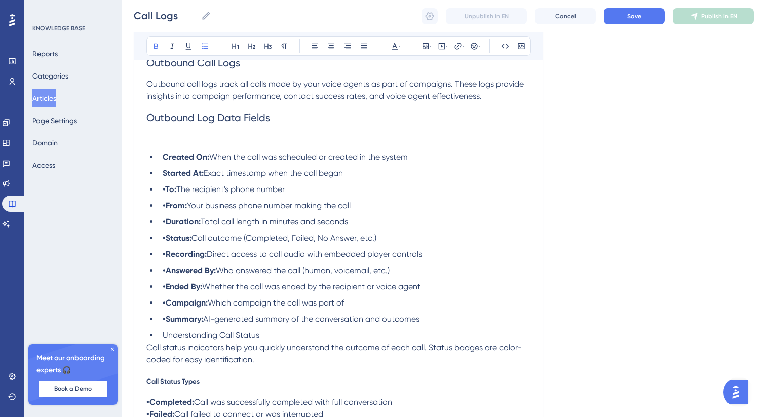
click at [166, 193] on strong "•To:" at bounding box center [170, 189] width 14 height 10
click at [166, 209] on strong "•From:" at bounding box center [175, 206] width 24 height 10
click at [168, 226] on strong "•Duration:" at bounding box center [182, 222] width 38 height 10
click at [168, 242] on strong "•Status:" at bounding box center [177, 238] width 29 height 10
click at [167, 259] on strong "•Recording:" at bounding box center [185, 254] width 44 height 10
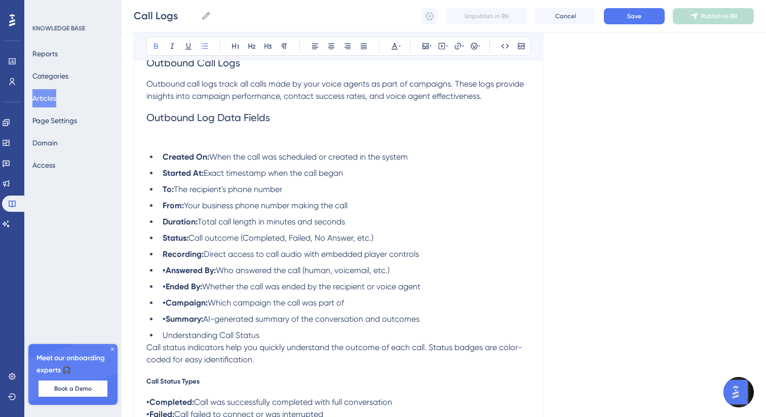
click at [167, 275] on strong "•Answered By:" at bounding box center [189, 271] width 53 height 10
click at [166, 291] on strong "•Ended By:" at bounding box center [183, 287] width 40 height 10
click at [167, 308] on strong "•Campaign:" at bounding box center [185, 303] width 45 height 10
click at [166, 324] on strong "•Summary:" at bounding box center [183, 319] width 41 height 10
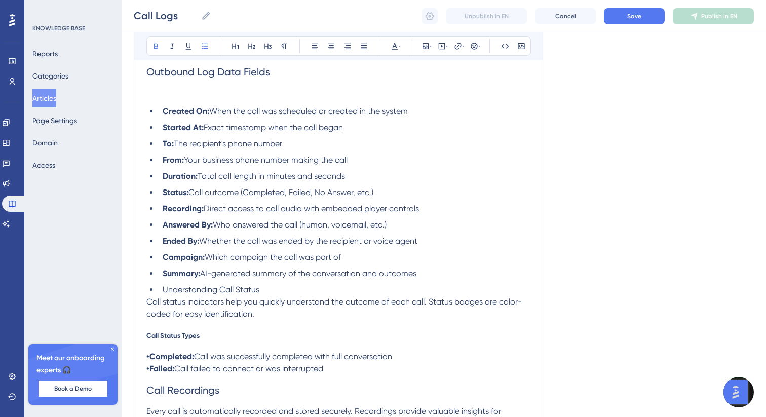
scroll to position [735, 0]
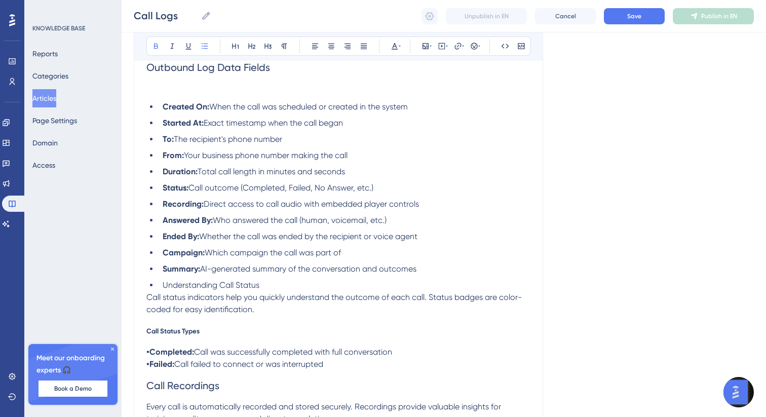
click at [278, 291] on li "Understanding Call Status" at bounding box center [345, 285] width 372 height 12
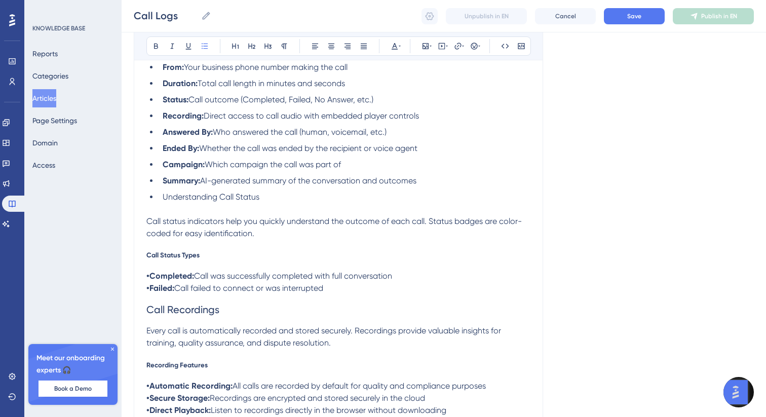
scroll to position [837, 0]
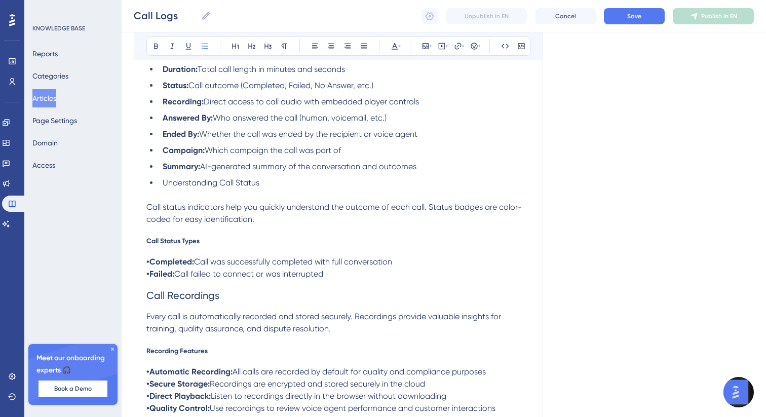
click at [165, 245] on span "Call Status Types" at bounding box center [172, 241] width 53 height 8
click at [273, 47] on button at bounding box center [268, 46] width 14 height 14
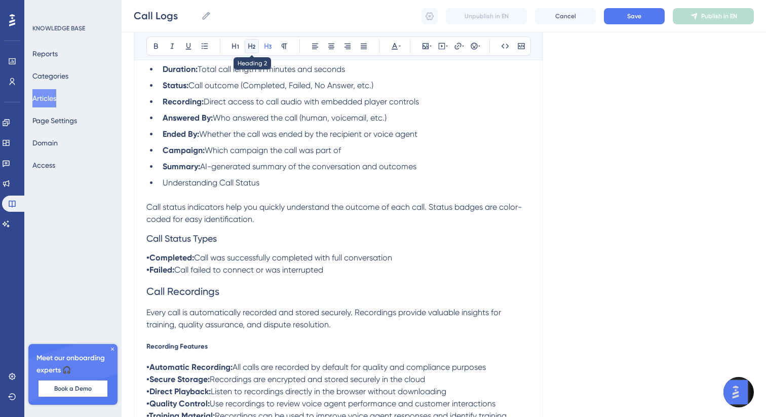
click at [252, 47] on icon at bounding box center [251, 47] width 7 height 6
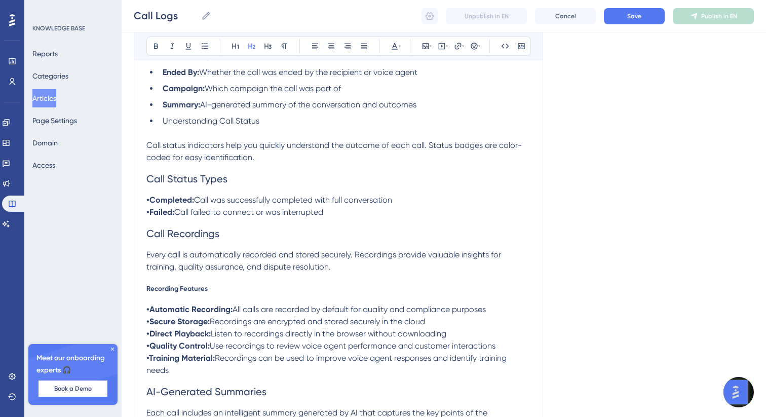
scroll to position [929, 0]
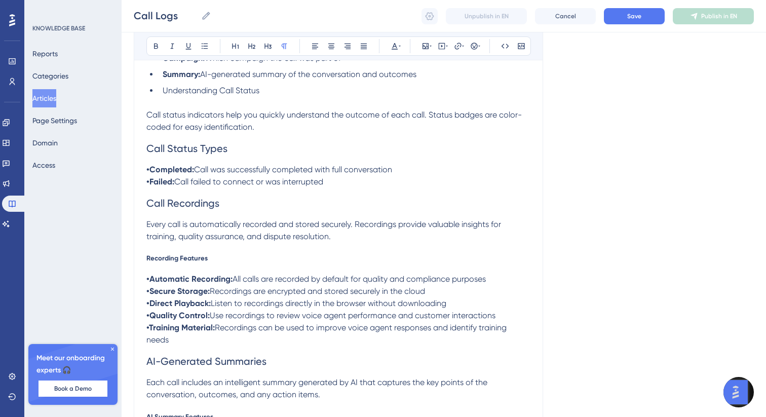
drag, startPoint x: 343, startPoint y: 194, endPoint x: 144, endPoint y: 175, distance: 199.5
click at [203, 47] on icon at bounding box center [205, 46] width 8 height 8
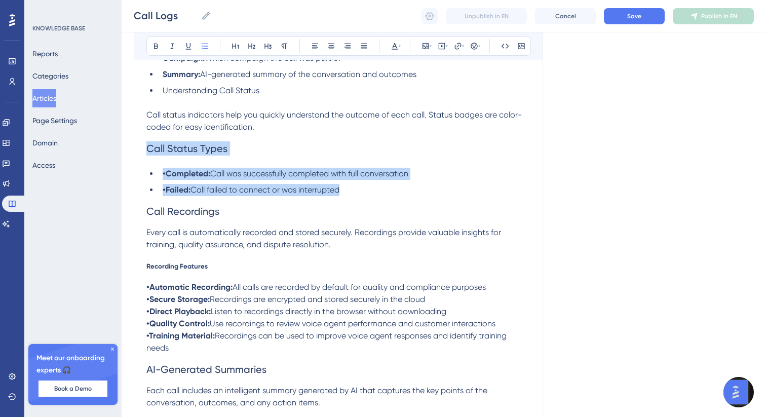
click at [166, 178] on strong "•Completed:" at bounding box center [187, 174] width 48 height 10
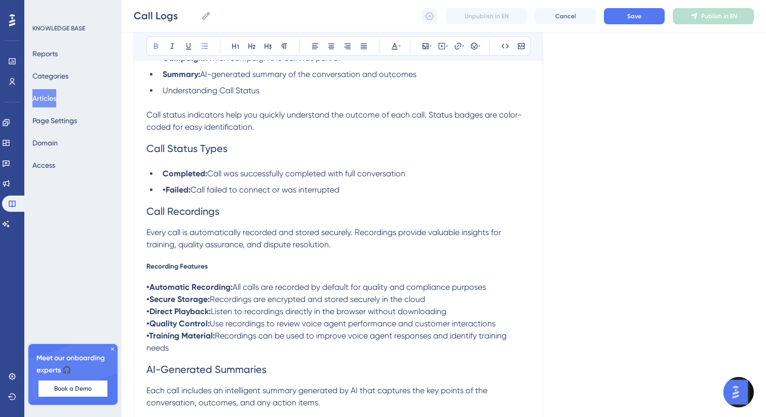
click at [165, 195] on strong "•Failed:" at bounding box center [177, 190] width 28 height 10
click at [176, 217] on span "Call Recordings" at bounding box center [182, 211] width 73 height 12
click at [269, 46] on icon at bounding box center [268, 46] width 8 height 8
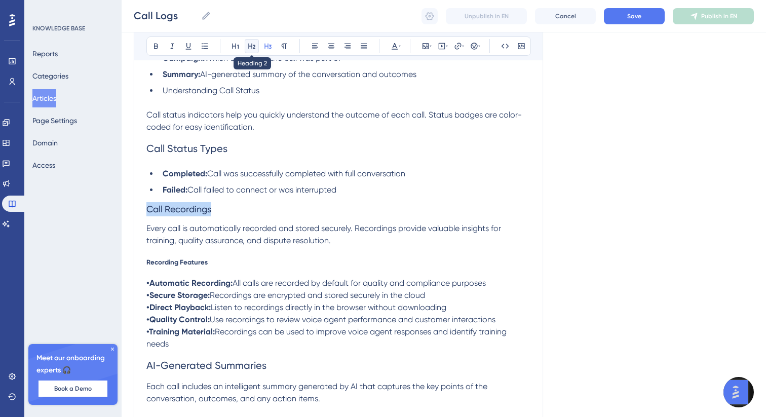
click at [252, 48] on icon at bounding box center [252, 46] width 8 height 8
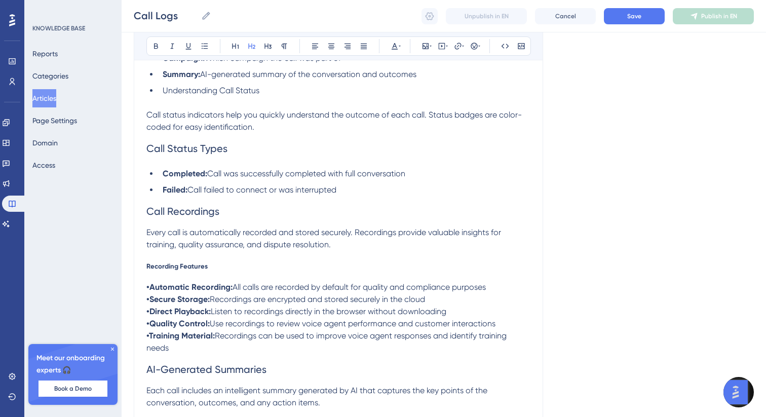
click at [172, 277] on div "Overview Call logs serve as the central hub for monitoring and analyzing all vo…" at bounding box center [338, 21] width 384 height 1470
click at [175, 270] on span "Recording Features" at bounding box center [176, 266] width 61 height 8
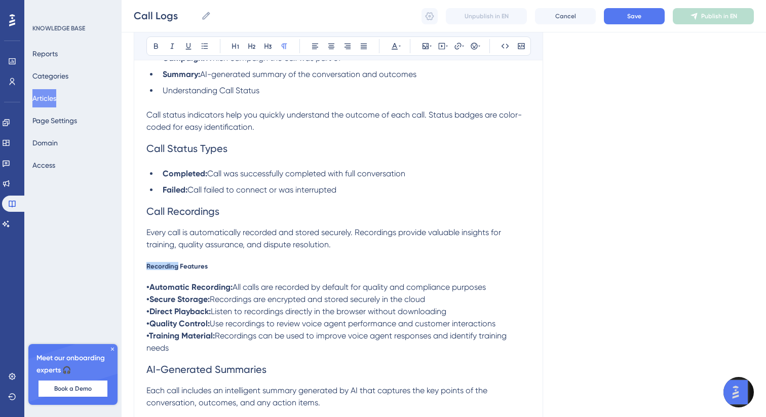
click at [175, 270] on span "Recording Features" at bounding box center [176, 266] width 61 height 8
click at [268, 48] on icon at bounding box center [268, 47] width 7 height 6
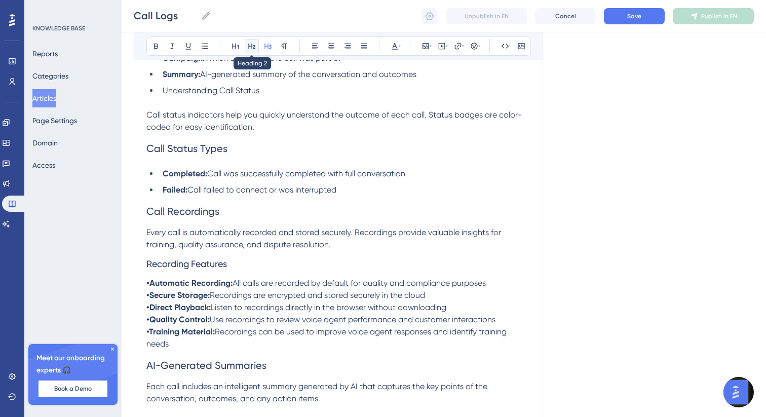
click at [254, 47] on icon at bounding box center [252, 46] width 8 height 8
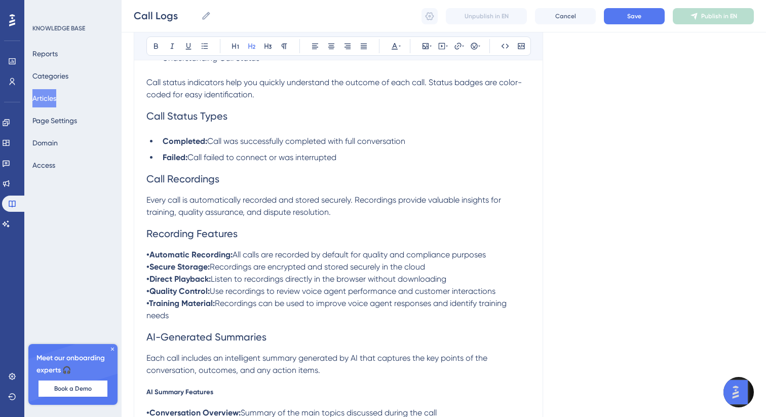
scroll to position [963, 0]
drag, startPoint x: 182, startPoint y: 319, endPoint x: 136, endPoint y: 264, distance: 72.0
click at [200, 45] on button at bounding box center [205, 46] width 14 height 14
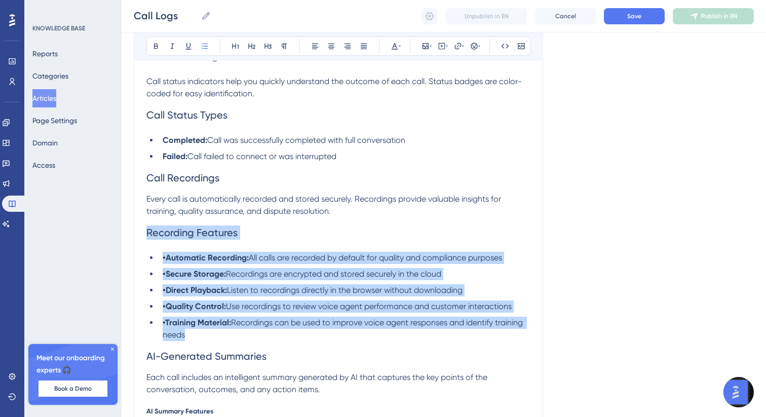
click at [167, 263] on strong "•Automatic Recording:" at bounding box center [206, 258] width 86 height 10
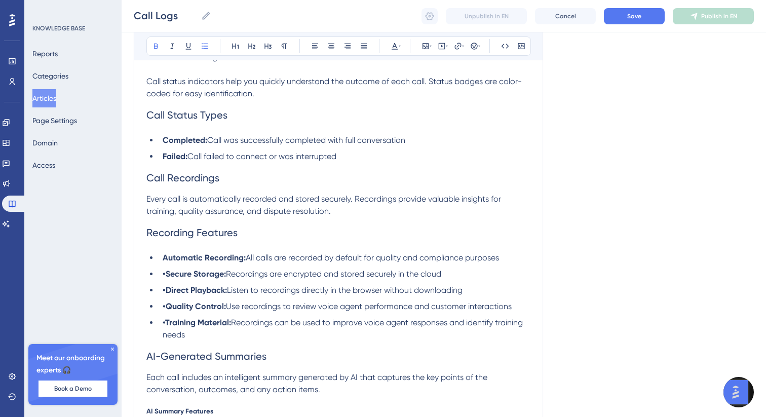
click at [166, 279] on strong "•Secure Storage:" at bounding box center [194, 274] width 63 height 10
click at [166, 295] on strong "•Direct Playback:" at bounding box center [195, 290] width 64 height 10
click at [167, 311] on strong "•Quality Control:" at bounding box center [194, 307] width 63 height 10
click at [166, 327] on strong "•Training Material:" at bounding box center [197, 323] width 68 height 10
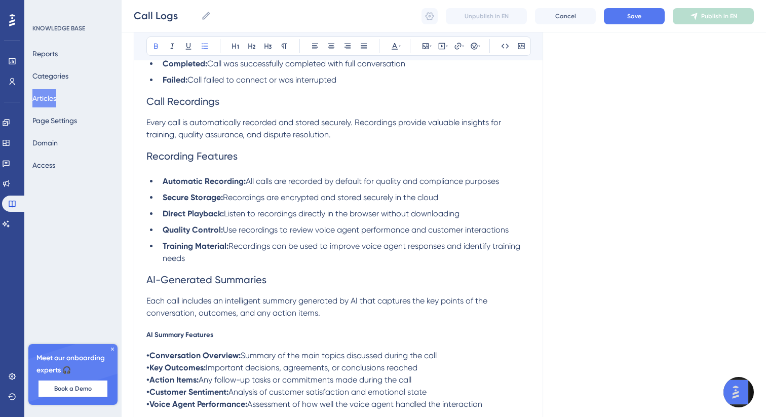
scroll to position [1040, 0]
click at [188, 285] on span "AI-Generated Summaries" at bounding box center [206, 279] width 120 height 12
click at [265, 50] on button at bounding box center [268, 46] width 14 height 14
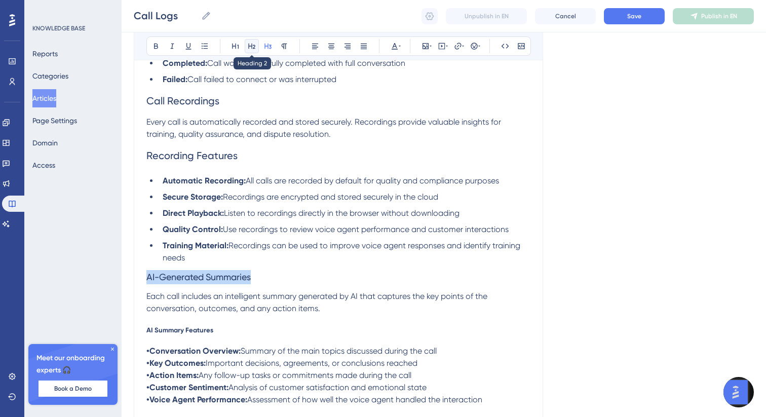
click at [250, 49] on icon at bounding box center [252, 46] width 8 height 8
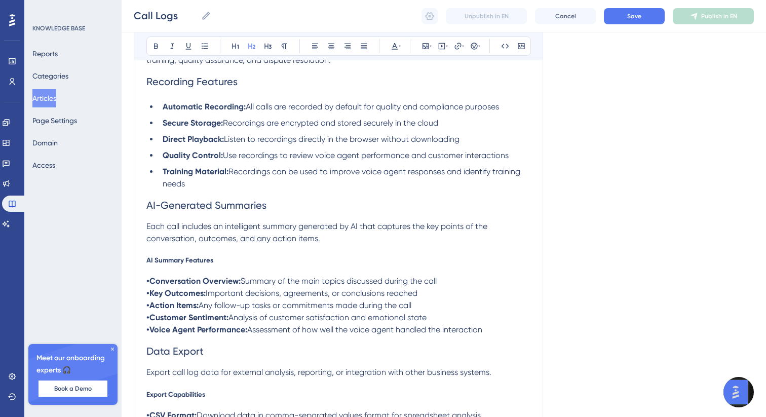
scroll to position [1115, 0]
click at [172, 263] on span "AI Summary Features" at bounding box center [179, 259] width 67 height 8
click at [267, 47] on icon at bounding box center [268, 46] width 8 height 8
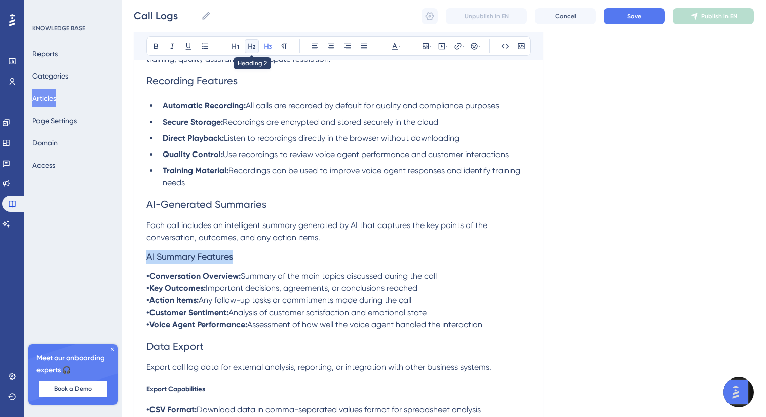
click at [252, 47] on icon at bounding box center [251, 47] width 7 height 6
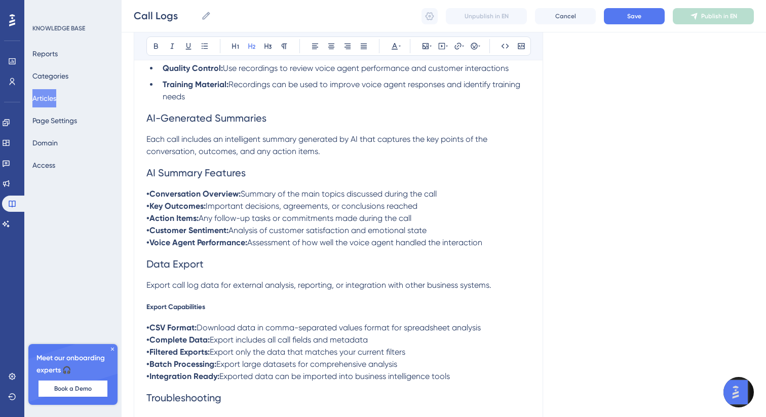
scroll to position [1204, 0]
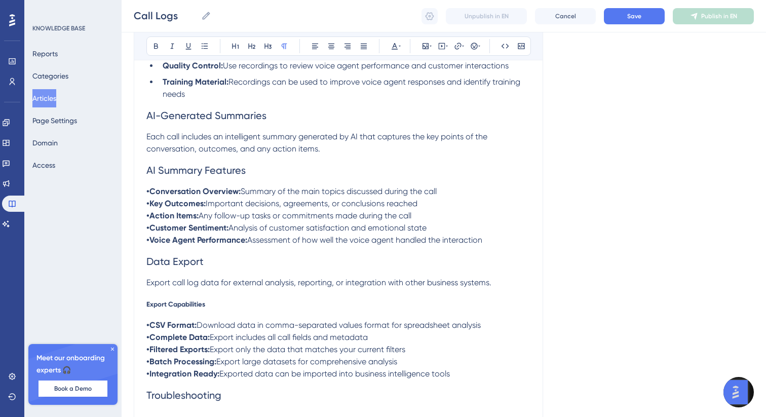
drag, startPoint x: 494, startPoint y: 247, endPoint x: 143, endPoint y: 196, distance: 354.4
click at [208, 46] on icon at bounding box center [205, 46] width 8 height 8
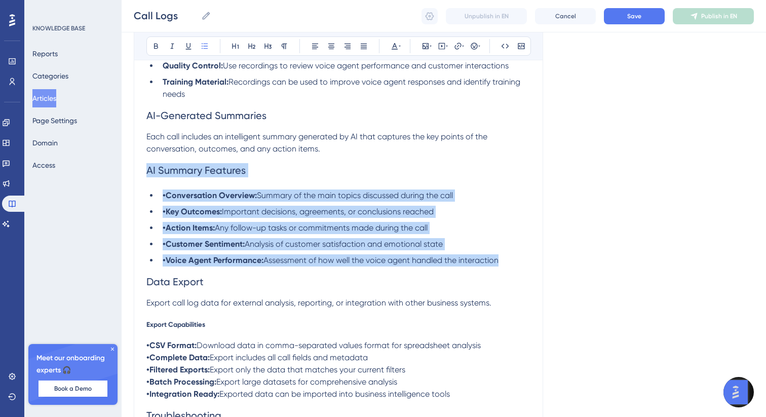
click at [166, 200] on strong "•Conversation Overview:" at bounding box center [210, 196] width 94 height 10
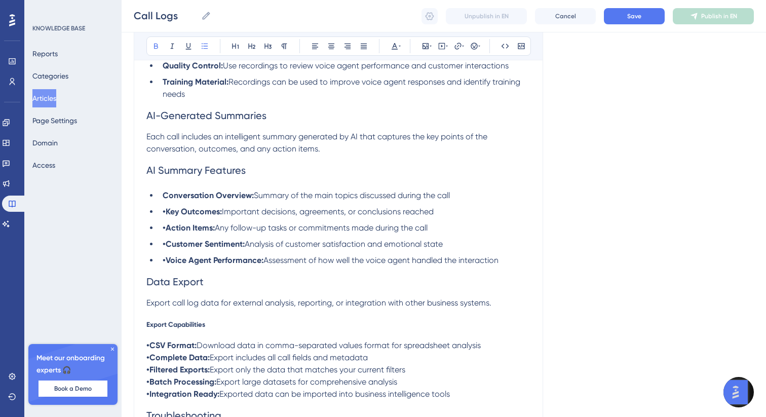
click at [165, 216] on strong "•Key Outcomes:" at bounding box center [192, 212] width 59 height 10
click at [166, 233] on strong "•Action Items:" at bounding box center [189, 228] width 52 height 10
click at [165, 249] on strong "•Customer Sentiment:" at bounding box center [204, 244] width 82 height 10
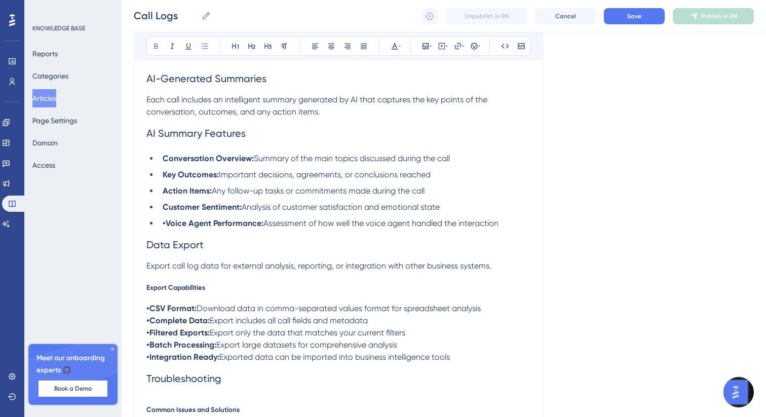
scroll to position [1241, 0]
click at [166, 228] on strong "•Voice Agent Performance:" at bounding box center [213, 223] width 101 height 10
click at [171, 250] on span "Data Export" at bounding box center [174, 244] width 57 height 12
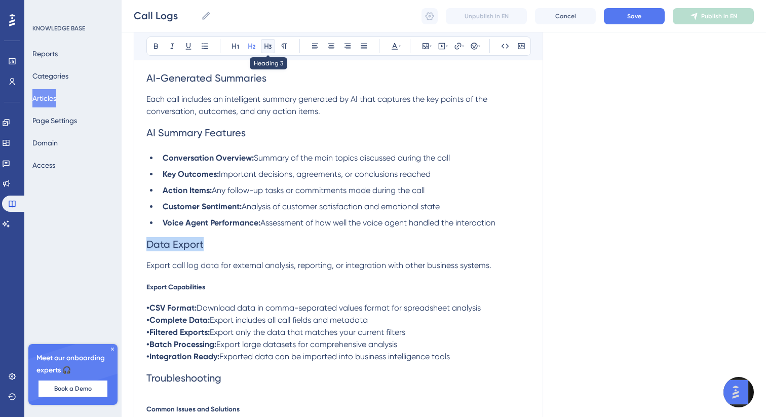
click at [266, 41] on button at bounding box center [268, 46] width 14 height 14
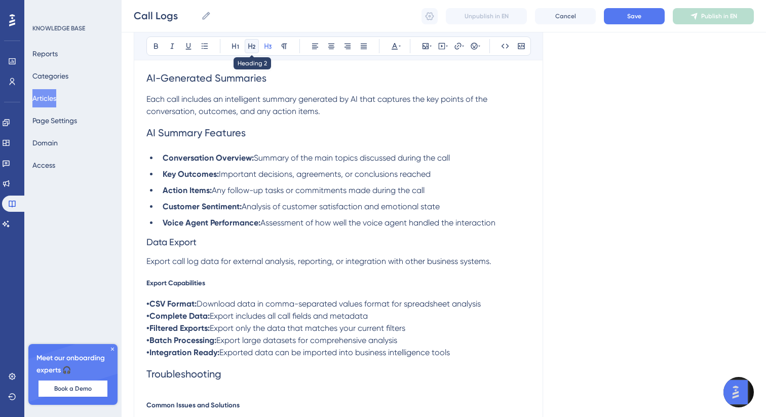
click at [252, 45] on icon at bounding box center [252, 46] width 8 height 8
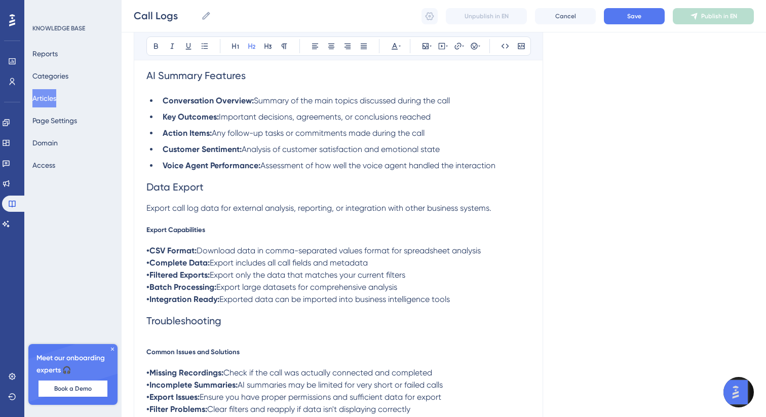
scroll to position [1299, 0]
click at [170, 233] on span "Export Capabilities" at bounding box center [175, 228] width 59 height 8
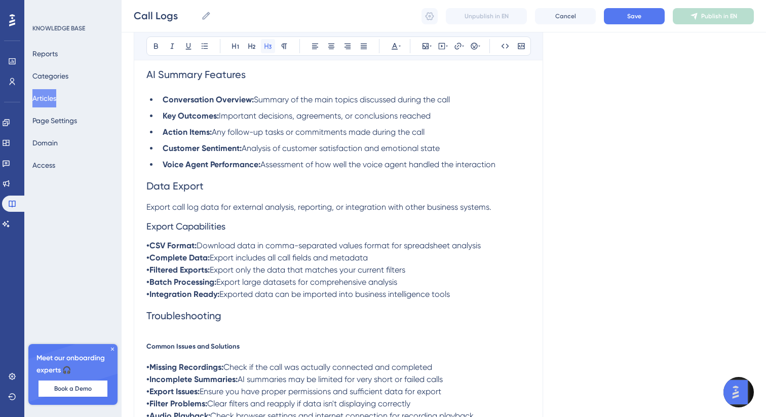
click at [264, 46] on icon at bounding box center [268, 46] width 8 height 8
click at [253, 46] on icon at bounding box center [252, 46] width 8 height 8
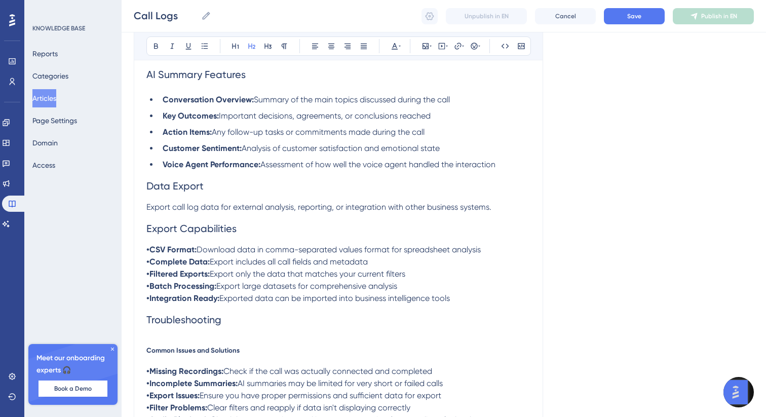
scroll to position [1332, 0]
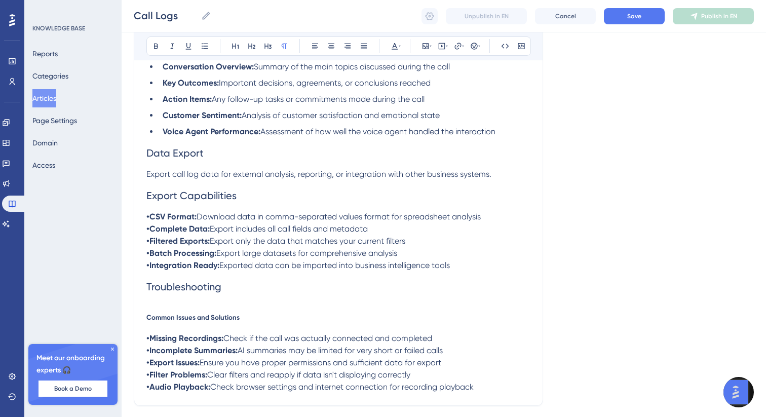
drag, startPoint x: 462, startPoint y: 278, endPoint x: 133, endPoint y: 227, distance: 333.4
click at [211, 46] on button at bounding box center [205, 46] width 14 height 14
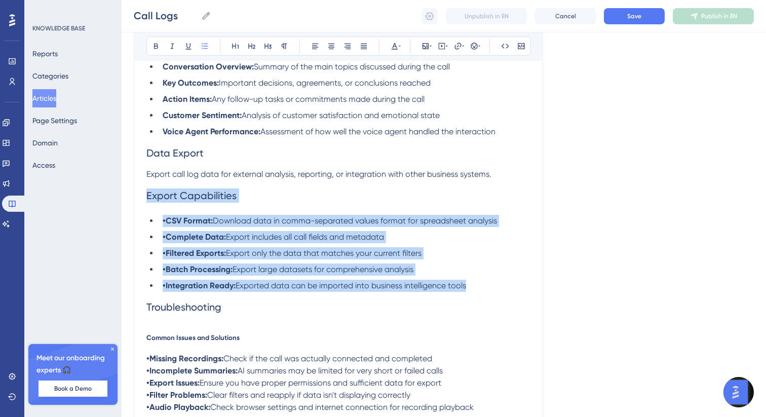
click at [165, 226] on strong "•CSV Format:" at bounding box center [188, 221] width 50 height 10
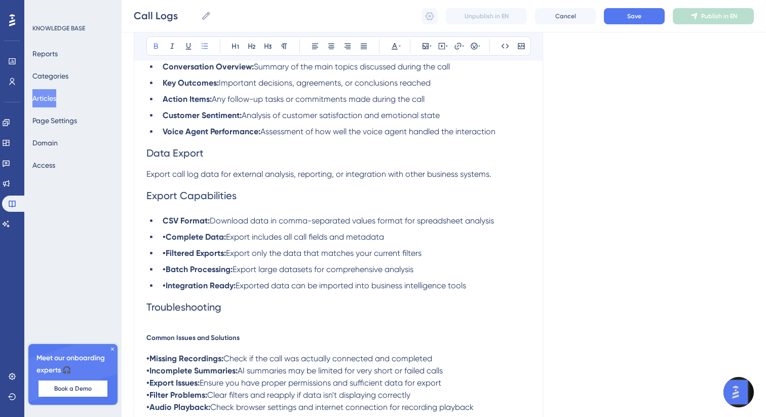
click at [167, 242] on strong "•Complete Data:" at bounding box center [194, 237] width 63 height 10
click at [168, 258] on strong "•Filtered Exports:" at bounding box center [194, 253] width 63 height 10
click at [165, 274] on strong "•Batch Processing:" at bounding box center [198, 270] width 70 height 10
click at [165, 290] on strong "•Integration Ready:" at bounding box center [199, 286] width 73 height 10
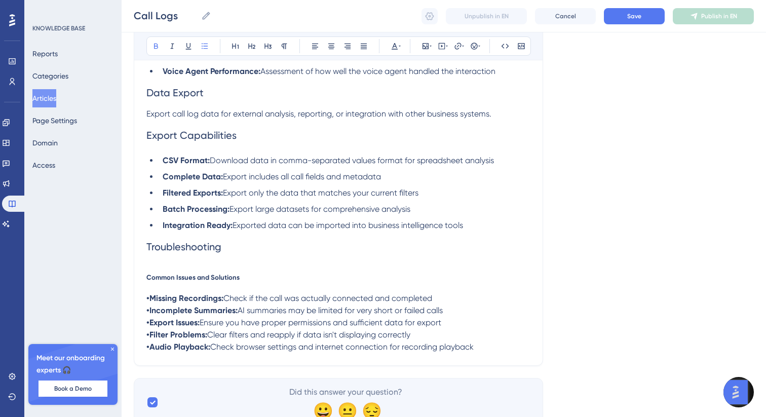
scroll to position [1395, 0]
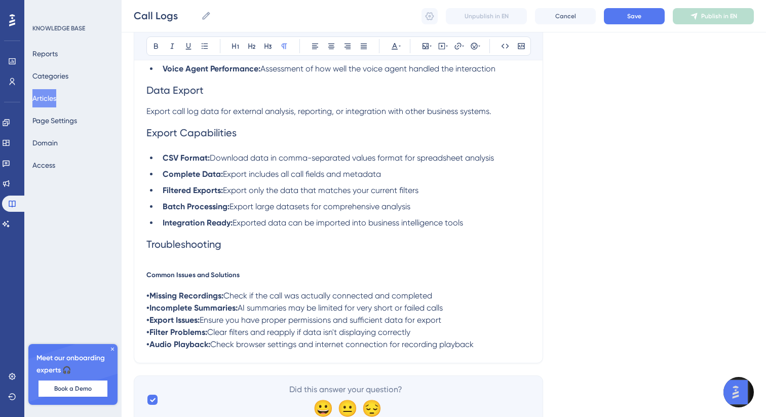
drag, startPoint x: 148, startPoint y: 253, endPoint x: 411, endPoint y: 351, distance: 280.1
drag, startPoint x: 487, startPoint y: 362, endPoint x: 141, endPoint y: 253, distance: 363.0
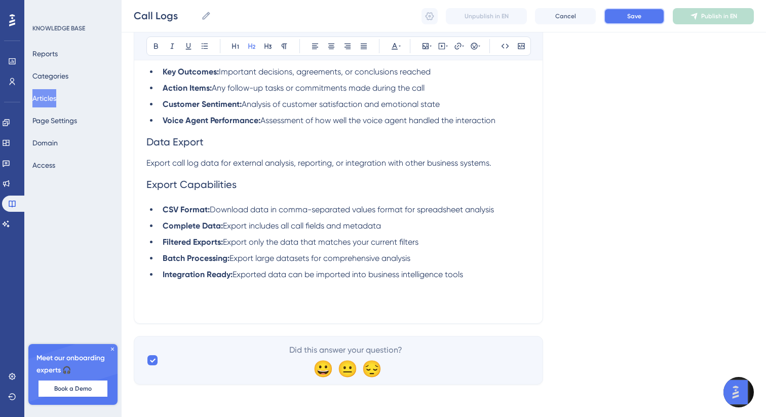
click at [639, 22] on button "Save" at bounding box center [634, 16] width 61 height 16
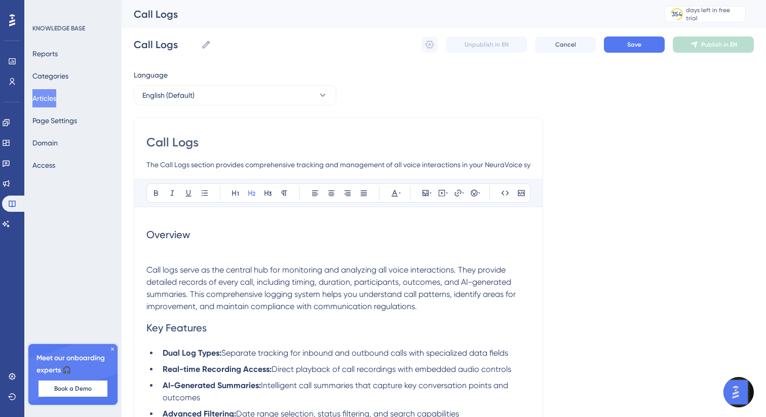
scroll to position [0, 605]
drag, startPoint x: 489, startPoint y: 166, endPoint x: 668, endPoint y: 167, distance: 178.9
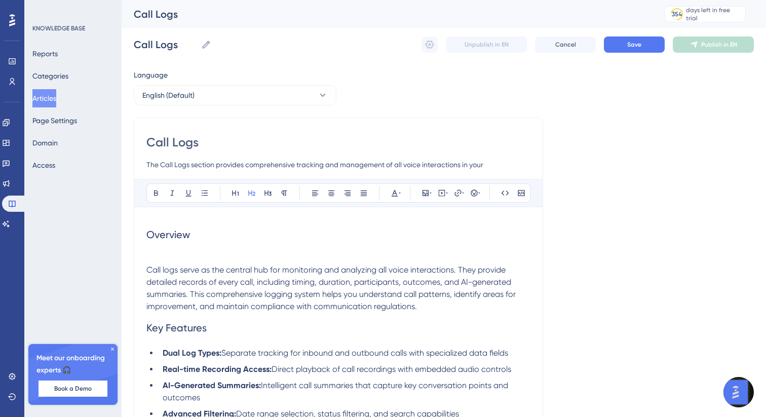
click at [494, 168] on input "The Call Logs section provides comprehensive tracking and management of all voi…" at bounding box center [338, 165] width 384 height 12
type input "The Call Logs section provides comprehensive tracking and management of all voi…"
click at [627, 44] on span "Save" at bounding box center [634, 45] width 14 height 8
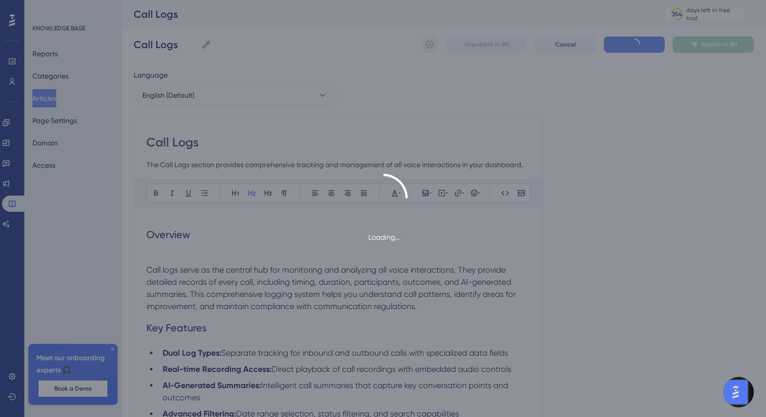
scroll to position [1243, 0]
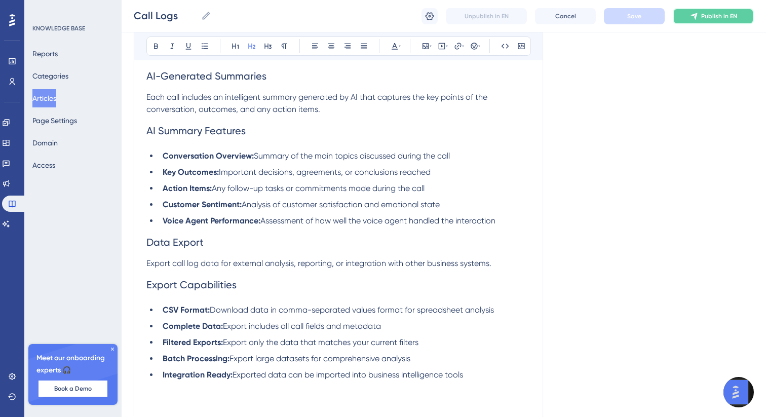
click at [699, 11] on button "Publish in EN" at bounding box center [713, 16] width 81 height 16
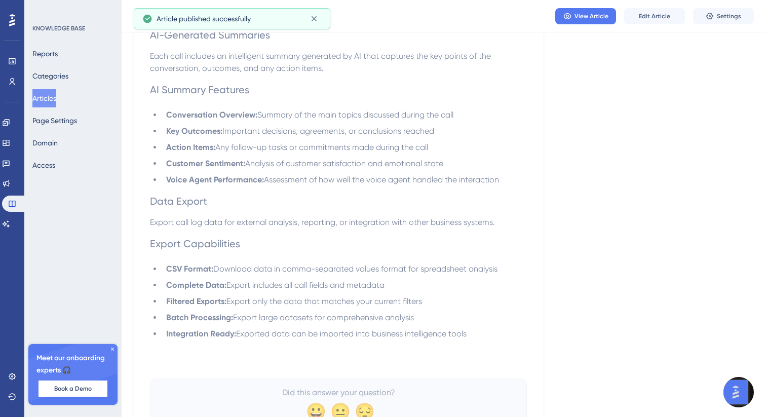
click at [55, 100] on button "Articles" at bounding box center [44, 98] width 24 height 18
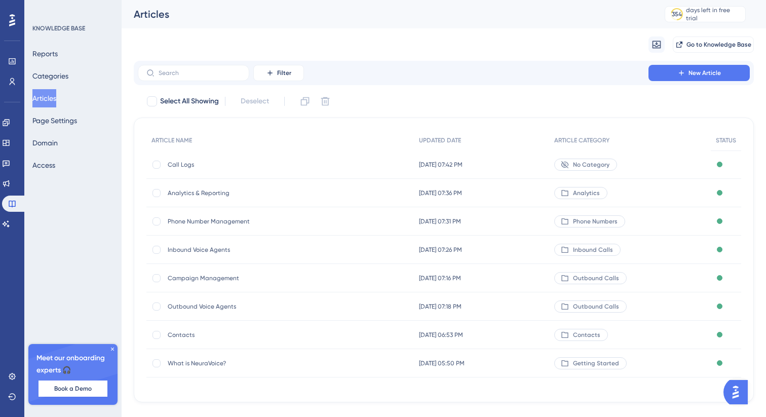
scroll to position [18, 0]
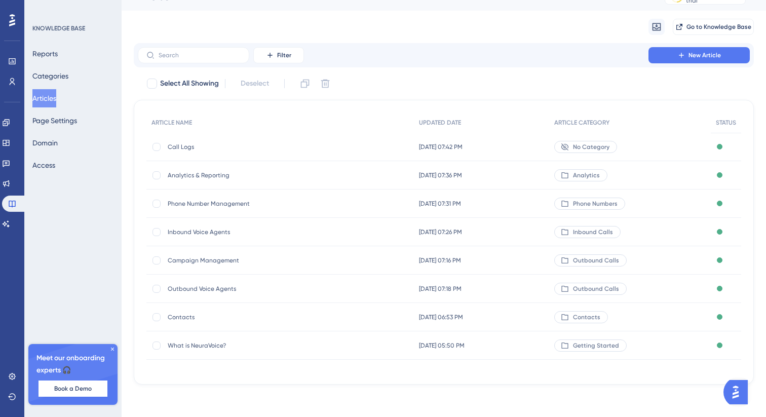
click at [274, 140] on div "Call Logs Call Logs" at bounding box center [249, 147] width 162 height 28
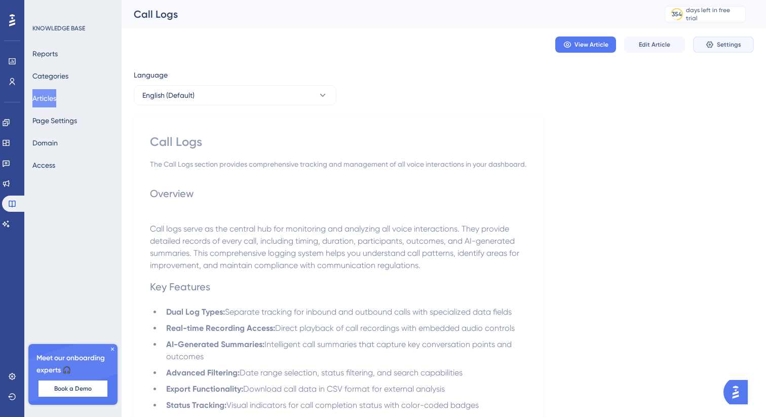
click at [728, 44] on span "Settings" at bounding box center [729, 45] width 24 height 8
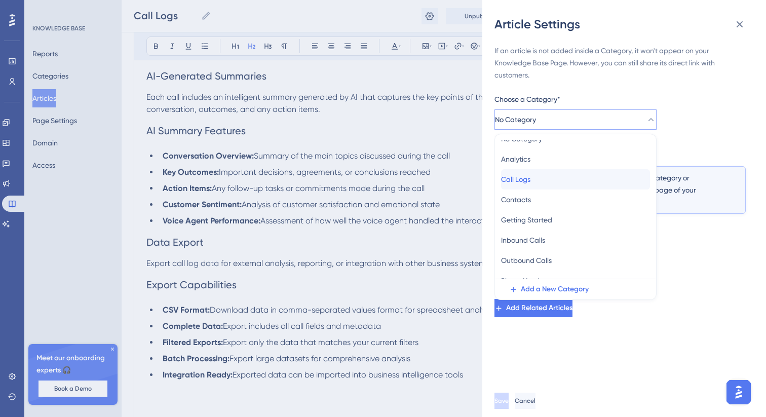
click at [542, 181] on div "Call Logs Call Logs" at bounding box center [575, 179] width 149 height 20
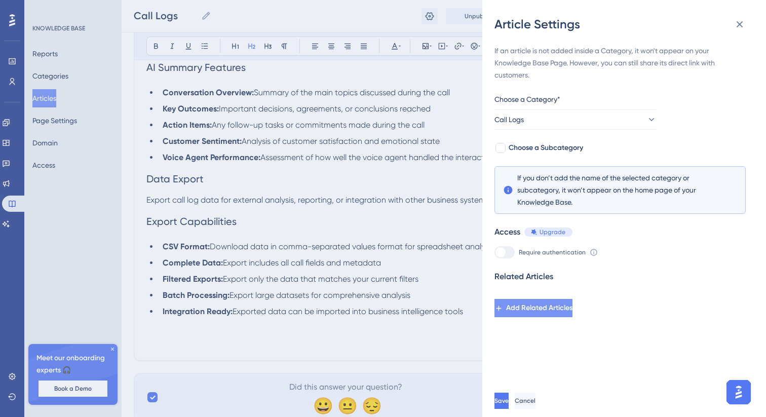
scroll to position [1355, 0]
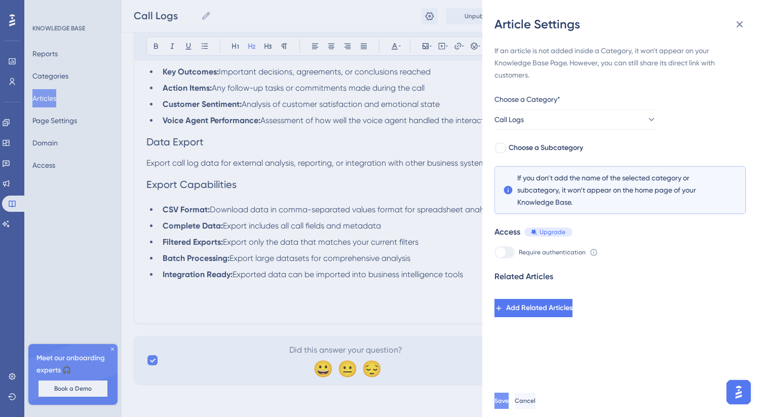
click at [509, 402] on span "Save" at bounding box center [502, 401] width 14 height 8
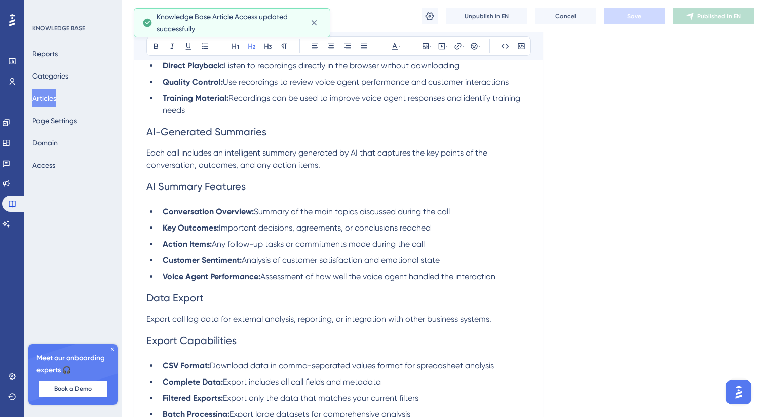
scroll to position [1158, 0]
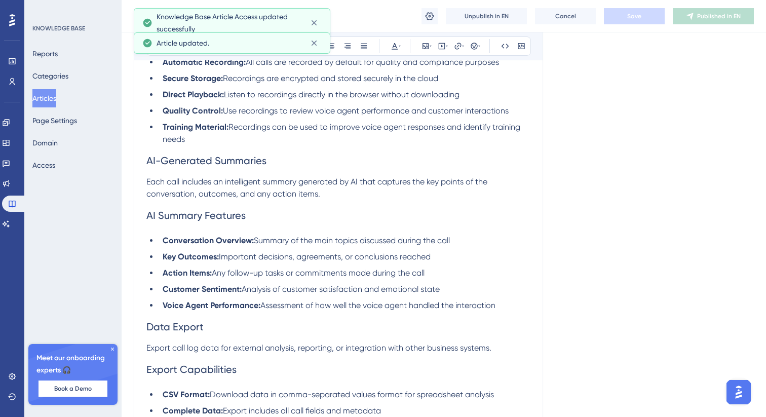
click at [52, 99] on button "Articles" at bounding box center [44, 98] width 24 height 18
